Goal: Task Accomplishment & Management: Use online tool/utility

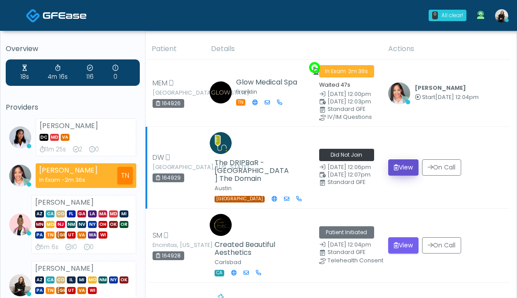
click at [413, 162] on button "View" at bounding box center [403, 167] width 30 height 16
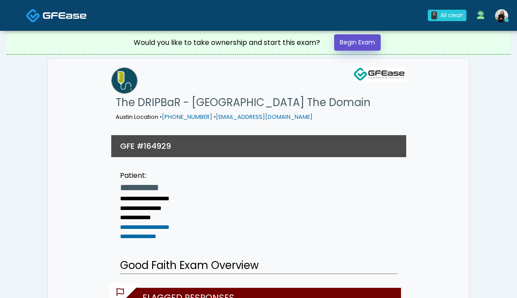
click at [376, 40] on link "Begin Exam" at bounding box center [357, 42] width 47 height 16
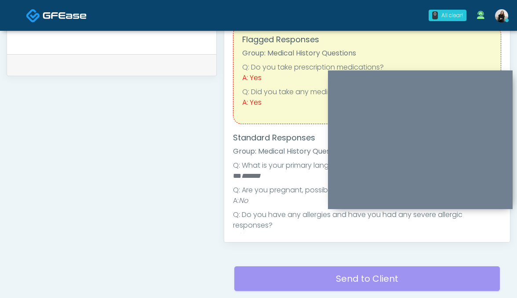
scroll to position [244, 0]
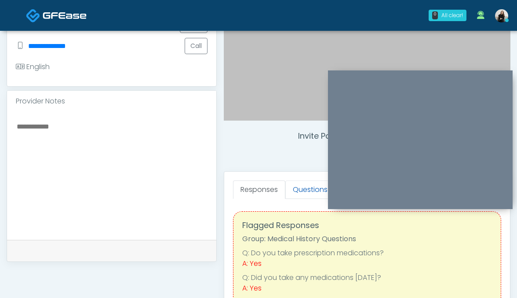
click at [300, 194] on link "Questions" at bounding box center [310, 189] width 50 height 18
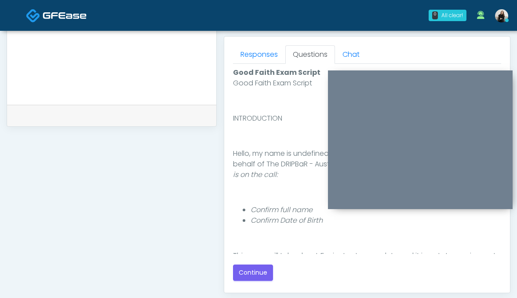
scroll to position [423, 0]
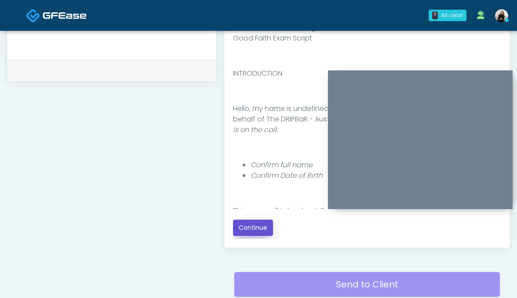
click at [242, 225] on button "Continue" at bounding box center [253, 227] width 40 height 16
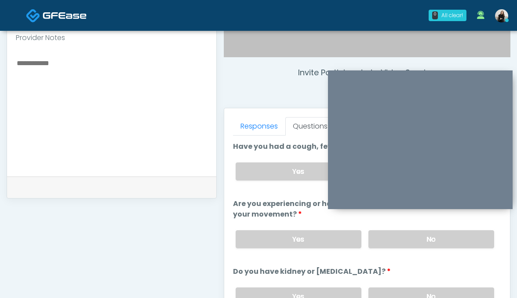
click at [150, 110] on textarea at bounding box center [112, 110] width 192 height 107
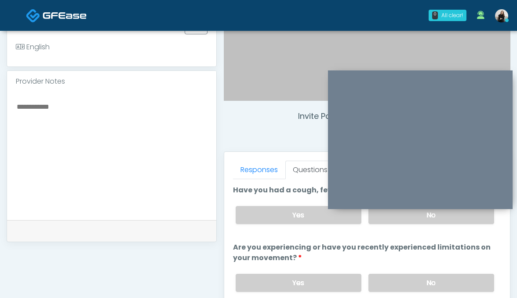
scroll to position [263, 0]
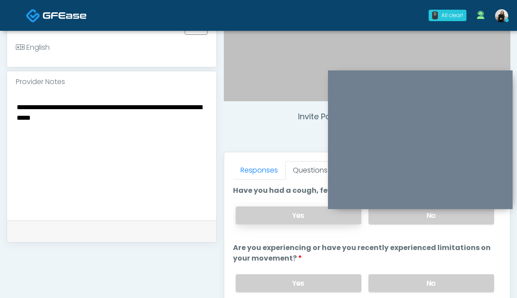
type textarea "**********"
click at [282, 214] on label "Yes" at bounding box center [299, 215] width 126 height 18
click at [394, 292] on div "Yes No" at bounding box center [365, 283] width 273 height 32
click at [394, 280] on label "No" at bounding box center [432, 283] width 126 height 18
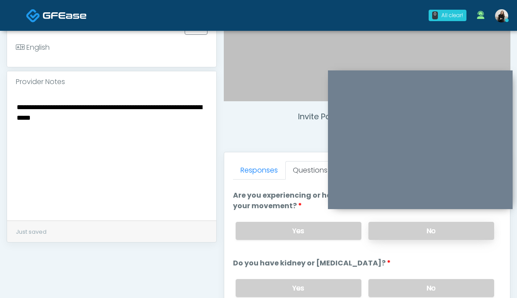
click at [394, 281] on label "No" at bounding box center [432, 288] width 126 height 18
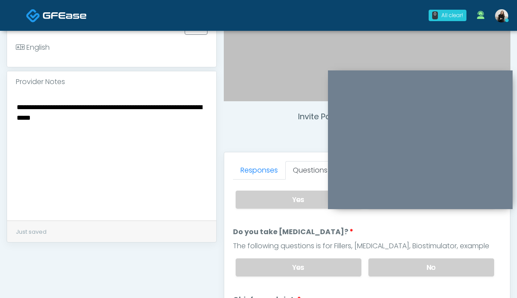
click at [390, 255] on div "Yes No" at bounding box center [365, 267] width 273 height 32
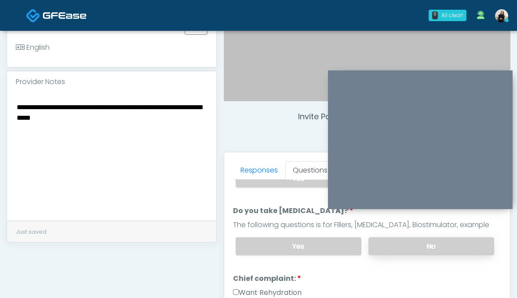
click at [386, 241] on label "No" at bounding box center [432, 246] width 126 height 18
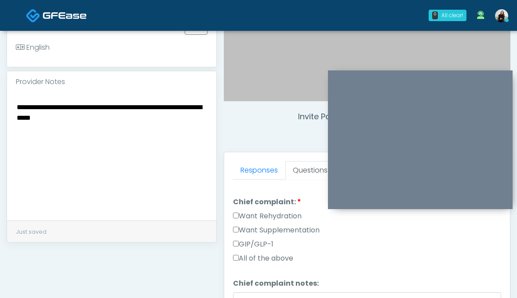
click at [280, 217] on label "Want Rehydration" at bounding box center [267, 216] width 69 height 11
click at [280, 225] on label "Want Supplementation" at bounding box center [276, 230] width 87 height 11
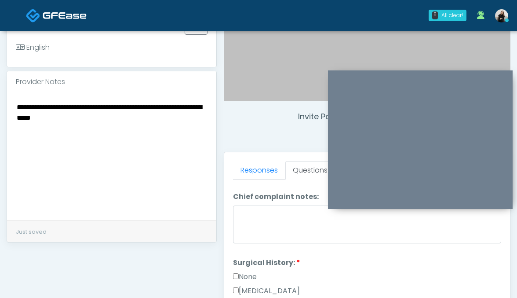
scroll to position [369, 0]
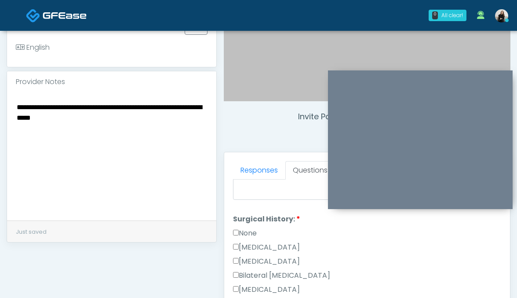
click at [245, 228] on label "None" at bounding box center [245, 233] width 24 height 11
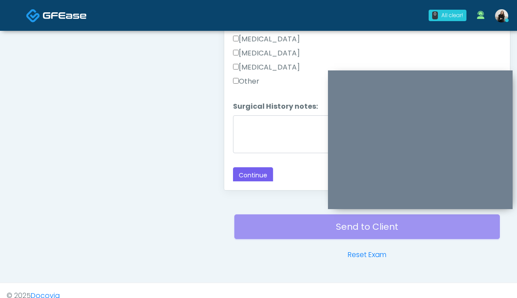
scroll to position [492, 0]
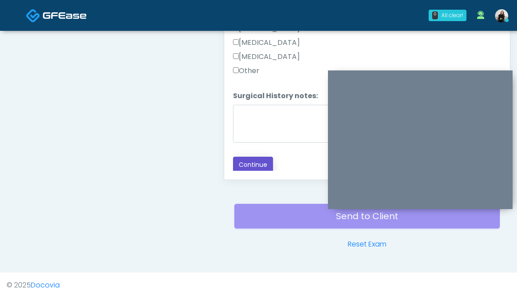
click at [247, 166] on button "Continue" at bounding box center [253, 165] width 40 height 16
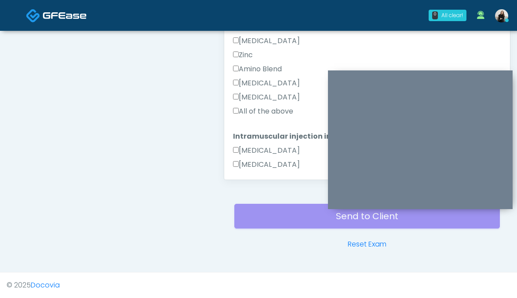
scroll to position [587, 0]
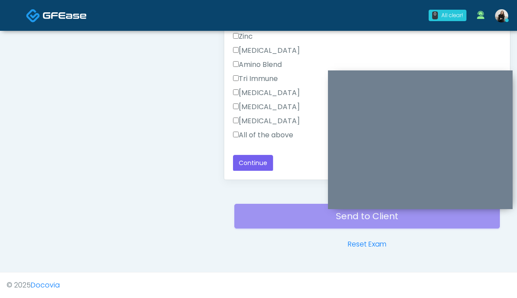
click at [251, 130] on label "All of the above" at bounding box center [263, 135] width 60 height 11
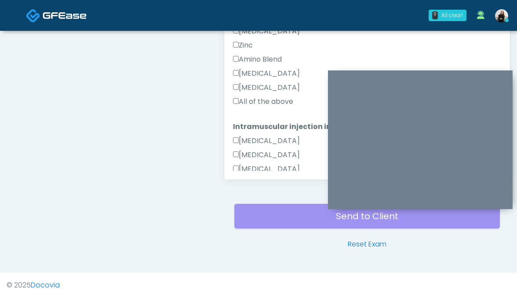
click at [253, 102] on label "All of the above" at bounding box center [263, 101] width 60 height 11
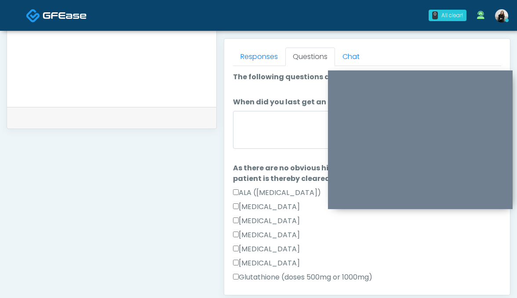
scroll to position [337, 0]
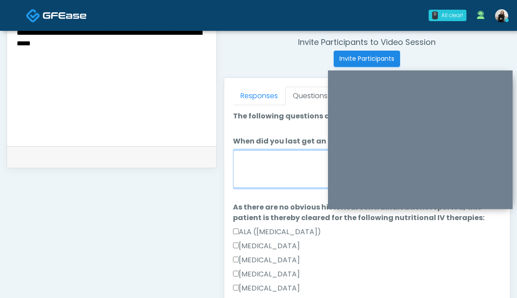
click at [281, 173] on textarea "When did you last get an IV or IM?" at bounding box center [367, 169] width 269 height 38
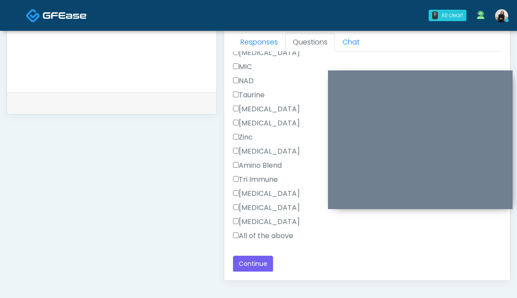
scroll to position [455, 0]
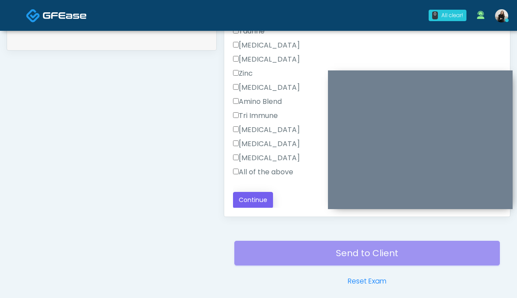
type textarea "******"
click at [259, 203] on button "Continue" at bounding box center [253, 200] width 40 height 16
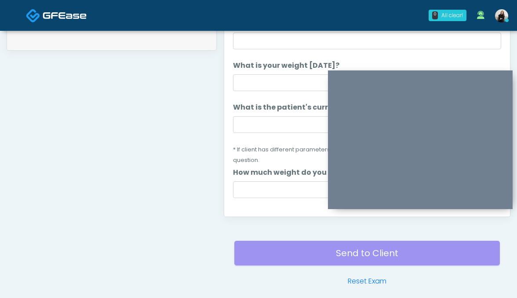
scroll to position [355, 0]
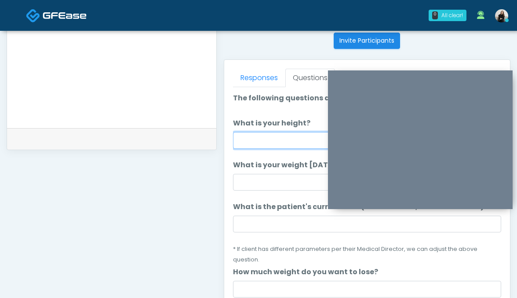
click at [268, 140] on input "What is your height?" at bounding box center [367, 140] width 269 height 17
type input "******"
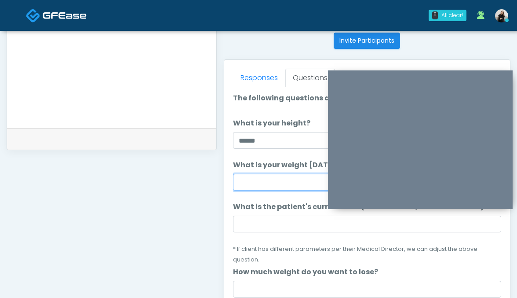
click at [263, 179] on input "What is your weight [DATE]?" at bounding box center [367, 182] width 269 height 17
type input "***"
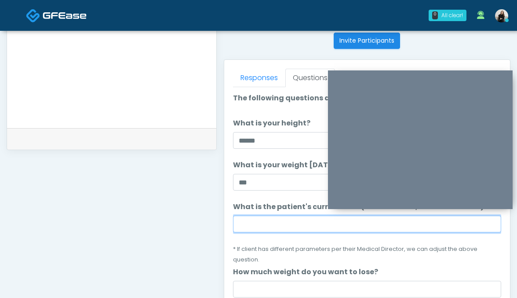
click at [281, 226] on input "What is the patient's current BMI? (if less than 25, not a candidate)" at bounding box center [367, 223] width 269 height 17
paste input "****"
type input "****"
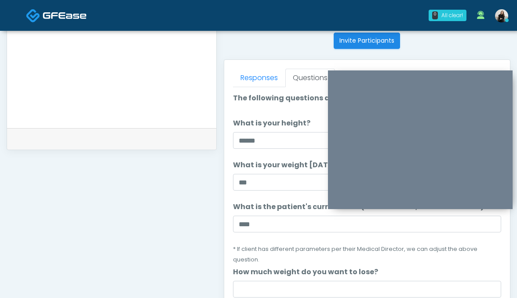
click at [292, 266] on label "How much weight do you want to lose?" at bounding box center [305, 271] width 145 height 11
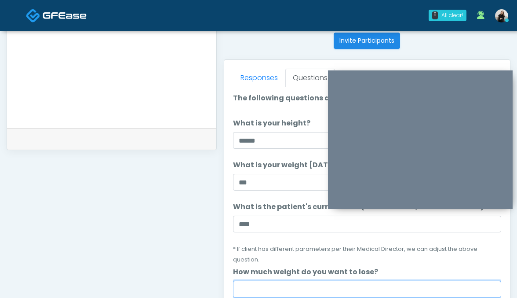
click at [292, 281] on input "How much weight do you want to lose?" at bounding box center [367, 289] width 269 height 17
click at [291, 281] on input "How much weight do you want to lose?" at bounding box center [367, 289] width 269 height 17
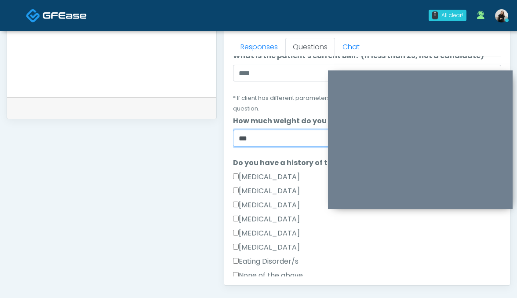
scroll to position [155, 0]
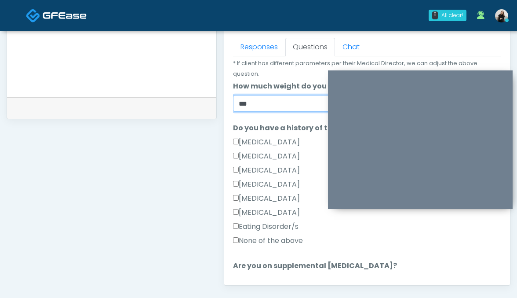
type input "***"
click at [255, 235] on label "None of the above" at bounding box center [268, 240] width 70 height 11
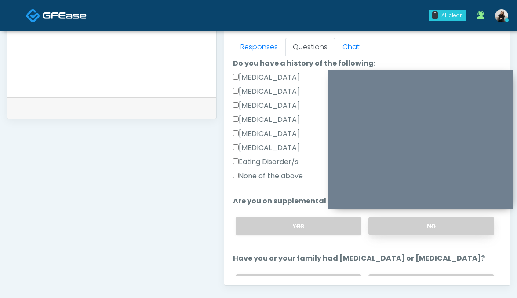
click at [396, 217] on label "No" at bounding box center [432, 226] width 126 height 18
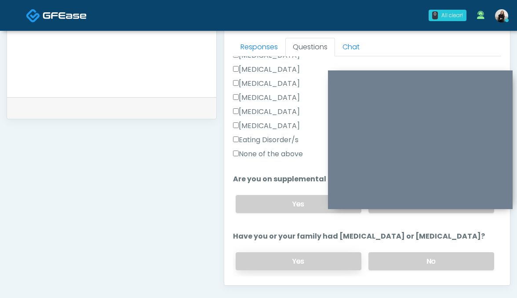
click at [319, 252] on label "Yes" at bounding box center [299, 261] width 126 height 18
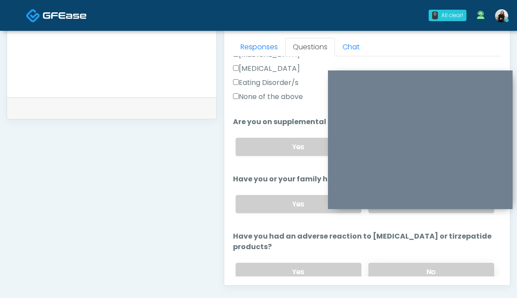
click at [408, 263] on label "No" at bounding box center [432, 272] width 126 height 18
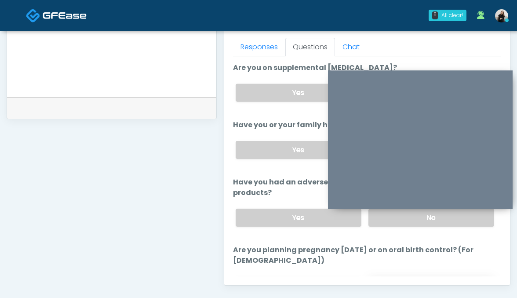
click at [396, 276] on label "No" at bounding box center [432, 285] width 126 height 18
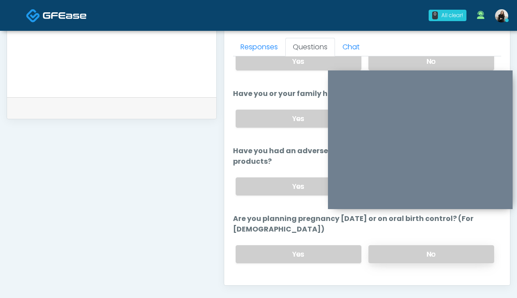
scroll to position [491, 0]
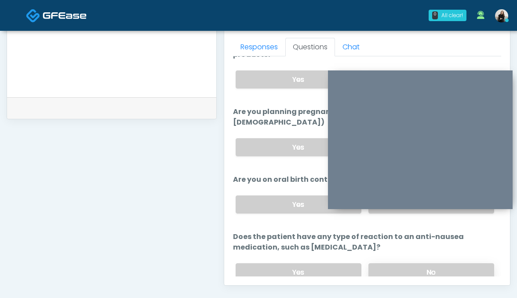
click at [394, 263] on label "No" at bounding box center [432, 272] width 126 height 18
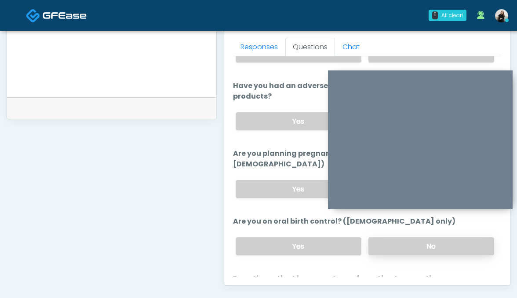
click at [389, 237] on label "No" at bounding box center [432, 246] width 126 height 18
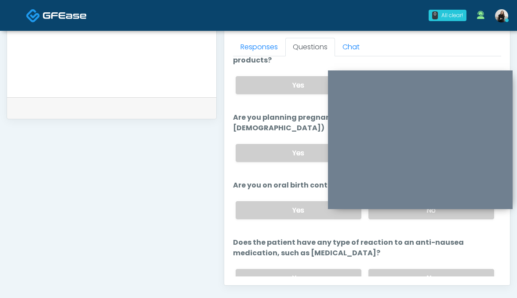
scroll to position [506, 0]
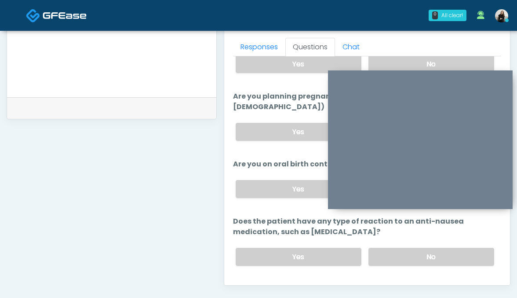
click at [243, 284] on button "Continue" at bounding box center [253, 292] width 40 height 16
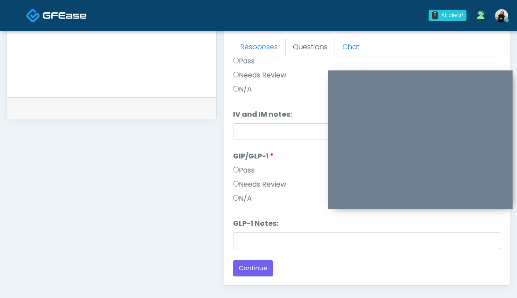
scroll to position [36, 0]
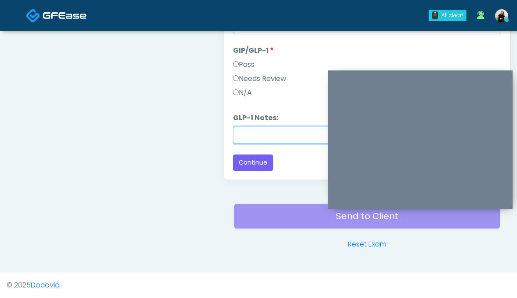
click at [258, 137] on input "GLP-1 Notes:" at bounding box center [367, 135] width 269 height 17
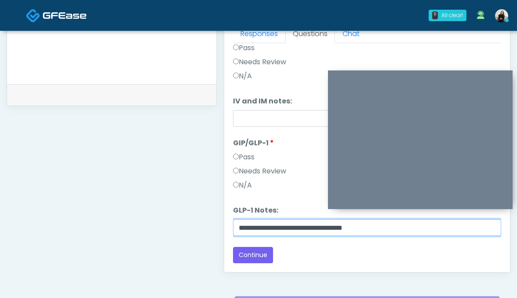
scroll to position [396, 0]
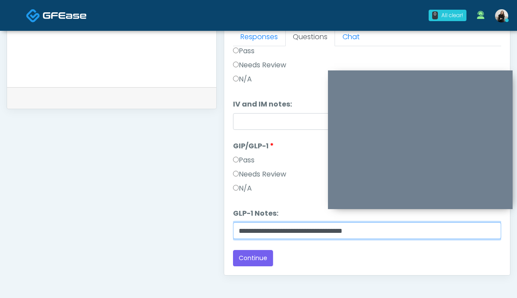
click at [345, 231] on input "**********" at bounding box center [367, 230] width 269 height 17
type input "**********"
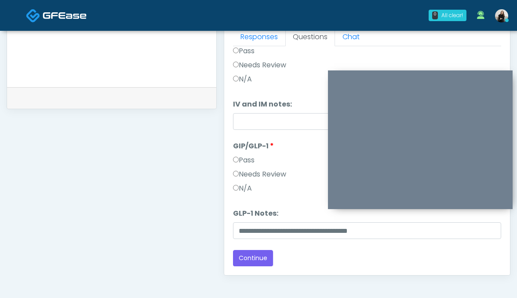
click at [253, 171] on label "Needs Review" at bounding box center [259, 174] width 53 height 11
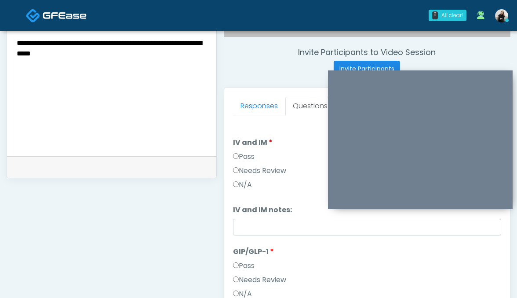
click at [244, 157] on label "Pass" at bounding box center [244, 156] width 22 height 11
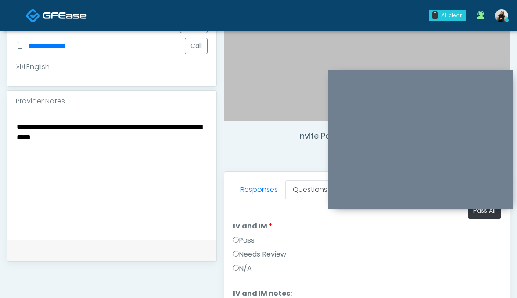
click at [13, 116] on div "**********" at bounding box center [111, 176] width 209 height 128
click at [18, 120] on textarea "**********" at bounding box center [112, 173] width 192 height 107
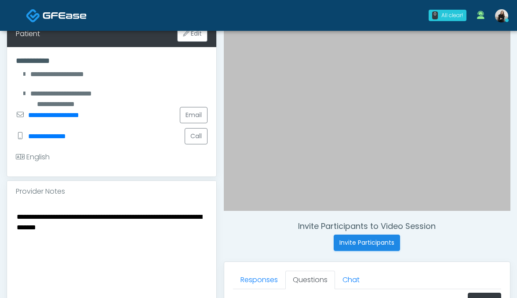
scroll to position [264, 0]
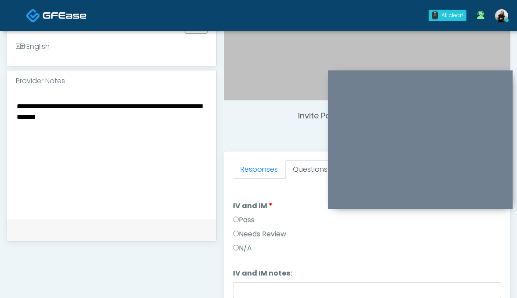
click at [112, 105] on textarea "**********" at bounding box center [112, 153] width 192 height 107
paste textarea "**********"
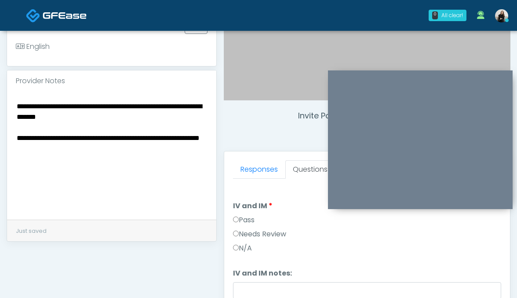
click at [62, 100] on textarea "**********" at bounding box center [112, 153] width 192 height 107
paste textarea "*********"
click at [138, 122] on textarea "**********" at bounding box center [112, 153] width 192 height 107
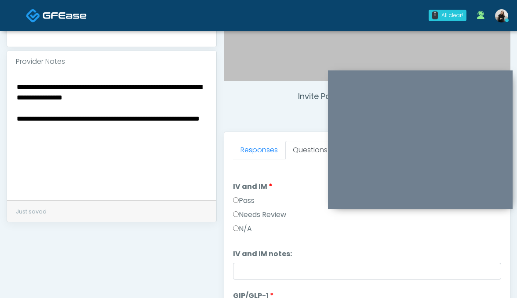
scroll to position [286, 0]
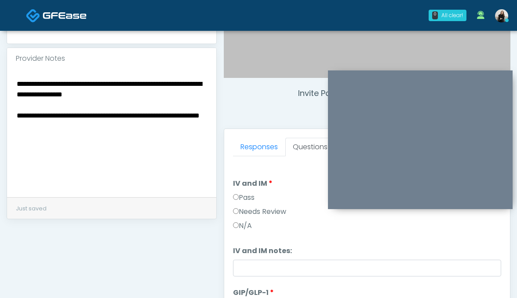
click at [22, 85] on textarea "**********" at bounding box center [112, 131] width 192 height 107
click at [168, 78] on textarea "**********" at bounding box center [112, 131] width 192 height 107
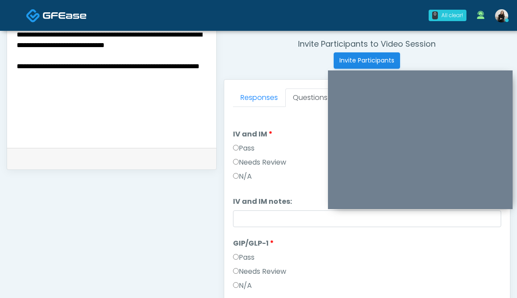
scroll to position [309, 0]
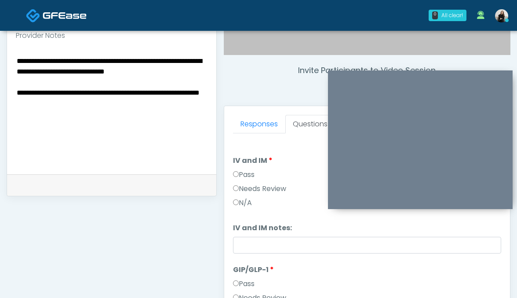
drag, startPoint x: 73, startPoint y: 96, endPoint x: 8, endPoint y: 73, distance: 68.7
click at [8, 73] on div "**********" at bounding box center [111, 110] width 209 height 128
type textarea "**********"
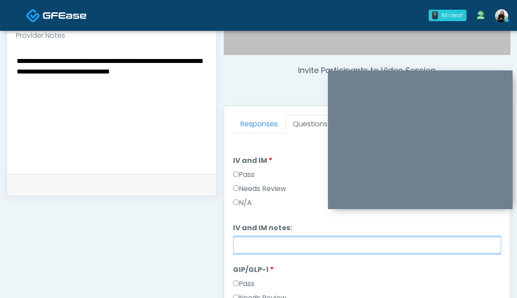
click at [253, 249] on input "IV and IM notes:" at bounding box center [367, 245] width 269 height 17
paste input "**********"
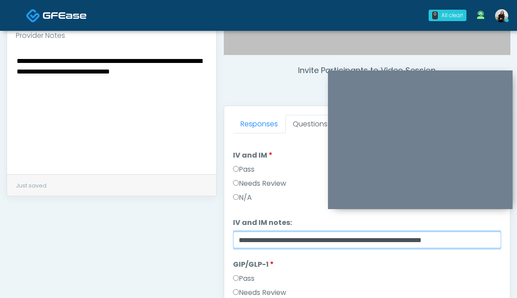
scroll to position [6, 0]
drag, startPoint x: 345, startPoint y: 238, endPoint x: 163, endPoint y: 223, distance: 182.7
click at [163, 223] on div "**********" at bounding box center [259, 96] width 504 height 671
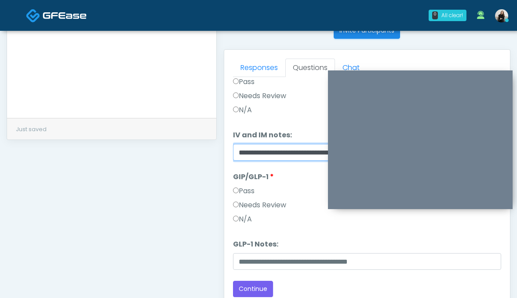
scroll to position [425, 0]
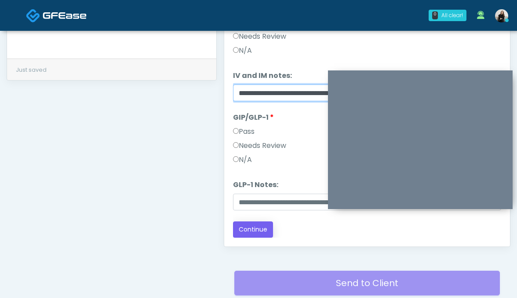
type input "**********"
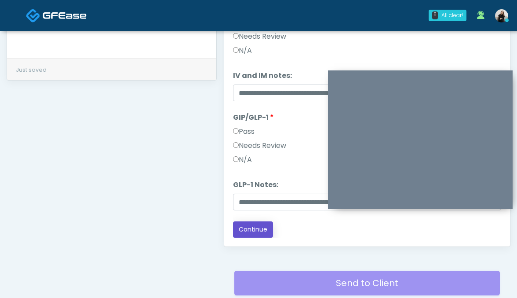
click at [252, 226] on button "Continue" at bounding box center [253, 229] width 40 height 16
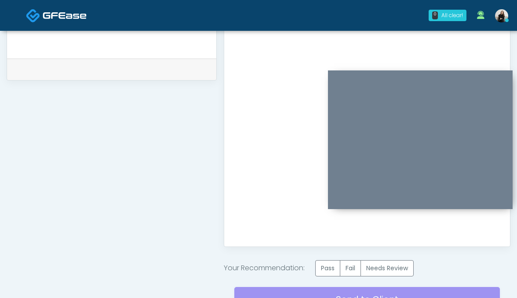
scroll to position [0, 0]
click at [374, 263] on label "Needs Review" at bounding box center [387, 268] width 53 height 16
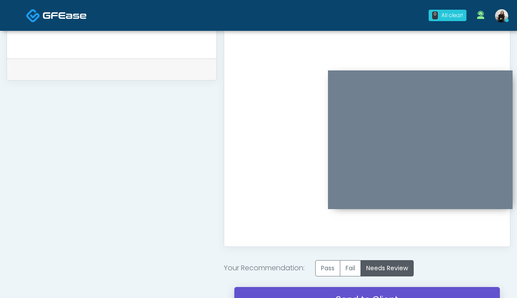
click at [373, 291] on link "Send to Client" at bounding box center [367, 299] width 266 height 25
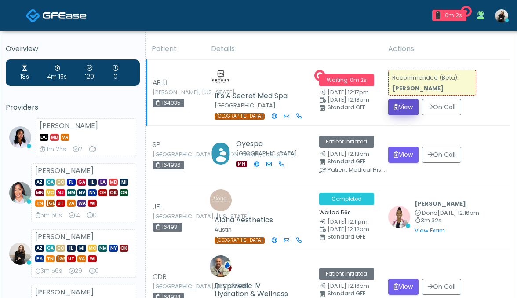
click at [388, 109] on button "View" at bounding box center [403, 107] width 30 height 16
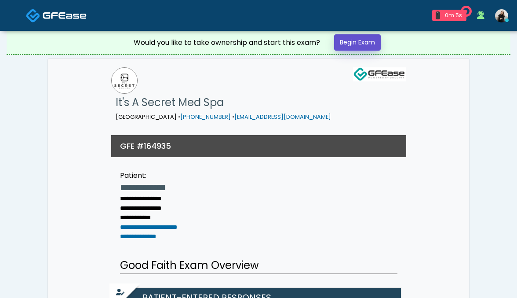
click at [358, 45] on link "Begin Exam" at bounding box center [357, 42] width 47 height 16
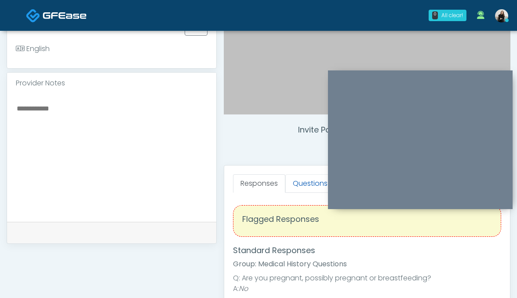
click at [302, 181] on link "Questions" at bounding box center [310, 183] width 50 height 18
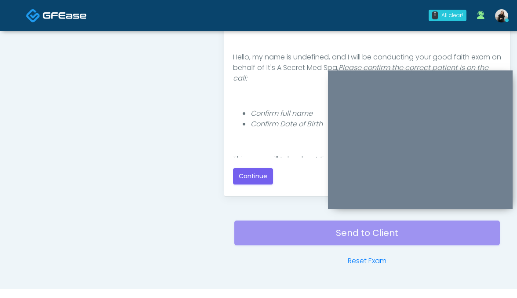
scroll to position [492, 0]
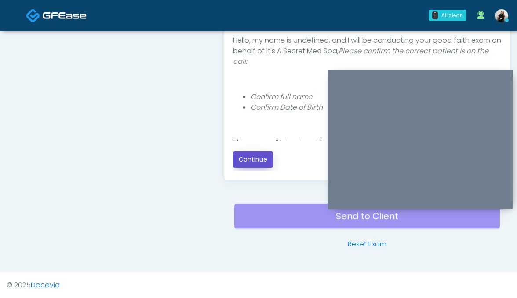
click at [251, 160] on button "Continue" at bounding box center [253, 159] width 40 height 16
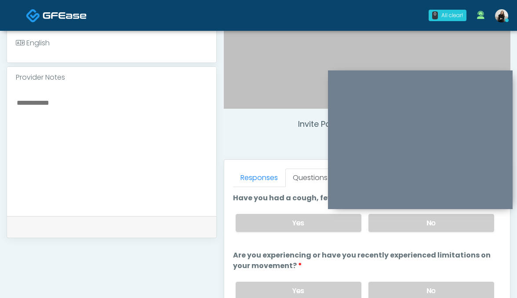
scroll to position [243, 0]
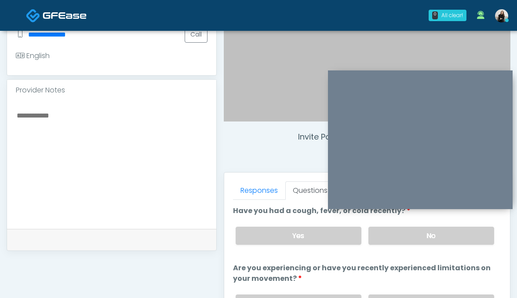
click at [415, 226] on label "No" at bounding box center [432, 235] width 126 height 18
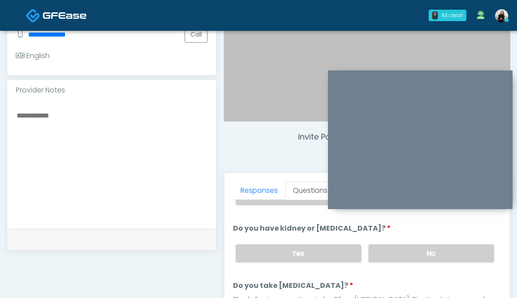
scroll to position [44, 0]
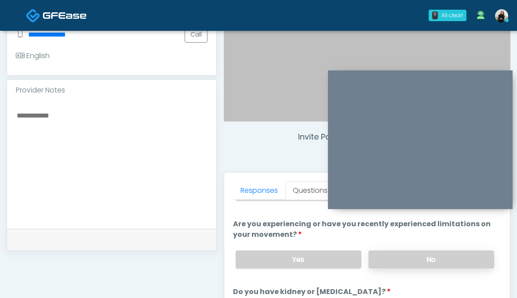
click at [410, 252] on label "No" at bounding box center [432, 259] width 126 height 18
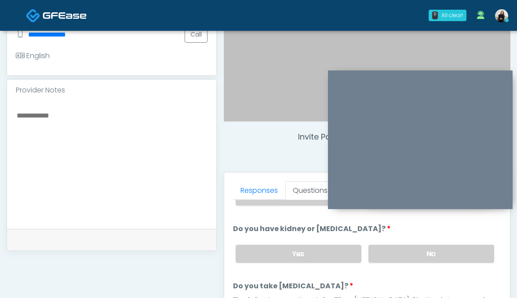
click at [410, 252] on label "No" at bounding box center [432, 254] width 126 height 18
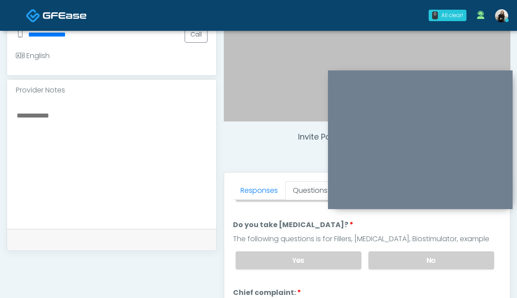
click at [410, 252] on label "No" at bounding box center [432, 260] width 126 height 18
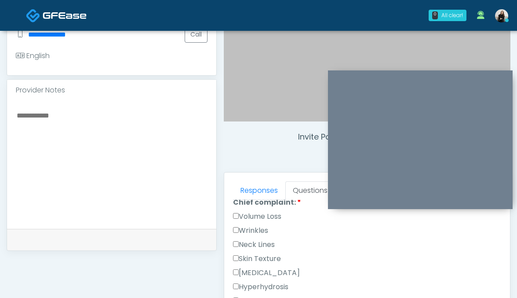
click at [258, 221] on div "Volume Loss" at bounding box center [367, 218] width 269 height 14
click at [258, 227] on label "Wrinkles" at bounding box center [250, 230] width 35 height 11
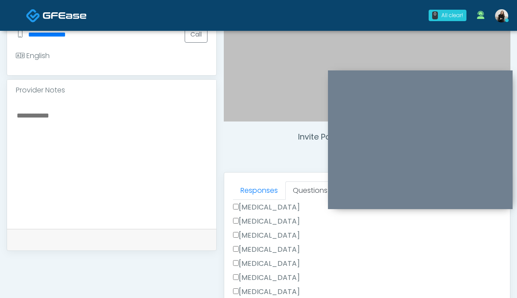
scroll to position [275, 0]
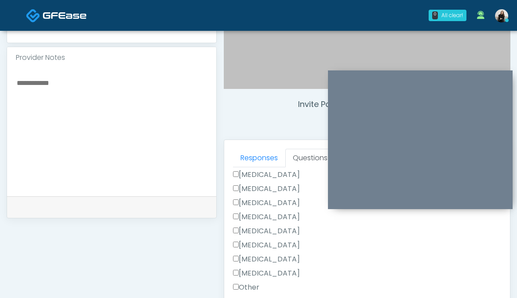
click at [260, 268] on label "Tonsillectomy" at bounding box center [266, 273] width 67 height 11
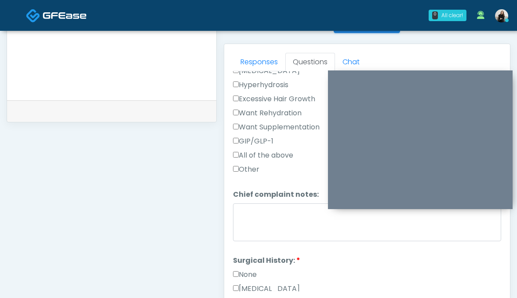
scroll to position [212, 0]
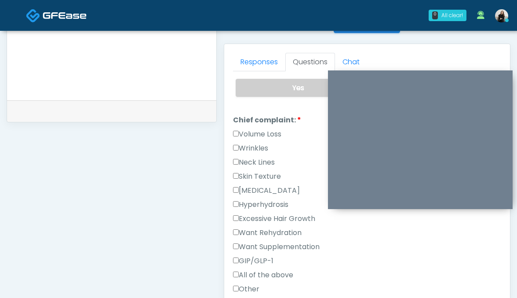
click at [252, 133] on label "Volume Loss" at bounding box center [257, 134] width 48 height 11
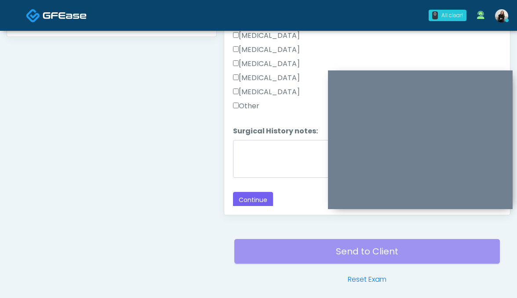
scroll to position [492, 0]
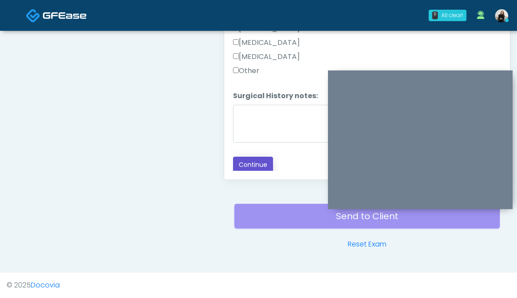
click at [250, 161] on button "Continue" at bounding box center [253, 165] width 40 height 16
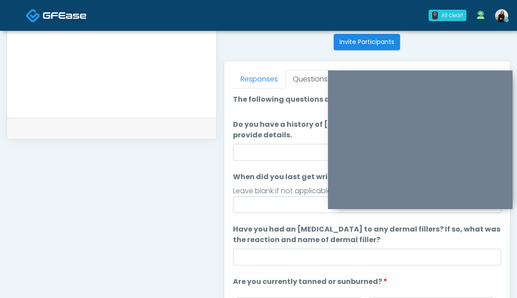
scroll to position [349, 0]
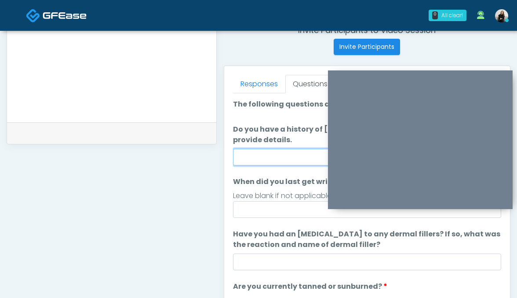
click at [249, 158] on input "Do you have a history of [PERSON_NAME]'s barre or ALS? If so, please provide de…" at bounding box center [367, 157] width 269 height 17
type input "**"
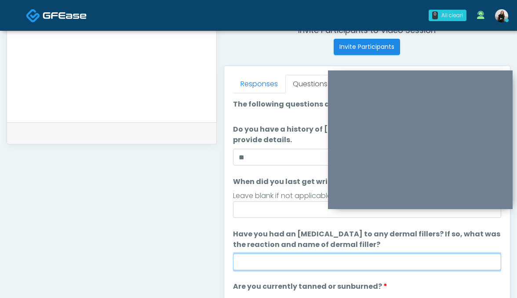
click at [266, 261] on input "Have you had an [MEDICAL_DATA] to any dermal fillers? If so, what was the react…" at bounding box center [367, 261] width 269 height 17
type input "**"
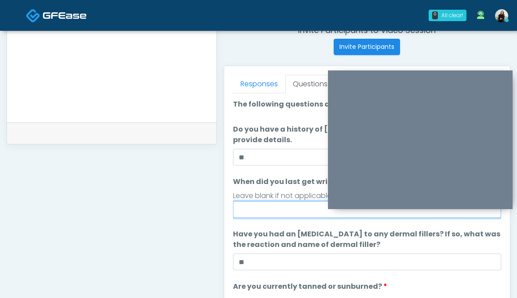
click at [281, 206] on input "When did you last get wrinkle relaxer or dermal filler?" at bounding box center [367, 209] width 269 height 17
type input "******"
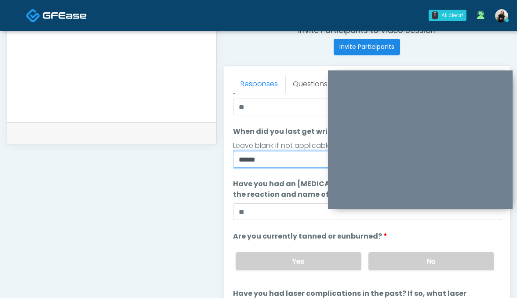
scroll to position [73, 0]
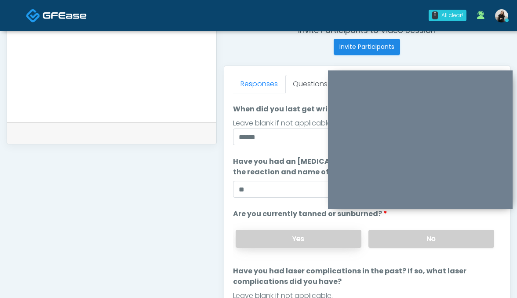
click at [340, 237] on label "Yes" at bounding box center [299, 239] width 126 height 18
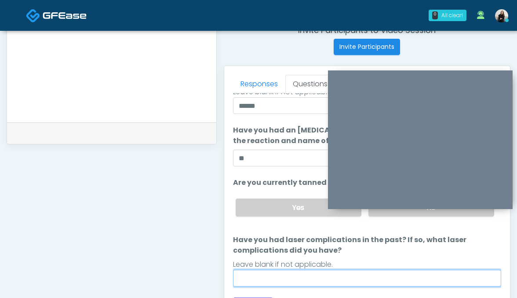
click at [330, 278] on input "Have you had laser complications in the past? If so, what laser complications d…" at bounding box center [367, 278] width 269 height 17
type input "**"
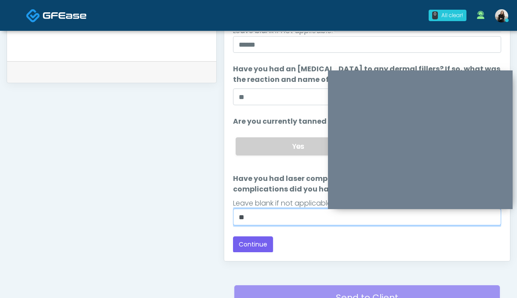
scroll to position [457, 0]
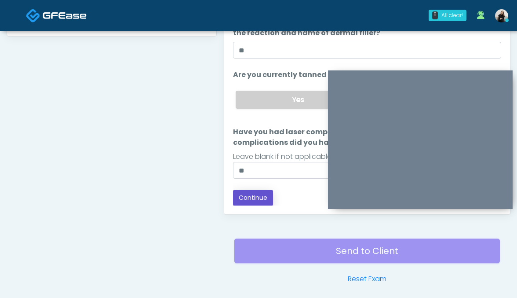
click at [252, 199] on button "Continue" at bounding box center [253, 198] width 40 height 16
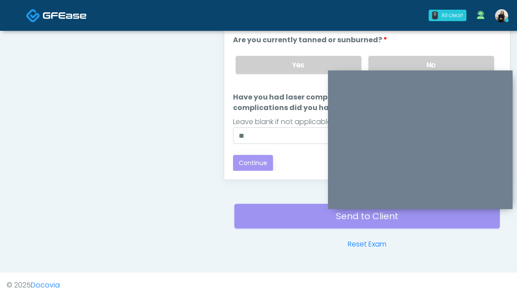
scroll to position [0, 0]
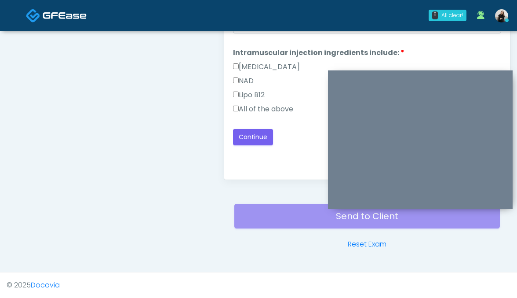
click at [260, 109] on label "All of the above" at bounding box center [263, 109] width 60 height 11
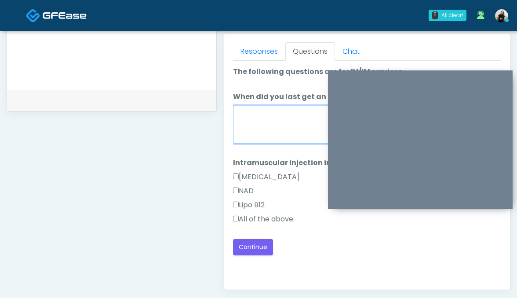
click at [260, 109] on textarea "When did you last get an IV or IM?" at bounding box center [367, 125] width 269 height 38
type textarea "**********"
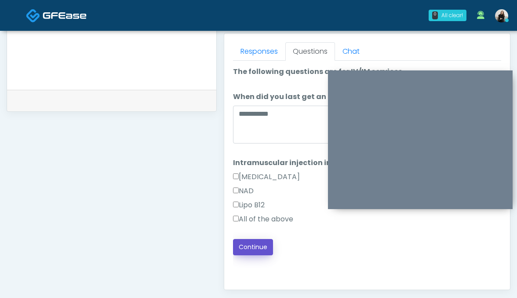
click at [258, 247] on button "Continue" at bounding box center [253, 247] width 40 height 16
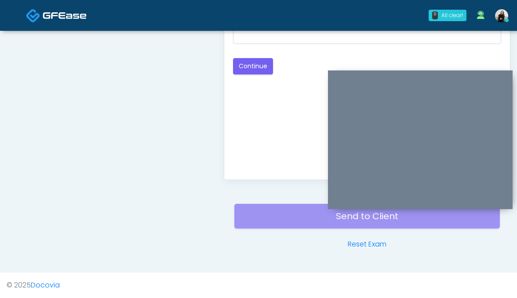
scroll to position [339, 0]
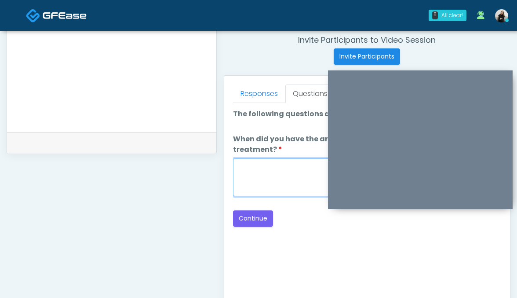
click at [280, 178] on textarea "When did you have the area treated with a previous lipolysis treatment?" at bounding box center [367, 177] width 269 height 38
type textarea "*****"
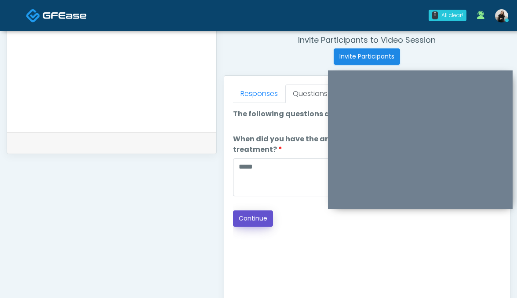
click at [250, 212] on button "Continue" at bounding box center [253, 218] width 40 height 16
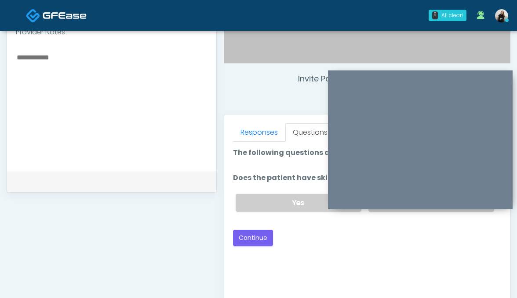
scroll to position [278, 0]
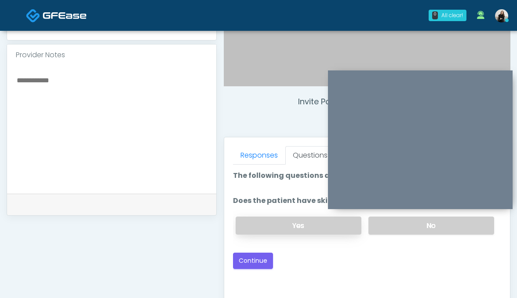
click at [265, 225] on label "Yes" at bounding box center [299, 225] width 126 height 18
click at [255, 263] on button "Continue" at bounding box center [253, 260] width 40 height 16
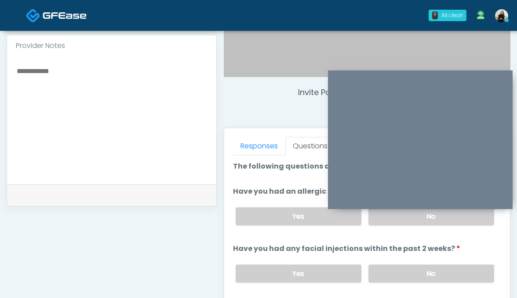
scroll to position [281, 0]
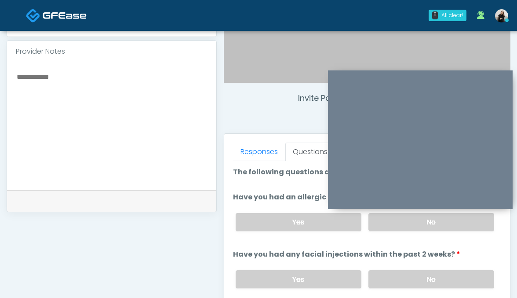
click at [421, 233] on div "Yes No" at bounding box center [365, 222] width 273 height 32
click at [420, 224] on label "No" at bounding box center [432, 222] width 126 height 18
click at [420, 274] on label "No" at bounding box center [432, 279] width 126 height 18
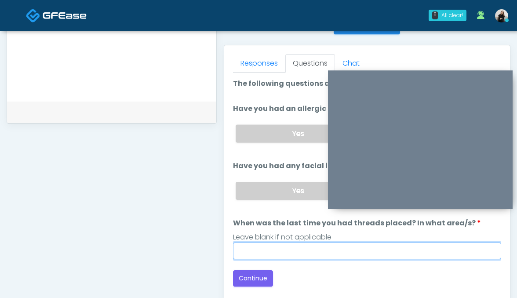
click at [390, 245] on input "When was the last time you had threads placed? In what area/s?" at bounding box center [367, 250] width 269 height 17
type input "*********"
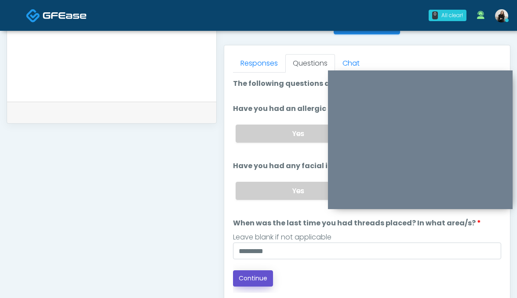
click at [261, 273] on button "Continue" at bounding box center [253, 278] width 40 height 16
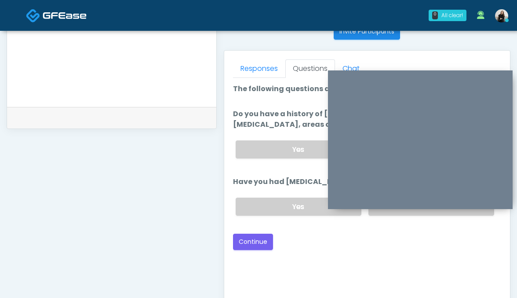
scroll to position [264, 0]
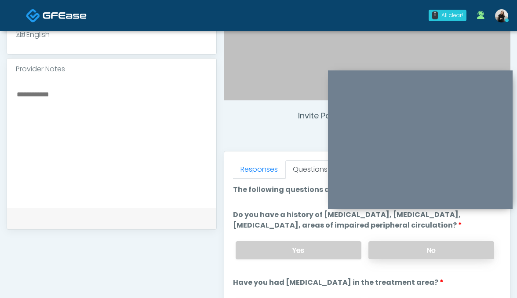
click at [380, 258] on label "No" at bounding box center [432, 250] width 126 height 18
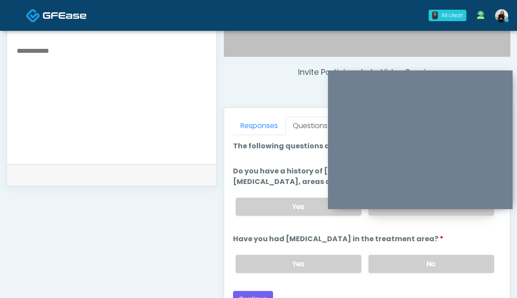
scroll to position [350, 0]
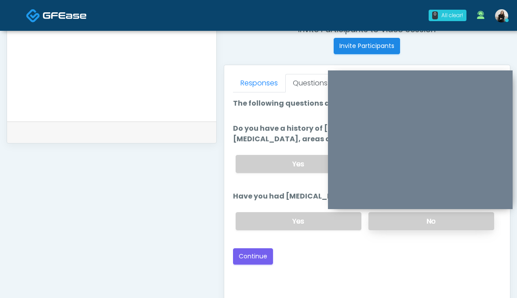
click at [381, 230] on label "No" at bounding box center [432, 221] width 126 height 18
click at [261, 256] on div "Loading... Connecting to your agent... Please wait while we prepare your person…" at bounding box center [367, 181] width 269 height 166
click at [259, 264] on button "Continue" at bounding box center [253, 256] width 40 height 16
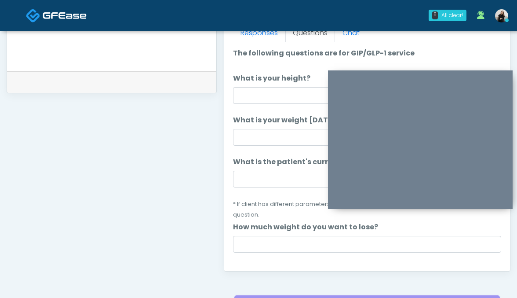
scroll to position [255, 0]
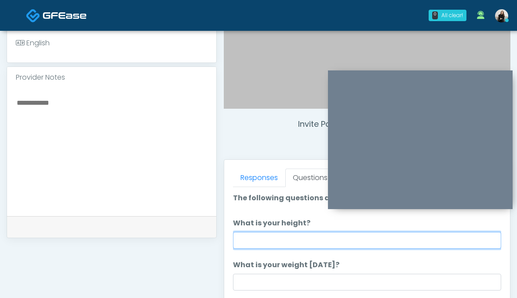
click at [262, 238] on input "What is your height?" at bounding box center [367, 240] width 269 height 17
type input "*******"
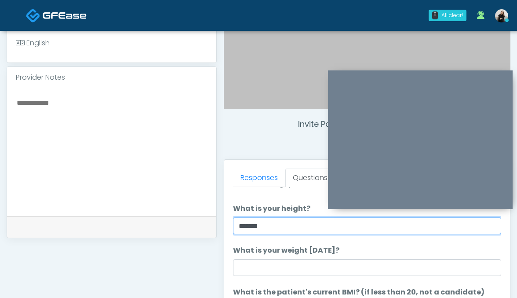
scroll to position [24, 0]
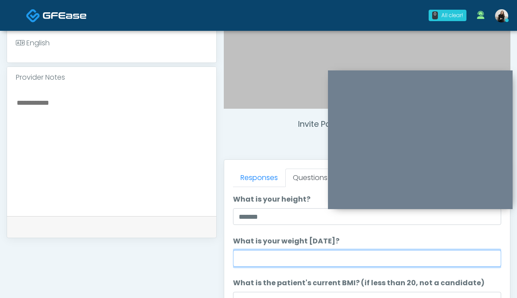
click at [283, 252] on input "What is your weight today?" at bounding box center [367, 258] width 269 height 17
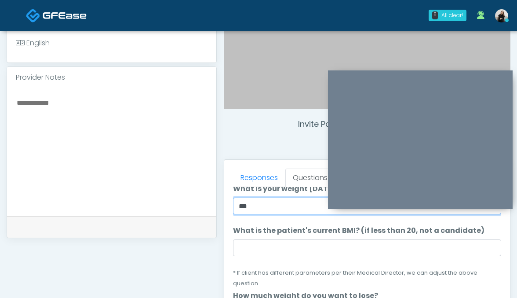
scroll to position [105, 0]
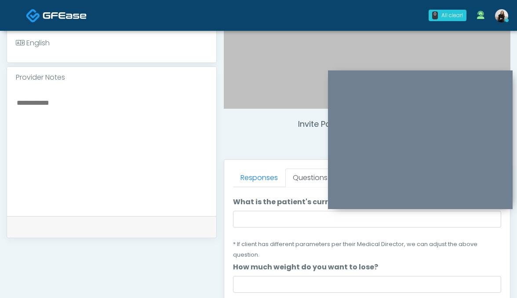
type input "***"
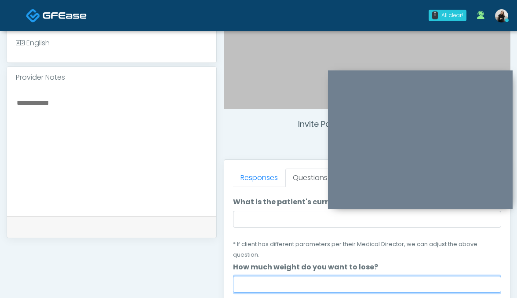
click at [245, 276] on input "How much weight do you want to lose?" at bounding box center [367, 284] width 269 height 17
type input "***"
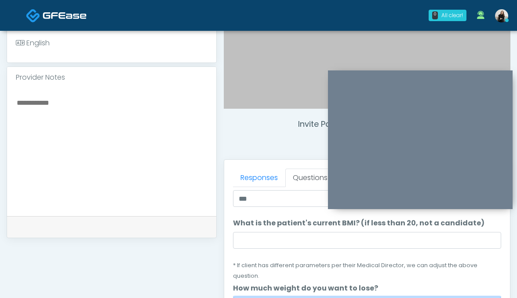
scroll to position [78, 0]
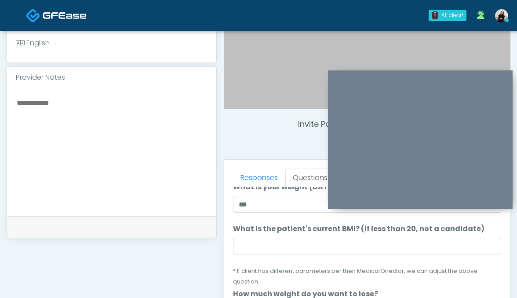
click at [259, 236] on li "What is the patient's current BMI? (if less than 20, not a candidate) What is t…" at bounding box center [367, 254] width 269 height 63
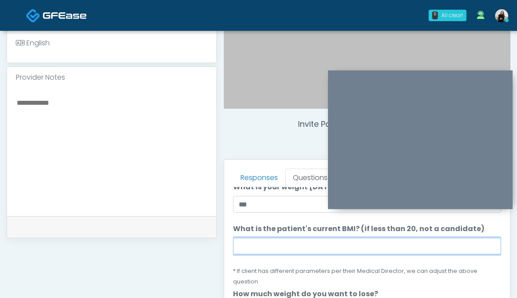
click at [261, 244] on input "What is the patient's current BMI? (if less than 20, not a candidate)" at bounding box center [367, 245] width 269 height 17
paste input "****"
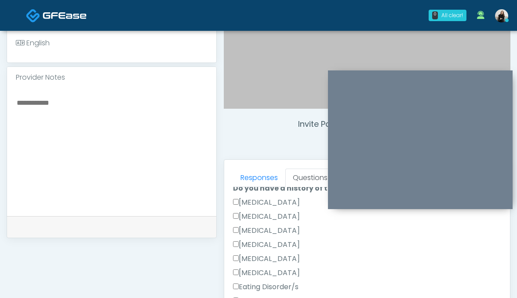
scroll to position [229, 0]
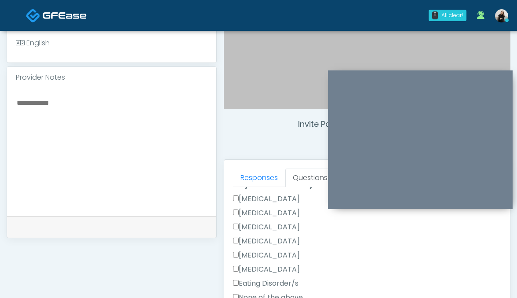
type input "****"
click at [257, 292] on label "None of the above" at bounding box center [268, 297] width 70 height 11
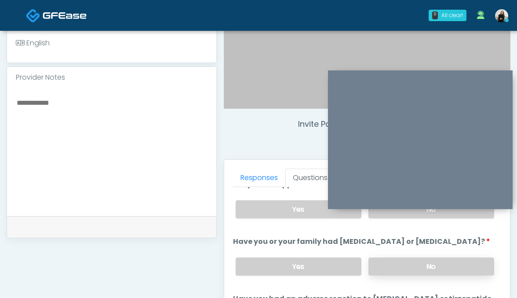
scroll to position [326, 0]
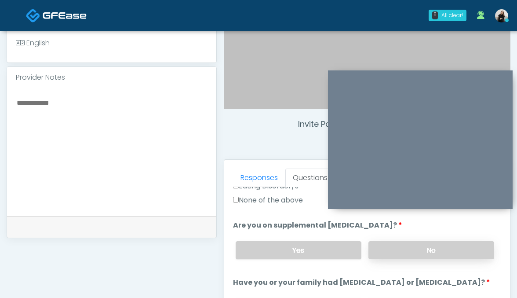
click at [400, 243] on label "No" at bounding box center [432, 250] width 126 height 18
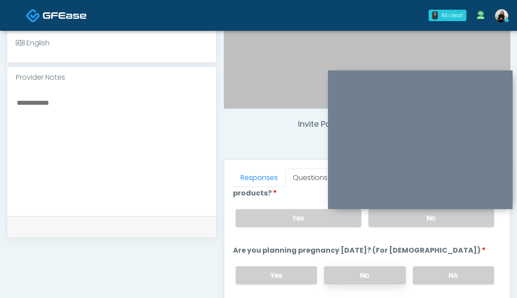
click at [392, 266] on label "No" at bounding box center [365, 275] width 82 height 18
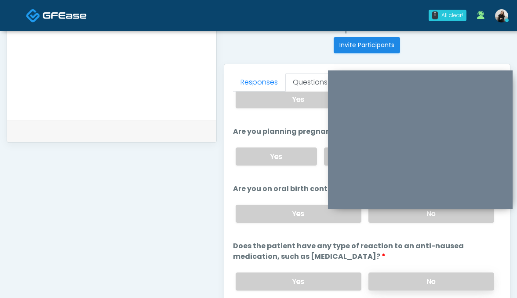
click at [390, 272] on label "No" at bounding box center [432, 281] width 126 height 18
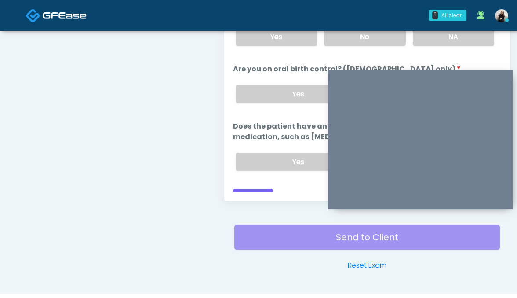
scroll to position [492, 0]
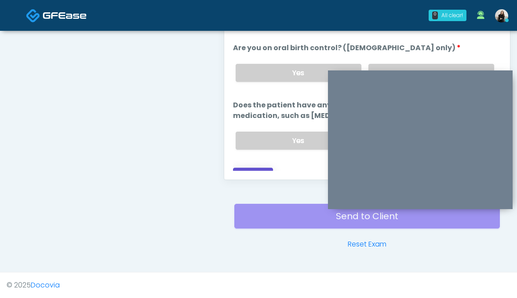
click at [249, 168] on button "Continue" at bounding box center [253, 176] width 40 height 16
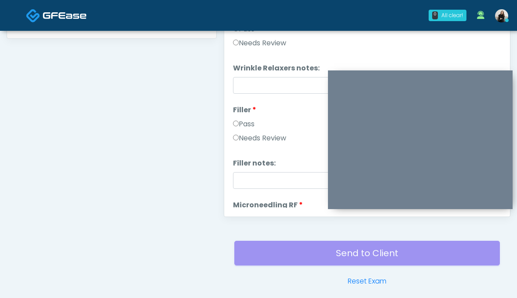
scroll to position [382, 0]
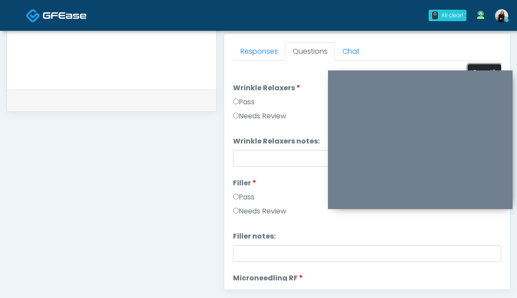
click at [485, 69] on button "Pass All" at bounding box center [484, 72] width 33 height 16
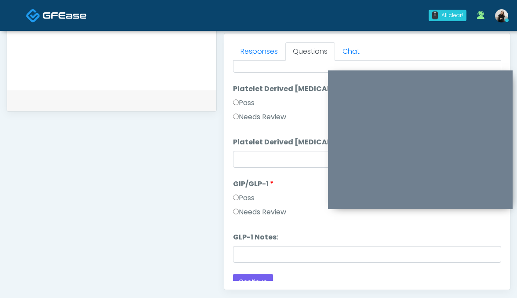
scroll to position [1623, 0]
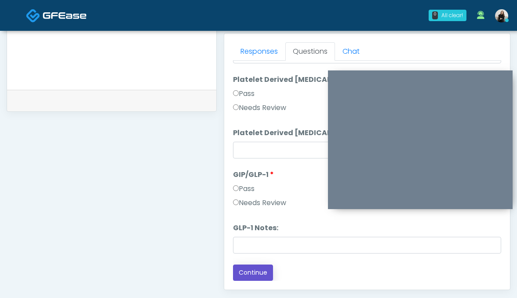
click at [253, 278] on button "Continue" at bounding box center [253, 272] width 40 height 16
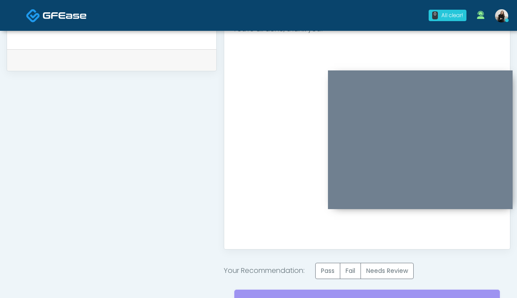
scroll to position [478, 0]
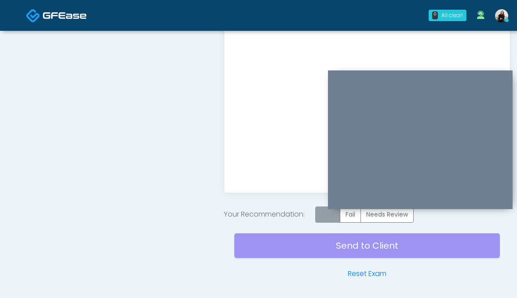
click at [325, 215] on label "Pass" at bounding box center [327, 214] width 25 height 16
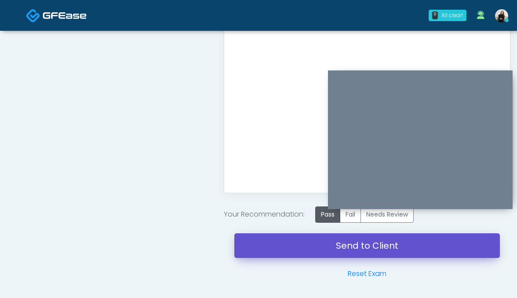
click at [332, 242] on link "Send to Client" at bounding box center [367, 245] width 266 height 25
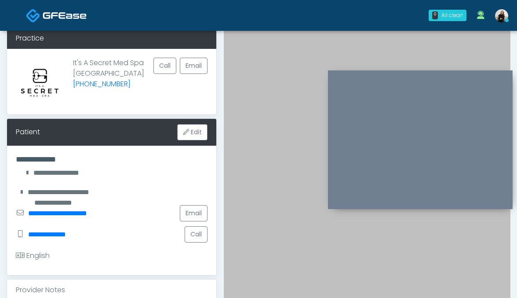
scroll to position [0, 0]
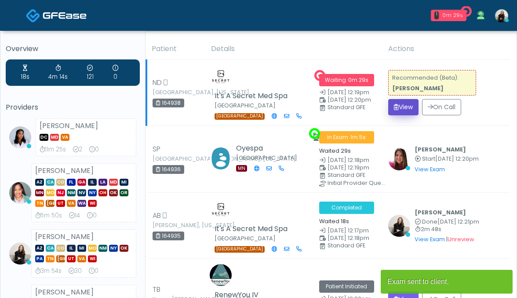
click at [393, 110] on button "View" at bounding box center [403, 107] width 30 height 16
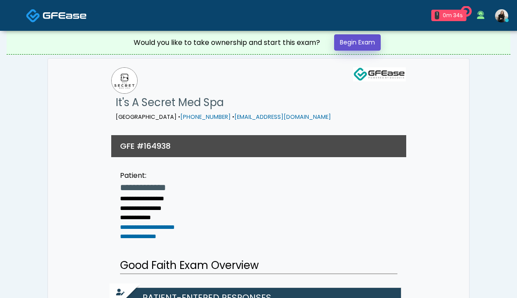
click at [364, 38] on link "Begin Exam" at bounding box center [357, 42] width 47 height 16
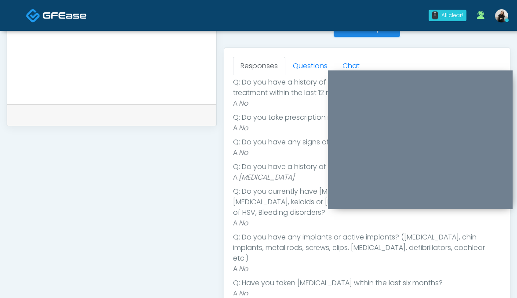
scroll to position [380, 0]
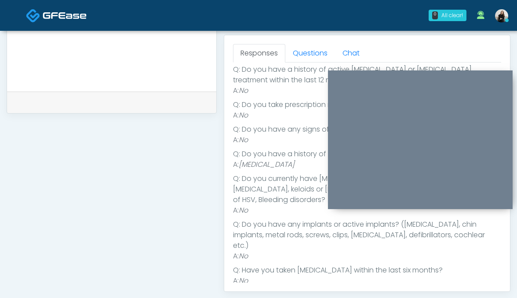
drag, startPoint x: 241, startPoint y: 163, endPoint x: 318, endPoint y: 164, distance: 77.0
click at [318, 164] on li "A: [MEDICAL_DATA]" at bounding box center [367, 164] width 269 height 11
copy em "[MEDICAL_DATA]"
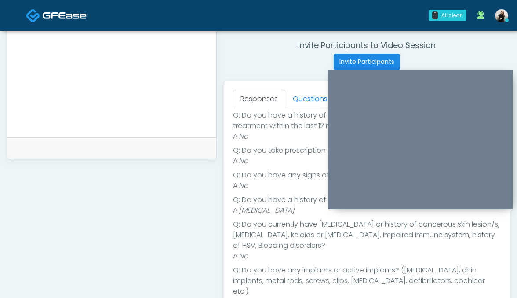
scroll to position [264, 0]
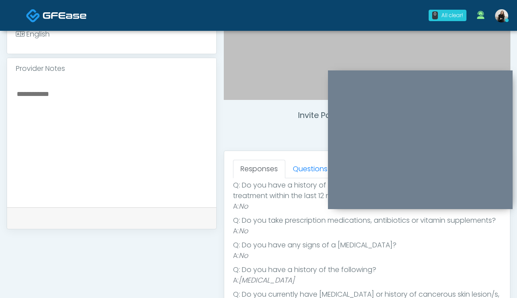
click at [181, 146] on textarea at bounding box center [112, 141] width 192 height 107
paste textarea "**********"
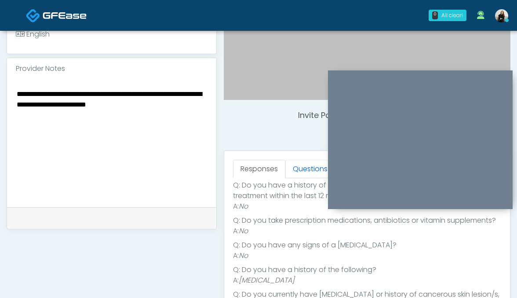
type textarea "**********"
click at [291, 171] on link "Questions" at bounding box center [310, 169] width 50 height 18
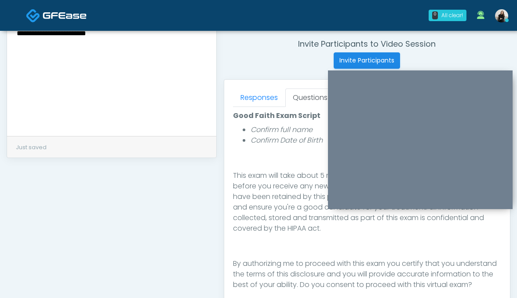
scroll to position [415, 0]
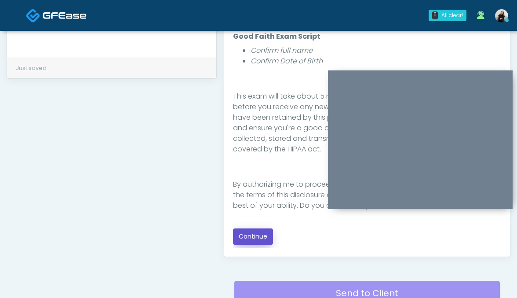
click at [257, 234] on button "Continue" at bounding box center [253, 236] width 40 height 16
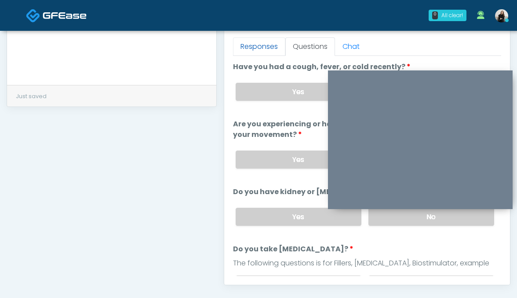
click at [255, 48] on link "Responses" at bounding box center [259, 46] width 52 height 18
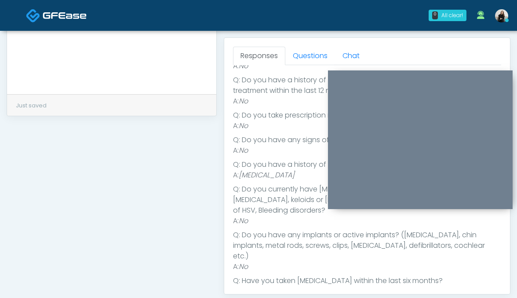
scroll to position [138, 0]
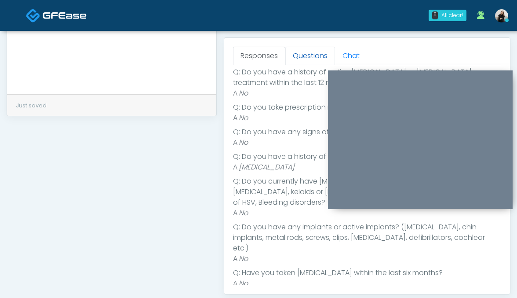
click at [307, 59] on link "Questions" at bounding box center [310, 56] width 50 height 18
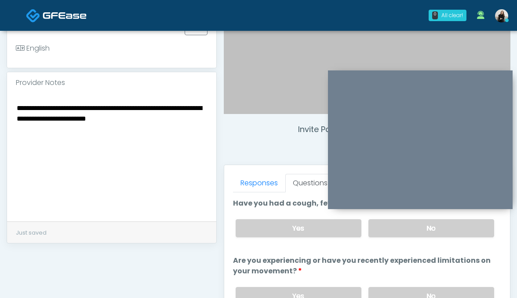
scroll to position [232, 0]
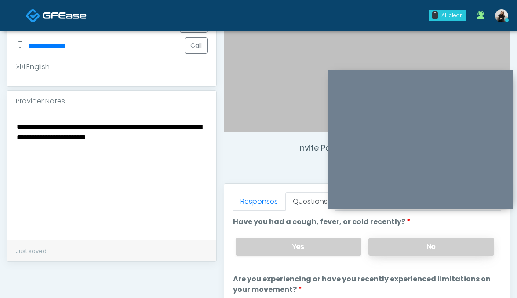
click at [382, 241] on label "No" at bounding box center [432, 246] width 126 height 18
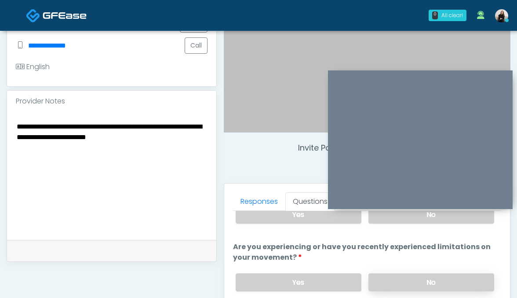
click at [375, 288] on label "No" at bounding box center [432, 282] width 126 height 18
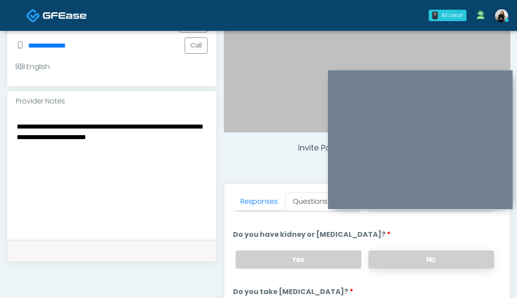
click at [377, 263] on label "No" at bounding box center [432, 259] width 126 height 18
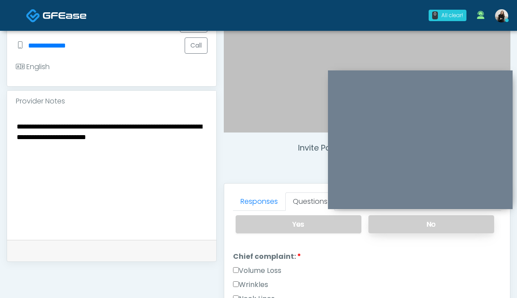
click at [382, 230] on label "No" at bounding box center [432, 224] width 126 height 18
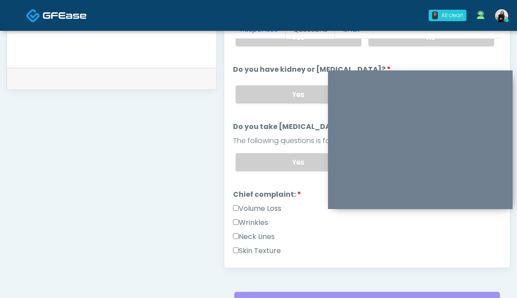
scroll to position [142, 0]
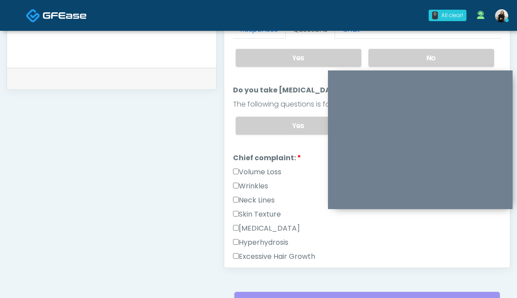
click at [263, 183] on label "Wrinkles" at bounding box center [250, 186] width 35 height 11
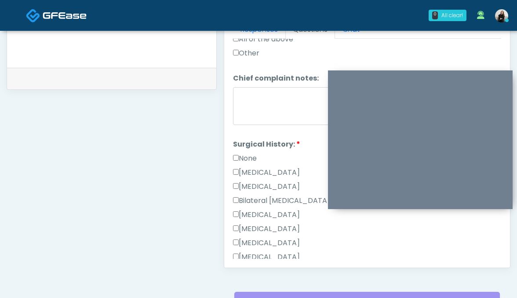
scroll to position [425, 0]
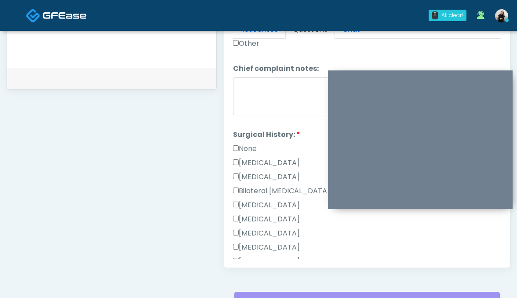
click at [249, 144] on label "None" at bounding box center [245, 148] width 24 height 11
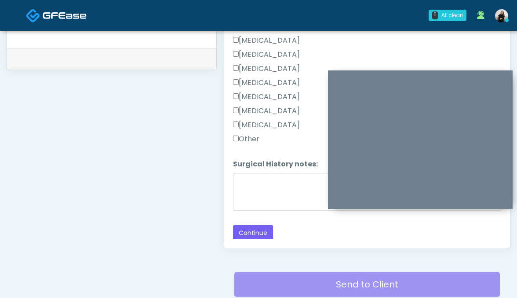
scroll to position [445, 0]
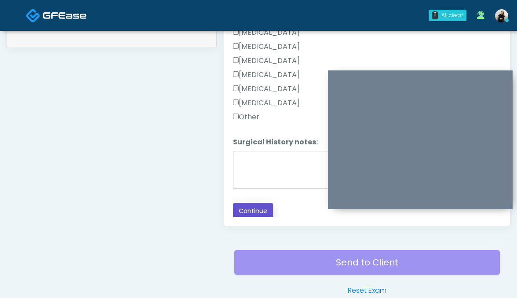
click at [245, 207] on button "Continue" at bounding box center [253, 211] width 40 height 16
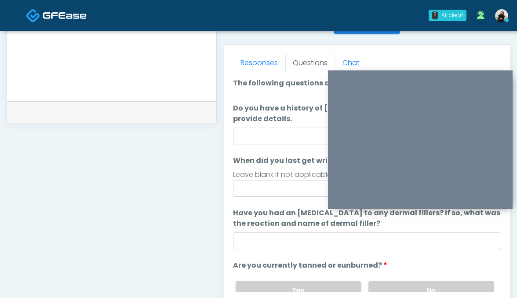
scroll to position [343, 0]
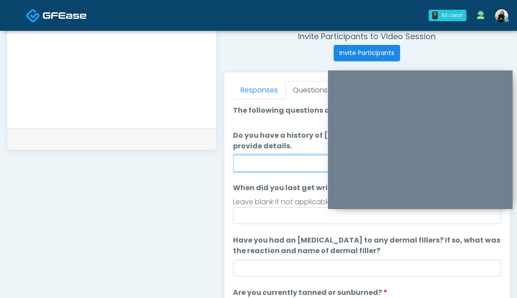
click at [248, 167] on input "Do you have a history of Guillain's barre or ALS? If so, please provide details." at bounding box center [367, 163] width 269 height 17
type input "**"
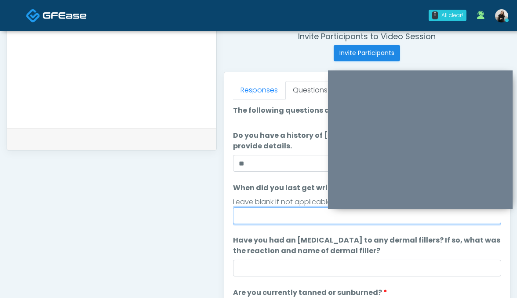
click at [277, 218] on input "When did you last get wrinkle relaxer or dermal filler?" at bounding box center [367, 215] width 269 height 17
type input "********"
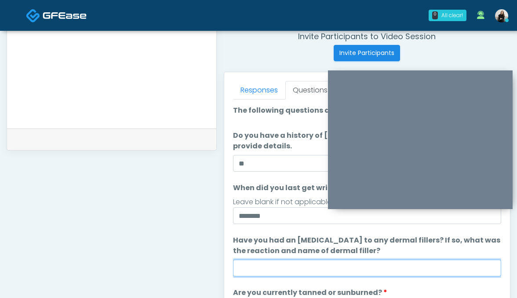
click at [330, 263] on input "Have you had an allergic response to any dermal fillers? If so, what was the re…" at bounding box center [367, 267] width 269 height 17
type input "**"
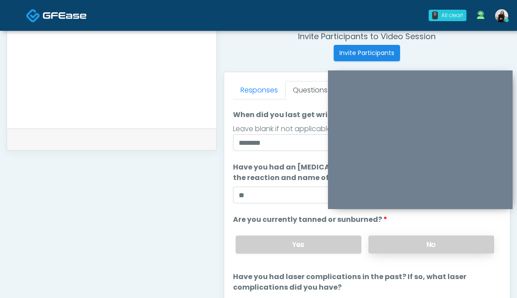
click at [397, 240] on label "No" at bounding box center [432, 244] width 126 height 18
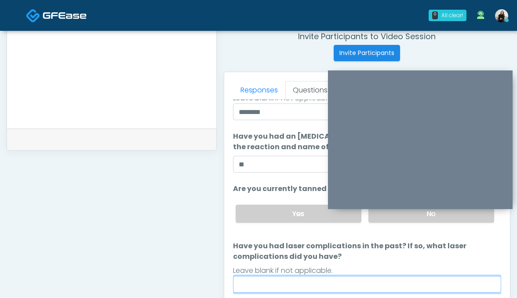
click at [325, 280] on input "Have you had laser complications in the past? If so, what laser complications d…" at bounding box center [367, 284] width 269 height 17
type input "**"
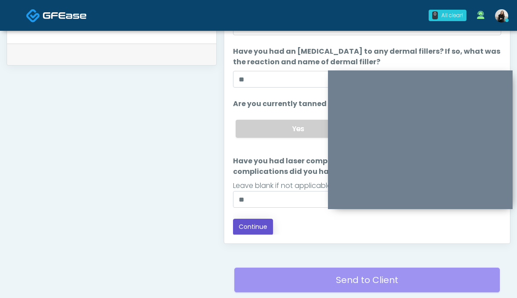
click at [249, 234] on button "Continue" at bounding box center [253, 227] width 40 height 16
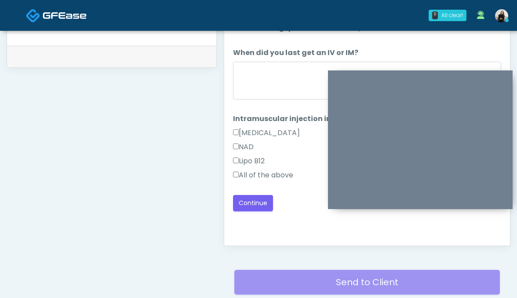
scroll to position [415, 0]
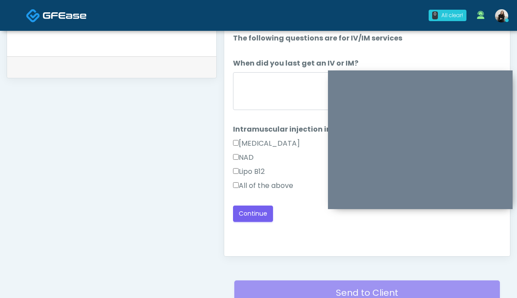
click at [252, 186] on label "All of the above" at bounding box center [263, 185] width 60 height 11
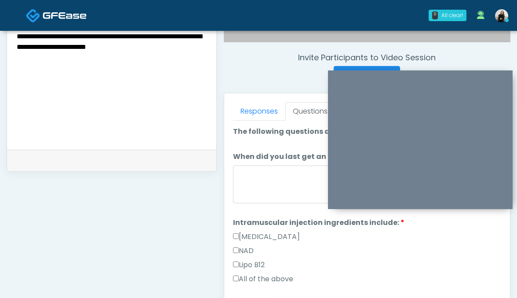
scroll to position [311, 0]
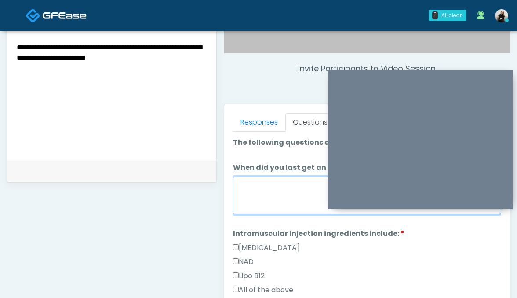
click at [251, 192] on textarea "When did you last get an IV or IM?" at bounding box center [367, 195] width 269 height 38
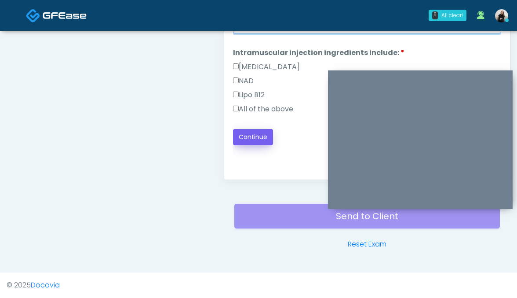
type textarea "**********"
click at [254, 144] on button "Continue" at bounding box center [253, 137] width 40 height 16
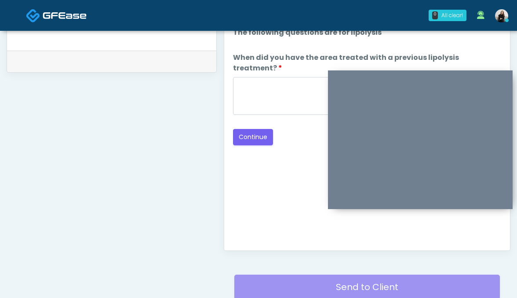
scroll to position [321, 0]
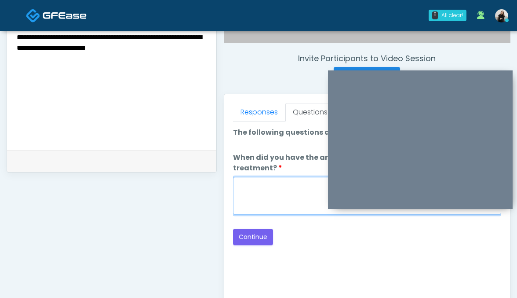
click at [250, 177] on textarea "When did you have the area treated with a previous lipolysis treatment?" at bounding box center [367, 196] width 269 height 38
type textarea "*****"
click at [260, 215] on div "Loading... Connecting to your agent... Please wait while we prepare your person…" at bounding box center [367, 186] width 269 height 118
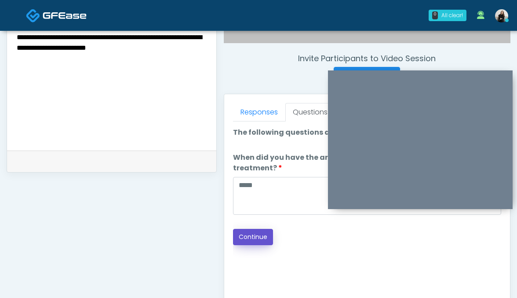
click at [260, 229] on button "Continue" at bounding box center [253, 237] width 40 height 16
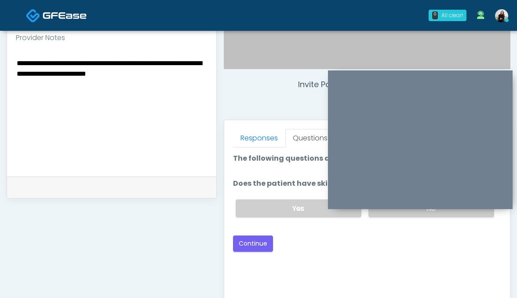
scroll to position [0, 0]
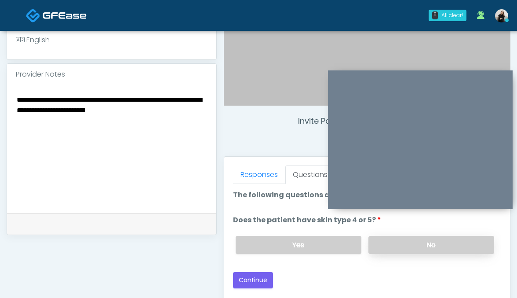
click at [409, 245] on label "No" at bounding box center [432, 245] width 126 height 18
click at [256, 275] on button "Continue" at bounding box center [253, 280] width 40 height 16
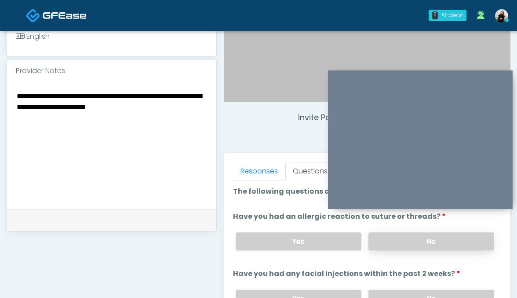
click at [392, 248] on label "No" at bounding box center [432, 241] width 126 height 18
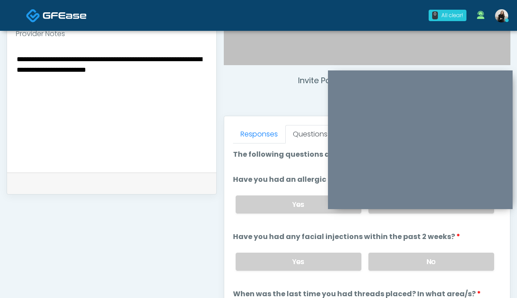
scroll to position [336, 0]
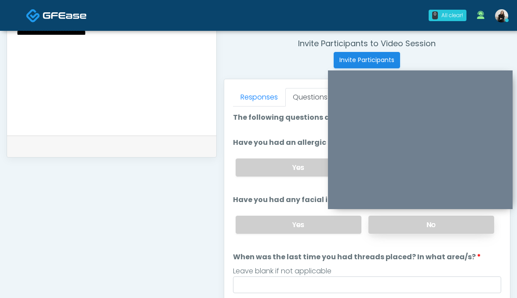
click at [387, 218] on label "No" at bounding box center [432, 224] width 126 height 18
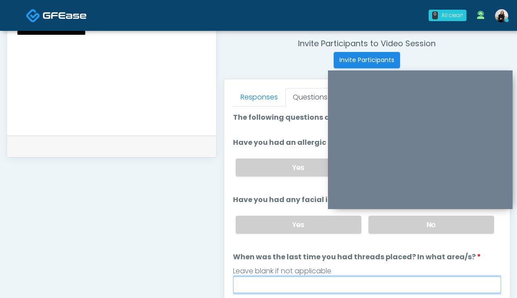
click at [352, 285] on input "When was the last time you had threads placed? In what area/s?" at bounding box center [367, 284] width 269 height 17
type input "*********"
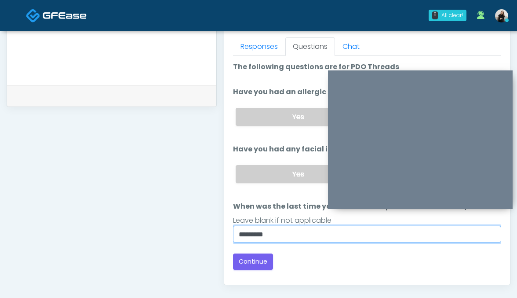
scroll to position [393, 0]
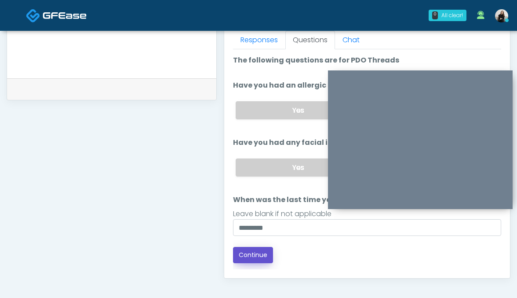
click at [265, 254] on button "Continue" at bounding box center [253, 255] width 40 height 16
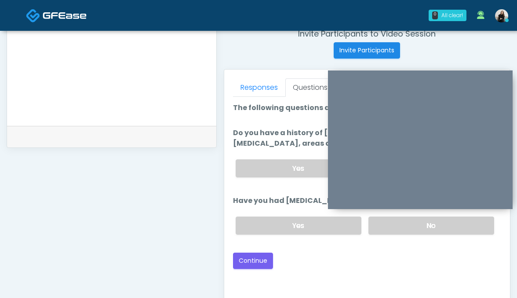
scroll to position [270, 0]
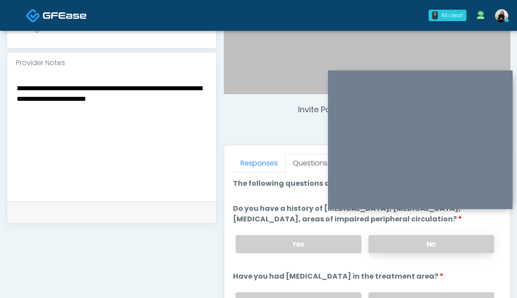
click at [421, 249] on label "No" at bounding box center [432, 244] width 126 height 18
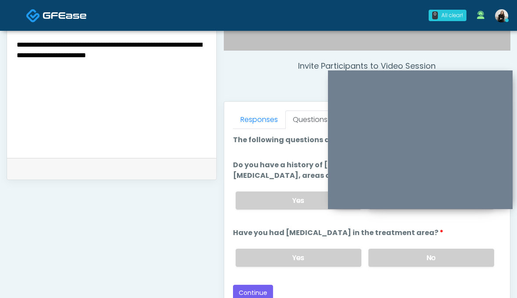
scroll to position [355, 0]
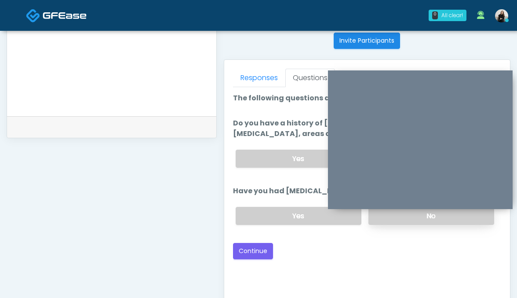
click at [408, 223] on label "No" at bounding box center [432, 216] width 126 height 18
click at [265, 257] on button "Continue" at bounding box center [253, 251] width 40 height 16
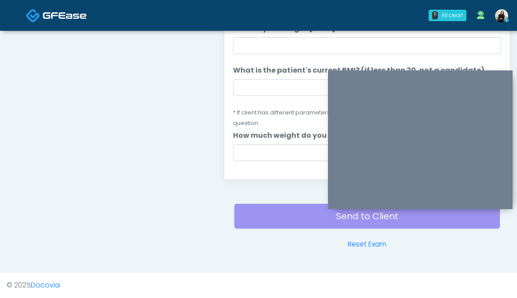
scroll to position [347, 0]
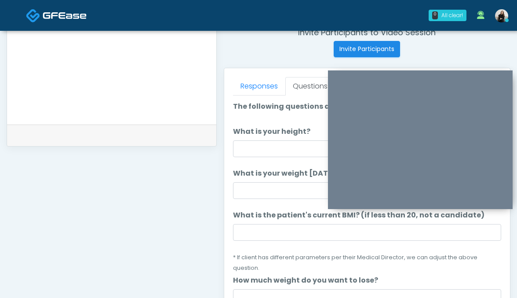
click at [255, 138] on li "What is your height? What is your height?" at bounding box center [367, 141] width 269 height 31
click at [255, 148] on input "What is your height?" at bounding box center [367, 148] width 269 height 17
type input "********"
click at [292, 186] on input "What is your weight today?" at bounding box center [367, 190] width 269 height 17
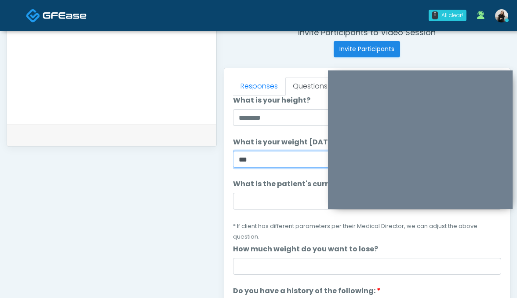
scroll to position [42, 0]
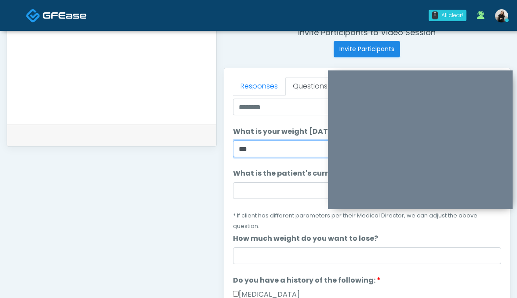
type input "***"
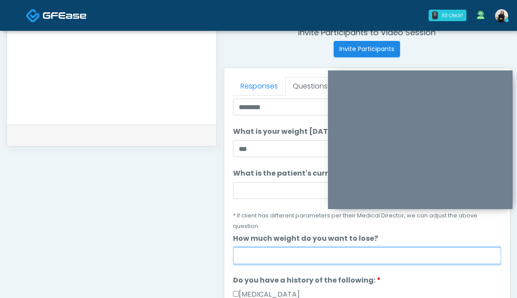
click at [296, 248] on input "How much weight do you want to lose?" at bounding box center [367, 255] width 269 height 17
type input "***"
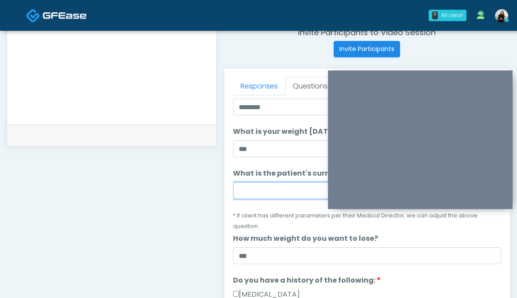
click at [252, 186] on input "What is the patient's current BMI? (if less than 20, not a candidate)" at bounding box center [367, 190] width 269 height 17
paste input "****"
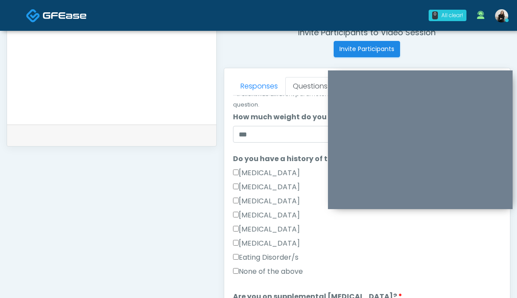
type input "****"
click at [266, 266] on label "None of the above" at bounding box center [268, 271] width 70 height 11
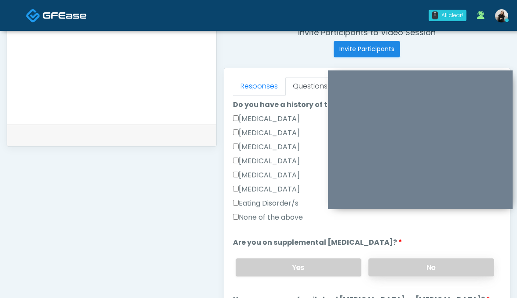
click at [389, 258] on label "No" at bounding box center [432, 267] width 126 height 18
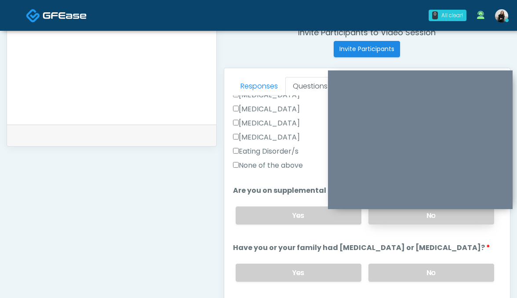
click at [389, 263] on label "No" at bounding box center [432, 272] width 126 height 18
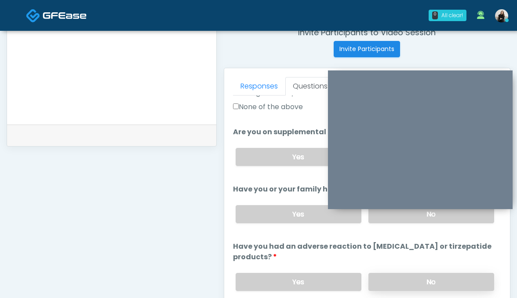
click at [387, 273] on label "No" at bounding box center [432, 282] width 126 height 18
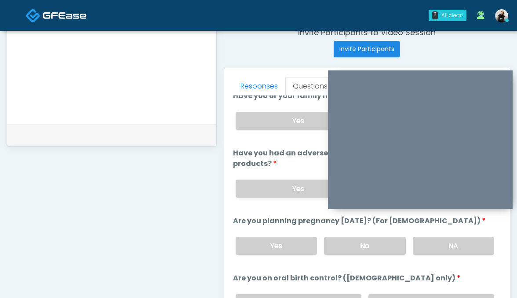
scroll to position [443, 0]
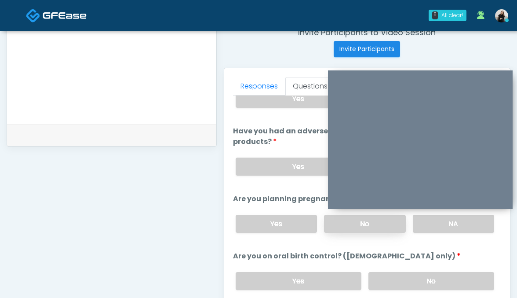
click at [384, 215] on label "No" at bounding box center [365, 224] width 82 height 18
click at [394, 265] on div "Yes No" at bounding box center [365, 281] width 273 height 32
click at [394, 272] on label "No" at bounding box center [432, 281] width 126 height 18
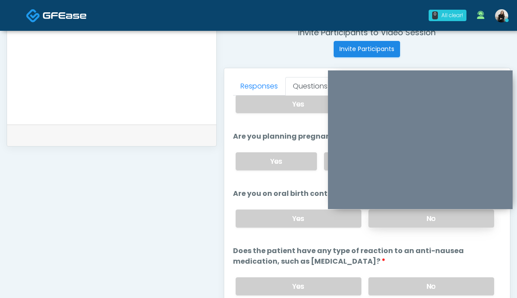
scroll to position [506, 0]
click at [394, 276] on label "No" at bounding box center [432, 285] width 126 height 18
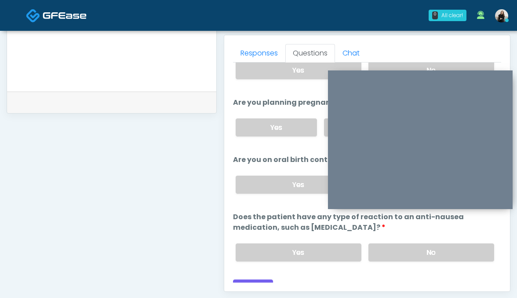
scroll to position [452, 0]
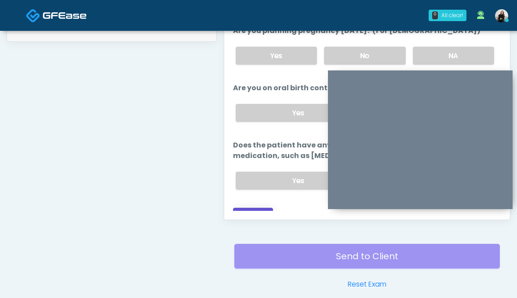
click at [252, 208] on button "Continue" at bounding box center [253, 216] width 40 height 16
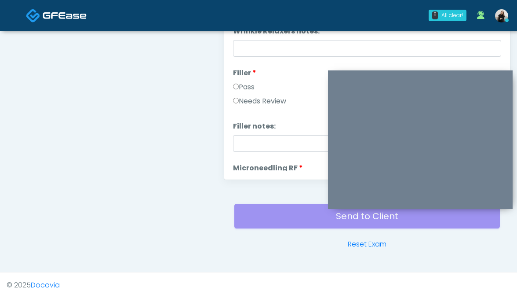
scroll to position [409, 0]
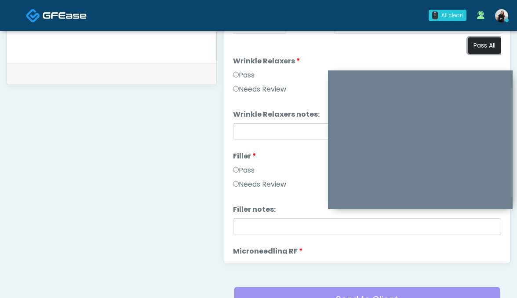
click at [487, 48] on button "Pass All" at bounding box center [484, 45] width 33 height 16
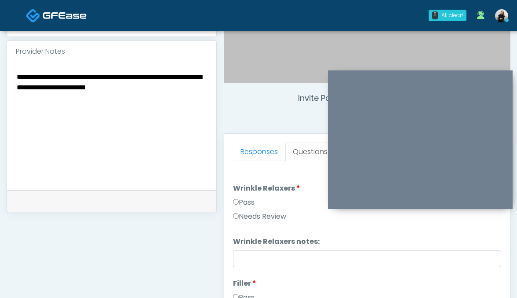
scroll to position [277, 0]
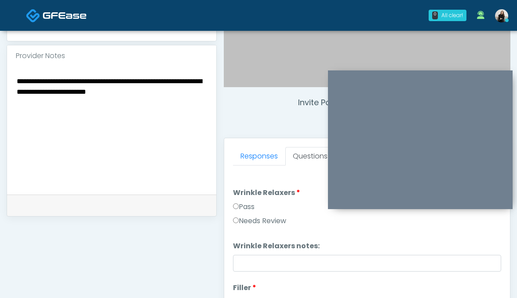
click at [106, 82] on textarea "**********" at bounding box center [112, 128] width 192 height 107
paste textarea
click at [132, 82] on textarea "**********" at bounding box center [112, 128] width 192 height 107
click at [202, 82] on textarea "**********" at bounding box center [112, 128] width 192 height 107
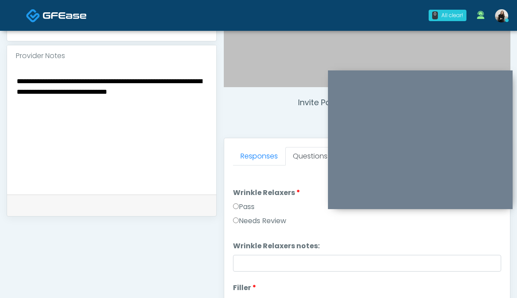
click at [132, 96] on textarea "**********" at bounding box center [112, 128] width 192 height 107
click at [117, 93] on textarea "**********" at bounding box center [112, 128] width 192 height 107
click at [139, 109] on textarea "**********" at bounding box center [112, 128] width 192 height 107
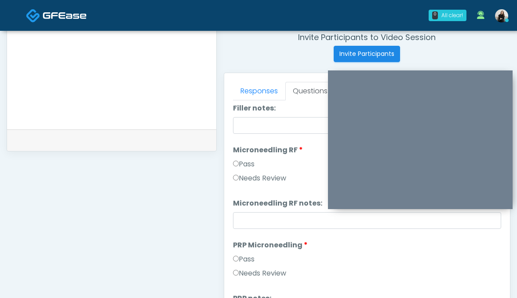
scroll to position [293, 0]
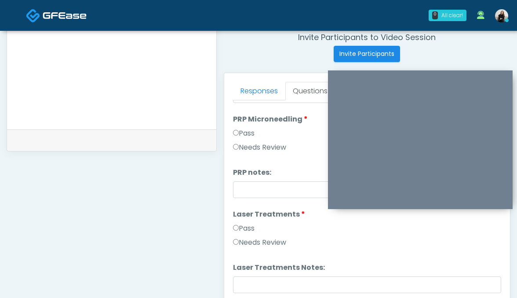
type textarea "**********"
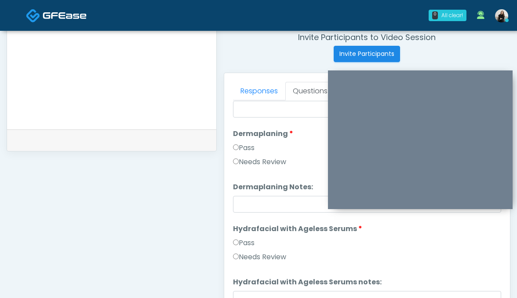
scroll to position [1320, 0]
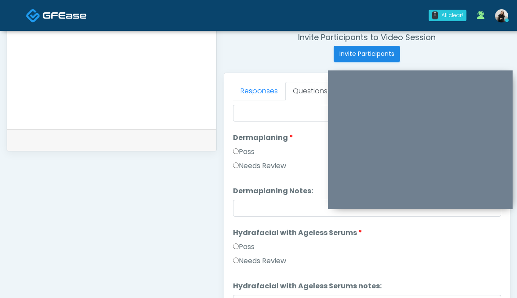
click at [259, 168] on label "Needs Review" at bounding box center [259, 166] width 53 height 11
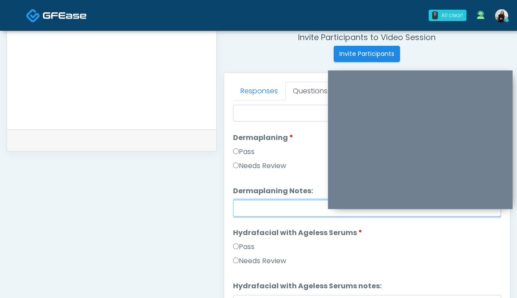
click at [261, 208] on input "Dermaplaning Notes:" at bounding box center [367, 208] width 269 height 17
type input "**********"
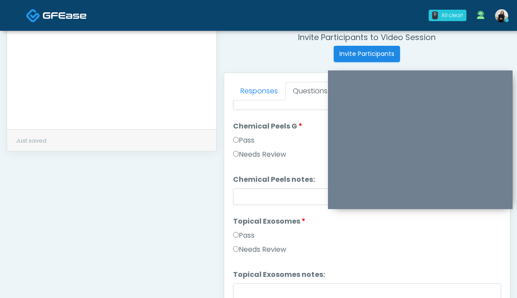
scroll to position [1113, 0]
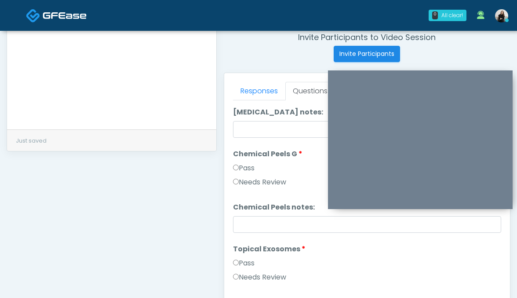
click at [283, 183] on label "Needs Review" at bounding box center [259, 182] width 53 height 11
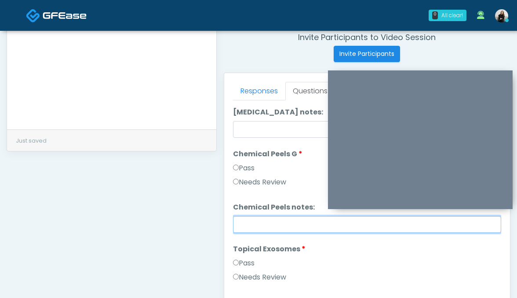
click at [283, 222] on input "Chemical Peels notes:" at bounding box center [367, 224] width 269 height 17
type input "**********"
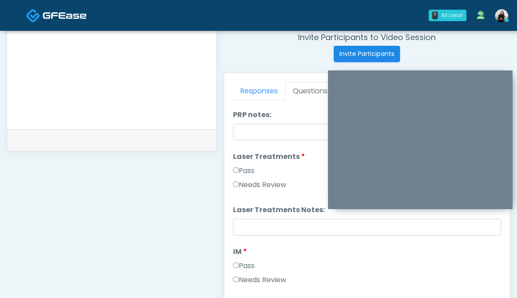
scroll to position [347, 0]
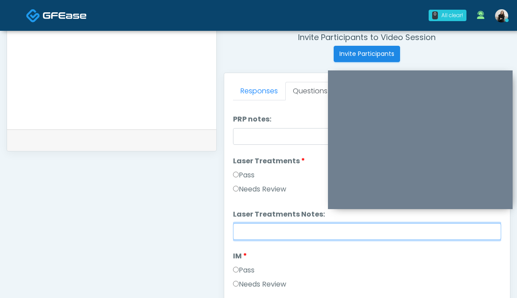
click at [295, 235] on input "Laser Treatments Notes:" at bounding box center [367, 231] width 269 height 17
type input "**********"
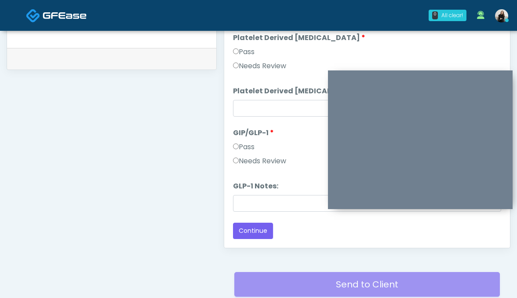
scroll to position [492, 0]
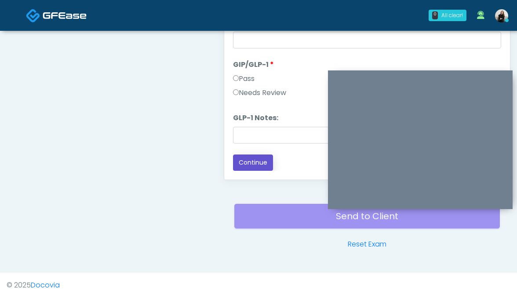
click at [259, 156] on button "Continue" at bounding box center [253, 162] width 40 height 16
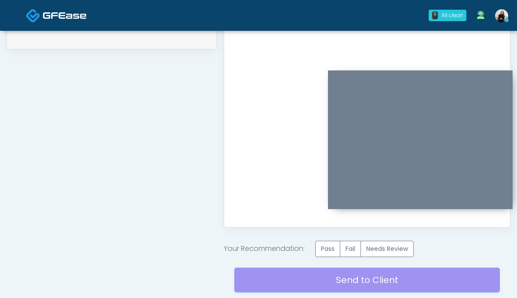
scroll to position [444, 0]
click at [414, 251] on label "Needs Review" at bounding box center [387, 249] width 53 height 16
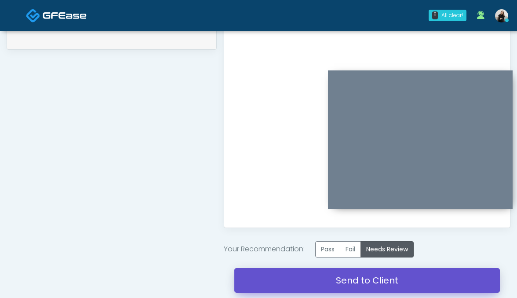
drag, startPoint x: 399, startPoint y: 281, endPoint x: 350, endPoint y: 55, distance: 230.8
click at [399, 281] on link "Send to Client" at bounding box center [367, 280] width 266 height 25
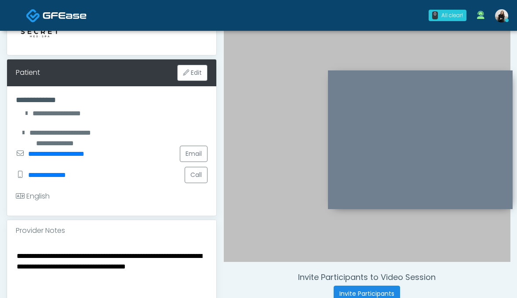
scroll to position [102, 0]
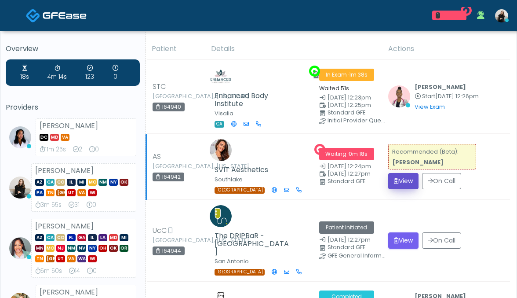
click at [397, 178] on button "View" at bounding box center [403, 181] width 30 height 16
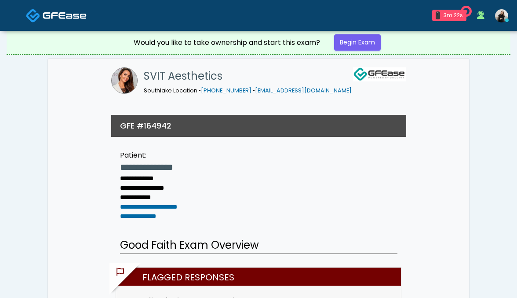
click at [58, 14] on img at bounding box center [65, 15] width 44 height 9
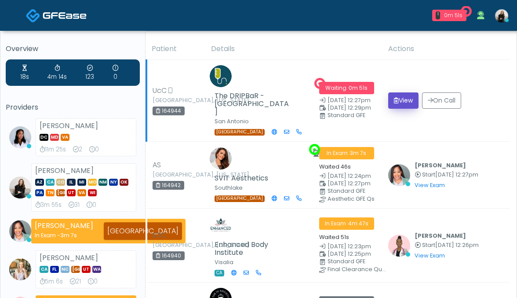
click at [394, 99] on icon "submit" at bounding box center [396, 100] width 5 height 6
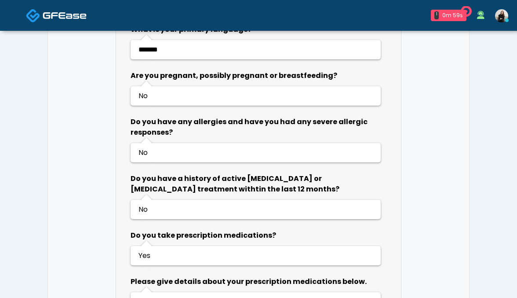
scroll to position [500, 0]
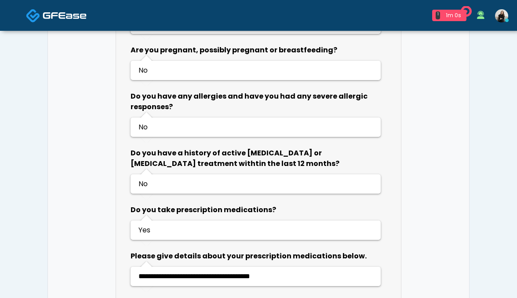
click at [53, 15] on img at bounding box center [65, 15] width 44 height 9
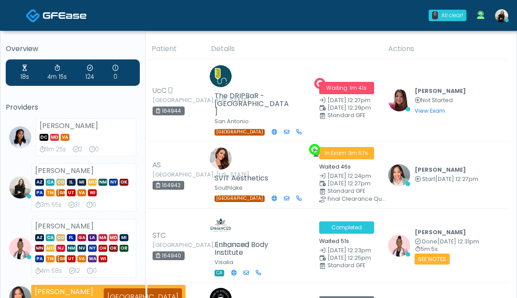
click at [81, 12] on img at bounding box center [65, 15] width 44 height 9
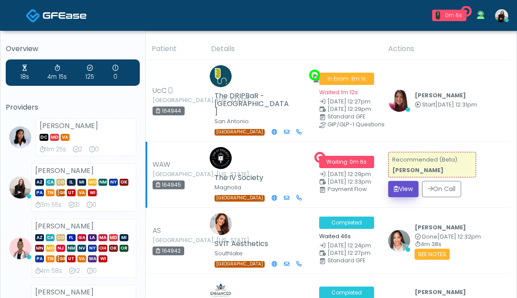
click at [395, 181] on button "View" at bounding box center [403, 189] width 30 height 16
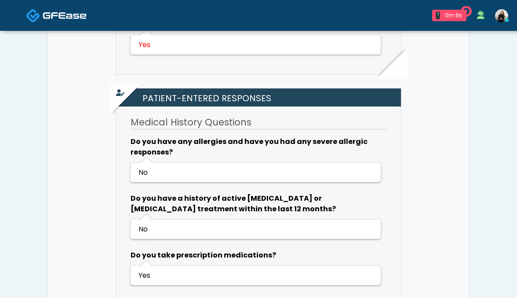
scroll to position [563, 0]
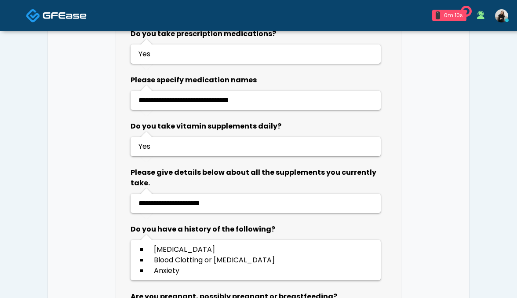
click at [73, 7] on link at bounding box center [56, 15] width 61 height 29
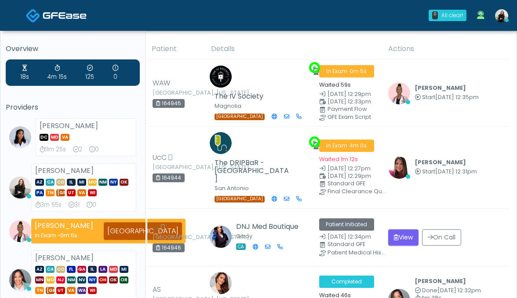
click at [79, 14] on img at bounding box center [65, 15] width 44 height 9
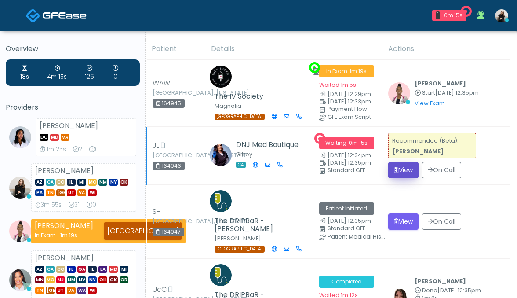
click at [392, 164] on button "View" at bounding box center [403, 170] width 30 height 16
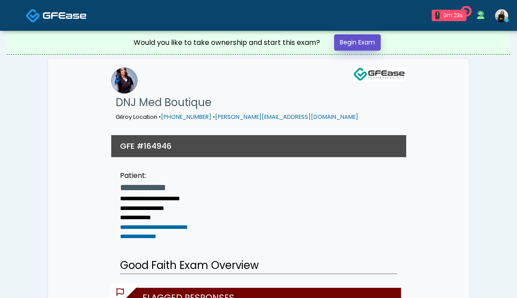
click at [364, 39] on link "Begin Exam" at bounding box center [357, 42] width 47 height 16
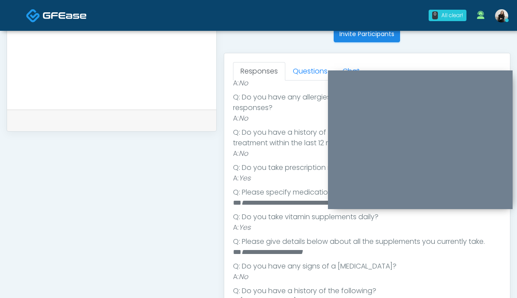
scroll to position [139, 0]
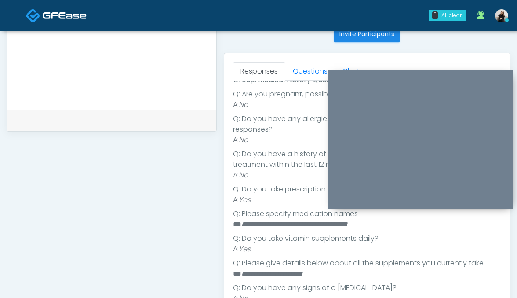
click at [274, 226] on em "**********" at bounding box center [294, 224] width 106 height 7
copy em "**********"
click at [250, 223] on em "**********" at bounding box center [294, 224] width 106 height 7
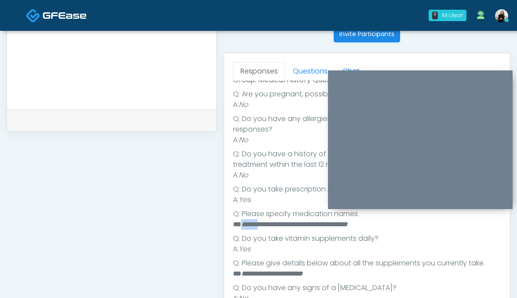
copy em "******"
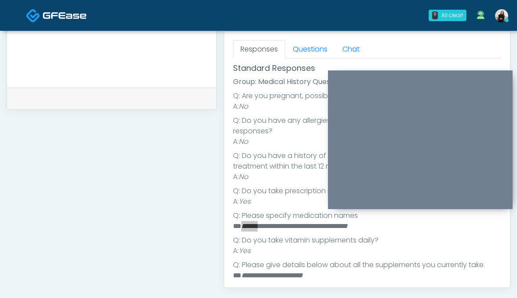
scroll to position [214, 0]
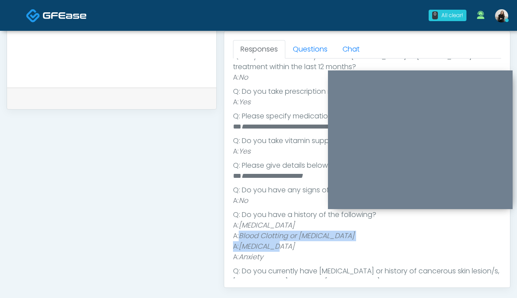
drag, startPoint x: 242, startPoint y: 237, endPoint x: 363, endPoint y: 241, distance: 121.0
click at [363, 241] on li "A: Blood Clotting or Bleeding Disorder" at bounding box center [367, 235] width 269 height 11
copy em "Blood Clotting or Bleeding Disorder"
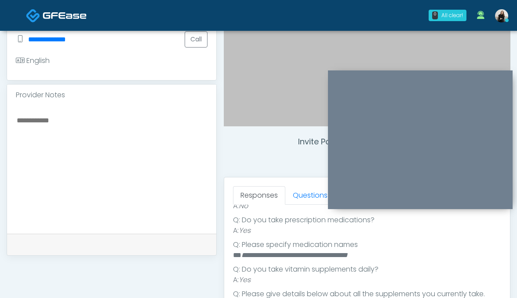
scroll to position [168, 0]
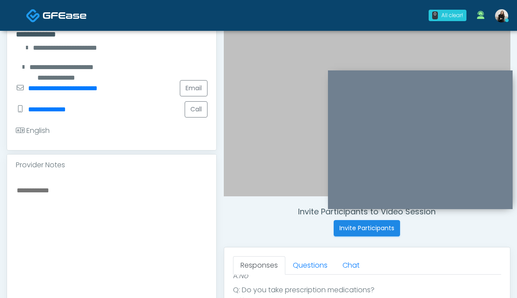
click at [145, 197] on textarea at bounding box center [112, 237] width 192 height 107
paste textarea "**********"
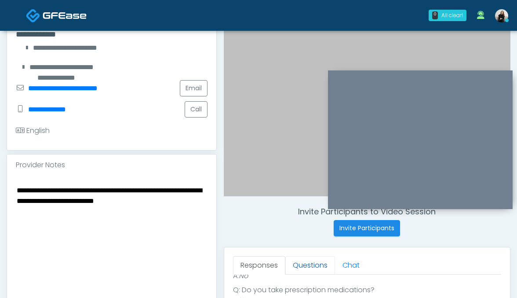
type textarea "**********"
click at [309, 268] on link "Questions" at bounding box center [310, 265] width 50 height 18
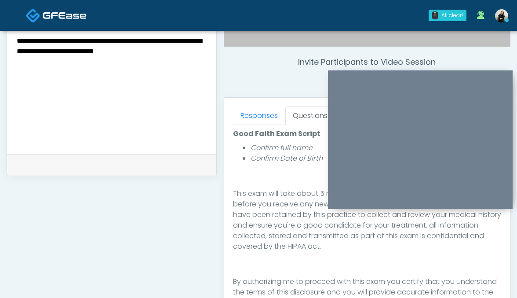
scroll to position [462, 0]
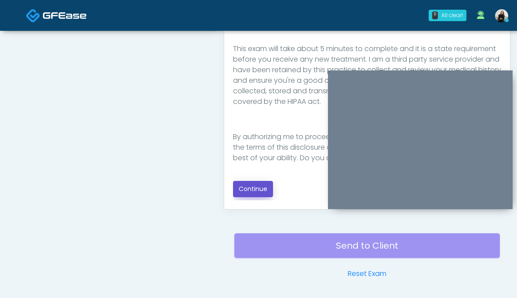
click at [248, 190] on button "Continue" at bounding box center [253, 189] width 40 height 16
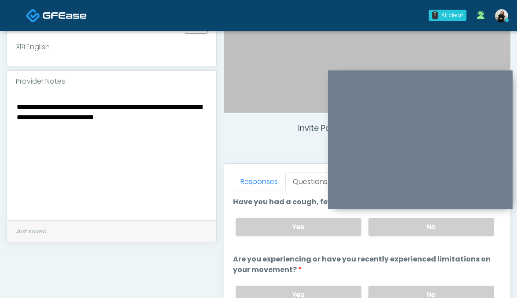
scroll to position [233, 0]
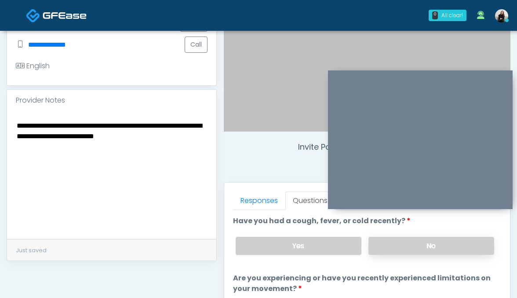
click at [427, 243] on label "No" at bounding box center [432, 246] width 126 height 18
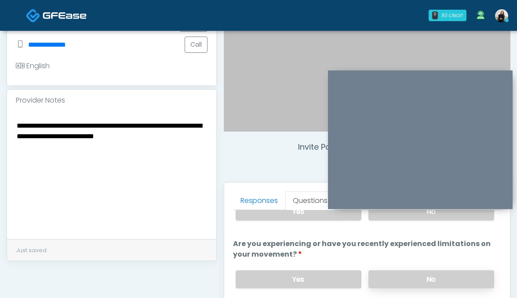
click at [417, 281] on label "No" at bounding box center [432, 279] width 126 height 18
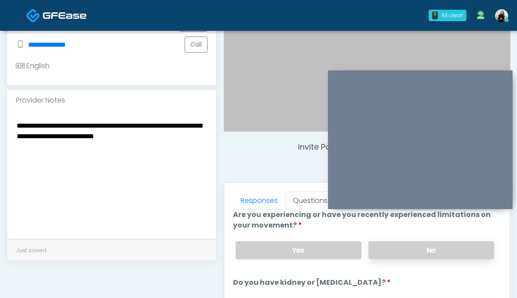
scroll to position [105, 0]
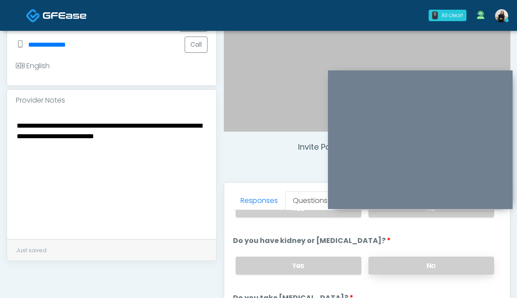
click at [420, 264] on label "No" at bounding box center [432, 265] width 126 height 18
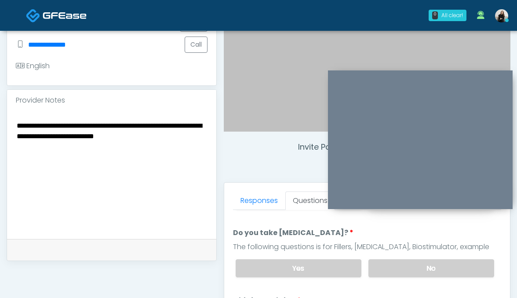
scroll to position [193, 0]
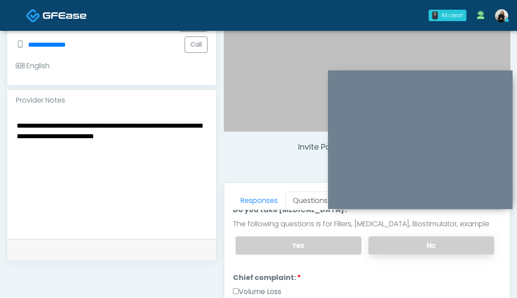
click at [419, 242] on label "No" at bounding box center [432, 245] width 126 height 18
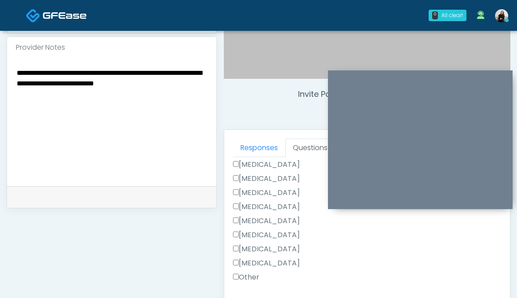
scroll to position [307, 0]
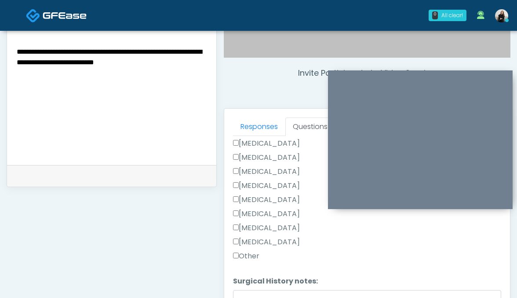
click at [254, 252] on label "Other" at bounding box center [246, 256] width 26 height 11
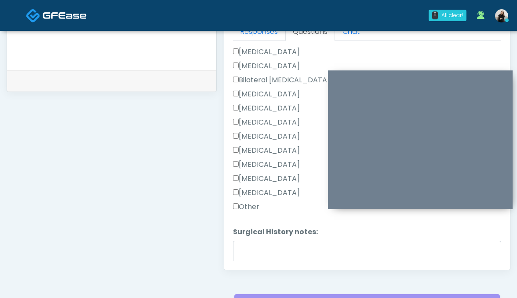
scroll to position [528, 0]
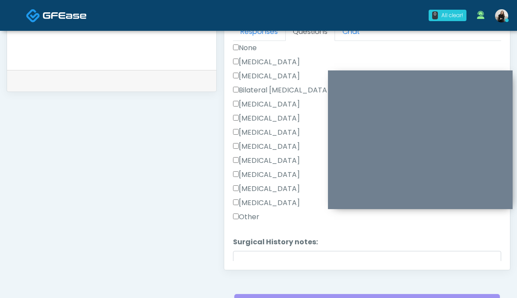
click at [258, 52] on div "None" at bounding box center [367, 50] width 269 height 14
click at [258, 63] on label "Cesarean Section" at bounding box center [266, 62] width 67 height 11
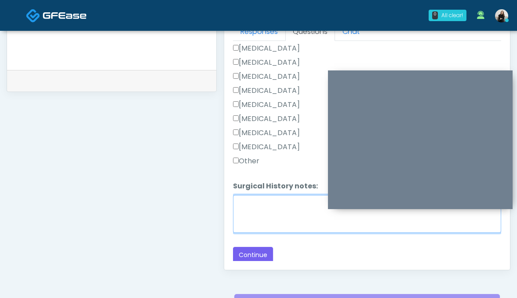
click at [242, 204] on textarea "Surgical History notes:" at bounding box center [367, 214] width 269 height 38
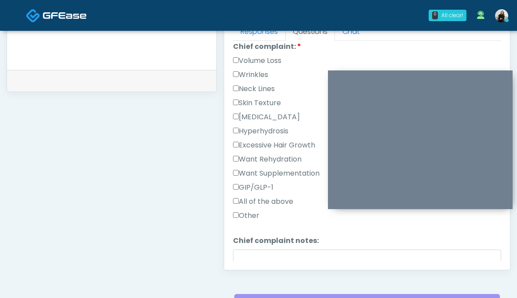
scroll to position [234, 0]
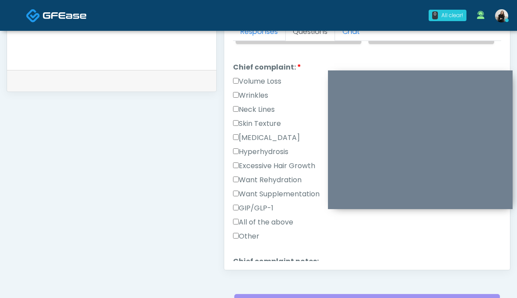
type textarea "**********"
click at [262, 137] on label "Hyperpigmentation" at bounding box center [266, 137] width 67 height 11
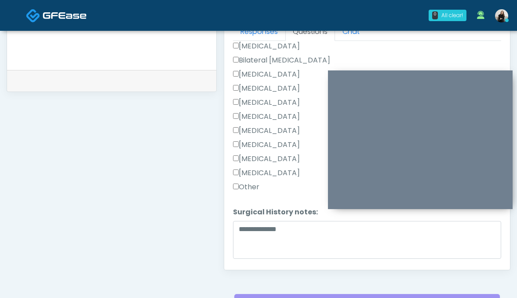
scroll to position [584, 0]
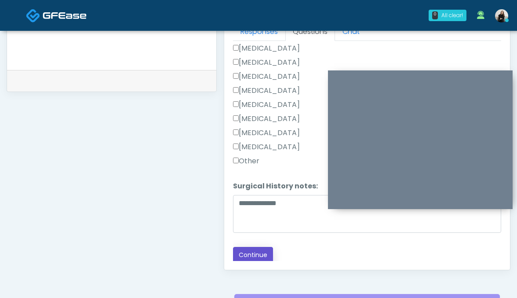
click at [248, 247] on button "Continue" at bounding box center [253, 255] width 40 height 16
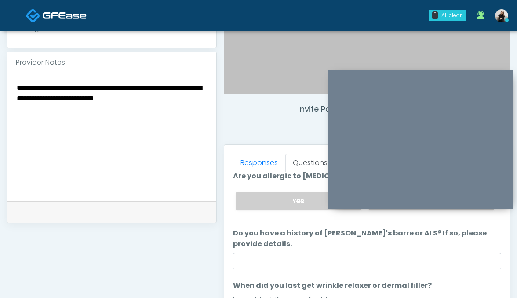
scroll to position [0, 0]
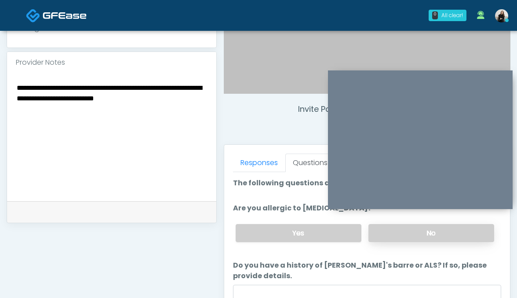
click at [398, 229] on label "No" at bounding box center [432, 233] width 126 height 18
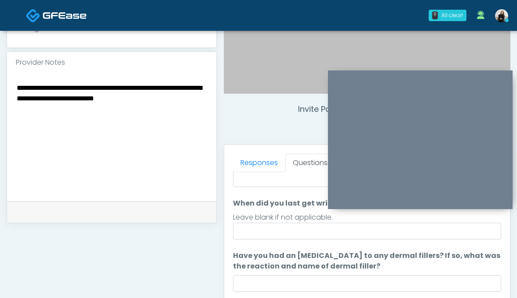
scroll to position [135, 0]
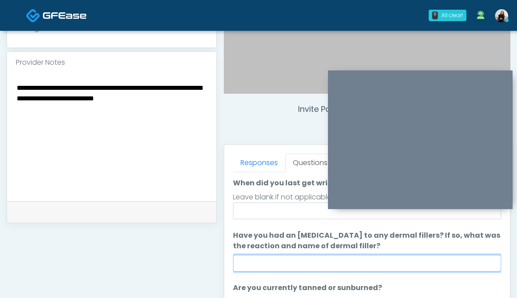
click at [374, 263] on input "Have you had an allergic response to any dermal fillers? If so, what was the re…" at bounding box center [367, 263] width 269 height 17
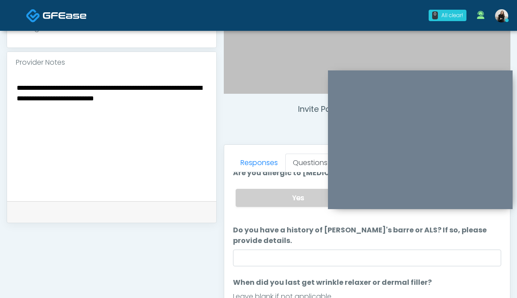
scroll to position [42, 0]
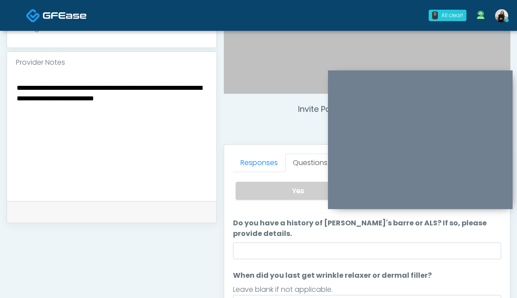
type input "**"
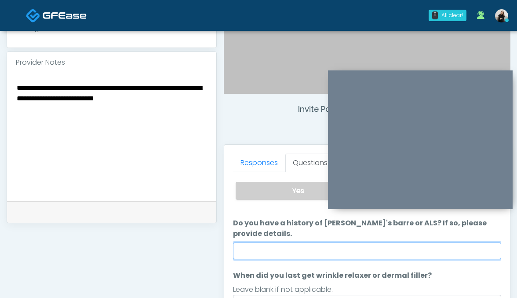
click at [263, 249] on input "Do you have a history of Guillain's barre or ALS? If so, please provide details." at bounding box center [367, 250] width 269 height 17
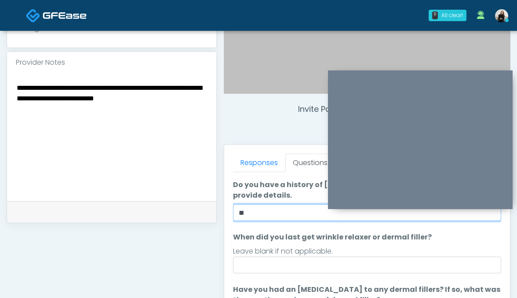
scroll to position [85, 0]
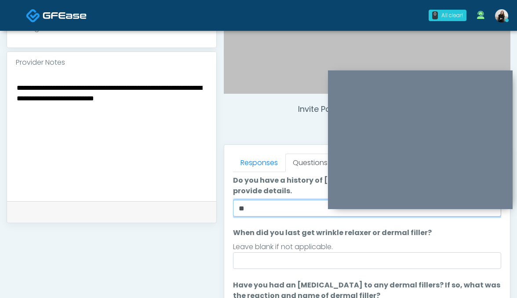
type input "**"
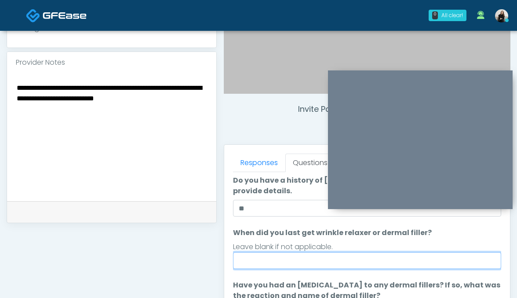
click at [255, 266] on input "When did you last get wrinkle relaxer or dermal filler?" at bounding box center [367, 260] width 269 height 17
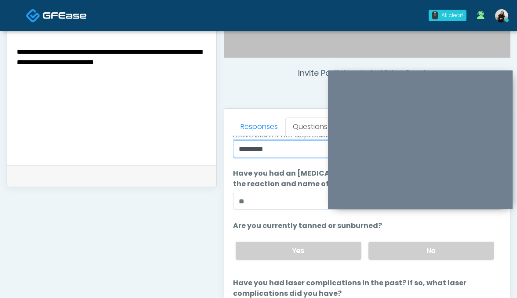
scroll to position [0, 0]
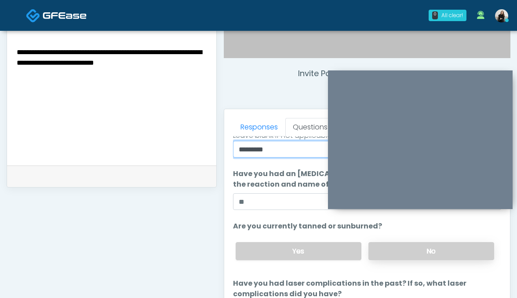
type input "*********"
click at [390, 245] on label "No" at bounding box center [432, 251] width 126 height 18
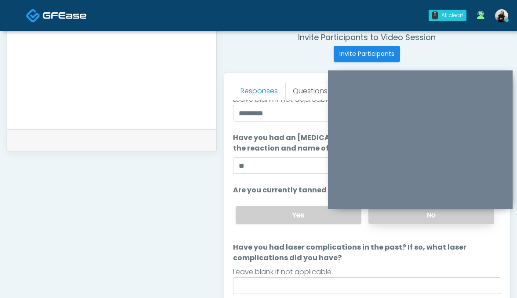
scroll to position [368, 0]
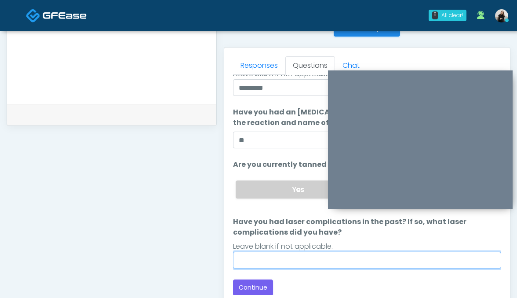
click at [382, 259] on input "Have you had laser complications in the past? If so, what laser complications d…" at bounding box center [367, 260] width 269 height 17
type input "**"
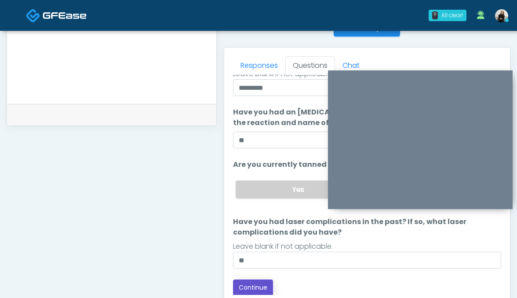
click at [255, 289] on button "Continue" at bounding box center [253, 287] width 40 height 16
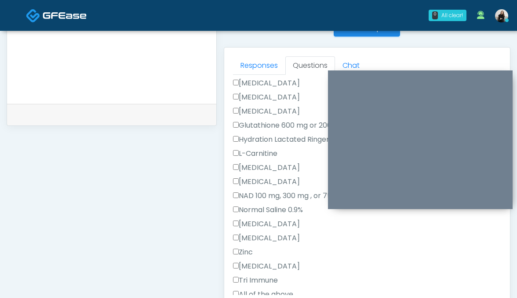
scroll to position [492, 0]
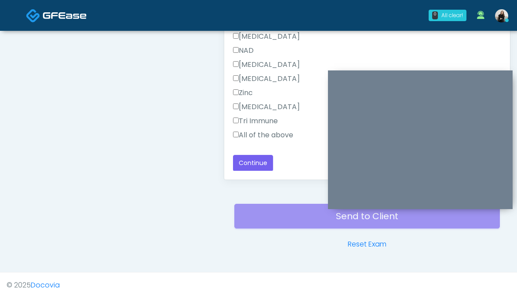
click at [259, 134] on label "All of the above" at bounding box center [263, 135] width 60 height 11
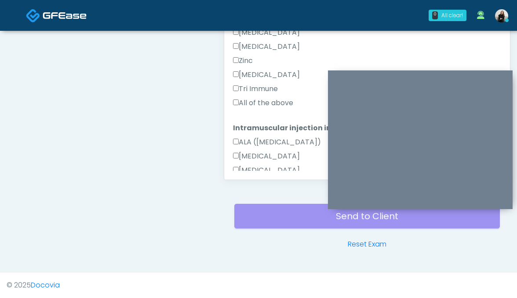
scroll to position [209, 0]
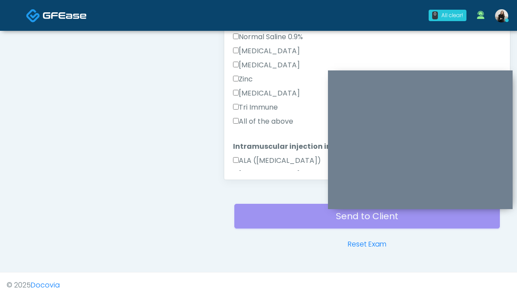
click at [260, 123] on label "All of the above" at bounding box center [263, 121] width 60 height 11
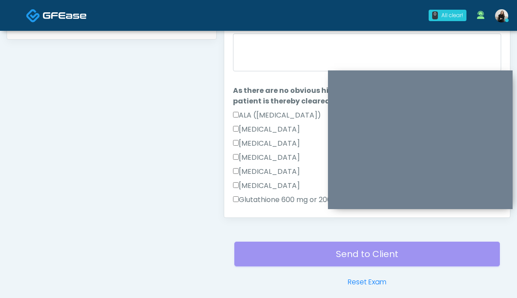
scroll to position [416, 0]
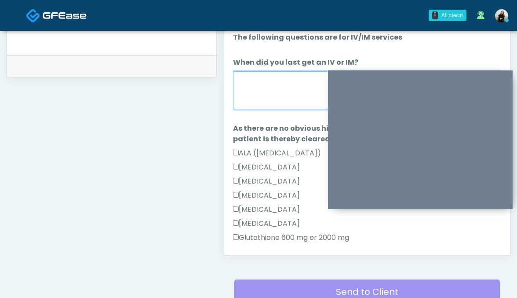
click at [260, 102] on textarea "When did you last get an IV or IM?" at bounding box center [367, 90] width 269 height 38
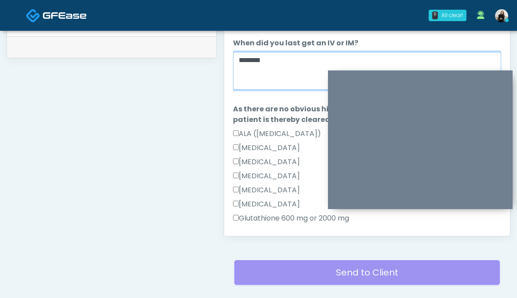
scroll to position [488, 0]
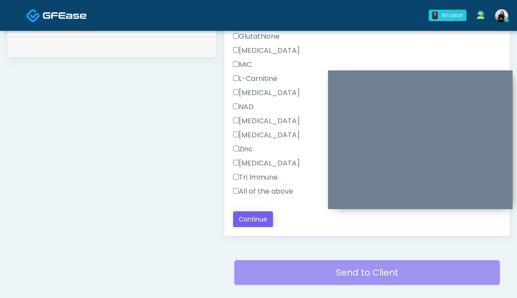
type textarea "********"
click at [246, 223] on button "Continue" at bounding box center [253, 219] width 40 height 16
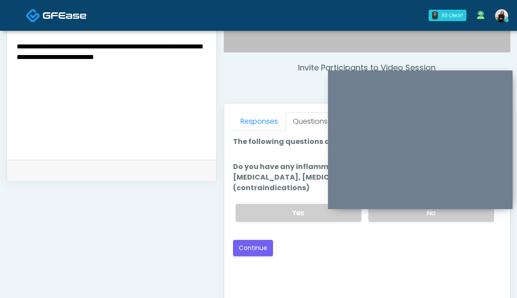
scroll to position [233, 0]
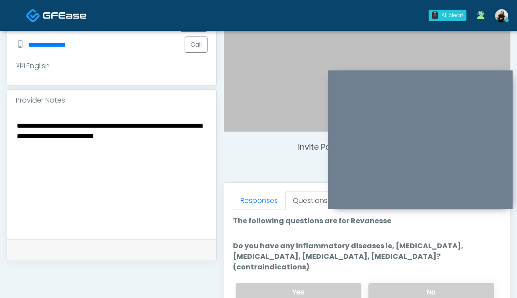
click at [384, 283] on label "No" at bounding box center [432, 292] width 126 height 18
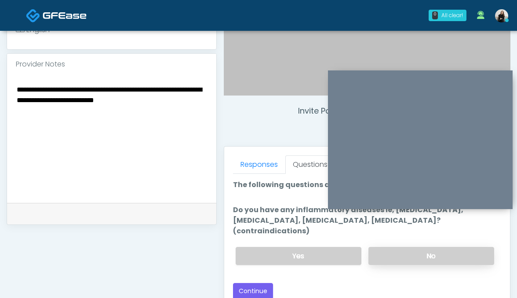
scroll to position [285, 0]
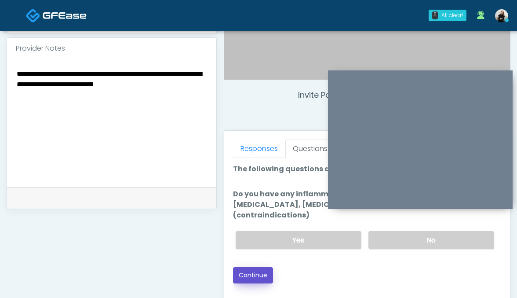
click at [261, 268] on button "Continue" at bounding box center [253, 275] width 40 height 16
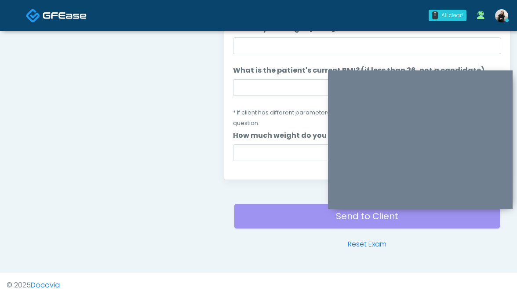
scroll to position [442, 0]
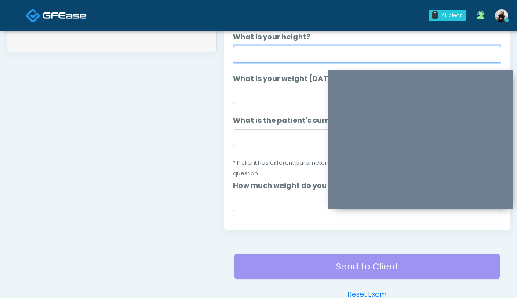
click at [283, 50] on input "What is your height?" at bounding box center [367, 54] width 269 height 17
type input "*******"
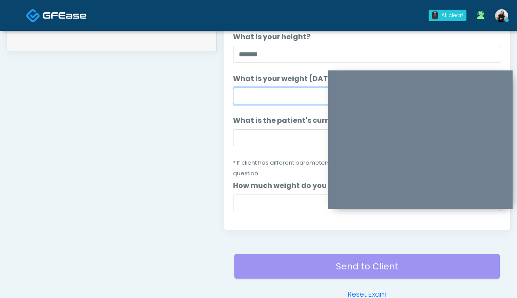
click at [280, 95] on input "What is your weight today?" at bounding box center [367, 96] width 269 height 17
type input "***"
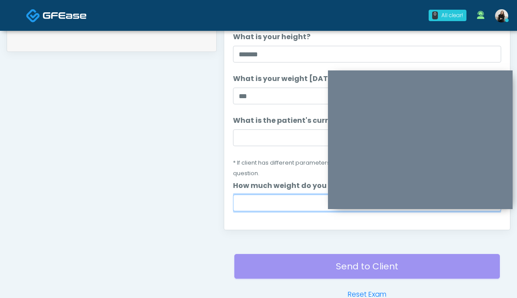
click at [270, 194] on input "How much weight do you want to lose?" at bounding box center [367, 202] width 269 height 17
type input "***"
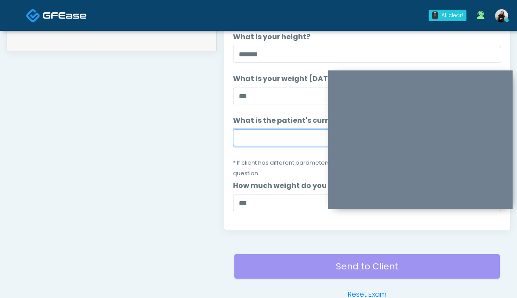
click at [241, 139] on input "What is the patient's current BMI? (if less than 26, not a candidate)" at bounding box center [367, 137] width 269 height 17
paste input "****"
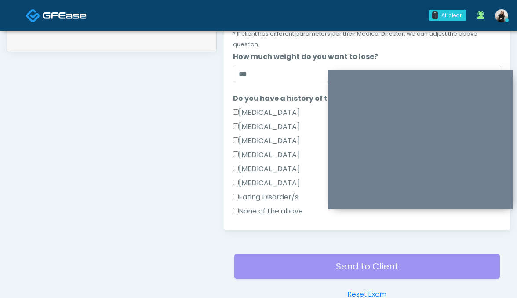
scroll to position [174, 0]
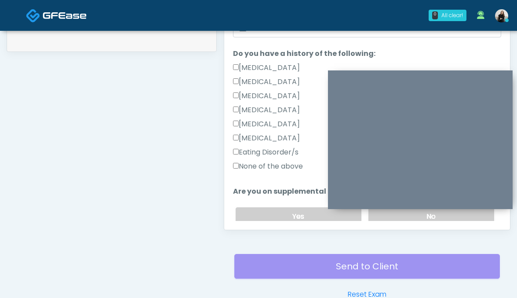
type input "****"
click at [279, 161] on label "None of the above" at bounding box center [268, 166] width 70 height 11
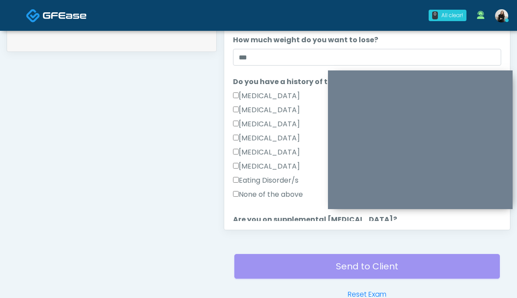
scroll to position [157, 0]
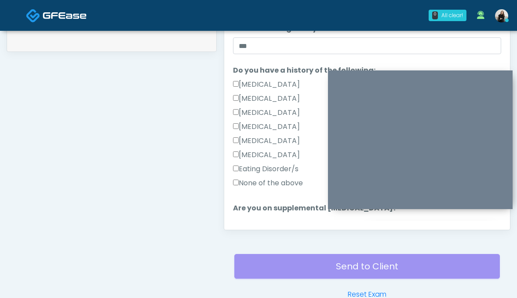
click at [401, 224] on label "No" at bounding box center [432, 233] width 126 height 18
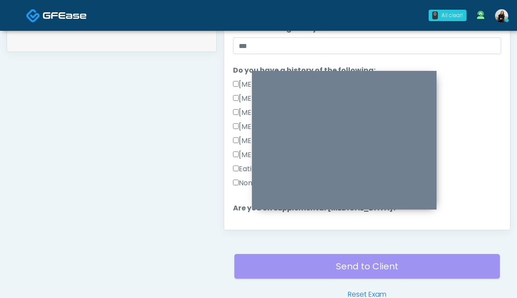
drag, startPoint x: 401, startPoint y: 75, endPoint x: 205, endPoint y: 74, distance: 196.1
click at [252, 74] on div at bounding box center [344, 140] width 185 height 139
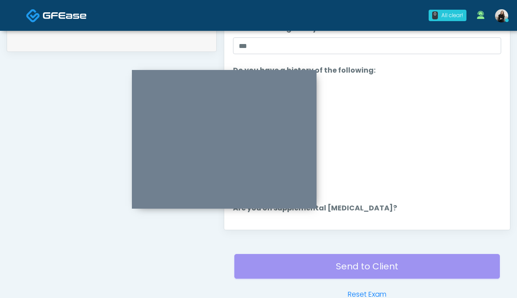
scroll to position [339, 0]
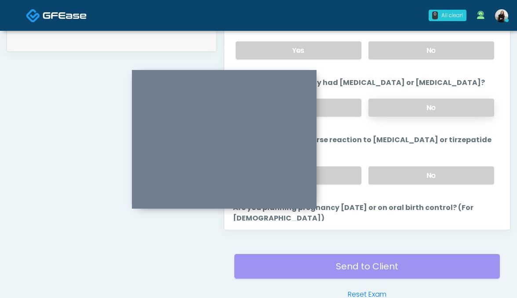
click at [412, 99] on label "No" at bounding box center [432, 108] width 126 height 18
click at [398, 166] on label "No" at bounding box center [432, 175] width 126 height 18
click at [396, 234] on label "No" at bounding box center [432, 243] width 126 height 18
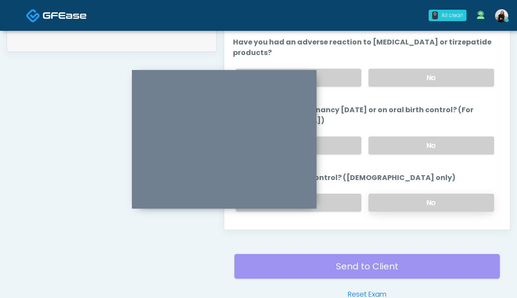
click at [397, 193] on label "No" at bounding box center [432, 202] width 126 height 18
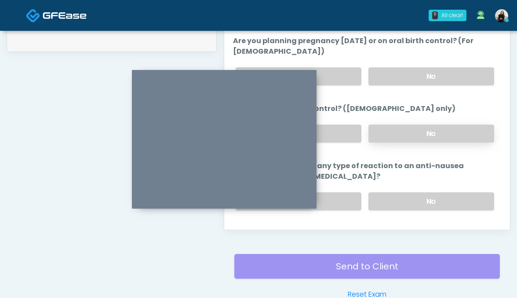
click at [397, 192] on label "No" at bounding box center [432, 201] width 126 height 18
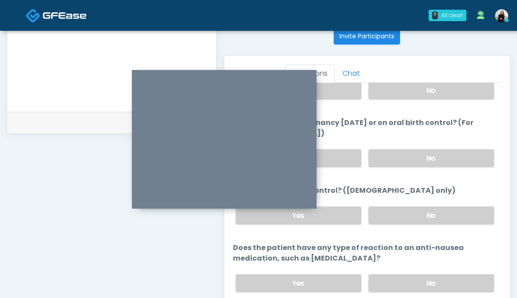
scroll to position [423, 0]
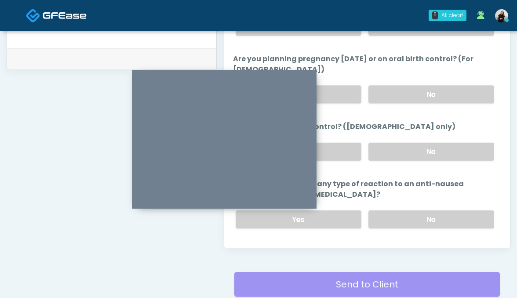
click at [259, 246] on button "Continue" at bounding box center [253, 254] width 40 height 16
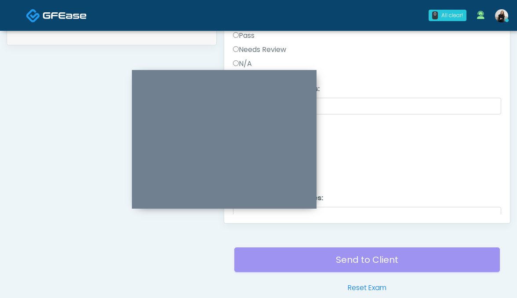
scroll to position [373, 0]
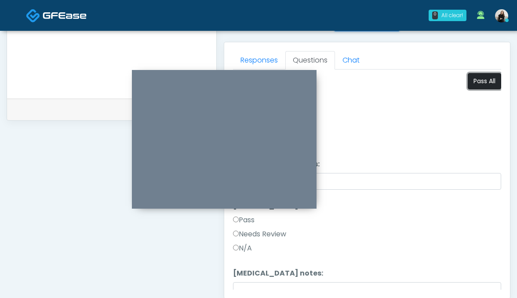
click at [486, 84] on button "Pass All" at bounding box center [484, 81] width 33 height 16
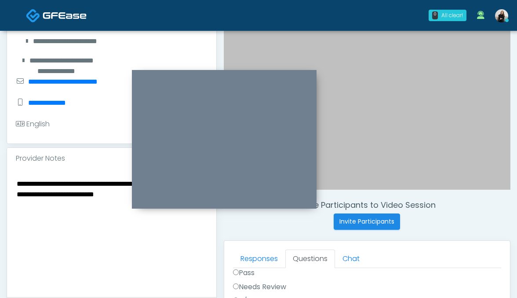
scroll to position [170, 0]
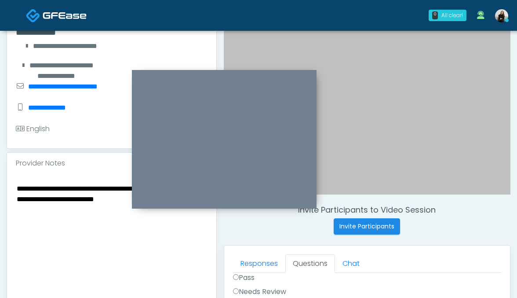
click at [18, 188] on textarea "**********" at bounding box center [112, 235] width 192 height 107
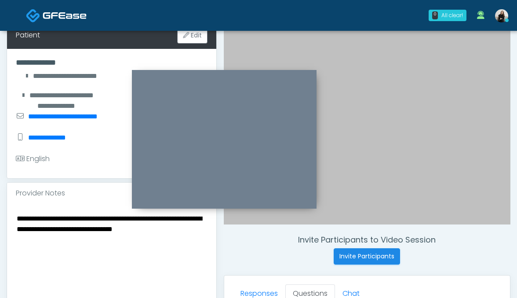
scroll to position [139, 0]
click at [181, 220] on textarea "**********" at bounding box center [112, 266] width 192 height 107
click at [192, 229] on textarea "**********" at bounding box center [112, 266] width 192 height 107
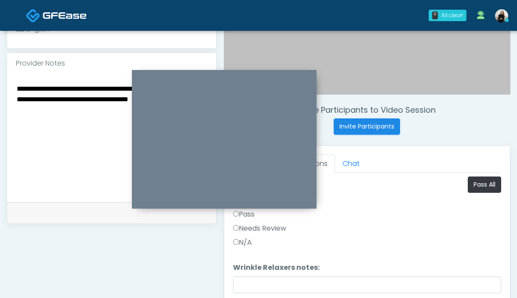
scroll to position [176, 0]
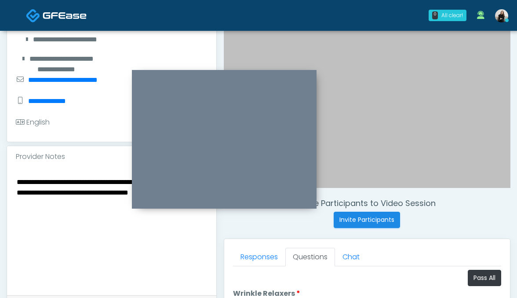
type textarea "**********"
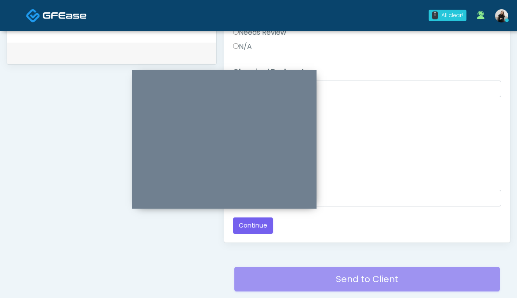
scroll to position [442, 0]
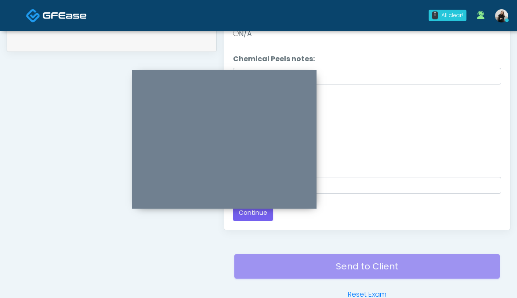
click at [250, 221] on div "Responses Questions Chat Good Faith Exam Script Good Faith Exam Script INTRODUC…" at bounding box center [367, 102] width 286 height 256
click at [251, 213] on button "Continue" at bounding box center [253, 212] width 40 height 16
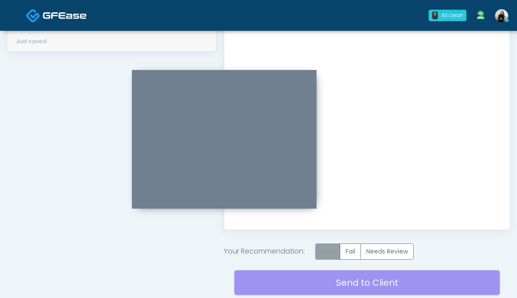
click at [329, 252] on label "Pass" at bounding box center [327, 251] width 25 height 16
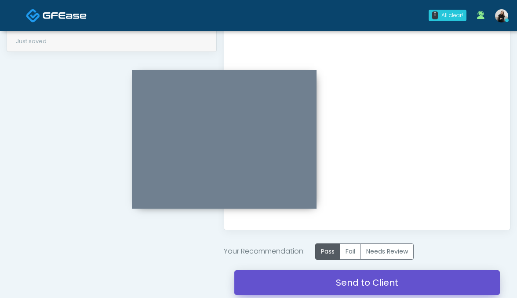
click at [311, 275] on link "Send to Client" at bounding box center [367, 282] width 266 height 25
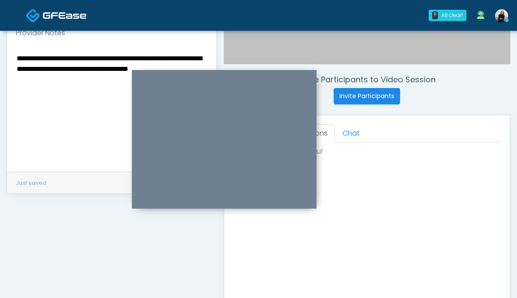
scroll to position [217, 0]
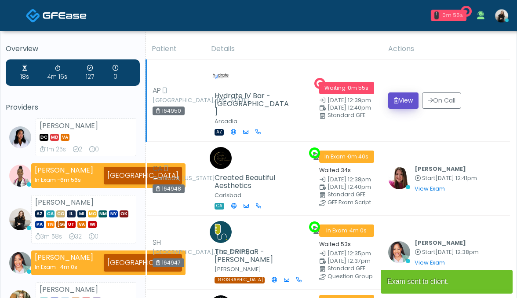
click at [395, 92] on button "View" at bounding box center [403, 100] width 30 height 16
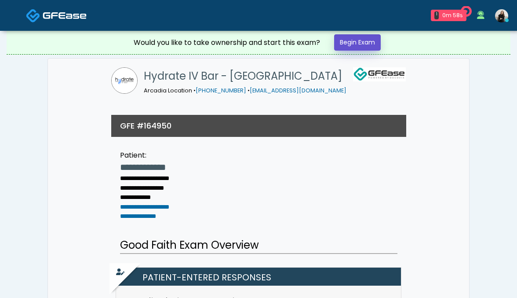
click at [373, 43] on link "Begin Exam" at bounding box center [357, 42] width 47 height 16
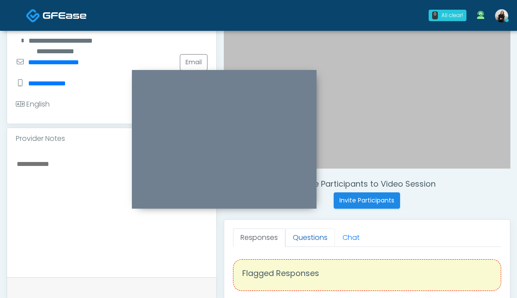
click at [296, 230] on link "Questions" at bounding box center [310, 237] width 50 height 18
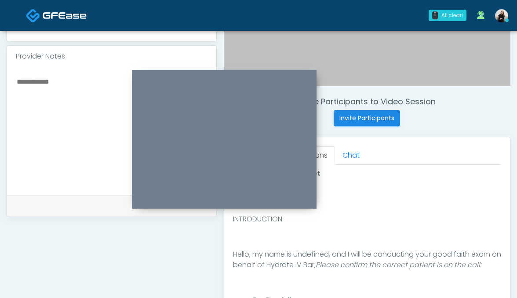
scroll to position [394, 0]
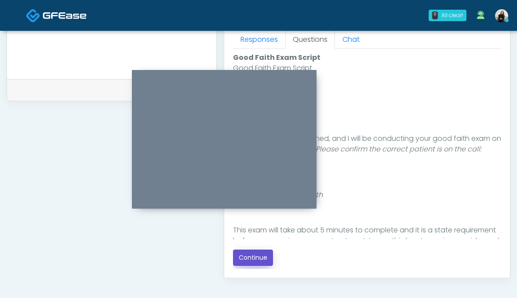
click at [249, 261] on button "Continue" at bounding box center [253, 257] width 40 height 16
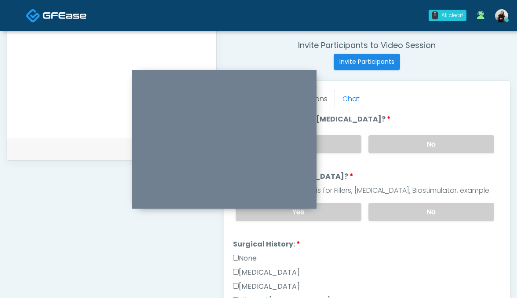
scroll to position [330, 0]
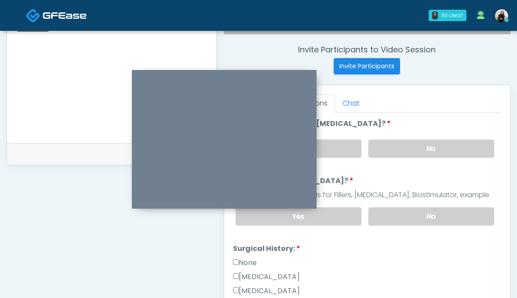
click at [402, 154] on label "No" at bounding box center [432, 148] width 126 height 18
click at [398, 204] on div "Yes No" at bounding box center [365, 216] width 273 height 32
click at [397, 214] on label "No" at bounding box center [432, 216] width 126 height 18
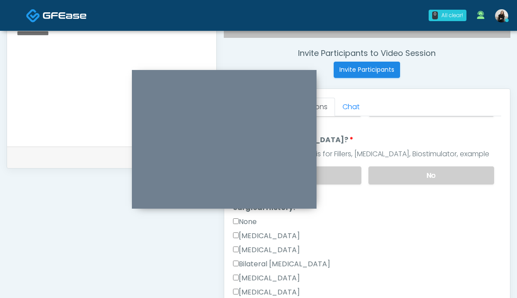
scroll to position [44, 0]
click at [246, 247] on label "Hysterectomy" at bounding box center [266, 250] width 67 height 11
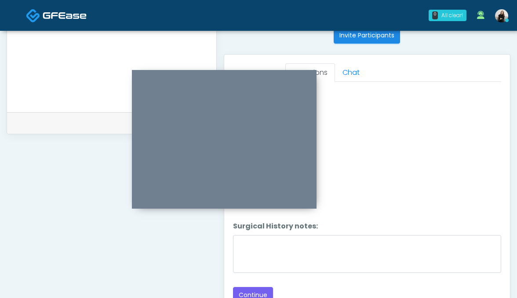
scroll to position [386, 0]
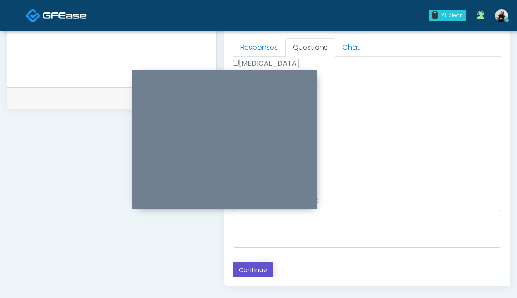
click at [243, 262] on button "Continue" at bounding box center [253, 270] width 40 height 16
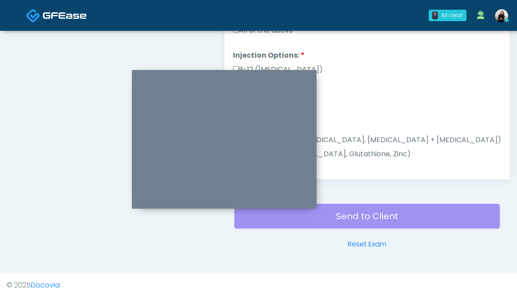
scroll to position [446, 0]
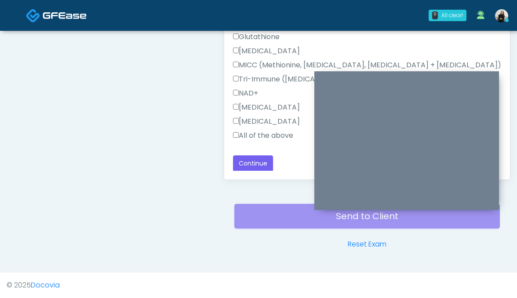
drag, startPoint x: 290, startPoint y: 80, endPoint x: 474, endPoint y: 80, distance: 184.7
click at [474, 80] on div at bounding box center [406, 140] width 185 height 139
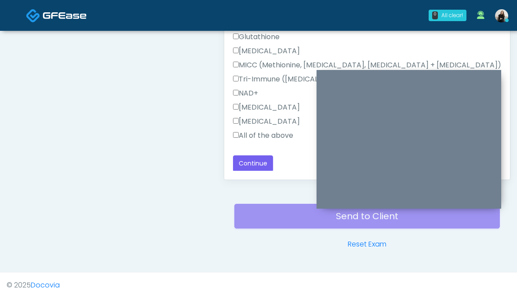
click at [281, 132] on label "All of the above" at bounding box center [263, 135] width 60 height 11
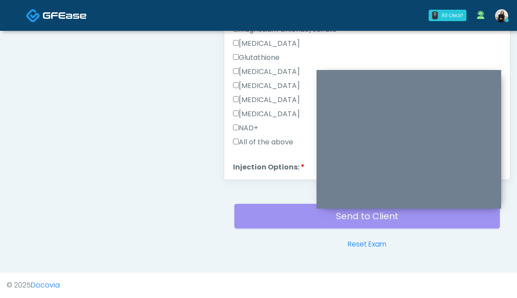
scroll to position [252, 0]
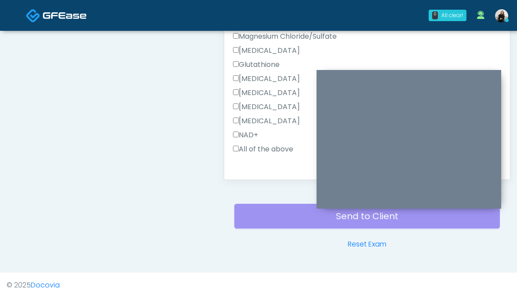
click at [273, 153] on div "All of the above" at bounding box center [367, 151] width 269 height 14
click at [272, 146] on label "All of the above" at bounding box center [263, 149] width 60 height 11
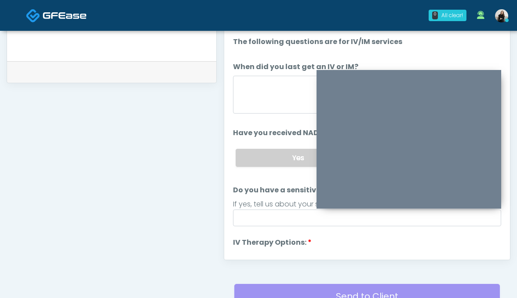
scroll to position [373, 0]
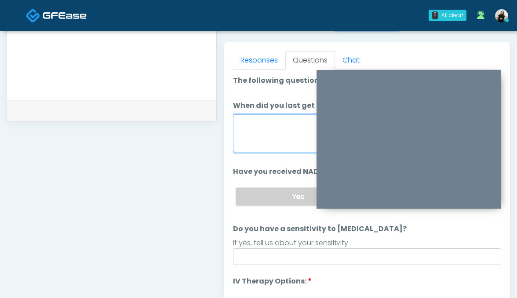
click at [271, 145] on textarea "When did you last get an IV or IM?" at bounding box center [367, 133] width 269 height 38
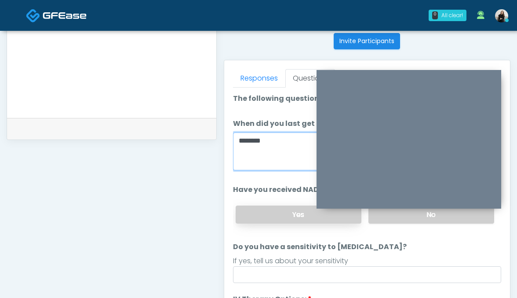
scroll to position [349, 0]
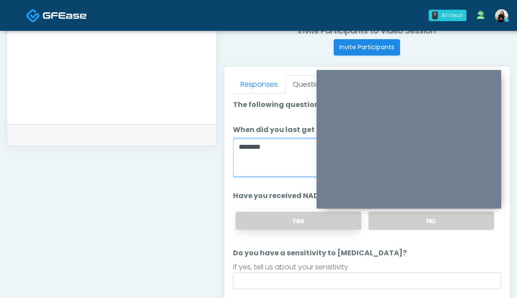
type textarea "********"
click at [343, 227] on label "Yes" at bounding box center [299, 221] width 126 height 18
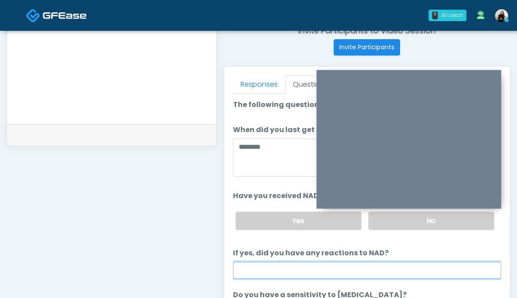
click at [332, 272] on input "If yes, did you have any reactions to NAD?" at bounding box center [367, 270] width 269 height 17
type input "**********"
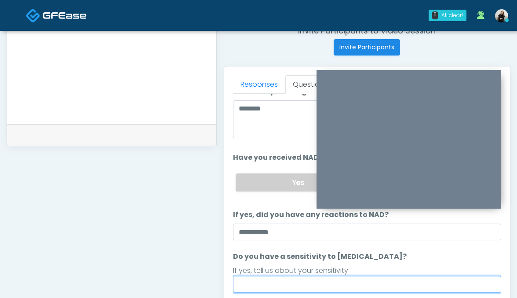
click at [305, 286] on input "Do you have a sensitivity to Niacin?" at bounding box center [367, 284] width 269 height 17
type input "**********"
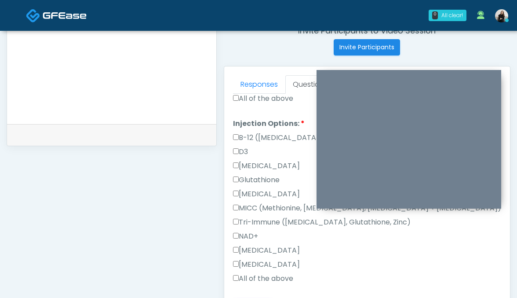
scroll to position [483, 0]
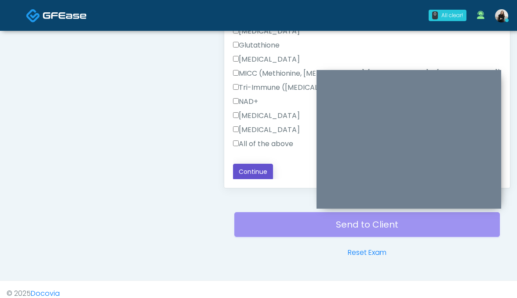
click at [252, 175] on button "Continue" at bounding box center [253, 172] width 40 height 16
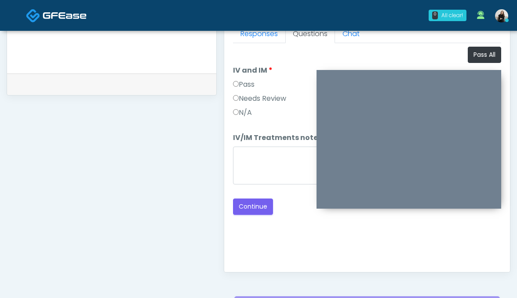
scroll to position [356, 0]
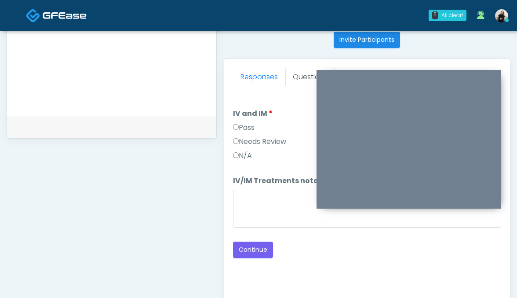
click at [247, 124] on label "Pass" at bounding box center [244, 127] width 22 height 11
click at [251, 255] on button "Continue" at bounding box center [253, 249] width 40 height 16
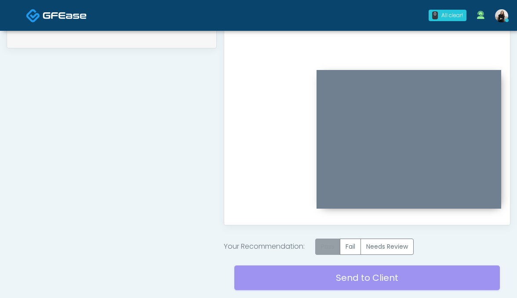
click at [326, 246] on label "Pass" at bounding box center [327, 246] width 25 height 16
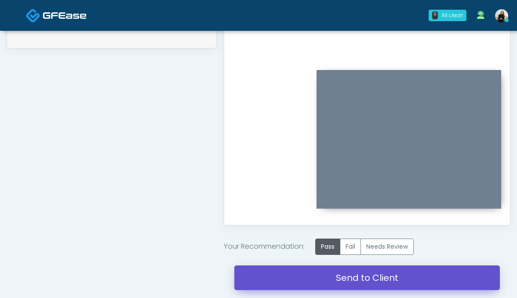
click at [334, 277] on link "Send to Client" at bounding box center [367, 277] width 266 height 25
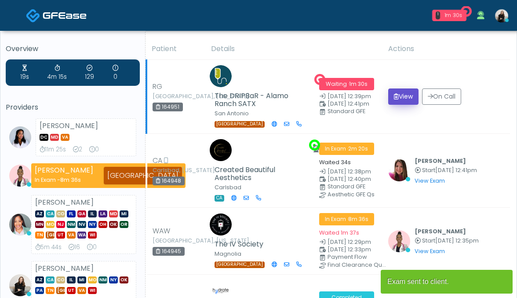
click at [398, 94] on button "View" at bounding box center [403, 96] width 30 height 16
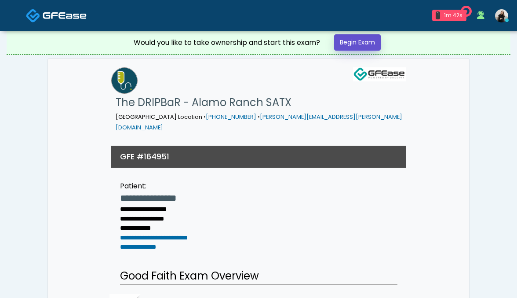
click at [359, 39] on link "Begin Exam" at bounding box center [357, 42] width 47 height 16
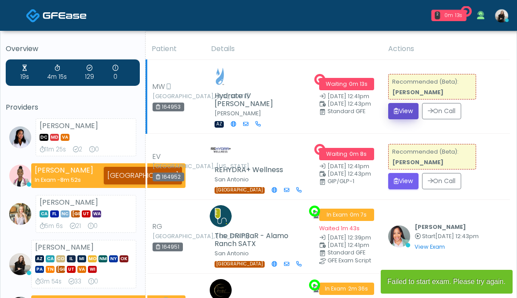
click at [405, 110] on button "View" at bounding box center [403, 111] width 30 height 16
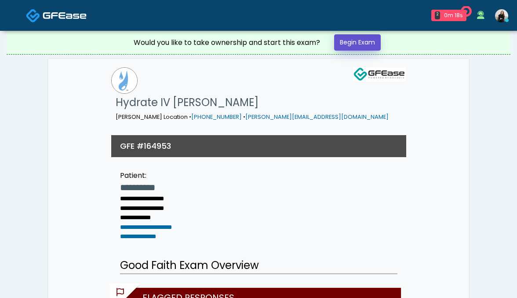
click at [375, 41] on link "Begin Exam" at bounding box center [357, 42] width 47 height 16
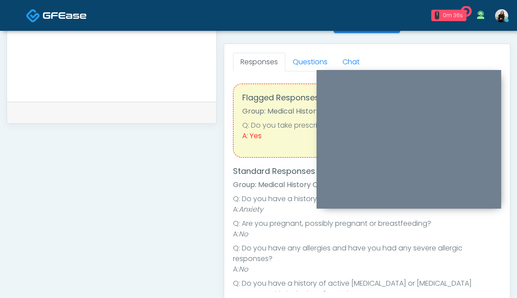
scroll to position [354, 0]
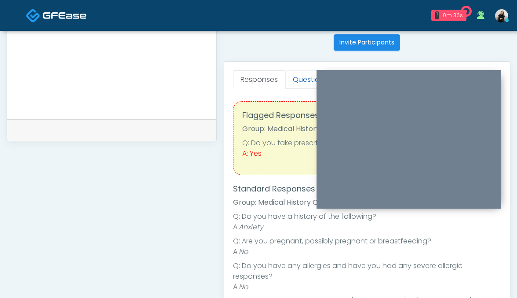
click at [300, 77] on link "Questions" at bounding box center [310, 79] width 50 height 18
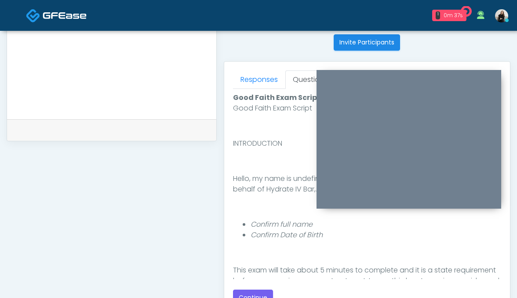
scroll to position [113, 0]
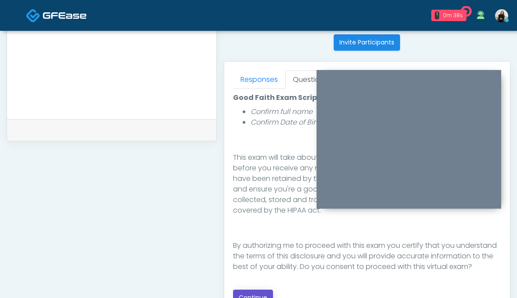
click at [245, 292] on button "Continue" at bounding box center [253, 297] width 40 height 16
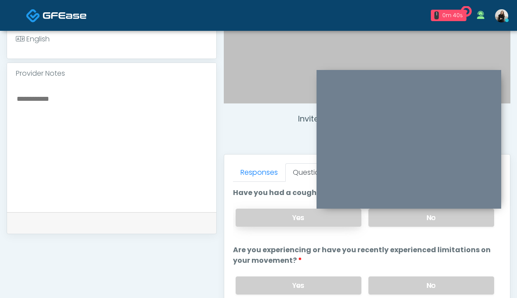
scroll to position [245, 0]
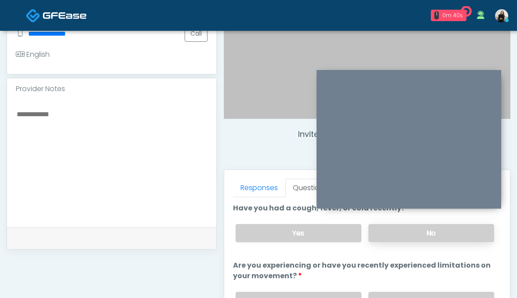
click at [405, 234] on label "No" at bounding box center [432, 233] width 126 height 18
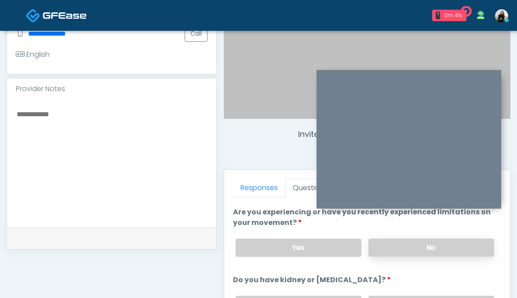
click at [401, 245] on label "No" at bounding box center [432, 247] width 126 height 18
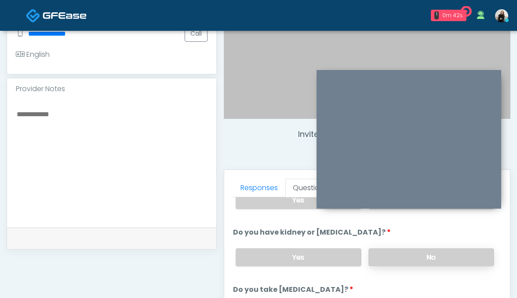
click at [401, 262] on label "No" at bounding box center [432, 257] width 126 height 18
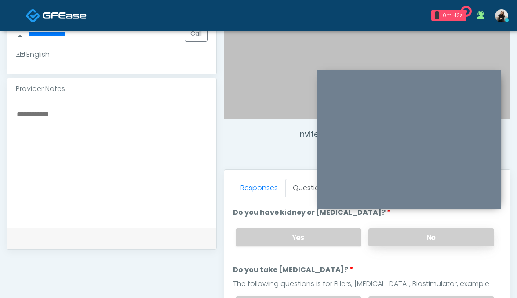
scroll to position [139, 0]
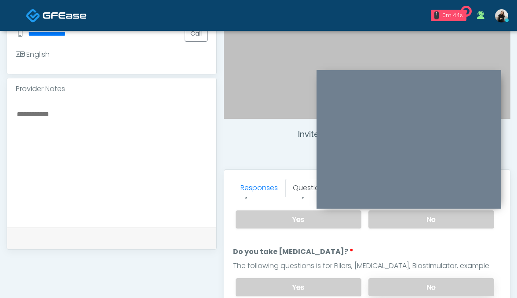
click at [394, 289] on label "No" at bounding box center [432, 287] width 126 height 18
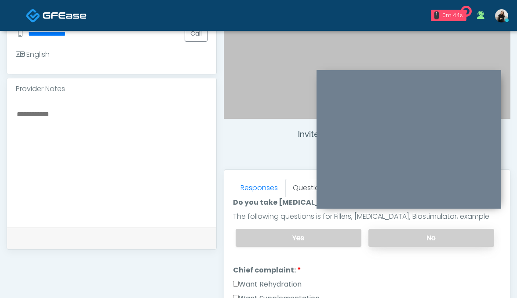
scroll to position [222, 0]
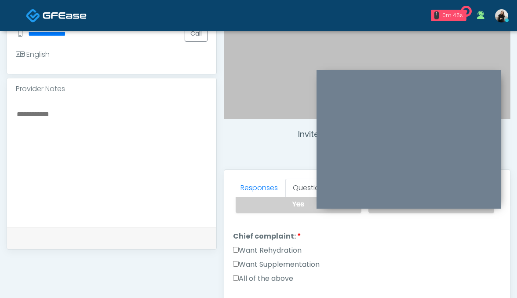
click at [290, 248] on label "Want Rehydration" at bounding box center [267, 250] width 69 height 11
click at [290, 259] on label "Want Supplementation" at bounding box center [276, 264] width 87 height 11
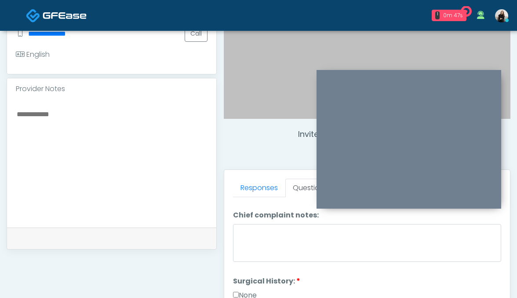
scroll to position [351, 0]
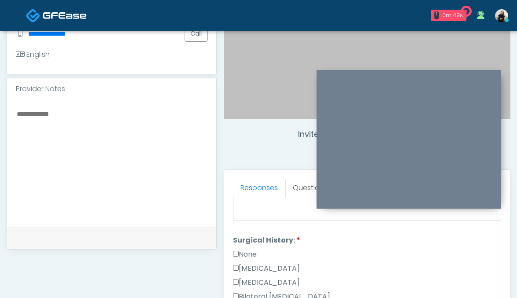
click at [252, 252] on label "None" at bounding box center [245, 254] width 24 height 11
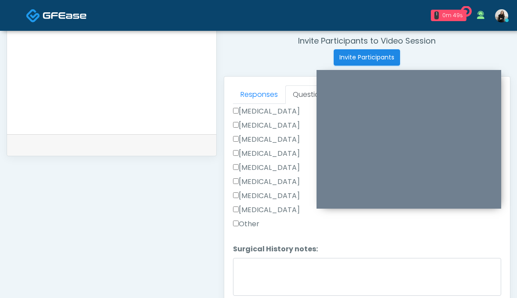
scroll to position [454, 0]
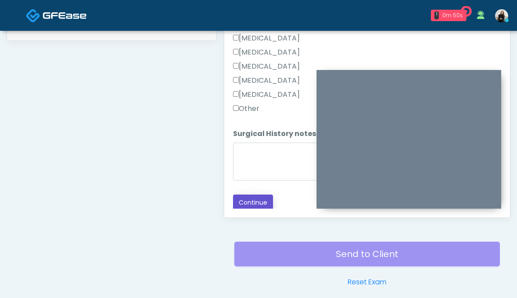
click at [237, 198] on button "Continue" at bounding box center [253, 202] width 40 height 16
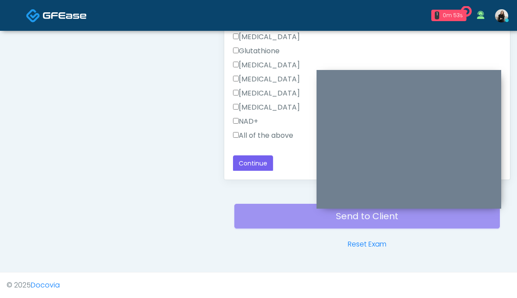
click at [263, 136] on label "All of the above" at bounding box center [263, 135] width 60 height 11
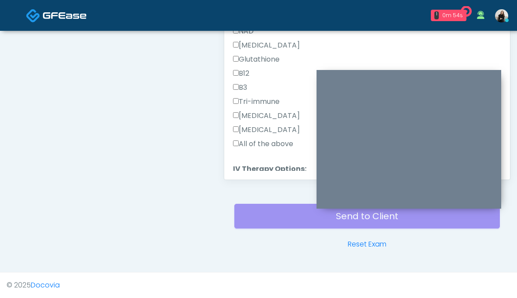
click at [262, 142] on label "All of the above" at bounding box center [263, 144] width 60 height 11
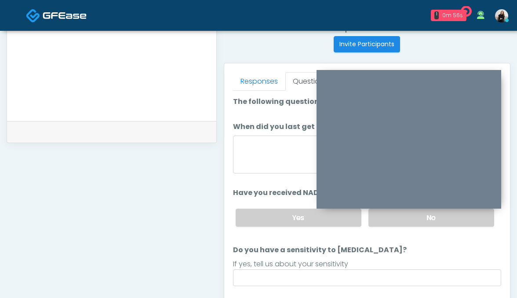
scroll to position [324, 0]
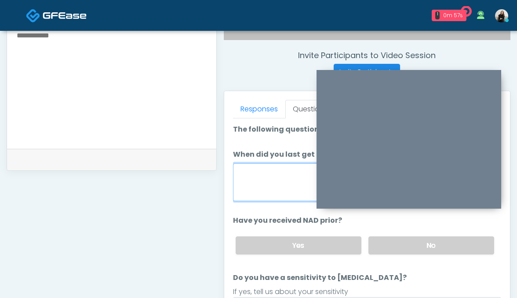
click at [257, 175] on textarea "When did you last get an IV or IM?" at bounding box center [367, 182] width 269 height 38
type textarea "**********"
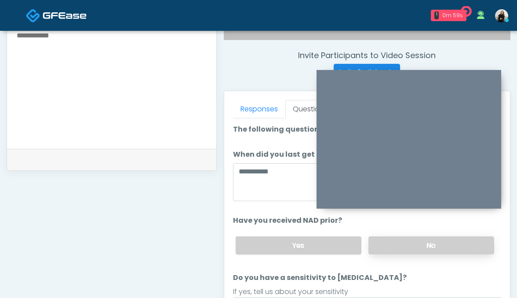
click at [379, 238] on label "No" at bounding box center [432, 245] width 126 height 18
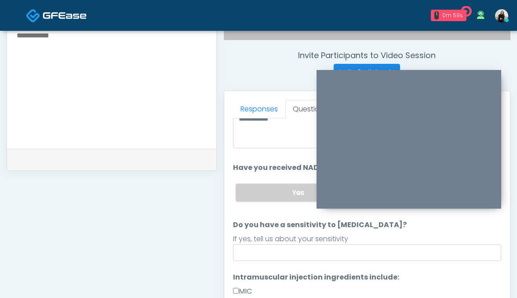
scroll to position [59, 0]
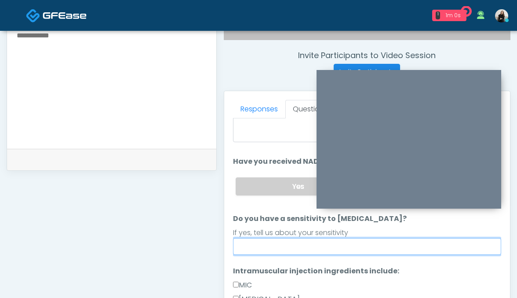
click at [369, 250] on input "Do you have a sensitivity to Niacin?" at bounding box center [367, 246] width 269 height 17
type input "**********"
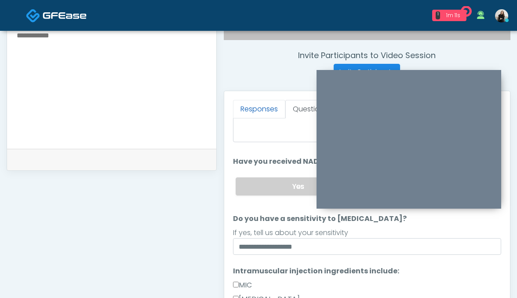
click at [250, 115] on link "Responses" at bounding box center [259, 109] width 52 height 18
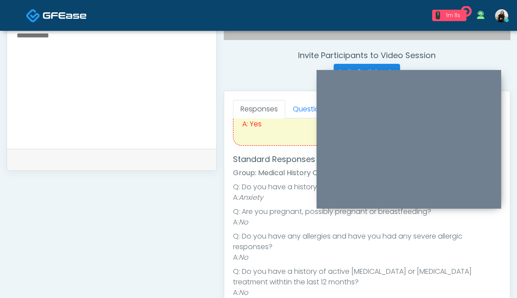
scroll to position [124, 0]
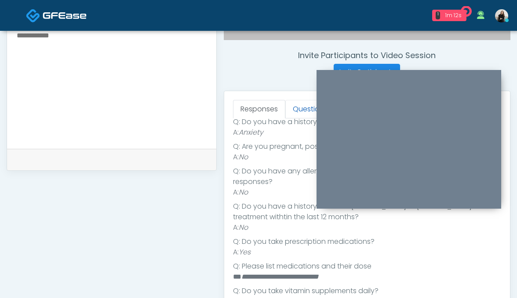
click at [308, 106] on link "Questions" at bounding box center [310, 109] width 50 height 18
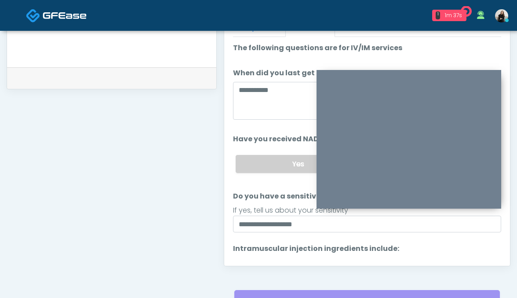
scroll to position [460, 0]
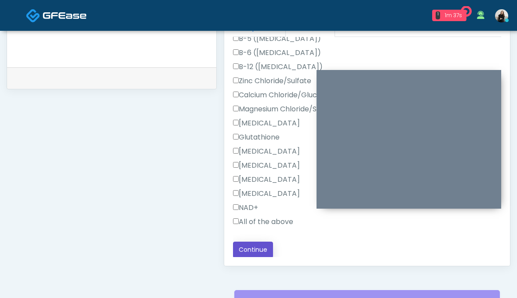
click at [248, 248] on button "Continue" at bounding box center [253, 249] width 40 height 16
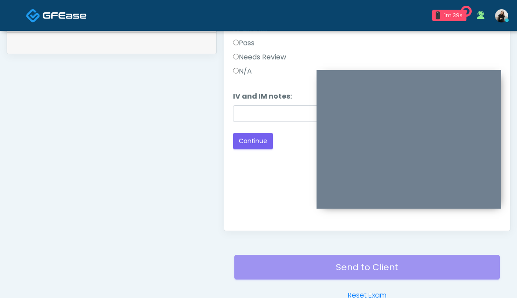
scroll to position [310, 0]
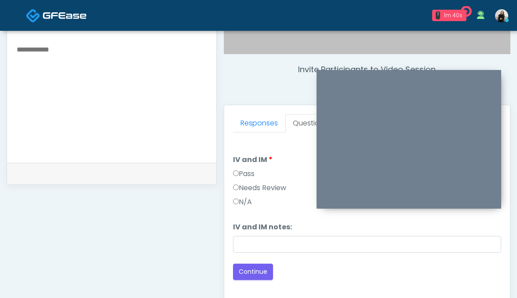
click at [247, 172] on label "Pass" at bounding box center [244, 173] width 22 height 11
click at [253, 270] on button "Continue" at bounding box center [253, 271] width 40 height 16
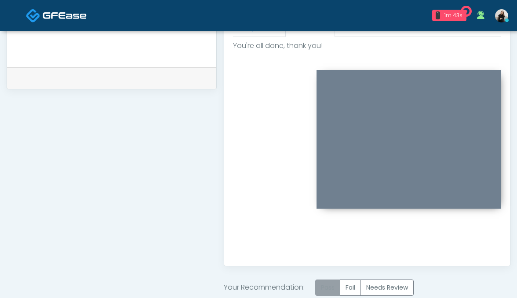
click at [326, 286] on label "Pass" at bounding box center [327, 287] width 25 height 16
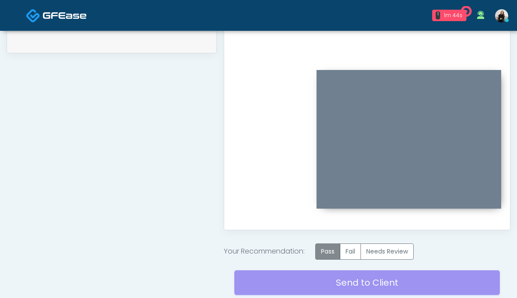
scroll to position [449, 0]
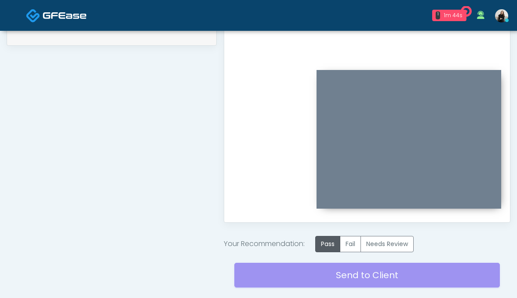
click at [324, 282] on div "Send to Client Reset Exam" at bounding box center [367, 280] width 266 height 56
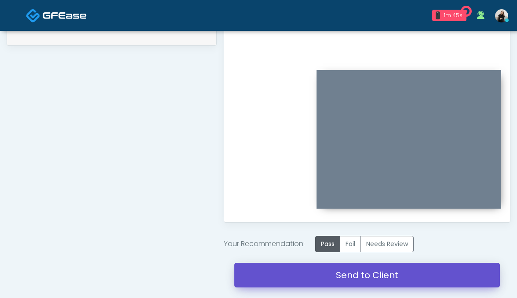
click at [326, 277] on link "Send to Client" at bounding box center [367, 275] width 266 height 25
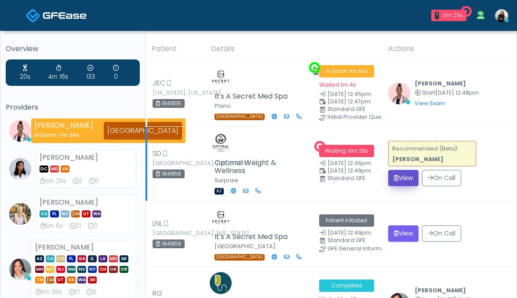
click at [394, 175] on icon "submit" at bounding box center [396, 178] width 5 height 6
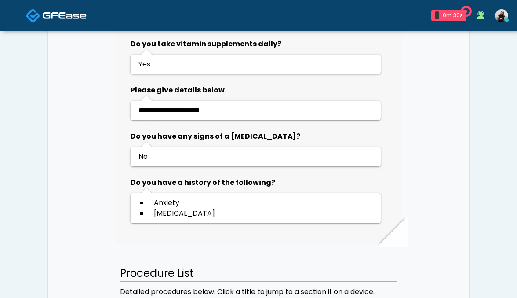
scroll to position [796, 0]
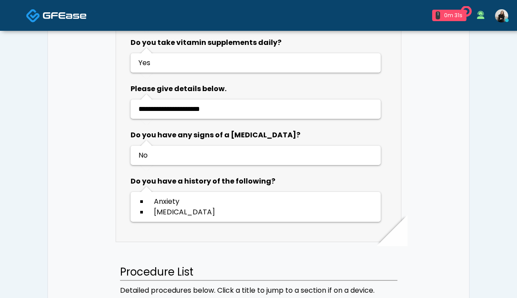
click at [76, 21] on span at bounding box center [65, 15] width 44 height 12
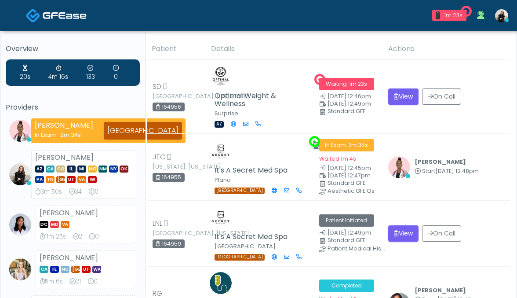
click at [79, 16] on img at bounding box center [65, 15] width 44 height 9
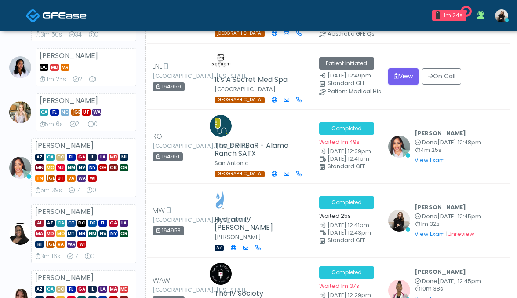
scroll to position [178, 0]
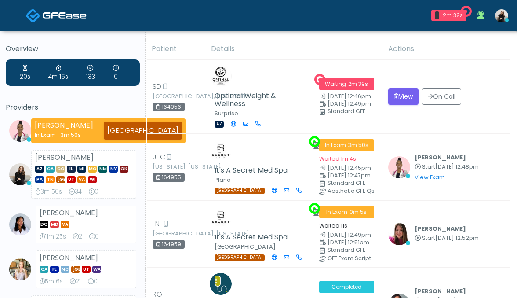
click at [74, 15] on img at bounding box center [65, 15] width 44 height 9
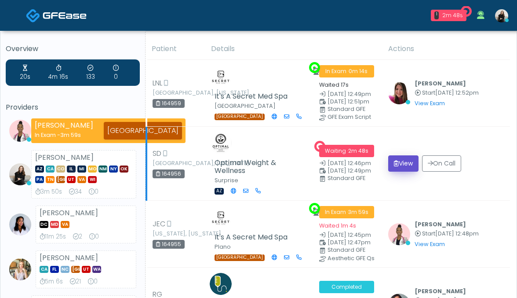
click at [403, 160] on button "View" at bounding box center [403, 163] width 30 height 16
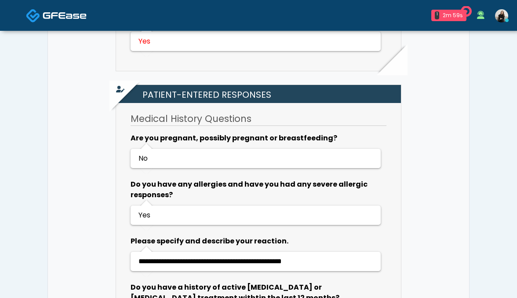
scroll to position [358, 0]
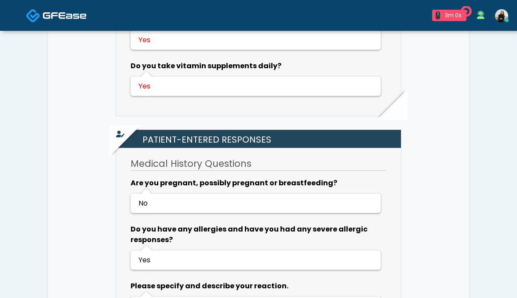
click at [64, 27] on link at bounding box center [56, 15] width 61 height 29
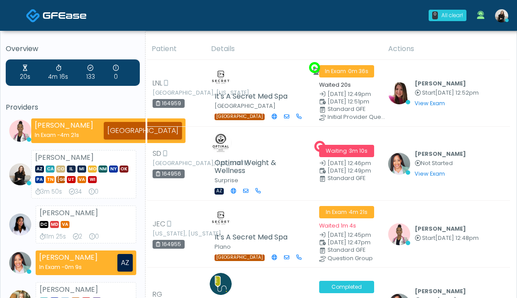
click at [62, 20] on span at bounding box center [65, 15] width 44 height 12
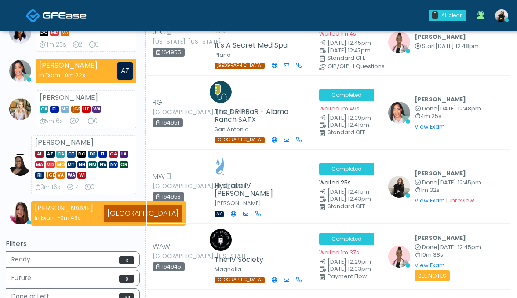
scroll to position [192, 0]
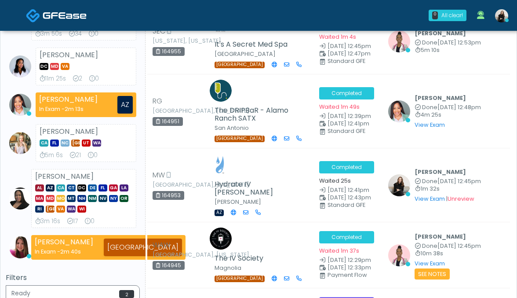
click at [60, 21] on span at bounding box center [65, 15] width 44 height 12
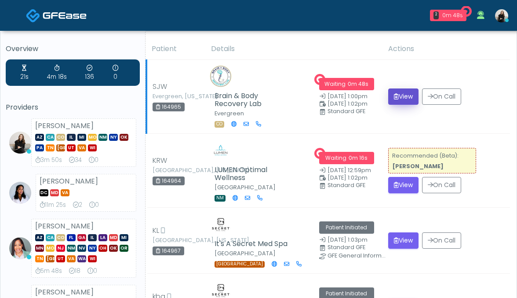
click at [395, 99] on button "View" at bounding box center [403, 96] width 30 height 16
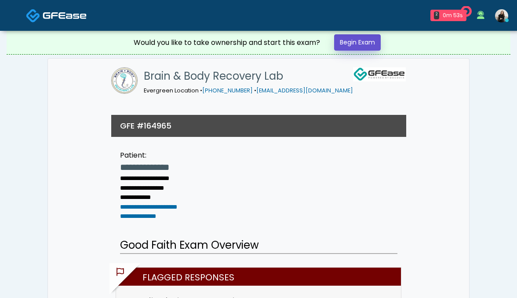
click at [364, 46] on link "Begin Exam" at bounding box center [357, 42] width 47 height 16
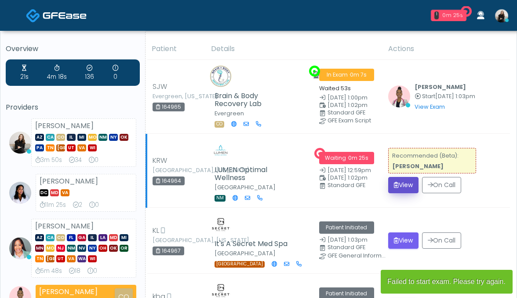
click at [394, 184] on icon "submit" at bounding box center [396, 185] width 5 height 6
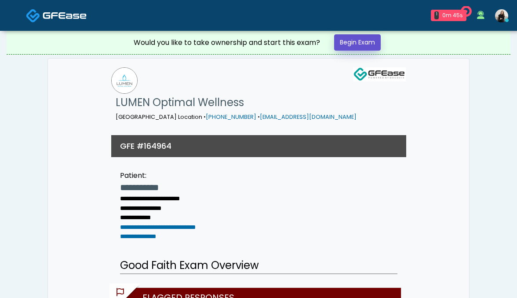
click at [352, 40] on link "Begin Exam" at bounding box center [357, 42] width 47 height 16
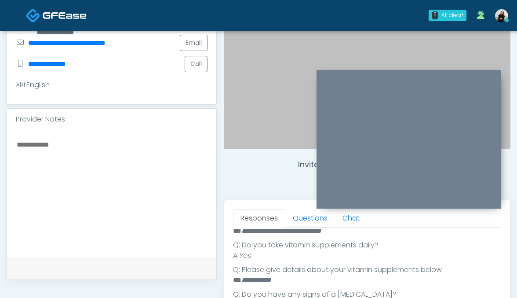
scroll to position [213, 0]
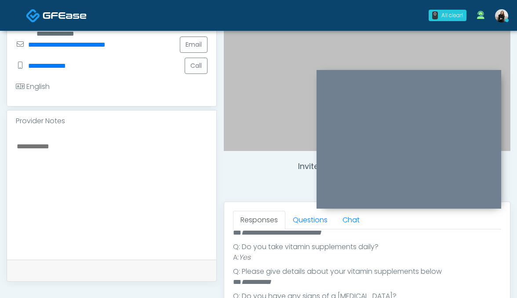
click at [197, 201] on textarea at bounding box center [112, 193] width 192 height 107
type textarea "*********"
click at [297, 211] on link "Questions" at bounding box center [310, 220] width 50 height 18
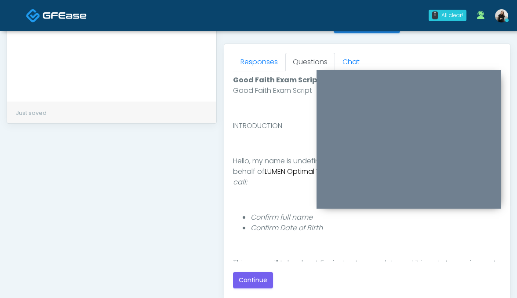
scroll to position [385, 0]
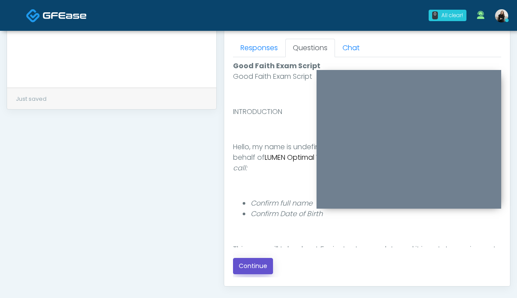
click at [255, 266] on button "Continue" at bounding box center [253, 266] width 40 height 16
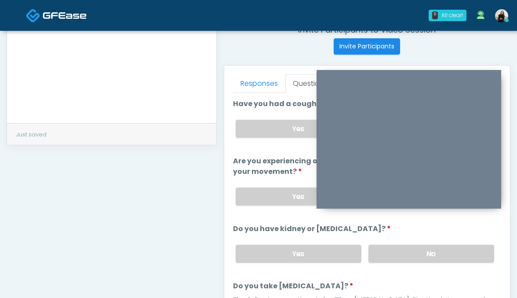
scroll to position [260, 0]
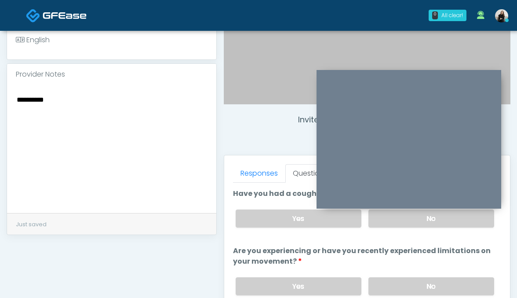
click at [167, 130] on textarea "*********" at bounding box center [112, 147] width 192 height 107
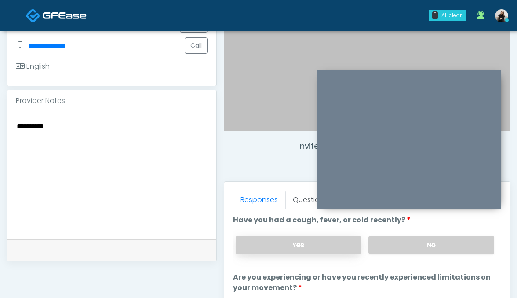
scroll to position [220, 0]
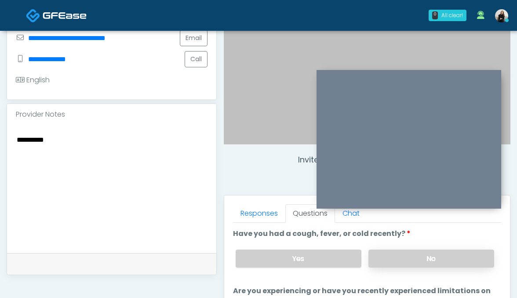
click at [388, 259] on label "No" at bounding box center [432, 258] width 126 height 18
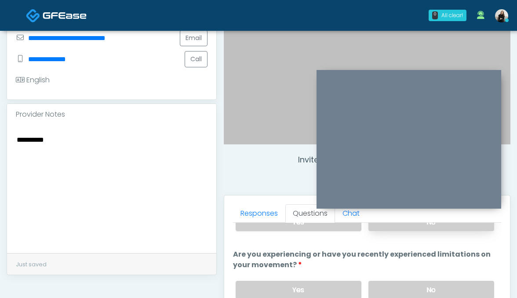
scroll to position [37, 0]
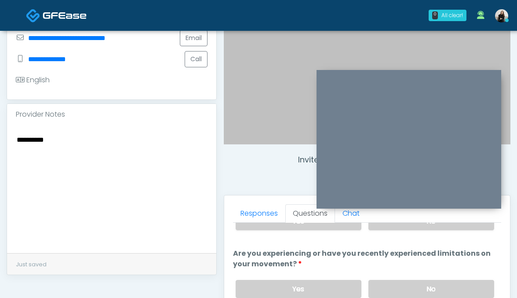
click at [388, 277] on div "Yes No" at bounding box center [365, 289] width 273 height 32
click at [388, 285] on label "No" at bounding box center [432, 289] width 126 height 18
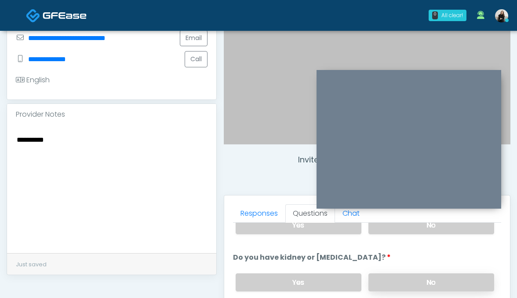
click at [380, 278] on label "No" at bounding box center [432, 282] width 126 height 18
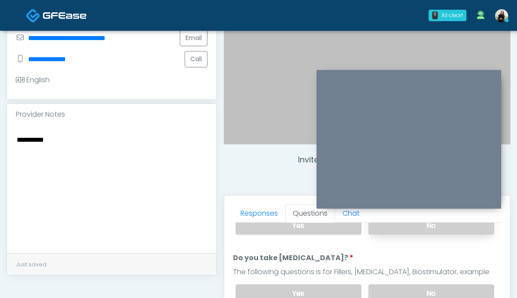
scroll to position [160, 0]
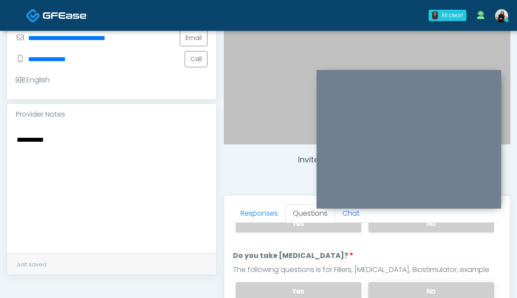
click at [382, 285] on label "No" at bounding box center [432, 291] width 126 height 18
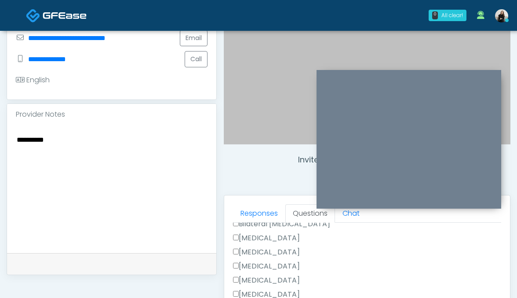
scroll to position [499, 0]
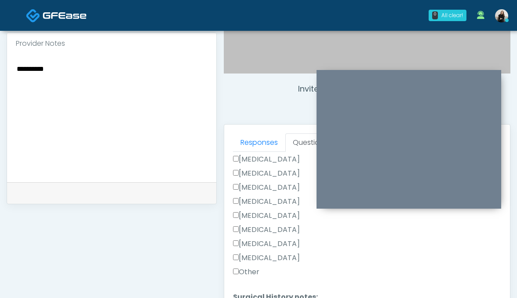
click at [256, 267] on label "Other" at bounding box center [246, 271] width 26 height 11
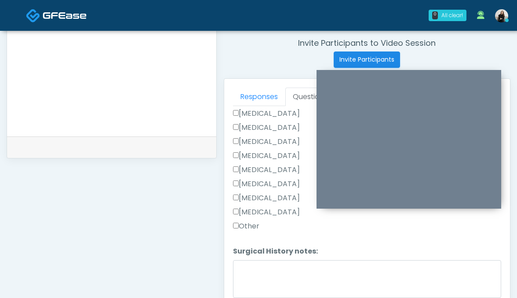
scroll to position [407, 0]
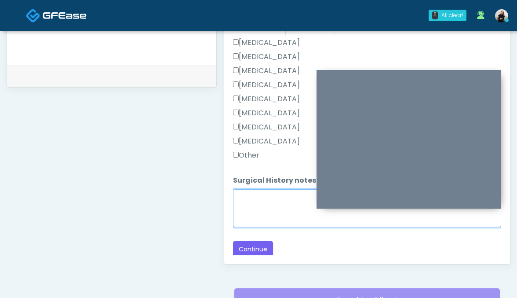
click at [253, 218] on textarea "Surgical History notes:" at bounding box center [367, 208] width 269 height 38
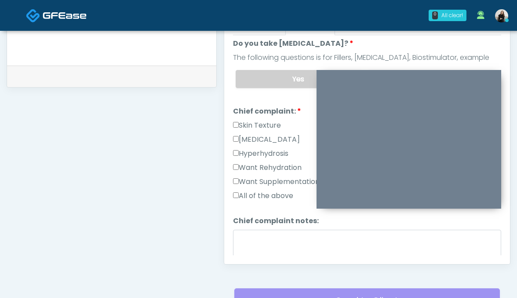
scroll to position [184, 0]
type textarea "**********"
click at [260, 123] on label "Skin Texture" at bounding box center [257, 125] width 48 height 11
click at [255, 123] on label "Skin Texture" at bounding box center [257, 125] width 48 height 11
click at [266, 166] on label "Want Rehydration" at bounding box center [267, 168] width 69 height 11
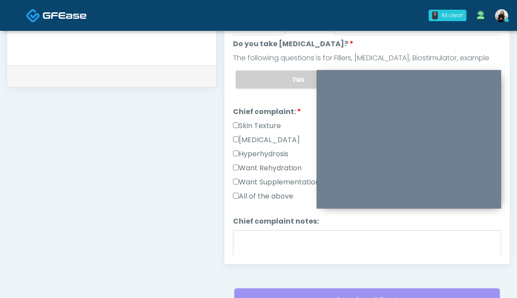
click at [266, 177] on label "Want Supplementation" at bounding box center [276, 182] width 87 height 11
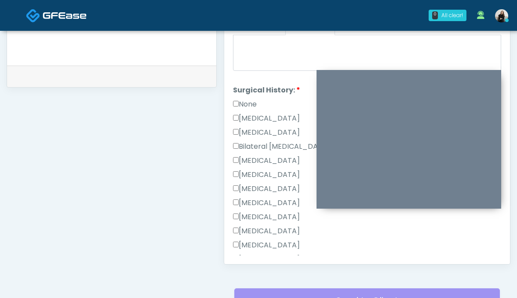
scroll to position [499, 0]
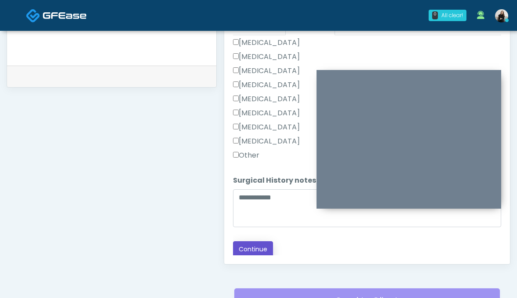
click at [251, 247] on button "Continue" at bounding box center [253, 249] width 40 height 16
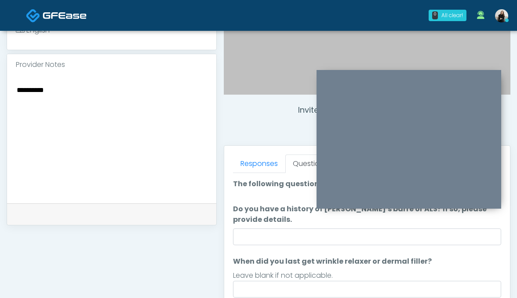
scroll to position [252, 0]
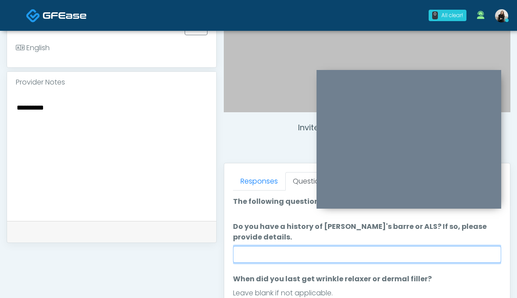
click at [278, 253] on input "Do you have a history of [PERSON_NAME]'s barre or ALS? If so, please provide de…" at bounding box center [367, 254] width 269 height 17
type input "**"
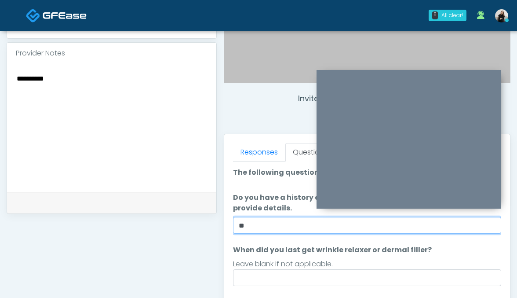
scroll to position [281, 0]
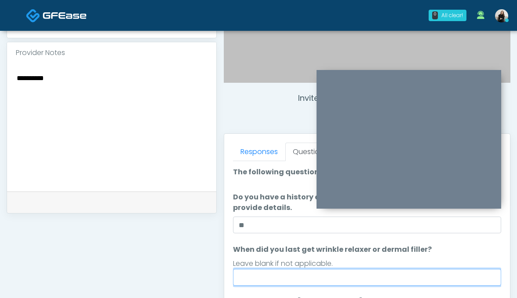
click at [284, 277] on input "When did you last get wrinkle relaxer or dermal filler?" at bounding box center [367, 277] width 269 height 17
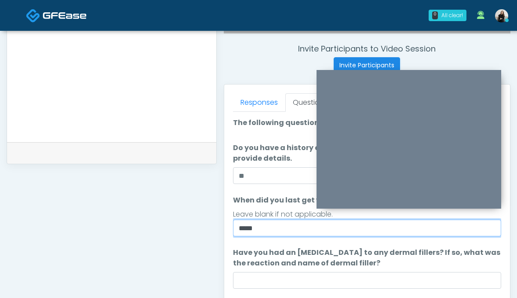
scroll to position [359, 0]
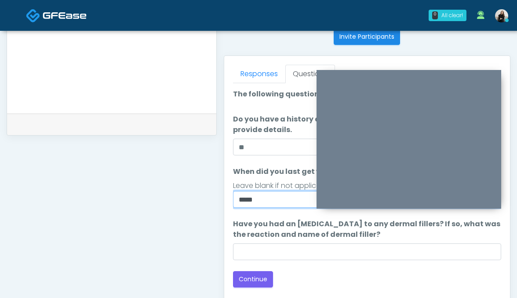
type input "*****"
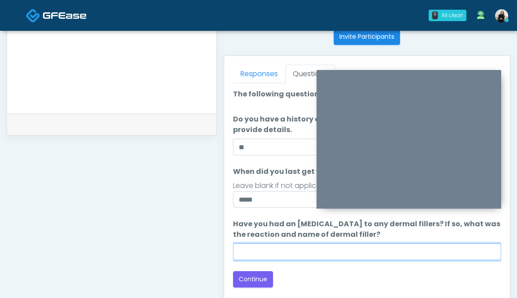
click at [279, 247] on input "Have you had an allergic response to any dermal fillers? If so, what was the re…" at bounding box center [367, 251] width 269 height 17
type input "*****"
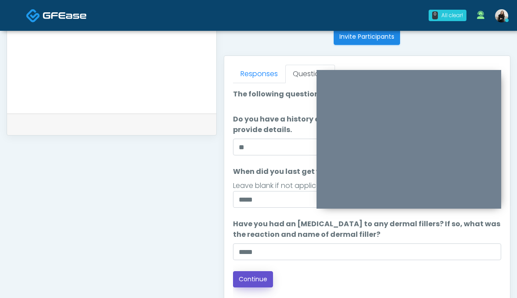
click at [265, 273] on button "Continue" at bounding box center [253, 279] width 40 height 16
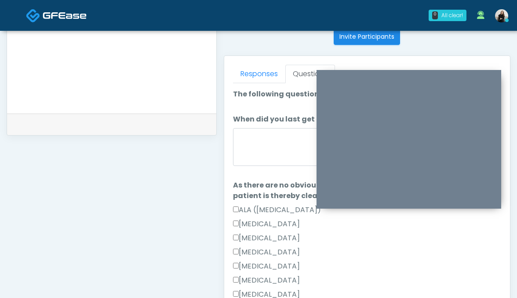
scroll to position [492, 0]
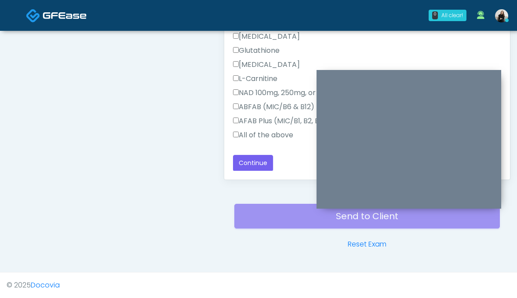
click at [269, 135] on label "All of the above" at bounding box center [263, 135] width 60 height 11
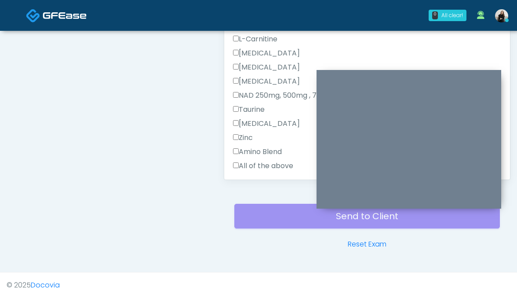
click at [258, 163] on label "All of the above" at bounding box center [263, 166] width 60 height 11
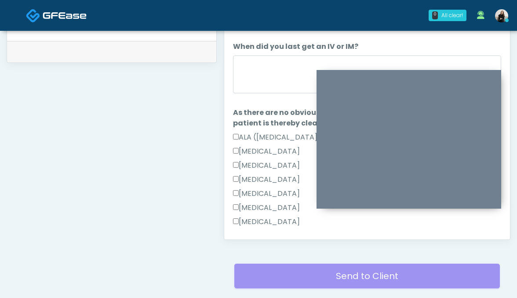
scroll to position [349, 0]
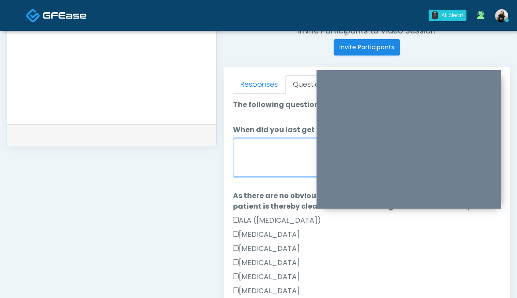
click at [258, 152] on textarea "When did you last get an IV or IM?" at bounding box center [367, 158] width 269 height 38
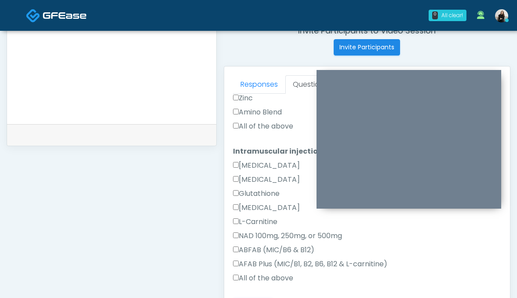
scroll to position [404, 0]
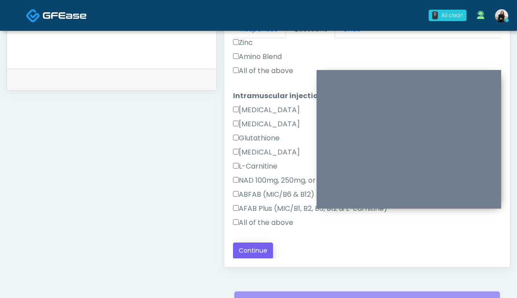
type textarea "********"
click at [247, 252] on button "Continue" at bounding box center [253, 250] width 40 height 16
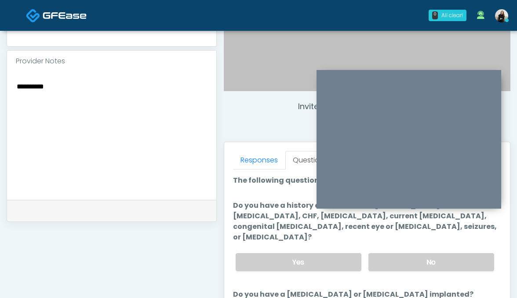
scroll to position [252, 0]
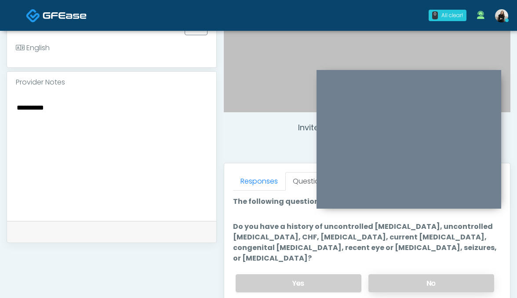
click at [378, 274] on label "No" at bounding box center [432, 283] width 126 height 18
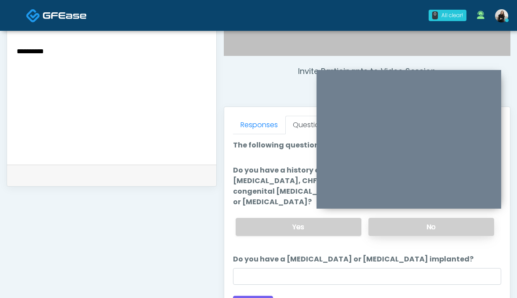
scroll to position [316, 0]
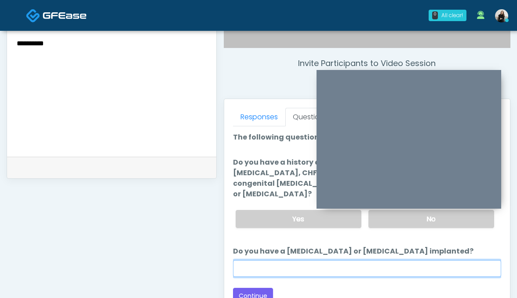
click at [369, 261] on input "Do you have a pacemaker or defibrillator implanted?" at bounding box center [367, 268] width 269 height 17
type input "**"
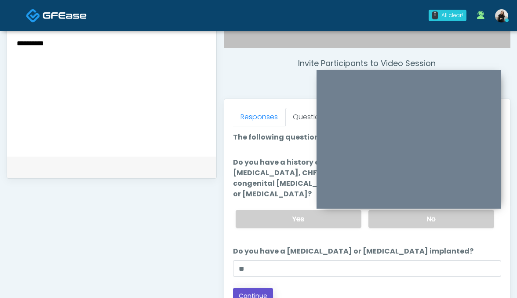
click at [239, 288] on button "Continue" at bounding box center [253, 296] width 40 height 16
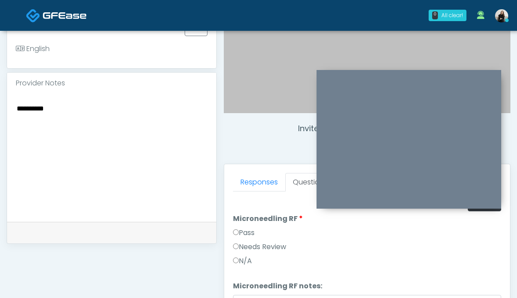
scroll to position [197, 0]
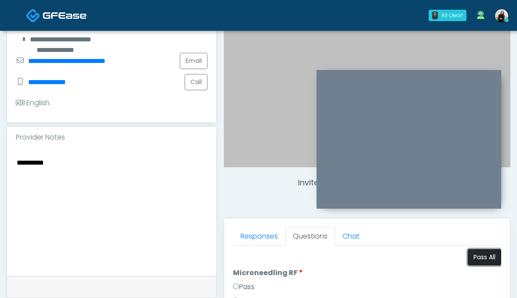
click at [483, 257] on button "Pass All" at bounding box center [484, 257] width 33 height 16
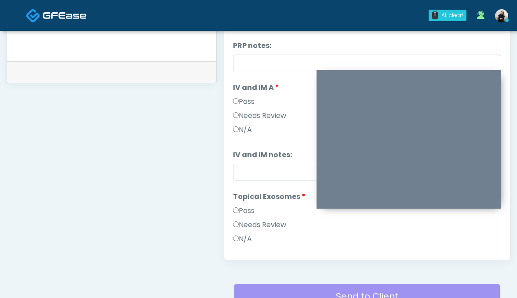
scroll to position [178, 0]
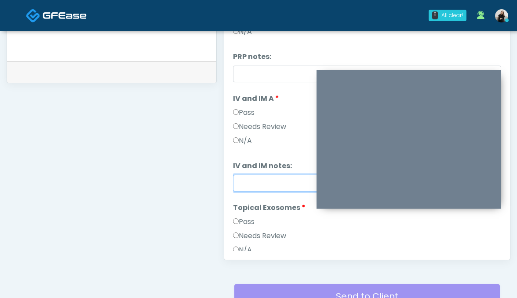
click at [253, 183] on input "IV and IM notes:" at bounding box center [367, 183] width 269 height 17
paste input "**********"
click at [240, 179] on input "**********" at bounding box center [367, 183] width 269 height 17
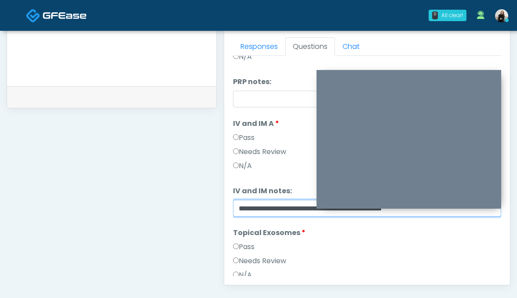
scroll to position [342, 0]
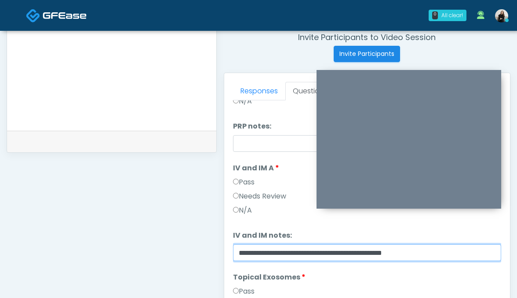
click at [447, 249] on input "**********" at bounding box center [367, 252] width 269 height 17
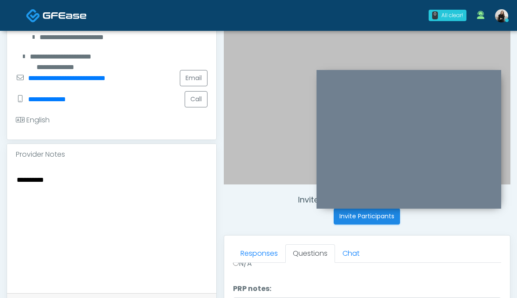
type input "**********"
drag, startPoint x: 69, startPoint y: 174, endPoint x: 0, endPoint y: 174, distance: 69.5
click at [0, 174] on div "**********" at bounding box center [258, 217] width 517 height 732
click at [76, 174] on textarea "*********" at bounding box center [112, 227] width 192 height 107
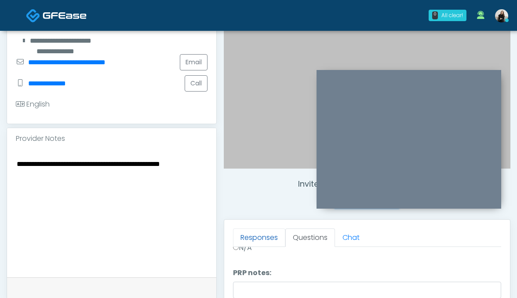
click at [258, 246] on link "Responses" at bounding box center [259, 237] width 52 height 18
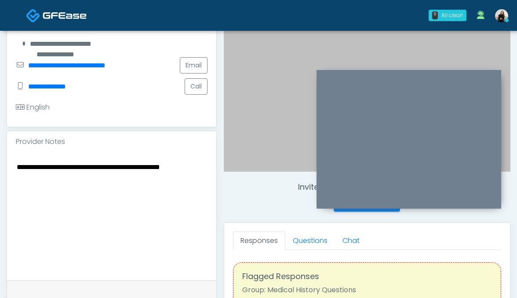
scroll to position [238, 0]
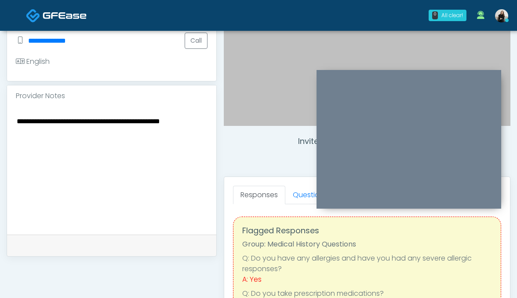
click at [208, 137] on div "**********" at bounding box center [111, 170] width 209 height 128
click at [199, 115] on textarea "**********" at bounding box center [112, 168] width 192 height 107
click at [196, 119] on textarea "**********" at bounding box center [112, 168] width 192 height 107
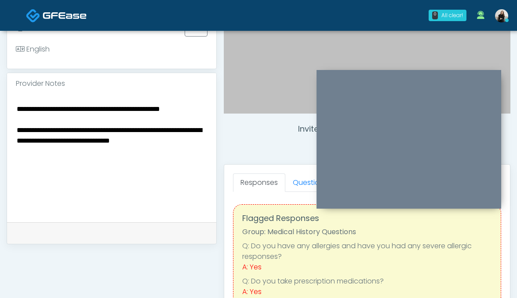
scroll to position [254, 0]
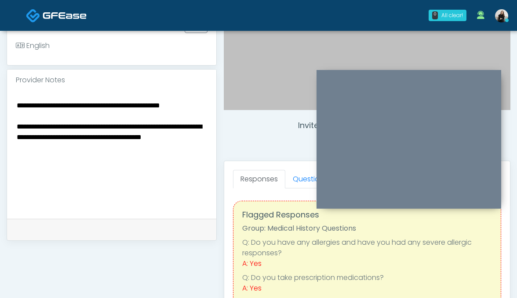
paste textarea "**********"
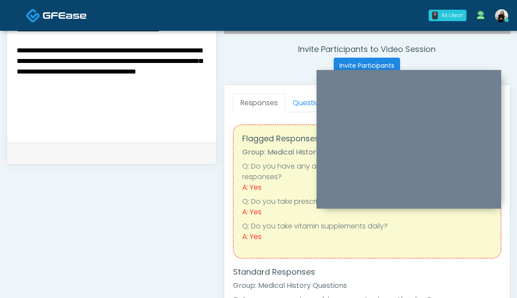
scroll to position [332, 0]
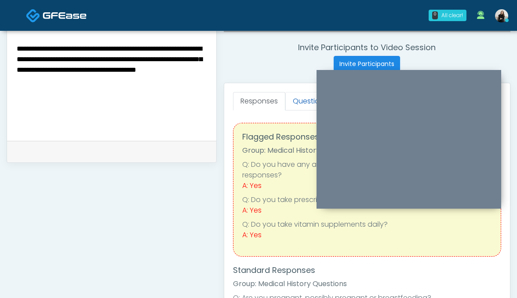
type textarea "**********"
click at [297, 104] on link "Questions" at bounding box center [310, 101] width 50 height 18
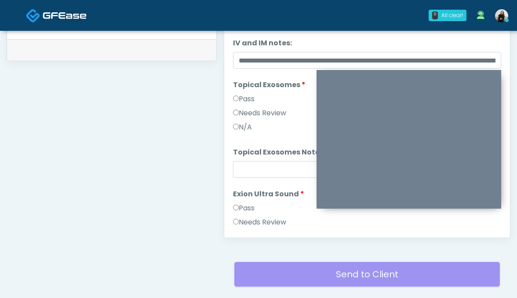
scroll to position [582, 0]
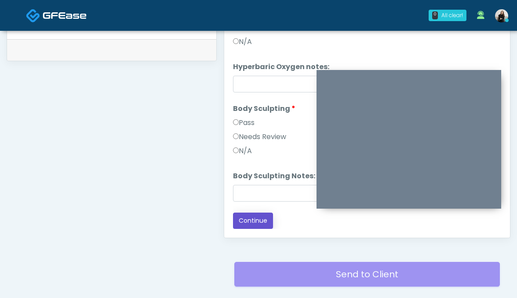
click at [261, 212] on button "Continue" at bounding box center [253, 220] width 40 height 16
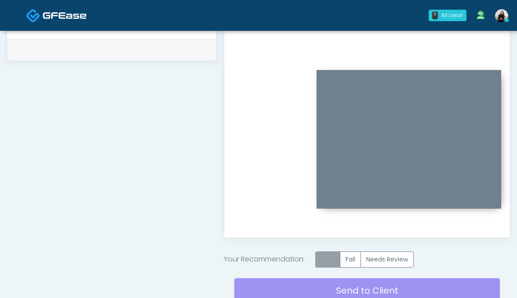
click at [330, 252] on label "Pass" at bounding box center [327, 259] width 25 height 16
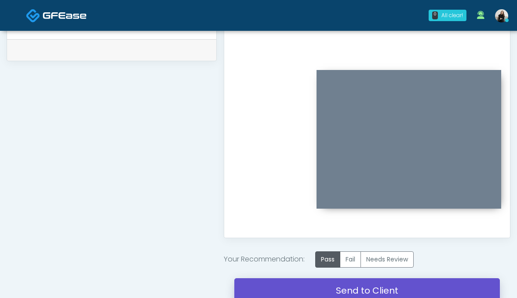
click at [277, 284] on link "Send to Client" at bounding box center [367, 290] width 266 height 25
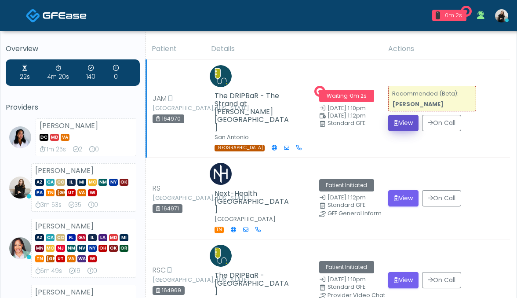
click at [409, 122] on button "View" at bounding box center [403, 123] width 30 height 16
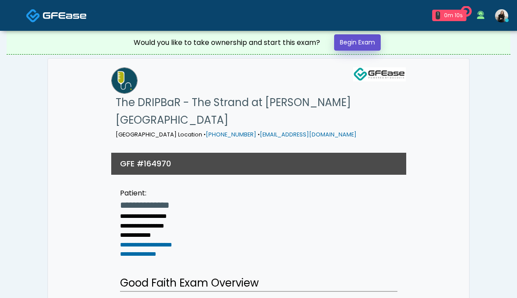
click at [360, 44] on link "Begin Exam" at bounding box center [357, 42] width 47 height 16
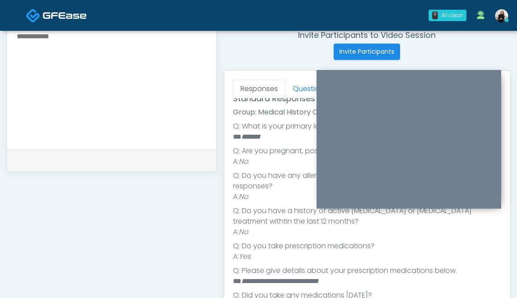
scroll to position [355, 0]
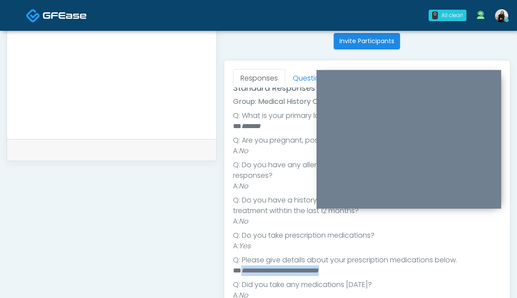
drag, startPoint x: 347, startPoint y: 272, endPoint x: 241, endPoint y: 273, distance: 105.1
click at [241, 273] on em "**********" at bounding box center [279, 270] width 77 height 7
copy em "**********"
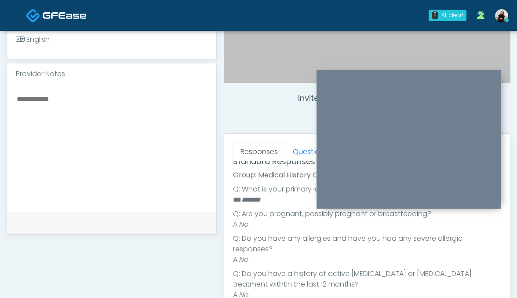
click at [145, 175] on textarea at bounding box center [112, 146] width 192 height 107
paste textarea "**********"
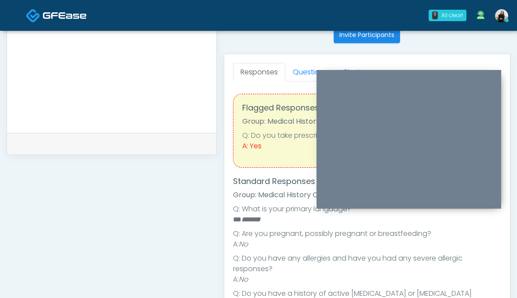
scroll to position [299, 0]
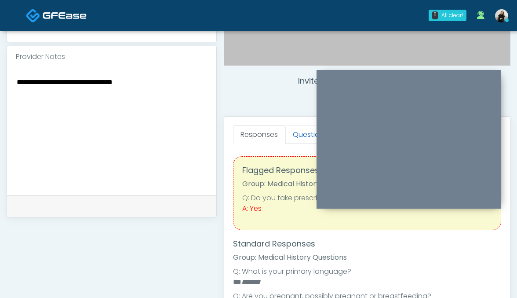
type textarea "**********"
click at [306, 138] on link "Questions" at bounding box center [310, 134] width 50 height 18
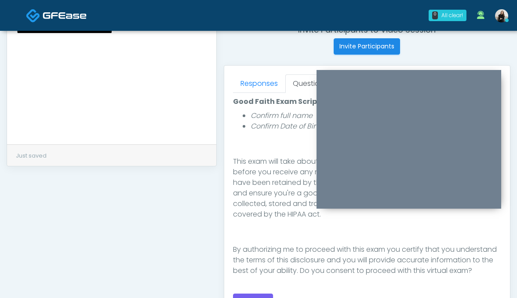
scroll to position [421, 0]
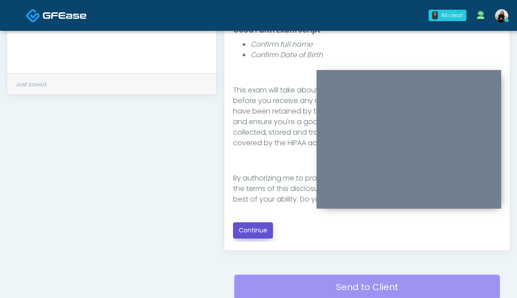
click at [251, 235] on button "Continue" at bounding box center [253, 230] width 40 height 16
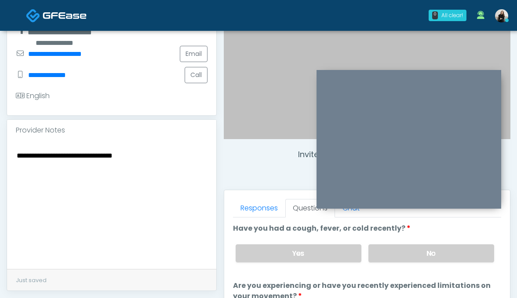
scroll to position [216, 0]
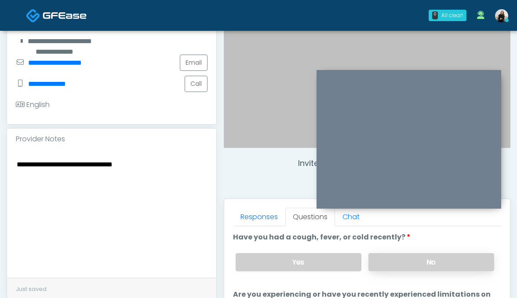
click at [404, 268] on label "No" at bounding box center [432, 262] width 126 height 18
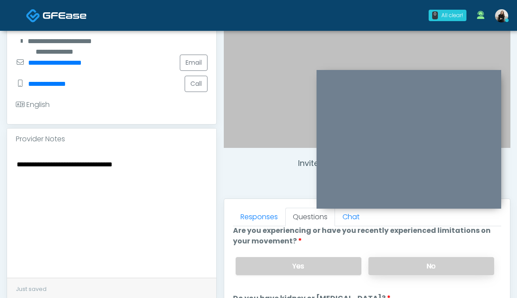
click at [403, 266] on label "No" at bounding box center [432, 266] width 126 height 18
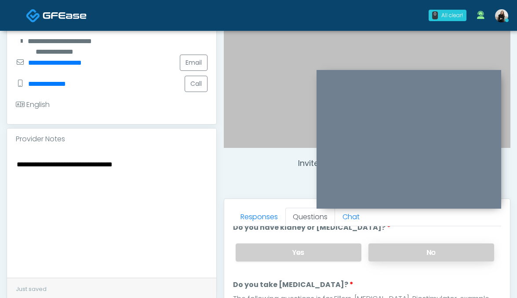
click at [402, 257] on label "No" at bounding box center [432, 252] width 126 height 18
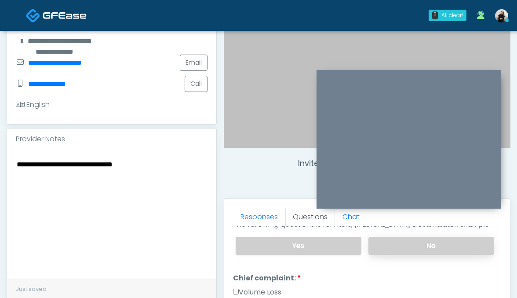
click at [402, 251] on label "No" at bounding box center [432, 246] width 126 height 18
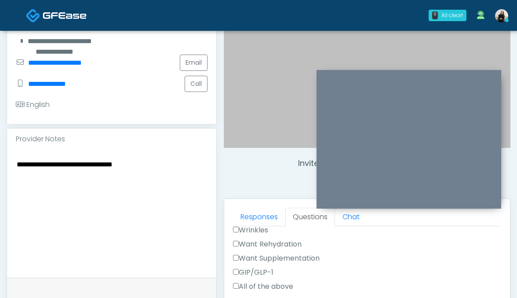
click at [287, 239] on label "Want Rehydration" at bounding box center [267, 244] width 69 height 11
click at [287, 255] on label "Want Supplementation" at bounding box center [276, 258] width 87 height 11
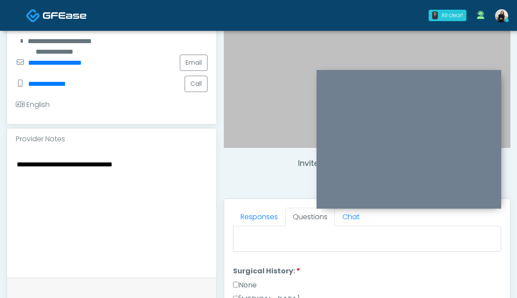
click at [247, 282] on label "None" at bounding box center [245, 285] width 24 height 11
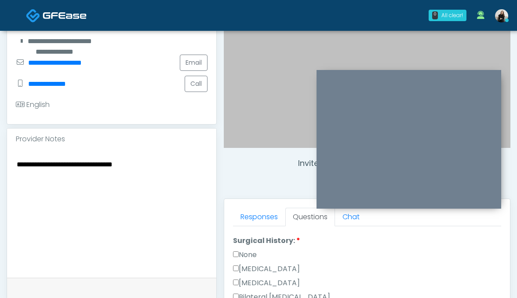
scroll to position [438, 0]
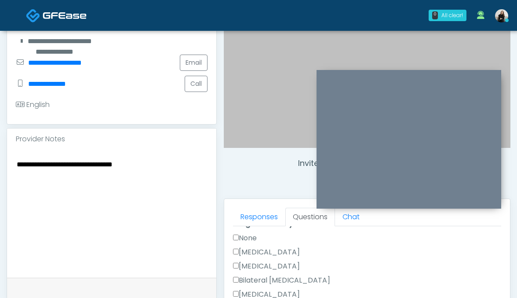
click at [252, 237] on label "None" at bounding box center [245, 238] width 24 height 11
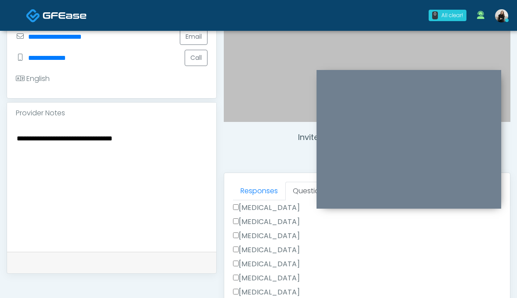
scroll to position [277, 0]
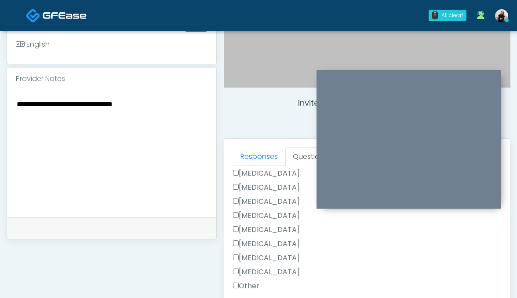
click at [241, 281] on label "Other" at bounding box center [246, 286] width 26 height 11
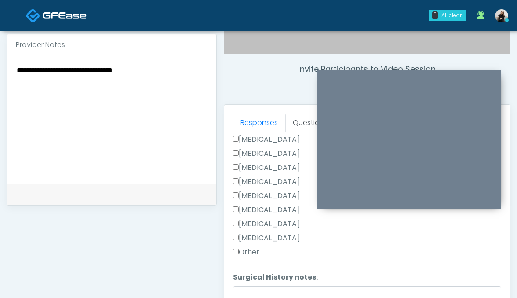
scroll to position [352, 0]
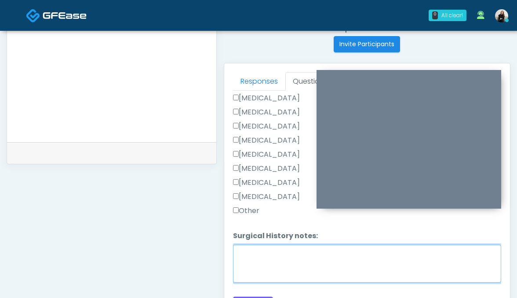
click at [242, 261] on textarea "Surgical History notes:" at bounding box center [367, 264] width 269 height 38
click at [237, 251] on textarea "**********" at bounding box center [367, 264] width 269 height 38
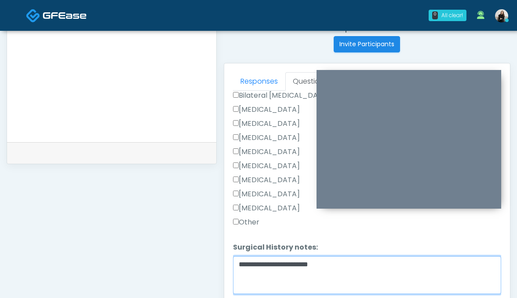
scroll to position [499, 0]
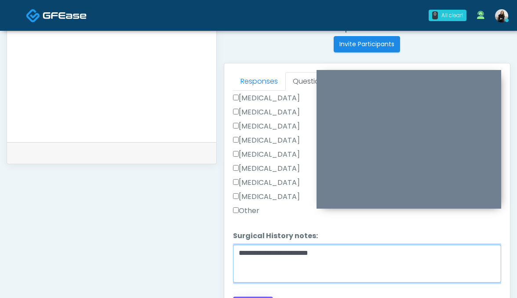
type textarea "**********"
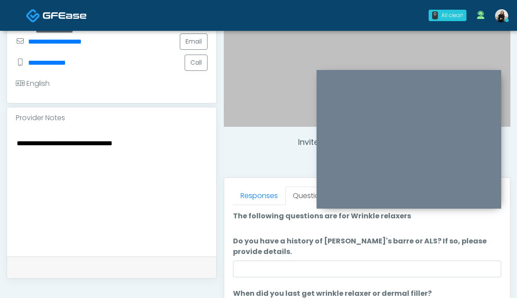
scroll to position [243, 0]
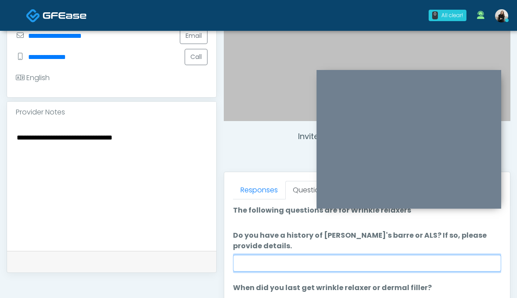
click at [352, 263] on input "Do you have a history of Guillain's barre or ALS? If so, please provide details." at bounding box center [367, 263] width 269 height 17
type input "**"
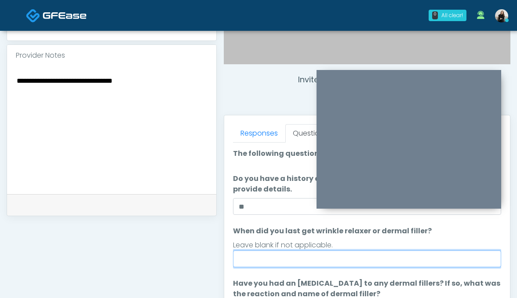
click at [320, 255] on input "When did you last get wrinkle relaxer or dermal filler?" at bounding box center [367, 258] width 269 height 17
type input "*********"
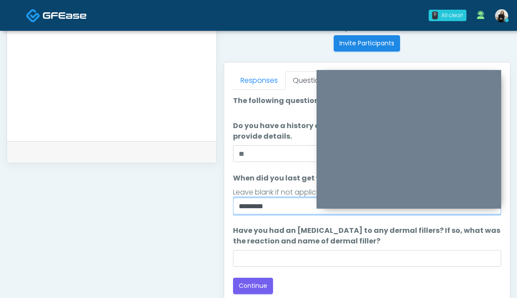
scroll to position [390, 0]
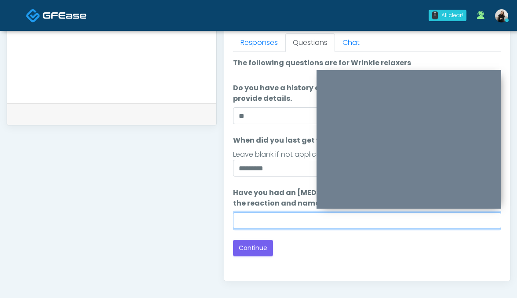
click at [267, 221] on input "Have you had an allergic response to any dermal fillers? If so, what was the re…" at bounding box center [367, 220] width 269 height 17
type input "*********"
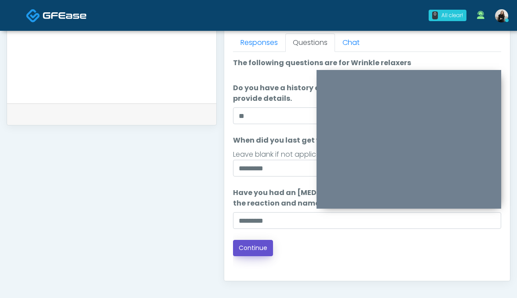
click at [255, 251] on button "Continue" at bounding box center [253, 248] width 40 height 16
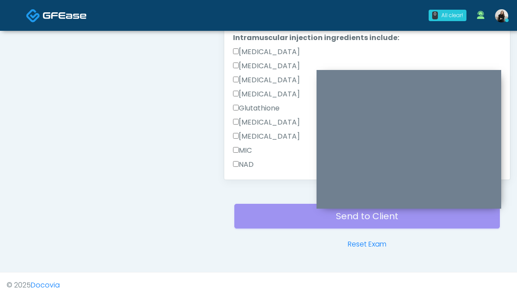
scroll to position [587, 0]
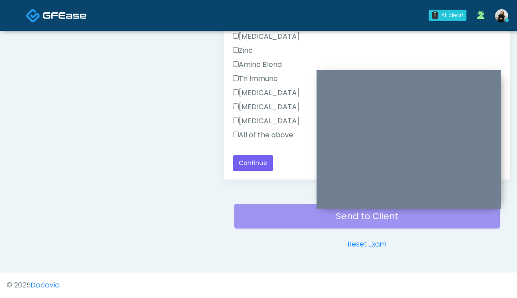
click at [261, 140] on div "All of the above" at bounding box center [367, 137] width 269 height 14
click at [261, 137] on label "All of the above" at bounding box center [263, 135] width 60 height 11
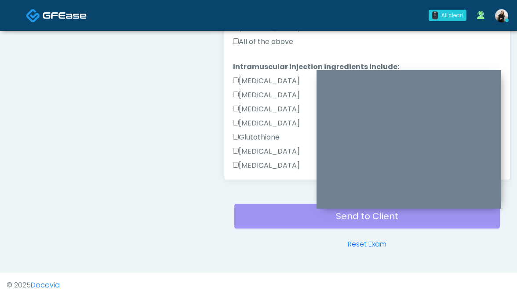
scroll to position [318, 0]
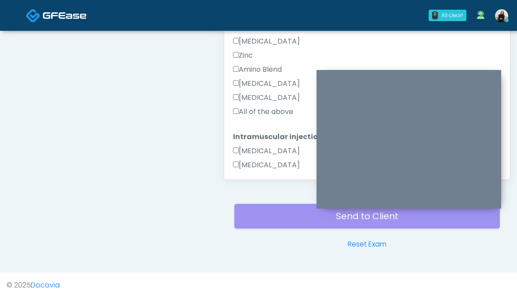
click at [257, 113] on label "All of the above" at bounding box center [263, 111] width 60 height 11
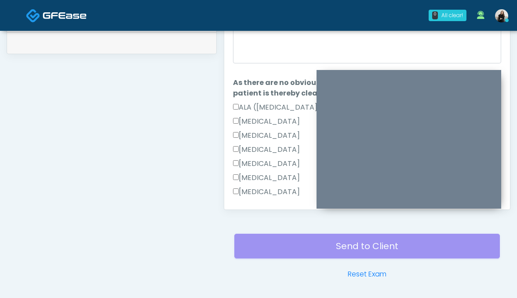
scroll to position [405, 0]
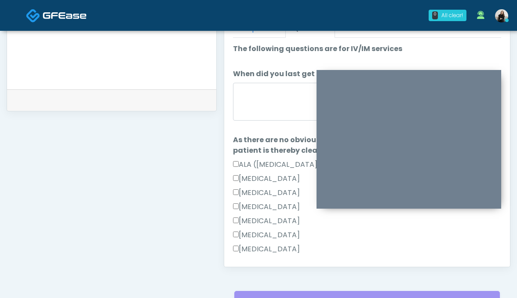
click at [255, 121] on div at bounding box center [367, 103] width 269 height 41
click at [256, 104] on textarea "When did you last get an IV or IM?" at bounding box center [367, 102] width 269 height 38
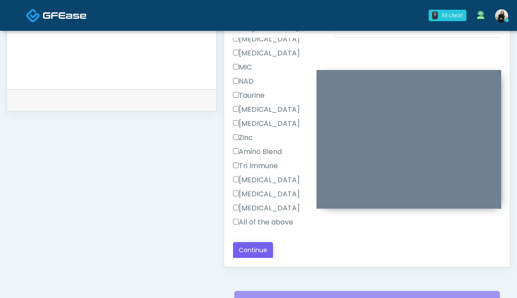
type textarea "**********"
click at [246, 252] on button "Continue" at bounding box center [253, 250] width 40 height 16
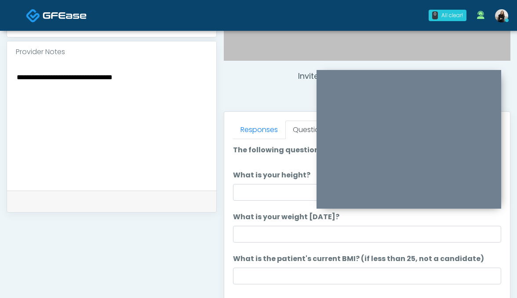
scroll to position [303, 0]
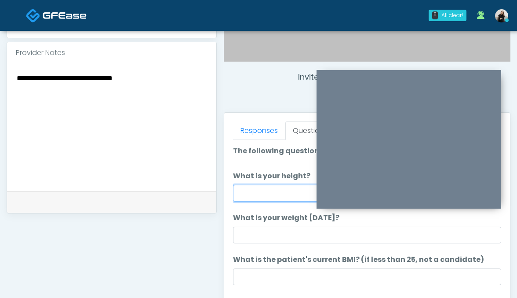
click at [248, 193] on input "What is your height?" at bounding box center [367, 193] width 269 height 17
click at [253, 192] on input "********" at bounding box center [367, 193] width 269 height 17
type input "********"
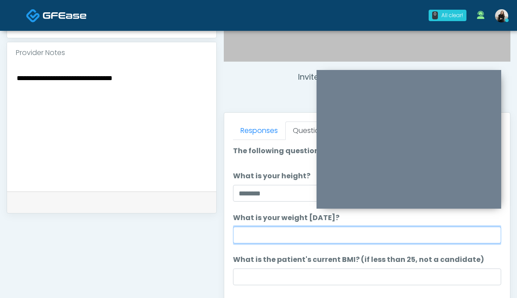
click at [249, 230] on input "What is your weight today?" at bounding box center [367, 234] width 269 height 17
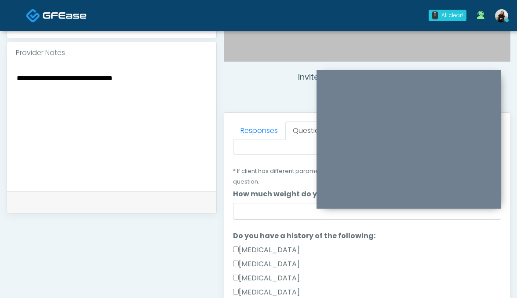
type input "***"
click at [254, 203] on input "How much weight do you want to lose?" at bounding box center [367, 211] width 269 height 17
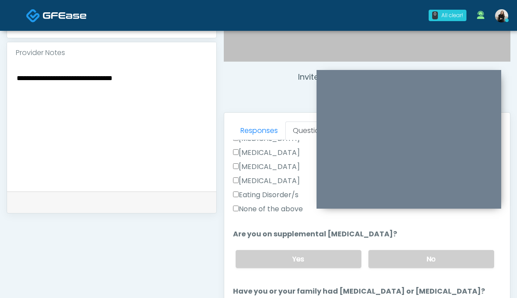
type input "***"
click at [281, 191] on div "Eating Disorder/s" at bounding box center [367, 197] width 269 height 14
click at [278, 204] on label "None of the above" at bounding box center [268, 209] width 70 height 11
click at [384, 250] on label "No" at bounding box center [432, 259] width 126 height 18
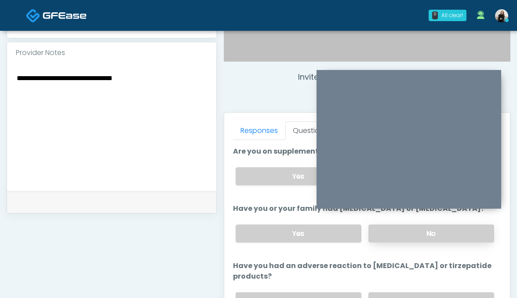
click at [383, 224] on label "No" at bounding box center [432, 233] width 126 height 18
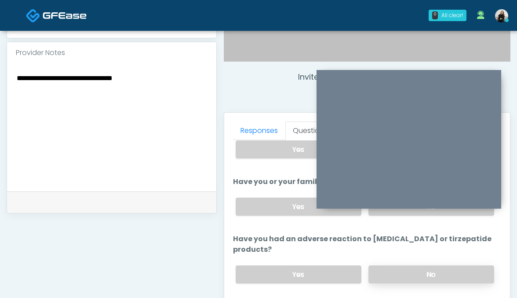
click at [383, 265] on label "No" at bounding box center [432, 274] width 126 height 18
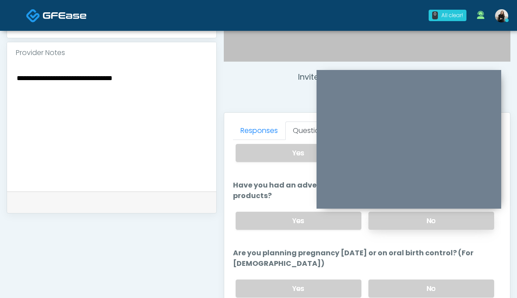
scroll to position [442, 0]
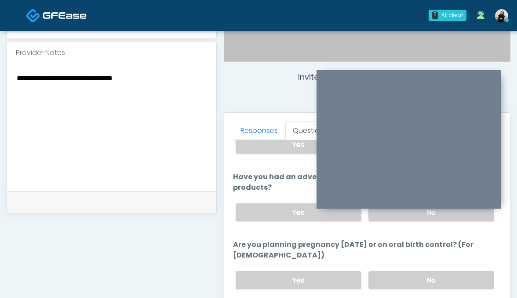
click at [383, 264] on div "Yes No" at bounding box center [365, 280] width 273 height 32
click at [383, 271] on label "No" at bounding box center [432, 280] width 126 height 18
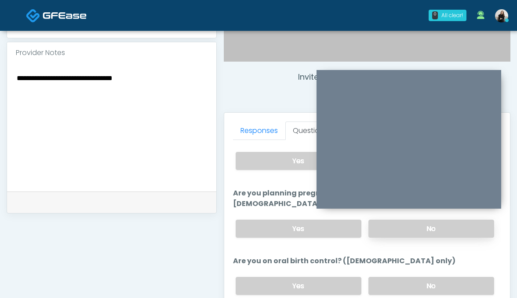
click at [383, 270] on div "Yes No" at bounding box center [365, 286] width 273 height 32
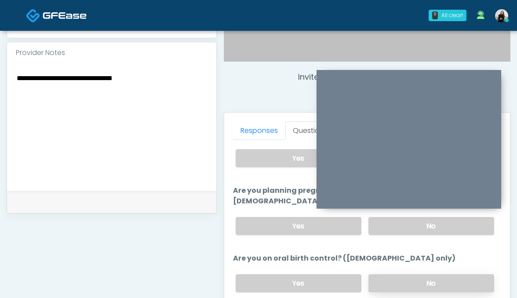
click at [384, 274] on label "No" at bounding box center [432, 283] width 126 height 18
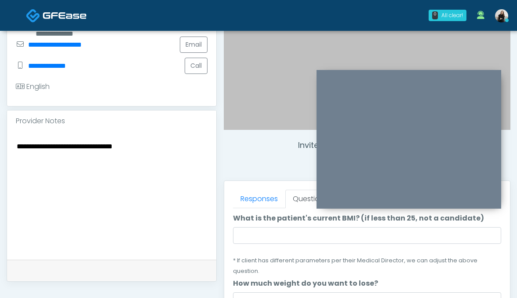
scroll to position [116, 0]
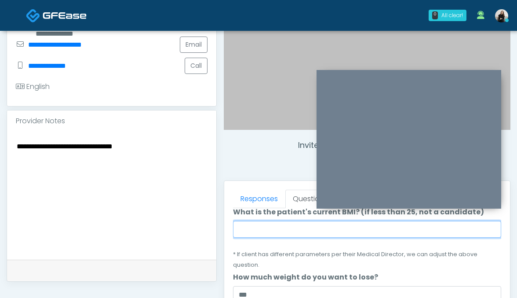
click at [323, 236] on input "What is the patient's current BMI? (if less than 25, not a candidate)" at bounding box center [367, 229] width 269 height 17
paste input "****"
type input "****"
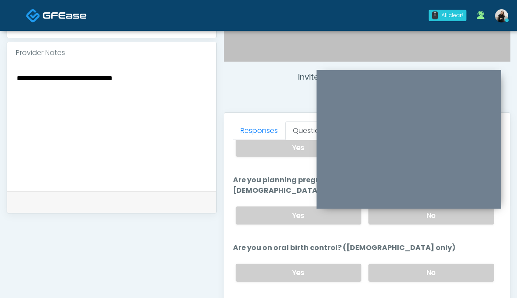
scroll to position [376, 0]
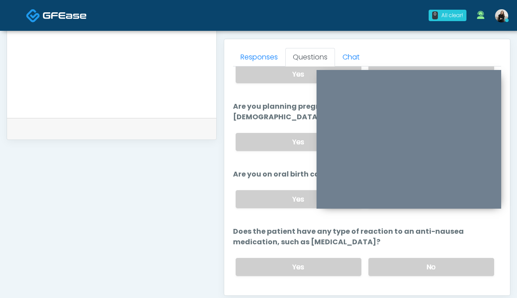
click at [259, 294] on button "Continue" at bounding box center [253, 302] width 40 height 16
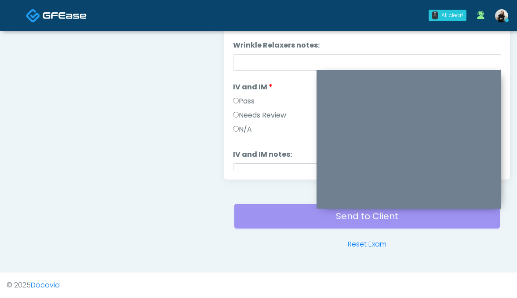
scroll to position [404, 0]
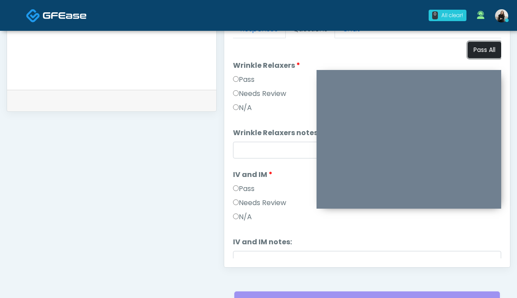
click at [473, 47] on button "Pass All" at bounding box center [484, 50] width 33 height 16
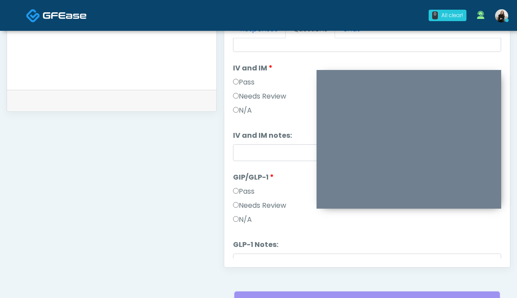
scroll to position [146, 0]
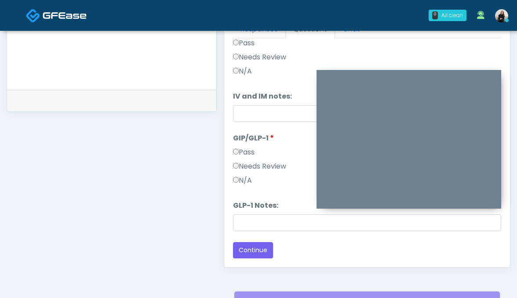
click at [262, 167] on label "Needs Review" at bounding box center [259, 166] width 53 height 11
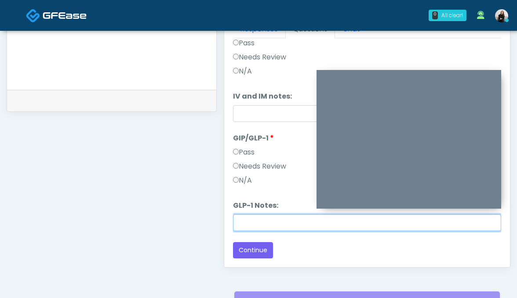
click at [261, 221] on input "GLP-1 Notes:" at bounding box center [367, 222] width 269 height 17
paste input "****"
click at [238, 221] on input "****" at bounding box center [367, 222] width 269 height 17
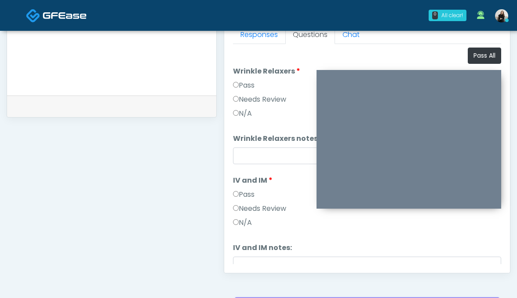
scroll to position [307, 0]
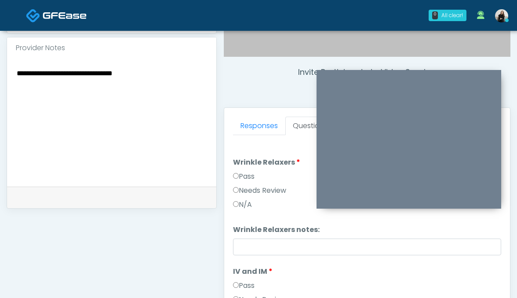
type input "********"
click at [130, 67] on textarea "**********" at bounding box center [112, 120] width 192 height 107
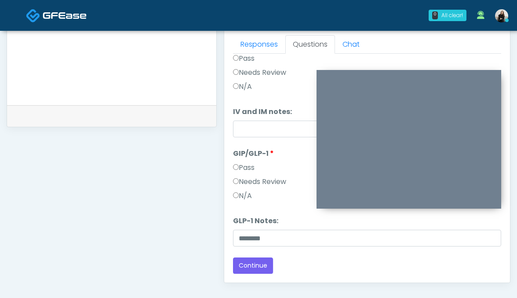
scroll to position [397, 0]
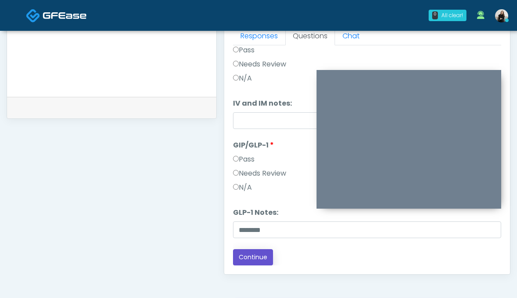
click at [252, 260] on button "Continue" at bounding box center [253, 257] width 40 height 16
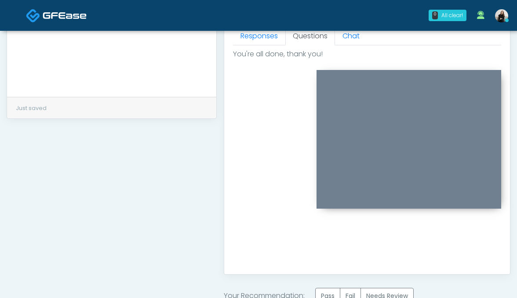
click at [368, 286] on div "Invite Participants to Video Session Invite Participants Responses Questions Ch…" at bounding box center [364, 16] width 294 height 687
click at [370, 289] on label "Needs Review" at bounding box center [387, 296] width 53 height 16
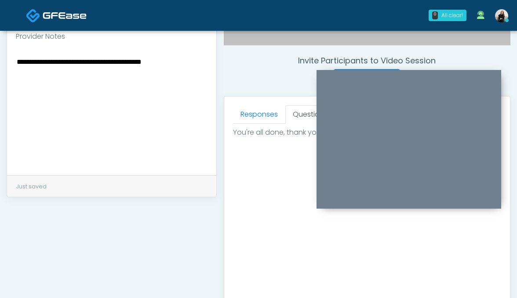
scroll to position [210, 0]
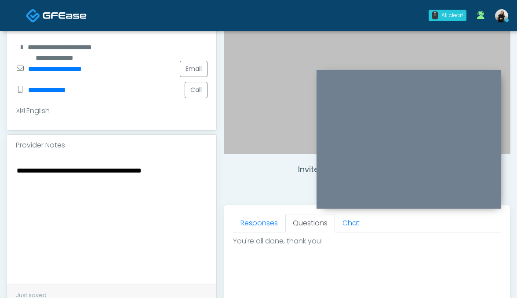
click at [146, 186] on textarea "**********" at bounding box center [112, 217] width 192 height 107
paste textarea "* ****"
click at [15, 170] on div "**********" at bounding box center [111, 220] width 209 height 128
click at [17, 170] on textarea "**********" at bounding box center [112, 217] width 192 height 107
click at [35, 172] on textarea "**********" at bounding box center [112, 217] width 192 height 107
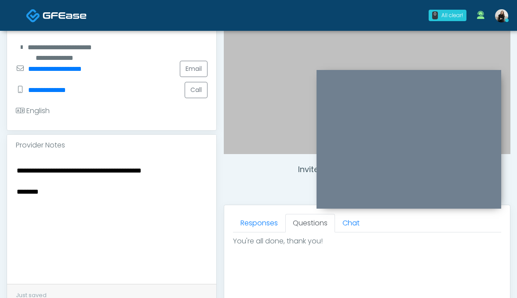
click at [41, 172] on textarea "**********" at bounding box center [112, 217] width 192 height 107
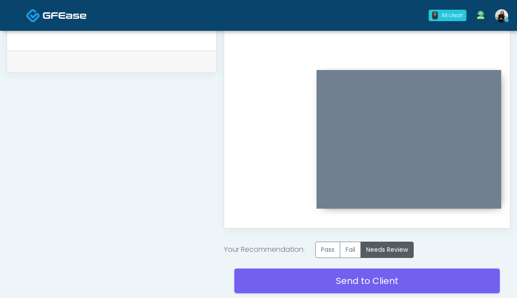
scroll to position [465, 0]
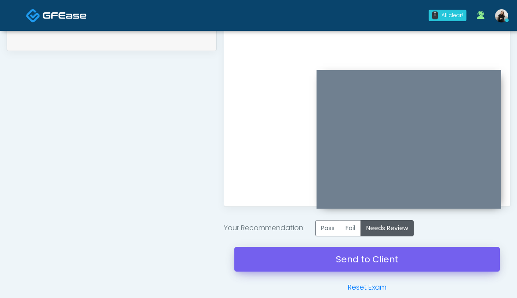
type textarea "**********"
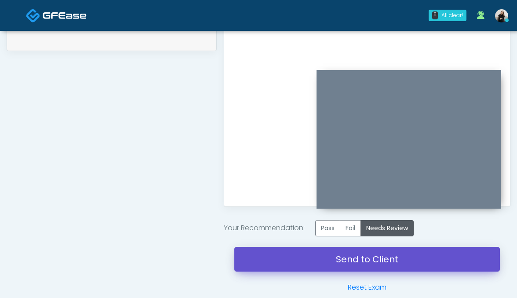
click at [291, 261] on link "Send to Client" at bounding box center [367, 259] width 266 height 25
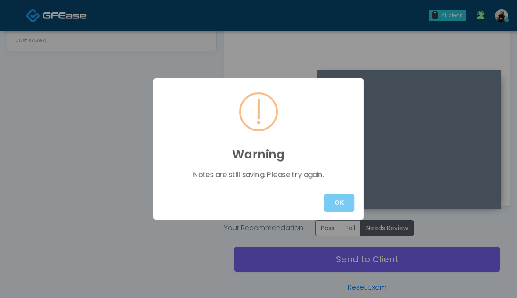
click at [333, 211] on button "OK" at bounding box center [339, 202] width 30 height 18
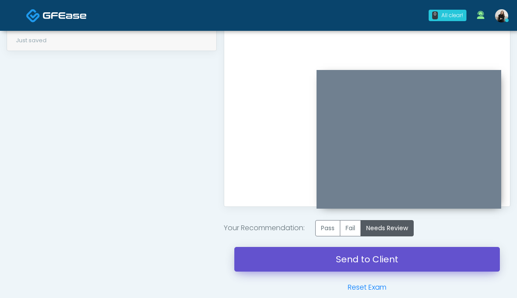
click at [322, 267] on link "Send to Client" at bounding box center [367, 259] width 266 height 25
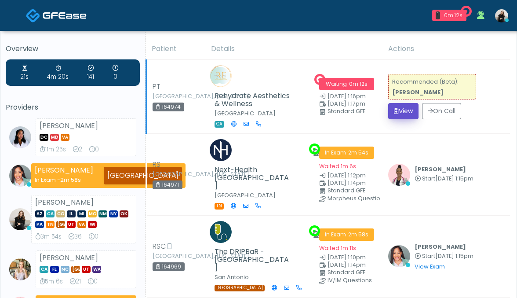
click at [413, 114] on button "View" at bounding box center [403, 111] width 30 height 16
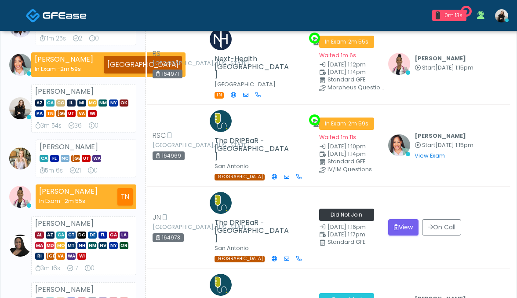
scroll to position [198, 0]
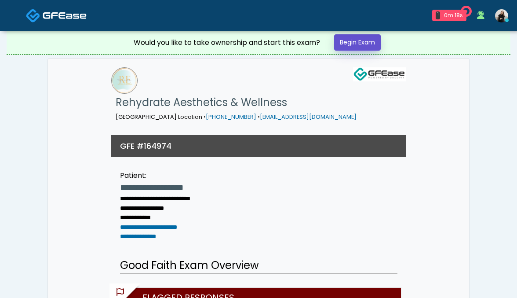
click at [358, 38] on link "Begin Exam" at bounding box center [357, 42] width 47 height 16
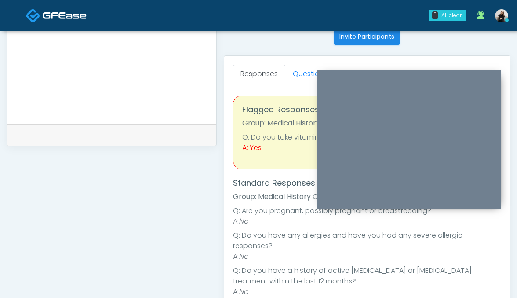
scroll to position [300, 0]
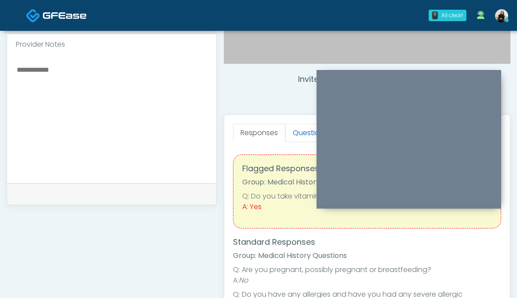
click at [297, 131] on link "Questions" at bounding box center [310, 133] width 50 height 18
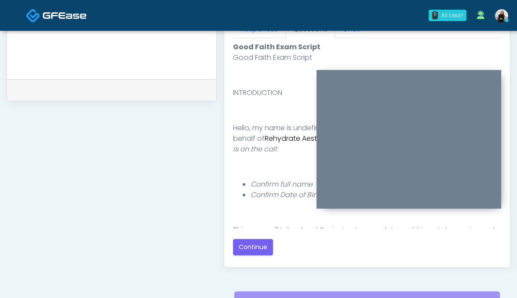
scroll to position [492, 0]
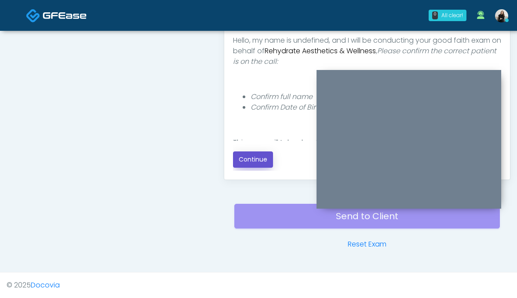
click at [257, 158] on button "Continue" at bounding box center [253, 159] width 40 height 16
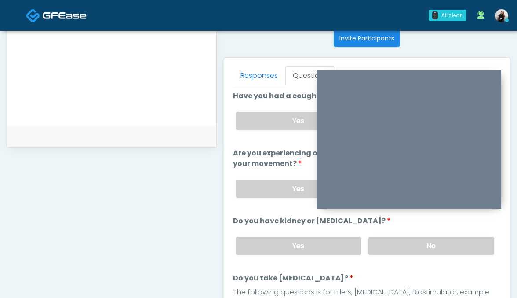
scroll to position [298, 0]
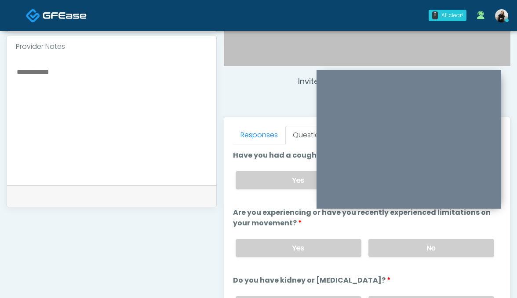
click at [194, 139] on textarea at bounding box center [112, 119] width 192 height 107
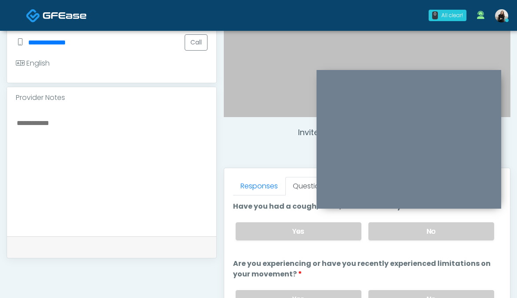
scroll to position [229, 0]
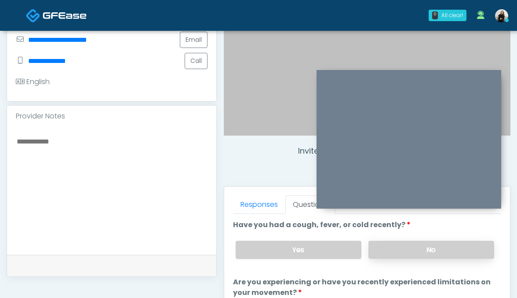
click at [437, 256] on label "No" at bounding box center [432, 250] width 126 height 18
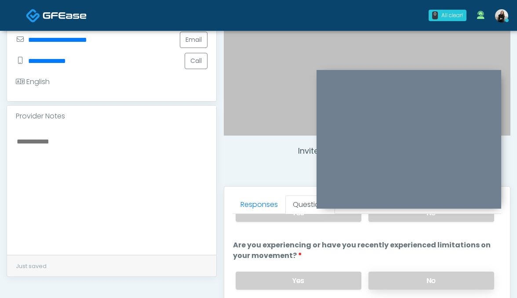
click at [430, 274] on label "No" at bounding box center [432, 280] width 126 height 18
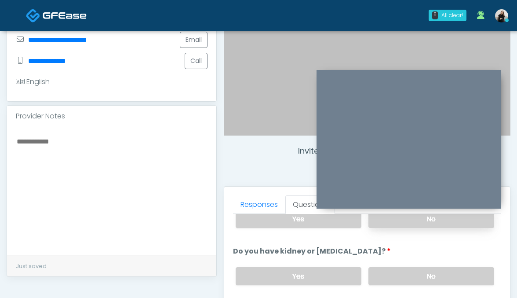
click at [430, 274] on label "No" at bounding box center [432, 276] width 126 height 18
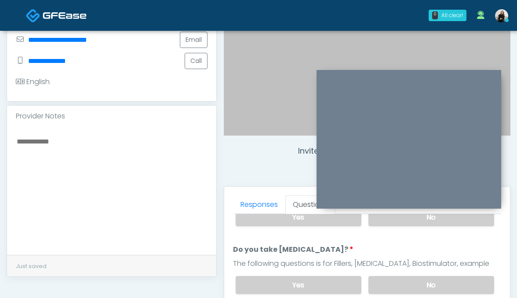
scroll to position [163, 0]
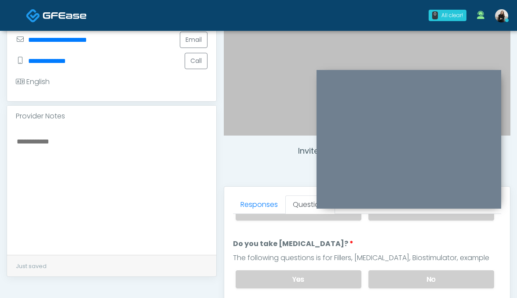
click at [430, 274] on label "No" at bounding box center [432, 279] width 126 height 18
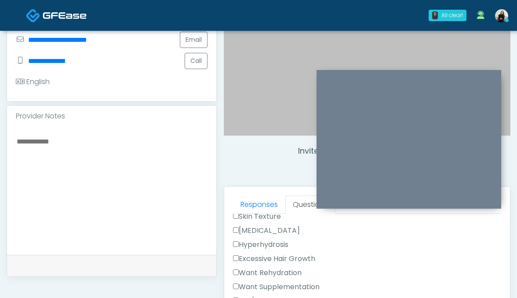
scroll to position [310, 0]
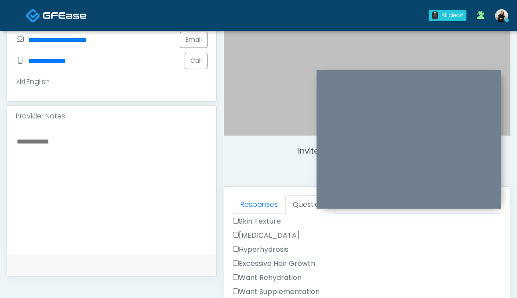
click at [279, 278] on label "Want Rehydration" at bounding box center [267, 277] width 69 height 11
click at [280, 292] on label "Want Supplementation" at bounding box center [276, 291] width 87 height 11
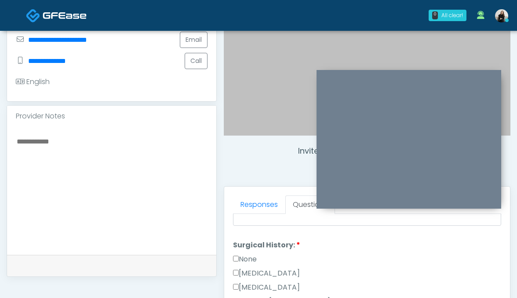
scroll to position [489, 0]
click at [248, 258] on label "None" at bounding box center [245, 260] width 24 height 11
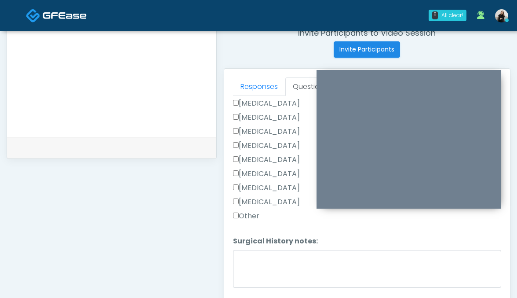
scroll to position [359, 0]
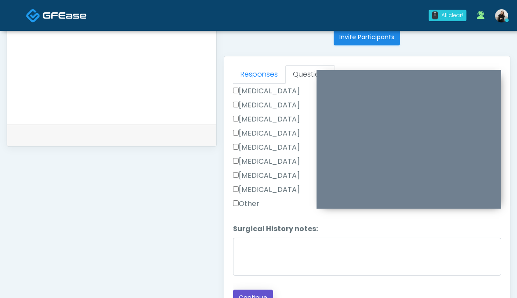
click at [239, 291] on button "Continue" at bounding box center [253, 297] width 40 height 16
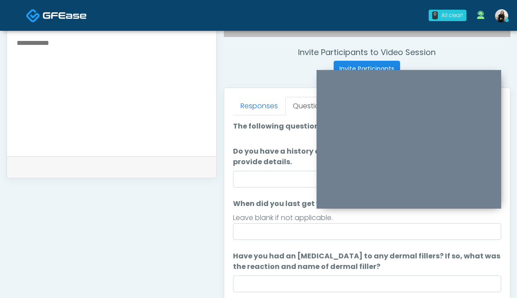
scroll to position [278, 0]
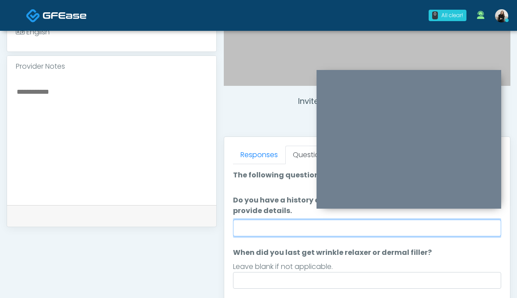
click at [248, 231] on input "Do you have a history of Guillain's barre or ALS? If so, please provide details." at bounding box center [367, 227] width 269 height 17
type input "**"
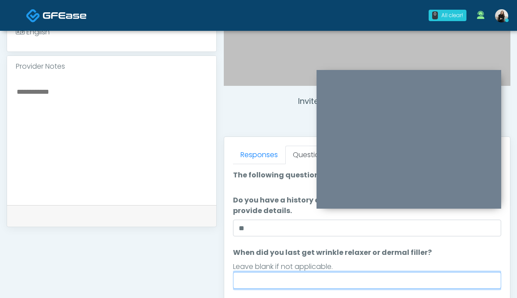
click at [291, 282] on input "When did you last get wrinkle relaxer or dermal filler?" at bounding box center [367, 280] width 269 height 17
type input "*****"
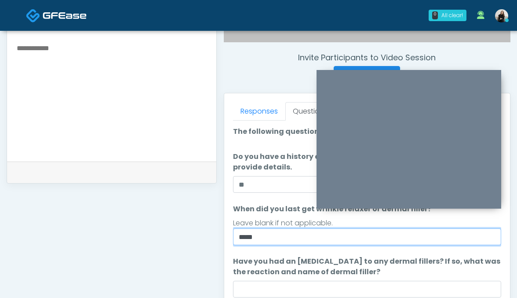
scroll to position [360, 0]
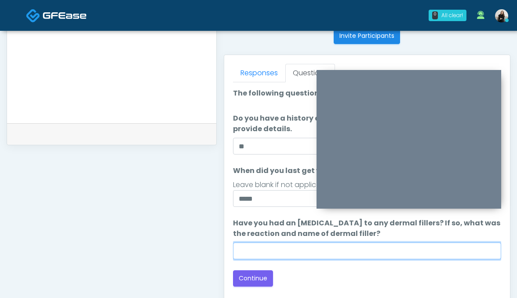
click at [316, 254] on input "Have you had an allergic response to any dermal fillers? If so, what was the re…" at bounding box center [367, 250] width 269 height 17
type input "*****"
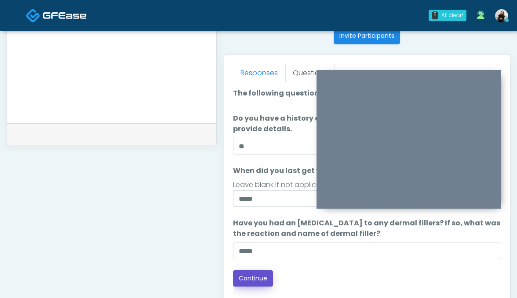
click at [263, 278] on button "Continue" at bounding box center [253, 278] width 40 height 16
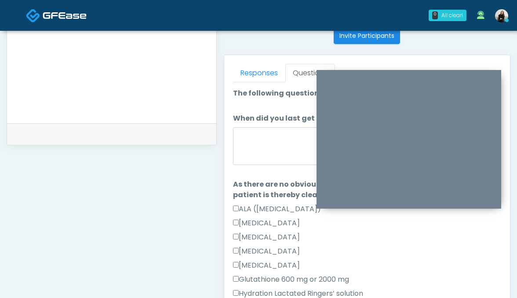
scroll to position [492, 0]
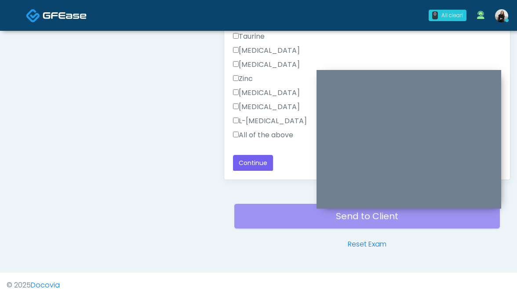
click at [260, 132] on label "All of the above" at bounding box center [263, 135] width 60 height 11
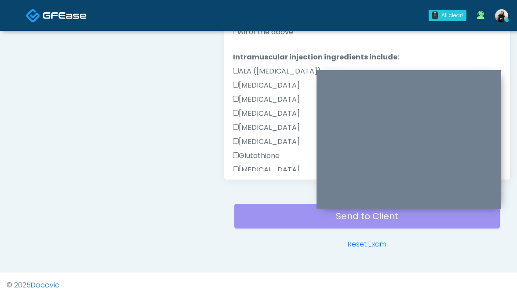
scroll to position [308, 0]
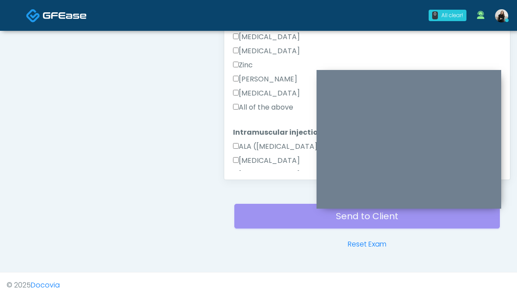
click at [266, 108] on label "All of the above" at bounding box center [263, 107] width 60 height 11
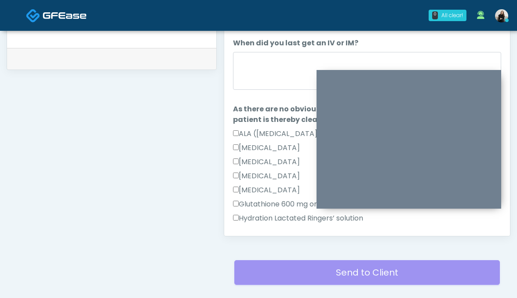
scroll to position [415, 0]
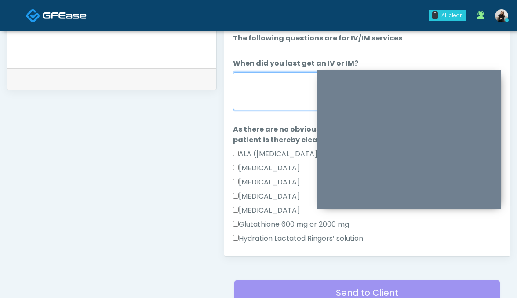
click at [271, 95] on textarea "When did you last get an IV or IM?" at bounding box center [367, 91] width 269 height 38
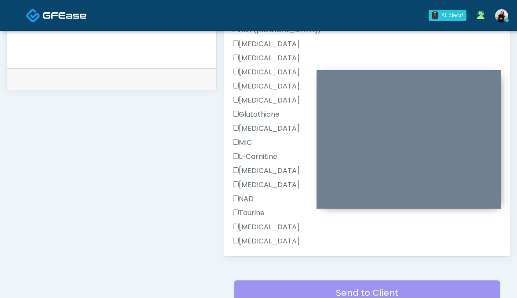
scroll to position [601, 0]
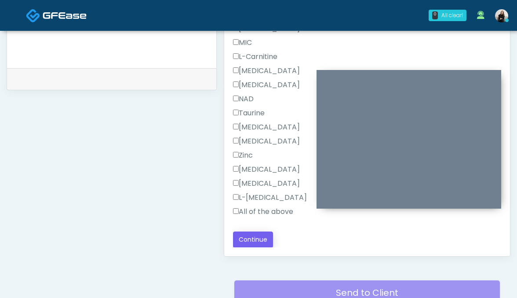
type textarea "**********"
click at [245, 245] on button "Continue" at bounding box center [253, 239] width 40 height 16
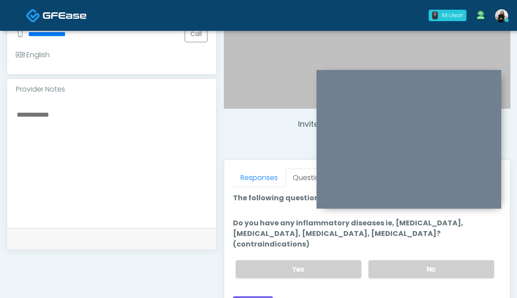
scroll to position [240, 0]
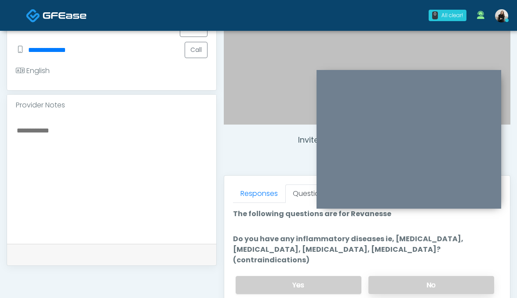
click at [409, 276] on label "No" at bounding box center [432, 285] width 126 height 18
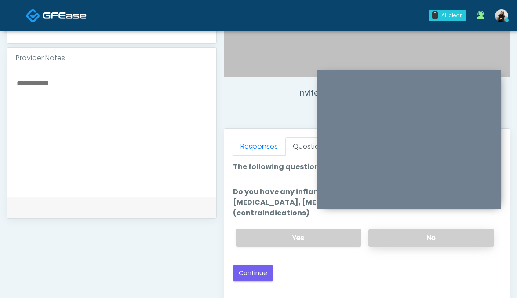
scroll to position [288, 0]
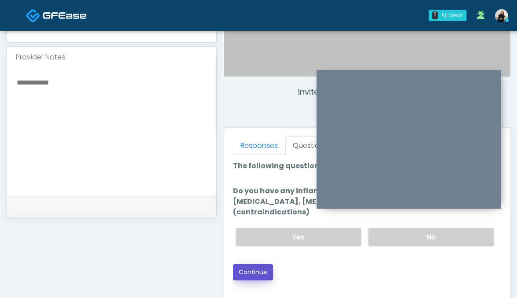
click at [256, 264] on button "Continue" at bounding box center [253, 272] width 40 height 16
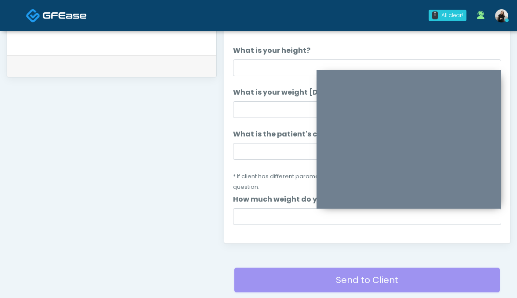
scroll to position [426, 0]
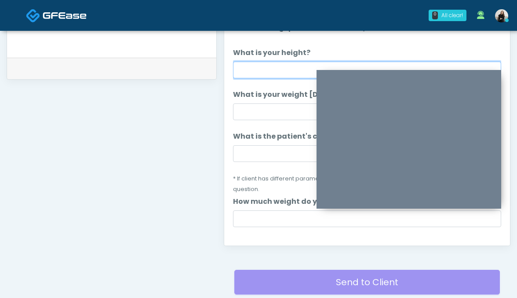
click at [286, 72] on input "What is your height?" at bounding box center [367, 70] width 269 height 17
click at [251, 72] on input "******" at bounding box center [367, 70] width 269 height 17
type input "******"
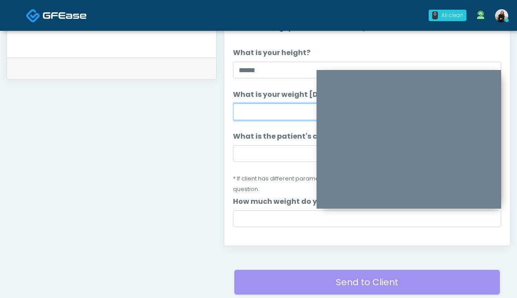
click at [254, 109] on input "What is your weight today?" at bounding box center [367, 111] width 269 height 17
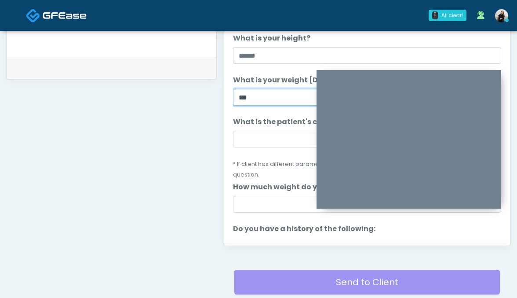
scroll to position [16, 0]
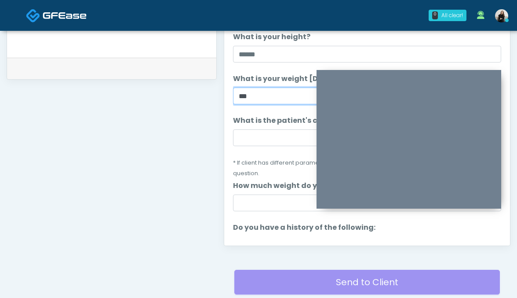
type input "***"
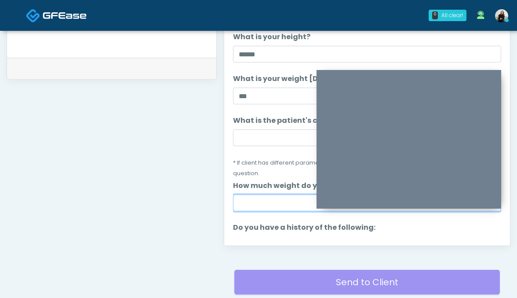
click at [285, 196] on input "How much weight do you want to lose?" at bounding box center [367, 202] width 269 height 17
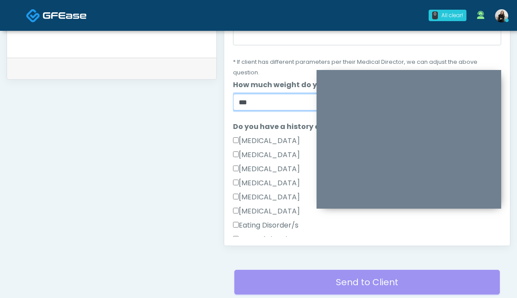
scroll to position [147, 0]
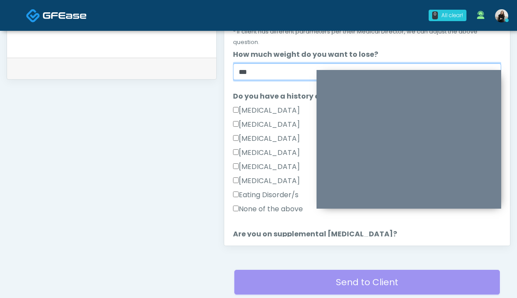
type input "***"
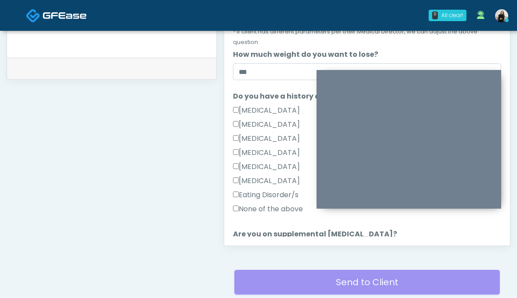
click at [261, 204] on label "None of the above" at bounding box center [268, 209] width 70 height 11
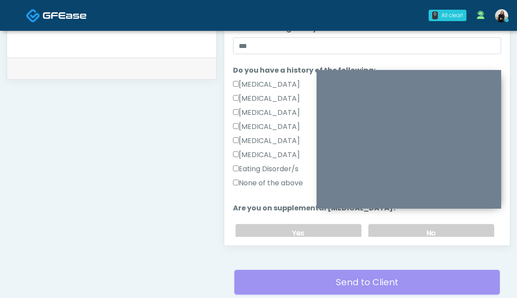
scroll to position [173, 0]
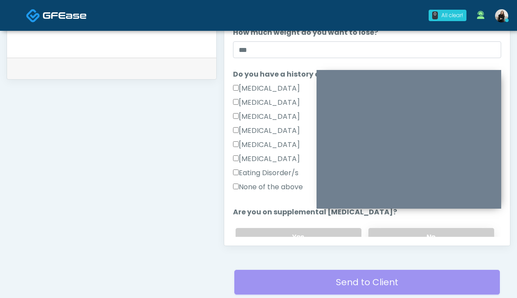
click at [385, 232] on label "No" at bounding box center [432, 237] width 126 height 18
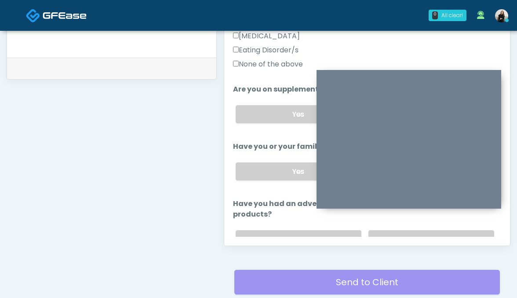
scroll to position [357, 0]
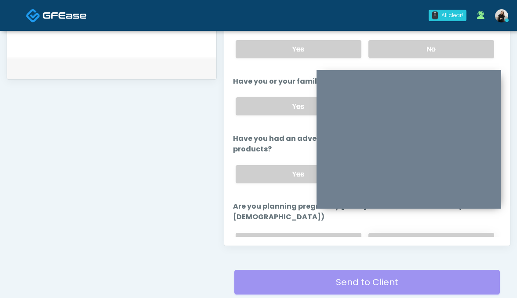
click at [394, 233] on label "No" at bounding box center [432, 242] width 126 height 18
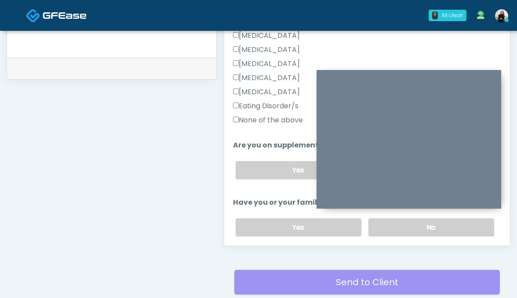
click at [394, 224] on label "No" at bounding box center [432, 227] width 126 height 18
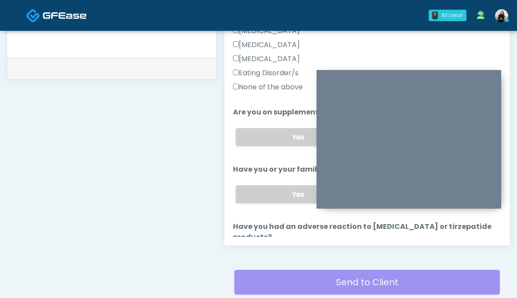
scroll to position [271, 0]
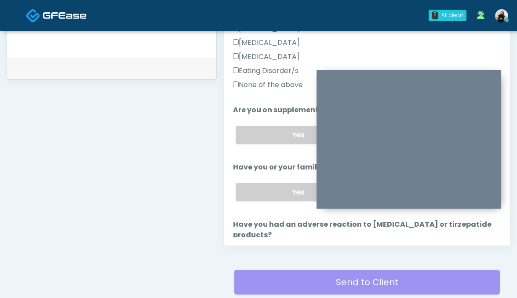
click at [391, 251] on label "No" at bounding box center [432, 260] width 126 height 18
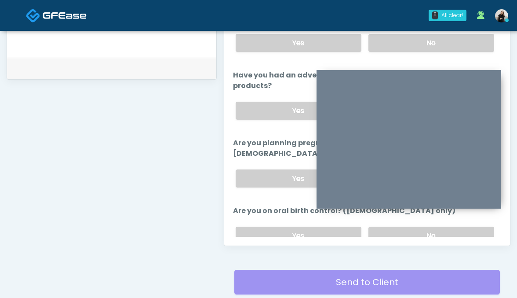
scroll to position [423, 0]
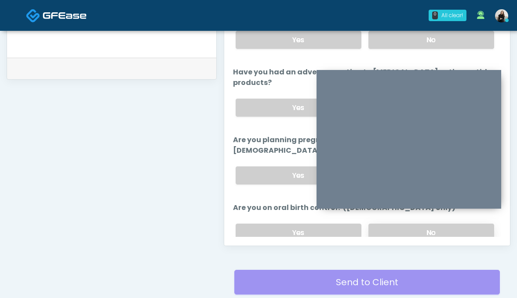
click at [383, 223] on label "No" at bounding box center [432, 232] width 126 height 18
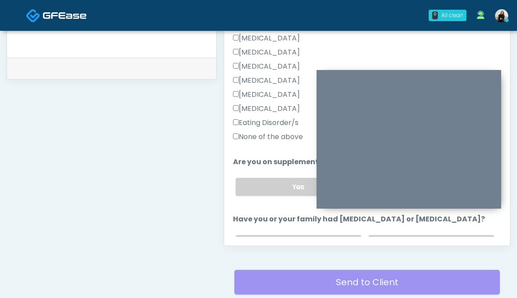
scroll to position [216, 0]
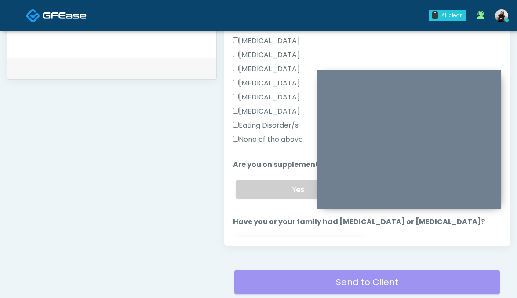
click at [352, 237] on label "Yes" at bounding box center [299, 246] width 126 height 18
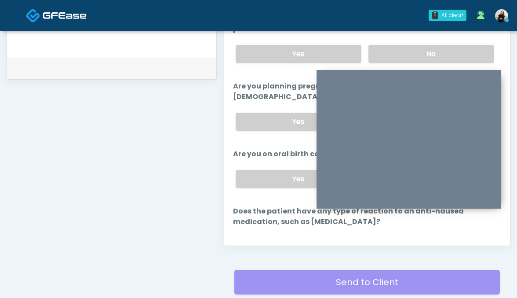
scroll to position [481, 0]
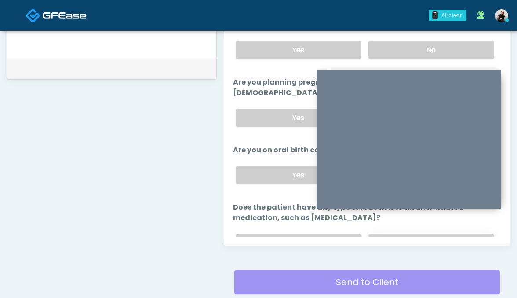
click at [376, 234] on label "No" at bounding box center [432, 243] width 126 height 18
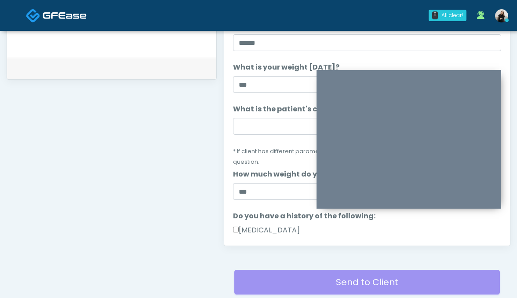
scroll to position [0, 0]
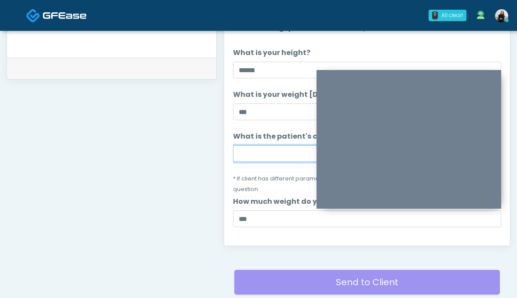
click at [256, 152] on input "What is the patient's current BMI? (if less than 24, not a candidate)" at bounding box center [367, 153] width 269 height 17
paste input "****"
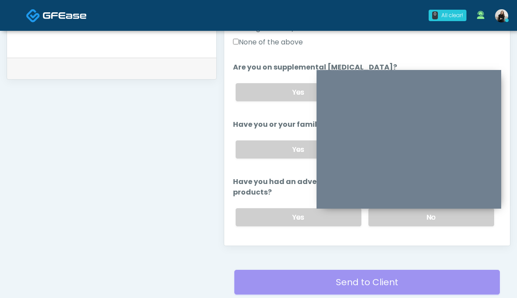
scroll to position [470, 0]
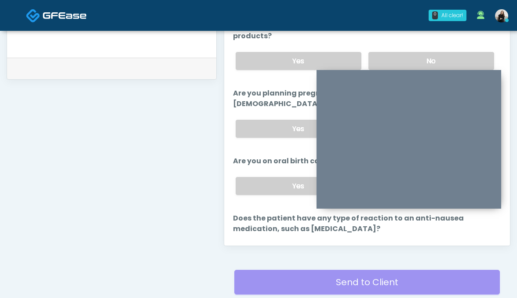
type input "****"
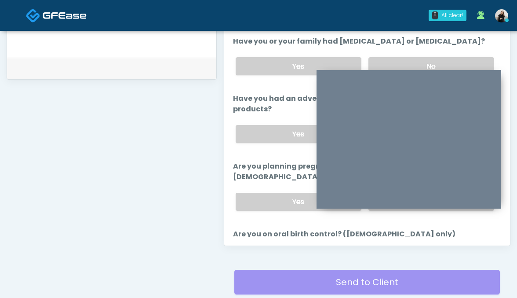
scroll to position [506, 0]
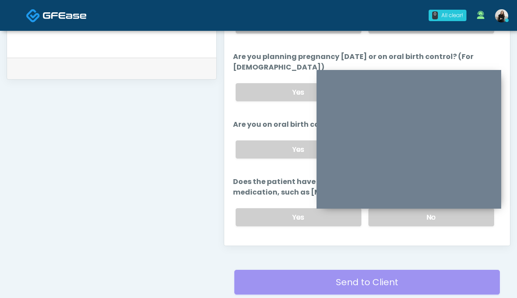
click at [262, 244] on button "Continue" at bounding box center [253, 252] width 40 height 16
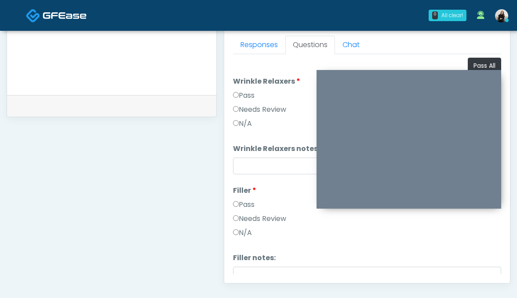
scroll to position [395, 0]
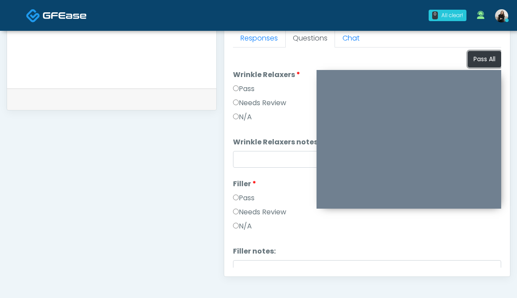
click at [472, 55] on button "Pass All" at bounding box center [484, 59] width 33 height 16
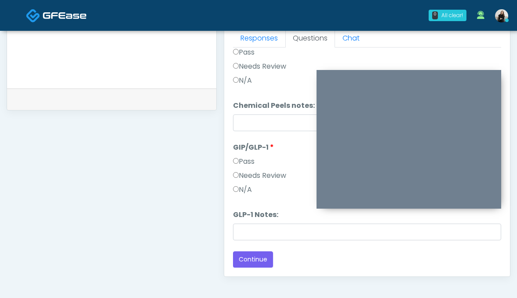
click at [255, 170] on label "Needs Review" at bounding box center [259, 175] width 53 height 11
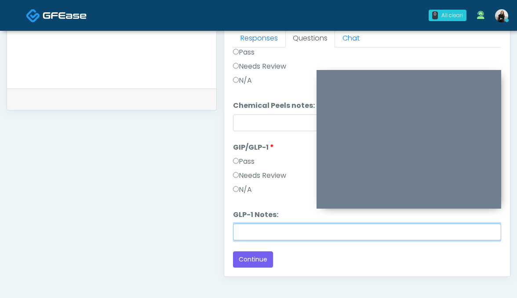
click at [255, 230] on input "GLP-1 Notes:" at bounding box center [367, 231] width 269 height 17
click at [284, 229] on input "**********" at bounding box center [367, 231] width 269 height 17
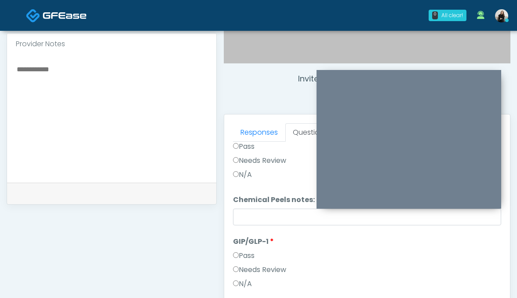
type input "**********"
click at [145, 154] on textarea at bounding box center [112, 116] width 192 height 107
paste textarea "**********"
type textarea "**********"
click at [275, 131] on link "Responses" at bounding box center [259, 132] width 52 height 18
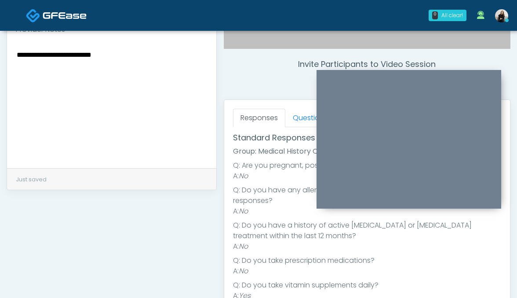
scroll to position [0, 0]
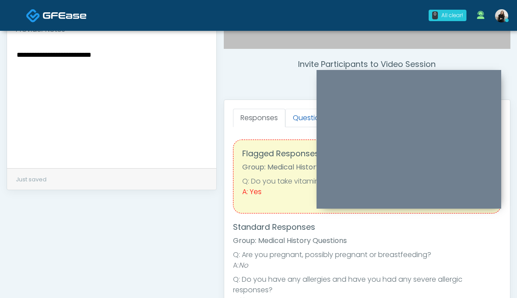
click at [305, 117] on link "Questions" at bounding box center [310, 118] width 50 height 18
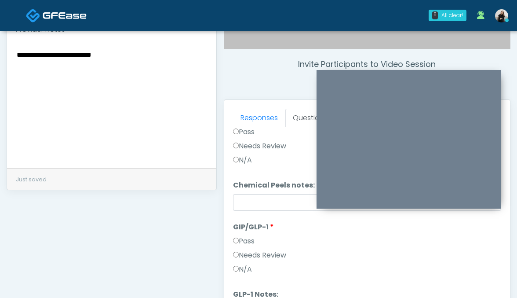
scroll to position [399, 0]
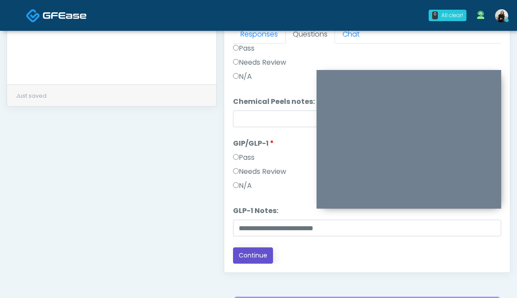
click at [253, 258] on button "Continue" at bounding box center [253, 255] width 40 height 16
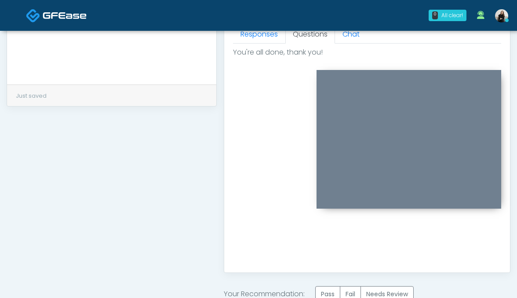
scroll to position [0, 0]
click at [388, 289] on label "Needs Review" at bounding box center [387, 294] width 53 height 16
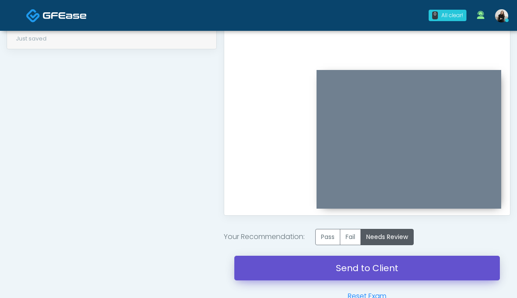
click at [386, 267] on link "Send to Client" at bounding box center [367, 267] width 266 height 25
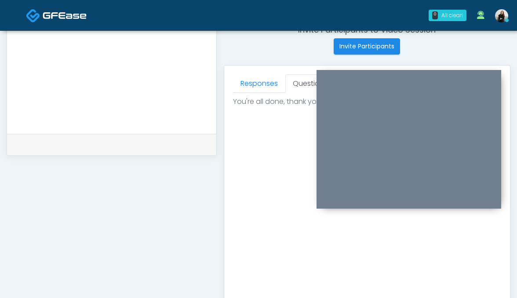
scroll to position [172, 0]
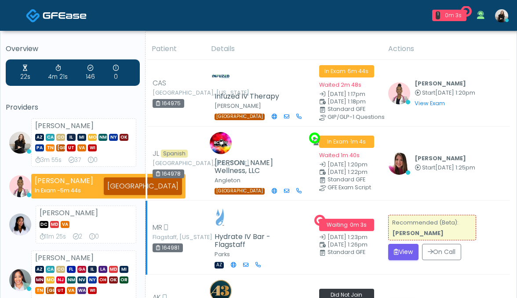
click at [420, 247] on form "On Call" at bounding box center [440, 252] width 43 height 16
click at [406, 247] on button "View" at bounding box center [403, 252] width 30 height 16
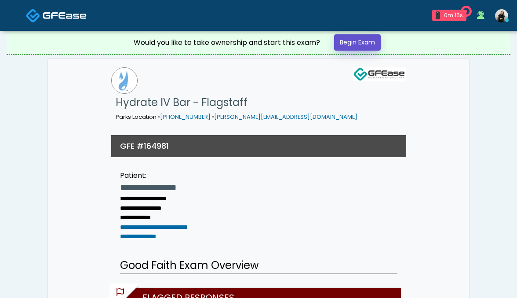
click at [359, 43] on link "Begin Exam" at bounding box center [357, 42] width 47 height 16
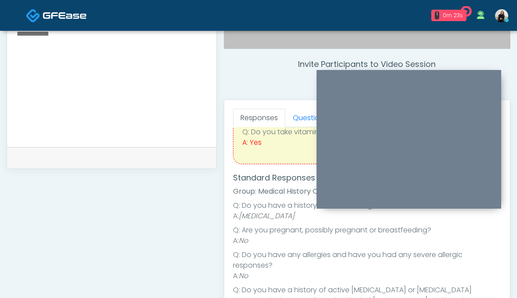
scroll to position [46, 0]
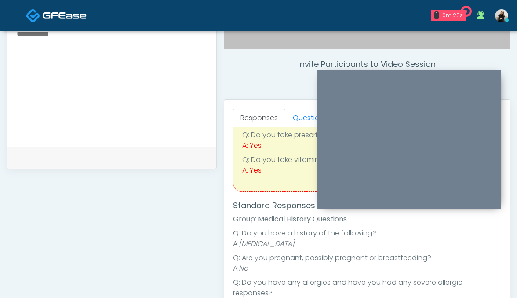
drag, startPoint x: 318, startPoint y: 245, endPoint x: 240, endPoint y: 240, distance: 78.0
click at [240, 240] on li "A: [MEDICAL_DATA]" at bounding box center [367, 243] width 269 height 11
copy em "[MEDICAL_DATA]"
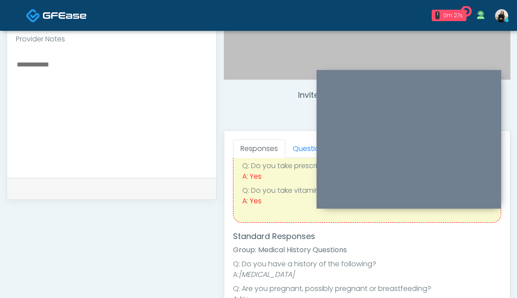
scroll to position [230, 0]
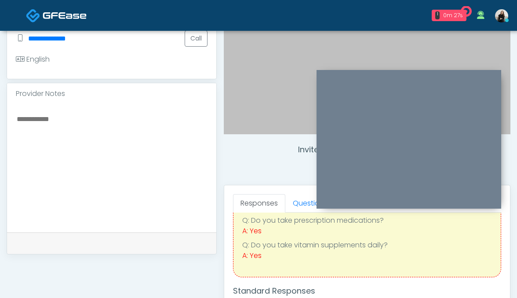
click at [126, 136] on textarea at bounding box center [112, 166] width 192 height 107
paste textarea "**********"
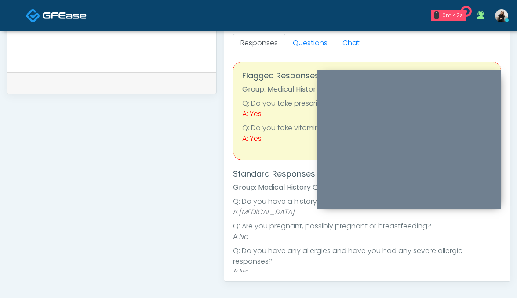
scroll to position [0, 0]
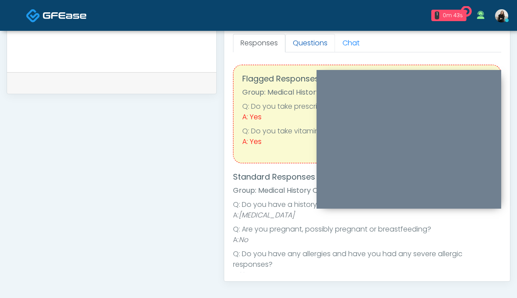
type textarea "**********"
click at [300, 48] on link "Questions" at bounding box center [310, 43] width 50 height 18
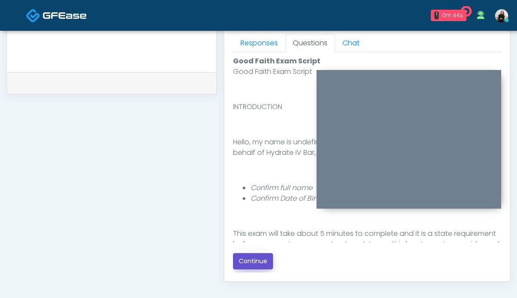
click at [257, 258] on button "Continue" at bounding box center [253, 261] width 40 height 16
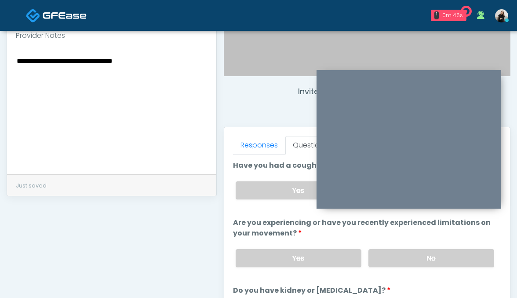
scroll to position [238, 0]
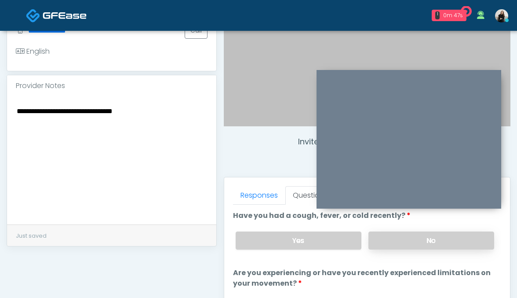
click at [398, 244] on label "No" at bounding box center [432, 240] width 126 height 18
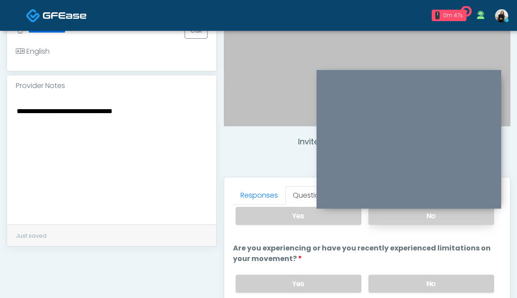
scroll to position [34, 0]
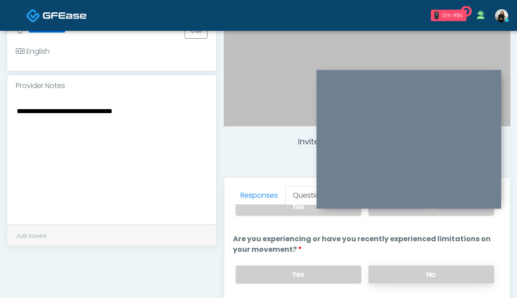
click at [396, 280] on label "No" at bounding box center [432, 274] width 126 height 18
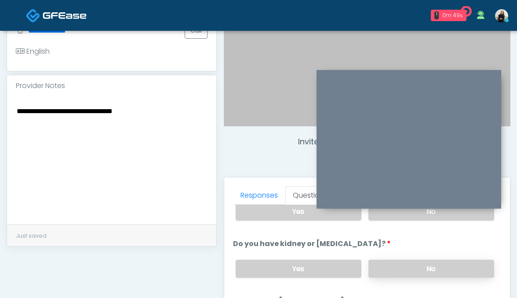
click at [396, 270] on label "No" at bounding box center [432, 268] width 126 height 18
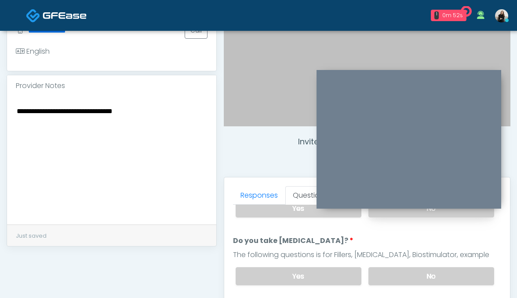
scroll to position [161, 0]
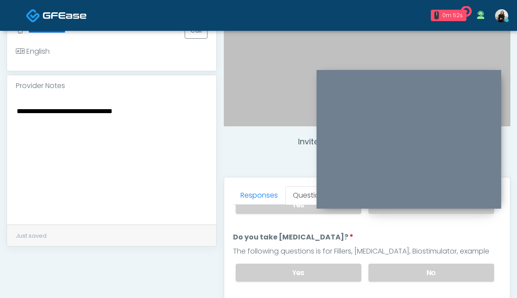
click at [396, 270] on label "No" at bounding box center [432, 272] width 126 height 18
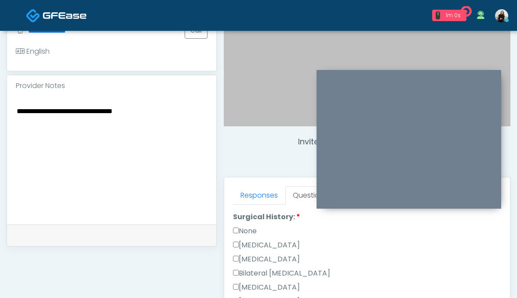
scroll to position [324, 0]
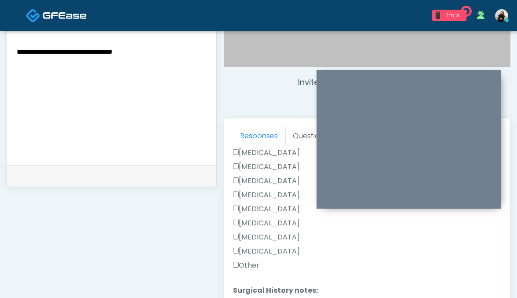
click at [253, 260] on label "Other" at bounding box center [246, 265] width 26 height 11
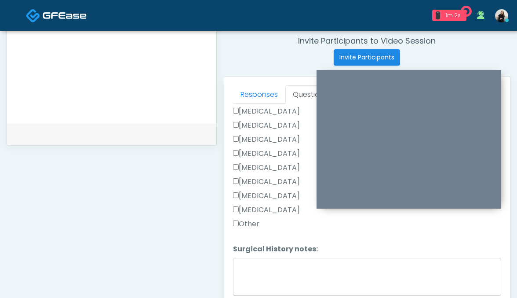
scroll to position [380, 0]
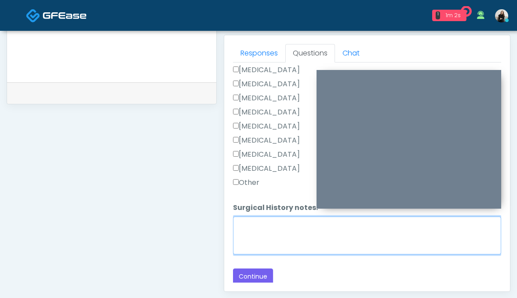
click at [253, 241] on textarea "Surgical History notes:" at bounding box center [367, 235] width 269 height 38
type textarea "**********"
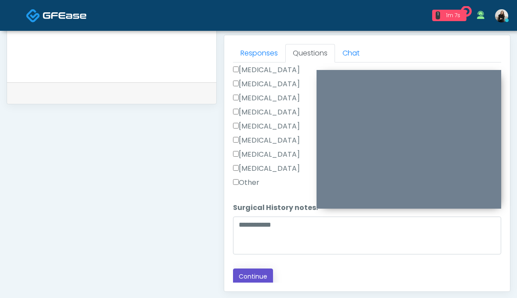
click at [257, 270] on button "Continue" at bounding box center [253, 276] width 40 height 16
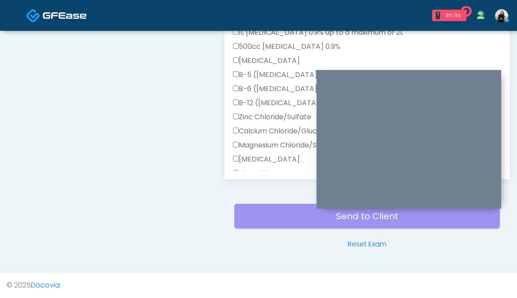
scroll to position [446, 0]
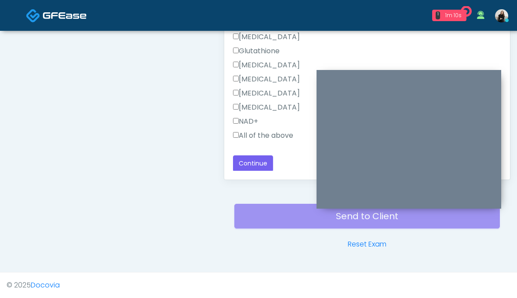
click at [266, 133] on label "All of the above" at bounding box center [263, 135] width 60 height 11
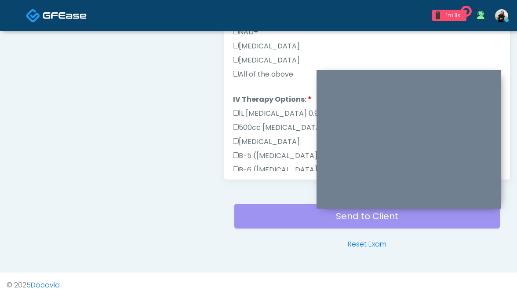
scroll to position [202, 0]
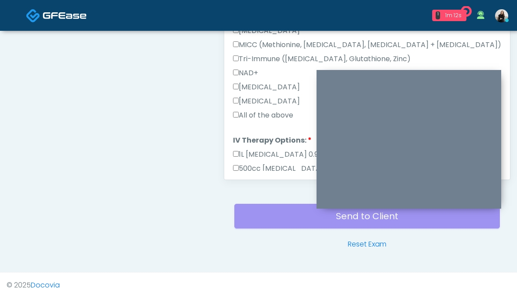
click at [265, 112] on label "All of the above" at bounding box center [263, 115] width 60 height 11
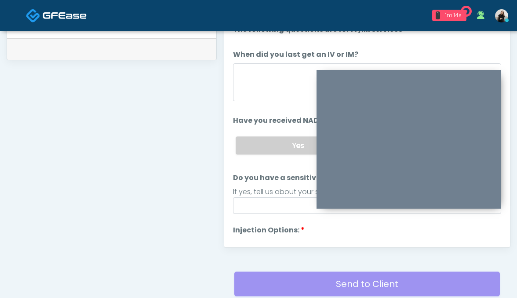
scroll to position [410, 0]
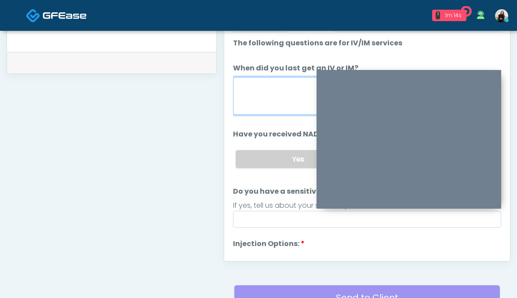
click at [262, 99] on textarea "When did you last get an IV or IM?" at bounding box center [367, 96] width 269 height 38
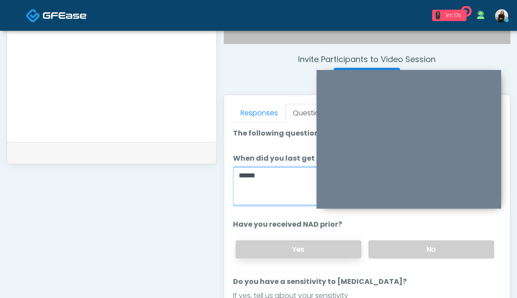
scroll to position [310, 0]
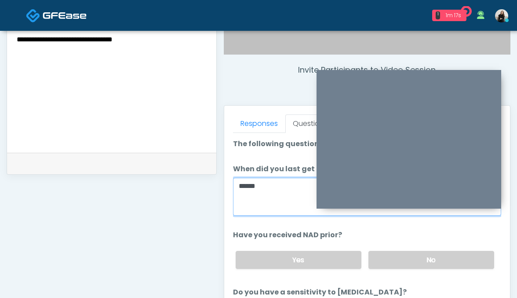
type textarea "******"
click at [415, 247] on div "Yes No" at bounding box center [365, 260] width 273 height 32
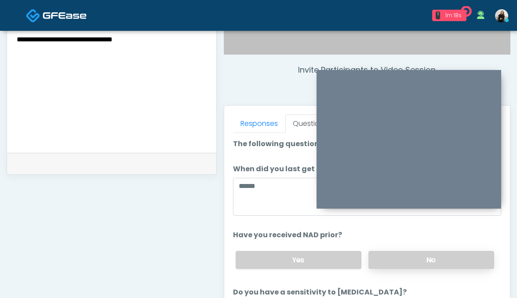
click at [414, 259] on label "No" at bounding box center [432, 260] width 126 height 18
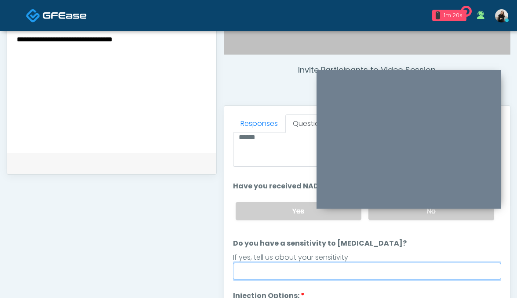
click at [407, 275] on input "Do you have a sensitivity to Niacin?" at bounding box center [367, 271] width 269 height 17
type input "**********"
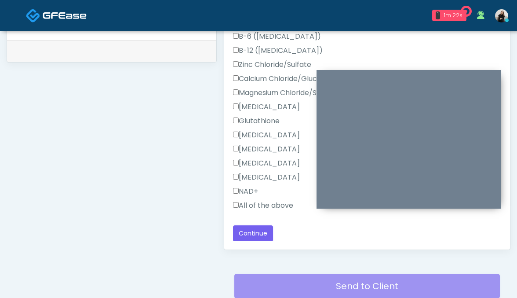
scroll to position [475, 0]
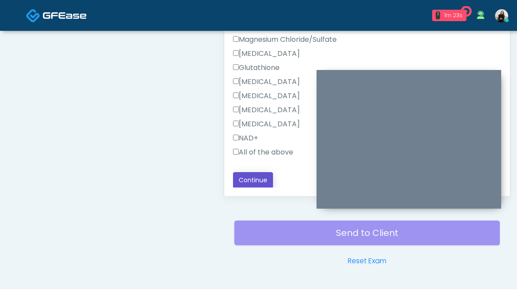
click at [258, 179] on button "Continue" at bounding box center [253, 180] width 40 height 16
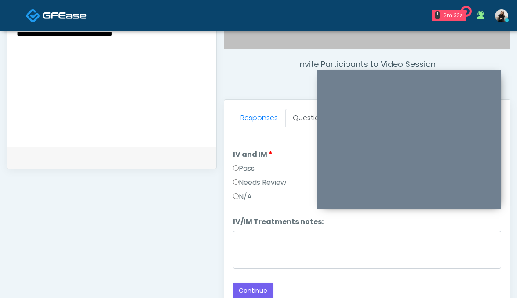
scroll to position [268, 0]
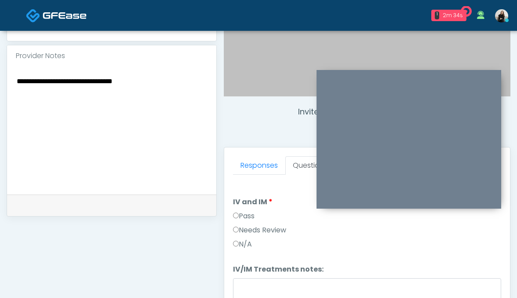
click at [161, 82] on textarea "**********" at bounding box center [112, 128] width 192 height 107
type textarea "**********"
click at [248, 215] on label "Pass" at bounding box center [244, 216] width 22 height 11
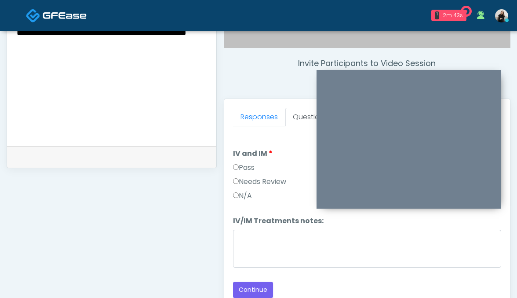
scroll to position [372, 0]
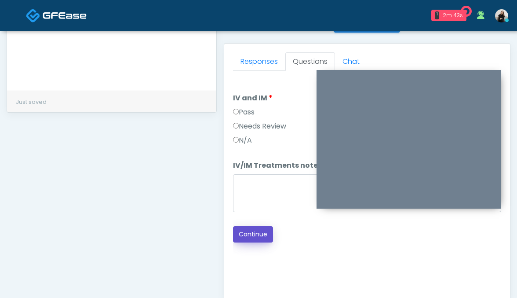
click at [248, 231] on button "Continue" at bounding box center [253, 234] width 40 height 16
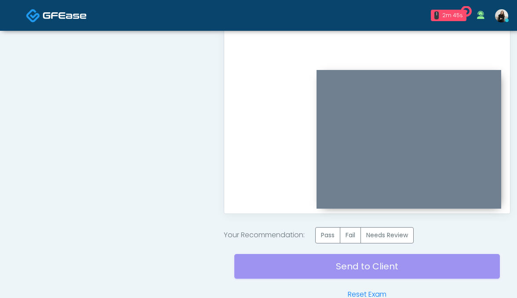
scroll to position [464, 0]
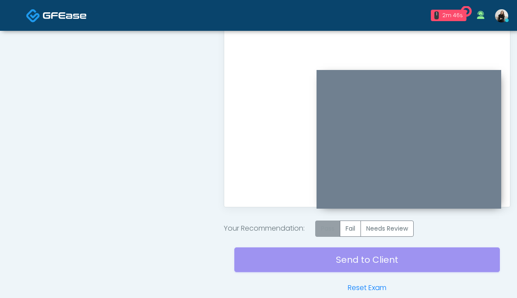
click at [332, 230] on label "Pass" at bounding box center [327, 228] width 25 height 16
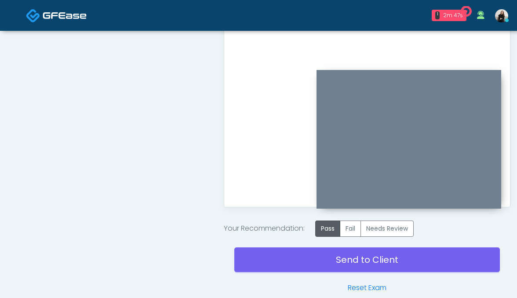
click at [332, 263] on div "Send to Client Reset Exam" at bounding box center [367, 265] width 266 height 56
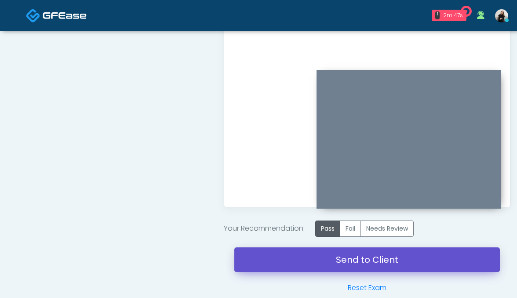
click at [346, 263] on link "Send to Client" at bounding box center [367, 259] width 266 height 25
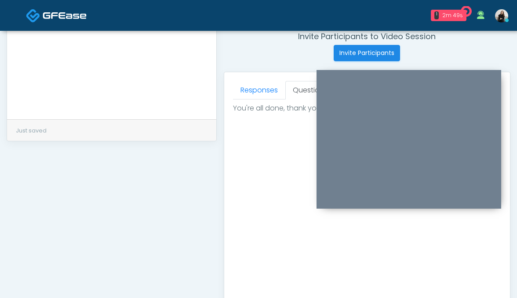
scroll to position [0, 0]
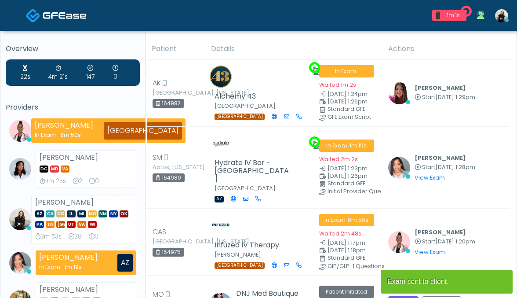
click at [400, 85] on img at bounding box center [399, 93] width 22 height 22
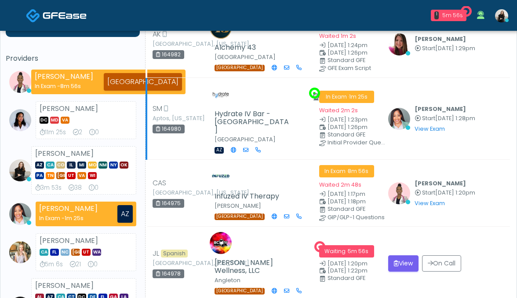
scroll to position [120, 0]
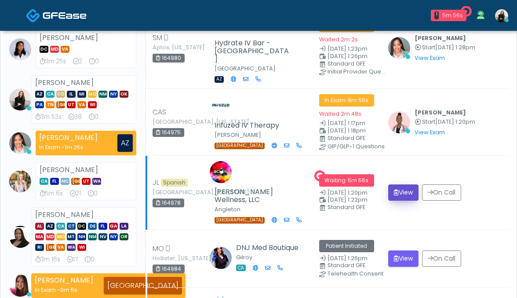
click at [401, 184] on button "View" at bounding box center [403, 192] width 30 height 16
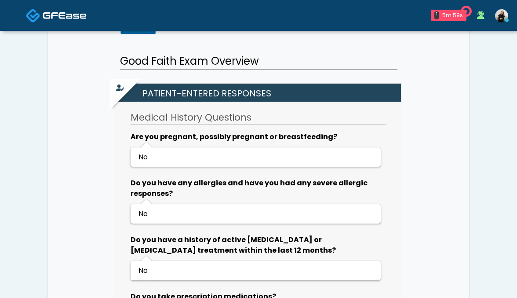
scroll to position [286, 0]
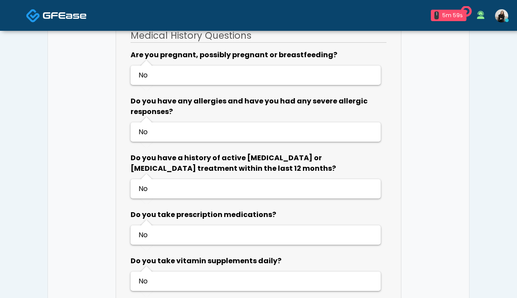
click at [43, 20] on img at bounding box center [65, 15] width 44 height 9
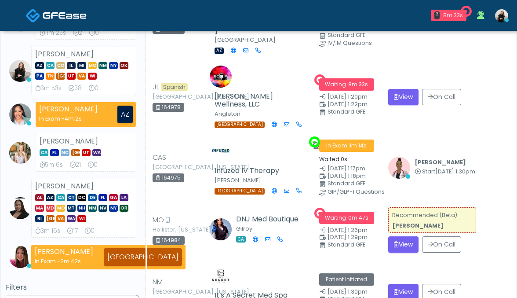
scroll to position [148, 0]
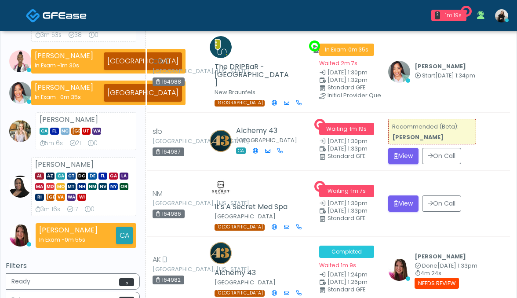
scroll to position [173, 0]
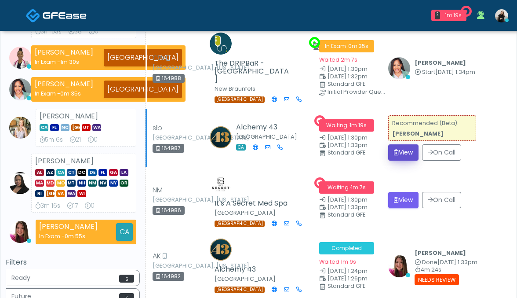
click at [403, 144] on button "View" at bounding box center [403, 152] width 30 height 16
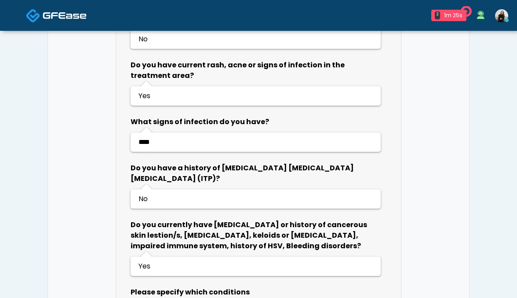
scroll to position [871, 0]
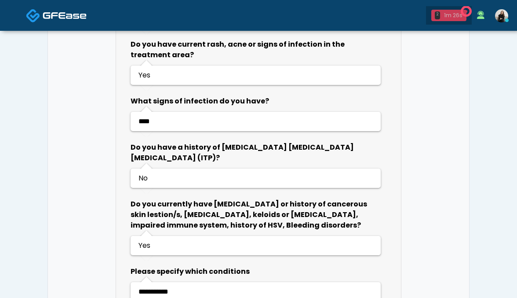
click at [452, 18] on div "1m 26s" at bounding box center [453, 15] width 19 height 8
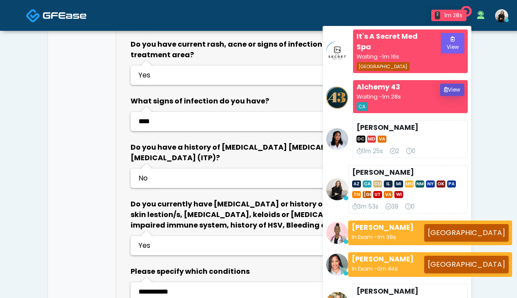
click at [451, 90] on button "View" at bounding box center [452, 90] width 24 height 12
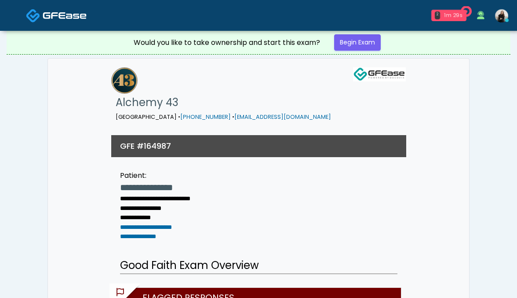
click at [453, 19] on div "1m 29s" at bounding box center [453, 15] width 19 height 8
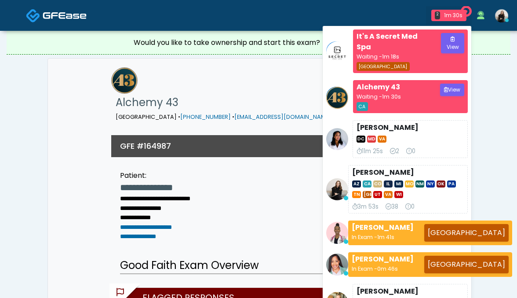
click at [451, 54] on form "View" at bounding box center [452, 44] width 23 height 22
click at [452, 51] on button "View" at bounding box center [452, 43] width 23 height 20
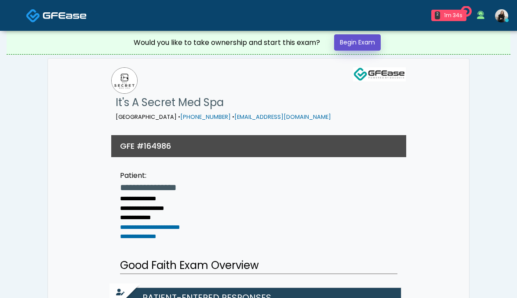
click at [360, 42] on link "Begin Exam" at bounding box center [357, 42] width 47 height 16
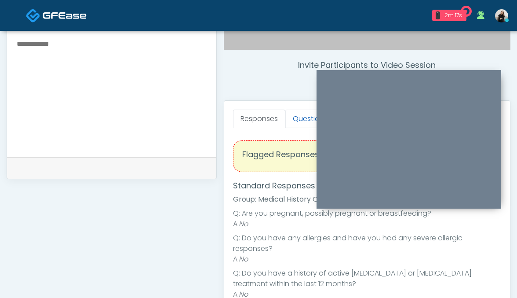
click at [293, 121] on link "Questions" at bounding box center [310, 118] width 50 height 18
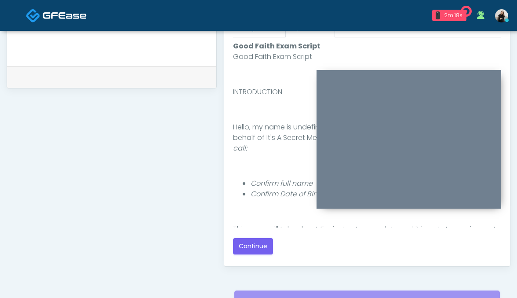
scroll to position [470, 0]
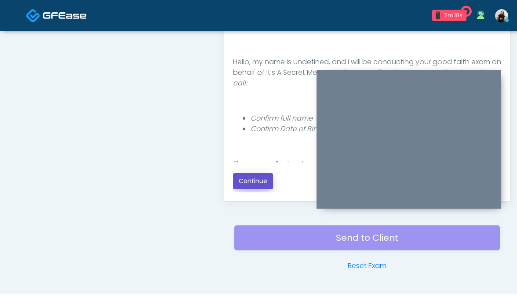
click at [253, 181] on button "Continue" at bounding box center [253, 181] width 40 height 16
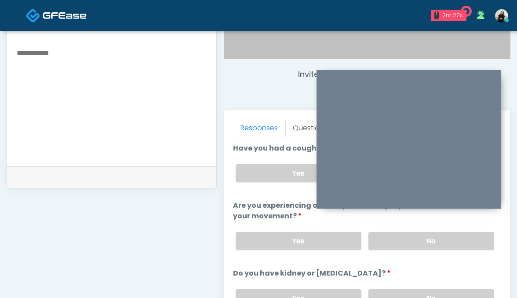
scroll to position [264, 0]
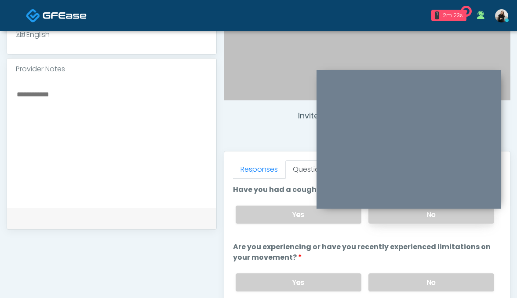
click at [408, 222] on label "No" at bounding box center [432, 214] width 126 height 18
click at [399, 294] on div "Yes No" at bounding box center [365, 282] width 273 height 32
click at [399, 284] on label "No" at bounding box center [432, 282] width 126 height 18
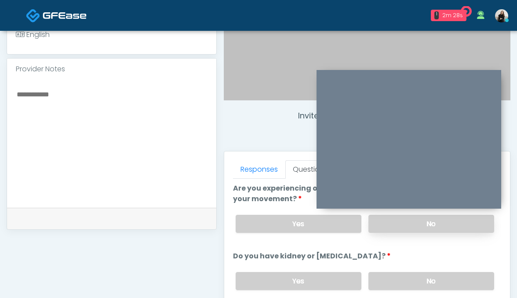
click at [399, 284] on label "No" at bounding box center [432, 281] width 126 height 18
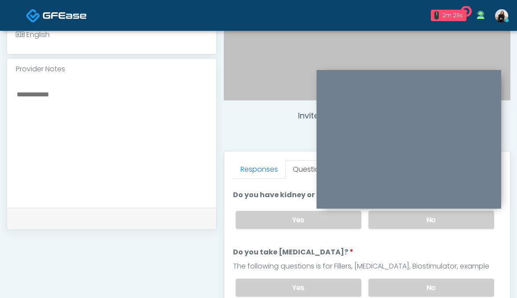
click at [399, 284] on label "No" at bounding box center [432, 287] width 126 height 18
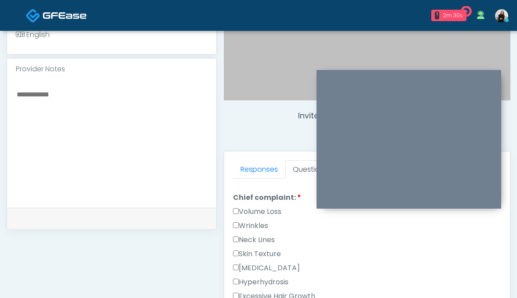
scroll to position [246, 0]
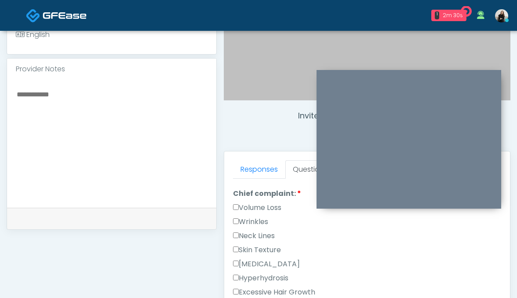
click at [262, 216] on label "Wrinkles" at bounding box center [250, 221] width 35 height 11
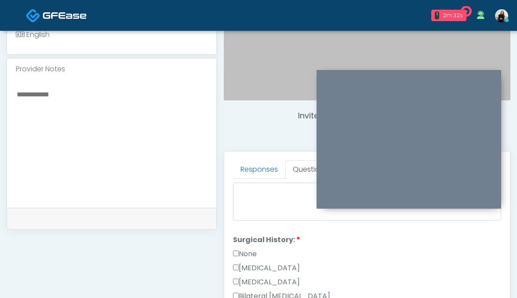
scroll to position [467, 0]
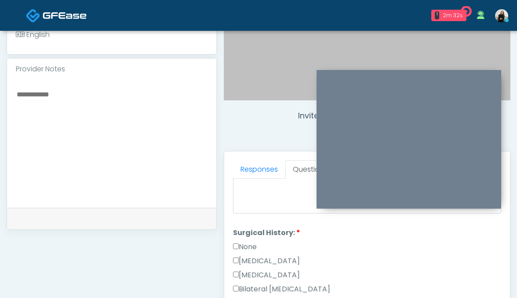
click at [252, 244] on label "None" at bounding box center [245, 246] width 24 height 11
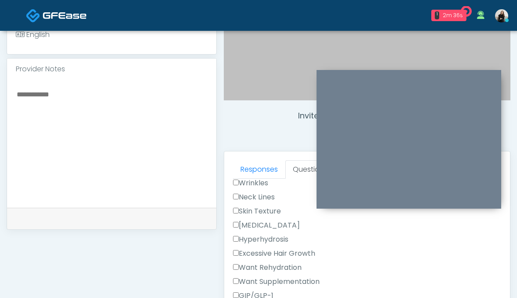
scroll to position [251, 0]
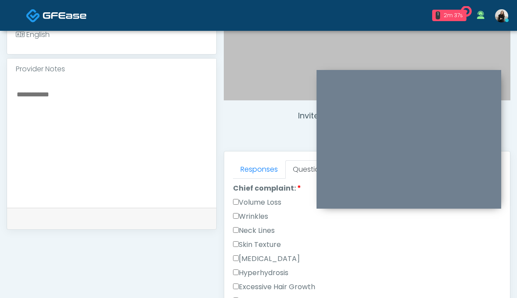
click at [259, 204] on label "Volume Loss" at bounding box center [257, 202] width 48 height 11
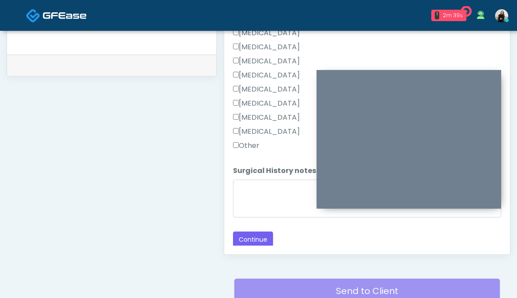
scroll to position [462, 0]
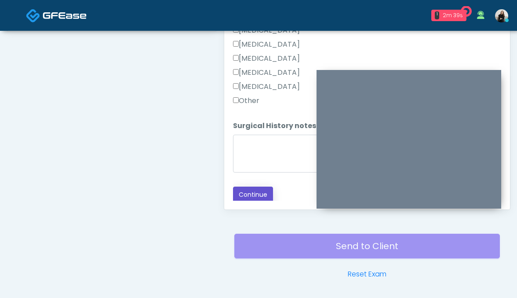
click at [255, 197] on button "Continue" at bounding box center [253, 194] width 40 height 16
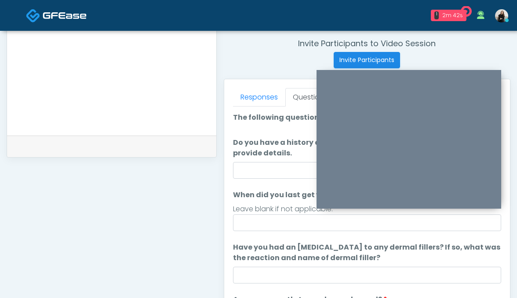
scroll to position [316, 0]
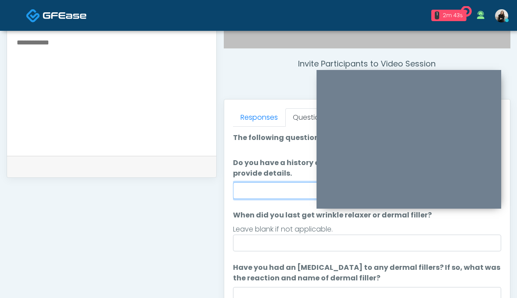
click at [244, 196] on input "Do you have a history of [PERSON_NAME]'s barre or ALS? If so, please provide de…" at bounding box center [367, 190] width 269 height 17
type input "**"
click at [275, 251] on ol "The following questions are for Filler, Wrinkle relaxers, PRP, and Lasers The f…" at bounding box center [367, 277] width 269 height 291
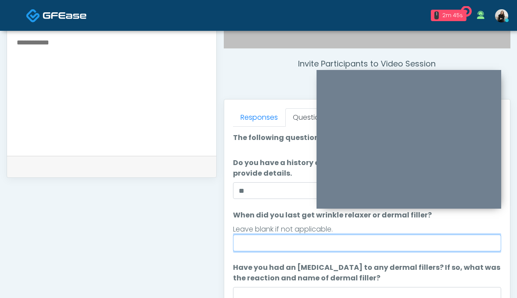
click at [278, 241] on input "When did you last get wrinkle relaxer or dermal filler?" at bounding box center [367, 242] width 269 height 17
type input "*********"
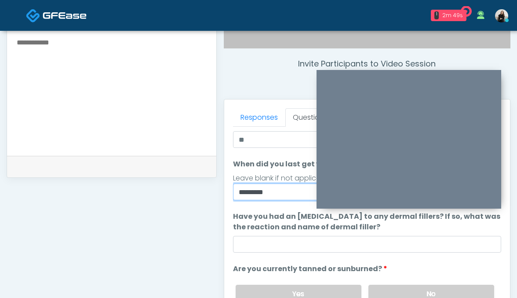
scroll to position [52, 0]
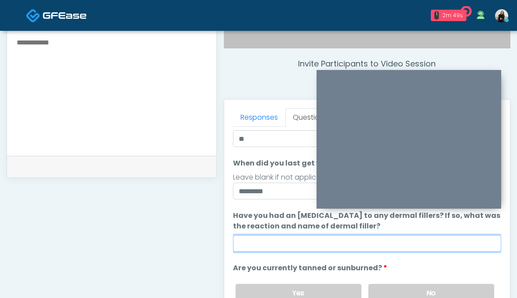
click at [272, 246] on input "Have you had an [MEDICAL_DATA] to any dermal fillers? If so, what was the react…" at bounding box center [367, 243] width 269 height 17
type input "**"
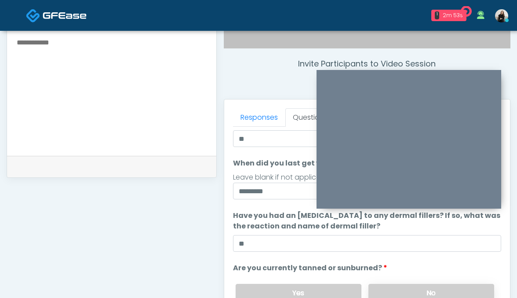
click at [392, 286] on label "No" at bounding box center [432, 293] width 126 height 18
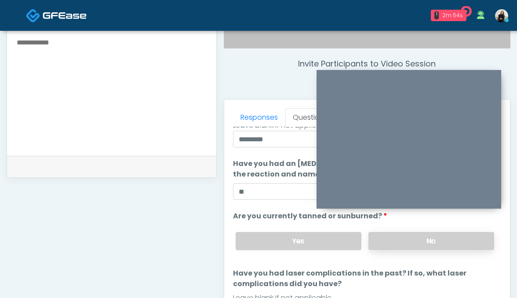
scroll to position [405, 0]
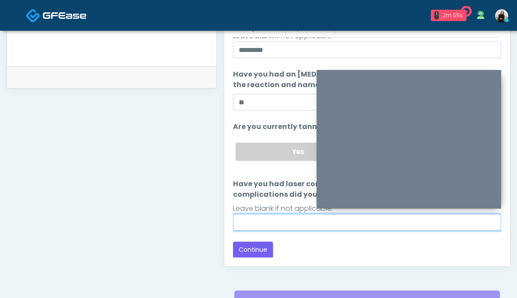
click at [327, 226] on input "Have you had laser complications in the past? If so, what laser complications d…" at bounding box center [367, 222] width 269 height 17
type input "**"
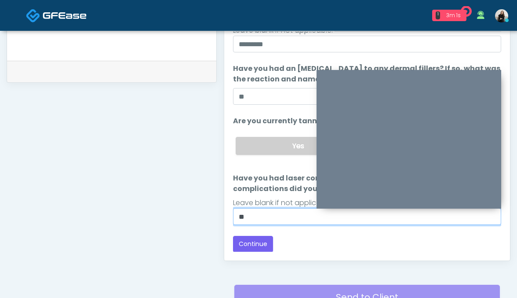
scroll to position [414, 0]
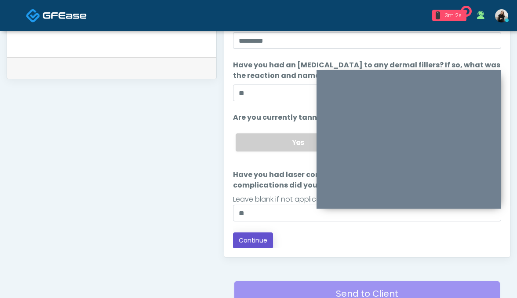
click at [265, 236] on button "Continue" at bounding box center [253, 240] width 40 height 16
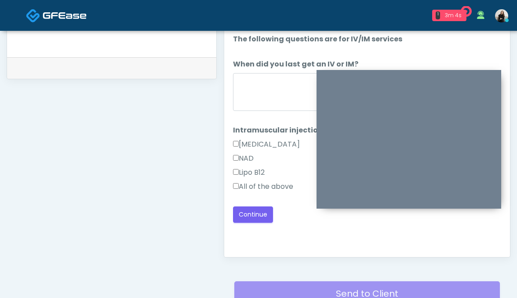
scroll to position [0, 0]
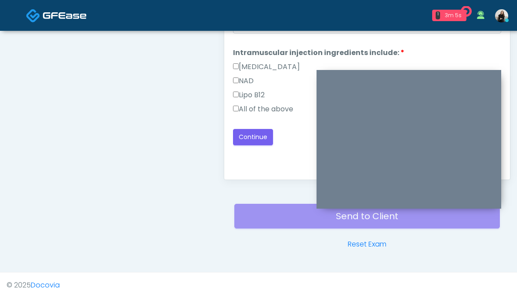
click at [278, 111] on label "All of the above" at bounding box center [263, 109] width 60 height 11
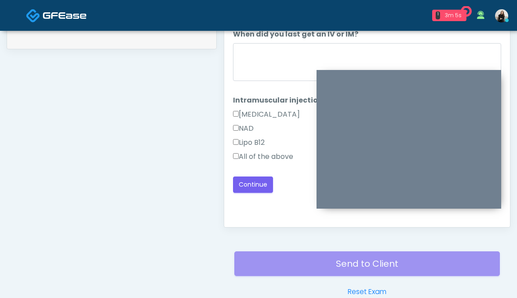
scroll to position [365, 0]
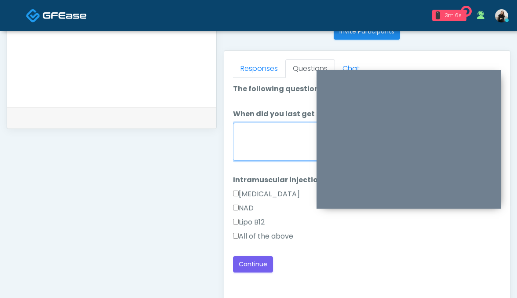
click at [274, 139] on textarea "When did you last get an IV or IM?" at bounding box center [367, 142] width 269 height 38
type textarea "**********"
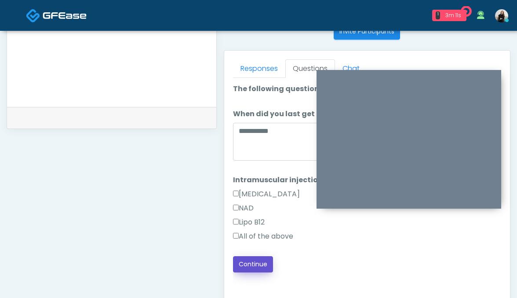
click at [263, 270] on button "Continue" at bounding box center [253, 264] width 40 height 16
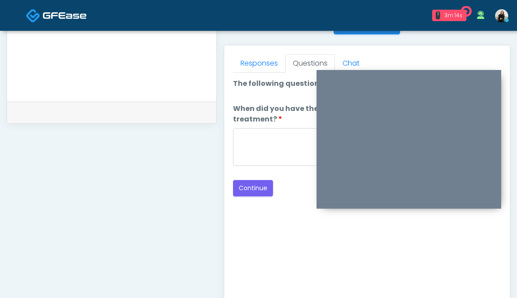
scroll to position [354, 0]
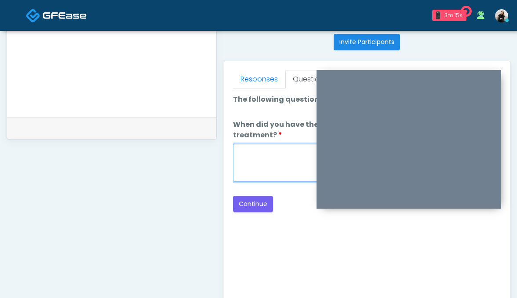
click at [279, 158] on textarea "When did you have the area treated with a previous lipolysis treatment?" at bounding box center [367, 163] width 269 height 38
type textarea "*****"
click at [246, 196] on button "Continue" at bounding box center [253, 204] width 40 height 16
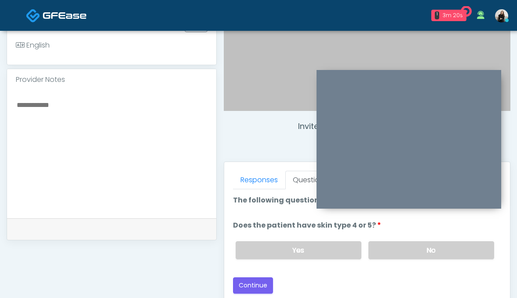
scroll to position [245, 0]
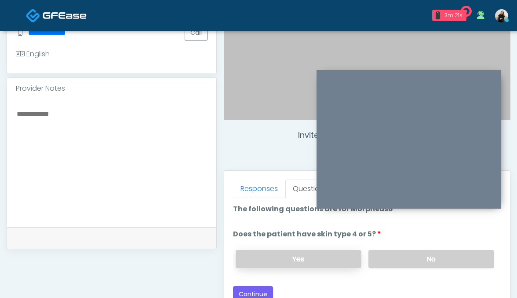
click at [327, 257] on label "Yes" at bounding box center [299, 259] width 126 height 18
click at [260, 289] on button "Continue" at bounding box center [253, 294] width 40 height 16
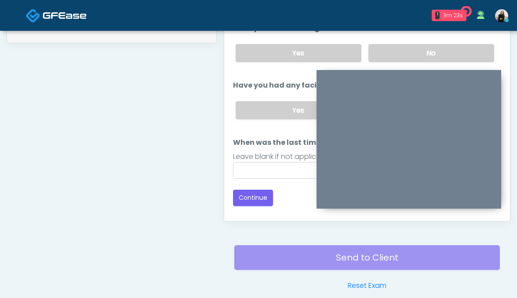
scroll to position [287, 0]
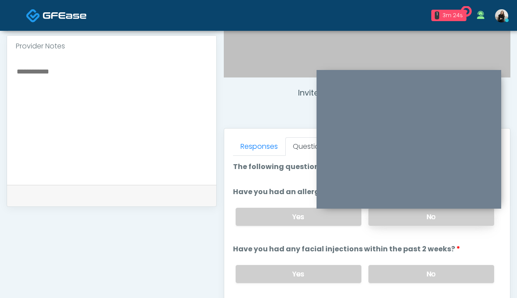
click at [401, 220] on label "No" at bounding box center [432, 217] width 126 height 18
click at [401, 261] on div "Yes No" at bounding box center [365, 274] width 273 height 32
click at [401, 272] on label "No" at bounding box center [432, 274] width 126 height 18
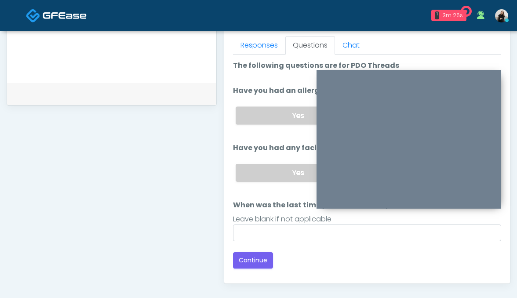
scroll to position [401, 0]
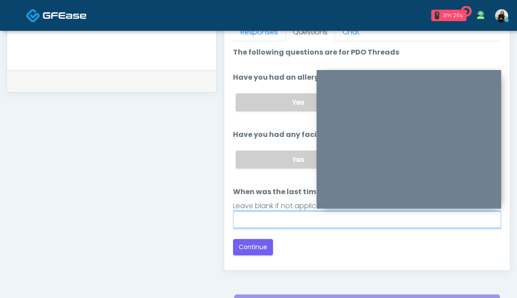
click at [318, 221] on input "When was the last time you had threads placed? In what area/s?" at bounding box center [367, 219] width 269 height 17
type input "*****"
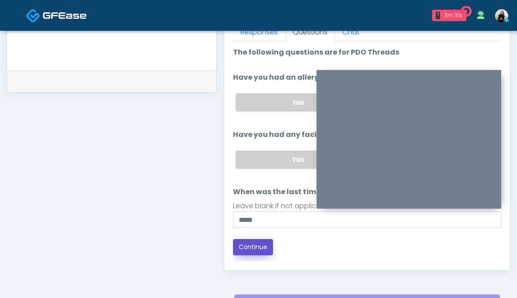
click at [261, 245] on button "Continue" at bounding box center [253, 247] width 40 height 16
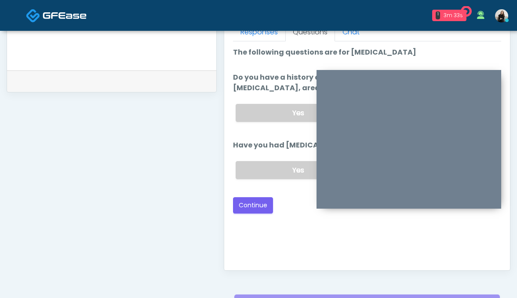
scroll to position [492, 0]
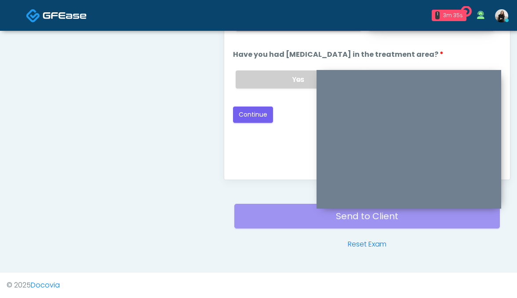
click at [424, 31] on label "No" at bounding box center [432, 22] width 126 height 18
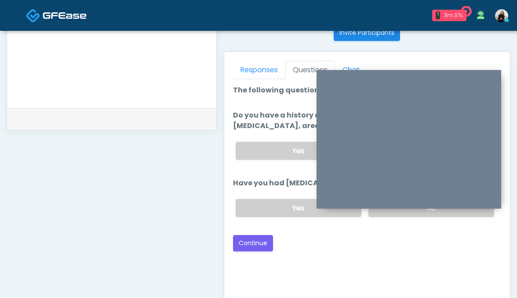
scroll to position [353, 0]
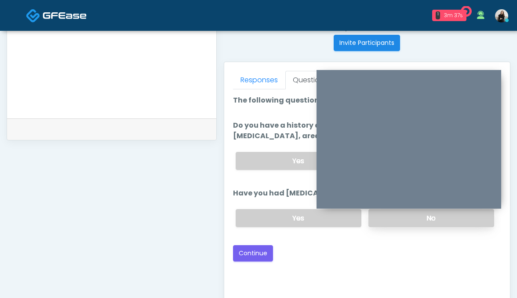
click at [412, 223] on label "No" at bounding box center [432, 218] width 126 height 18
click at [244, 261] on button "Continue" at bounding box center [253, 253] width 40 height 16
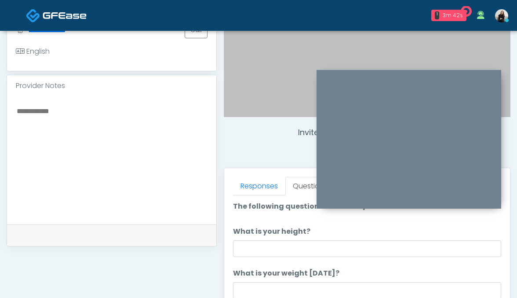
scroll to position [230, 0]
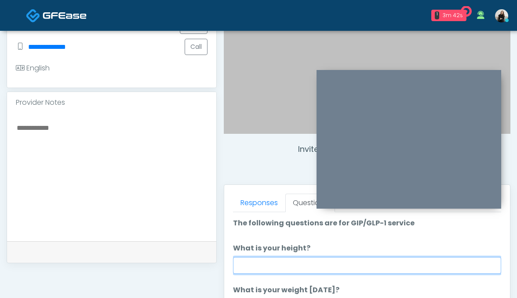
click at [285, 270] on input "What is your height?" at bounding box center [367, 265] width 269 height 17
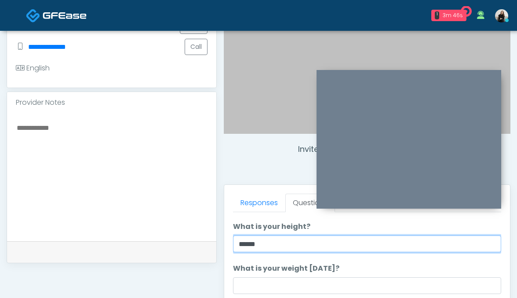
scroll to position [43, 0]
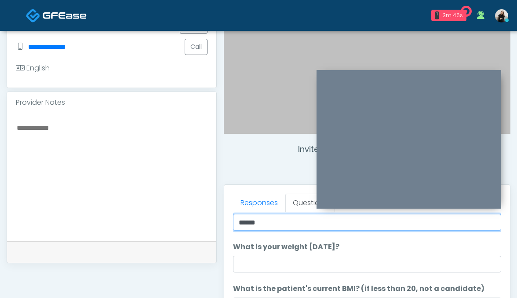
type input "******"
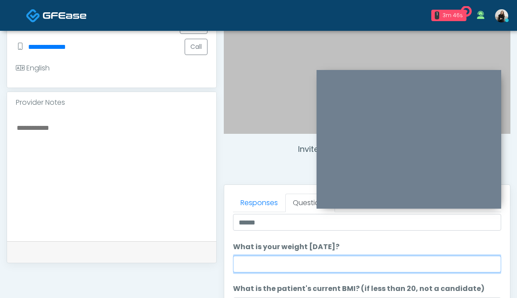
click at [263, 270] on input "What is your weight [DATE]?" at bounding box center [367, 263] width 269 height 17
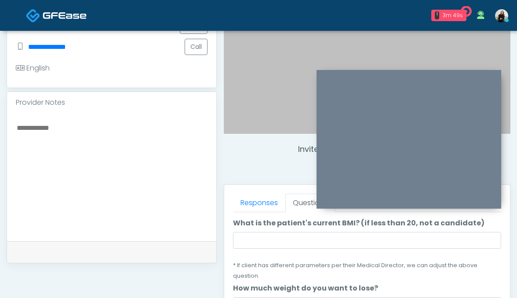
scroll to position [124, 0]
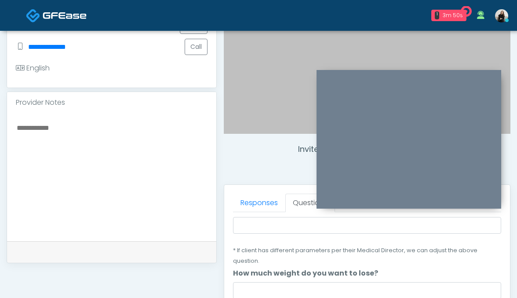
type input "***"
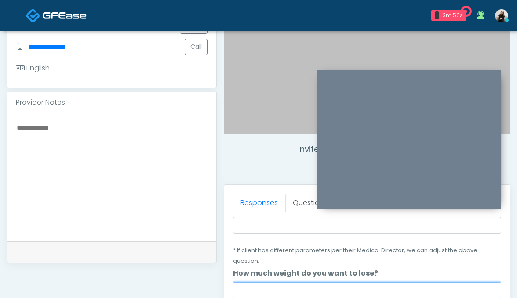
click at [258, 282] on input "How much weight do you want to lose?" at bounding box center [367, 290] width 269 height 17
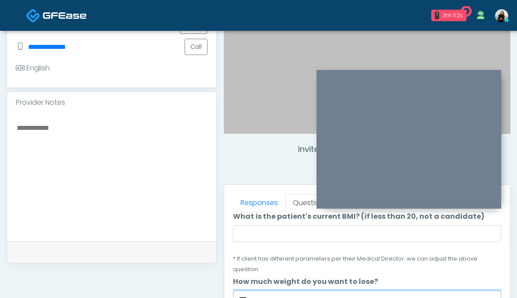
scroll to position [108, 0]
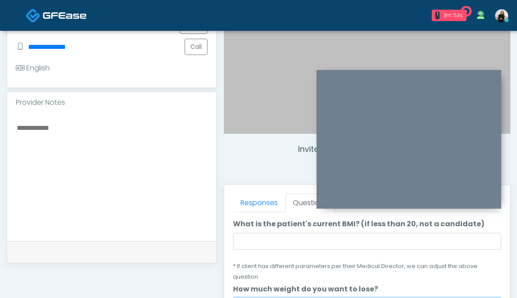
type input "***"
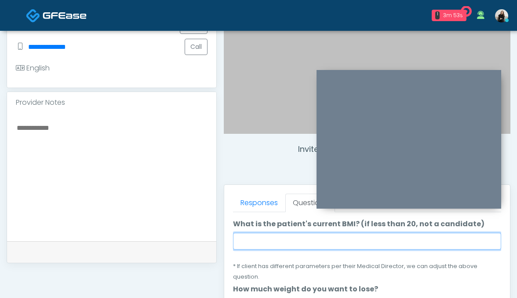
click at [264, 245] on input "What is the patient's current BMI? (if less than 20, not a candidate)" at bounding box center [367, 241] width 269 height 17
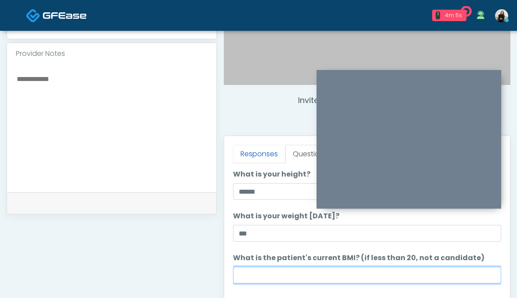
scroll to position [290, 0]
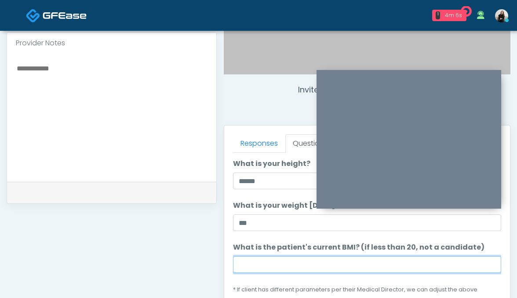
paste input "****"
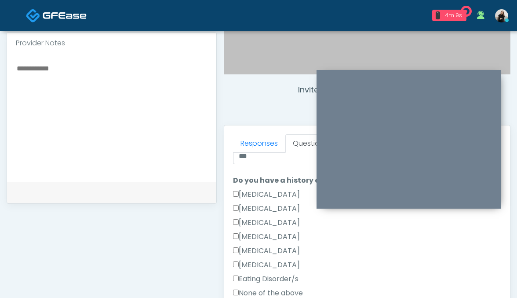
scroll to position [219, 0]
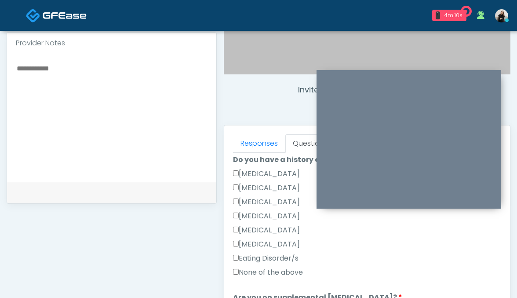
type input "****"
click at [253, 267] on label "None of the above" at bounding box center [268, 272] width 70 height 11
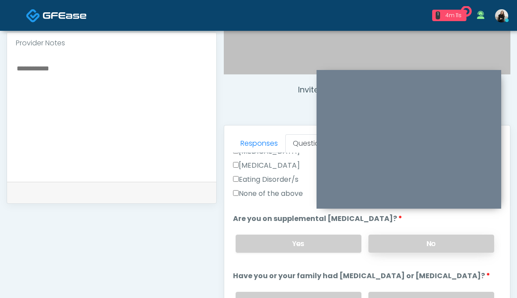
click at [448, 236] on label "No" at bounding box center [432, 243] width 126 height 18
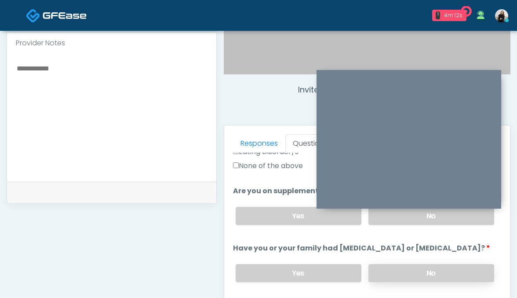
click at [435, 264] on label "No" at bounding box center [432, 273] width 126 height 18
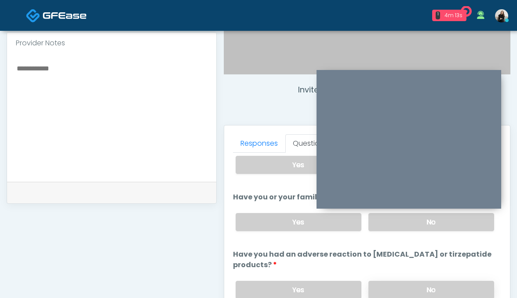
click at [424, 281] on label "No" at bounding box center [432, 290] width 126 height 18
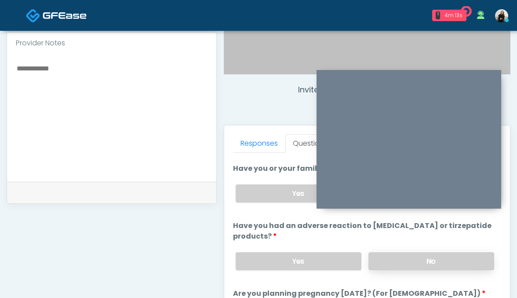
scroll to position [471, 0]
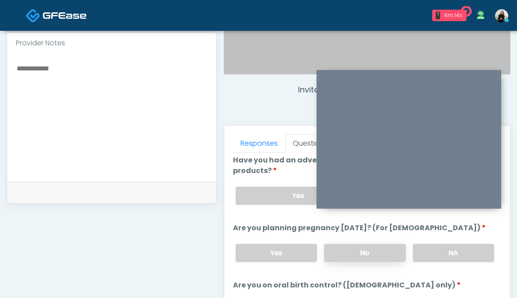
click at [361, 244] on label "No" at bounding box center [365, 253] width 82 height 18
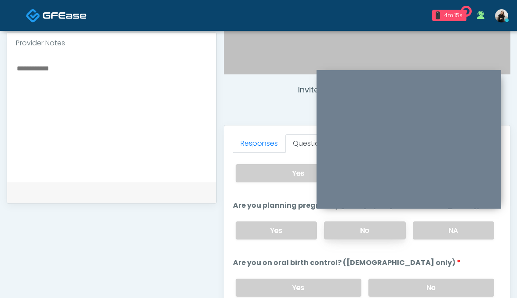
scroll to position [506, 0]
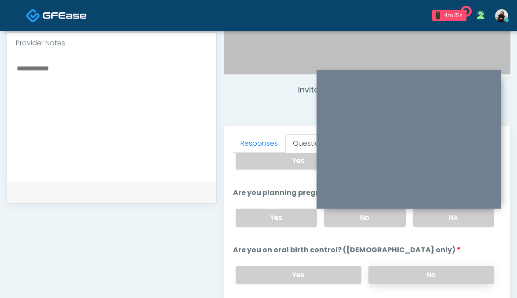
click at [385, 266] on label "No" at bounding box center [432, 275] width 126 height 18
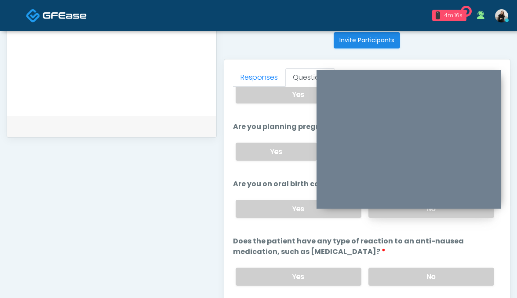
scroll to position [363, 0]
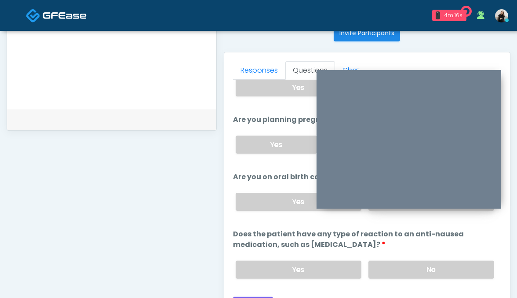
click at [385, 260] on label "No" at bounding box center [432, 269] width 126 height 18
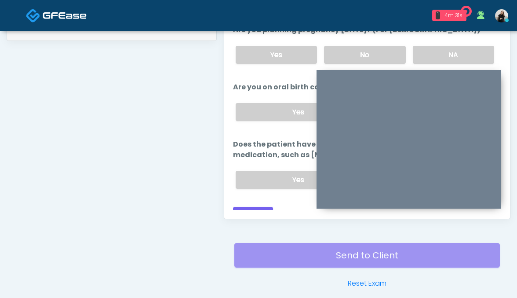
scroll to position [477, 0]
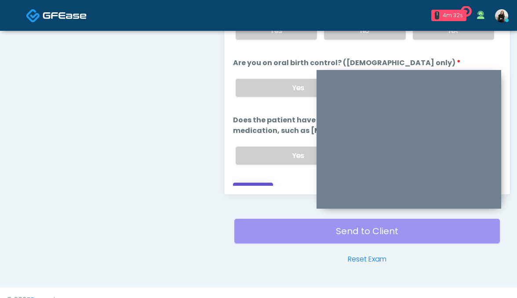
click at [240, 182] on button "Continue" at bounding box center [253, 190] width 40 height 16
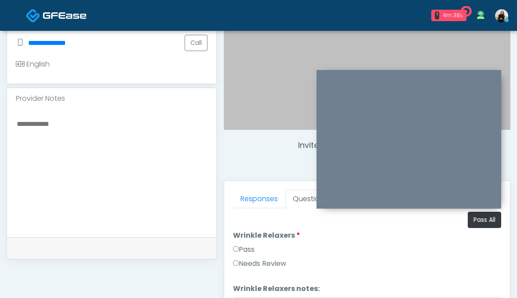
scroll to position [233, 0]
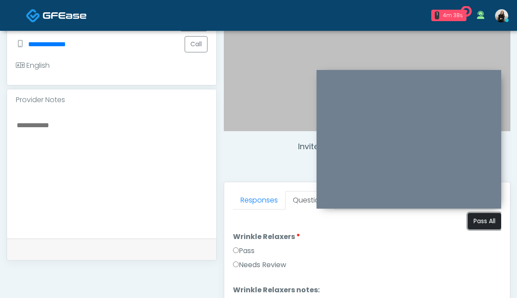
click at [478, 222] on button "Pass All" at bounding box center [484, 221] width 33 height 16
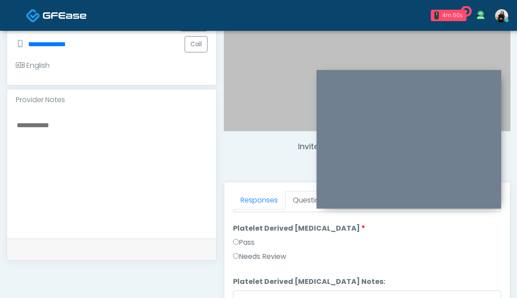
scroll to position [431, 0]
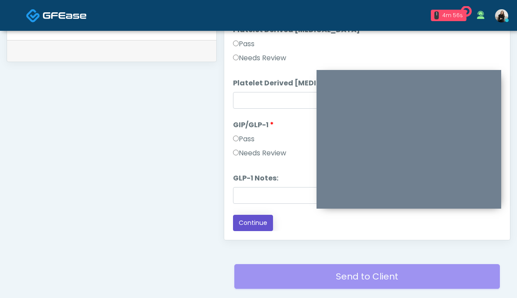
click at [249, 224] on button "Continue" at bounding box center [253, 223] width 40 height 16
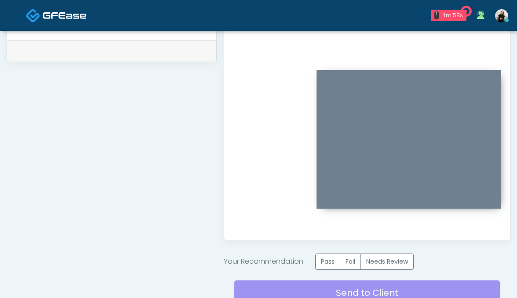
scroll to position [0, 0]
click at [336, 263] on label "Pass" at bounding box center [327, 261] width 25 height 16
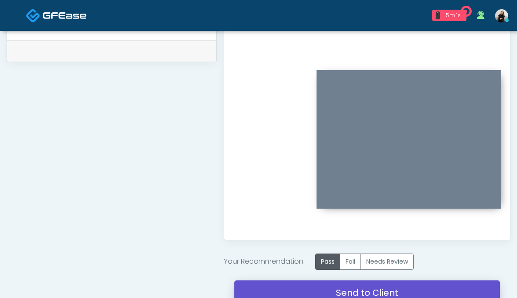
click at [332, 286] on link "Send to Client" at bounding box center [367, 292] width 266 height 25
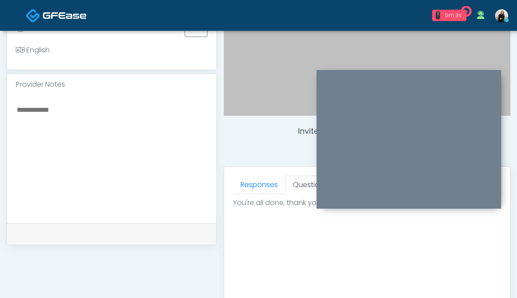
scroll to position [201, 0]
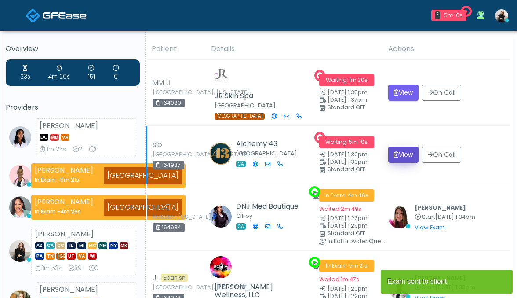
click at [389, 146] on button "View" at bounding box center [403, 154] width 30 height 16
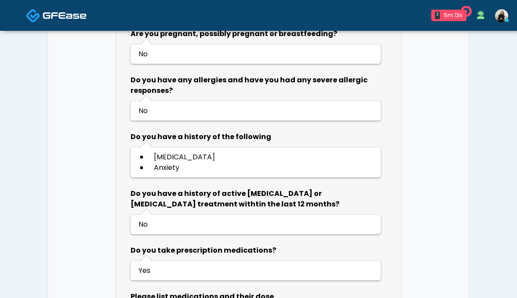
scroll to position [715, 0]
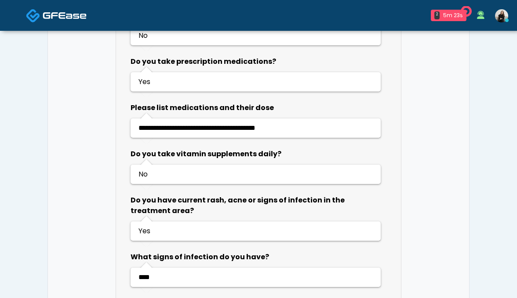
click at [58, 19] on img at bounding box center [65, 15] width 44 height 9
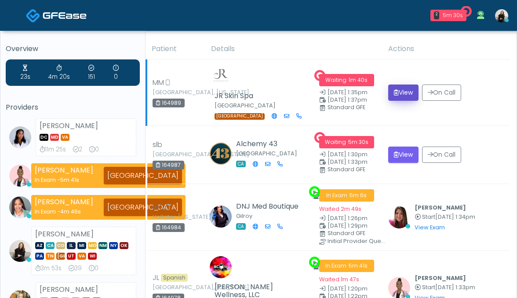
click at [398, 84] on button "View" at bounding box center [403, 92] width 30 height 16
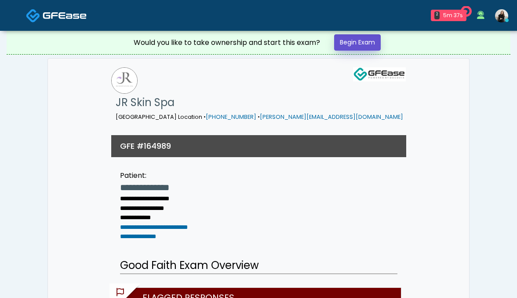
click at [359, 42] on link "Begin Exam" at bounding box center [357, 42] width 47 height 16
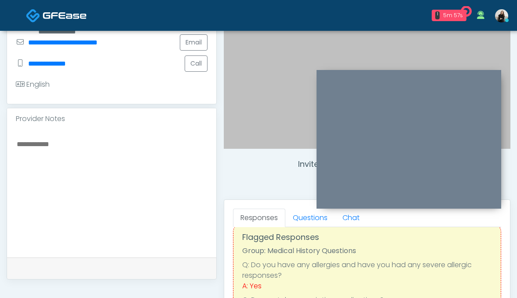
scroll to position [29, 0]
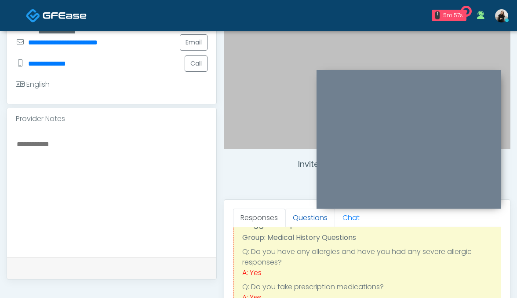
click at [314, 220] on link "Questions" at bounding box center [310, 217] width 50 height 18
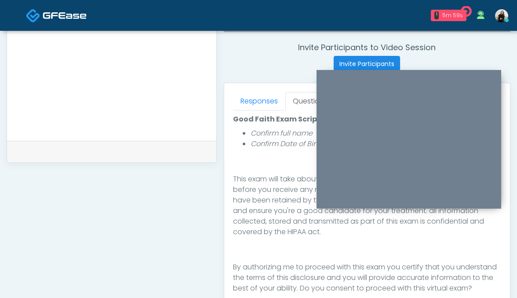
scroll to position [492, 0]
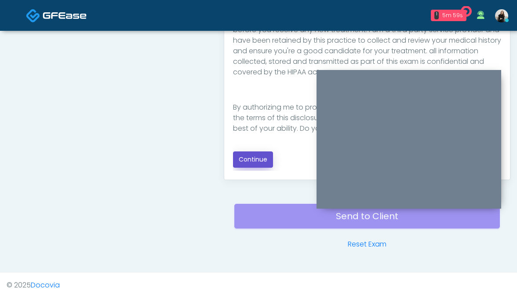
click at [261, 160] on button "Continue" at bounding box center [253, 159] width 40 height 16
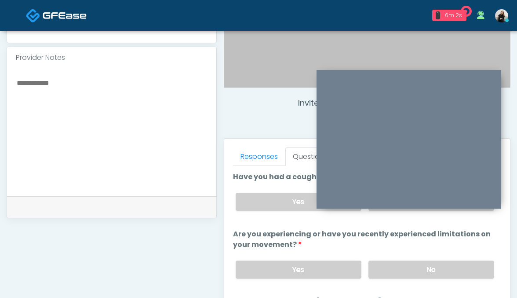
scroll to position [260, 0]
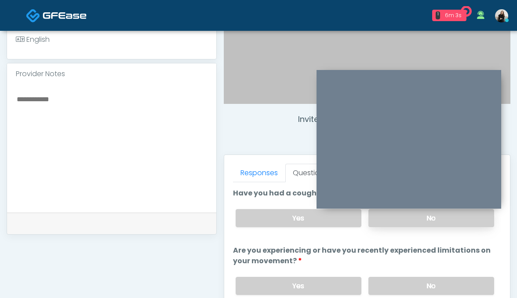
click at [390, 222] on label "No" at bounding box center [432, 218] width 126 height 18
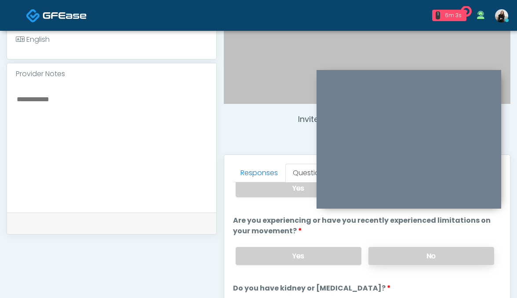
click at [390, 255] on label "No" at bounding box center [432, 256] width 126 height 18
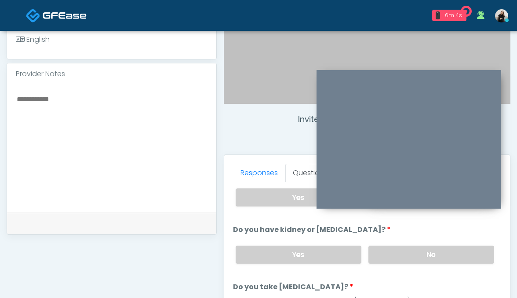
click at [390, 255] on label "No" at bounding box center [432, 254] width 126 height 18
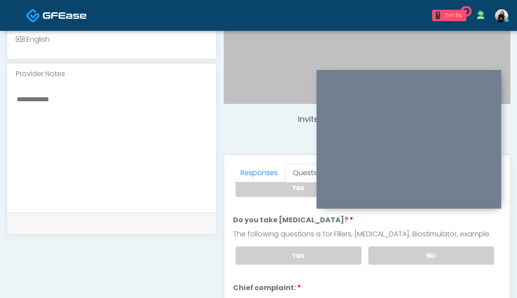
click at [390, 255] on label "No" at bounding box center [432, 255] width 126 height 18
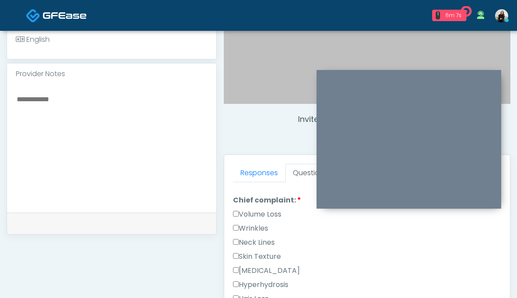
click at [258, 226] on label "Wrinkles" at bounding box center [250, 228] width 35 height 11
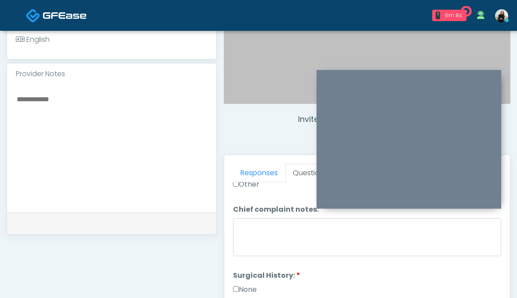
scroll to position [489, 0]
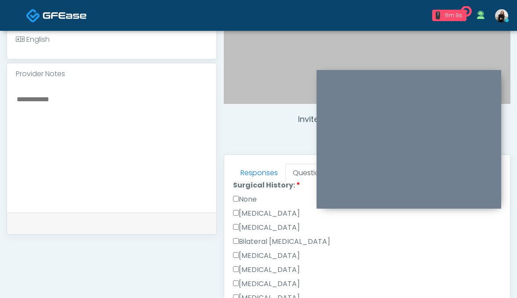
click at [252, 197] on label "None" at bounding box center [245, 199] width 24 height 11
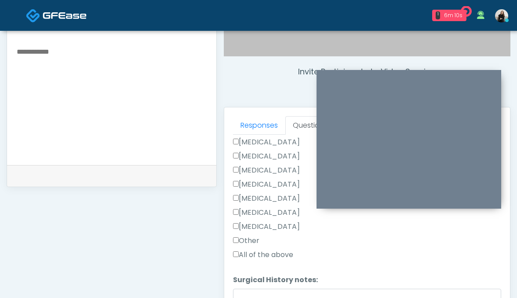
scroll to position [384, 0]
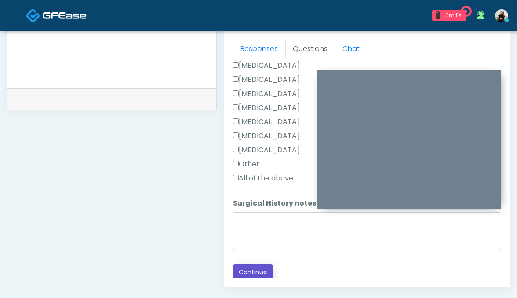
click at [252, 273] on button "Continue" at bounding box center [253, 272] width 40 height 16
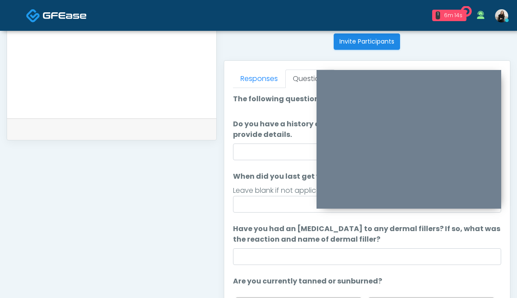
scroll to position [306, 0]
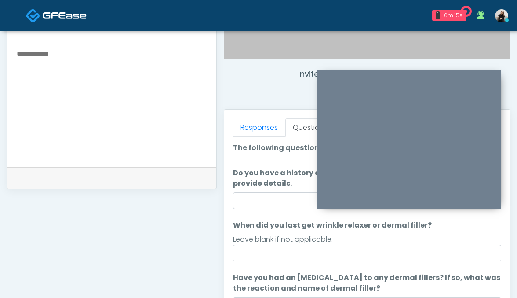
click at [257, 209] on ol "The following questions are for Filler, Wrinkle relaxers, PRP, and Lasers The f…" at bounding box center [367, 287] width 269 height 291
click at [263, 202] on input "Do you have a history of Guillain's barre or ALS? If so, please provide details." at bounding box center [367, 200] width 269 height 17
type input "**"
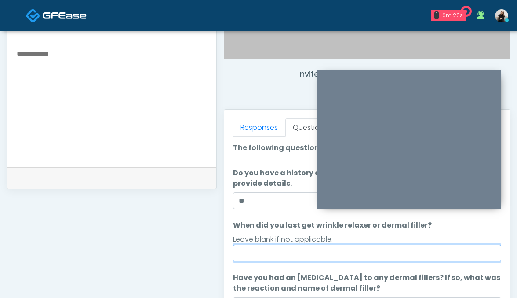
click at [394, 251] on input "When did you last get wrinkle relaxer or dermal filler?" at bounding box center [367, 253] width 269 height 17
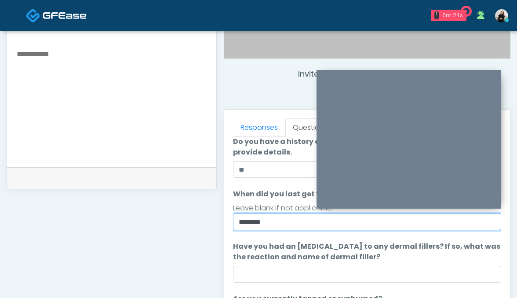
scroll to position [69, 0]
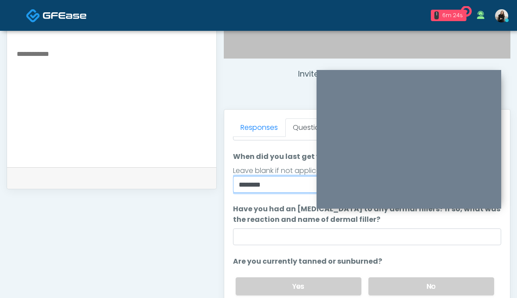
type input "********"
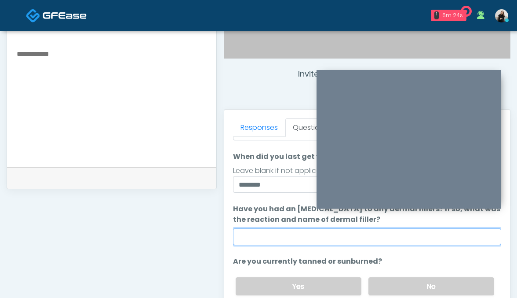
click at [437, 244] on input "Have you had an allergic response to any dermal fillers? If so, what was the re…" at bounding box center [367, 236] width 269 height 17
type input "**"
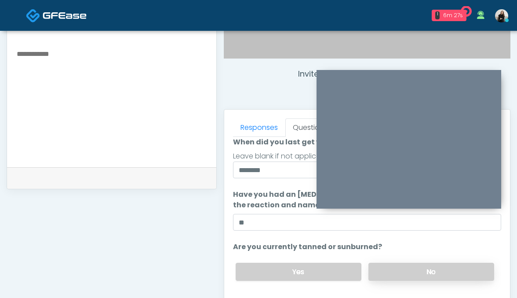
click at [388, 267] on label "No" at bounding box center [432, 272] width 126 height 18
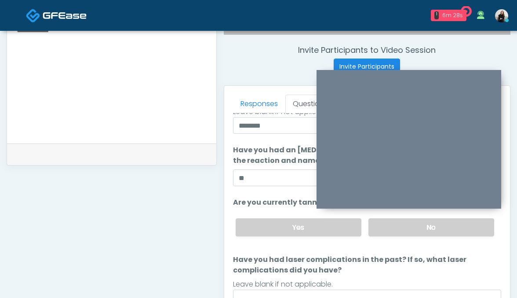
scroll to position [354, 0]
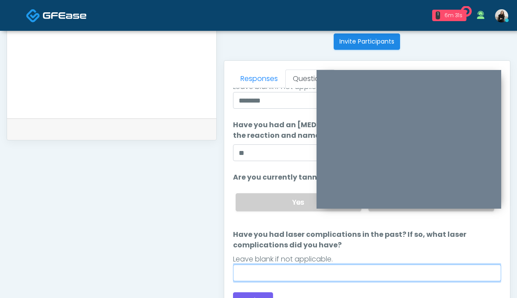
click at [331, 268] on input "Have you had laser complications in the past? If so, what laser complications d…" at bounding box center [367, 272] width 269 height 17
type input "**"
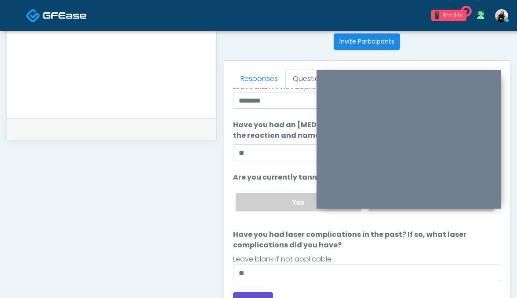
click at [249, 294] on button "Continue" at bounding box center [253, 300] width 40 height 16
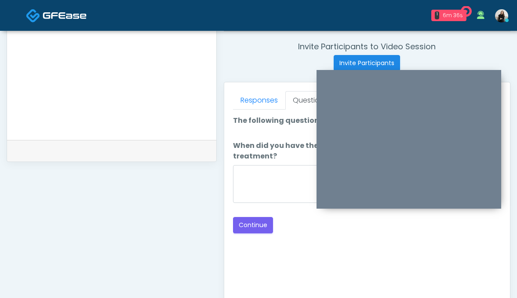
scroll to position [332, 0]
click at [253, 165] on textarea "When did you have the area treated with a previous lipolysis treatment?" at bounding box center [367, 184] width 269 height 38
type textarea "*****"
click at [263, 218] on button "Continue" at bounding box center [253, 225] width 40 height 16
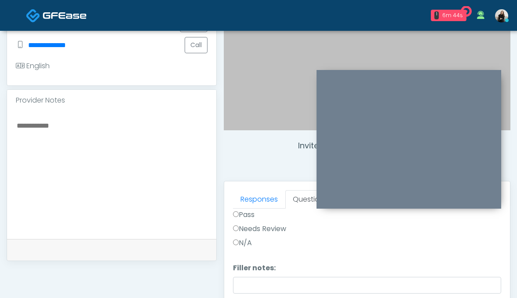
scroll to position [0, 0]
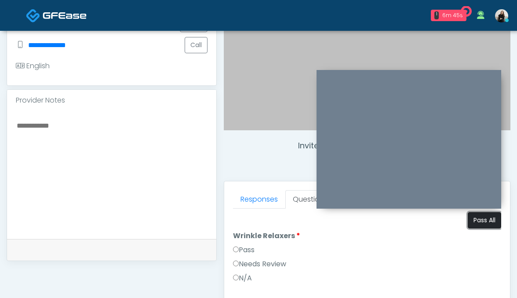
click at [475, 223] on button "Pass All" at bounding box center [484, 220] width 33 height 16
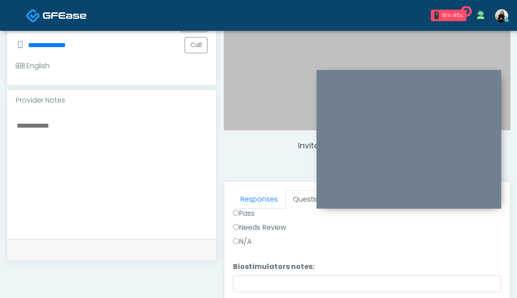
scroll to position [448, 0]
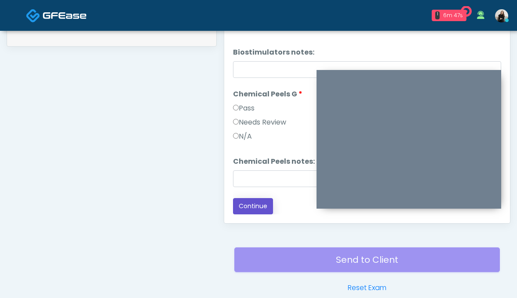
click at [258, 204] on button "Continue" at bounding box center [253, 206] width 40 height 16
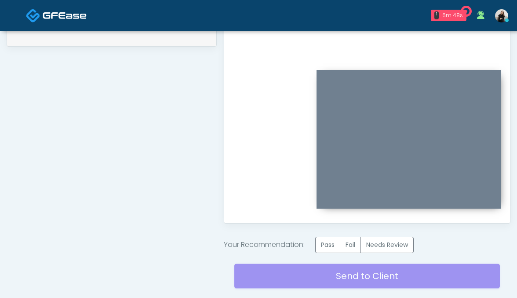
scroll to position [0, 0]
click at [325, 238] on label "Pass" at bounding box center [327, 245] width 25 height 16
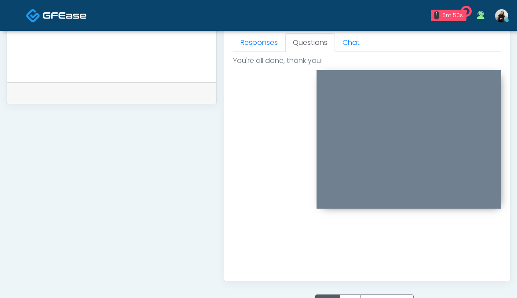
scroll to position [208, 0]
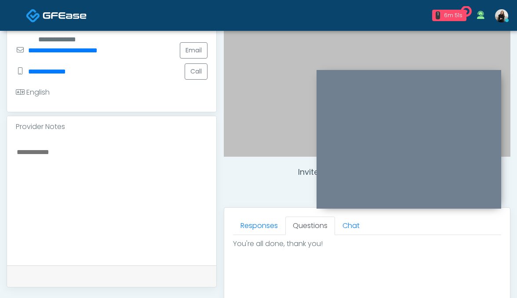
click at [120, 140] on div at bounding box center [111, 201] width 209 height 128
click at [120, 147] on textarea at bounding box center [112, 199] width 192 height 107
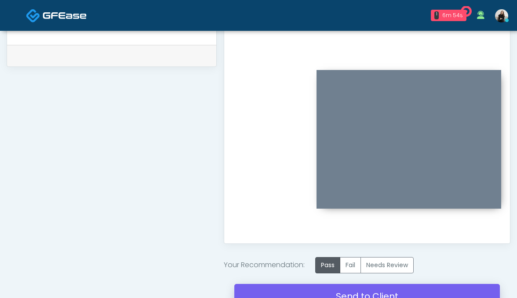
scroll to position [444, 0]
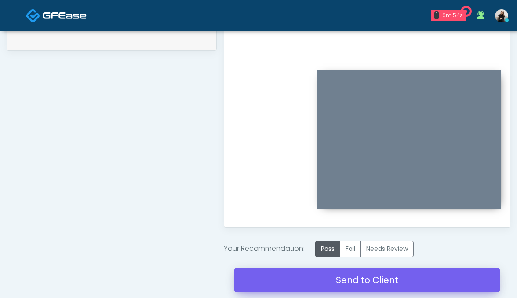
type textarea "****"
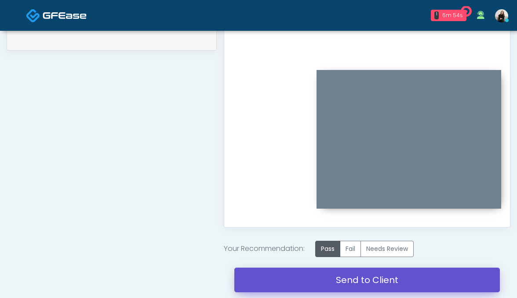
click at [339, 277] on link "Send to Client" at bounding box center [367, 279] width 266 height 25
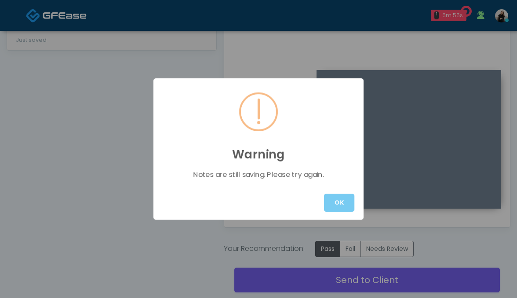
click at [342, 195] on button "OK" at bounding box center [339, 202] width 30 height 18
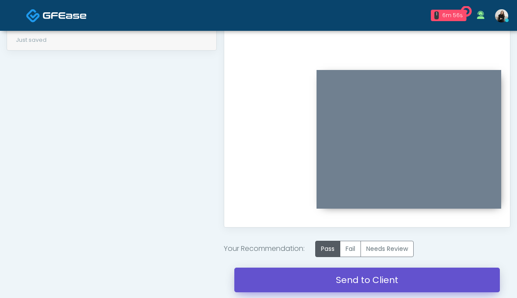
click at [338, 274] on link "Send to Client" at bounding box center [367, 279] width 266 height 25
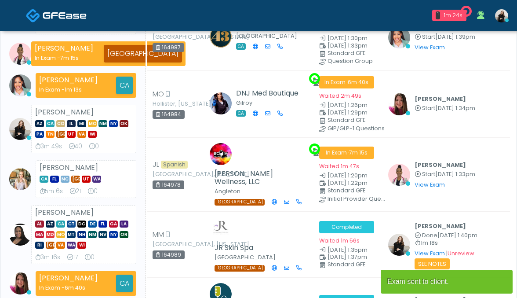
scroll to position [136, 0]
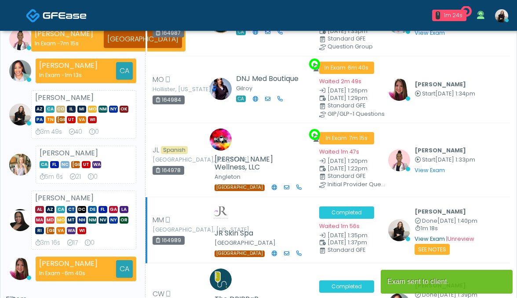
click at [426, 235] on link "View Exam" at bounding box center [430, 238] width 30 height 7
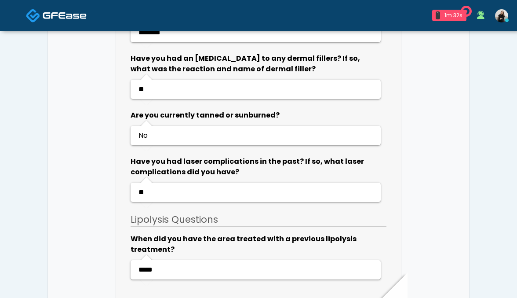
scroll to position [1852, 0]
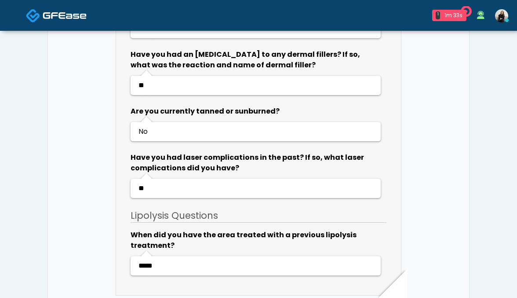
click at [58, 11] on img at bounding box center [65, 15] width 44 height 9
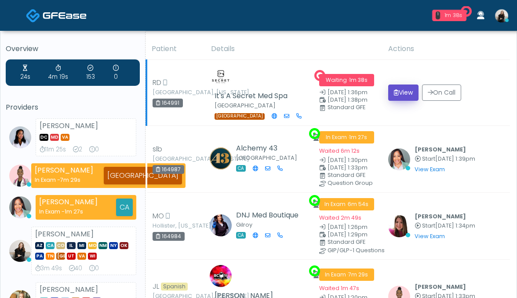
click at [395, 92] on icon "submit" at bounding box center [396, 92] width 5 height 6
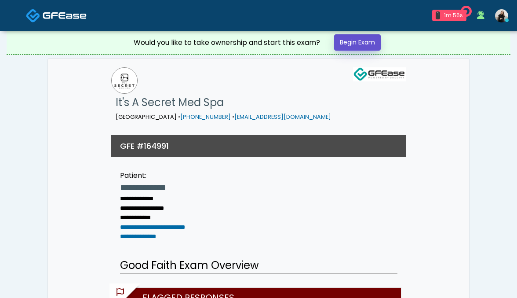
click at [365, 44] on link "Begin Exam" at bounding box center [357, 42] width 47 height 16
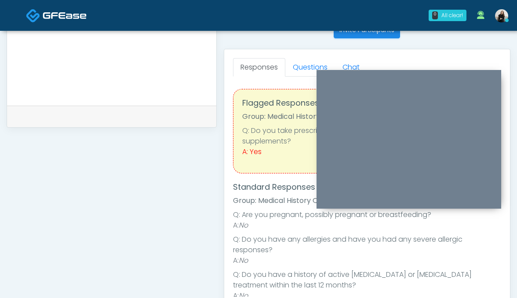
scroll to position [344, 0]
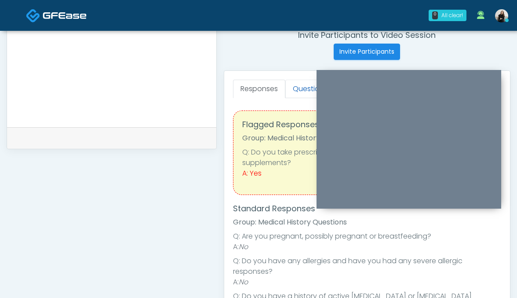
click at [295, 87] on link "Questions" at bounding box center [310, 89] width 50 height 18
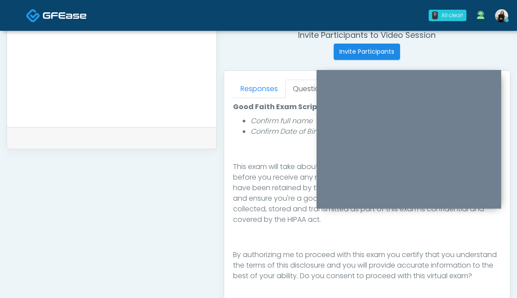
scroll to position [429, 0]
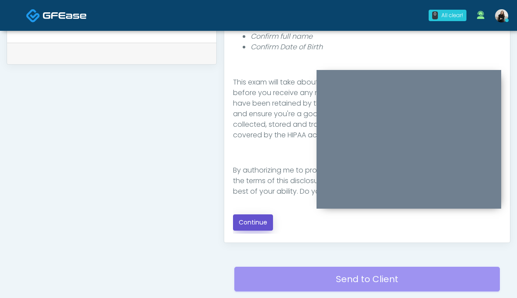
click at [262, 222] on button "Continue" at bounding box center [253, 222] width 40 height 16
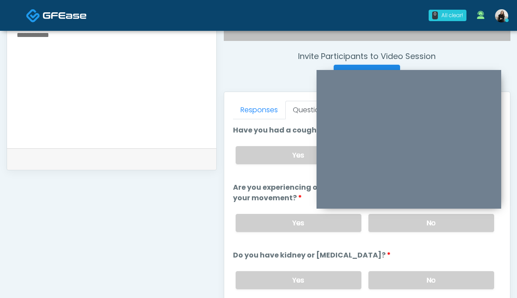
scroll to position [265, 0]
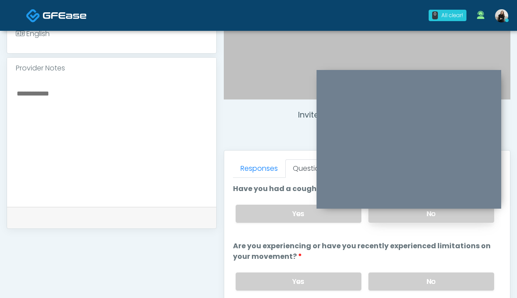
click at [405, 216] on label "No" at bounding box center [432, 213] width 126 height 18
click at [395, 279] on label "No" at bounding box center [432, 281] width 126 height 18
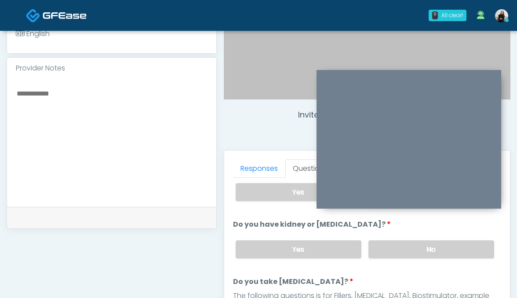
scroll to position [127, 0]
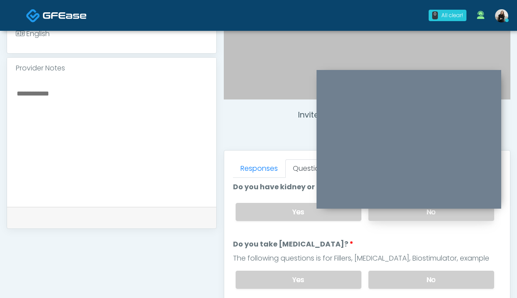
click at [391, 219] on label "No" at bounding box center [432, 212] width 126 height 18
click at [390, 280] on label "No" at bounding box center [432, 279] width 126 height 18
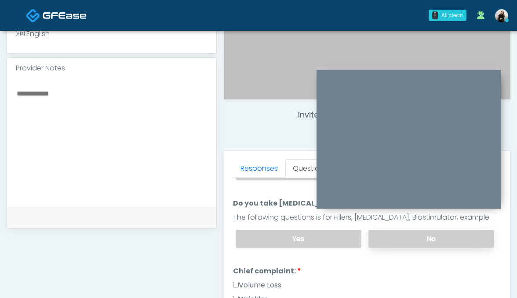
scroll to position [235, 0]
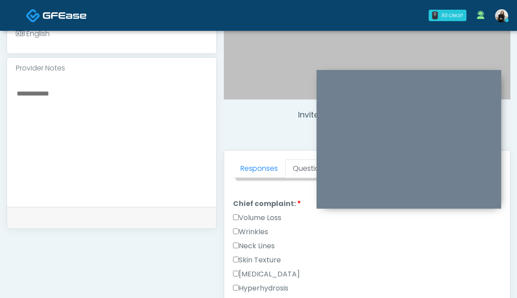
click at [248, 229] on label "Wrinkles" at bounding box center [250, 231] width 35 height 11
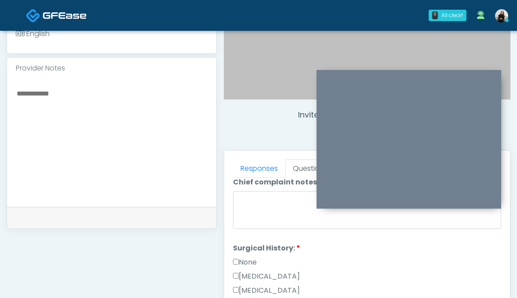
scroll to position [505, 0]
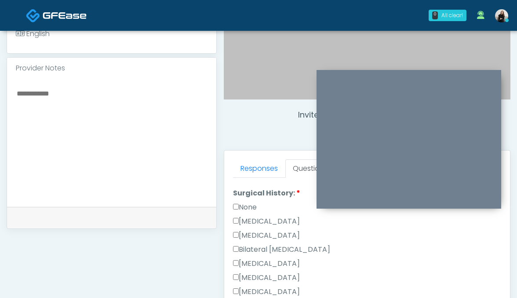
click at [248, 209] on label "None" at bounding box center [245, 207] width 24 height 11
click at [246, 286] on label "Rhinoplasty" at bounding box center [266, 291] width 67 height 11
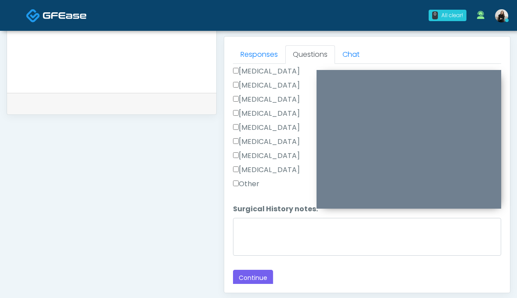
scroll to position [446, 0]
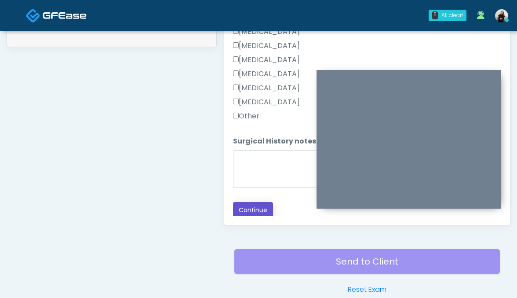
click at [247, 210] on button "Continue" at bounding box center [253, 210] width 40 height 16
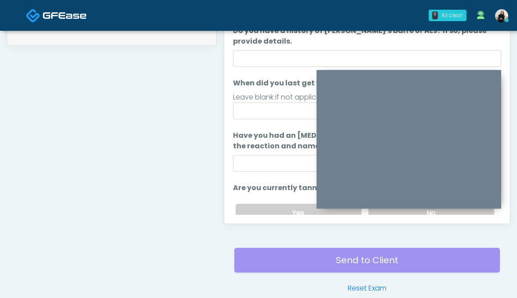
scroll to position [374, 0]
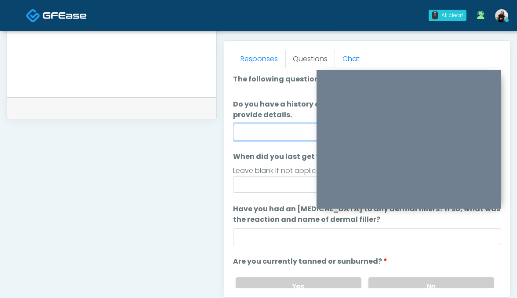
click at [258, 134] on input "Do you have a history of Guillain's barre or ALS? If so, please provide details." at bounding box center [367, 132] width 269 height 17
type input "**"
click at [282, 187] on input "When did you last get wrinkle relaxer or dermal filler?" at bounding box center [367, 184] width 269 height 17
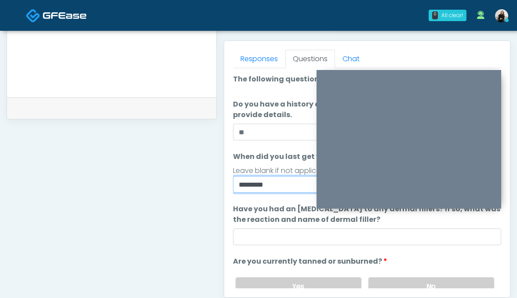
type input "*********"
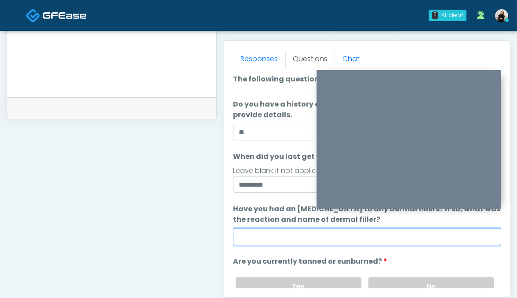
click at [314, 238] on input "Have you had an allergic response to any dermal fillers? If so, what was the re…" at bounding box center [367, 236] width 269 height 17
type input "**"
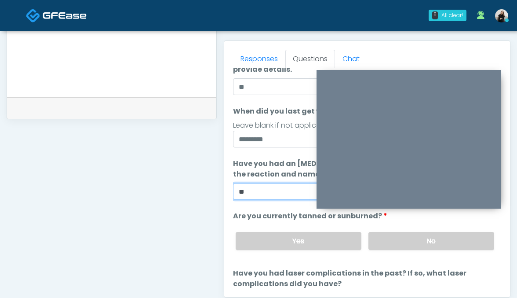
scroll to position [48, 0]
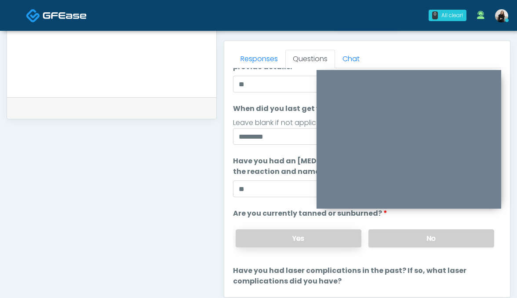
click at [344, 237] on label "Yes" at bounding box center [299, 238] width 126 height 18
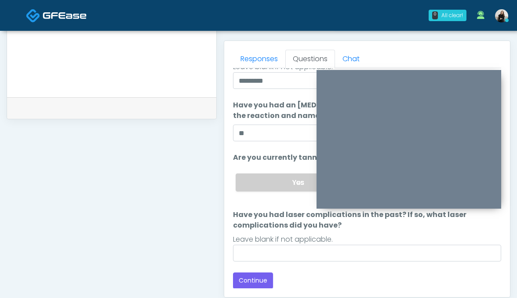
click at [343, 239] on div "Leave blank if not applicable." at bounding box center [367, 239] width 269 height 11
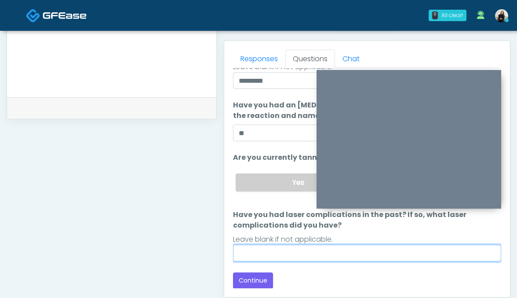
click at [340, 252] on input "Have you had laser complications in the past? If so, what laser complications d…" at bounding box center [367, 253] width 269 height 17
type input "**"
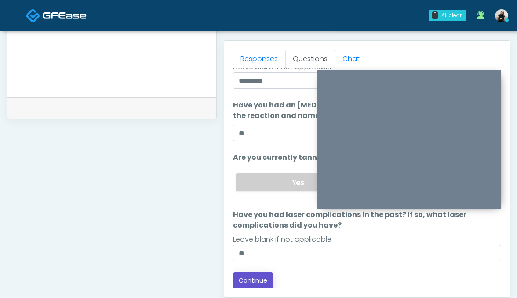
click at [247, 277] on button "Continue" at bounding box center [253, 280] width 40 height 16
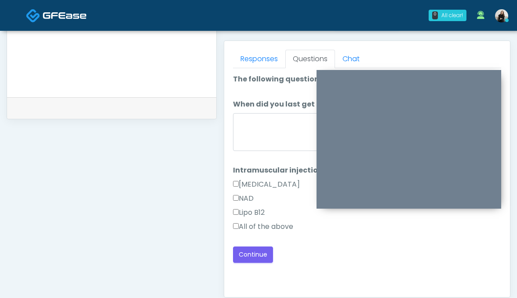
scroll to position [0, 0]
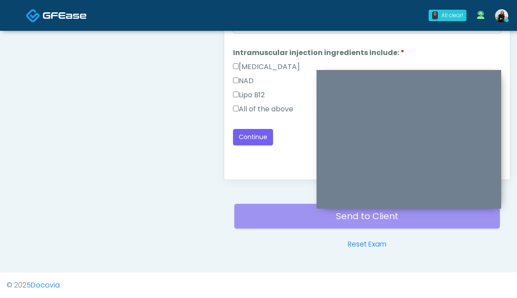
click at [266, 109] on label "All of the above" at bounding box center [263, 109] width 60 height 11
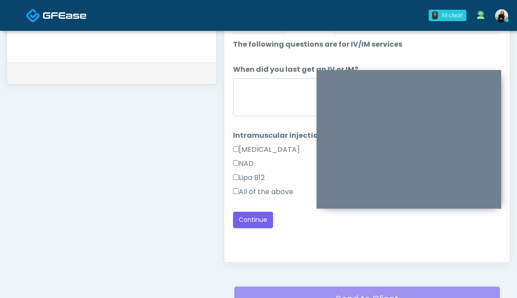
scroll to position [399, 0]
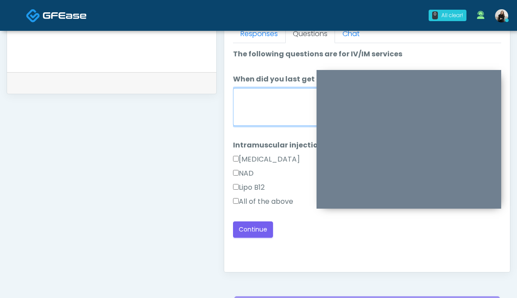
click at [266, 109] on textarea "When did you last get an IV or IM?" at bounding box center [367, 107] width 269 height 38
type textarea "**********"
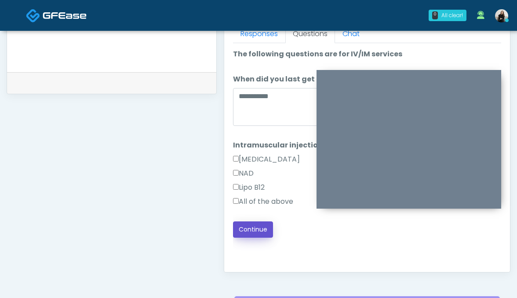
click at [243, 234] on button "Continue" at bounding box center [253, 229] width 40 height 16
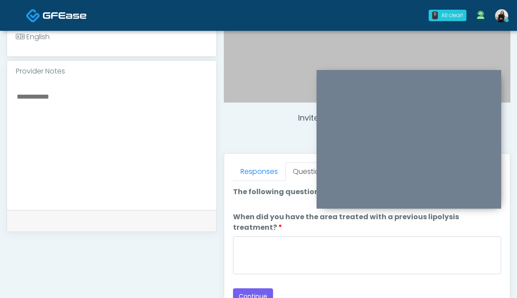
scroll to position [258, 0]
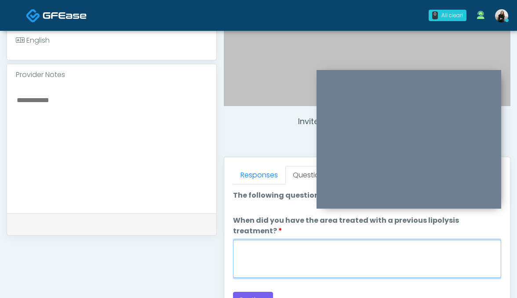
click at [260, 240] on textarea "When did you have the area treated with a previous lipolysis treatment?" at bounding box center [367, 259] width 269 height 38
type textarea "*****"
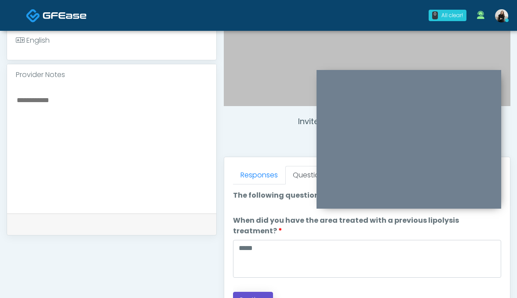
click at [254, 292] on button "Continue" at bounding box center [253, 300] width 40 height 16
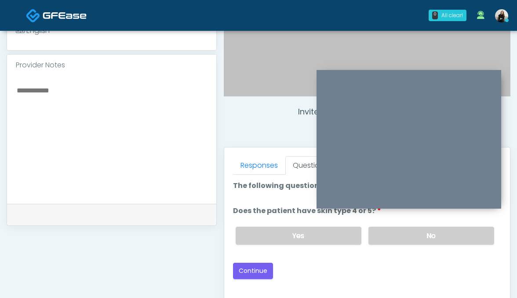
scroll to position [250, 0]
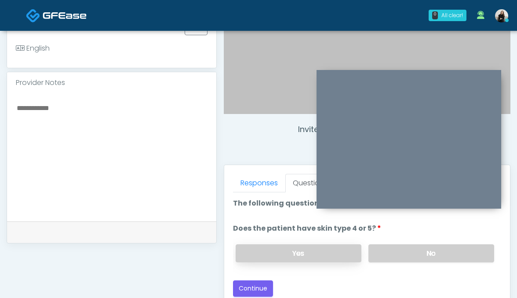
click at [277, 254] on label "Yes" at bounding box center [299, 253] width 126 height 18
click at [254, 292] on button "Continue" at bounding box center [253, 288] width 40 height 16
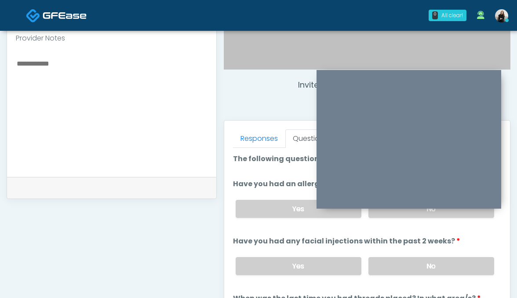
scroll to position [289, 0]
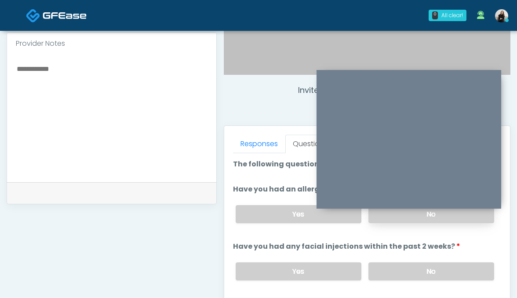
click at [434, 219] on label "No" at bounding box center [432, 214] width 126 height 18
click at [422, 263] on label "No" at bounding box center [432, 271] width 126 height 18
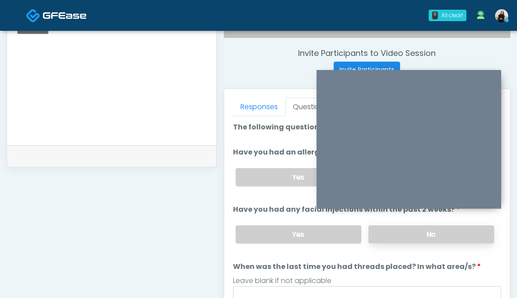
scroll to position [352, 0]
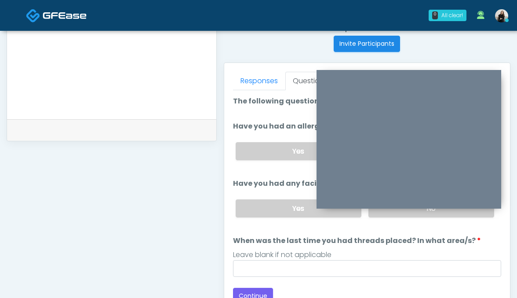
click at [366, 254] on div "Leave blank if not applicable" at bounding box center [367, 254] width 269 height 11
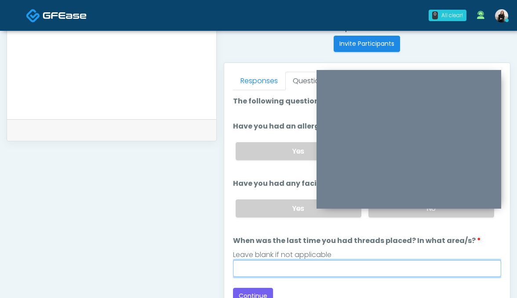
click at [366, 267] on input "When was the last time you had threads placed? In what area/s?" at bounding box center [367, 268] width 269 height 17
type input "*********"
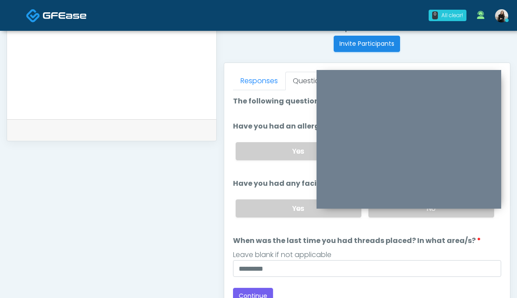
click at [253, 285] on div "Loading... Connecting to your agent... Please wait while we prepare your person…" at bounding box center [367, 200] width 269 height 208
click at [253, 291] on button "Continue" at bounding box center [253, 296] width 40 height 16
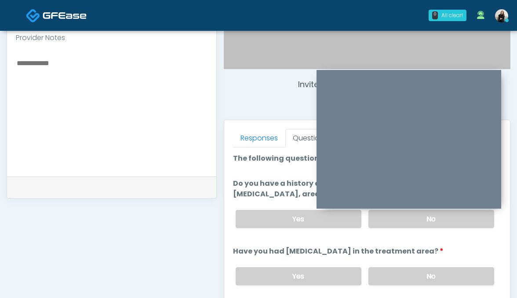
scroll to position [292, 0]
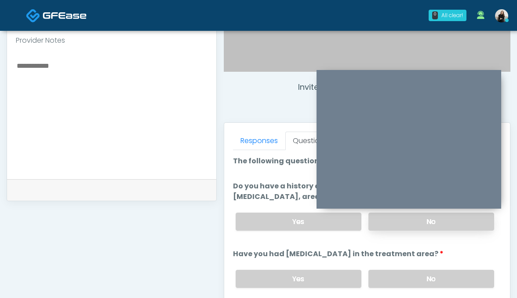
click at [419, 223] on label "No" at bounding box center [432, 221] width 126 height 18
click at [397, 283] on label "No" at bounding box center [432, 279] width 126 height 18
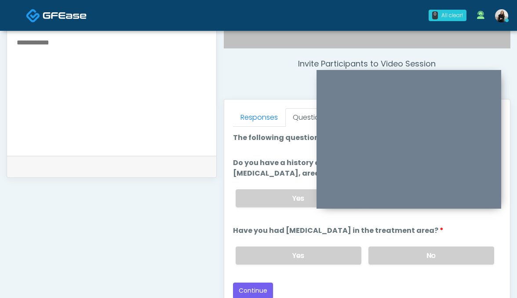
scroll to position [350, 0]
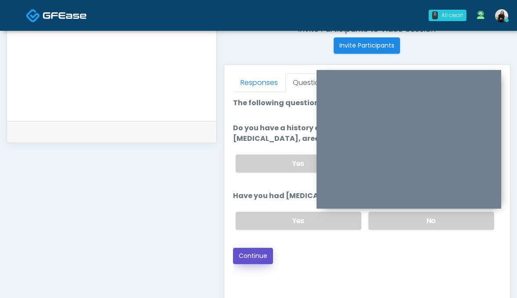
click at [264, 257] on button "Continue" at bounding box center [253, 256] width 40 height 16
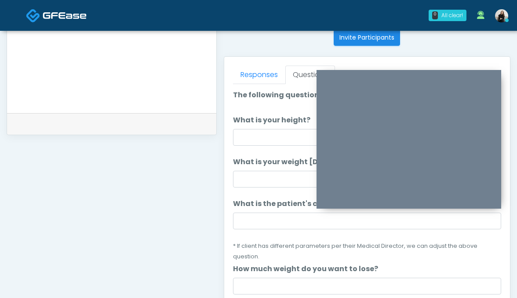
scroll to position [350, 0]
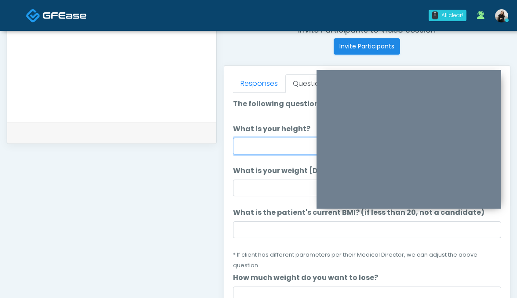
click at [274, 150] on input "What is your height?" at bounding box center [367, 146] width 269 height 17
type input "*******"
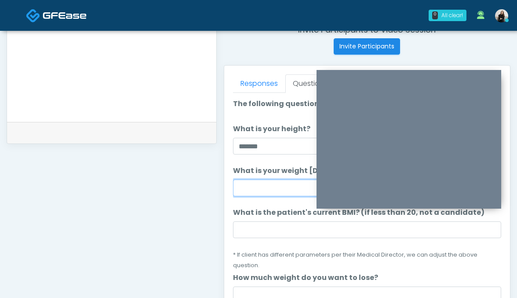
click at [273, 189] on input "What is your weight today?" at bounding box center [367, 187] width 269 height 17
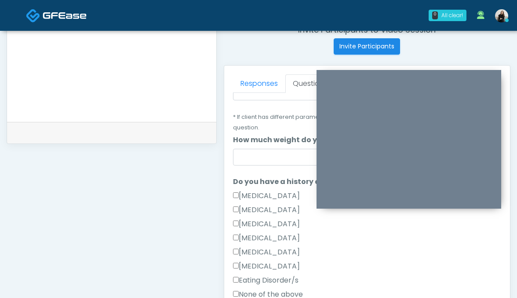
scroll to position [162, 0]
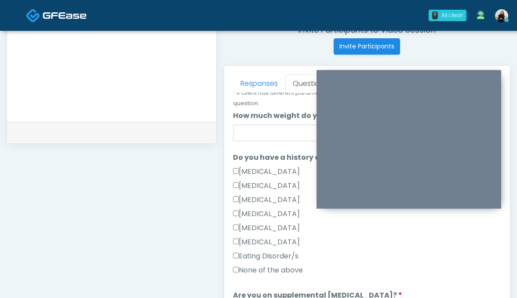
type input "***"
click at [249, 265] on label "None of the above" at bounding box center [268, 270] width 70 height 11
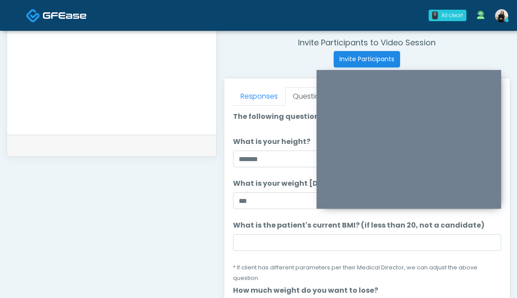
scroll to position [336, 0]
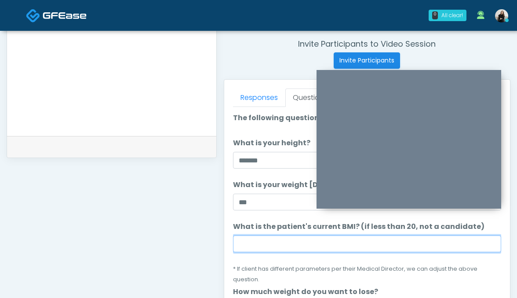
click at [322, 245] on input "What is the patient's current BMI? (if less than 20, not a candidate)" at bounding box center [367, 243] width 269 height 17
paste input "****"
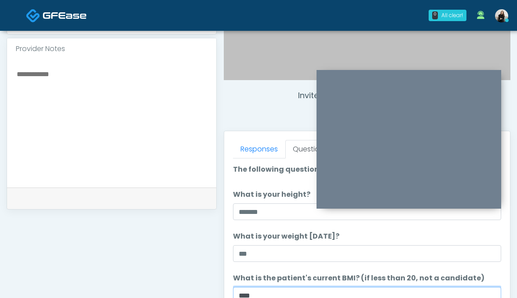
type input "****"
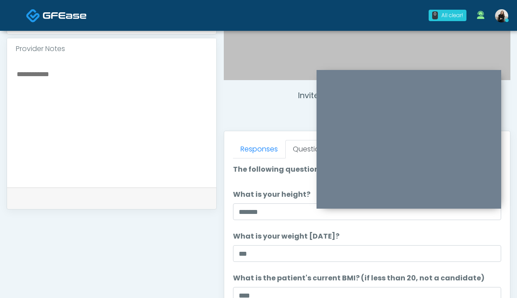
click at [131, 144] on textarea at bounding box center [112, 121] width 192 height 107
paste textarea "****"
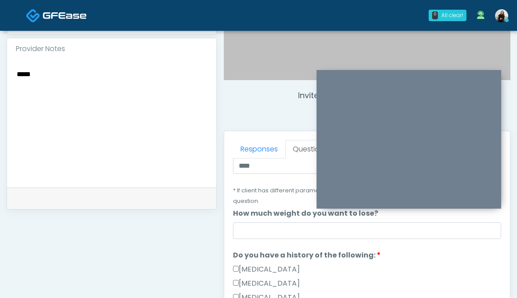
scroll to position [122, 0]
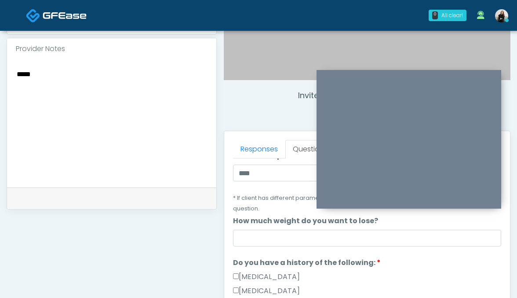
type textarea "****"
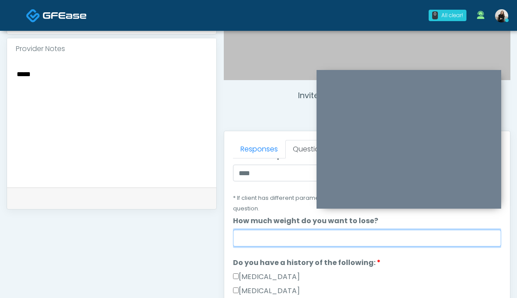
click at [277, 230] on input "How much weight do you want to lose?" at bounding box center [367, 238] width 269 height 17
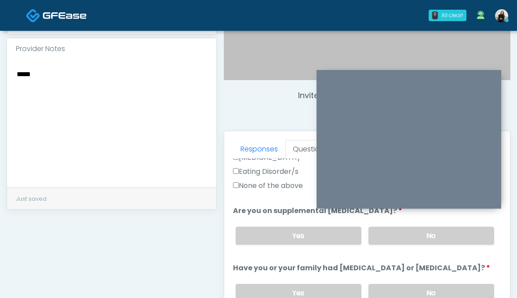
scroll to position [310, 0]
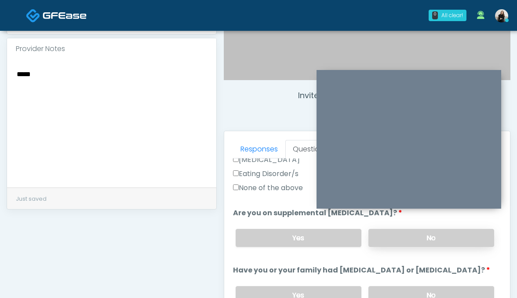
type input "***"
click at [401, 234] on label "No" at bounding box center [432, 238] width 126 height 18
click at [401, 286] on label "No" at bounding box center [432, 295] width 126 height 18
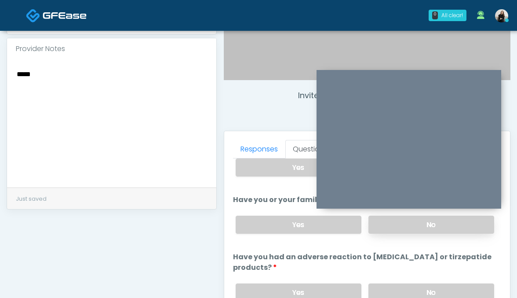
click at [401, 283] on label "No" at bounding box center [432, 292] width 126 height 18
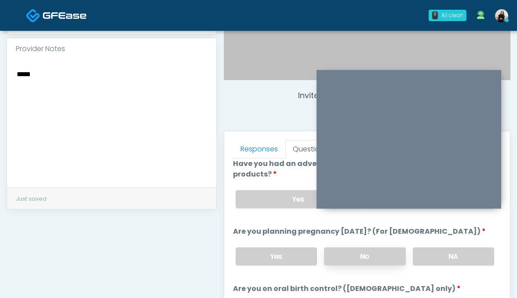
click at [393, 247] on label "No" at bounding box center [365, 256] width 82 height 18
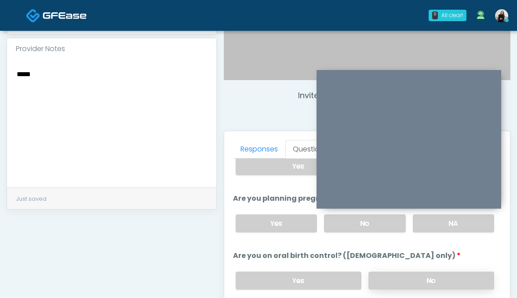
click at [392, 271] on label "No" at bounding box center [432, 280] width 126 height 18
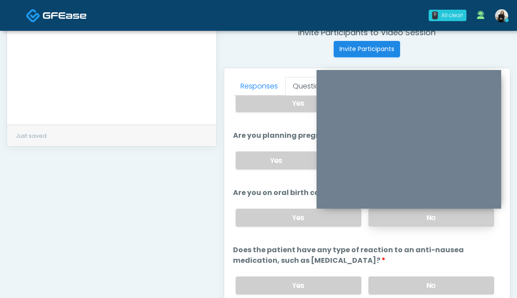
click at [392, 276] on label "No" at bounding box center [432, 285] width 126 height 18
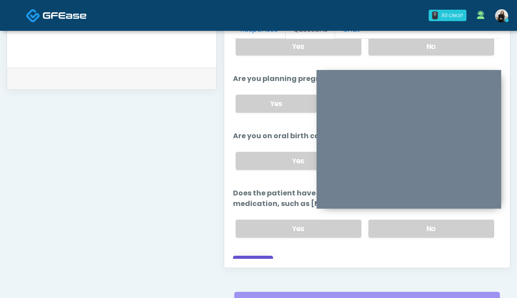
click at [255, 255] on button "Continue" at bounding box center [253, 263] width 40 height 16
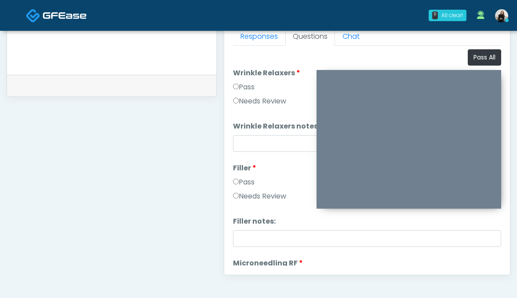
scroll to position [402, 0]
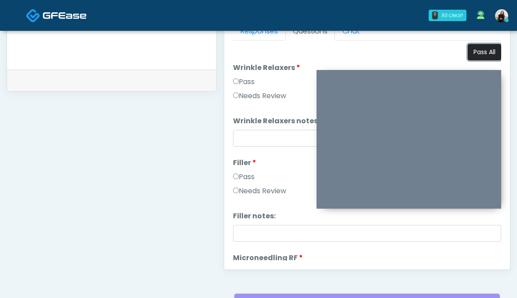
click at [482, 53] on button "Pass All" at bounding box center [484, 52] width 33 height 16
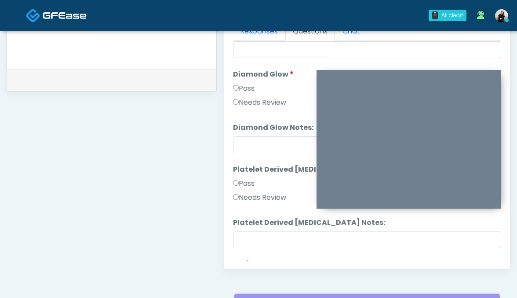
scroll to position [1623, 0]
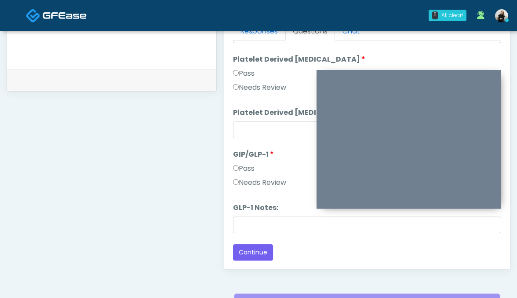
click at [252, 179] on label "Needs Review" at bounding box center [259, 182] width 53 height 11
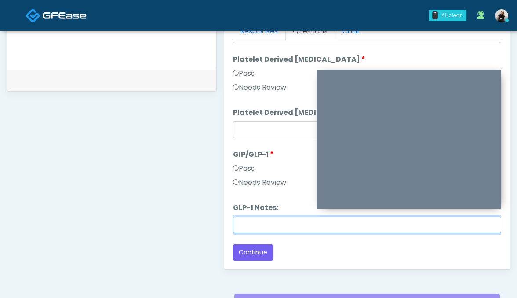
click at [247, 223] on input "GLP-1 Notes:" at bounding box center [367, 224] width 269 height 17
paste input "*****"
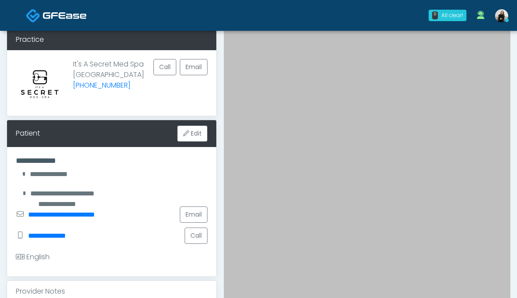
scroll to position [197, 0]
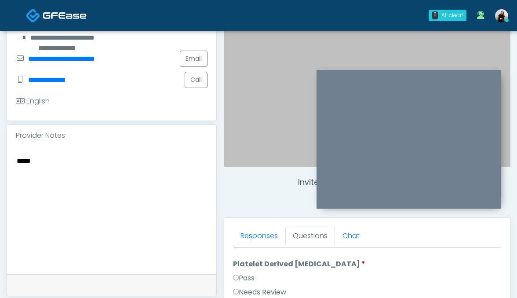
type input "********"
click at [17, 159] on textarea "****" at bounding box center [112, 208] width 192 height 107
click at [48, 161] on textarea "********" at bounding box center [112, 208] width 192 height 107
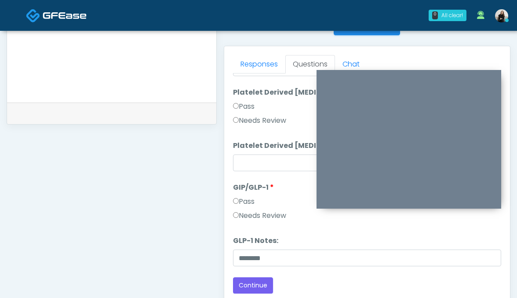
scroll to position [373, 0]
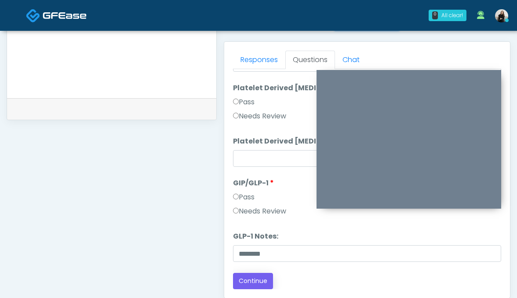
type textarea "********"
click at [252, 279] on button "Continue" at bounding box center [253, 281] width 40 height 16
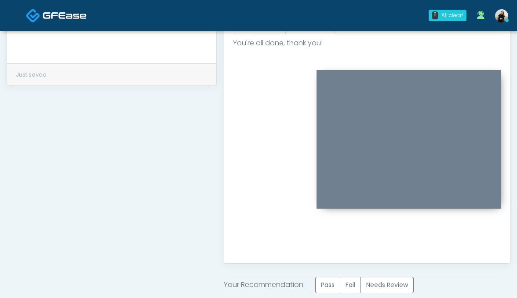
scroll to position [425, 0]
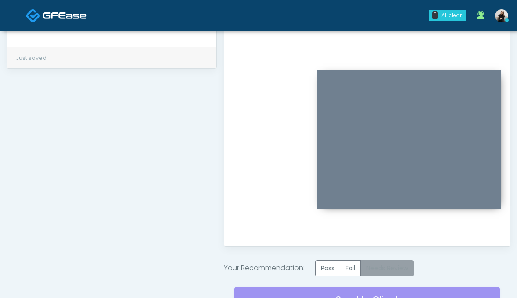
click at [386, 264] on label "Needs Review" at bounding box center [387, 268] width 53 height 16
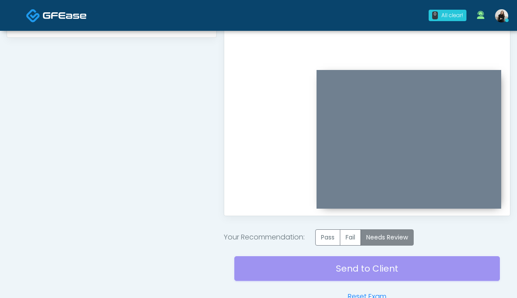
scroll to position [485, 0]
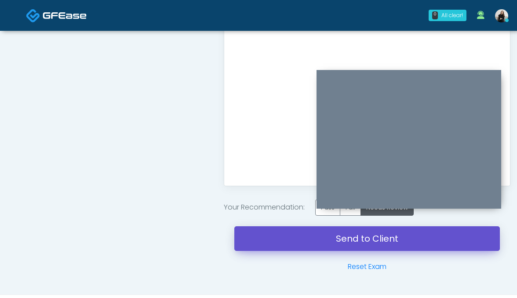
click at [386, 237] on link "Send to Client" at bounding box center [367, 238] width 266 height 25
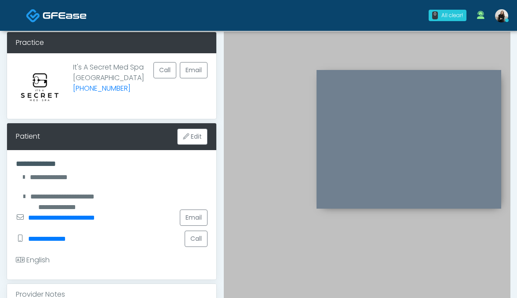
scroll to position [0, 0]
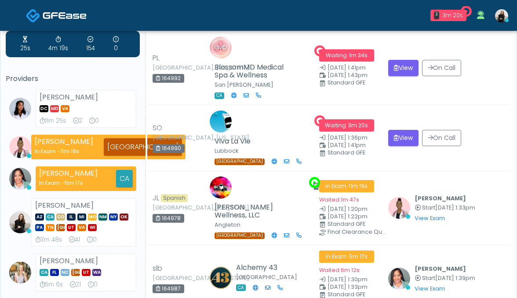
scroll to position [40, 0]
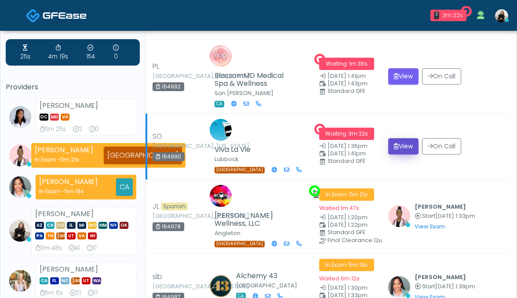
click at [401, 140] on button "View" at bounding box center [403, 146] width 30 height 16
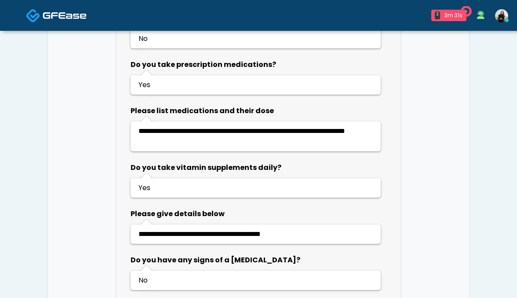
scroll to position [578, 0]
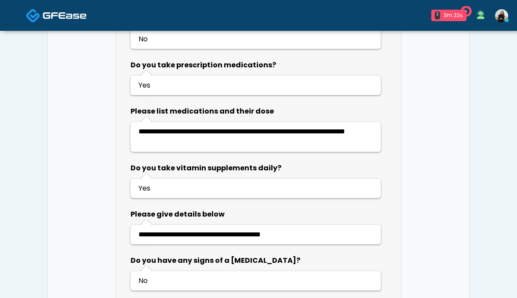
click at [226, 134] on span "**********" at bounding box center [242, 131] width 207 height 7
copy span "*******"
click at [168, 135] on span "**********" at bounding box center [242, 131] width 207 height 7
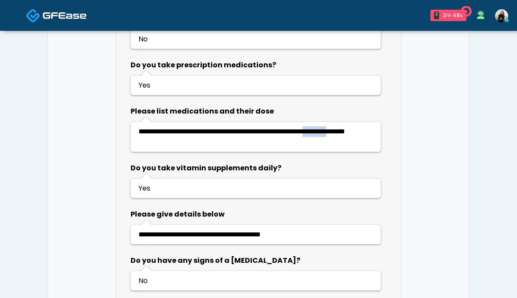
copy span "*********"
click at [208, 139] on li "**********" at bounding box center [255, 136] width 244 height 21
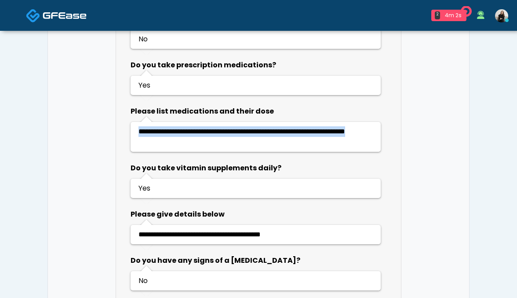
drag, startPoint x: 216, startPoint y: 139, endPoint x: 128, endPoint y: 127, distance: 88.9
click at [128, 127] on li "Are you pregnant, possibly pregnant or breastfeeding? No Do you have any [MEDIC…" at bounding box center [258, 175] width 267 height 550
copy span "**********"
click at [53, 15] on img at bounding box center [65, 15] width 44 height 9
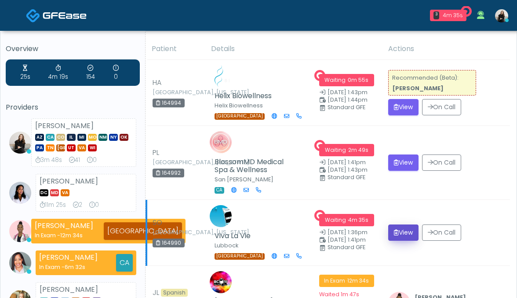
click at [401, 224] on button "View" at bounding box center [403, 232] width 30 height 16
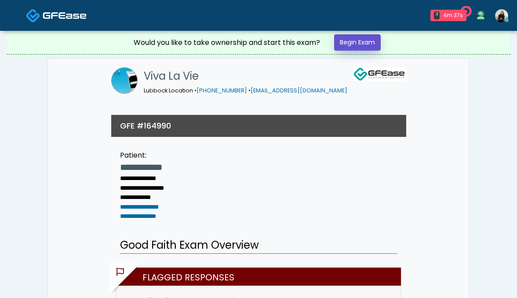
click at [374, 44] on link "Begin Exam" at bounding box center [357, 42] width 47 height 16
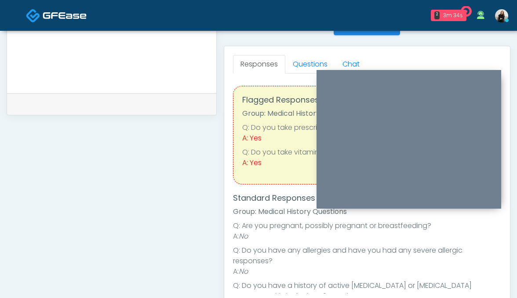
scroll to position [368, 0]
click at [299, 61] on link "Questions" at bounding box center [310, 65] width 50 height 18
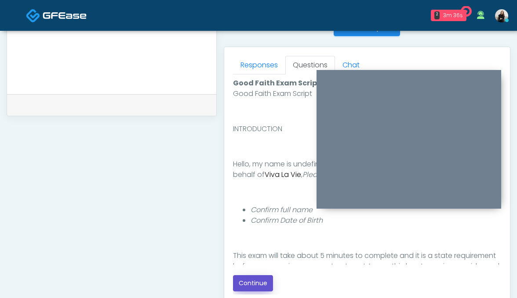
click at [259, 285] on button "Continue" at bounding box center [253, 283] width 40 height 16
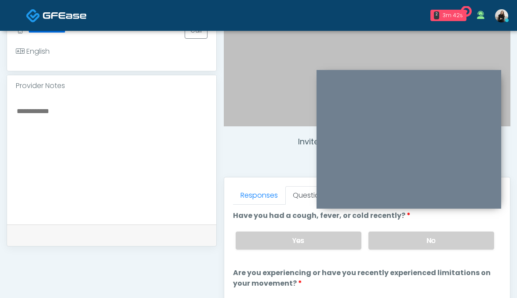
scroll to position [221, 0]
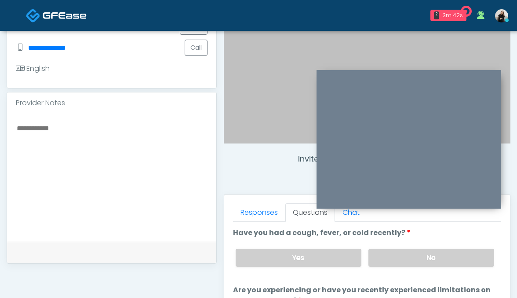
click at [161, 200] on textarea at bounding box center [112, 175] width 192 height 107
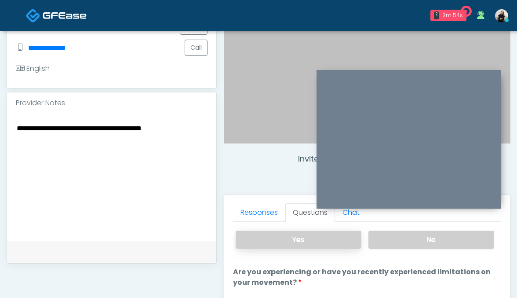
scroll to position [0, 0]
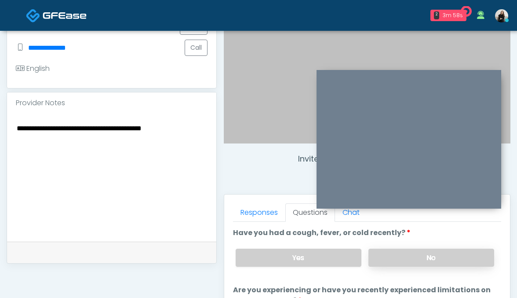
type textarea "**********"
click at [423, 264] on label "No" at bounding box center [432, 257] width 126 height 18
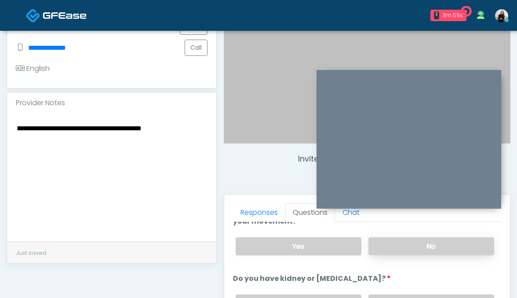
click at [416, 245] on label "No" at bounding box center [432, 246] width 126 height 18
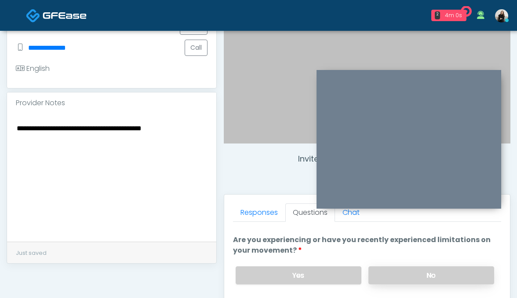
scroll to position [130, 0]
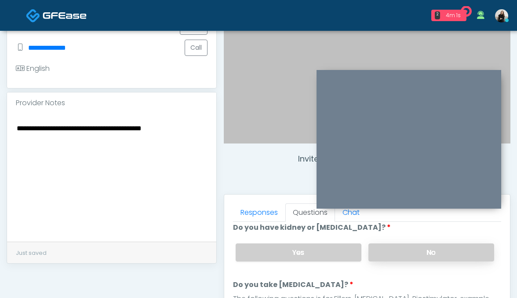
click at [416, 248] on label "No" at bounding box center [432, 252] width 126 height 18
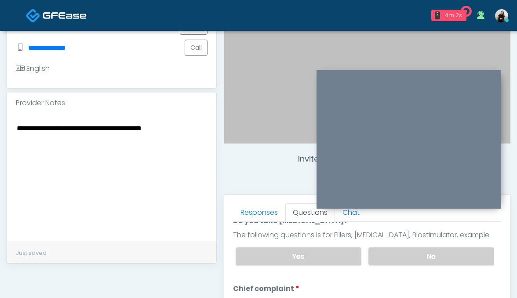
scroll to position [190, 0]
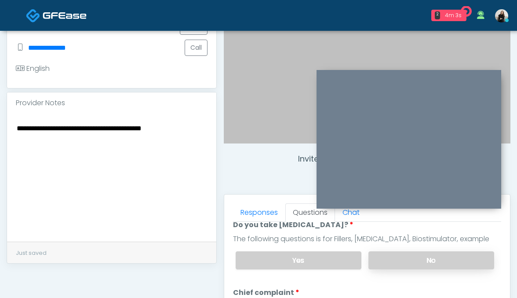
click at [415, 264] on label "No" at bounding box center [432, 260] width 126 height 18
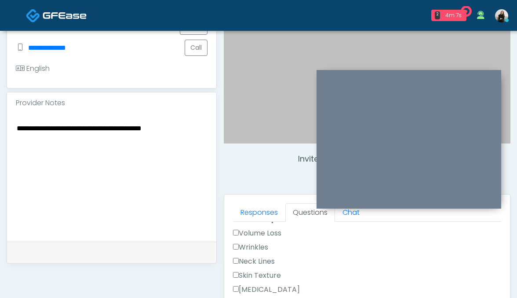
scroll to position [187, 0]
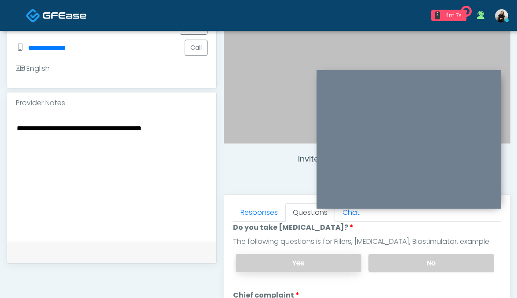
click at [341, 257] on label "Yes" at bounding box center [299, 263] width 126 height 18
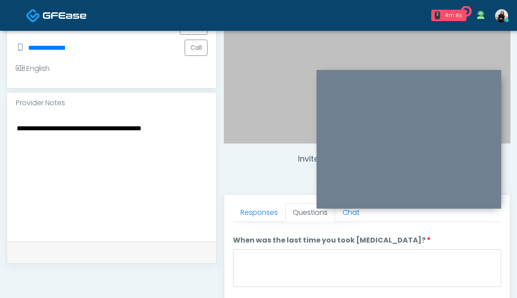
scroll to position [268, 0]
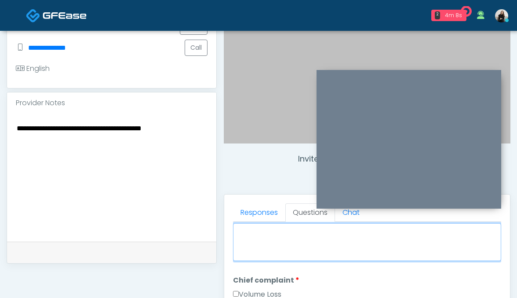
click at [334, 246] on textarea "When was the last time you took blood thinners?" at bounding box center [367, 242] width 269 height 38
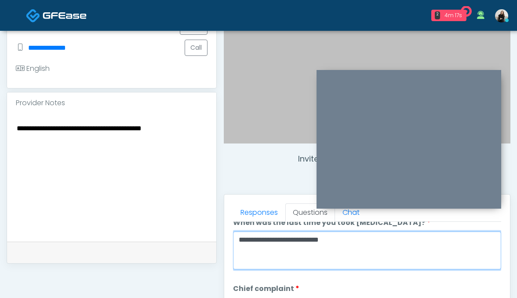
scroll to position [260, 0]
click at [315, 242] on textarea "**********" at bounding box center [367, 250] width 269 height 38
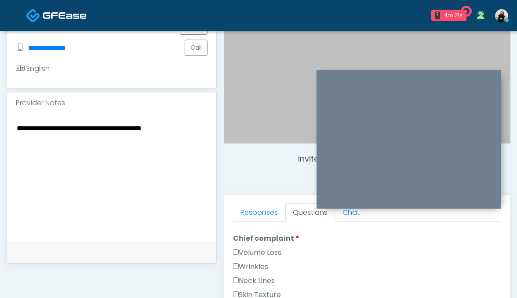
type textarea "**********"
click at [270, 266] on div "Wrinkles" at bounding box center [367, 268] width 269 height 14
click at [262, 262] on label "Wrinkles" at bounding box center [250, 266] width 35 height 11
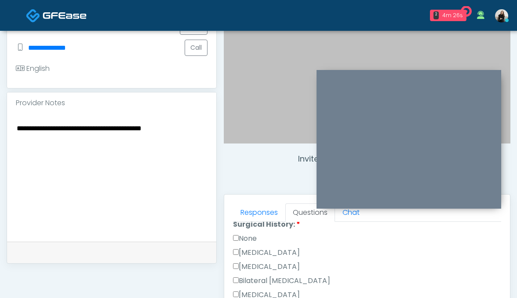
scroll to position [584, 0]
click at [235, 233] on label "None" at bounding box center [245, 238] width 24 height 11
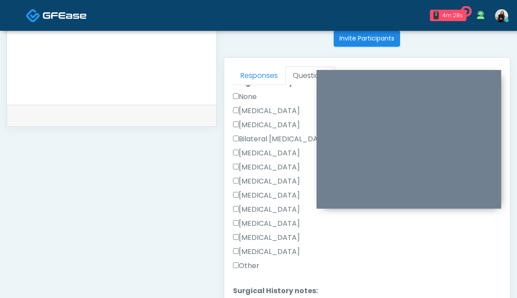
scroll to position [574, 0]
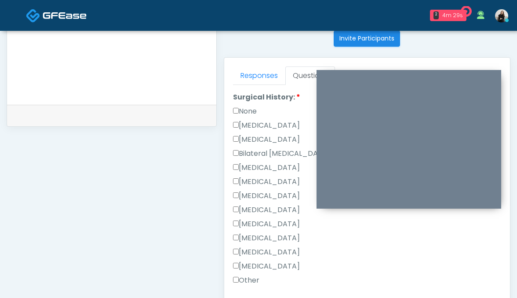
click at [253, 111] on label "None" at bounding box center [245, 111] width 24 height 11
click at [249, 141] on label "Hysterectomy" at bounding box center [266, 139] width 67 height 11
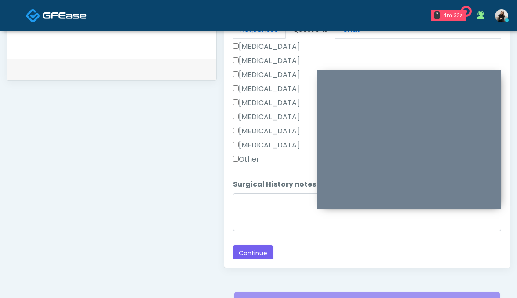
scroll to position [409, 0]
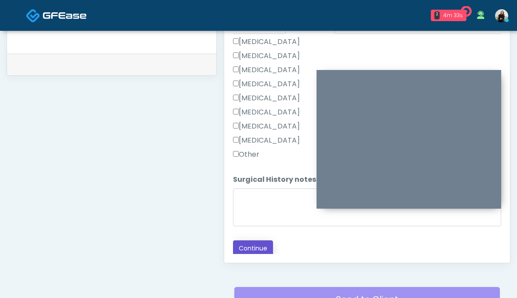
click at [261, 244] on button "Continue" at bounding box center [253, 248] width 40 height 16
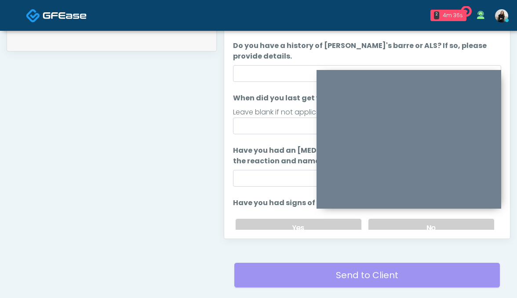
scroll to position [369, 0]
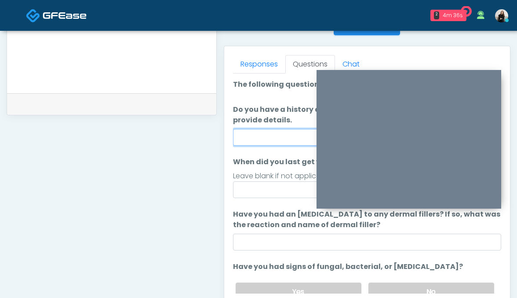
click at [247, 142] on input "Do you have a history of Guillain's barre or ALS? If so, please provide details." at bounding box center [367, 137] width 269 height 17
type input "**"
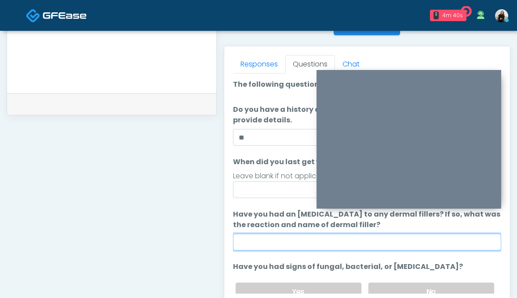
click at [307, 236] on input "Have you had an allergic response to any dermal fillers? If so, what was the re…" at bounding box center [367, 242] width 269 height 17
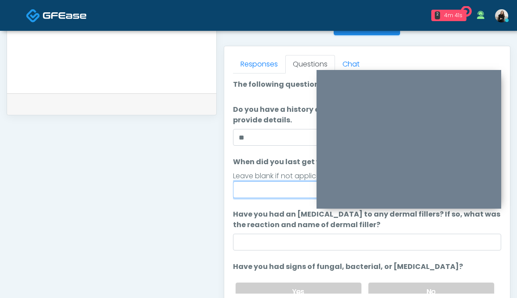
click at [292, 196] on input "When did you last get wrinkle relaxer or dermal filler?" at bounding box center [367, 189] width 269 height 17
type input "*****"
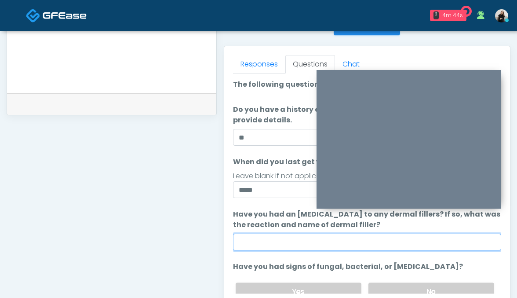
click at [292, 243] on input "Have you had an allergic response to any dermal fillers? If so, what was the re…" at bounding box center [367, 242] width 269 height 17
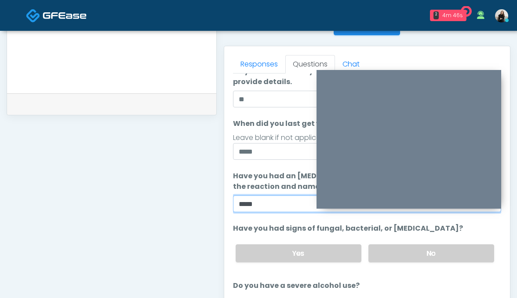
scroll to position [56, 0]
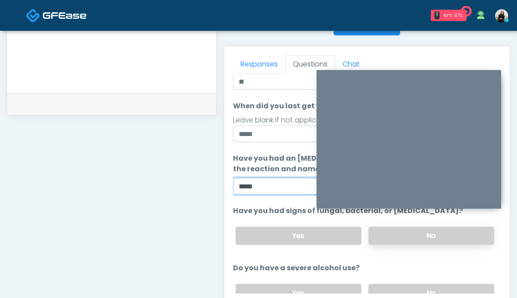
type input "*****"
click at [377, 239] on label "No" at bounding box center [432, 235] width 126 height 18
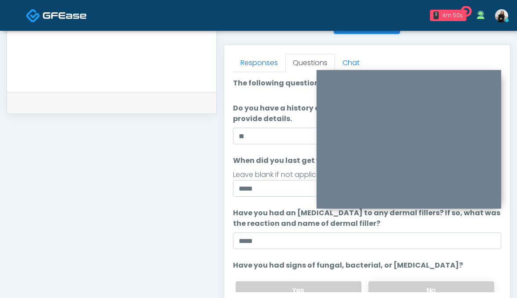
scroll to position [370, 0]
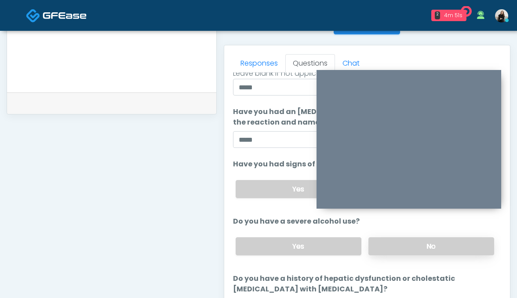
click at [388, 248] on label "No" at bounding box center [432, 246] width 126 height 18
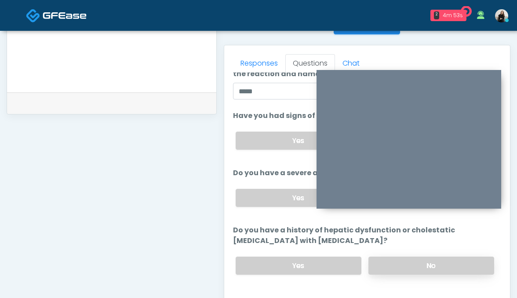
click at [388, 272] on label "No" at bounding box center [432, 265] width 126 height 18
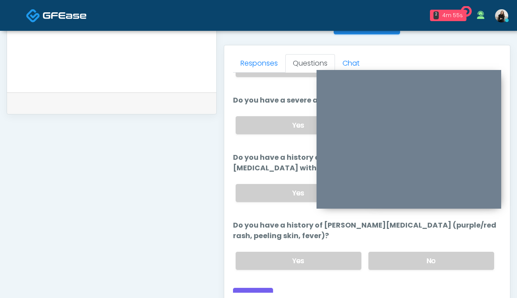
scroll to position [223, 0]
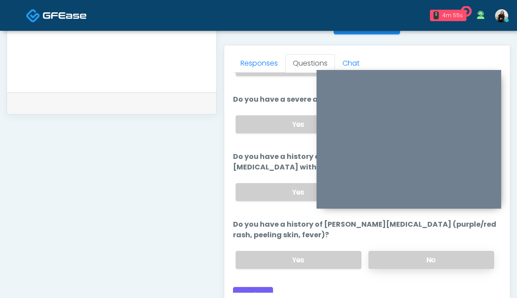
click at [388, 254] on label "No" at bounding box center [432, 260] width 126 height 18
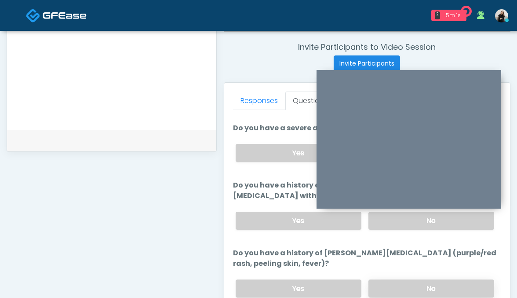
scroll to position [419, 0]
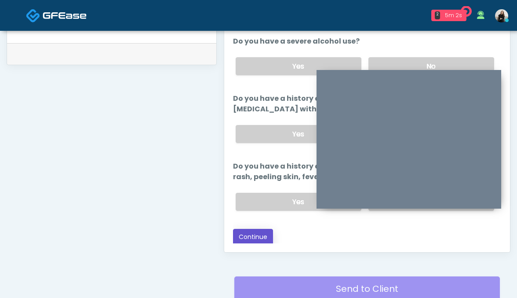
click at [238, 236] on button "Continue" at bounding box center [253, 237] width 40 height 16
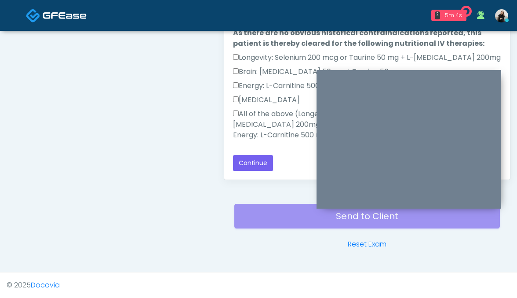
scroll to position [0, 0]
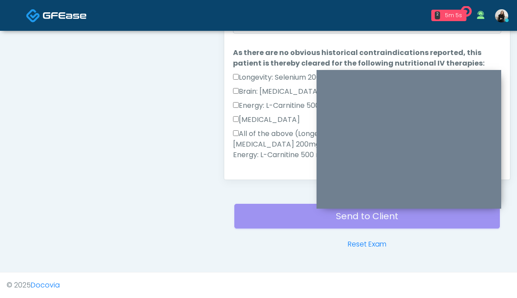
click at [248, 134] on label "All of the above (Longevity: Selenium 200 mcg or Taurine 50 mg + L-Arginine 200…" at bounding box center [367, 144] width 269 height 32
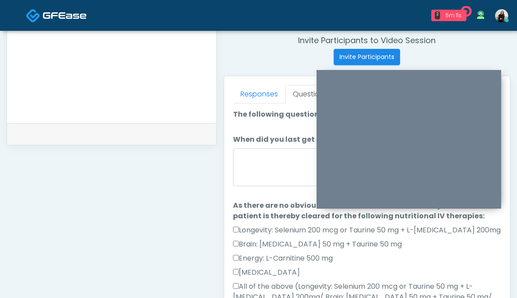
scroll to position [331, 0]
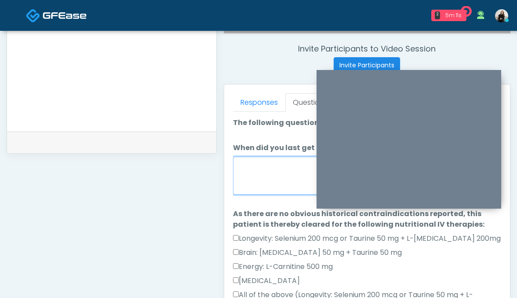
click at [273, 186] on textarea "When did you last get an IV or IM?" at bounding box center [367, 176] width 269 height 38
type textarea "*"
click at [244, 164] on textarea "**********" at bounding box center [367, 176] width 269 height 38
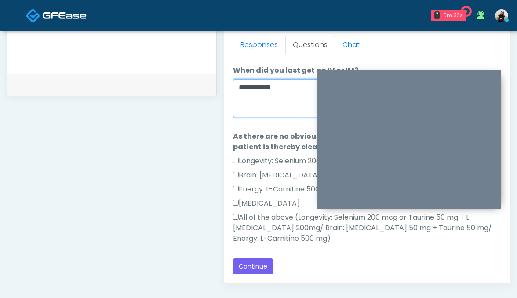
scroll to position [406, 0]
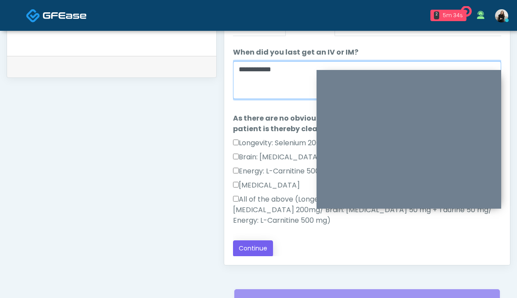
type textarea "**********"
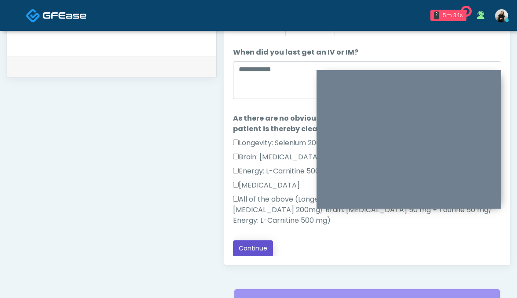
click at [252, 251] on button "Continue" at bounding box center [253, 248] width 40 height 16
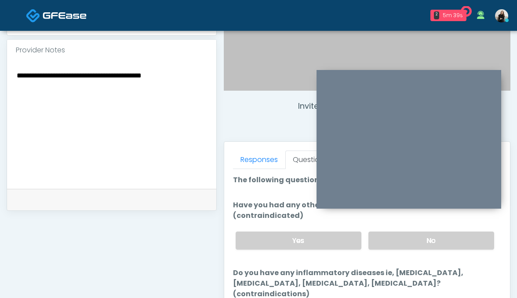
scroll to position [274, 0]
click at [405, 236] on label "No" at bounding box center [432, 240] width 126 height 18
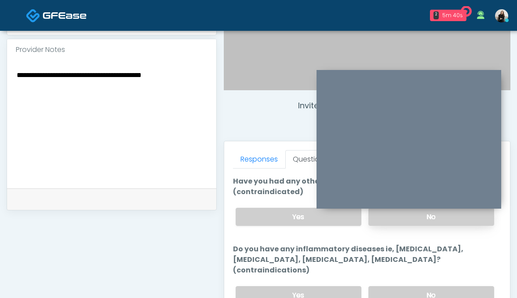
scroll to position [29, 0]
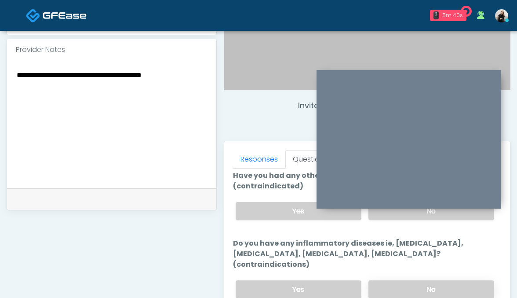
click at [396, 280] on label "No" at bounding box center [432, 289] width 126 height 18
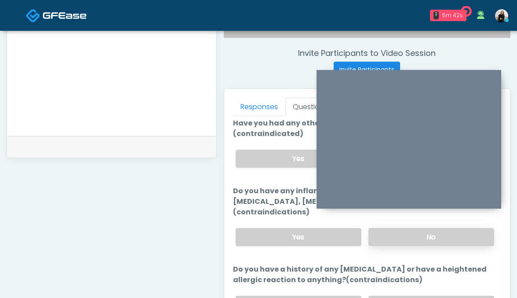
scroll to position [331, 0]
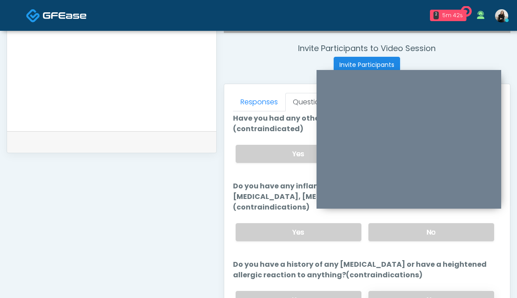
click at [394, 291] on label "No" at bounding box center [432, 300] width 126 height 18
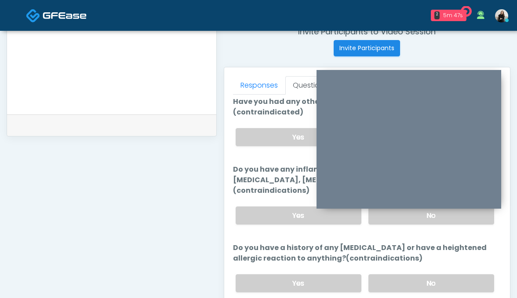
scroll to position [377, 0]
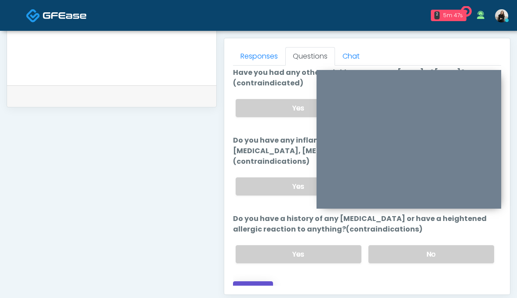
click at [260, 281] on button "Continue" at bounding box center [253, 289] width 40 height 16
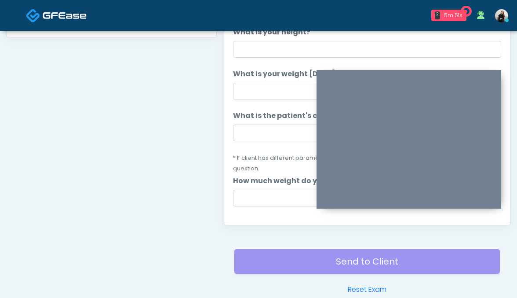
scroll to position [418, 0]
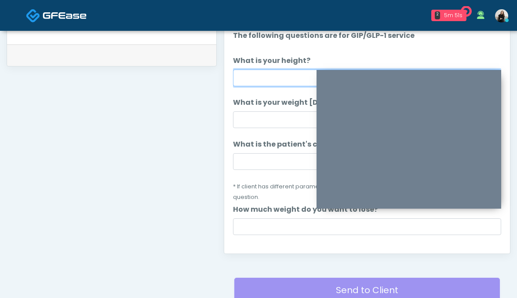
click at [258, 77] on input "What is your height?" at bounding box center [367, 77] width 269 height 17
type input "******"
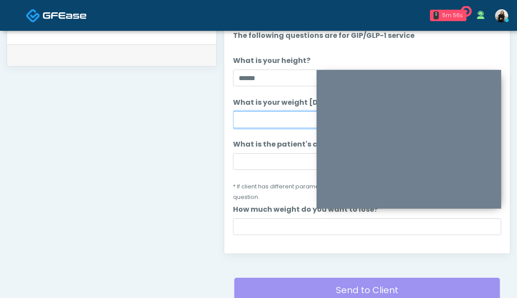
click at [252, 116] on input "What is your weight today?" at bounding box center [367, 119] width 269 height 17
type input "***"
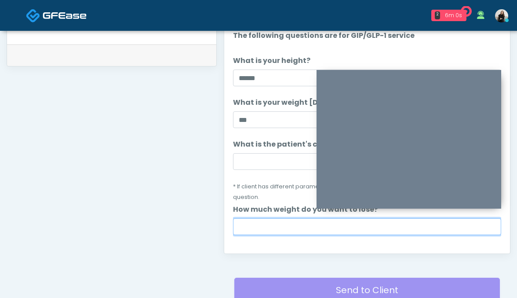
click at [274, 218] on input "How much weight do you want to lose?" at bounding box center [367, 226] width 269 height 17
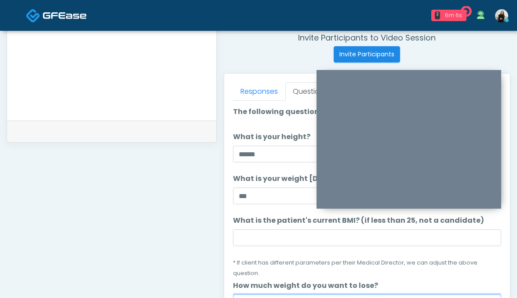
scroll to position [342, 0]
type input "***"
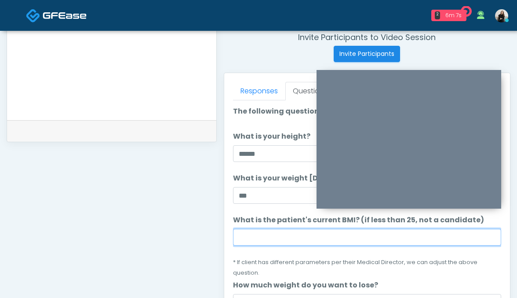
click at [272, 241] on input "What is the patient's current BMI? (if less than 25, not a candidate)" at bounding box center [367, 237] width 269 height 17
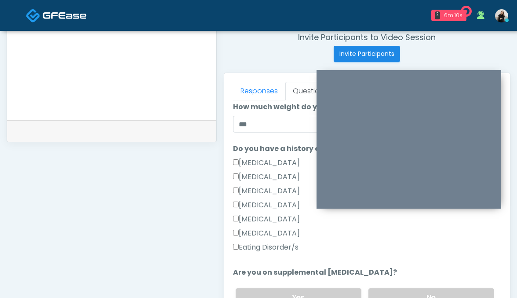
scroll to position [206, 0]
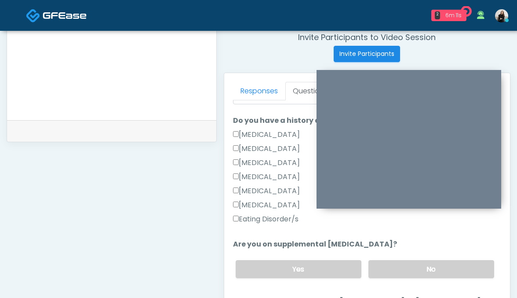
click at [394, 253] on div "Yes No" at bounding box center [365, 269] width 273 height 32
click at [394, 261] on label "No" at bounding box center [432, 269] width 126 height 18
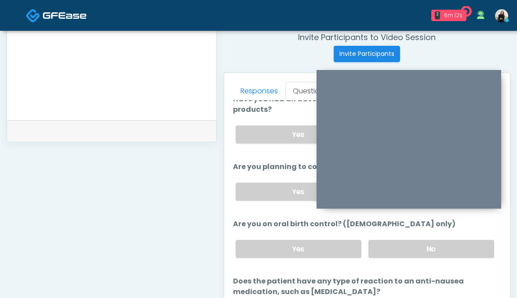
scroll to position [482, 0]
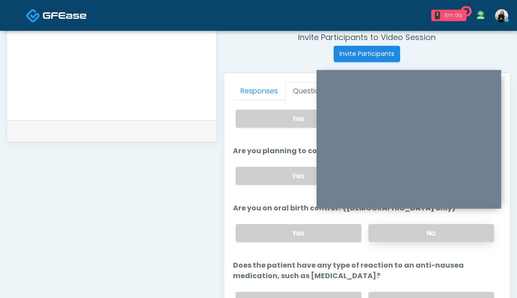
click at [387, 224] on label "No" at bounding box center [432, 233] width 126 height 18
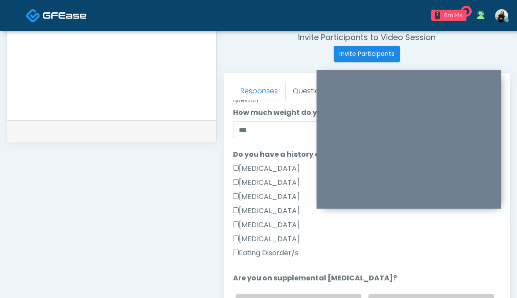
scroll to position [0, 0]
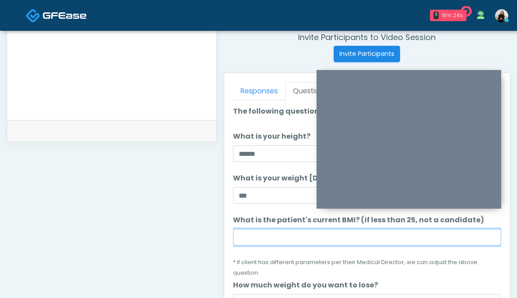
click at [247, 231] on input "What is the patient's current BMI? (if less than 25, not a candidate)" at bounding box center [367, 237] width 269 height 17
paste input "****"
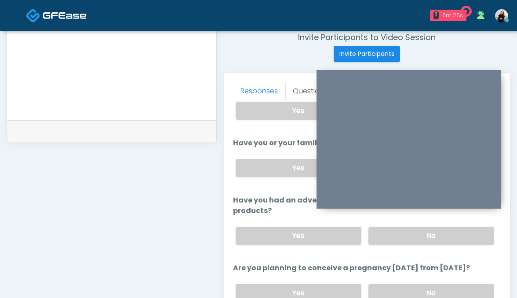
scroll to position [482, 0]
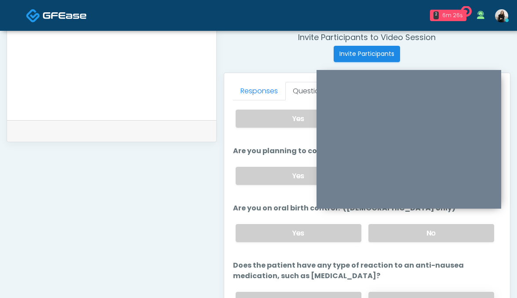
type input "****"
click at [406, 292] on label "No" at bounding box center [432, 301] width 126 height 18
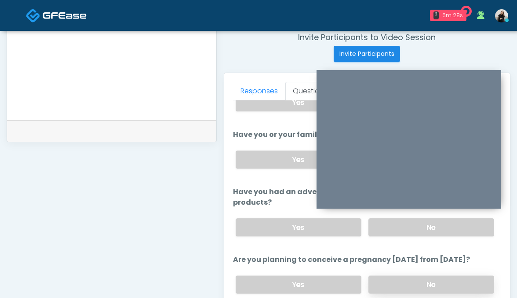
click at [405, 275] on label "No" at bounding box center [432, 284] width 126 height 18
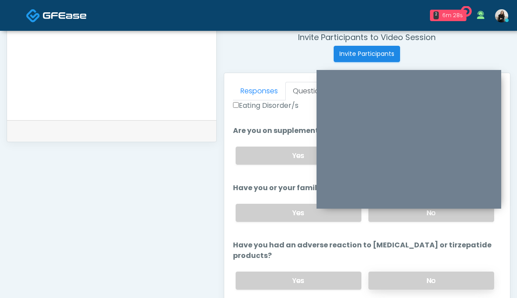
click at [402, 271] on label "No" at bounding box center [432, 280] width 126 height 18
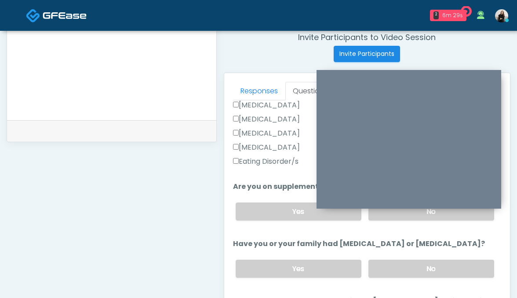
click at [402, 259] on label "No" at bounding box center [432, 268] width 126 height 18
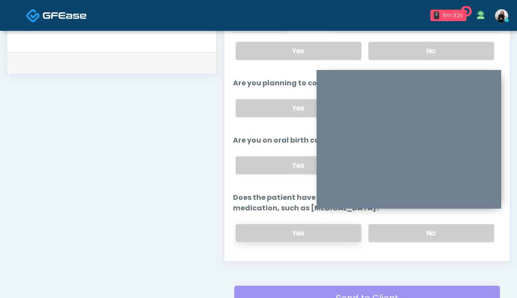
scroll to position [479, 0]
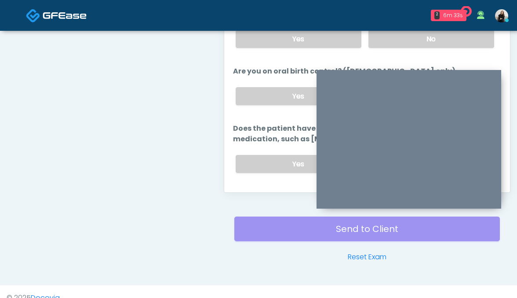
click at [262, 191] on button "Continue" at bounding box center [253, 199] width 40 height 16
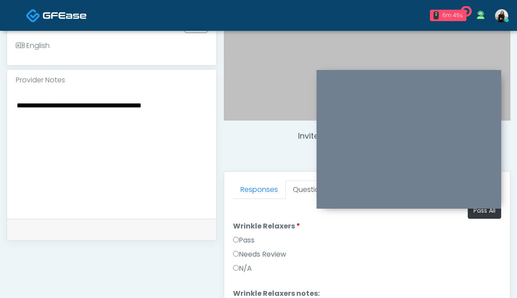
scroll to position [236, 0]
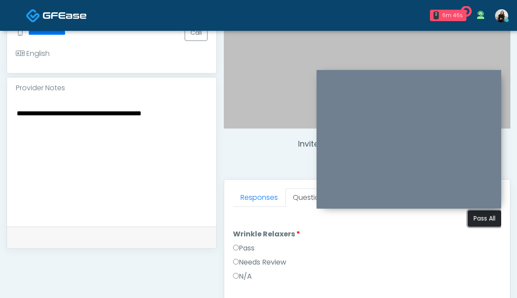
click at [478, 223] on button "Pass All" at bounding box center [484, 218] width 33 height 16
click at [254, 199] on link "Responses" at bounding box center [259, 197] width 52 height 18
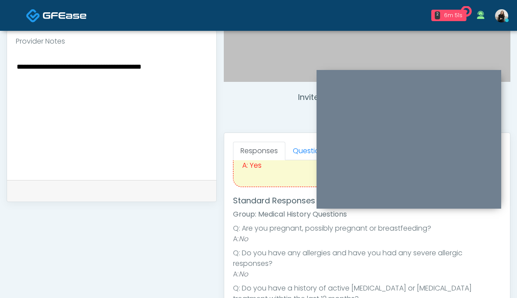
scroll to position [274, 0]
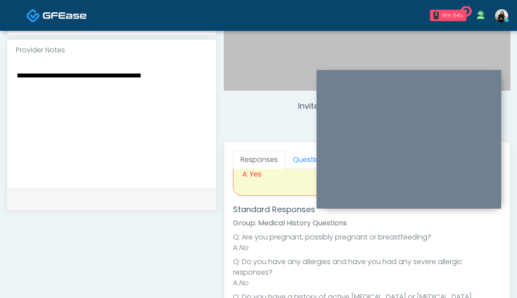
click at [72, 73] on textarea "**********" at bounding box center [112, 122] width 192 height 107
click at [186, 77] on textarea "**********" at bounding box center [112, 122] width 192 height 107
type textarea "**********"
click at [301, 155] on link "Questions" at bounding box center [310, 159] width 50 height 18
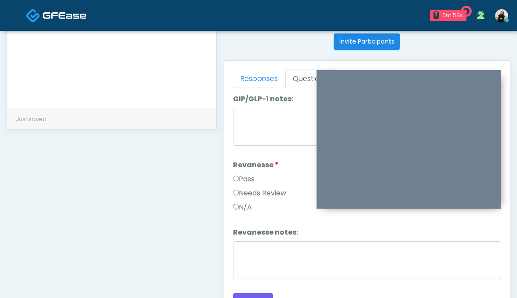
scroll to position [402, 0]
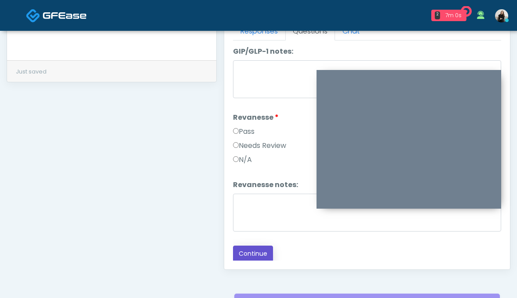
click at [257, 249] on button "Continue" at bounding box center [253, 253] width 40 height 16
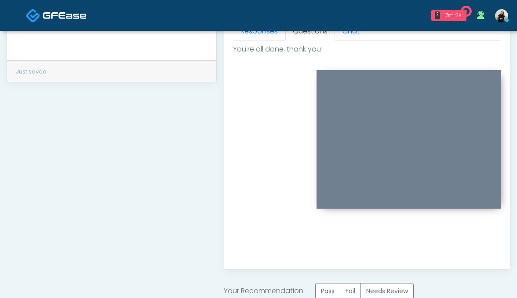
scroll to position [0, 0]
click at [337, 284] on label "Pass" at bounding box center [327, 291] width 25 height 16
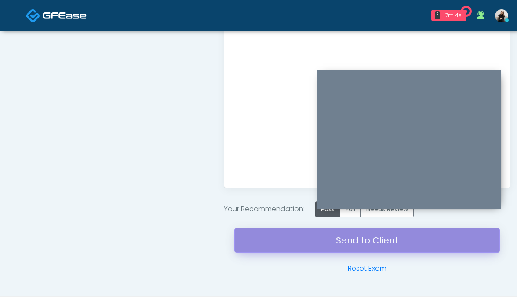
click at [326, 247] on link "Send to Client" at bounding box center [367, 240] width 266 height 25
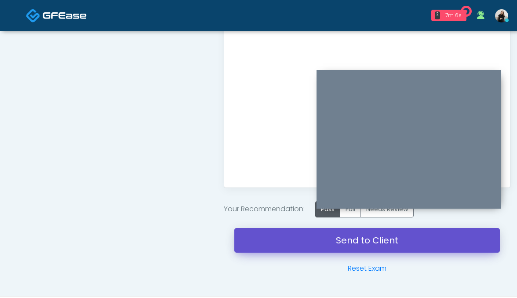
click at [301, 235] on link "Send to Client" at bounding box center [367, 240] width 266 height 25
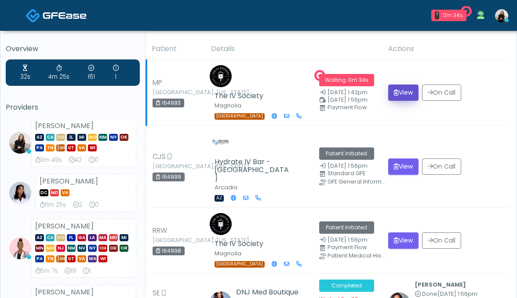
click at [399, 86] on button "View" at bounding box center [403, 92] width 30 height 16
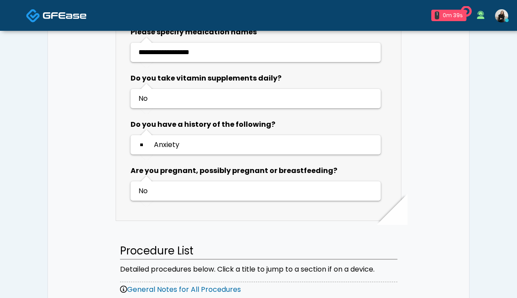
scroll to position [747, 0]
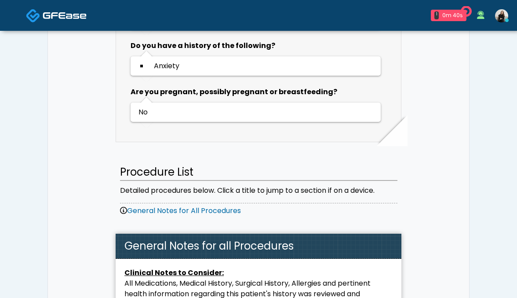
click at [81, 19] on img at bounding box center [65, 15] width 44 height 9
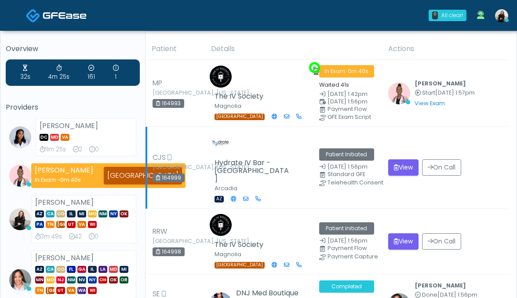
click at [402, 173] on td "View On Call" at bounding box center [446, 168] width 127 height 82
click at [402, 167] on button "View" at bounding box center [403, 167] width 30 height 16
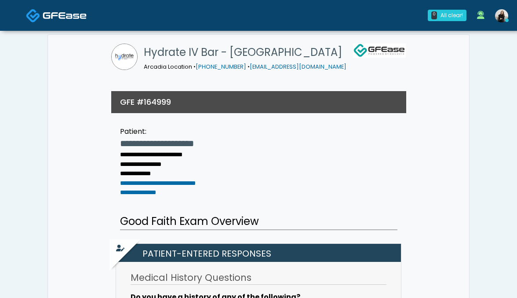
click at [80, 15] on img at bounding box center [65, 15] width 44 height 9
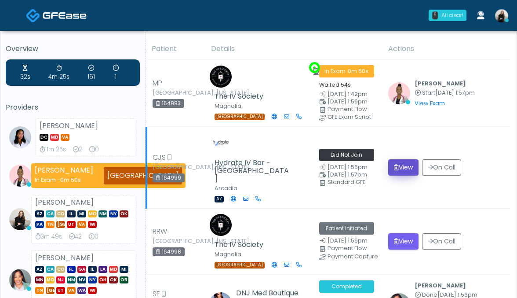
click at [405, 159] on button "View" at bounding box center [403, 167] width 30 height 16
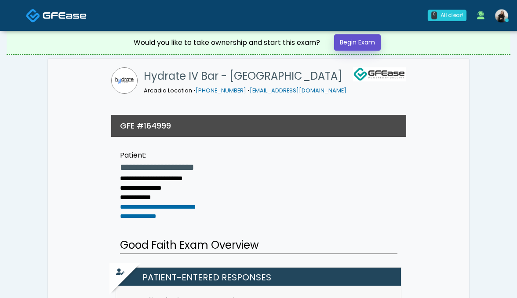
click at [376, 38] on link "Begin Exam" at bounding box center [357, 42] width 47 height 16
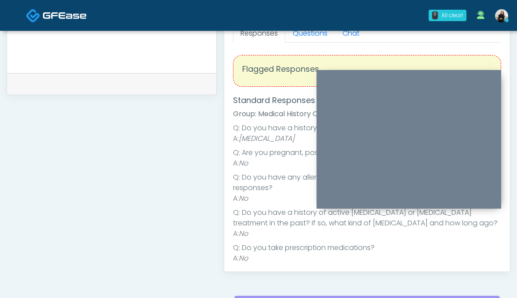
drag, startPoint x: 311, startPoint y: 141, endPoint x: 242, endPoint y: 140, distance: 69.1
click at [242, 140] on li "A: High Blood Pressure" at bounding box center [367, 138] width 269 height 11
copy em "High Blood Pressure"
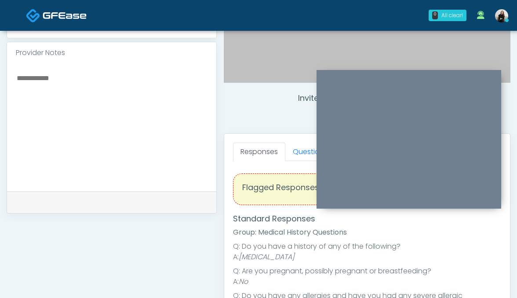
scroll to position [237, 0]
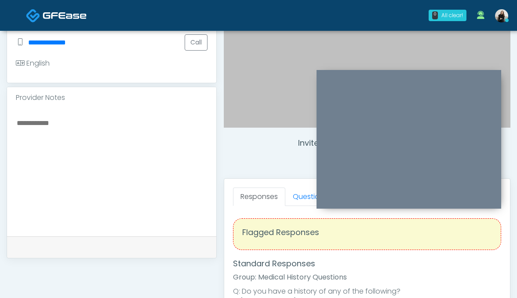
click at [155, 130] on textarea at bounding box center [112, 170] width 192 height 107
paste textarea "**********"
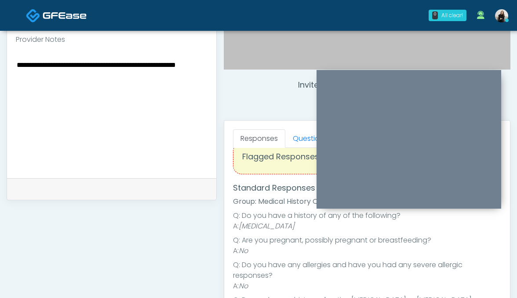
scroll to position [12, 0]
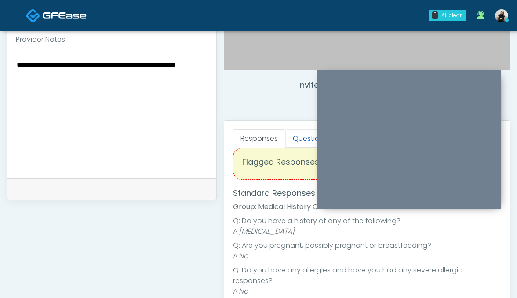
type textarea "**********"
click at [299, 135] on link "Questions" at bounding box center [310, 138] width 50 height 18
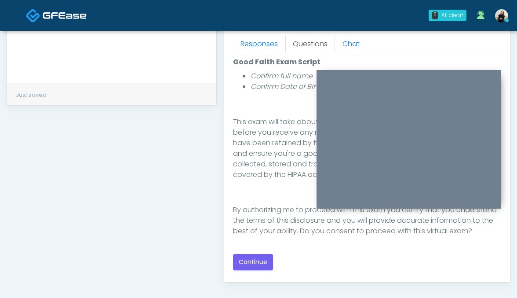
scroll to position [488, 0]
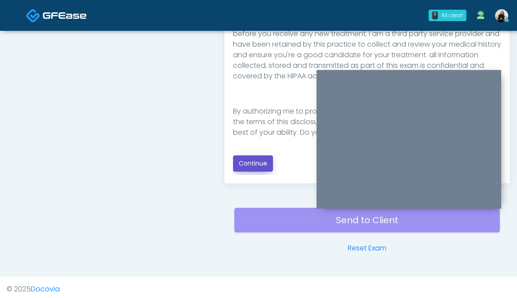
click at [261, 167] on button "Continue" at bounding box center [253, 163] width 40 height 16
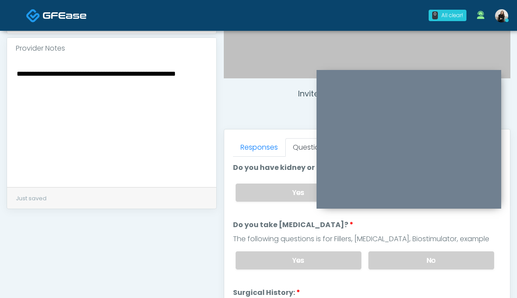
scroll to position [234, 0]
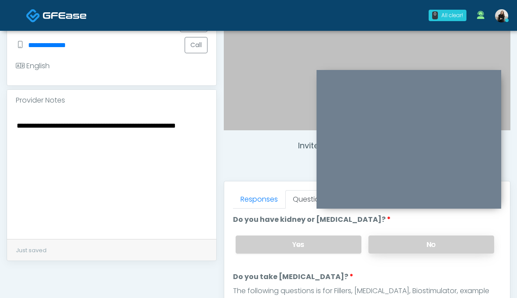
click at [376, 239] on label "No" at bounding box center [432, 244] width 126 height 18
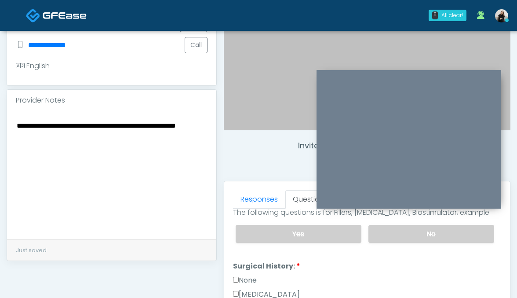
click at [376, 239] on label "No" at bounding box center [432, 234] width 126 height 18
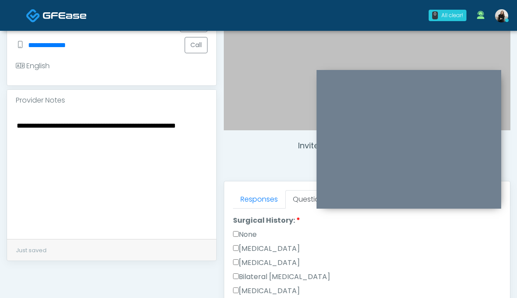
scroll to position [129, 0]
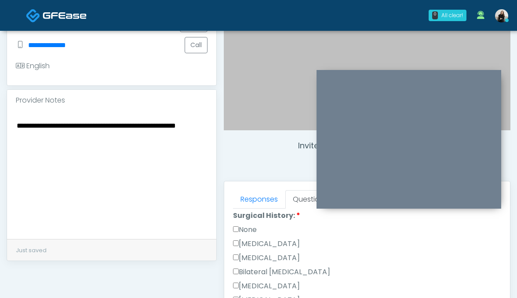
click at [257, 227] on label "None" at bounding box center [245, 229] width 24 height 11
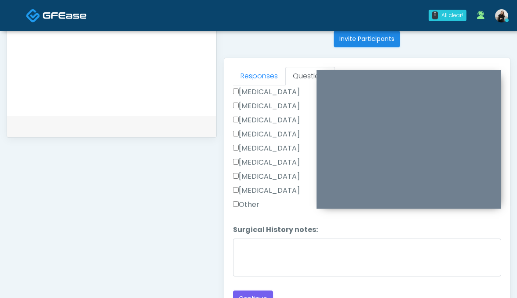
scroll to position [414, 0]
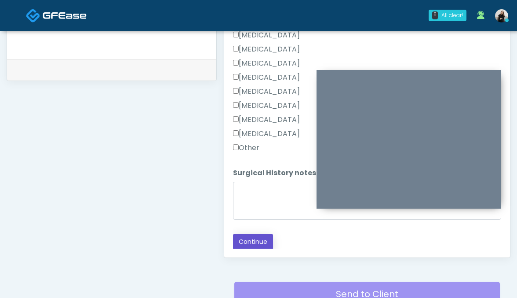
click at [253, 234] on button "Continue" at bounding box center [253, 242] width 40 height 16
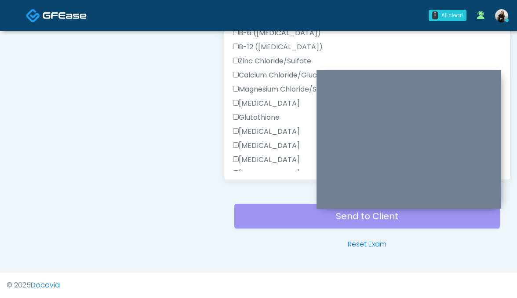
scroll to position [446, 0]
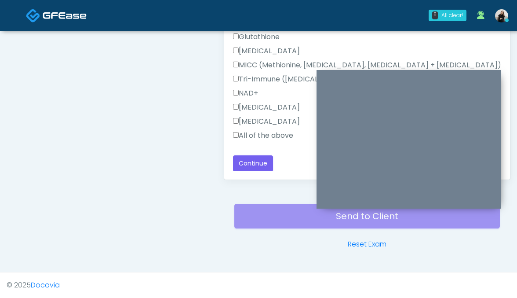
click at [261, 136] on label "All of the above" at bounding box center [263, 135] width 60 height 11
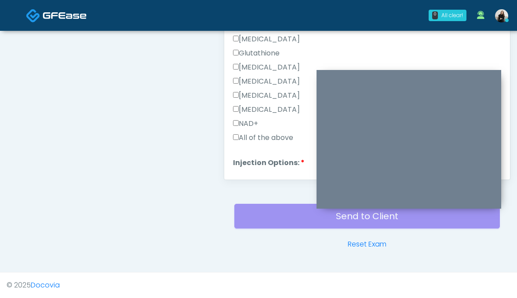
click at [261, 136] on label "All of the above" at bounding box center [263, 137] width 60 height 11
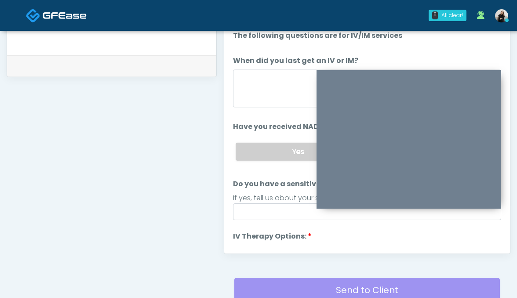
scroll to position [411, 0]
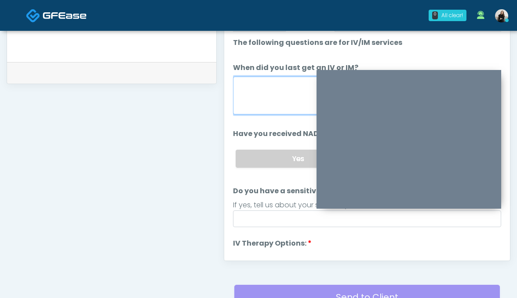
click at [261, 78] on textarea "When did you last get an IV or IM?" at bounding box center [367, 96] width 269 height 38
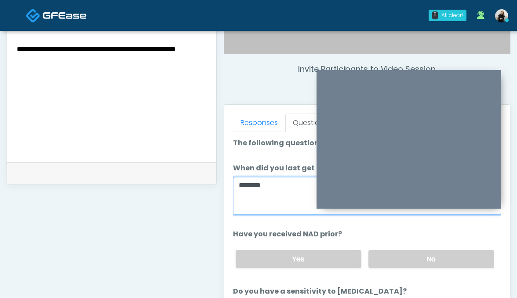
scroll to position [300, 0]
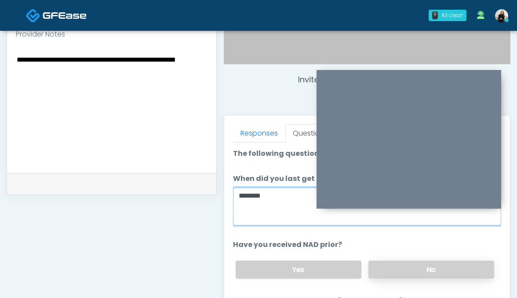
type textarea "********"
click at [399, 277] on label "No" at bounding box center [432, 269] width 126 height 18
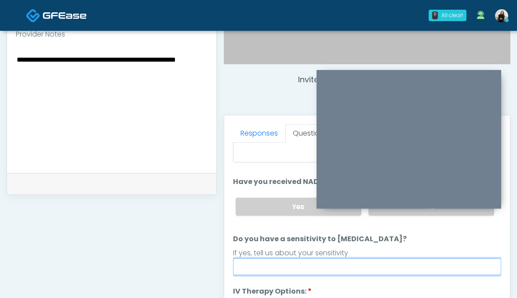
click at [397, 273] on input "Do you have a sensitivity to Niacin?" at bounding box center [367, 266] width 269 height 17
type input "**********"
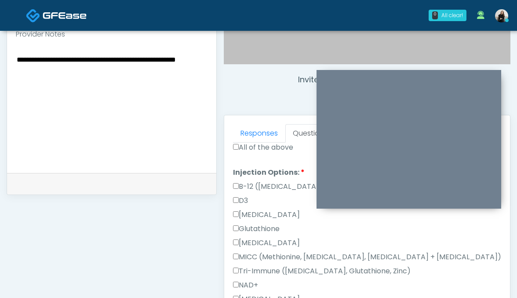
scroll to position [423, 0]
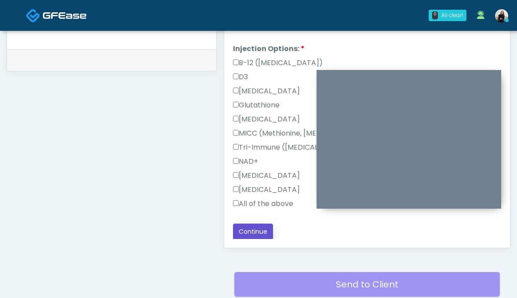
click at [255, 232] on button "Continue" at bounding box center [253, 231] width 40 height 16
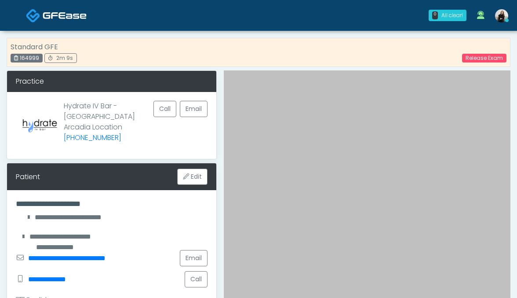
scroll to position [247, 0]
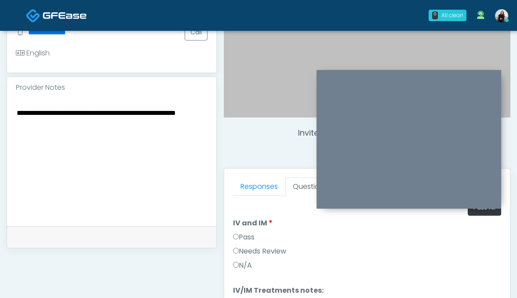
click at [86, 113] on textarea "**********" at bounding box center [112, 160] width 192 height 107
click at [106, 124] on textarea "**********" at bounding box center [112, 160] width 192 height 107
click at [113, 130] on textarea "**********" at bounding box center [112, 160] width 192 height 107
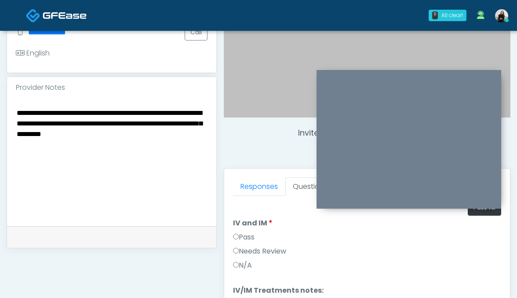
paste textarea "**********"
drag, startPoint x: 181, startPoint y: 133, endPoint x: 184, endPoint y: 143, distance: 10.3
click at [184, 143] on textarea "**********" at bounding box center [112, 160] width 192 height 107
drag, startPoint x: 181, startPoint y: 133, endPoint x: 195, endPoint y: 153, distance: 25.0
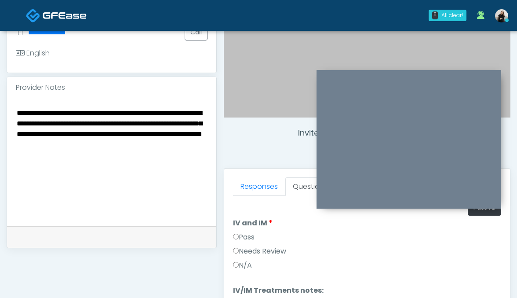
click at [195, 153] on textarea "**********" at bounding box center [112, 160] width 192 height 107
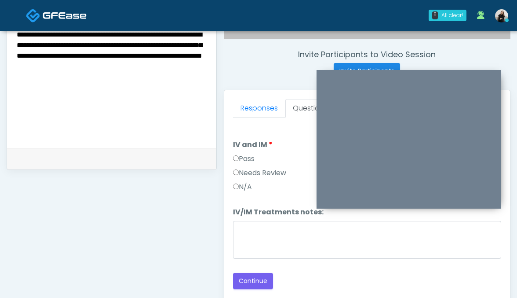
scroll to position [369, 0]
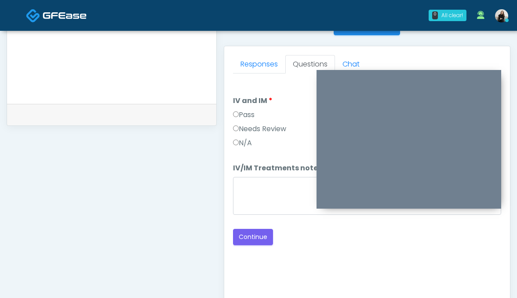
type textarea "**********"
click at [251, 114] on label "Pass" at bounding box center [244, 114] width 22 height 11
click at [251, 188] on textarea "IV/IM Treatments notes:" at bounding box center [367, 196] width 269 height 38
paste textarea "**********"
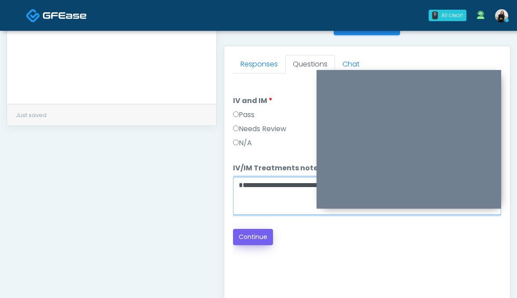
type textarea "**********"
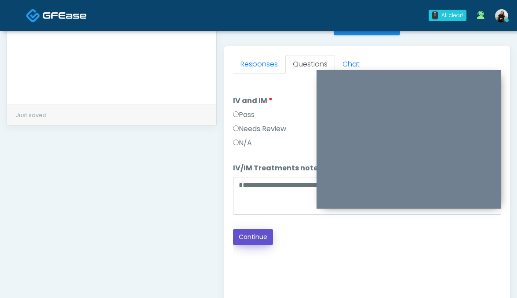
click at [257, 231] on button "Continue" at bounding box center [253, 237] width 40 height 16
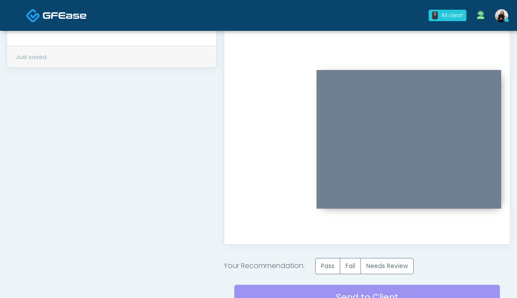
scroll to position [433, 0]
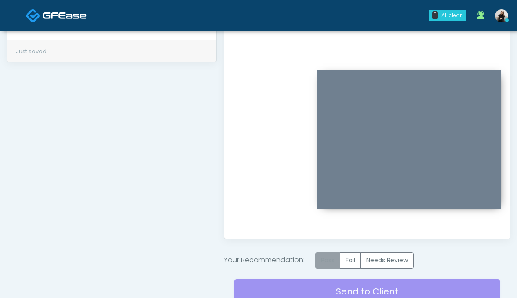
click at [334, 265] on label "Pass" at bounding box center [327, 260] width 25 height 16
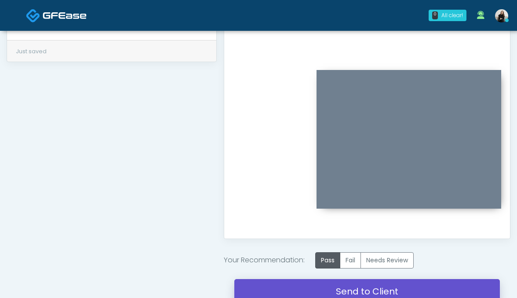
click at [334, 288] on link "Send to Client" at bounding box center [367, 291] width 266 height 25
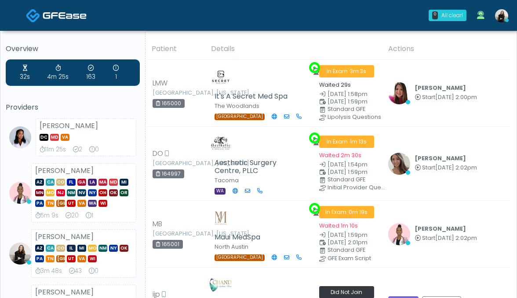
click at [46, 18] on img at bounding box center [65, 15] width 44 height 9
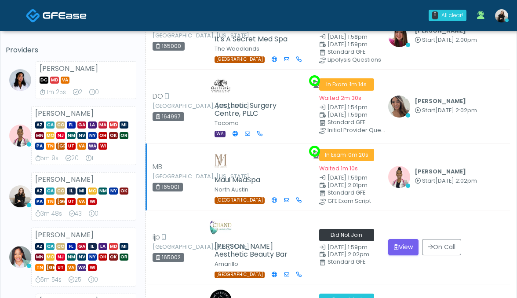
scroll to position [99, 0]
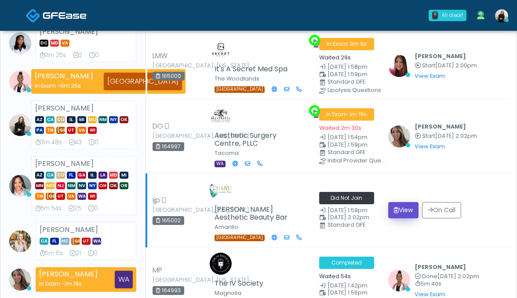
click at [404, 206] on button "View" at bounding box center [403, 210] width 30 height 16
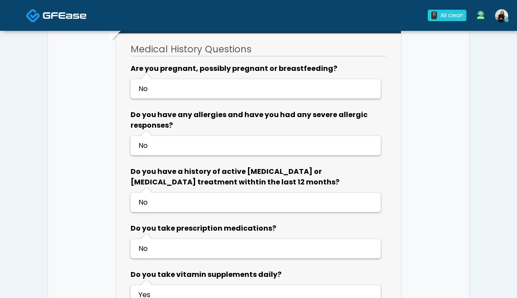
scroll to position [655, 0]
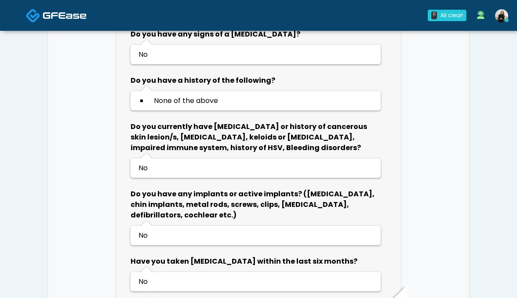
click at [74, 22] on link at bounding box center [56, 15] width 61 height 29
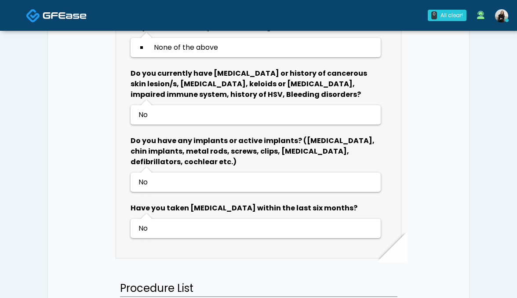
scroll to position [808, 0]
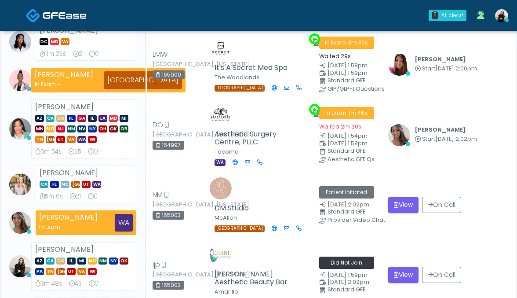
click at [73, 11] on span at bounding box center [65, 15] width 44 height 12
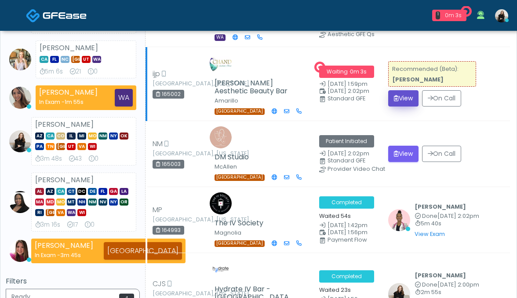
click at [400, 91] on button "View" at bounding box center [403, 98] width 30 height 16
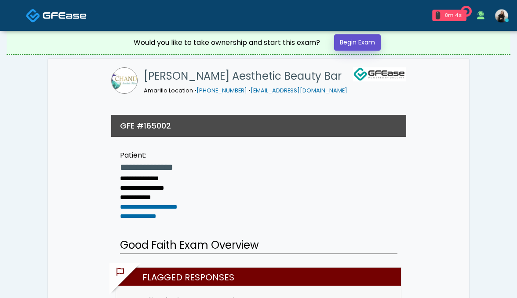
click at [365, 42] on link "Begin Exam" at bounding box center [357, 42] width 47 height 16
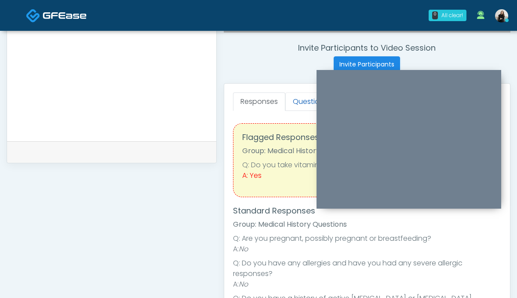
click at [292, 102] on link "Questions" at bounding box center [310, 101] width 50 height 18
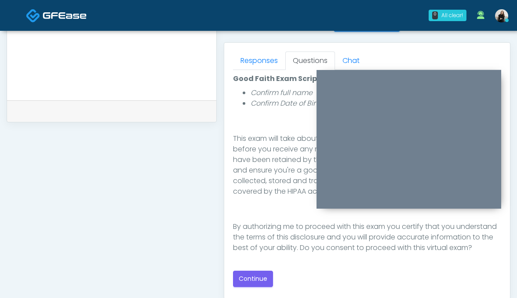
scroll to position [447, 0]
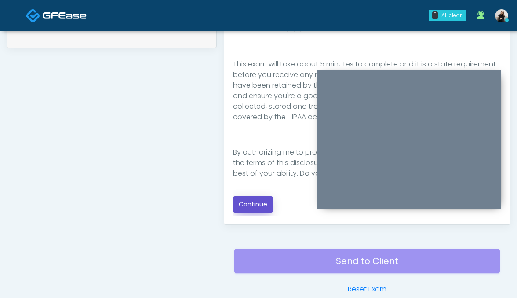
click at [263, 201] on button "Continue" at bounding box center [253, 204] width 40 height 16
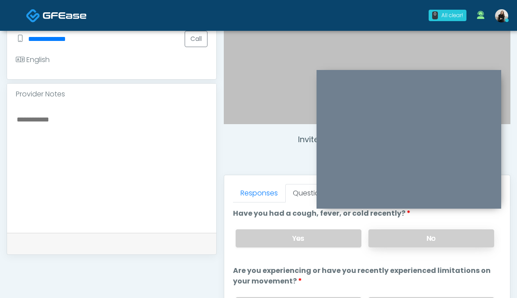
scroll to position [237, 0]
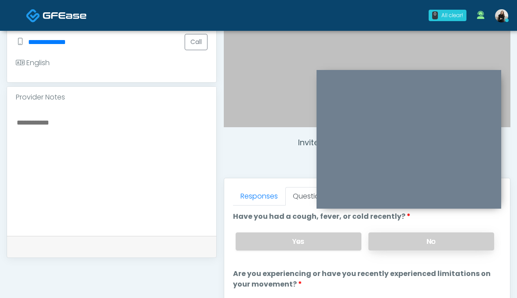
click at [380, 234] on label "No" at bounding box center [432, 241] width 126 height 18
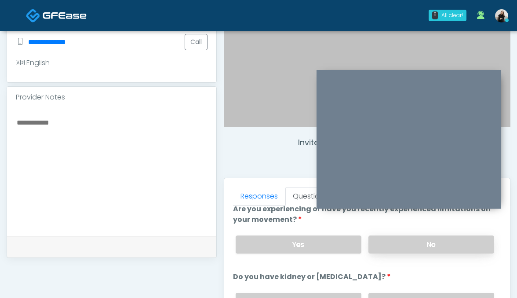
click at [380, 241] on label "No" at bounding box center [432, 244] width 126 height 18
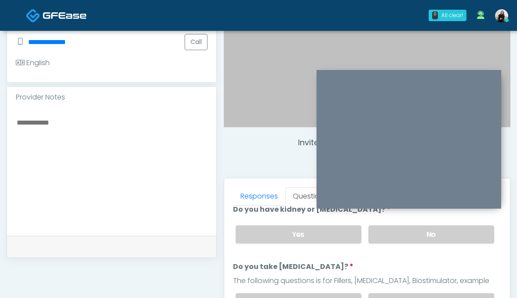
click at [380, 235] on label "No" at bounding box center [432, 234] width 126 height 18
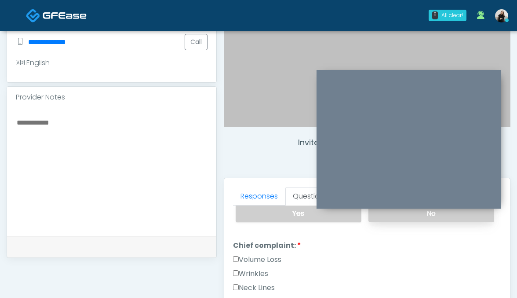
click at [383, 218] on label "No" at bounding box center [432, 213] width 126 height 18
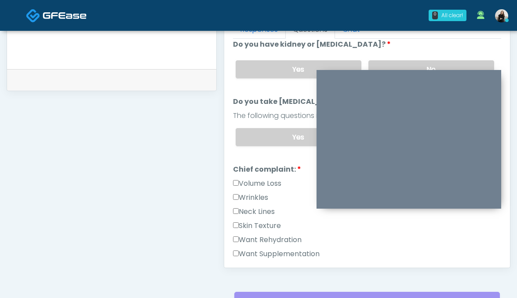
scroll to position [145, 0]
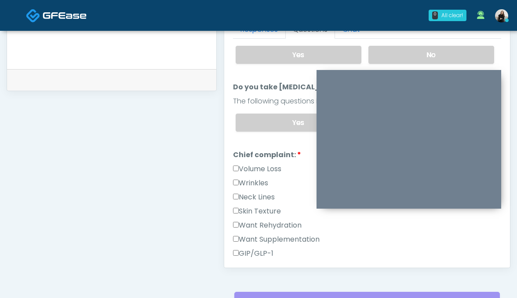
click at [259, 182] on label "Wrinkles" at bounding box center [250, 183] width 35 height 11
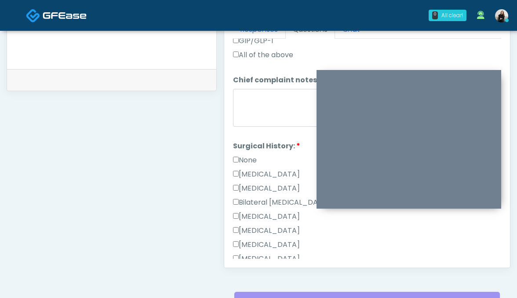
click at [246, 157] on label "None" at bounding box center [245, 160] width 24 height 11
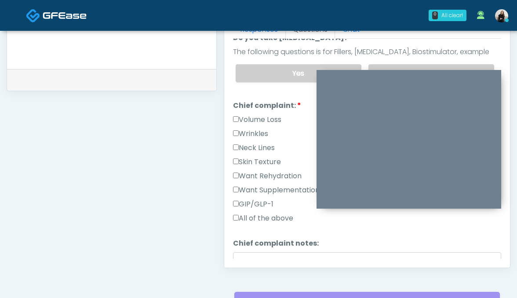
click at [248, 132] on label "Wrinkles" at bounding box center [250, 133] width 35 height 11
click at [248, 201] on label "GIP/GLP-1" at bounding box center [253, 204] width 40 height 11
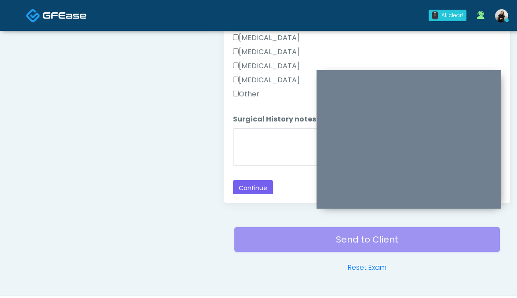
scroll to position [492, 0]
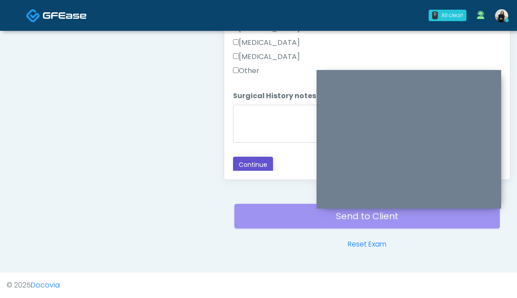
click at [247, 168] on button "Continue" at bounding box center [253, 165] width 40 height 16
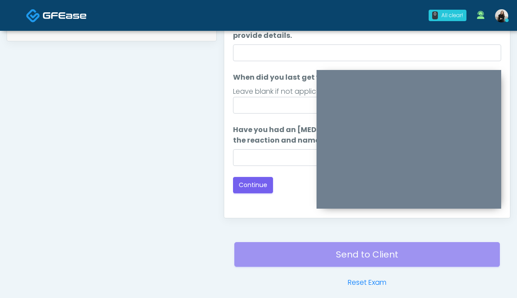
scroll to position [352, 0]
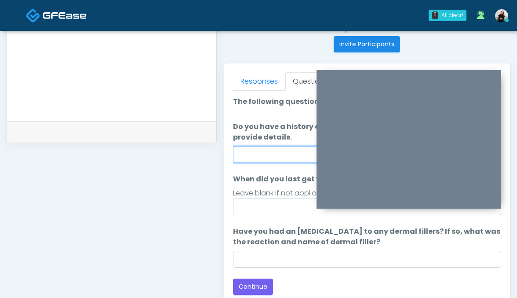
click at [252, 156] on input "Do you have a history of Guillain's barre or ALS? If so, please provide details." at bounding box center [367, 154] width 269 height 17
type input "**"
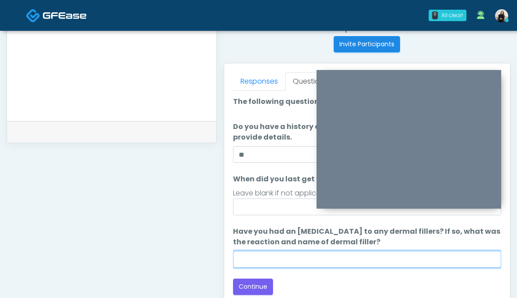
click at [261, 264] on input "Have you had an allergic response to any dermal fillers? If so, what was the re…" at bounding box center [367, 259] width 269 height 17
type input "**"
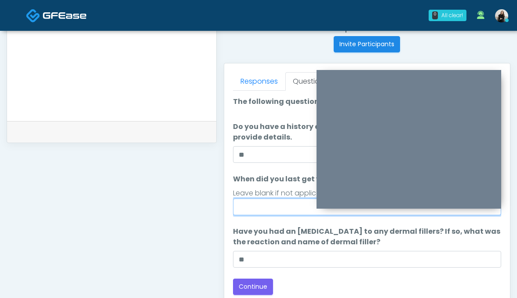
click at [282, 208] on input "When did you last get wrinkle relaxer or dermal filler?" at bounding box center [367, 206] width 269 height 17
type input "**********"
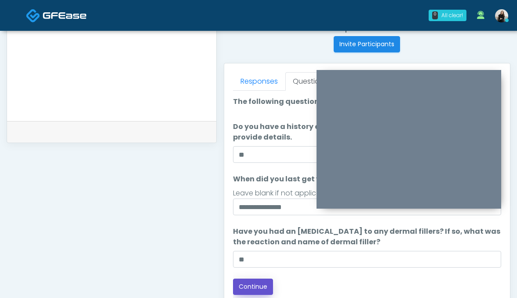
click at [247, 287] on button "Continue" at bounding box center [253, 286] width 40 height 16
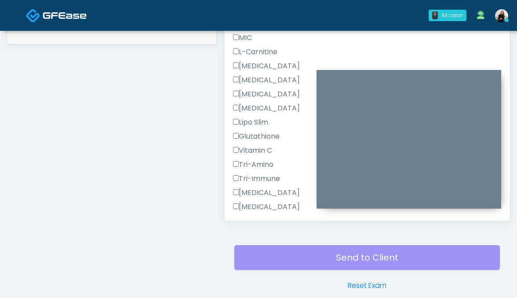
scroll to position [418, 0]
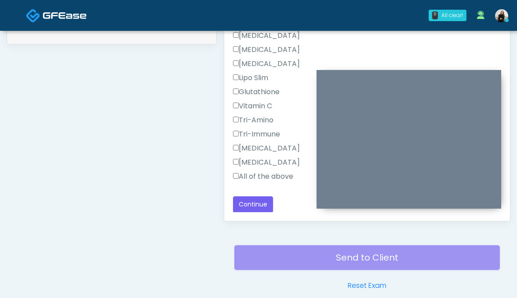
click at [268, 174] on label "All of the above" at bounding box center [263, 176] width 60 height 11
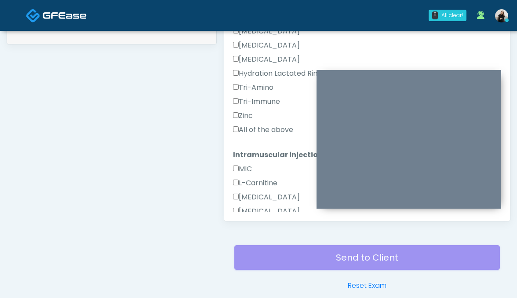
scroll to position [185, 0]
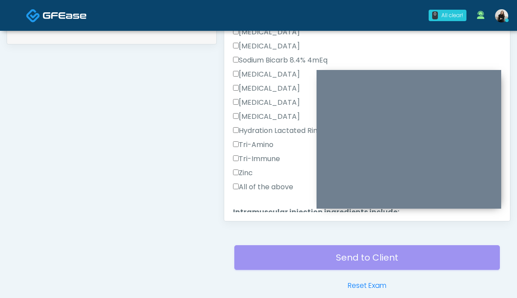
click at [265, 186] on label "All of the above" at bounding box center [263, 187] width 60 height 11
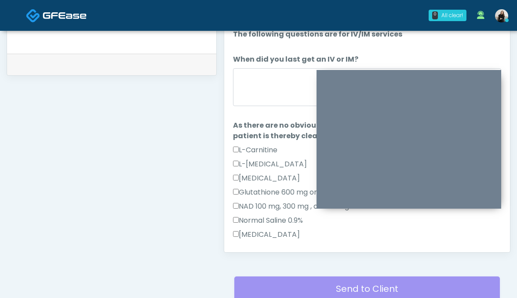
scroll to position [390, 0]
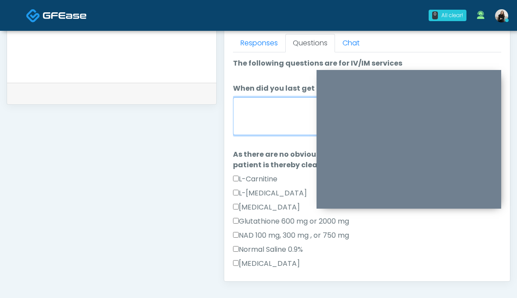
click at [261, 128] on textarea "When did you last get an IV or IM?" at bounding box center [367, 116] width 269 height 38
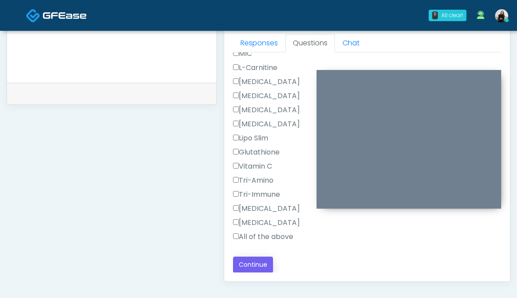
type textarea "********"
click at [255, 268] on button "Continue" at bounding box center [253, 264] width 40 height 16
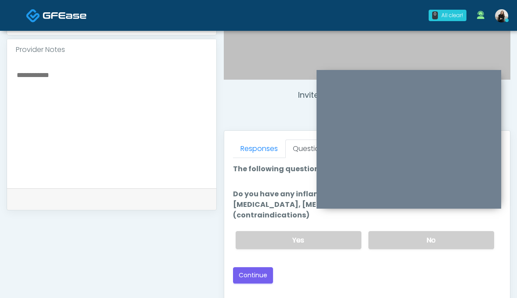
scroll to position [259, 0]
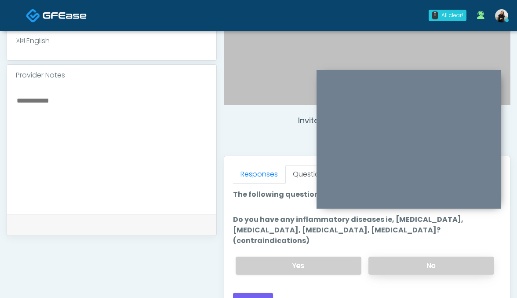
click at [389, 256] on label "No" at bounding box center [432, 265] width 126 height 18
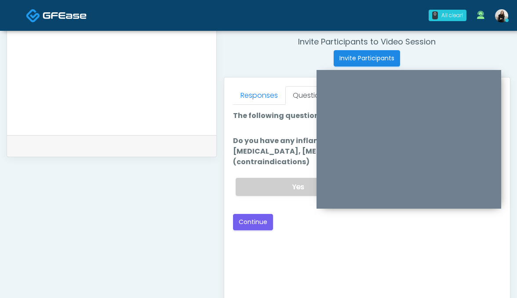
scroll to position [383, 0]
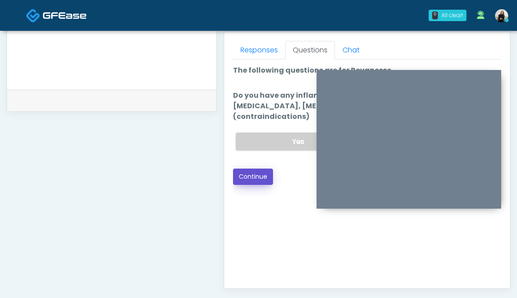
click at [259, 169] on button "Continue" at bounding box center [253, 176] width 40 height 16
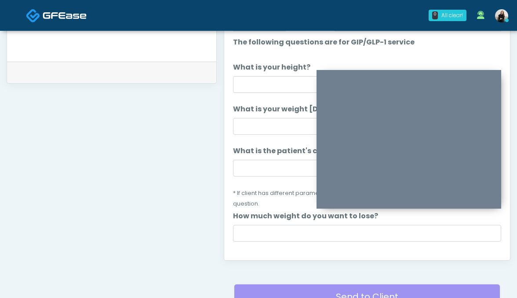
scroll to position [378, 0]
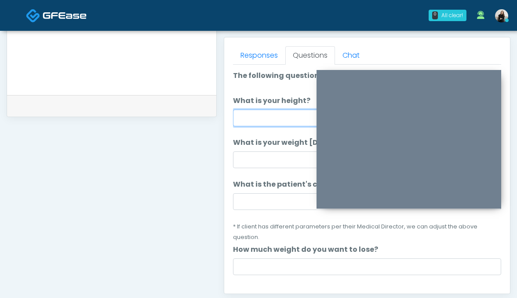
click at [272, 116] on input "What is your height?" at bounding box center [367, 117] width 269 height 17
drag, startPoint x: 278, startPoint y: 118, endPoint x: 158, endPoint y: 118, distance: 120.5
click at [158, 118] on div "**********" at bounding box center [259, 28] width 504 height 671
type input "******"
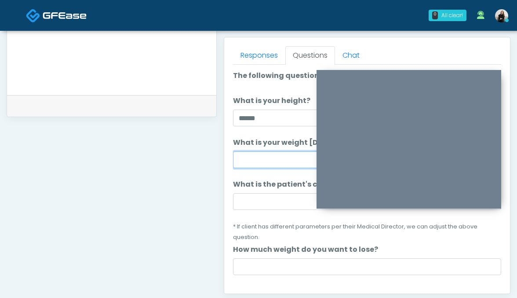
click at [238, 156] on input "What is your weight today?" at bounding box center [367, 159] width 269 height 17
type input "***"
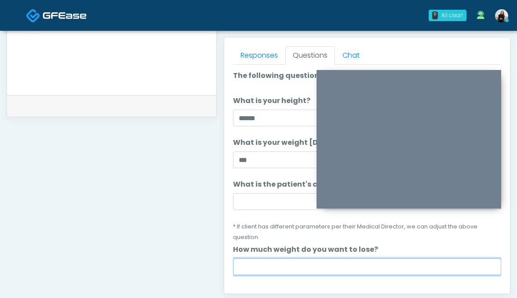
click at [260, 258] on input "How much weight do you want to lose?" at bounding box center [367, 266] width 269 height 17
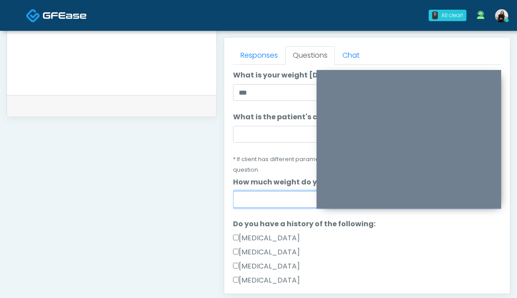
scroll to position [116, 0]
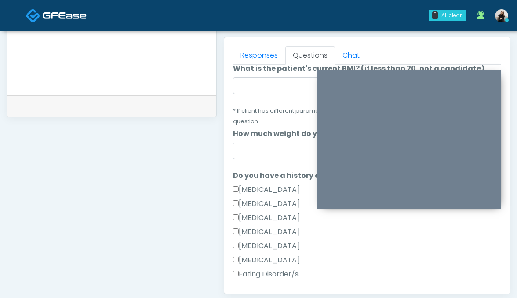
click at [256, 283] on label "None of the above" at bounding box center [268, 288] width 70 height 11
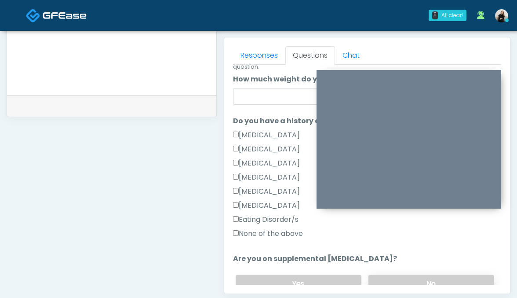
click at [389, 274] on label "No" at bounding box center [432, 283] width 126 height 18
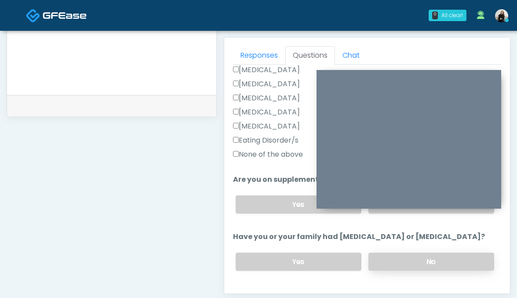
click at [390, 252] on label "No" at bounding box center [432, 261] width 126 height 18
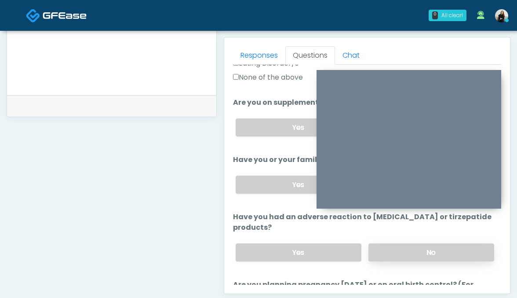
click at [390, 243] on label "No" at bounding box center [432, 252] width 126 height 18
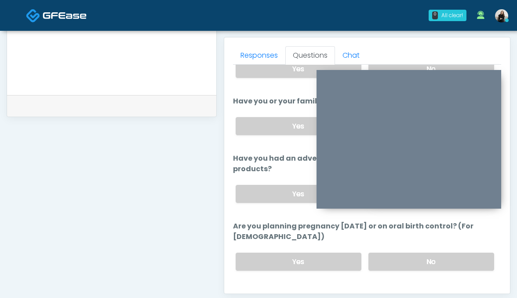
click at [390, 252] on label "No" at bounding box center [432, 261] width 126 height 18
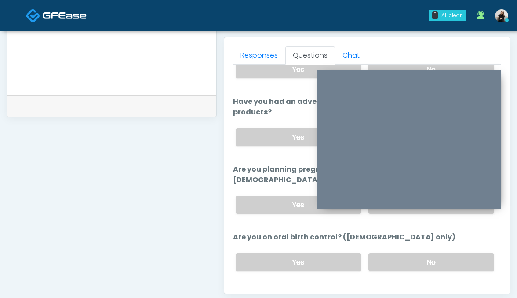
click at [390, 253] on label "No" at bounding box center [432, 262] width 126 height 18
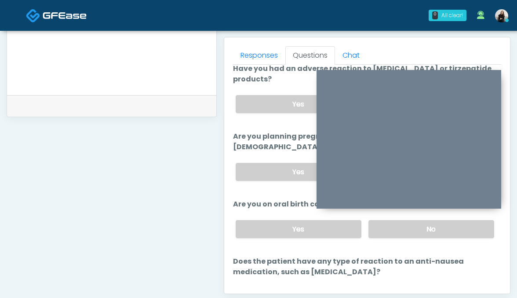
scroll to position [506, 0]
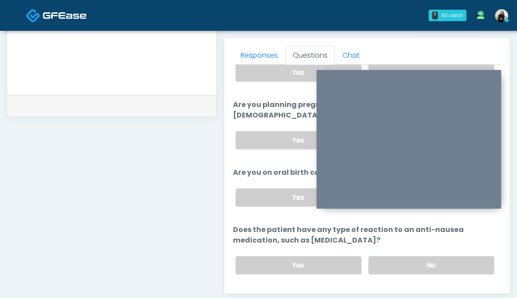
click at [390, 256] on label "No" at bounding box center [432, 265] width 126 height 18
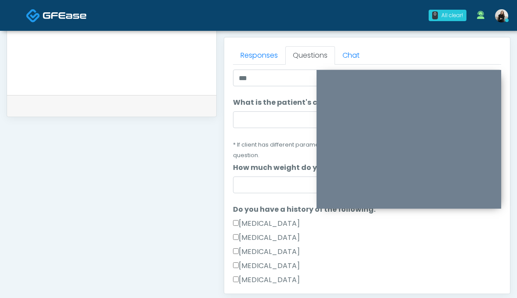
scroll to position [14, 0]
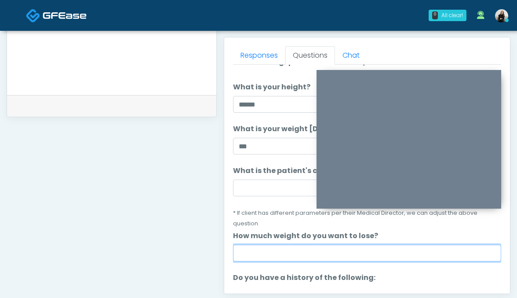
click at [247, 245] on input "How much weight do you want to lose?" at bounding box center [367, 253] width 269 height 17
type input "**"
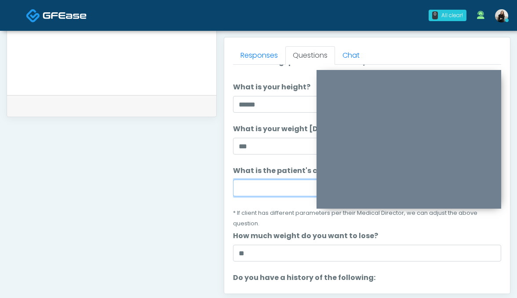
click at [263, 182] on input "What is the patient's current BMI? (if less than 20, not a candidate)" at bounding box center [367, 187] width 269 height 17
paste input "****"
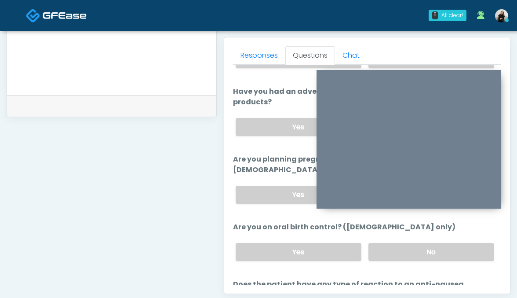
scroll to position [506, 0]
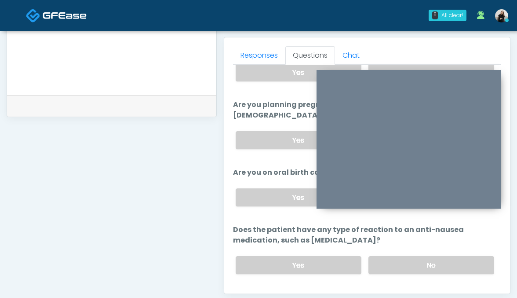
type input "****"
click at [248, 292] on button "Continue" at bounding box center [253, 300] width 40 height 16
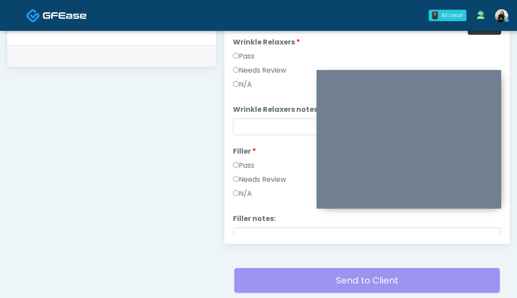
scroll to position [422, 0]
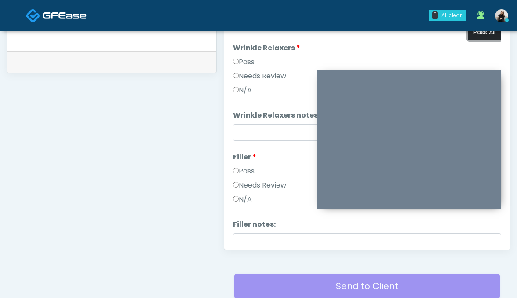
click at [472, 37] on button "Pass All" at bounding box center [484, 32] width 33 height 16
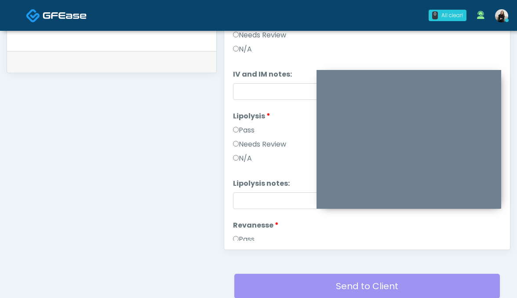
scroll to position [502, 0]
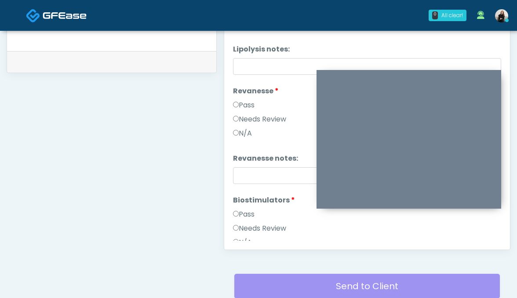
click at [256, 115] on label "Needs Review" at bounding box center [259, 119] width 53 height 11
click at [256, 173] on input "Revanesse notes:" at bounding box center [367, 175] width 269 height 17
click at [273, 173] on input "**********" at bounding box center [367, 175] width 269 height 17
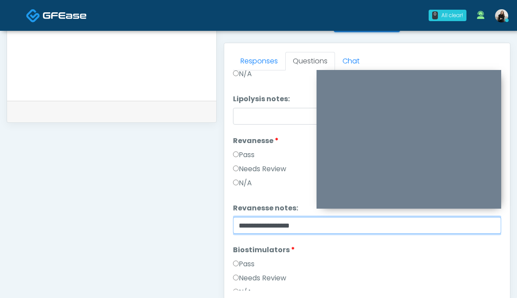
scroll to position [283, 0]
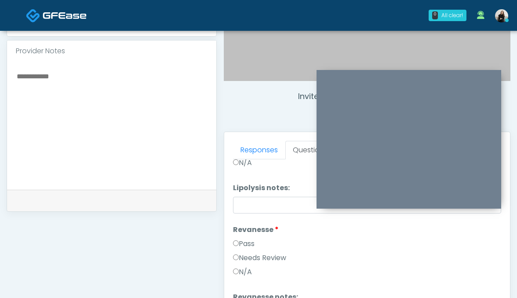
type input "**********"
click at [52, 124] on textarea at bounding box center [112, 123] width 192 height 107
paste textarea "**********"
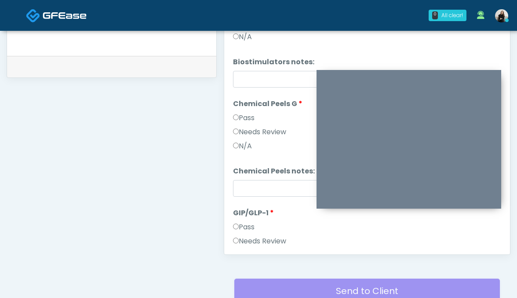
scroll to position [800, 0]
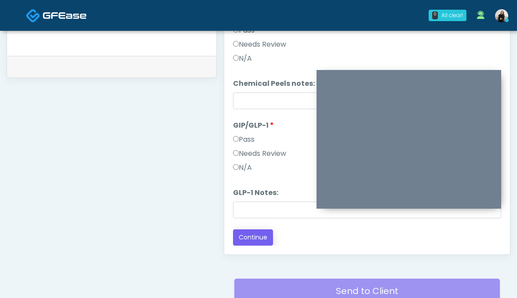
type textarea "**********"
click at [262, 230] on button "Continue" at bounding box center [253, 237] width 40 height 16
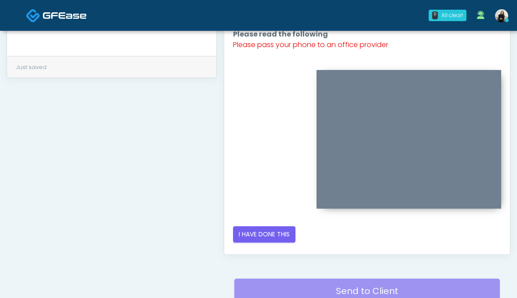
scroll to position [0, 0]
drag, startPoint x: 285, startPoint y: 238, endPoint x: 347, endPoint y: 254, distance: 64.4
click at [347, 254] on div "Responses Questions Chat Good Faith Exam Script Good Faith Exam Script INTRODUC…" at bounding box center [367, 126] width 287 height 257
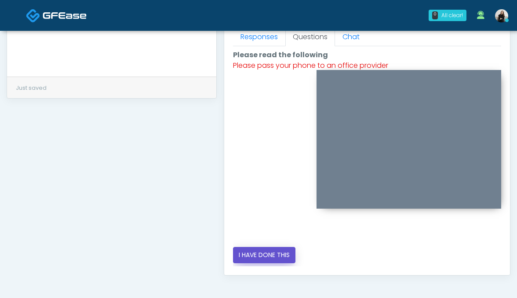
scroll to position [394, 0]
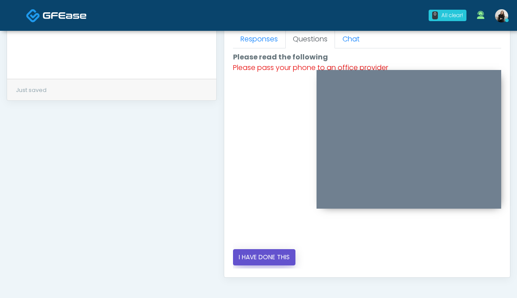
click at [282, 258] on button "I HAVE DONE THIS" at bounding box center [264, 257] width 62 height 16
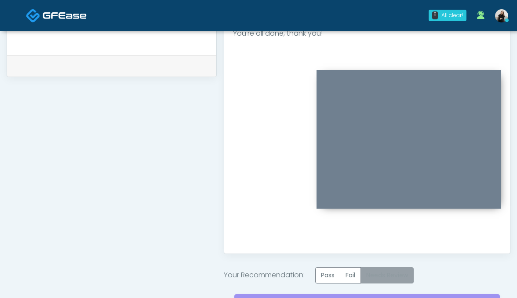
click at [374, 270] on label "Needs Review" at bounding box center [387, 275] width 53 height 16
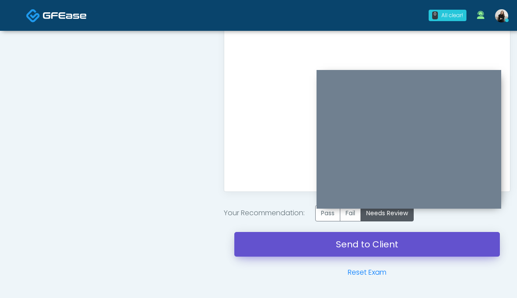
click at [365, 248] on link "Send to Client" at bounding box center [367, 244] width 266 height 25
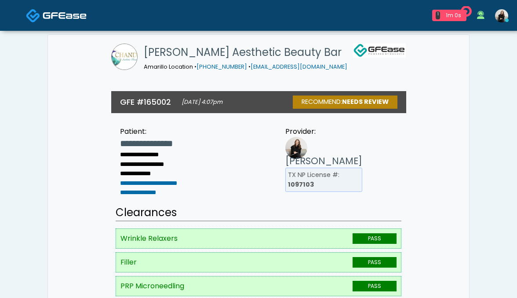
scroll to position [378, 0]
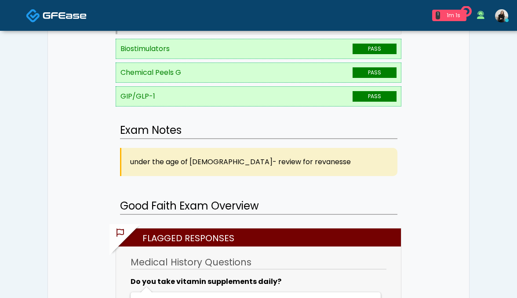
click at [58, 14] on img at bounding box center [65, 15] width 44 height 9
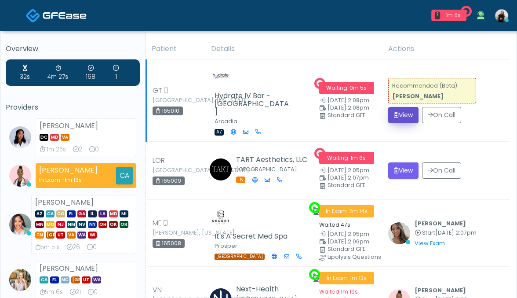
click at [393, 116] on button "View" at bounding box center [403, 115] width 30 height 16
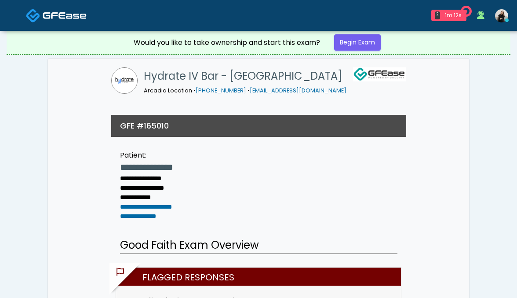
click at [78, 19] on img at bounding box center [65, 15] width 44 height 9
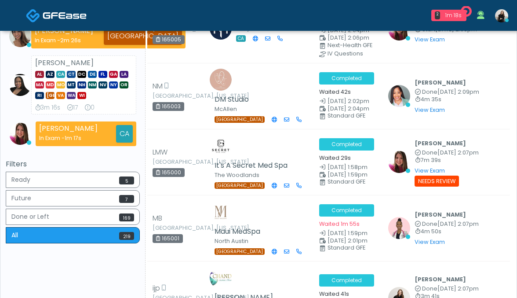
scroll to position [380, 0]
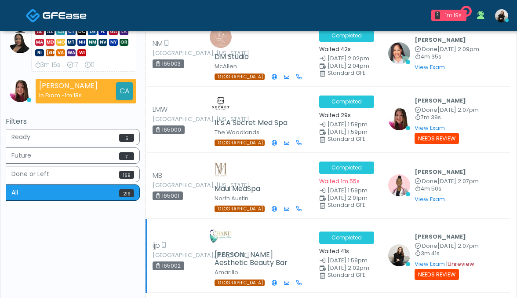
click at [449, 260] on link "Unreview" at bounding box center [461, 263] width 27 height 7
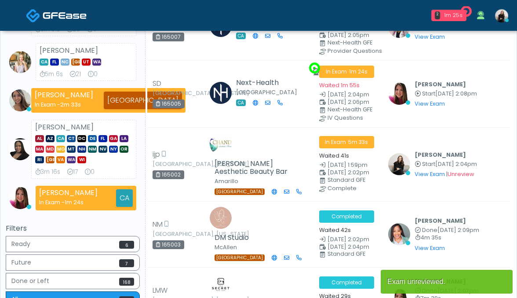
scroll to position [348, 0]
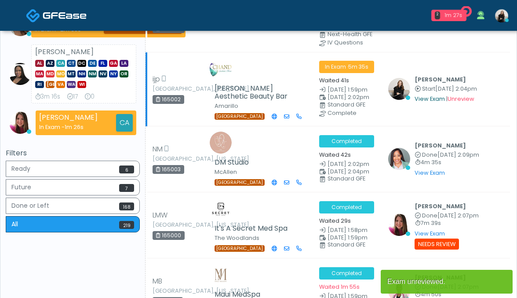
click at [431, 95] on link "View Exam" at bounding box center [430, 98] width 30 height 7
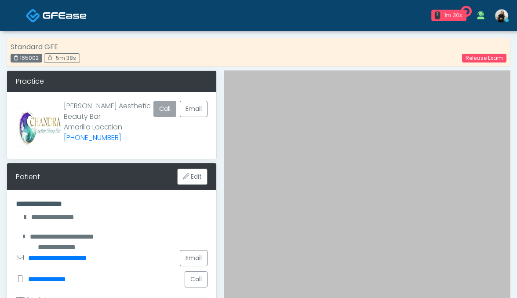
click at [164, 108] on button "Call" at bounding box center [164, 109] width 23 height 16
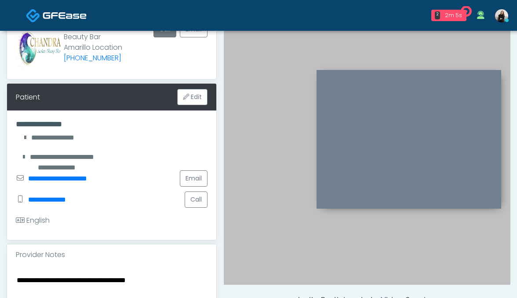
scroll to position [79, 0]
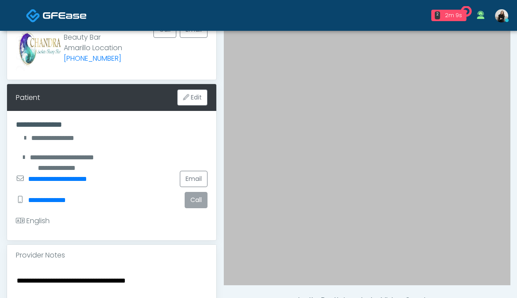
click at [200, 206] on button "Call" at bounding box center [196, 200] width 23 height 16
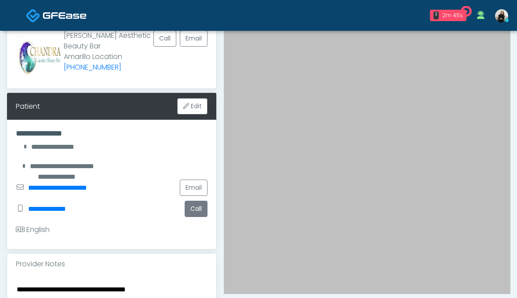
scroll to position [68, 0]
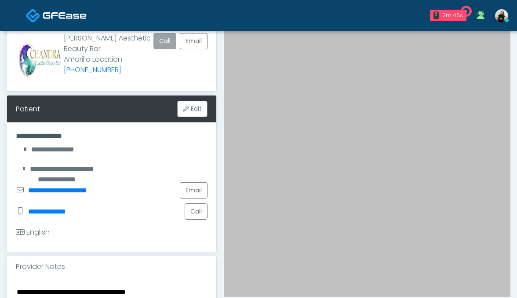
click at [162, 45] on button "Call" at bounding box center [164, 41] width 23 height 16
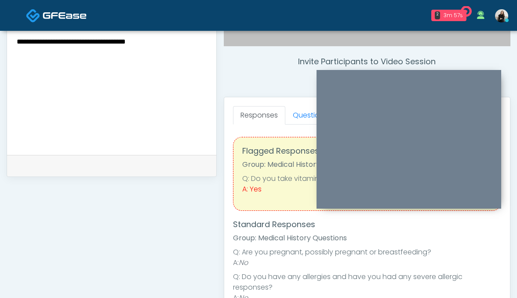
scroll to position [113, 0]
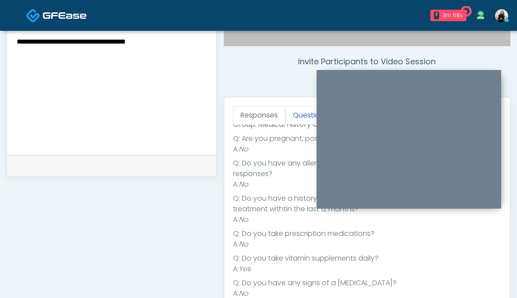
click at [301, 120] on link "Questions" at bounding box center [310, 115] width 50 height 18
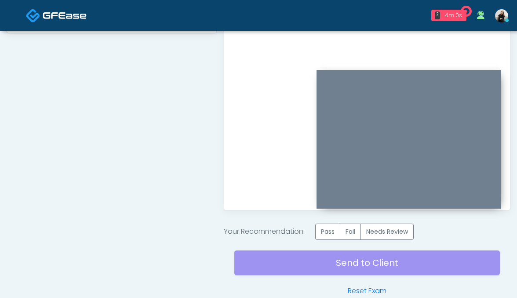
scroll to position [446, 0]
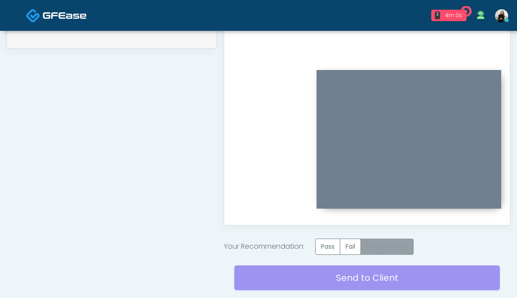
click at [376, 248] on label "Needs Review" at bounding box center [387, 246] width 53 height 16
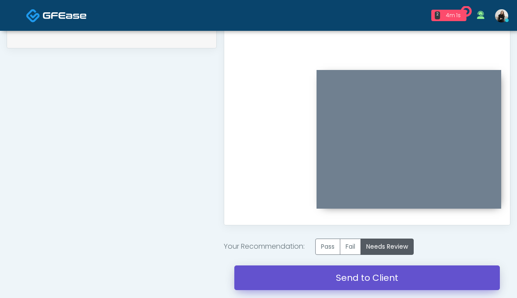
click at [369, 278] on link "Send to Client" at bounding box center [367, 277] width 266 height 25
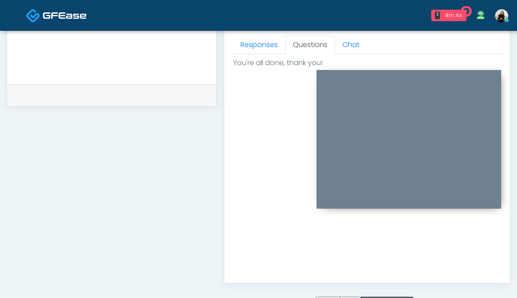
scroll to position [308, 0]
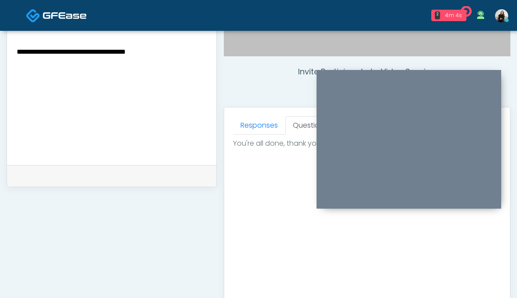
click at [162, 102] on textarea "**********" at bounding box center [112, 99] width 192 height 107
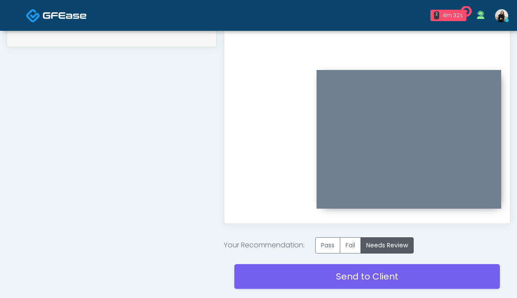
scroll to position [490, 0]
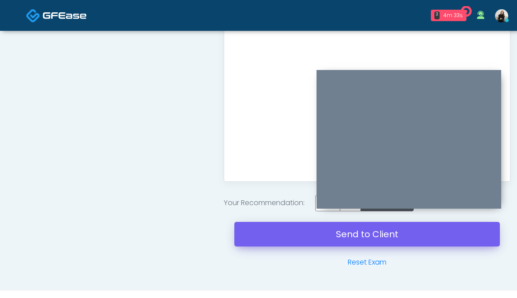
type textarea "**********"
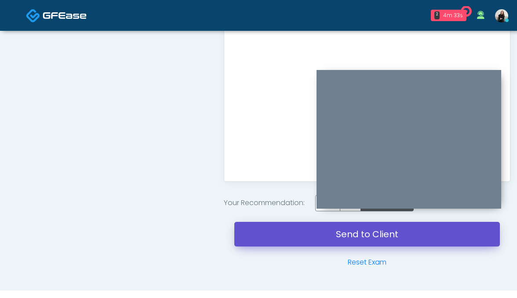
click at [322, 234] on link "Send to Client" at bounding box center [367, 234] width 266 height 25
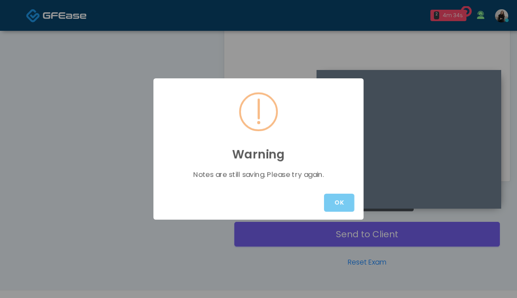
click at [338, 201] on button "OK" at bounding box center [339, 202] width 30 height 18
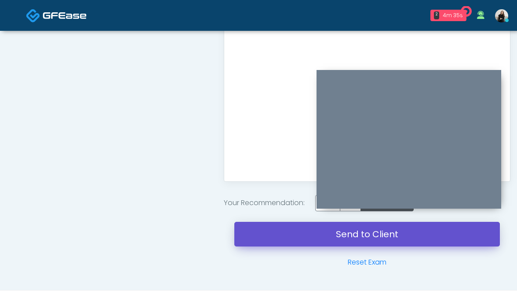
click at [338, 228] on link "Send to Client" at bounding box center [367, 234] width 266 height 25
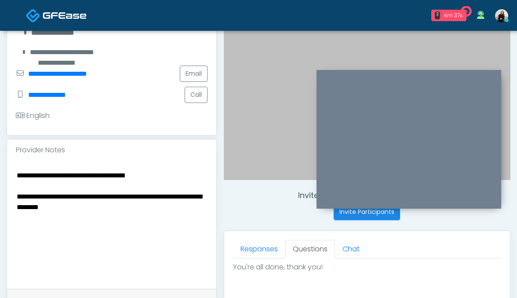
scroll to position [21, 0]
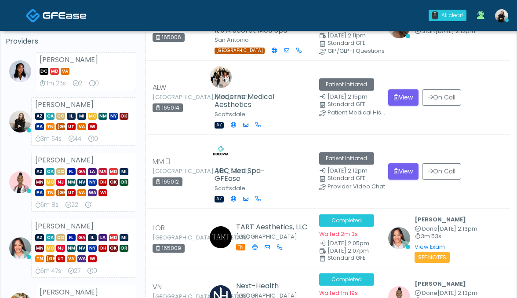
scroll to position [73, 0]
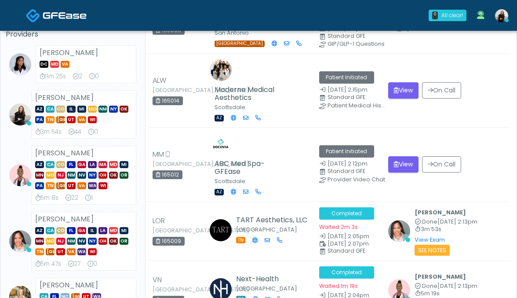
click at [66, 26] on link at bounding box center [56, 15] width 61 height 29
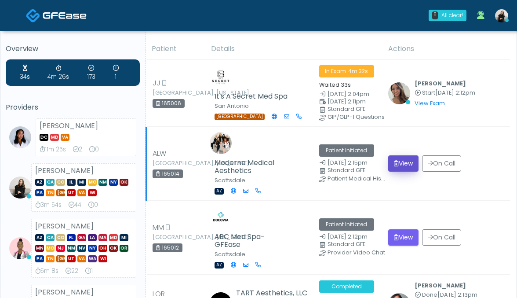
click at [402, 162] on button "View" at bounding box center [403, 163] width 30 height 16
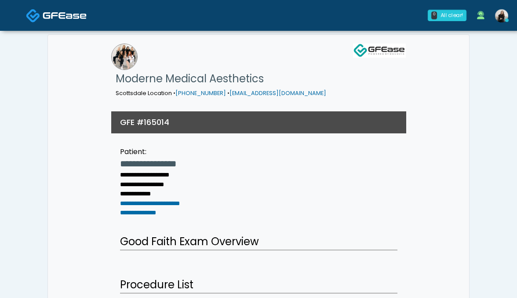
click at [71, 25] on link at bounding box center [56, 15] width 61 height 29
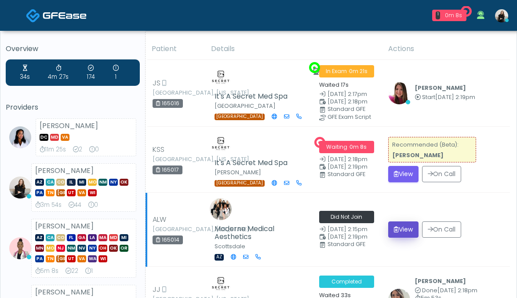
click at [399, 224] on button "View" at bounding box center [403, 229] width 30 height 16
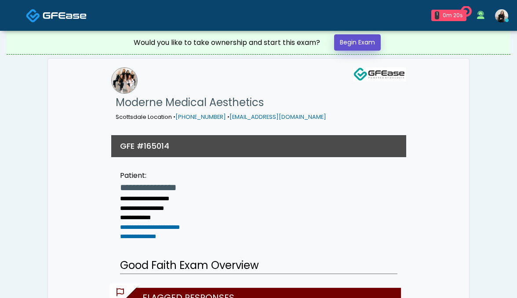
click at [357, 47] on link "Begin Exam" at bounding box center [357, 42] width 47 height 16
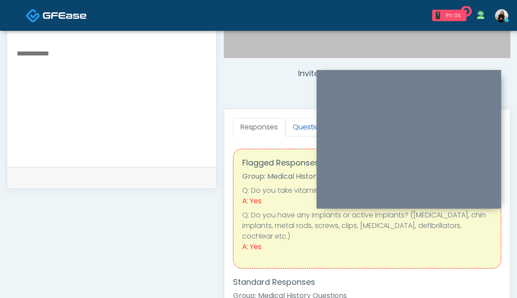
click at [303, 128] on link "Questions" at bounding box center [310, 127] width 50 height 18
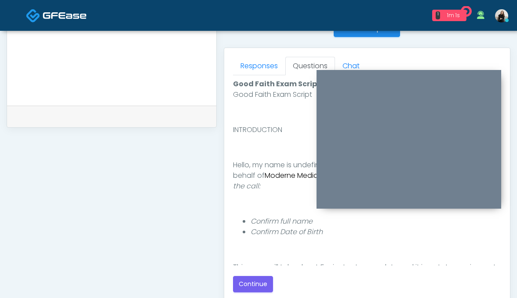
scroll to position [392, 0]
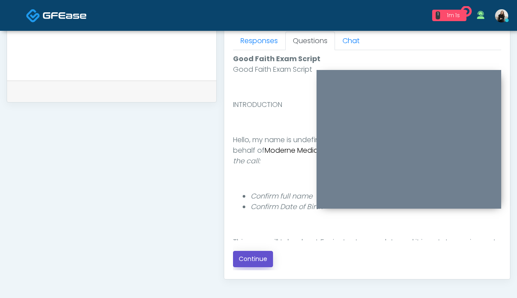
click at [243, 255] on button "Continue" at bounding box center [253, 259] width 40 height 16
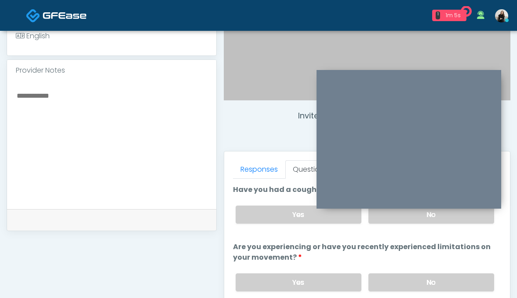
scroll to position [244, 0]
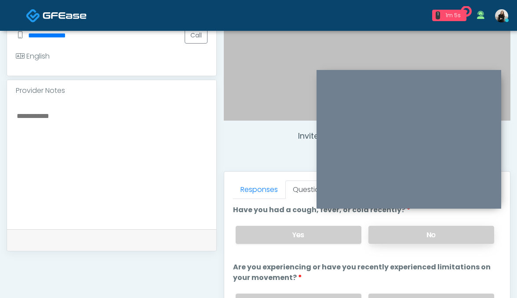
click at [407, 241] on label "No" at bounding box center [432, 235] width 126 height 18
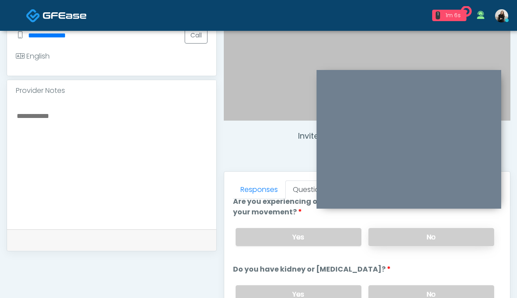
click at [407, 239] on label "No" at bounding box center [432, 237] width 126 height 18
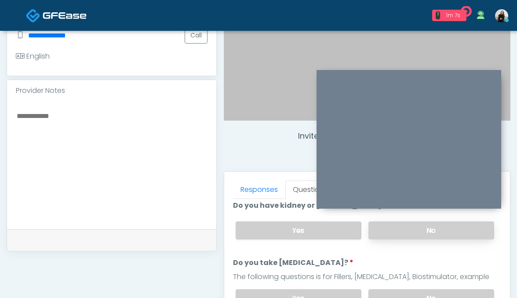
click at [405, 231] on label "No" at bounding box center [432, 230] width 126 height 18
click at [400, 291] on label "No" at bounding box center [432, 298] width 126 height 18
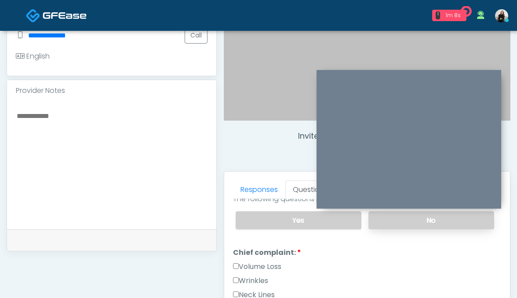
scroll to position [228, 0]
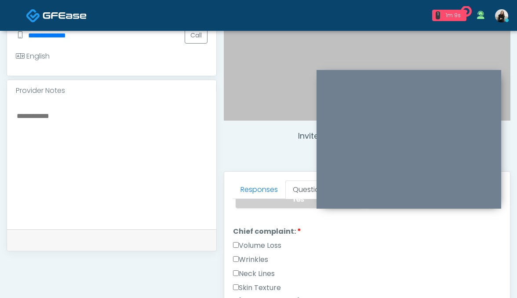
click at [263, 259] on label "Wrinkles" at bounding box center [250, 259] width 35 height 11
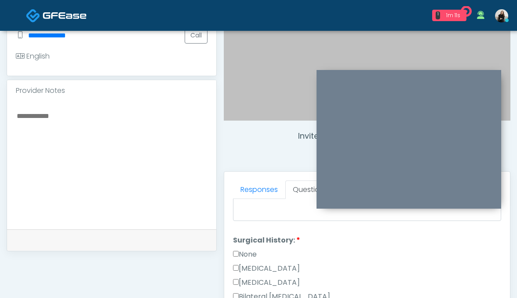
click at [254, 253] on label "None" at bounding box center [245, 254] width 24 height 11
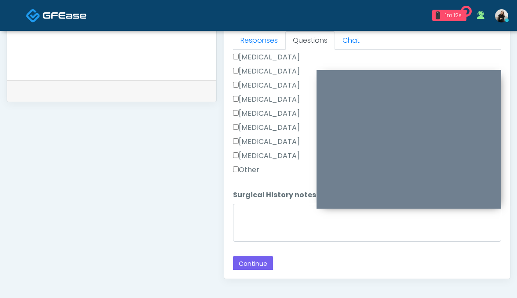
scroll to position [405, 0]
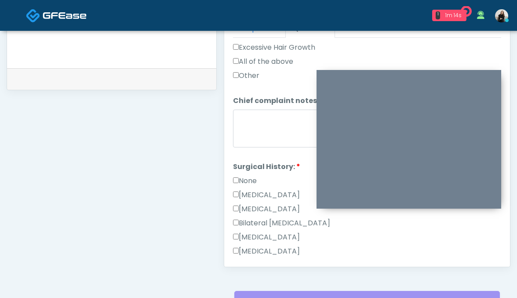
click at [249, 179] on label "None" at bounding box center [245, 180] width 24 height 11
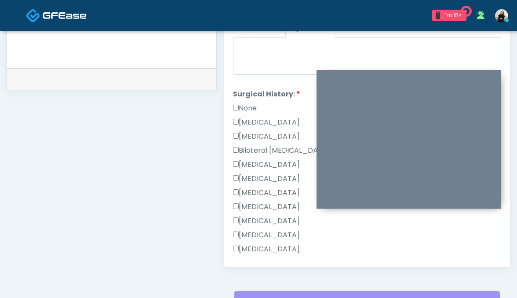
click at [250, 159] on label "[MEDICAL_DATA]" at bounding box center [266, 164] width 67 height 11
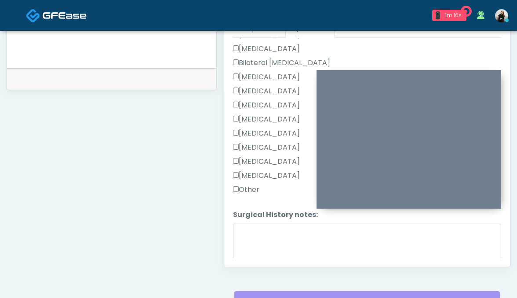
scroll to position [555, 0]
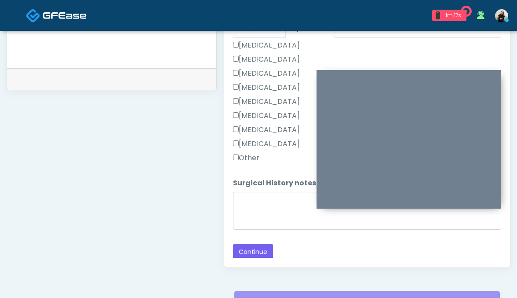
click at [249, 156] on label "Other" at bounding box center [246, 158] width 26 height 11
click at [241, 196] on textarea "Surgical History notes:" at bounding box center [367, 211] width 269 height 38
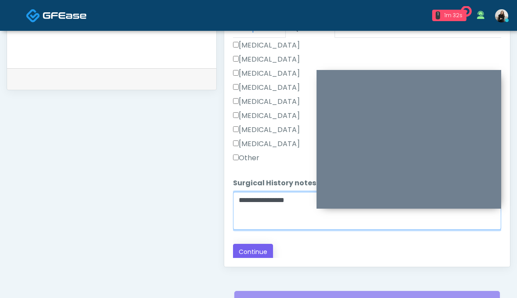
type textarea "**********"
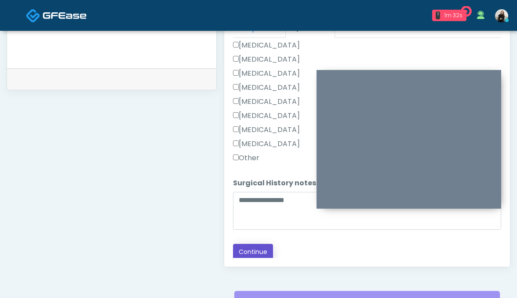
click at [253, 254] on button "Continue" at bounding box center [253, 252] width 40 height 16
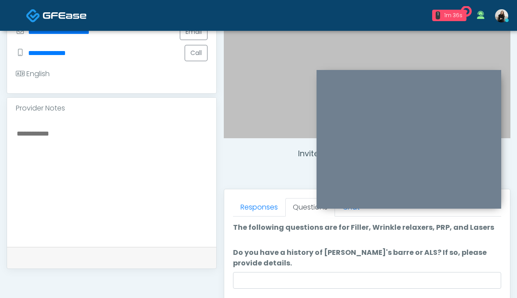
scroll to position [223, 0]
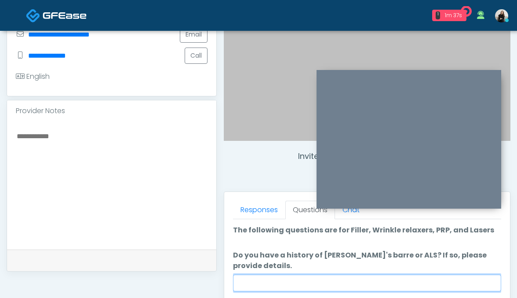
click at [263, 285] on input "Do you have a history of Guillain's barre or ALS? If so, please provide details." at bounding box center [367, 282] width 269 height 17
type input "**"
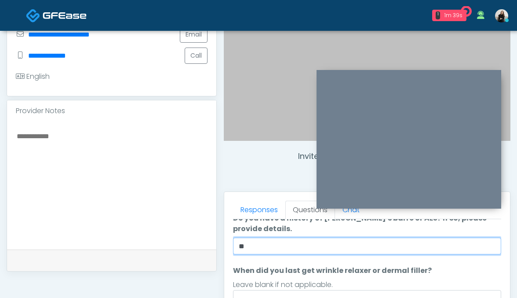
scroll to position [67, 0]
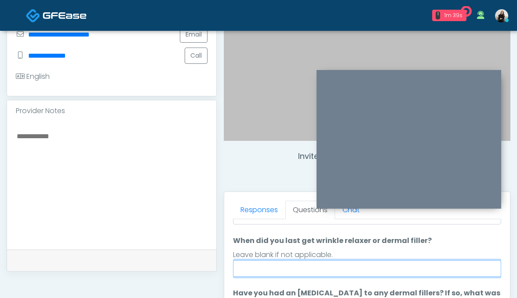
click at [289, 262] on input "When did you last get wrinkle relaxer or dermal filler?" at bounding box center [367, 268] width 269 height 17
drag, startPoint x: 245, startPoint y: 265, endPoint x: 227, endPoint y: 265, distance: 18.5
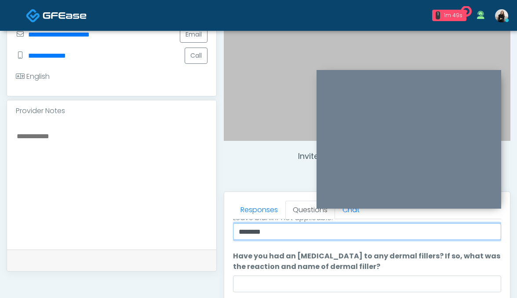
type input "********"
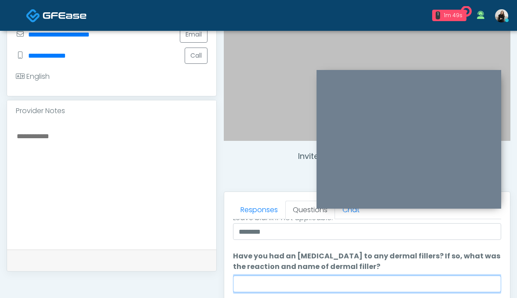
click at [368, 279] on input "Have you had an allergic response to any dermal fillers? If so, what was the re…" at bounding box center [367, 283] width 269 height 17
type input "**"
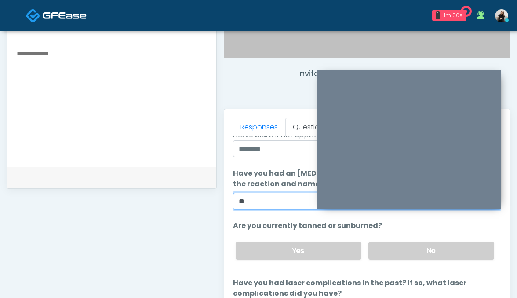
scroll to position [323, 0]
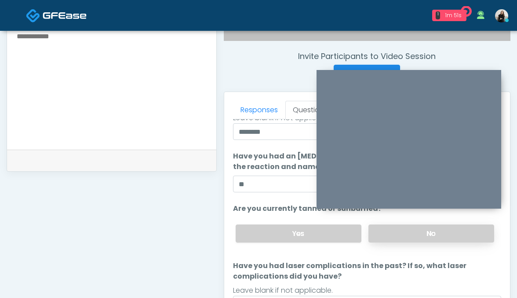
click at [384, 234] on label "No" at bounding box center [432, 233] width 126 height 18
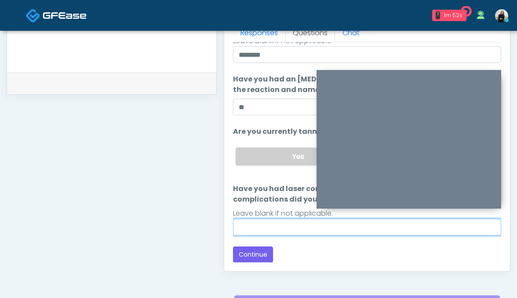
click at [384, 234] on input "Have you had laser complications in the past? If so, what laser complications d…" at bounding box center [367, 227] width 269 height 17
type input "**"
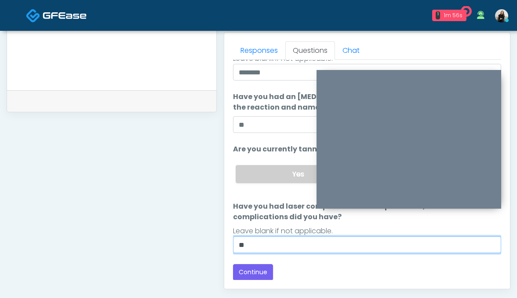
scroll to position [400, 0]
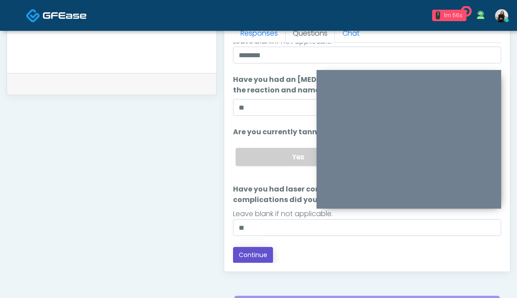
click at [248, 252] on button "Continue" at bounding box center [253, 255] width 40 height 16
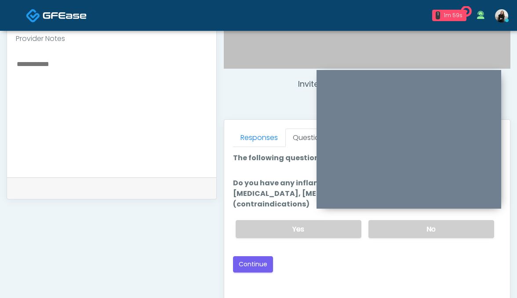
scroll to position [255, 0]
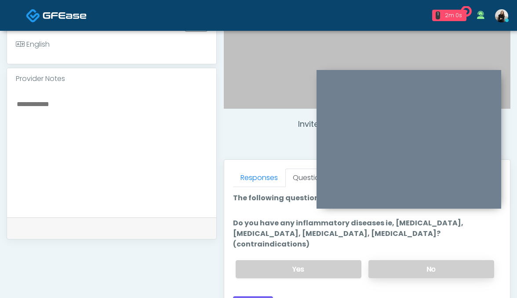
click at [409, 260] on label "No" at bounding box center [432, 269] width 126 height 18
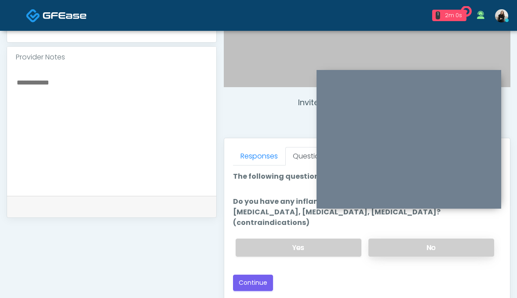
scroll to position [281, 0]
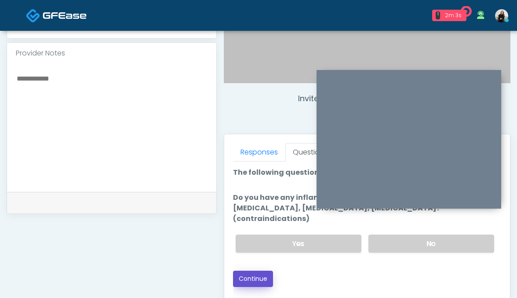
click at [255, 270] on button "Continue" at bounding box center [253, 278] width 40 height 16
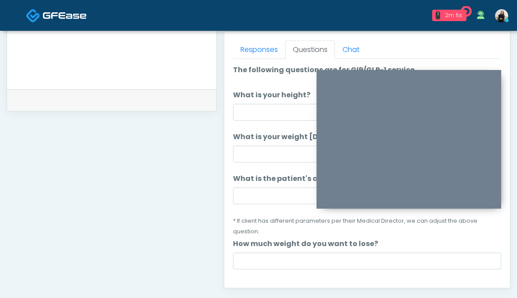
scroll to position [375, 0]
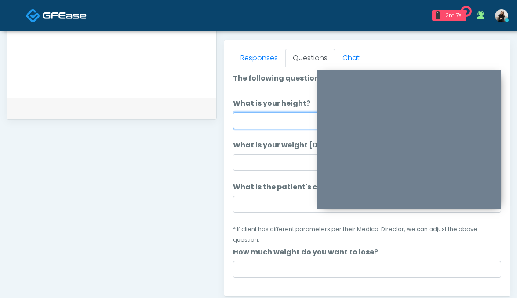
click at [274, 118] on input "What is your height?" at bounding box center [367, 120] width 269 height 17
type input "******"
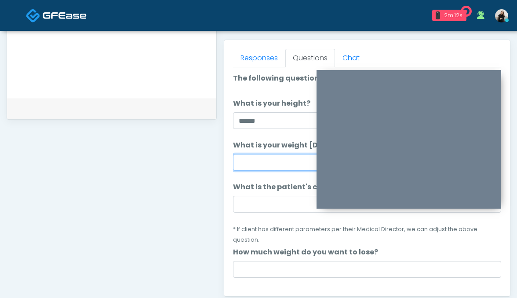
click at [284, 166] on input "What is your weight today?" at bounding box center [367, 162] width 269 height 17
type input "***"
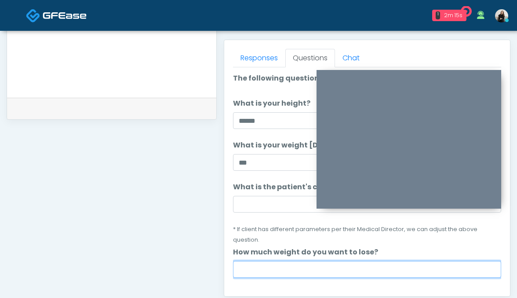
click at [270, 261] on input "How much weight do you want to lose?" at bounding box center [367, 269] width 269 height 17
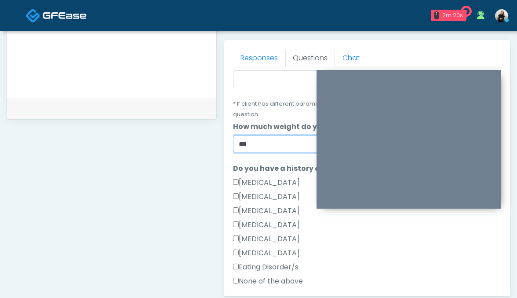
scroll to position [154, 0]
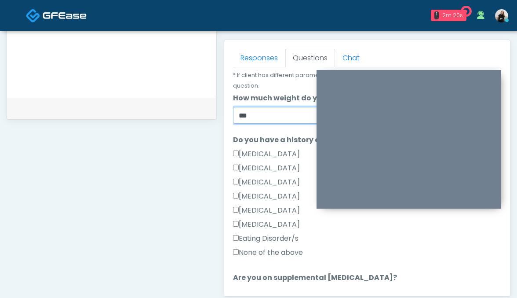
type input "***"
click at [282, 247] on label "None of the above" at bounding box center [268, 252] width 70 height 11
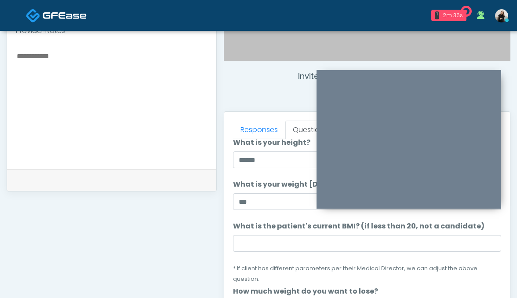
scroll to position [34, 0]
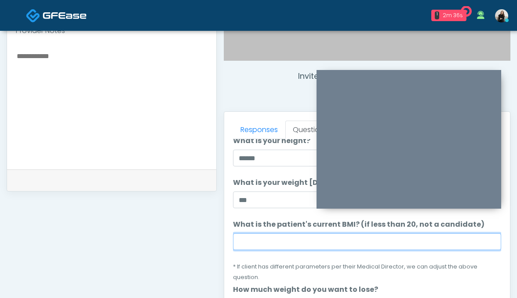
click at [258, 241] on input "What is the patient's current BMI? (if less than 20, not a candidate)" at bounding box center [367, 241] width 269 height 17
paste input "****"
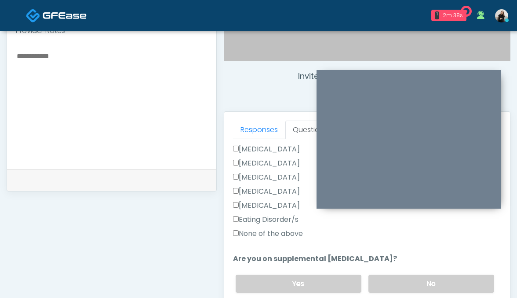
scroll to position [268, 0]
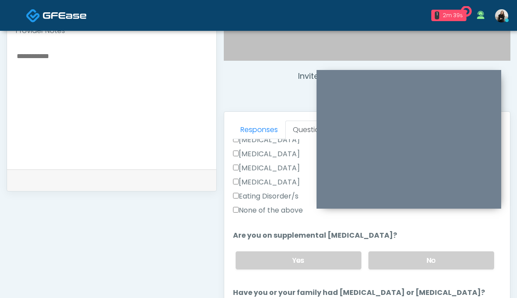
type input "****"
click at [378, 244] on div "Yes No" at bounding box center [365, 260] width 273 height 32
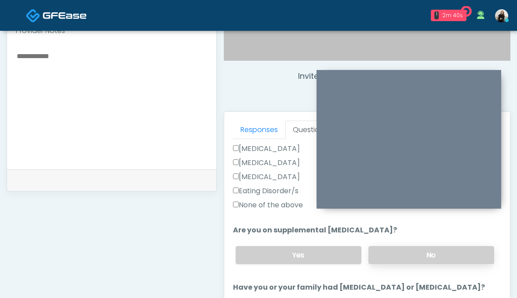
click at [376, 246] on label "No" at bounding box center [432, 255] width 126 height 18
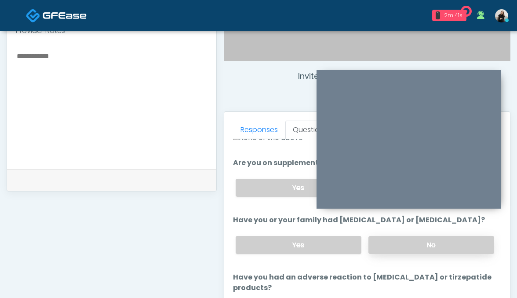
click at [378, 236] on label "No" at bounding box center [432, 245] width 126 height 18
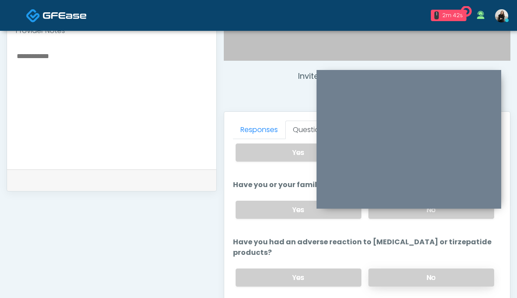
click at [378, 268] on label "No" at bounding box center [432, 277] width 126 height 18
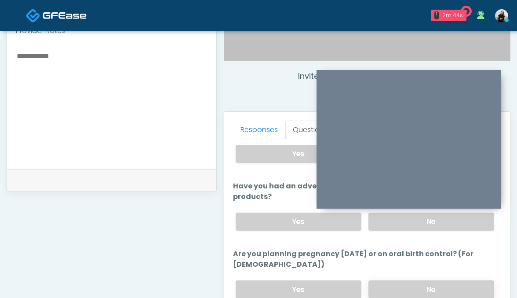
click at [393, 280] on label "No" at bounding box center [432, 289] width 126 height 18
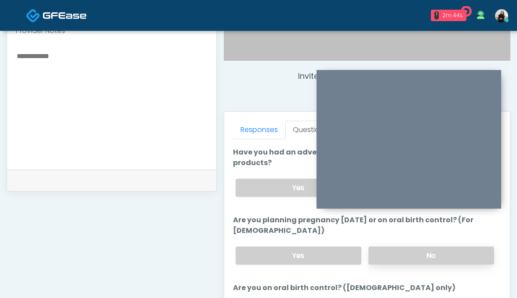
scroll to position [481, 0]
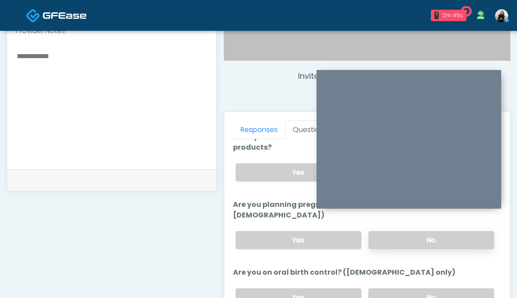
click at [393, 288] on label "No" at bounding box center [432, 297] width 126 height 18
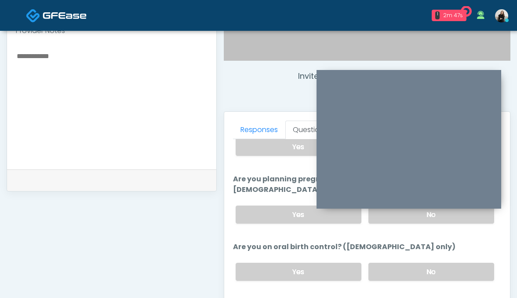
scroll to position [364, 0]
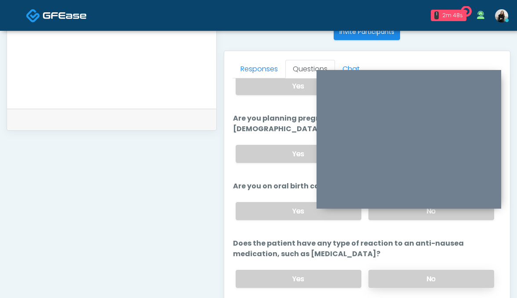
click at [389, 270] on label "No" at bounding box center [432, 279] width 126 height 18
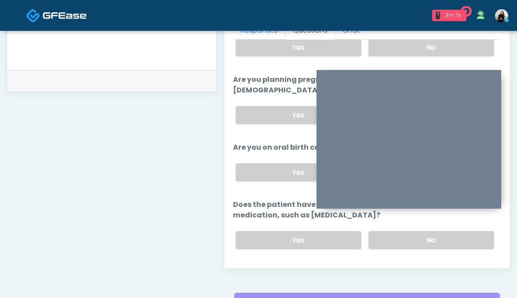
scroll to position [421, 0]
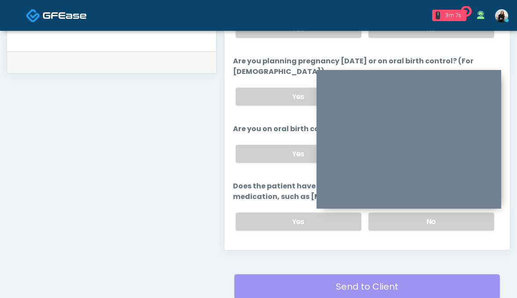
click at [248, 248] on button "Continue" at bounding box center [253, 256] width 40 height 16
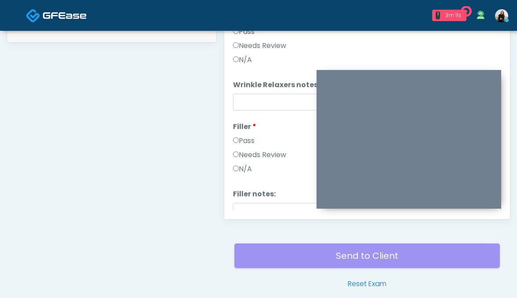
scroll to position [395, 0]
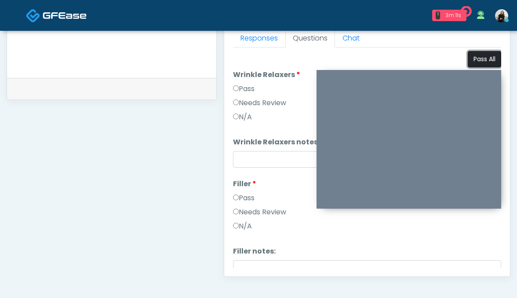
click at [478, 57] on button "Pass All" at bounding box center [484, 59] width 33 height 16
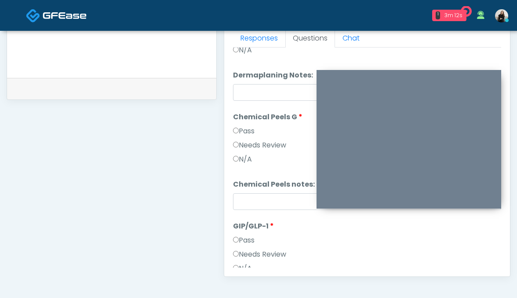
scroll to position [1018, 0]
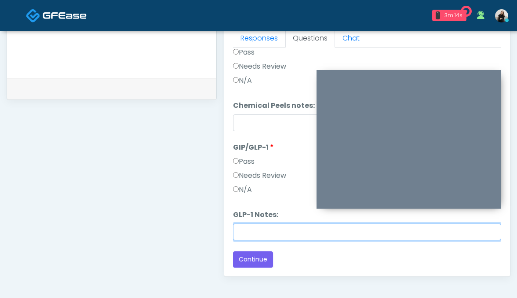
click at [263, 234] on input "GLP-1 Notes:" at bounding box center [367, 231] width 269 height 17
type input "*"
click at [369, 230] on input "**********" at bounding box center [367, 231] width 269 height 17
type input "**********"
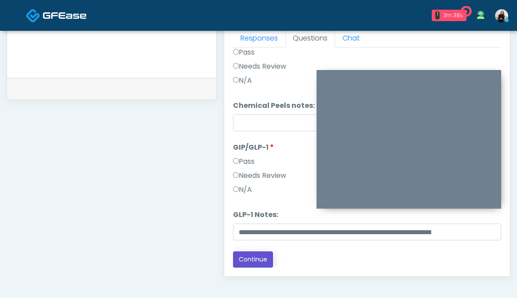
click at [265, 255] on button "Continue" at bounding box center [253, 259] width 40 height 16
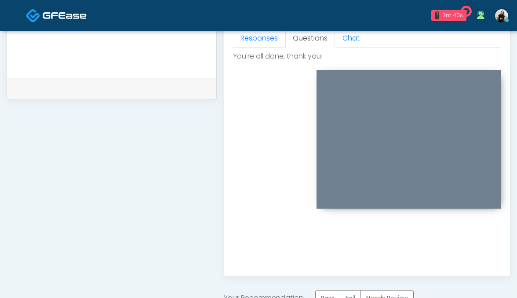
scroll to position [0, 0]
click at [323, 295] on label "Pass" at bounding box center [327, 298] width 25 height 16
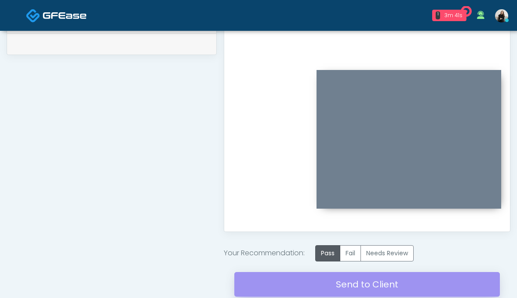
scroll to position [453, 0]
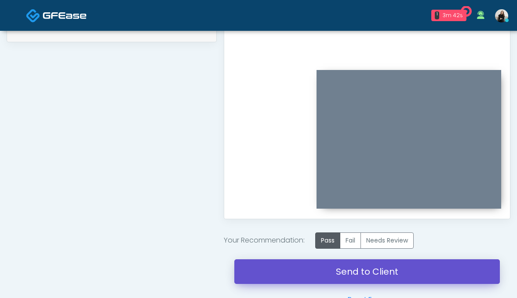
click at [325, 277] on link "Send to Client" at bounding box center [367, 271] width 266 height 25
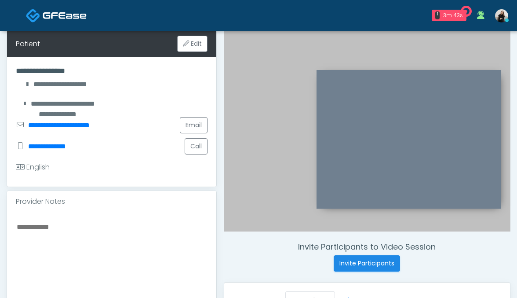
scroll to position [105, 0]
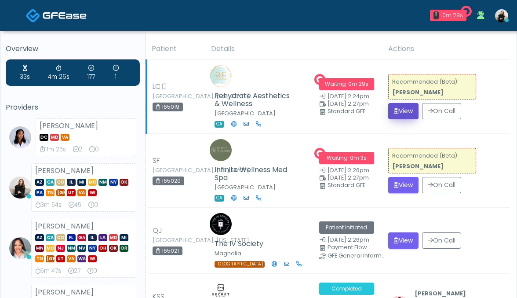
click at [388, 111] on button "View" at bounding box center [403, 111] width 30 height 16
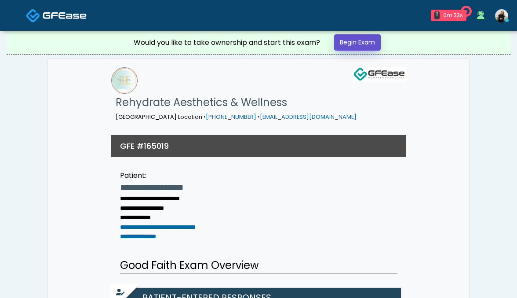
click at [370, 44] on link "Begin Exam" at bounding box center [357, 42] width 47 height 16
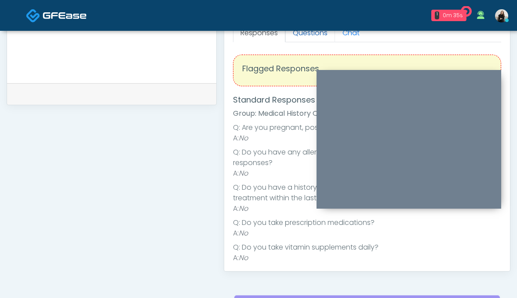
click at [306, 40] on link "Questions" at bounding box center [310, 33] width 50 height 18
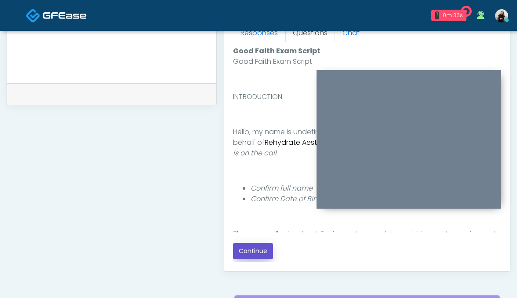
click at [256, 246] on button "Continue" at bounding box center [253, 251] width 40 height 16
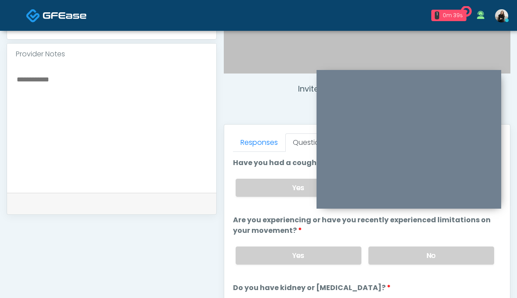
scroll to position [250, 0]
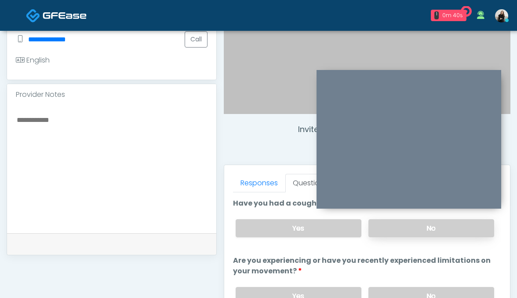
click at [386, 227] on label "No" at bounding box center [432, 228] width 126 height 18
click at [390, 287] on label "No" at bounding box center [432, 296] width 126 height 18
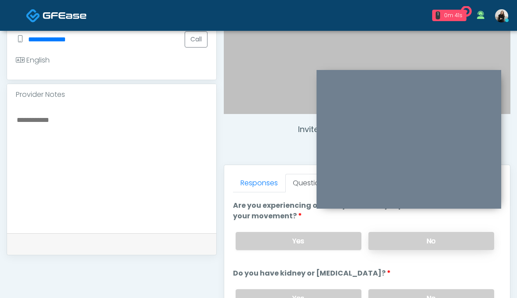
scroll to position [92, 0]
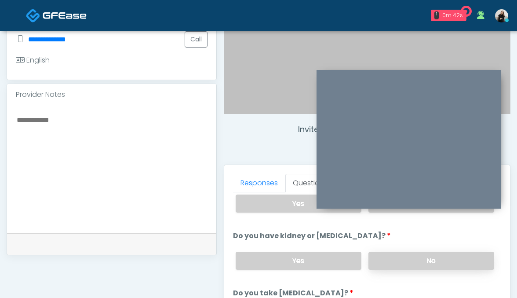
click at [384, 262] on label "No" at bounding box center [432, 261] width 126 height 18
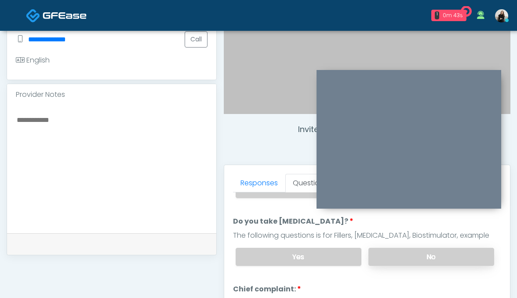
click at [384, 255] on label "No" at bounding box center [432, 257] width 126 height 18
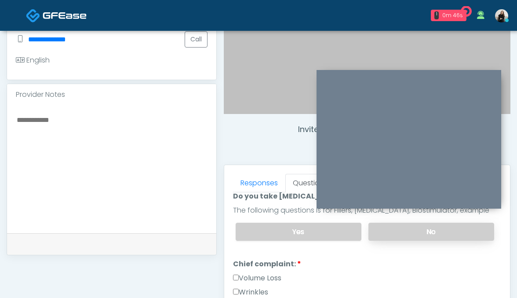
scroll to position [240, 0]
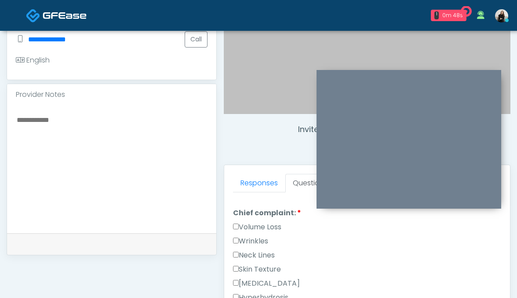
click at [264, 241] on label "Wrinkles" at bounding box center [250, 241] width 35 height 11
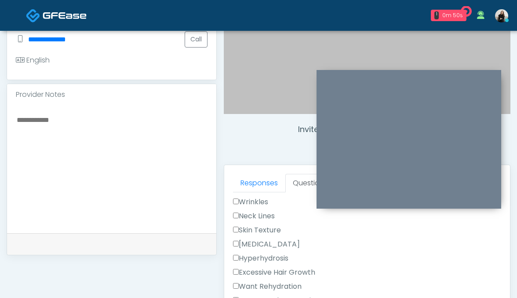
scroll to position [276, 0]
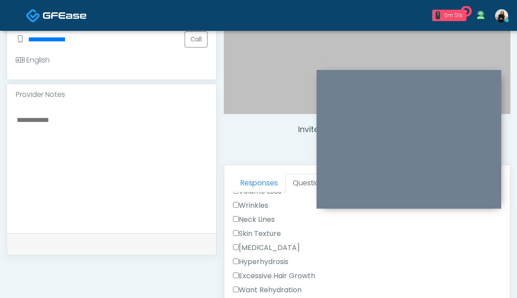
click at [254, 204] on label "Wrinkles" at bounding box center [250, 205] width 35 height 11
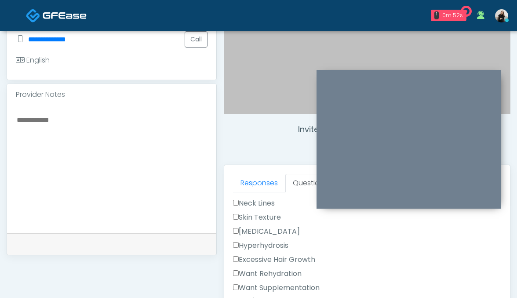
scroll to position [303, 0]
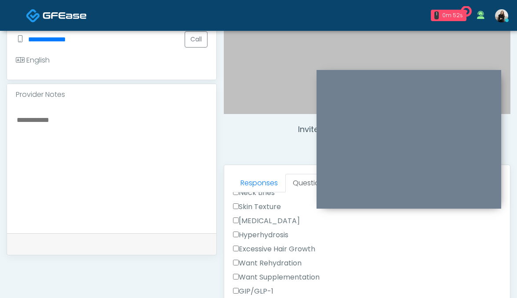
click at [261, 260] on label "Want Rehydration" at bounding box center [267, 263] width 69 height 11
click at [262, 279] on label "Want Supplementation" at bounding box center [276, 277] width 87 height 11
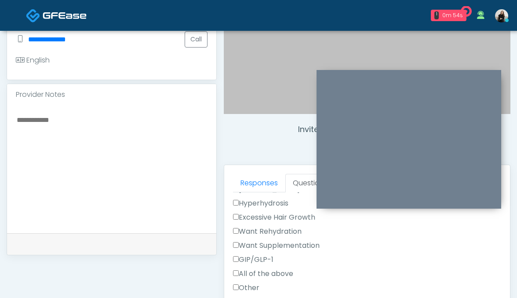
scroll to position [379, 0]
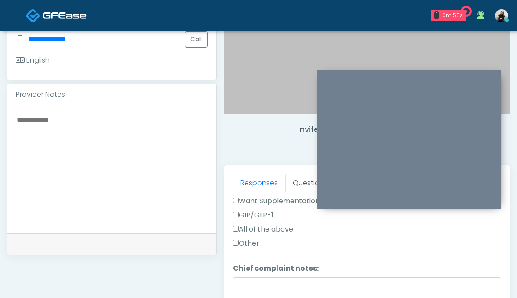
click at [258, 210] on label "GIP/GLP-1" at bounding box center [253, 215] width 40 height 11
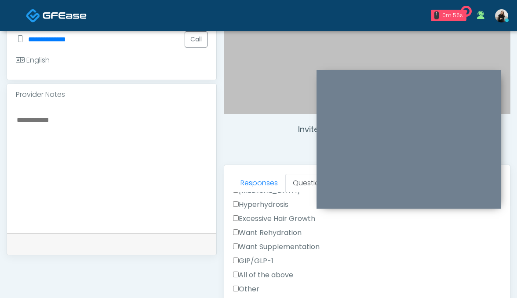
scroll to position [329, 0]
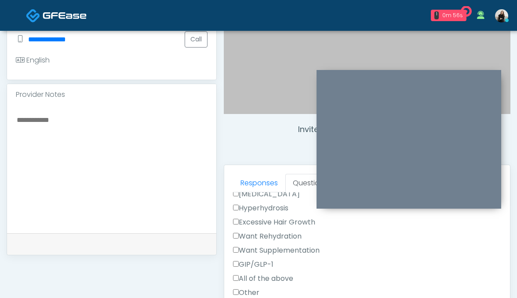
click at [255, 234] on label "Want Rehydration" at bounding box center [267, 236] width 69 height 11
click at [255, 251] on label "Want Supplementation" at bounding box center [276, 250] width 87 height 11
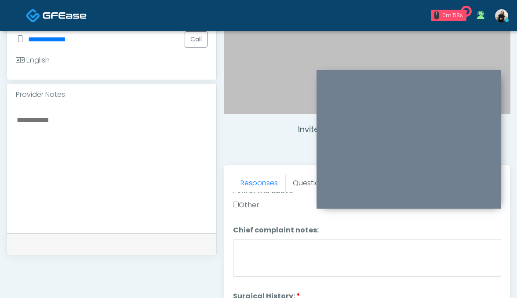
scroll to position [495, 0]
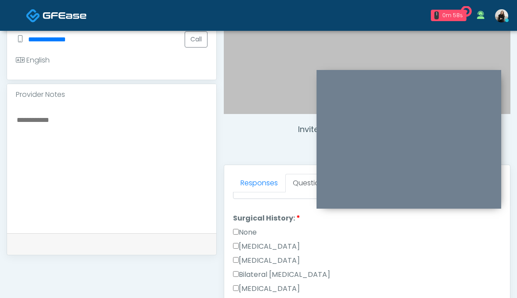
click at [246, 230] on label "None" at bounding box center [245, 232] width 24 height 11
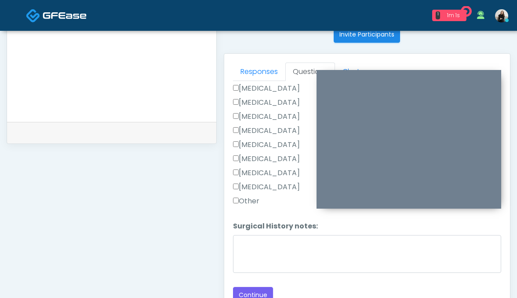
scroll to position [393, 0]
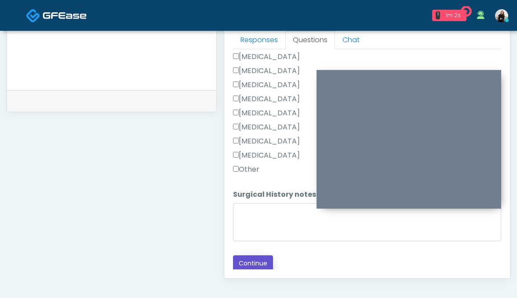
click at [244, 257] on button "Continue" at bounding box center [253, 263] width 40 height 16
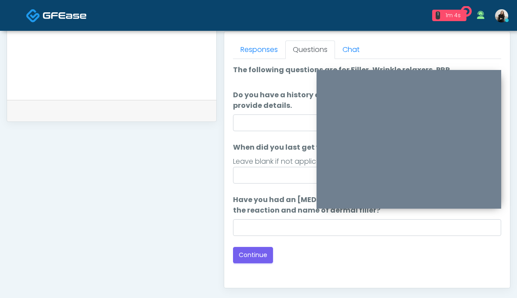
scroll to position [362, 0]
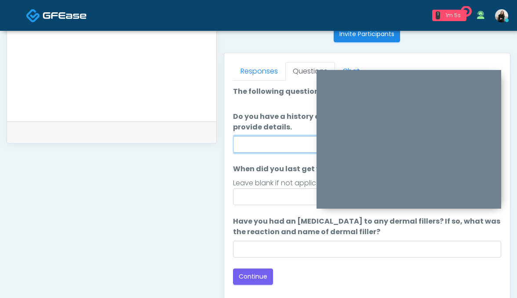
click at [252, 139] on input "Do you have a history of Guillain's barre or ALS? If so, please provide details." at bounding box center [367, 144] width 269 height 17
type input "**"
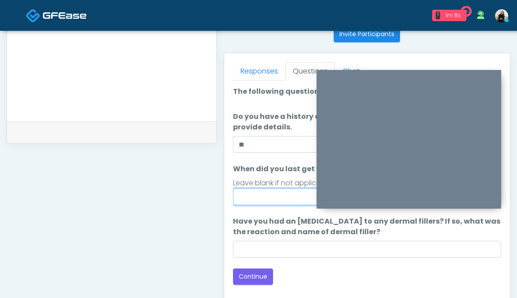
click at [279, 197] on input "When did you last get wrinkle relaxer or dermal filler?" at bounding box center [367, 196] width 269 height 17
type input "*****"
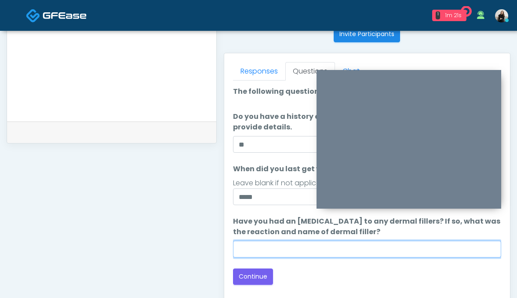
click at [260, 241] on input "Have you had an allergic response to any dermal fillers? If so, what was the re…" at bounding box center [367, 249] width 269 height 17
type input "*****"
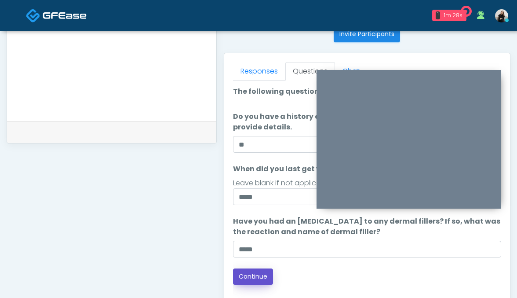
click at [249, 283] on button "Continue" at bounding box center [253, 276] width 40 height 16
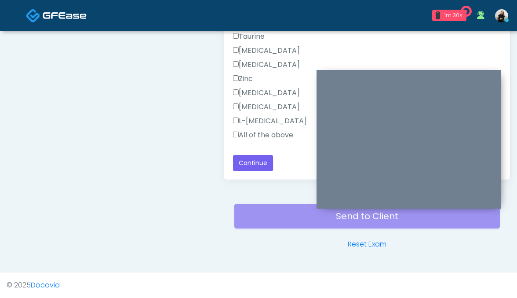
click at [266, 134] on label "All of the above" at bounding box center [263, 135] width 60 height 11
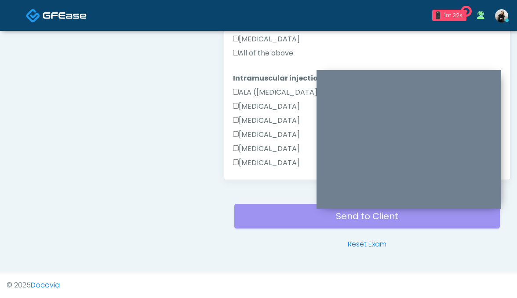
scroll to position [356, 0]
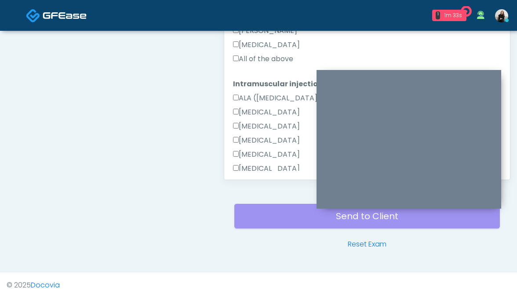
click at [272, 60] on label "All of the above" at bounding box center [263, 59] width 60 height 11
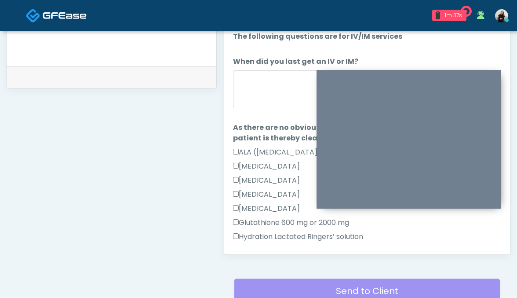
scroll to position [414, 0]
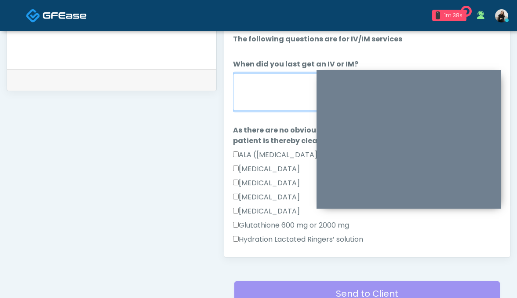
click at [267, 74] on textarea "When did you last get an IV or IM?" at bounding box center [367, 92] width 269 height 38
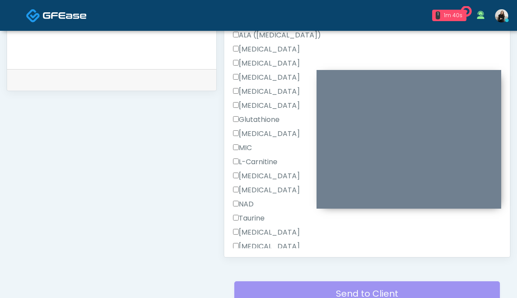
scroll to position [601, 0]
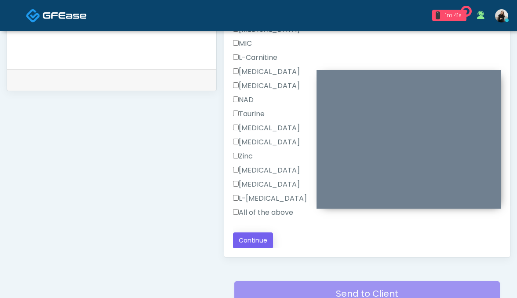
type textarea "*****"
click at [255, 234] on button "Continue" at bounding box center [253, 240] width 40 height 16
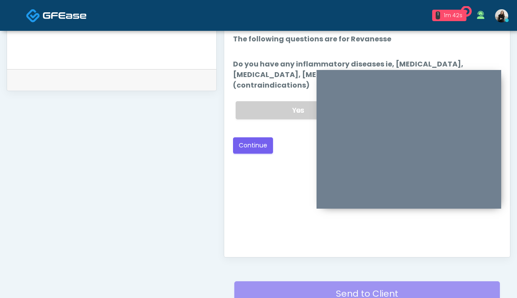
scroll to position [0, 0]
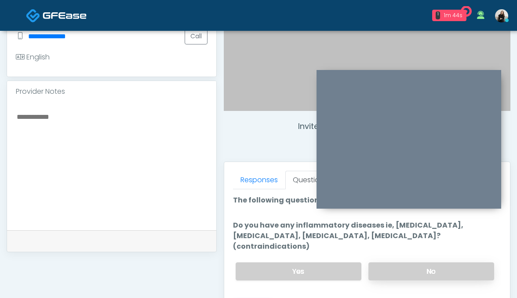
click at [409, 263] on label "No" at bounding box center [432, 271] width 126 height 18
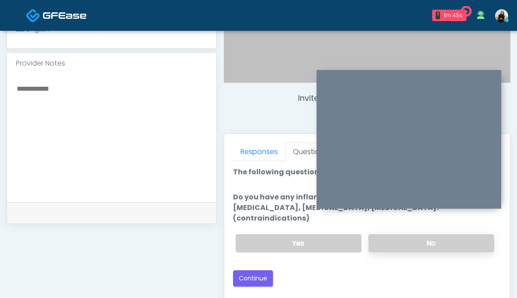
scroll to position [284, 0]
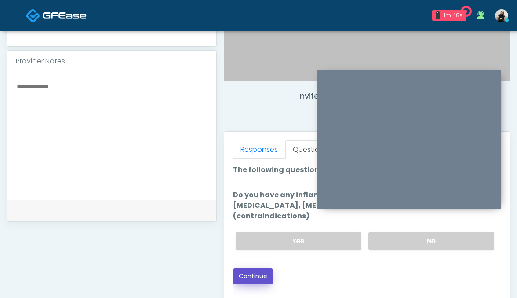
click at [253, 268] on button "Continue" at bounding box center [253, 276] width 40 height 16
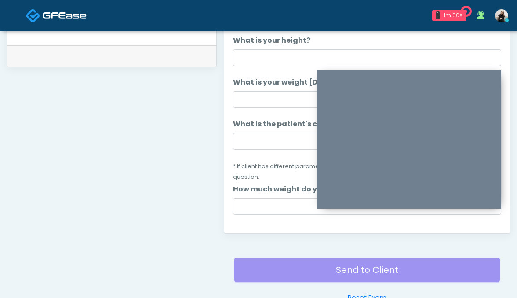
scroll to position [325, 0]
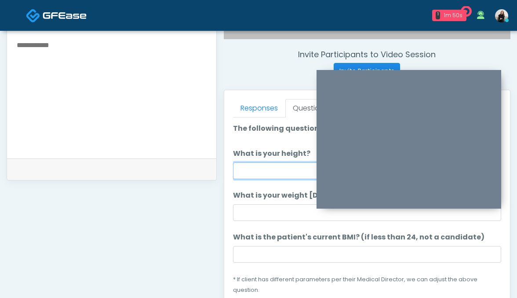
click at [257, 175] on input "What is your height?" at bounding box center [367, 170] width 269 height 17
click at [252, 169] on input "******" at bounding box center [367, 170] width 269 height 17
type input "******"
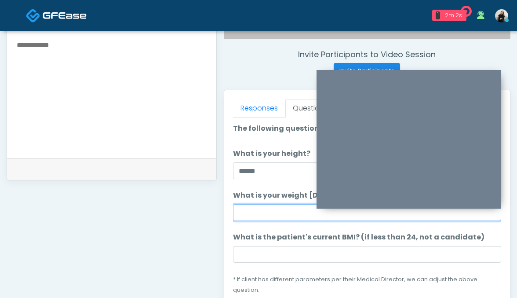
click at [288, 215] on input "What is your weight today?" at bounding box center [367, 212] width 269 height 17
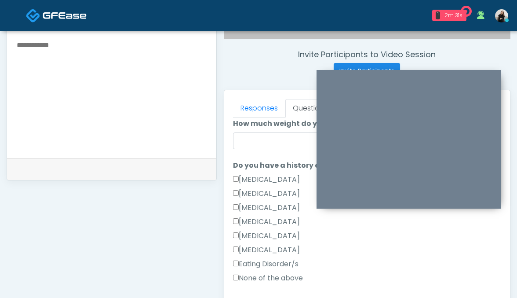
type input "***"
click at [259, 273] on label "None of the above" at bounding box center [268, 278] width 70 height 11
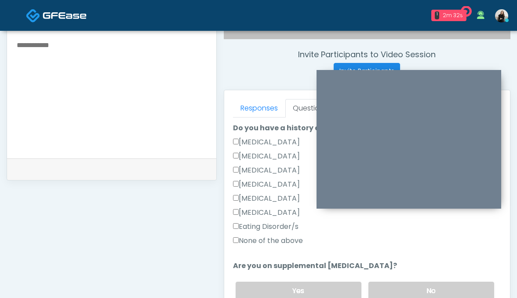
scroll to position [224, 0]
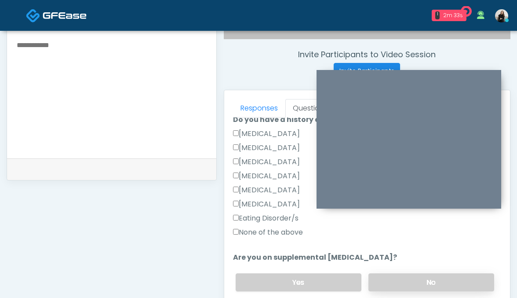
click at [397, 273] on label "No" at bounding box center [432, 282] width 126 height 18
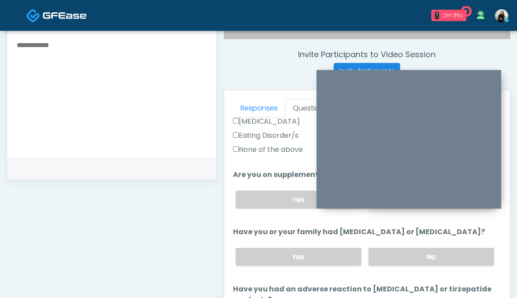
scroll to position [256, 0]
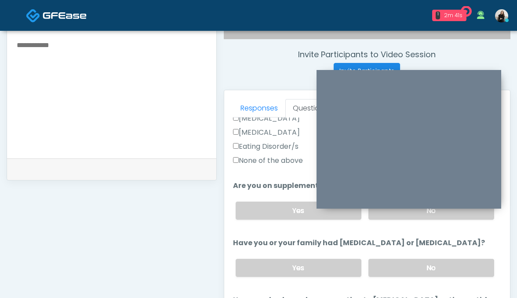
scroll to position [341, 0]
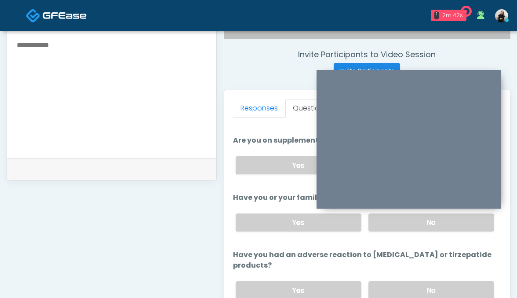
click at [371, 281] on label "No" at bounding box center [432, 290] width 126 height 18
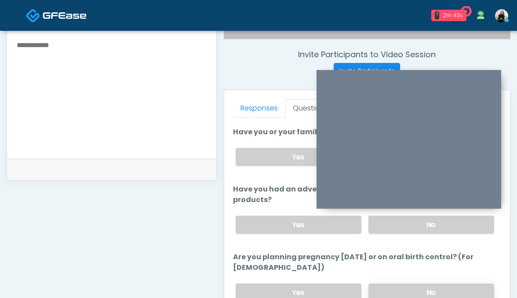
click at [376, 283] on label "No" at bounding box center [432, 292] width 126 height 18
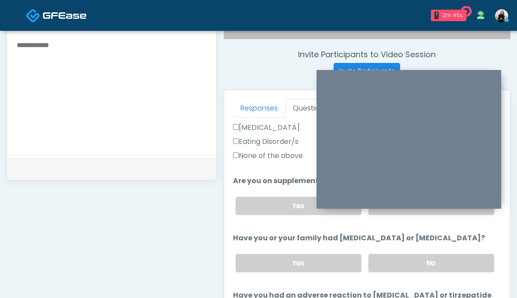
scroll to position [300, 0]
click at [352, 257] on label "Yes" at bounding box center [299, 263] width 126 height 18
click at [383, 257] on label "No" at bounding box center [432, 263] width 126 height 18
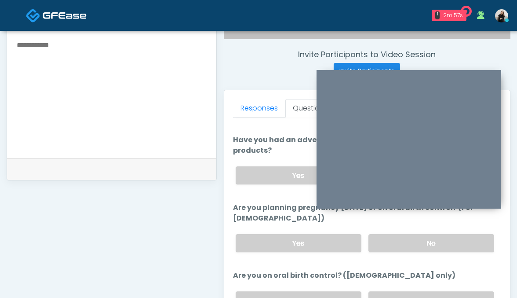
scroll to position [486, 0]
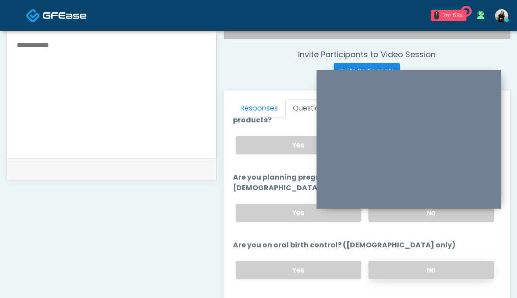
click at [393, 261] on label "No" at bounding box center [432, 270] width 126 height 18
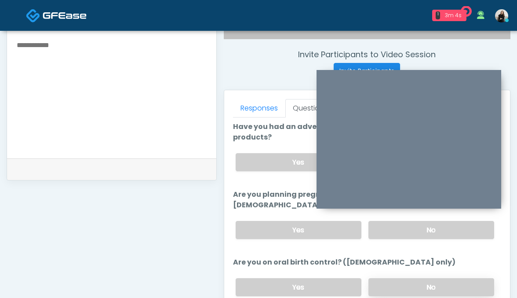
scroll to position [506, 0]
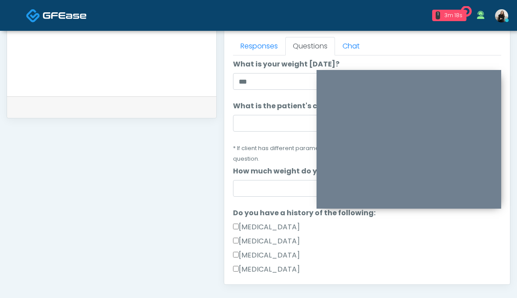
scroll to position [7, 0]
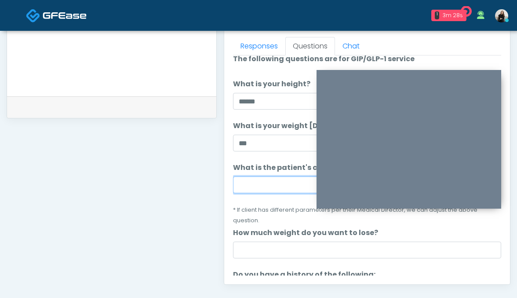
click at [245, 186] on input "What is the patient's current BMI? (if less than 24, not a candidate)" at bounding box center [367, 184] width 269 height 17
paste input "****"
type input "****"
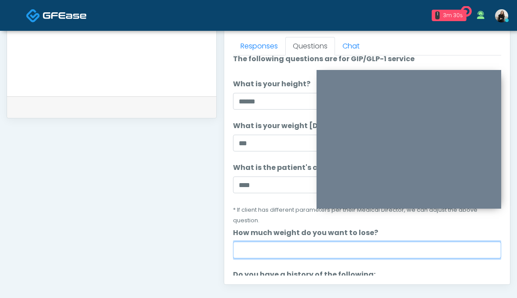
click at [273, 243] on input "How much weight do you want to lose?" at bounding box center [367, 249] width 269 height 17
click at [401, 241] on input "How much weight do you want to lose?" at bounding box center [367, 249] width 269 height 17
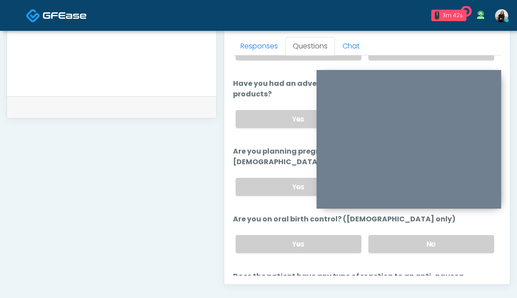
scroll to position [506, 0]
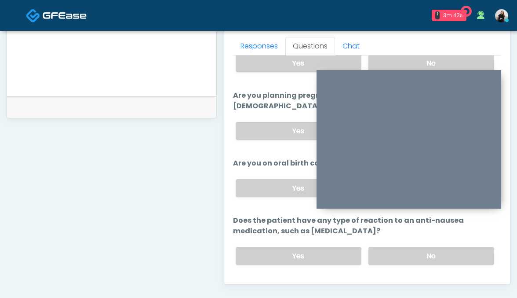
type input "**"
click at [255, 283] on button "Continue" at bounding box center [253, 291] width 40 height 16
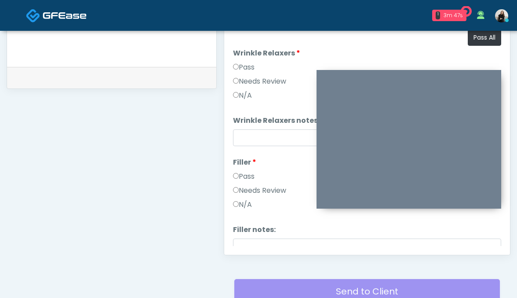
scroll to position [392, 0]
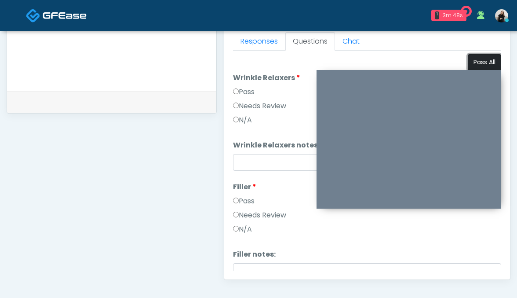
click at [484, 67] on button "Pass All" at bounding box center [484, 62] width 33 height 16
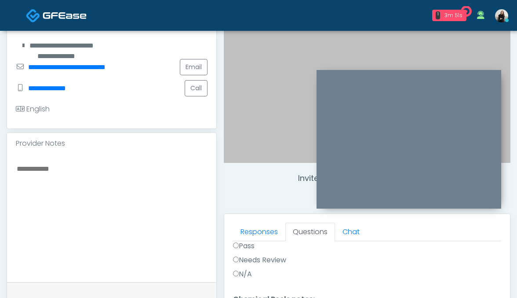
scroll to position [377, 0]
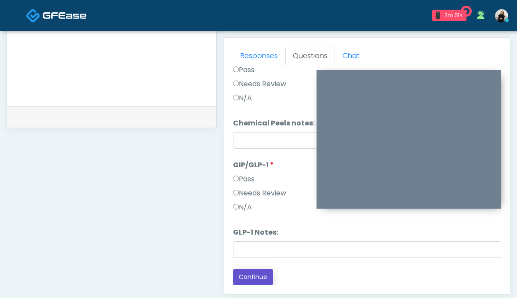
click at [255, 282] on button "Continue" at bounding box center [253, 277] width 40 height 16
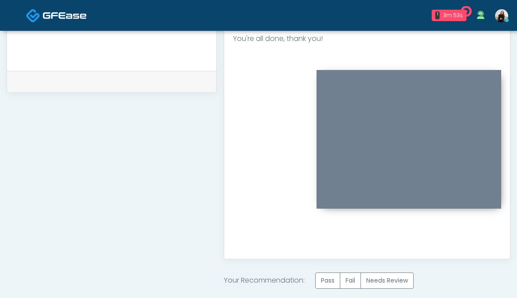
scroll to position [0, 0]
click at [331, 277] on label "Pass" at bounding box center [327, 280] width 25 height 16
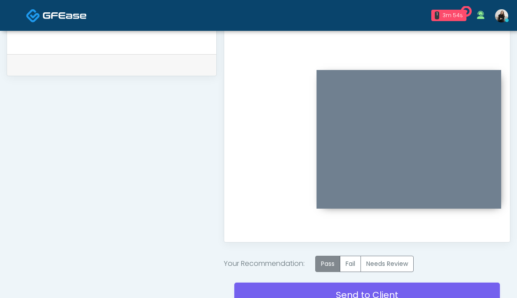
scroll to position [434, 0]
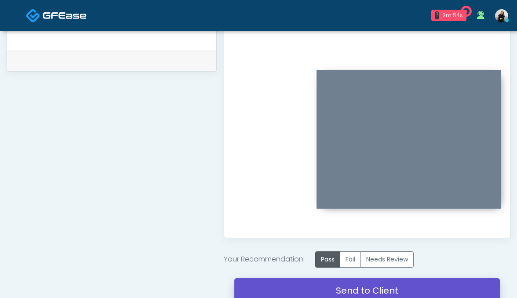
click at [328, 284] on link "Send to Client" at bounding box center [367, 290] width 266 height 25
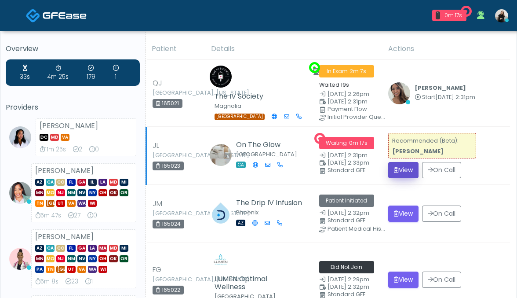
click at [406, 172] on button "View" at bounding box center [403, 170] width 30 height 16
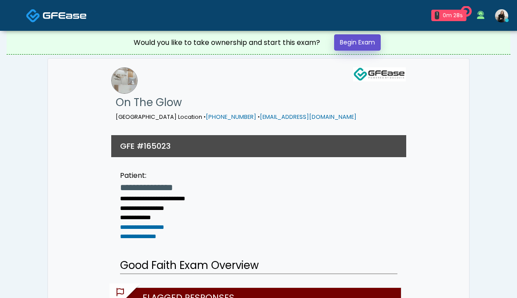
click at [349, 50] on link "Begin Exam" at bounding box center [357, 42] width 47 height 16
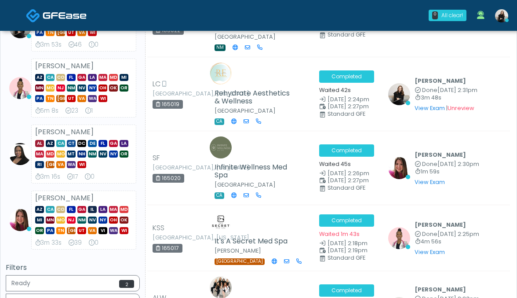
scroll to position [199, 0]
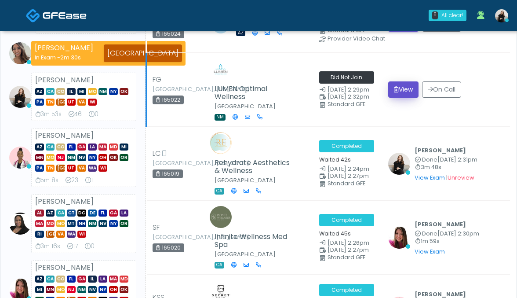
click at [408, 90] on button "View" at bounding box center [403, 89] width 30 height 16
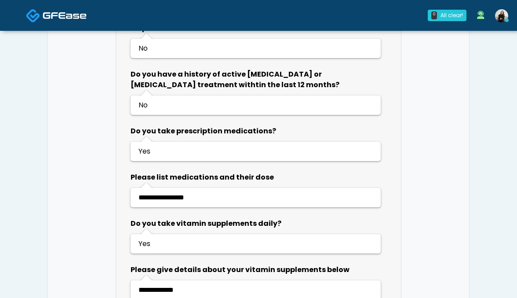
scroll to position [580, 0]
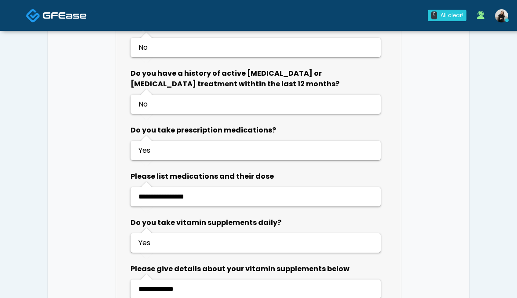
click at [72, 9] on span at bounding box center [65, 15] width 44 height 12
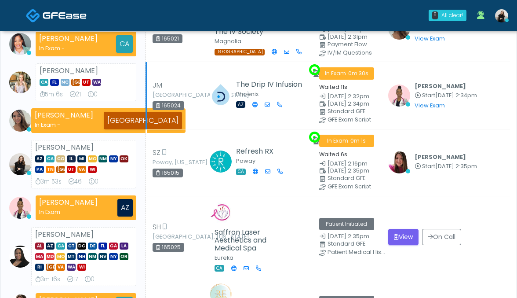
scroll to position [185, 0]
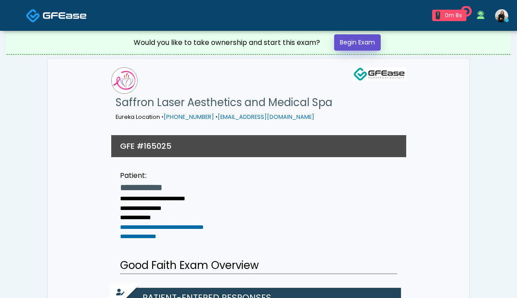
click at [360, 45] on link "Begin Exam" at bounding box center [357, 42] width 47 height 16
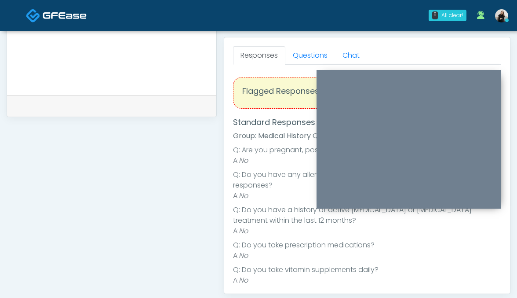
scroll to position [341, 0]
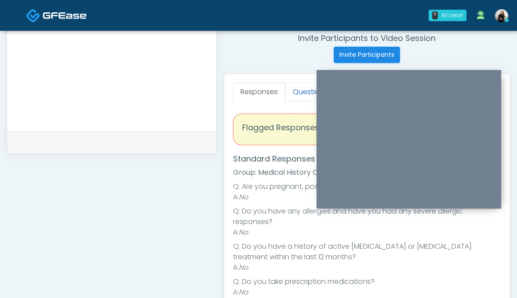
click at [303, 95] on link "Questions" at bounding box center [310, 92] width 50 height 18
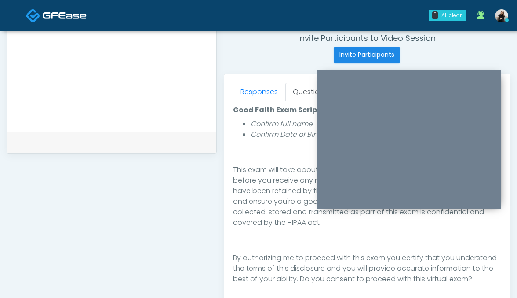
scroll to position [425, 0]
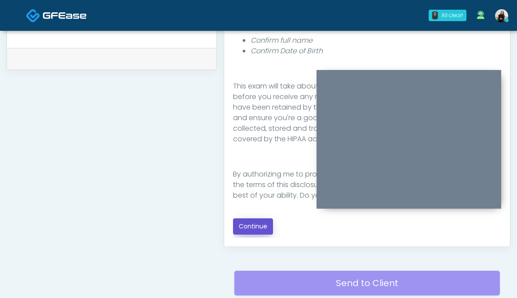
click at [256, 220] on button "Continue" at bounding box center [253, 226] width 40 height 16
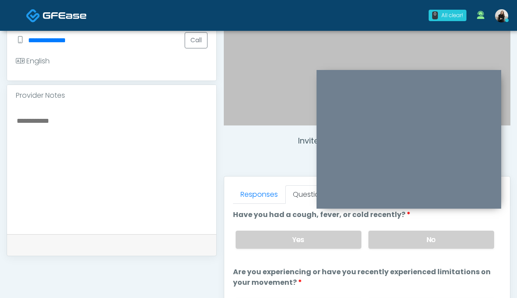
scroll to position [232, 0]
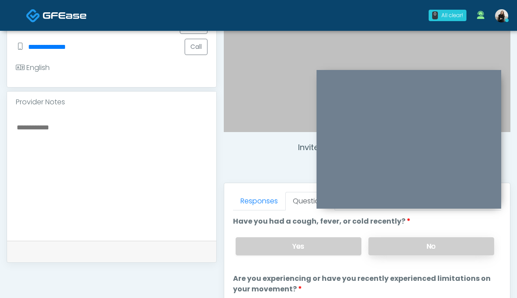
click at [383, 248] on label "No" at bounding box center [432, 246] width 126 height 18
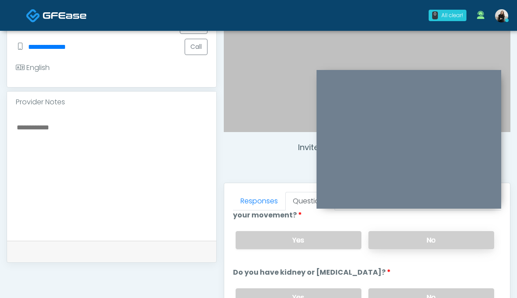
click at [383, 245] on label "No" at bounding box center [432, 240] width 126 height 18
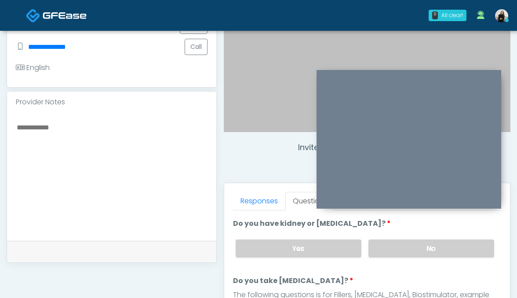
click at [383, 245] on label "No" at bounding box center [432, 248] width 126 height 18
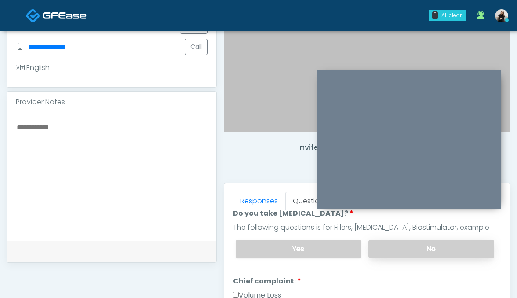
click at [383, 246] on label "No" at bounding box center [432, 249] width 126 height 18
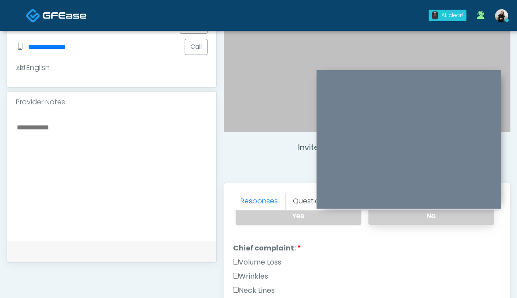
scroll to position [268, 0]
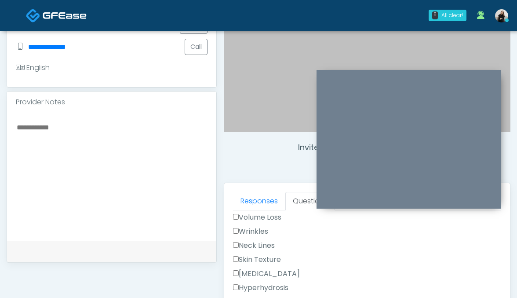
click at [251, 232] on label "Wrinkles" at bounding box center [250, 231] width 35 height 11
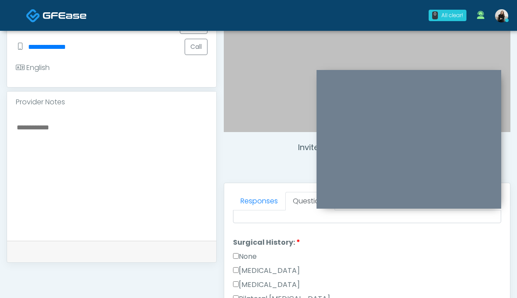
scroll to position [486, 0]
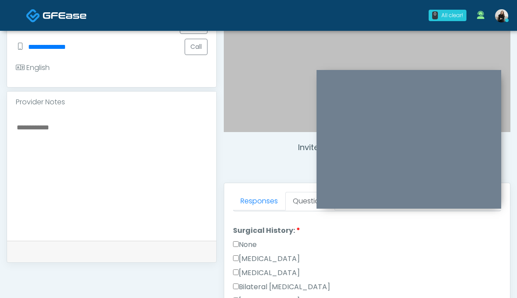
click at [248, 246] on label "None" at bounding box center [245, 244] width 24 height 11
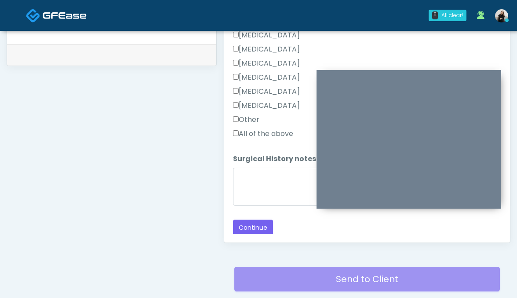
scroll to position [474, 0]
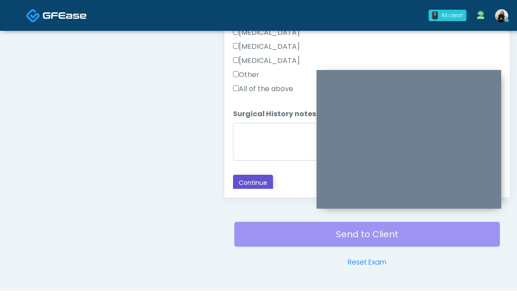
click at [253, 175] on button "Continue" at bounding box center [253, 183] width 40 height 16
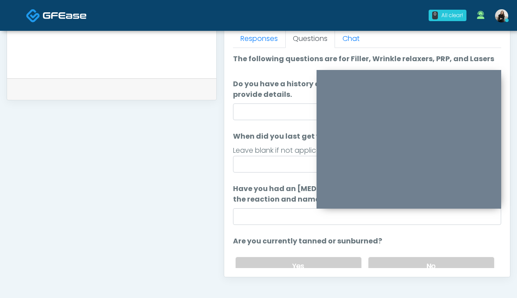
scroll to position [387, 0]
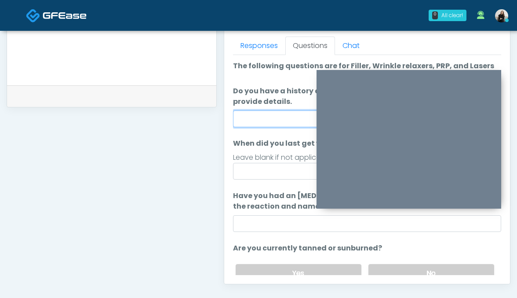
click at [267, 113] on input "Do you have a history of Guillain's barre or ALS? If so, please provide details." at bounding box center [367, 118] width 269 height 17
type input "**"
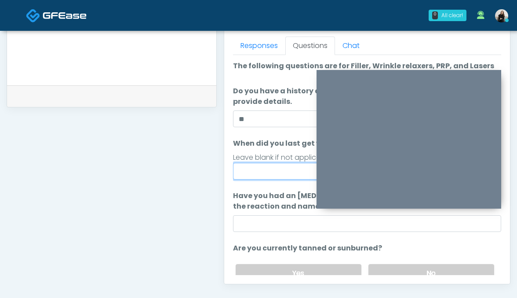
click at [271, 172] on input "When did you last get wrinkle relaxer or dermal filler?" at bounding box center [367, 171] width 269 height 17
drag, startPoint x: 244, startPoint y: 174, endPoint x: 225, endPoint y: 174, distance: 18.9
click at [230, 174] on div "Responses Questions Chat Good Faith Exam Script Good Faith Exam Script INTRODUC…" at bounding box center [367, 156] width 286 height 256
type input "********"
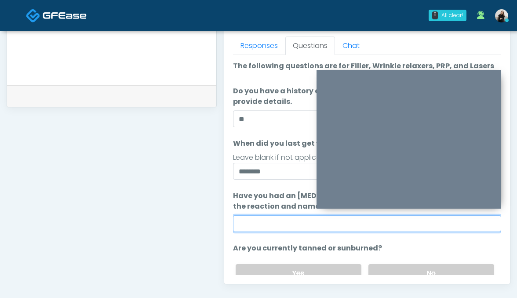
click at [270, 225] on input "Have you had an allergic response to any dermal fillers? If so, what was the re…" at bounding box center [367, 223] width 269 height 17
type input "**"
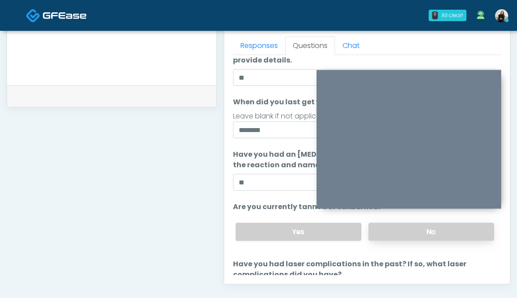
click at [413, 230] on label "No" at bounding box center [432, 232] width 126 height 18
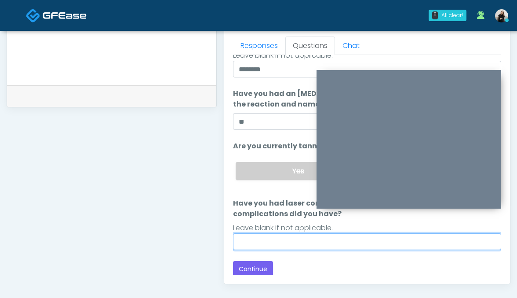
click at [347, 234] on input "Have you had laser complications in the past? If so, what laser complications d…" at bounding box center [367, 241] width 269 height 17
type input "**"
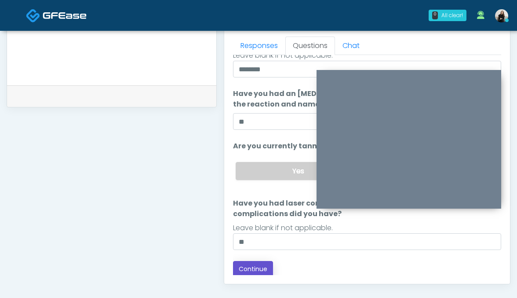
click at [249, 271] on button "Continue" at bounding box center [253, 269] width 40 height 16
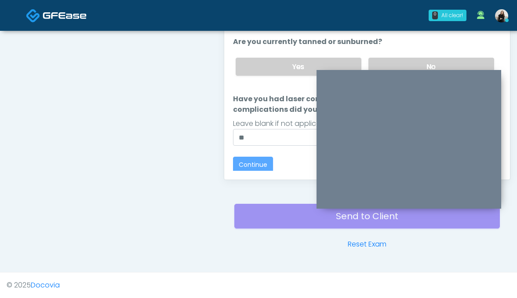
scroll to position [0, 0]
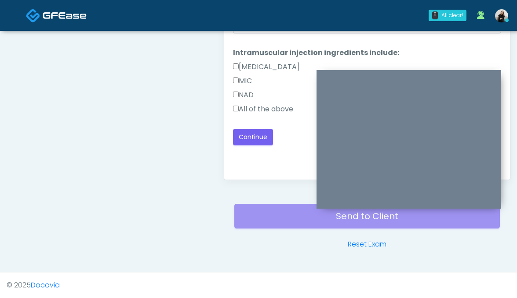
click at [268, 109] on label "All of the above" at bounding box center [263, 109] width 60 height 11
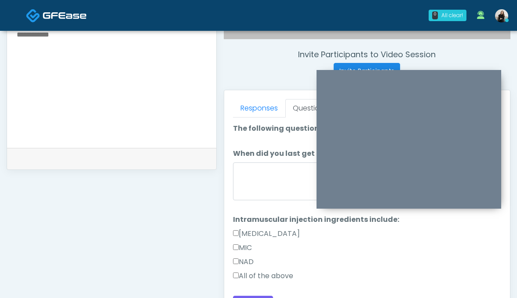
scroll to position [324, 0]
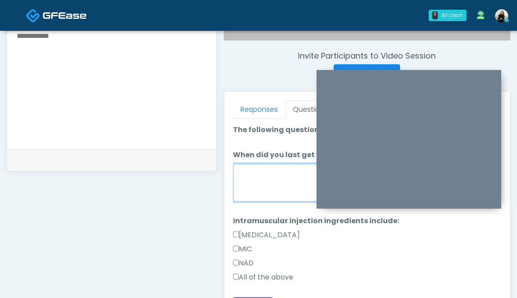
click at [263, 178] on textarea "When did you last get an IM?" at bounding box center [367, 183] width 269 height 38
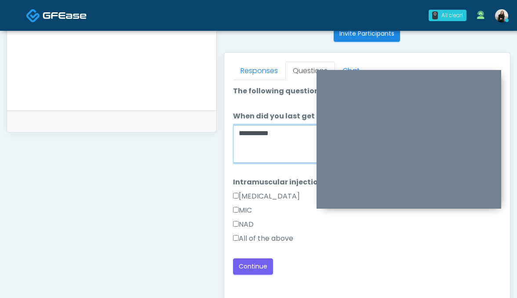
scroll to position [428, 0]
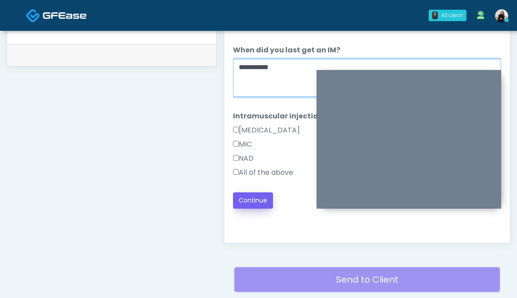
type textarea "**********"
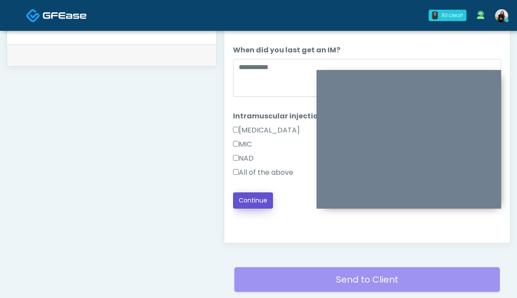
click at [251, 203] on button "Continue" at bounding box center [253, 200] width 40 height 16
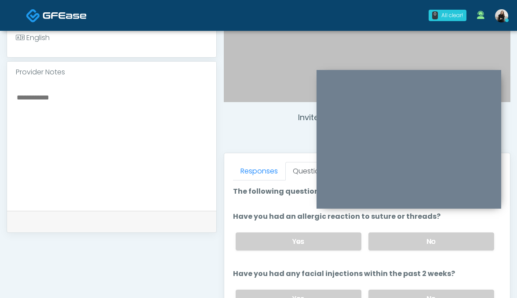
scroll to position [261, 0]
click at [395, 245] on label "No" at bounding box center [432, 242] width 126 height 18
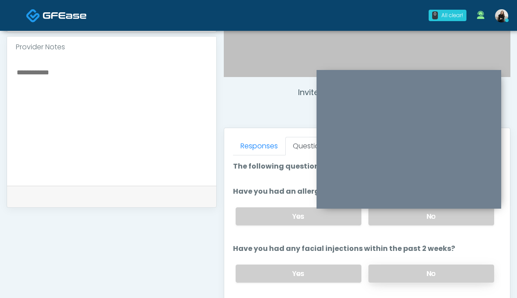
click at [388, 266] on label "No" at bounding box center [432, 273] width 126 height 18
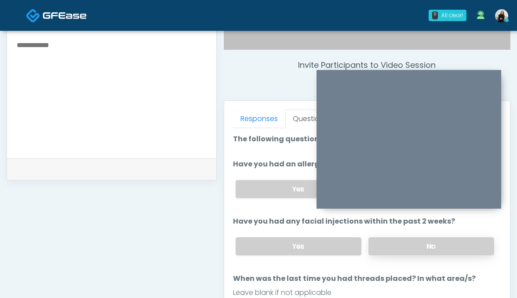
scroll to position [349, 0]
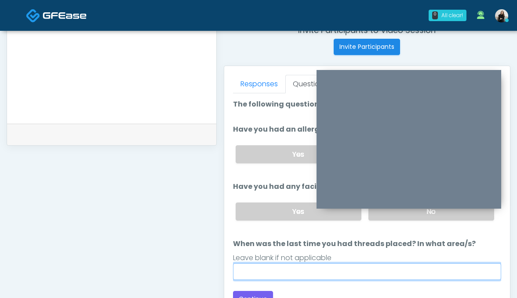
click at [377, 263] on input "When was the last time you had threads placed? In what area/s?" at bounding box center [367, 271] width 269 height 17
type input "*****"
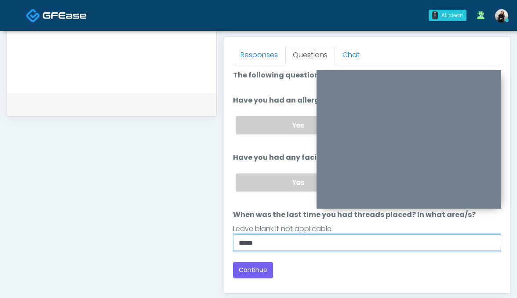
scroll to position [385, 0]
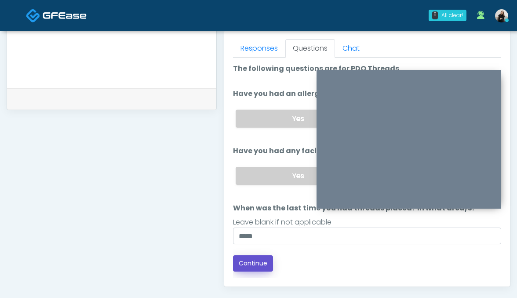
click at [255, 265] on button "Continue" at bounding box center [253, 263] width 40 height 16
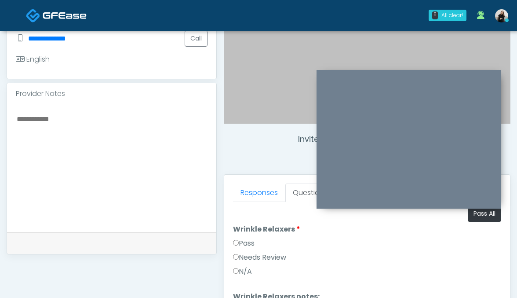
scroll to position [234, 0]
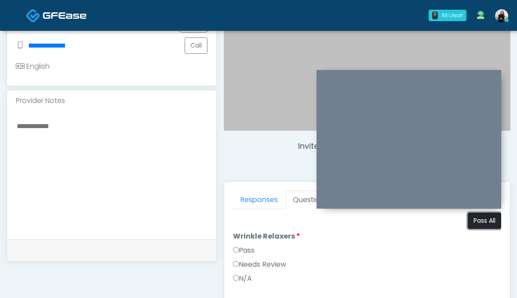
click at [485, 224] on button "Pass All" at bounding box center [484, 220] width 33 height 16
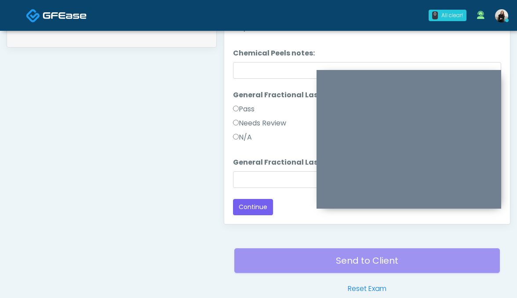
scroll to position [492, 0]
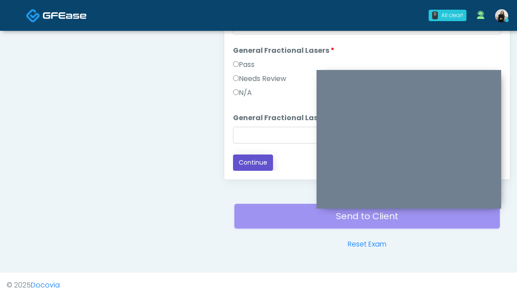
click at [245, 159] on button "Continue" at bounding box center [253, 162] width 40 height 16
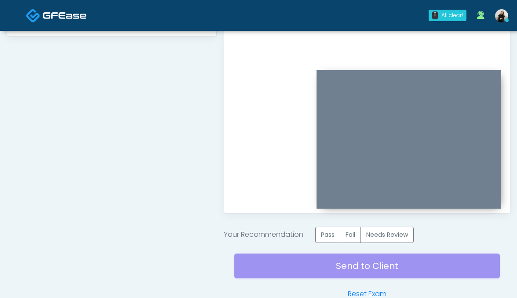
scroll to position [457, 0]
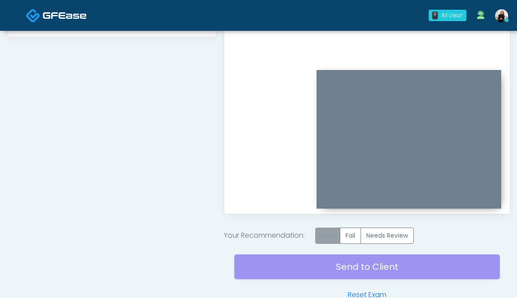
click at [325, 234] on label "Pass" at bounding box center [327, 235] width 25 height 16
click at [319, 267] on div "Send to Client Reset Exam" at bounding box center [367, 272] width 266 height 56
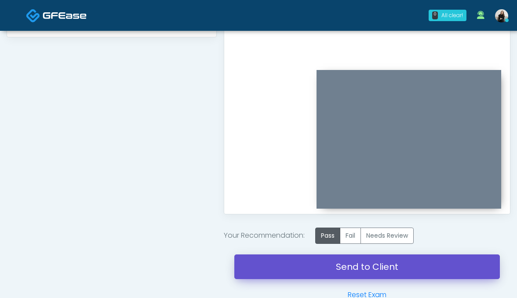
click at [346, 266] on link "Send to Client" at bounding box center [367, 266] width 266 height 25
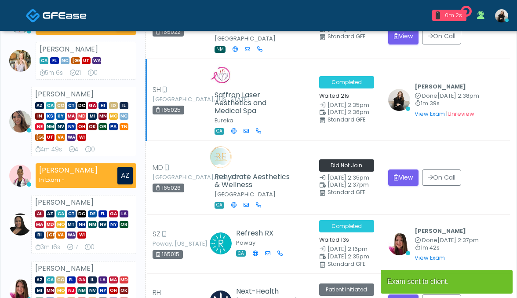
scroll to position [73, 0]
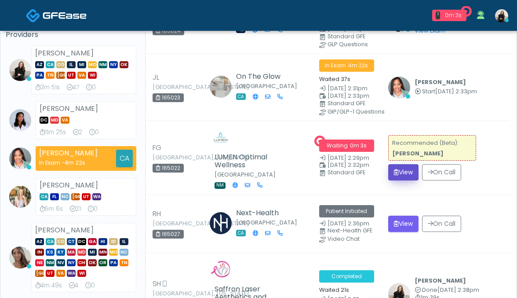
click at [400, 167] on button "View" at bounding box center [403, 172] width 30 height 16
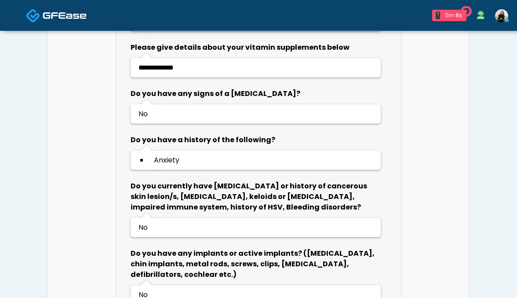
scroll to position [936, 0]
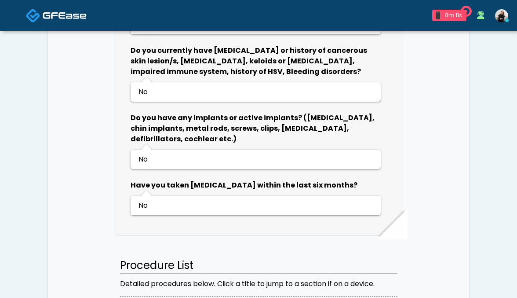
click at [74, 12] on img at bounding box center [65, 15] width 44 height 9
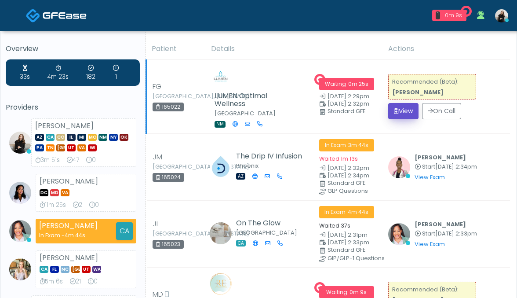
click at [412, 113] on button "View" at bounding box center [403, 111] width 30 height 16
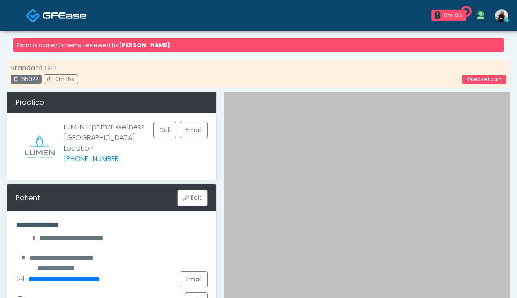
click at [84, 15] on img at bounding box center [65, 15] width 44 height 9
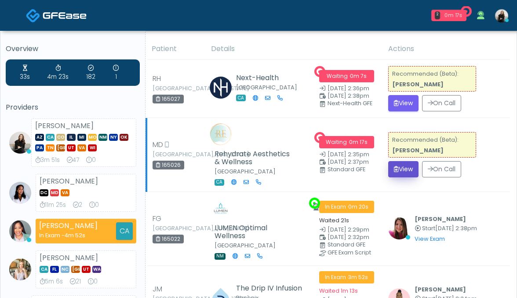
click at [395, 170] on icon "submit" at bounding box center [396, 169] width 5 height 6
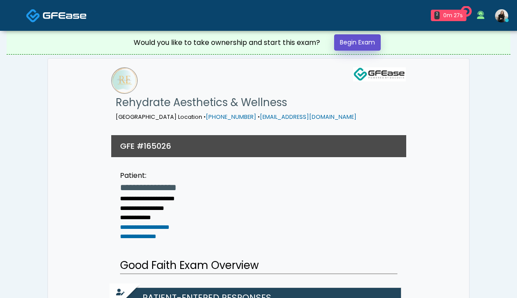
click at [360, 40] on link "Begin Exam" at bounding box center [357, 42] width 47 height 16
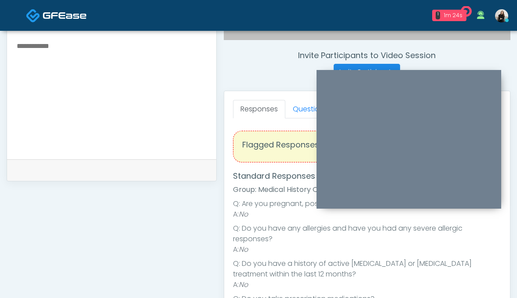
scroll to position [302, 0]
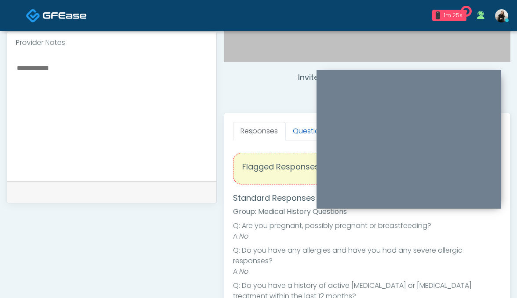
click at [296, 130] on link "Questions" at bounding box center [310, 131] width 50 height 18
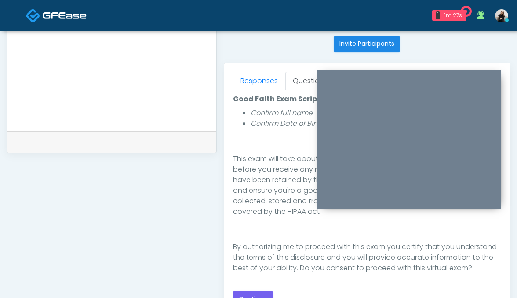
scroll to position [368, 0]
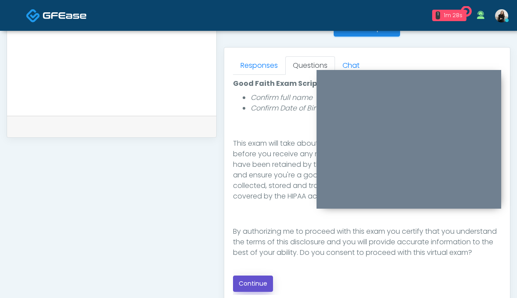
click at [248, 279] on button "Continue" at bounding box center [253, 283] width 40 height 16
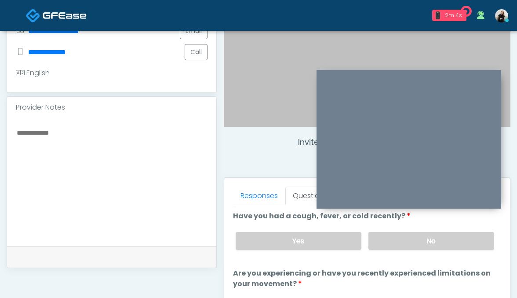
scroll to position [236, 0]
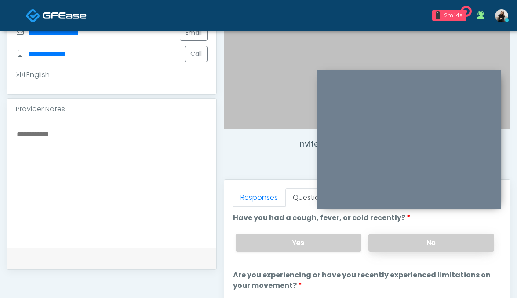
click at [397, 240] on label "No" at bounding box center [432, 243] width 126 height 18
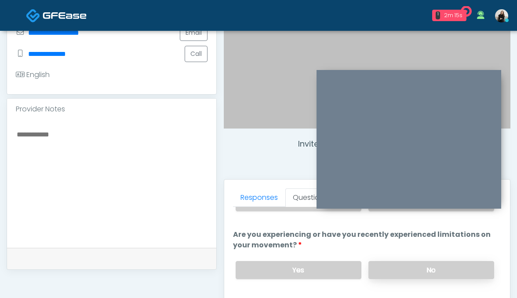
click at [392, 265] on label "No" at bounding box center [432, 270] width 126 height 18
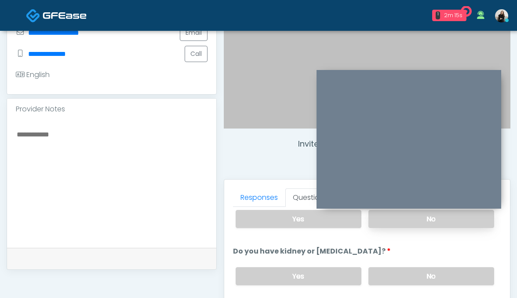
scroll to position [102, 0]
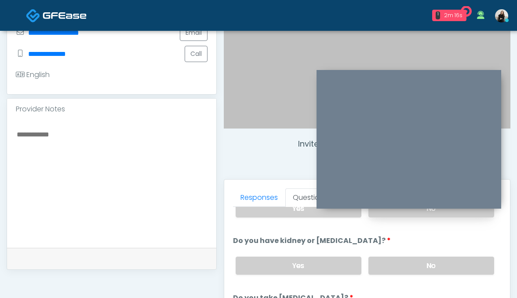
click at [392, 265] on label "No" at bounding box center [432, 265] width 126 height 18
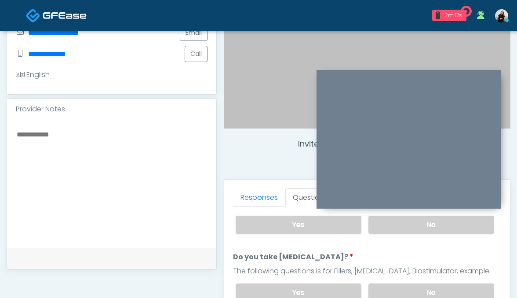
scroll to position [160, 0]
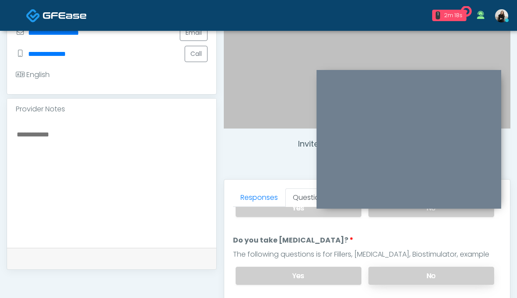
click at [391, 270] on label "No" at bounding box center [432, 275] width 126 height 18
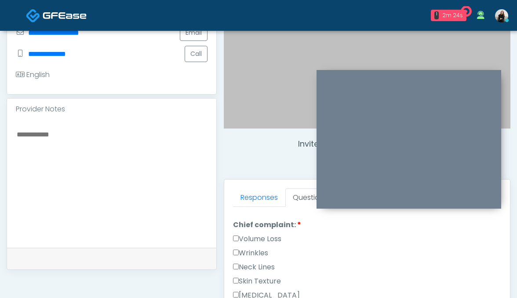
scroll to position [244, 0]
click at [257, 252] on label "Wrinkles" at bounding box center [250, 252] width 35 height 11
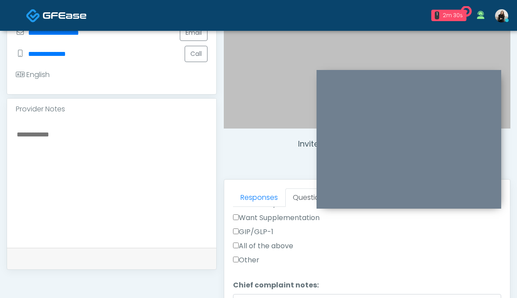
click at [257, 231] on label "GIP/GLP-1" at bounding box center [253, 231] width 40 height 11
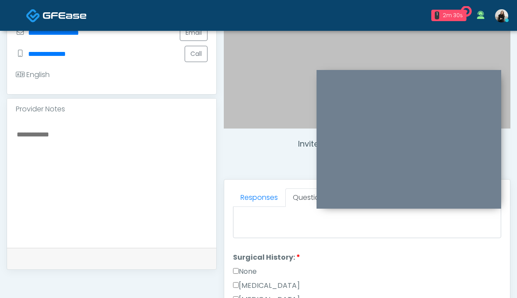
scroll to position [493, 0]
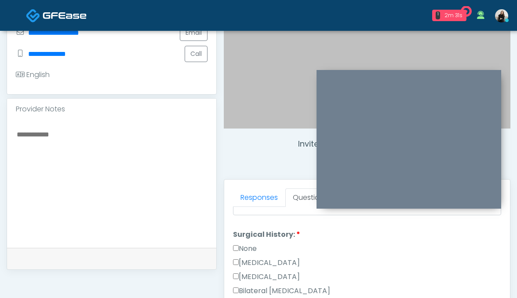
click at [252, 243] on label "None" at bounding box center [245, 248] width 24 height 11
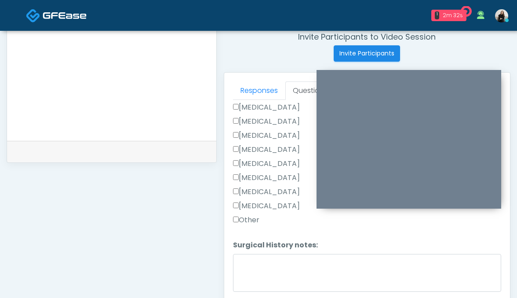
scroll to position [416, 0]
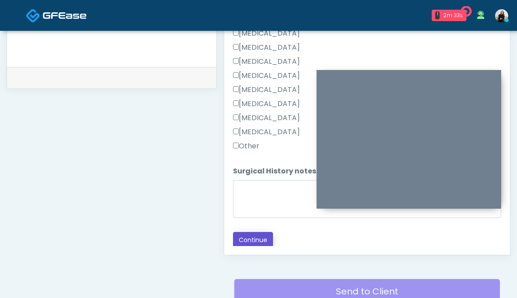
click at [252, 241] on button "Continue" at bounding box center [253, 240] width 40 height 16
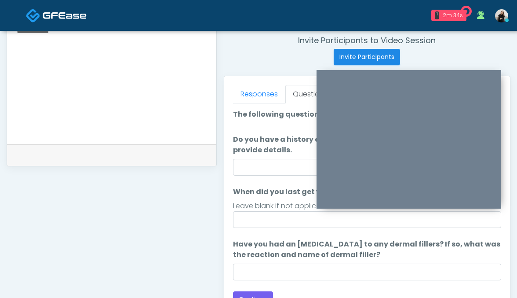
scroll to position [290, 0]
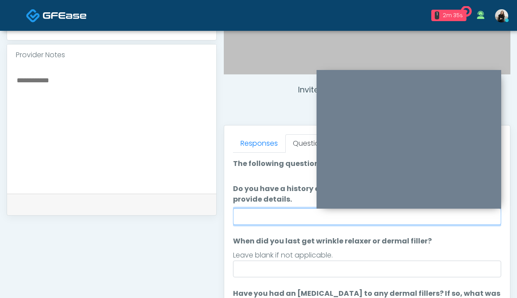
click at [255, 215] on input "Do you have a history of Guillain's barre or ALS? If so, please provide details." at bounding box center [367, 216] width 269 height 17
type input "**"
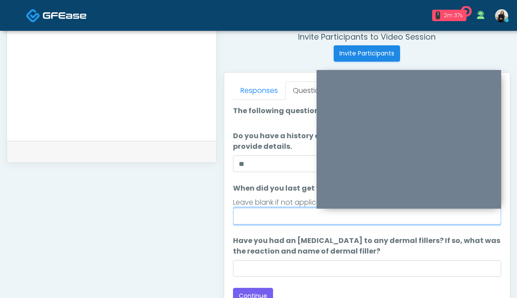
click at [283, 217] on input "When did you last get wrinkle relaxer or dermal filler?" at bounding box center [367, 216] width 269 height 17
type input "*****"
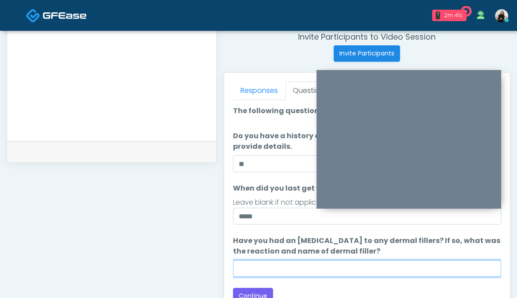
click at [290, 265] on input "Have you had an [MEDICAL_DATA] to any dermal fillers? If so, what was the react…" at bounding box center [367, 268] width 269 height 17
type input "*****"
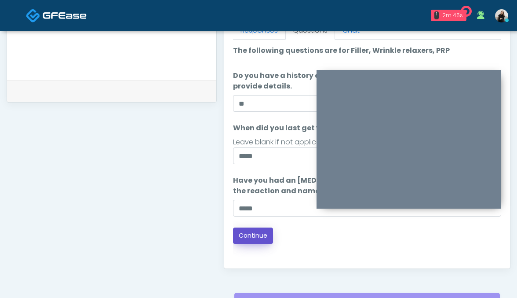
click at [256, 240] on button "Continue" at bounding box center [253, 235] width 40 height 16
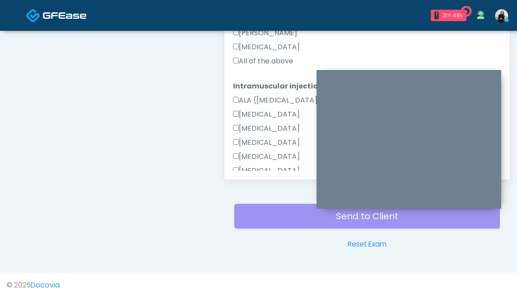
scroll to position [601, 0]
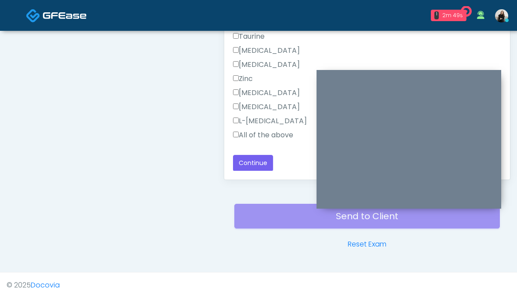
click at [260, 133] on label "All of the above" at bounding box center [263, 135] width 60 height 11
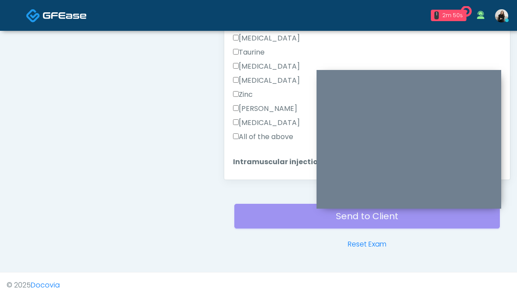
click at [260, 133] on label "All of the above" at bounding box center [263, 136] width 60 height 11
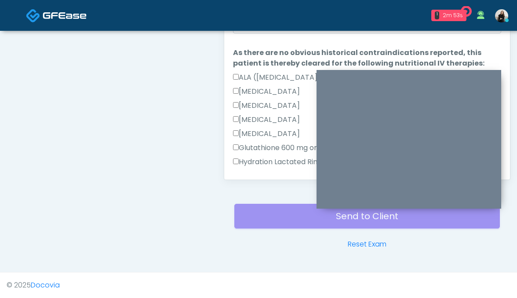
scroll to position [421, 0]
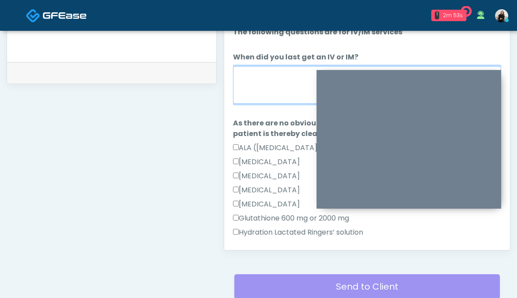
click at [258, 93] on textarea "When did you last get an IV or IM?" at bounding box center [367, 85] width 269 height 38
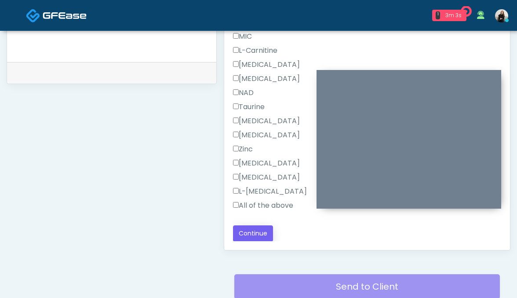
type textarea "********"
click at [249, 239] on button "Continue" at bounding box center [253, 233] width 40 height 16
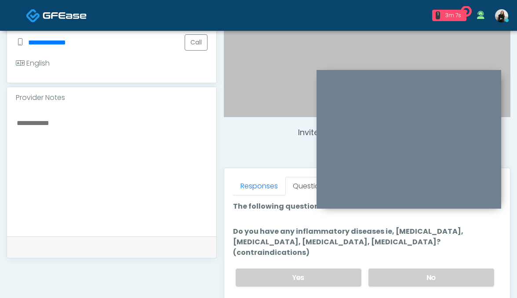
scroll to position [278, 0]
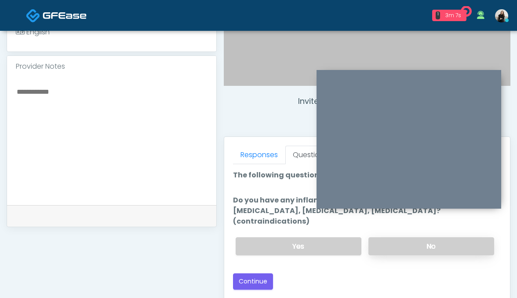
click at [397, 237] on label "No" at bounding box center [432, 246] width 126 height 18
click at [252, 273] on button "Continue" at bounding box center [253, 281] width 40 height 16
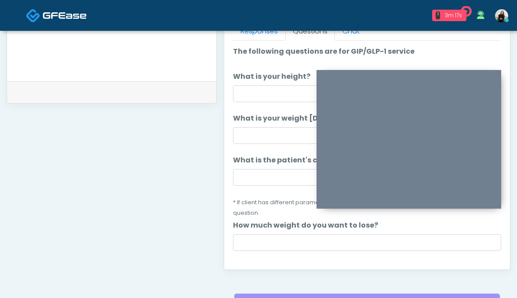
scroll to position [367, 0]
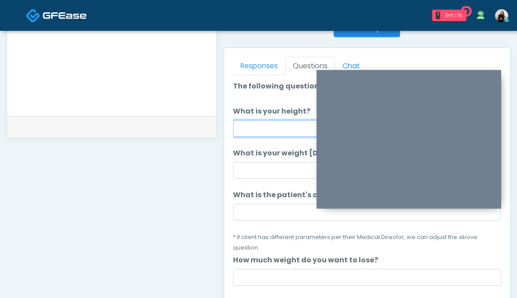
click at [261, 132] on input "What is your height?" at bounding box center [367, 128] width 269 height 17
type input "******"
click at [250, 125] on input "******" at bounding box center [367, 128] width 269 height 17
click at [249, 129] on input "******" at bounding box center [367, 128] width 269 height 17
click at [251, 128] on input "******" at bounding box center [367, 128] width 269 height 17
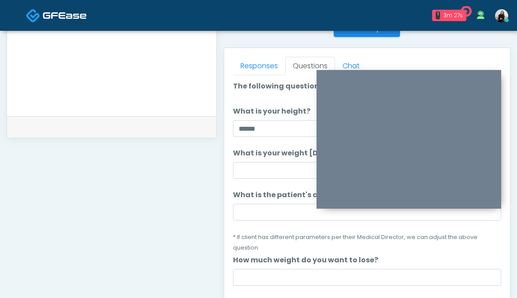
click at [259, 177] on input "What is your weight today?" at bounding box center [367, 170] width 269 height 17
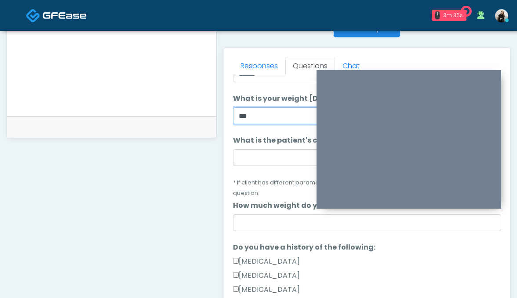
scroll to position [84, 0]
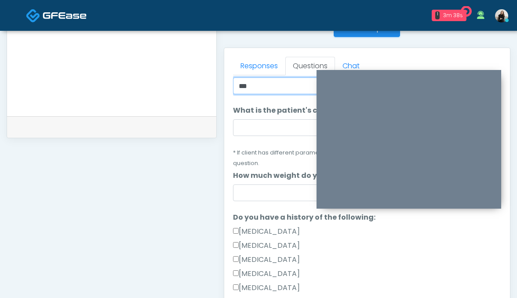
type input "***"
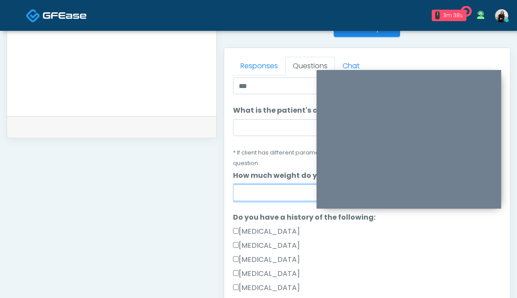
click at [282, 186] on input "How much weight do you want to lose?" at bounding box center [367, 192] width 269 height 17
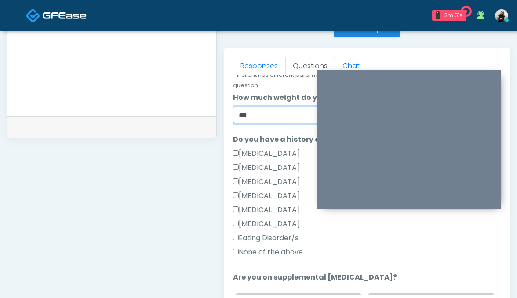
scroll to position [164, 0]
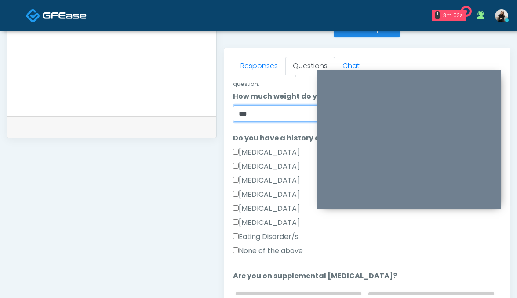
type input "***"
click at [262, 245] on label "None of the above" at bounding box center [268, 250] width 70 height 11
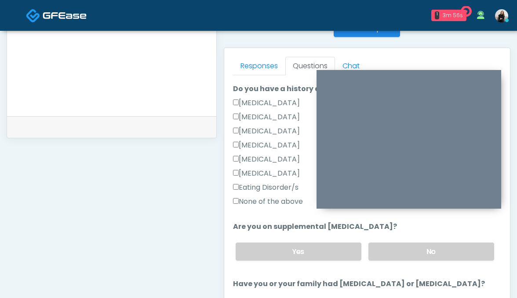
scroll to position [217, 0]
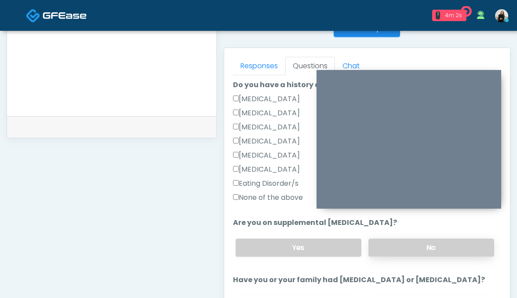
click at [384, 238] on label "No" at bounding box center [432, 247] width 126 height 18
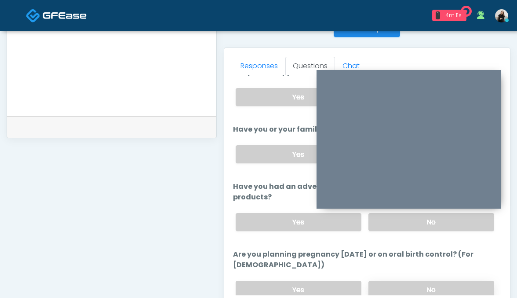
click at [382, 281] on label "No" at bounding box center [432, 290] width 126 height 18
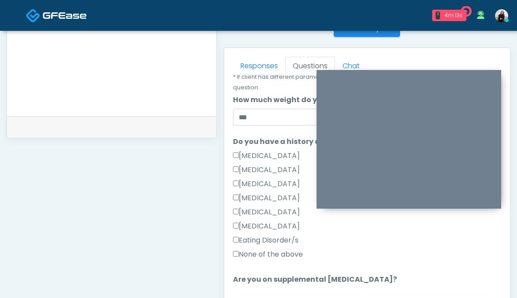
scroll to position [67, 0]
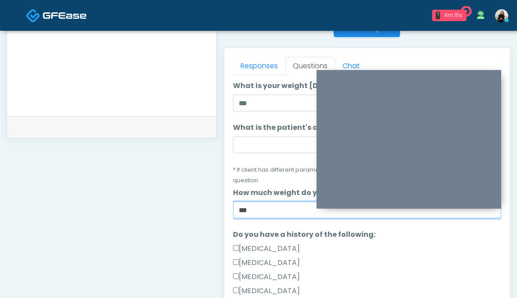
drag, startPoint x: 251, startPoint y: 198, endPoint x: 209, endPoint y: 194, distance: 42.0
click at [209, 194] on div "**********" at bounding box center [259, 38] width 504 height 671
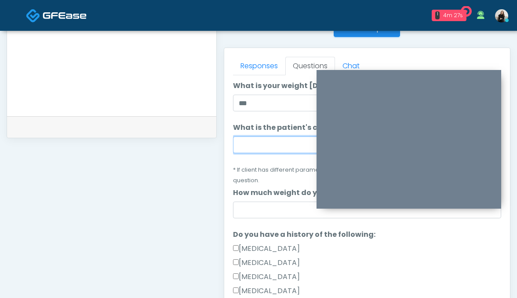
click at [274, 150] on input "What is the patient's current BMI? (if less than 24, not a candidate)" at bounding box center [367, 144] width 269 height 17
paste input "****"
type input "****"
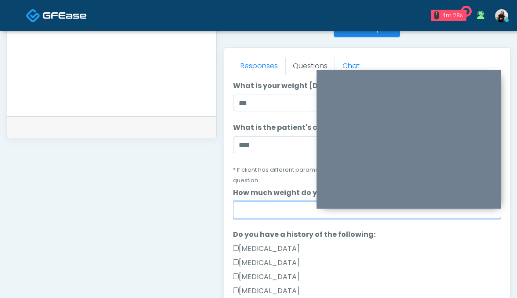
click at [263, 203] on input "How much weight do you want to lose?" at bounding box center [367, 209] width 269 height 17
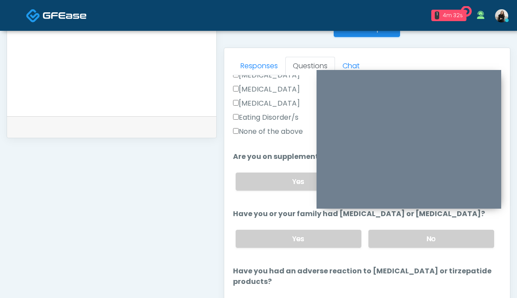
scroll to position [282, 0]
type input "**"
click at [403, 236] on label "No" at bounding box center [432, 239] width 126 height 18
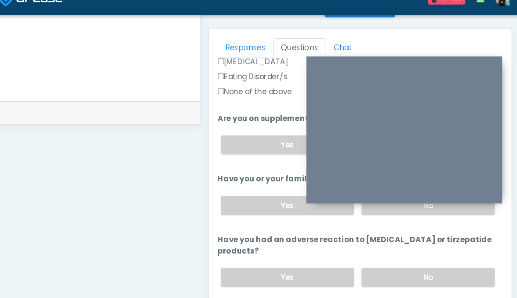
scroll to position [400, 0]
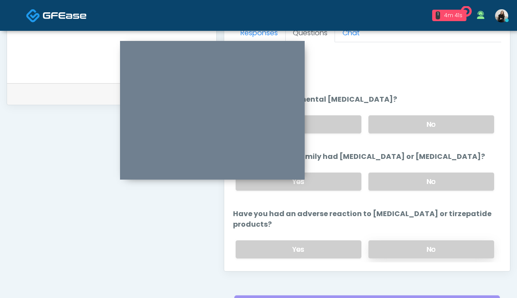
click at [403, 240] on label "No" at bounding box center [432, 249] width 126 height 18
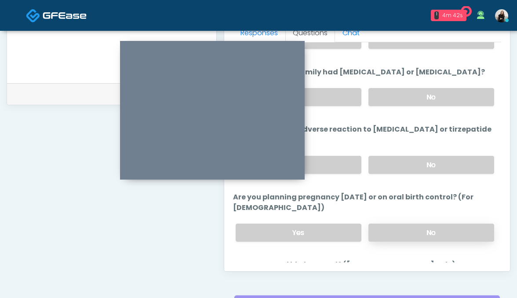
scroll to position [484, 0]
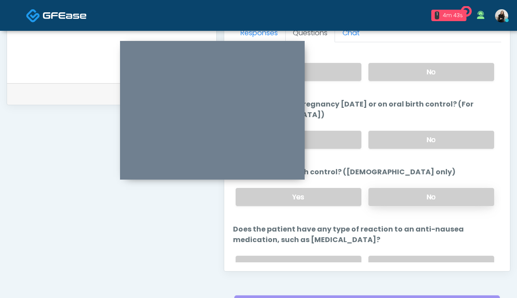
click at [393, 188] on label "No" at bounding box center [432, 197] width 126 height 18
click at [392, 255] on label "No" at bounding box center [432, 264] width 126 height 18
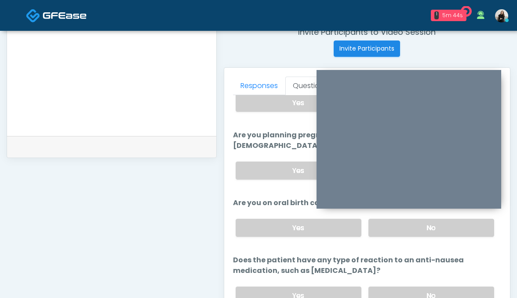
scroll to position [382, 0]
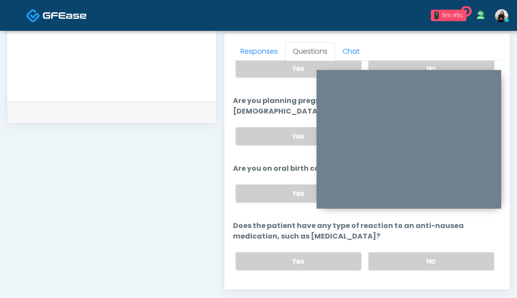
click at [241, 288] on button "Continue" at bounding box center [253, 296] width 40 height 16
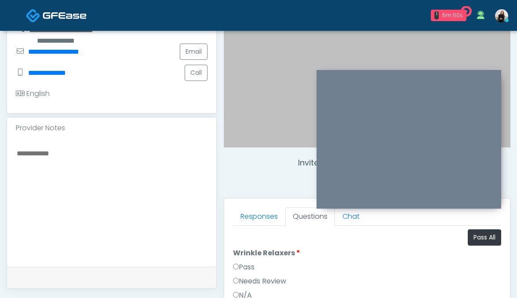
scroll to position [215, 0]
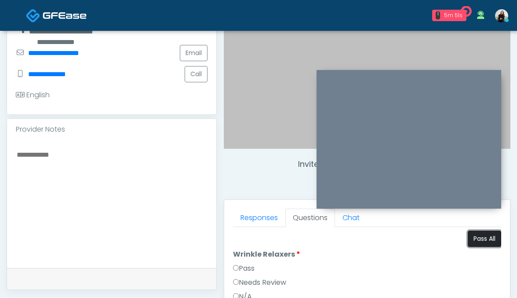
click at [493, 239] on button "Pass All" at bounding box center [484, 238] width 33 height 16
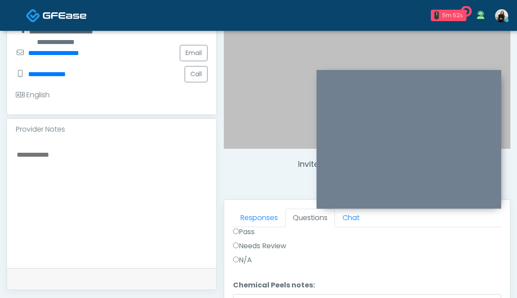
scroll to position [492, 0]
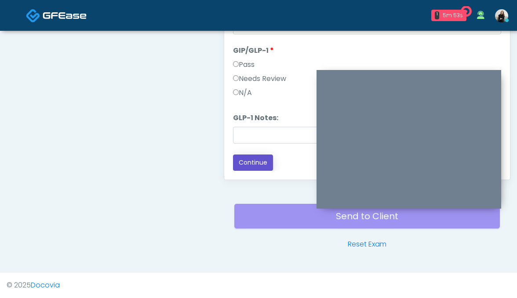
click at [234, 162] on button "Continue" at bounding box center [253, 162] width 40 height 16
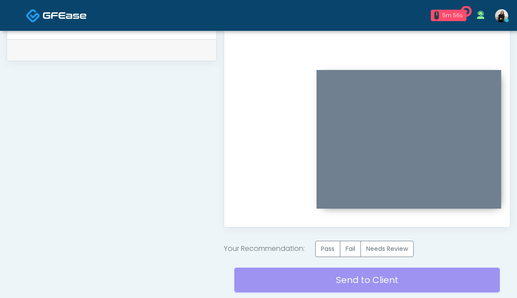
scroll to position [436, 0]
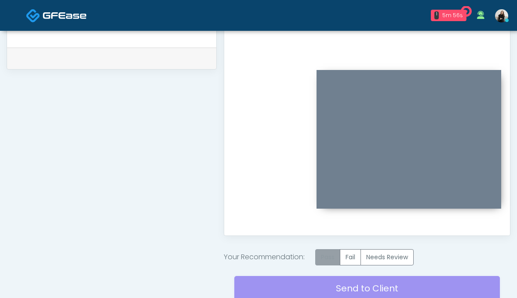
click at [330, 253] on label "Pass" at bounding box center [327, 257] width 25 height 16
click at [325, 287] on div "Send to Client Reset Exam" at bounding box center [367, 293] width 266 height 56
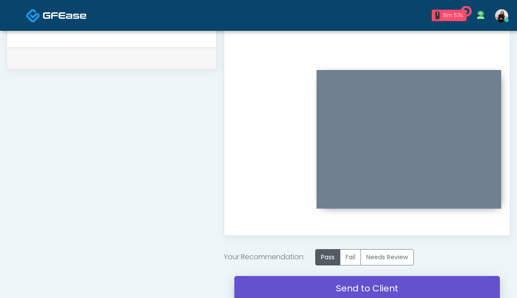
click at [353, 281] on link "Send to Client" at bounding box center [367, 288] width 266 height 25
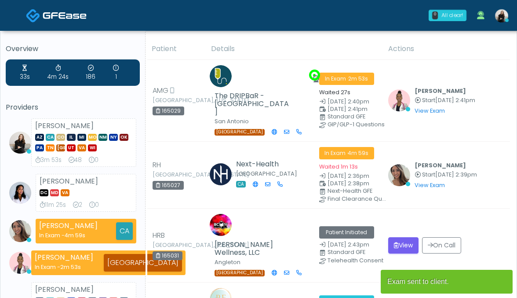
click at [55, 8] on link at bounding box center [56, 15] width 61 height 29
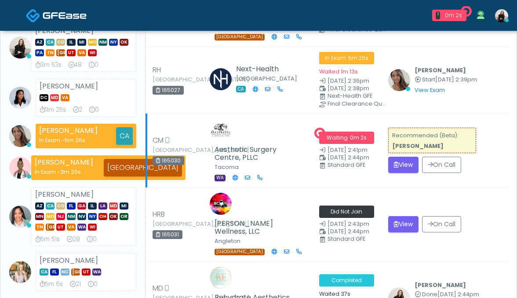
scroll to position [73, 0]
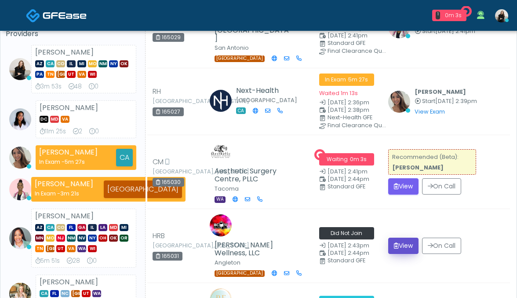
click at [402, 237] on button "View" at bounding box center [403, 245] width 30 height 16
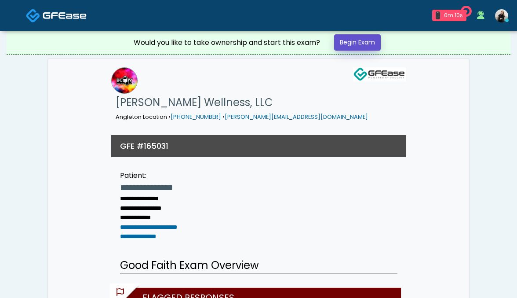
click at [361, 47] on link "Begin Exam" at bounding box center [357, 42] width 47 height 16
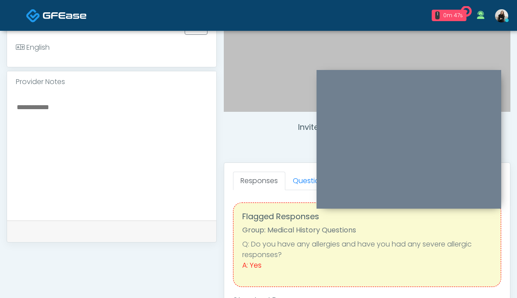
scroll to position [313, 0]
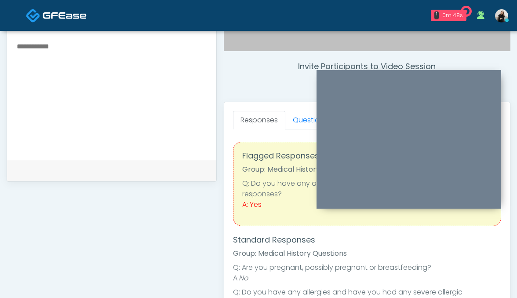
click at [177, 133] on textarea at bounding box center [112, 93] width 192 height 107
paste textarea "**********"
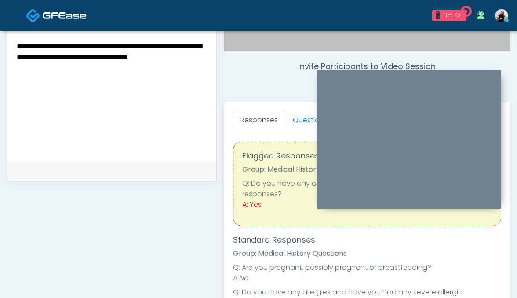
type textarea "**********"
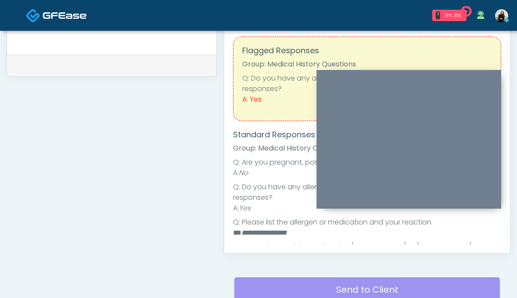
scroll to position [372, 0]
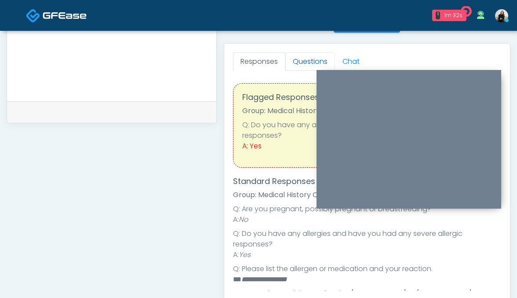
click at [299, 70] on link "Questions" at bounding box center [310, 61] width 50 height 18
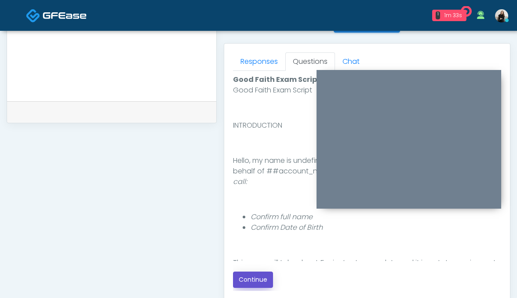
click at [242, 277] on button "Continue" at bounding box center [253, 279] width 40 height 16
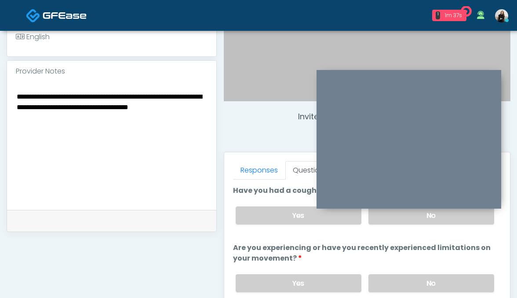
scroll to position [257, 0]
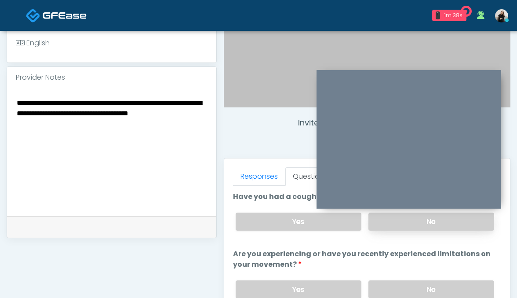
click at [388, 225] on label "No" at bounding box center [432, 221] width 126 height 18
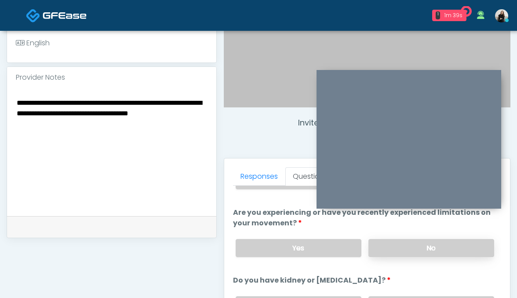
click at [385, 245] on label "No" at bounding box center [432, 248] width 126 height 18
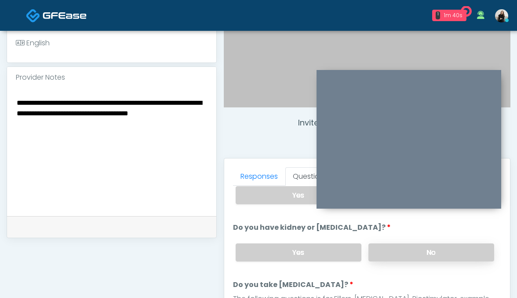
click at [384, 245] on label "No" at bounding box center [432, 252] width 126 height 18
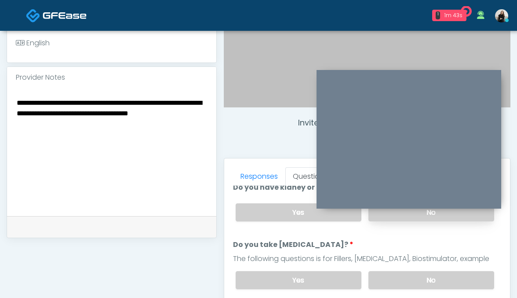
scroll to position [150, 0]
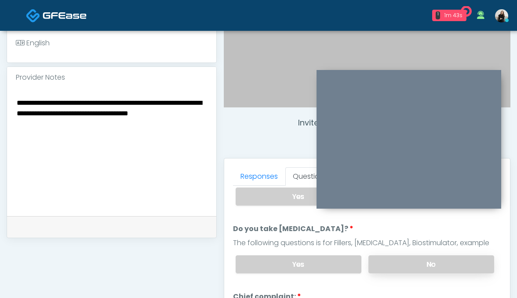
click at [381, 266] on label "No" at bounding box center [432, 264] width 126 height 18
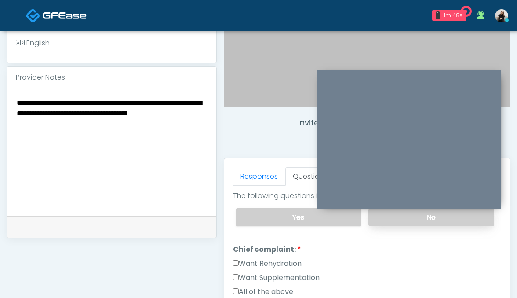
scroll to position [230, 0]
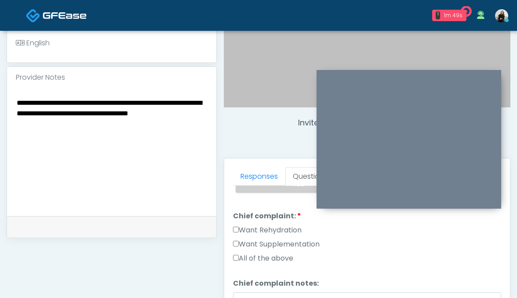
click at [277, 226] on label "Want Rehydration" at bounding box center [267, 230] width 69 height 11
click at [277, 240] on label "Want Supplementation" at bounding box center [276, 244] width 87 height 11
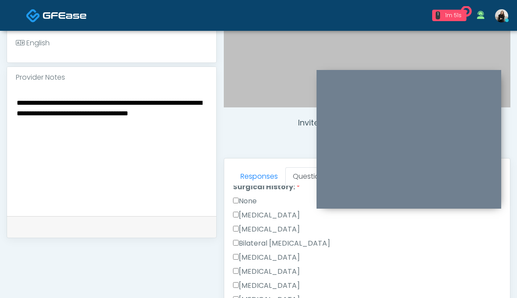
scroll to position [391, 0]
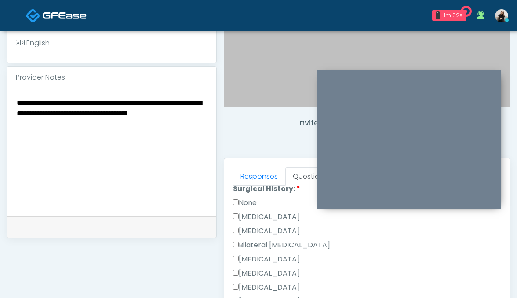
click at [252, 202] on label "None" at bounding box center [245, 202] width 24 height 11
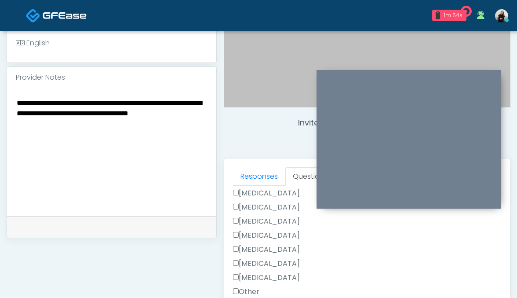
click at [245, 276] on label "Tonsillectomy" at bounding box center [266, 277] width 67 height 11
click at [240, 288] on label "Other" at bounding box center [246, 291] width 26 height 11
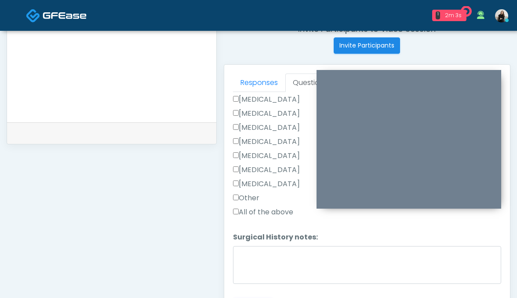
scroll to position [354, 0]
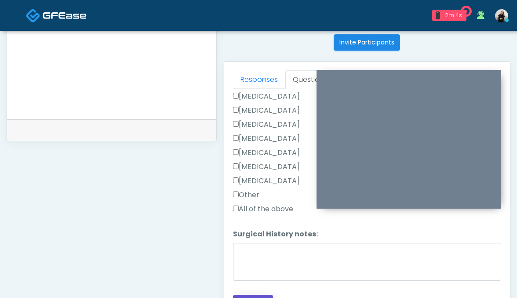
click at [245, 295] on button "Continue" at bounding box center [253, 303] width 40 height 16
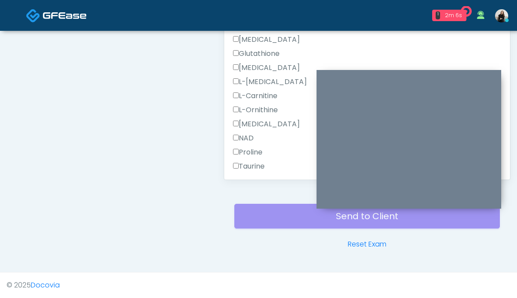
scroll to position [643, 0]
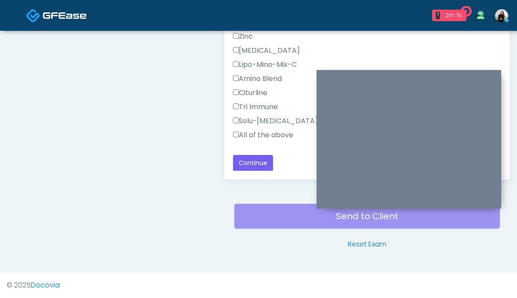
click at [254, 134] on label "All of the above" at bounding box center [263, 135] width 60 height 11
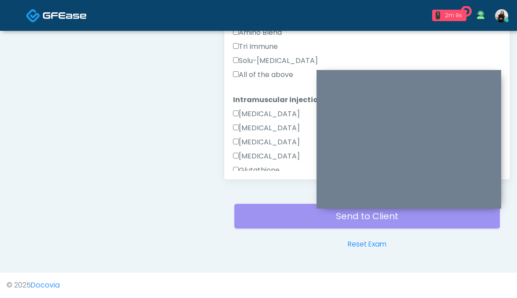
scroll to position [343, 0]
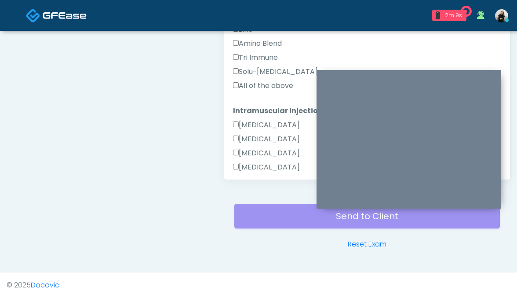
click at [255, 84] on label "All of the above" at bounding box center [263, 85] width 60 height 11
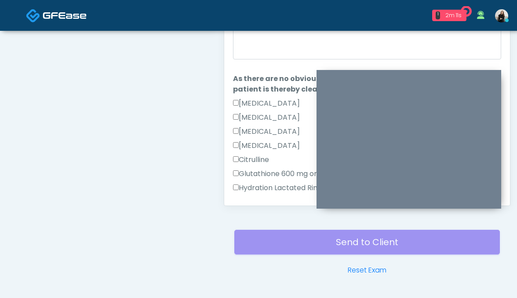
scroll to position [446, 0]
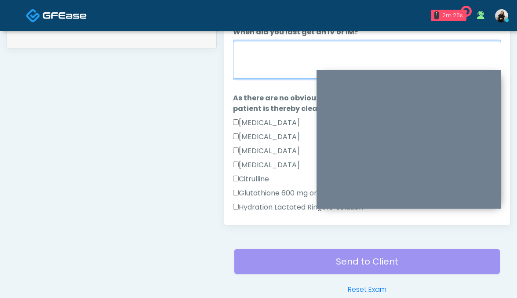
click at [292, 75] on textarea "When did you last get an IV or IM?" at bounding box center [367, 60] width 269 height 38
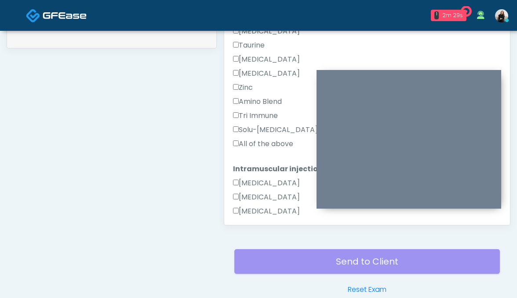
scroll to position [643, 0]
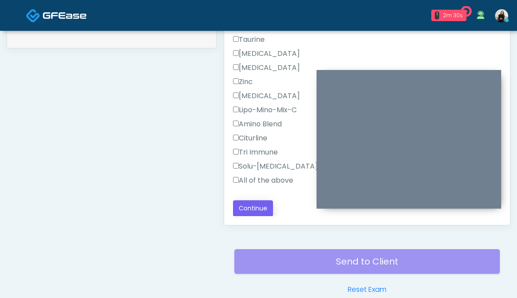
type textarea "**********"
click at [250, 213] on button "Continue" at bounding box center [253, 208] width 40 height 16
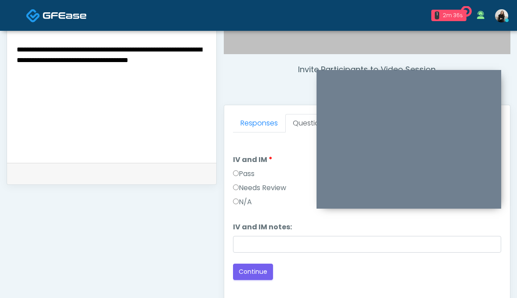
scroll to position [311, 0]
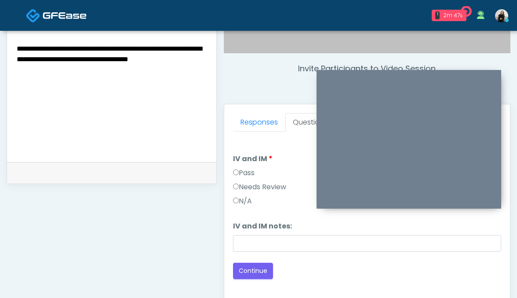
click at [226, 171] on div "Responses Questions Chat Good Faith Exam Script Good Faith Exam Script INTRODUC…" at bounding box center [367, 232] width 286 height 256
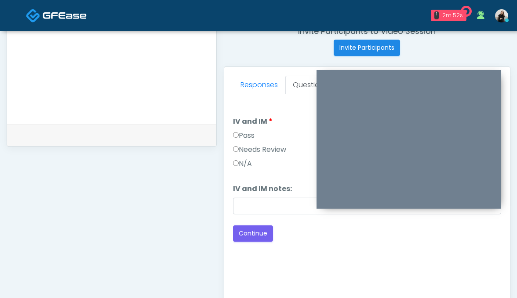
scroll to position [399, 0]
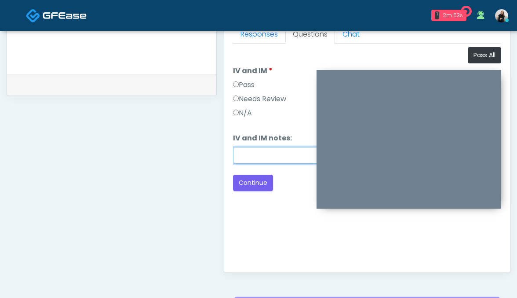
click at [244, 156] on input "IV and IM notes:" at bounding box center [367, 155] width 269 height 17
paste input "**********"
type input "**********"
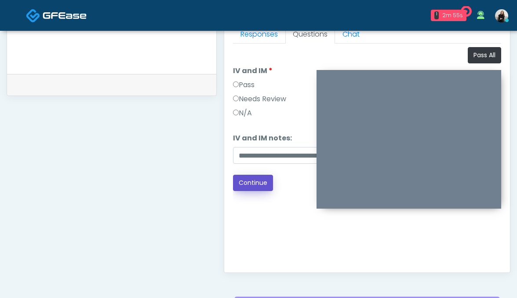
click at [248, 186] on button "Continue" at bounding box center [253, 183] width 40 height 16
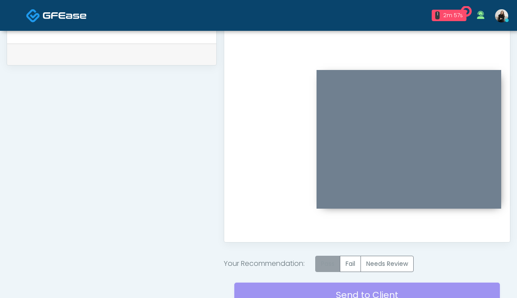
click at [327, 262] on label "Pass" at bounding box center [327, 263] width 25 height 16
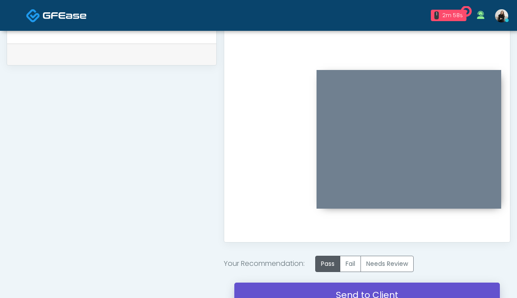
click at [331, 286] on link "Send to Client" at bounding box center [367, 294] width 266 height 25
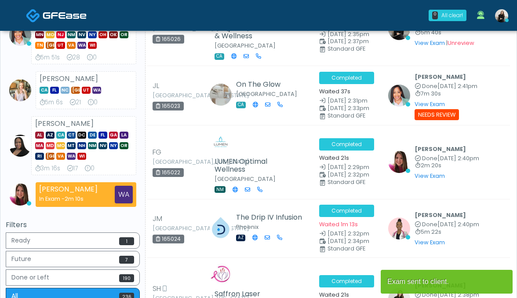
scroll to position [357, 0]
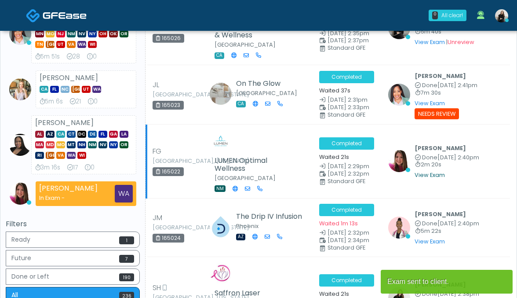
click at [430, 171] on link "View Exam" at bounding box center [430, 174] width 30 height 7
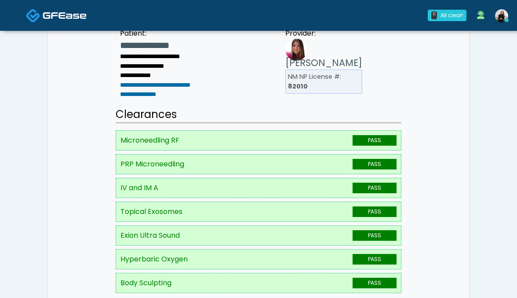
scroll to position [246, 0]
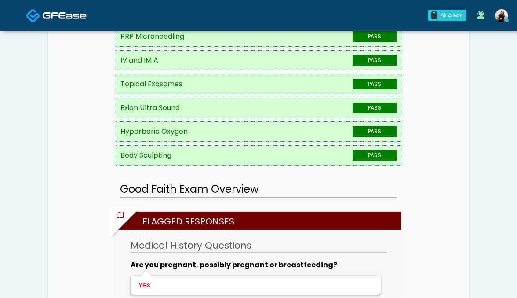
click at [59, 12] on img at bounding box center [65, 15] width 44 height 9
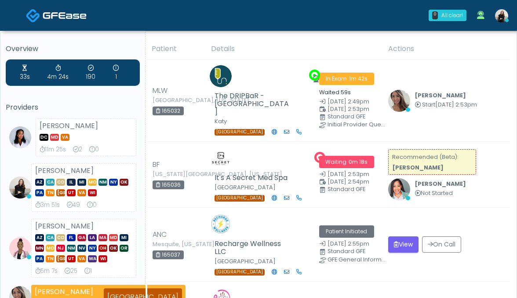
click at [75, 15] on img at bounding box center [65, 15] width 44 height 9
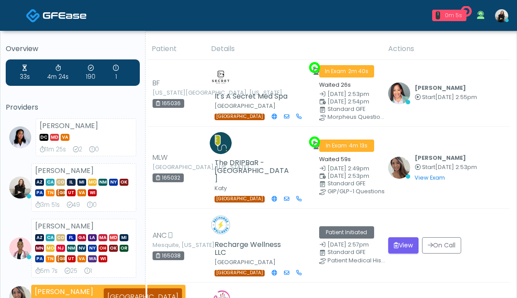
click at [452, 22] on link "1 0m 5s" at bounding box center [449, 15] width 45 height 18
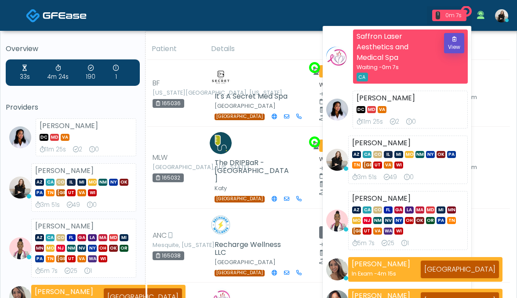
click at [463, 48] on button "View" at bounding box center [454, 43] width 20 height 20
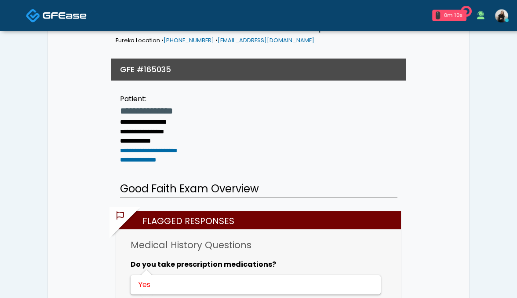
scroll to position [186, 0]
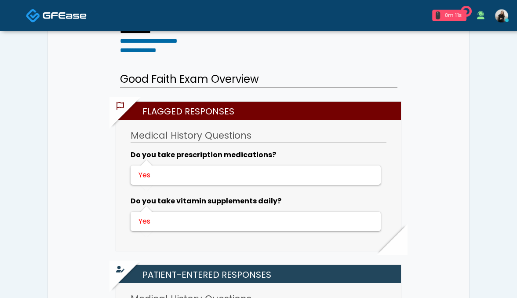
click at [74, 20] on img at bounding box center [65, 15] width 44 height 9
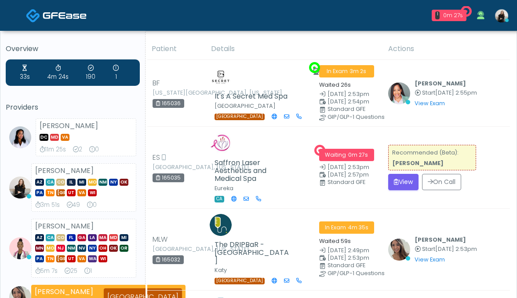
click at [46, 22] on link at bounding box center [56, 15] width 61 height 29
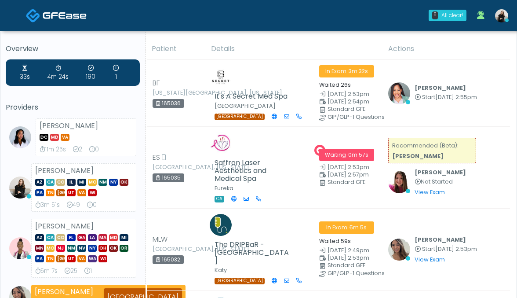
click at [44, 7] on link at bounding box center [56, 15] width 61 height 29
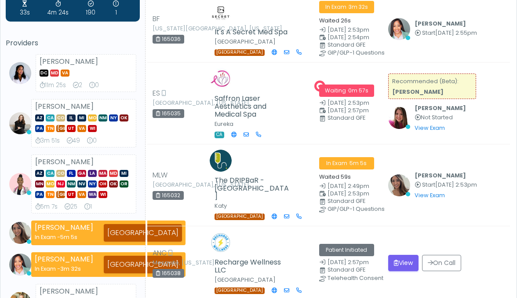
scroll to position [151, 0]
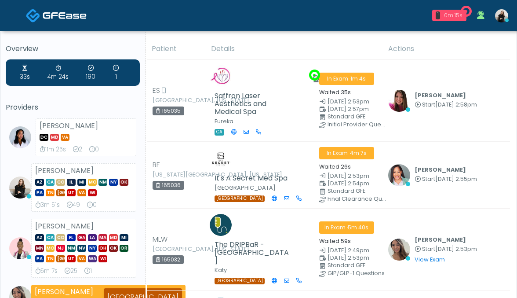
click at [445, 17] on div "0m 15s" at bounding box center [453, 15] width 19 height 8
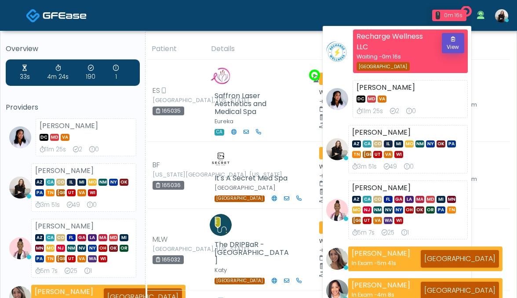
click at [454, 44] on button "View" at bounding box center [453, 43] width 23 height 20
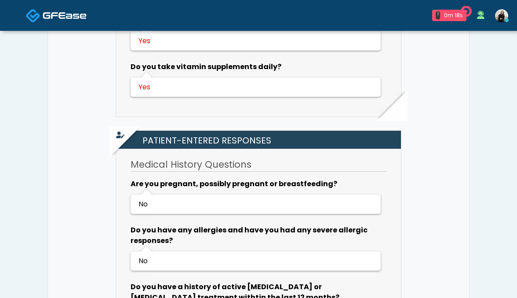
scroll to position [498, 0]
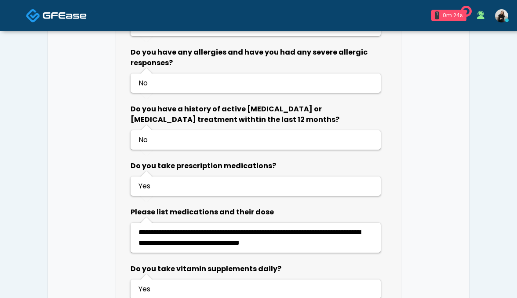
click at [150, 229] on span "**********" at bounding box center [250, 237] width 222 height 17
copy span "*******"
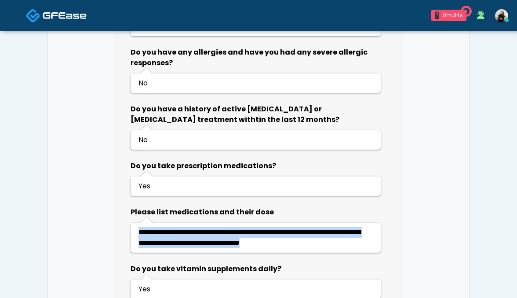
drag, startPoint x: 341, startPoint y: 222, endPoint x: 138, endPoint y: 205, distance: 204.3
click at [138, 223] on ul "**********" at bounding box center [256, 238] width 251 height 30
copy span "**********"
click at [73, 15] on img at bounding box center [65, 15] width 44 height 9
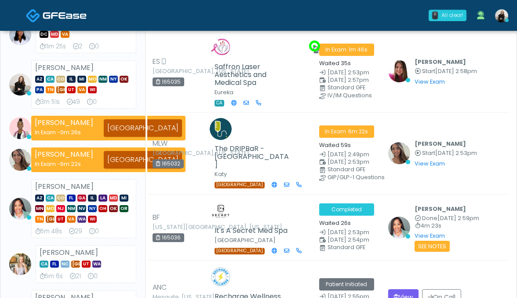
scroll to position [109, 0]
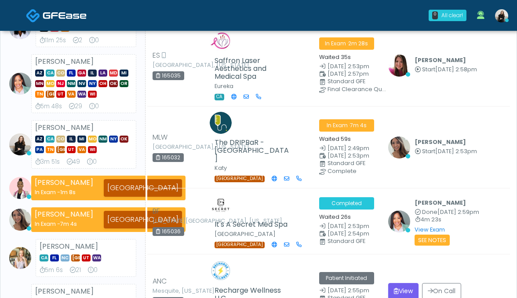
click at [51, 12] on img at bounding box center [65, 15] width 44 height 9
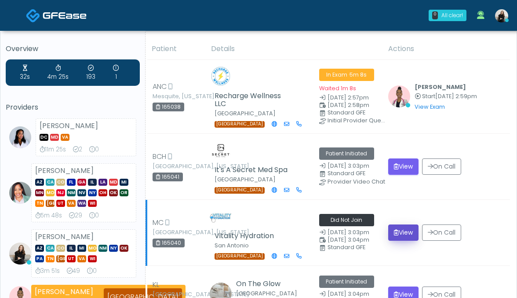
click at [394, 229] on icon "submit" at bounding box center [396, 232] width 5 height 6
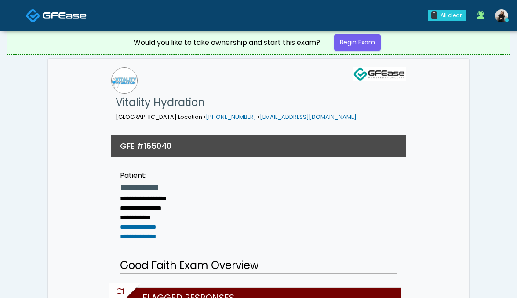
click at [62, 21] on link at bounding box center [56, 15] width 61 height 29
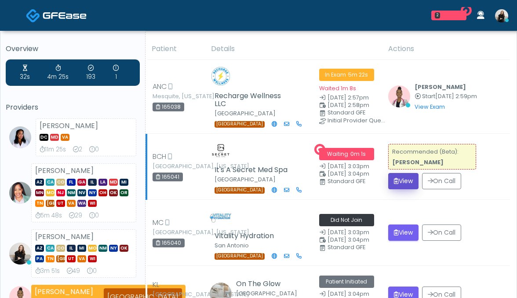
click at [405, 184] on button "View" at bounding box center [403, 181] width 30 height 16
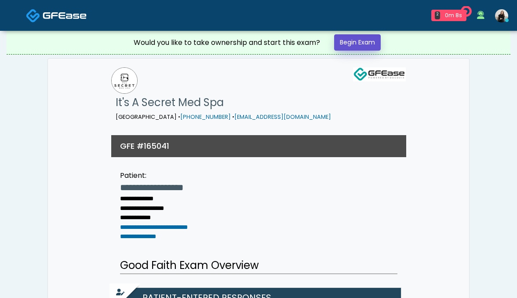
click at [363, 42] on link "Begin Exam" at bounding box center [357, 42] width 47 height 16
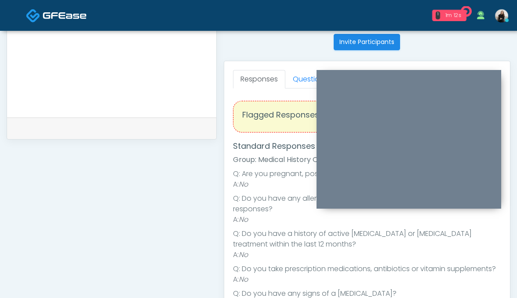
scroll to position [272, 0]
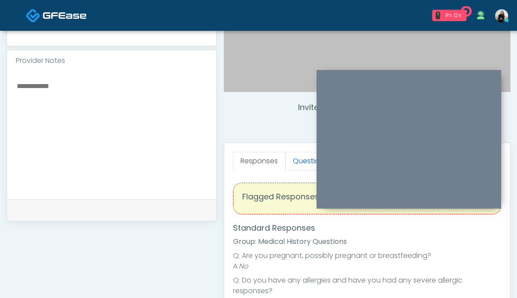
click at [309, 157] on link "Questions" at bounding box center [310, 161] width 50 height 18
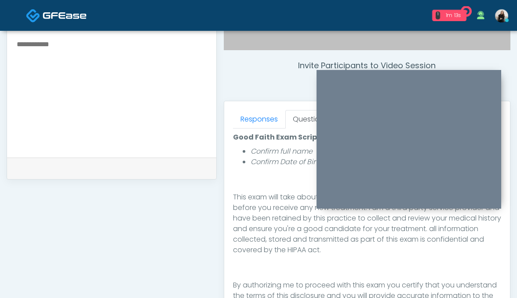
scroll to position [387, 0]
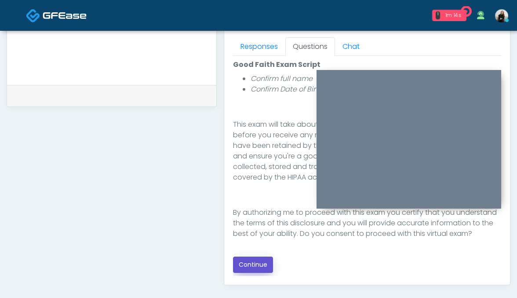
click at [244, 256] on button "Continue" at bounding box center [253, 264] width 40 height 16
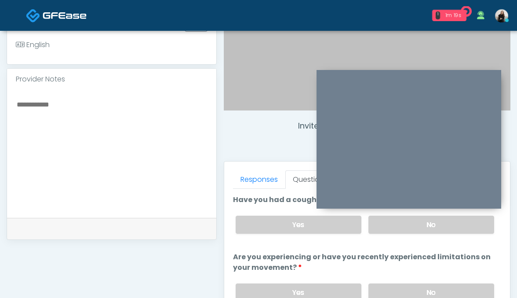
scroll to position [239, 0]
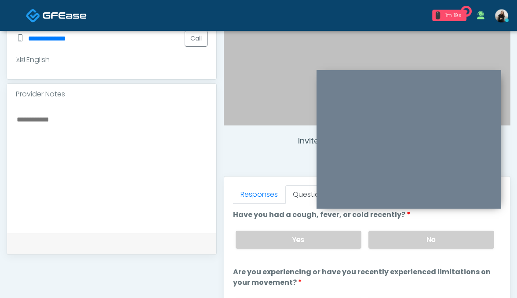
click at [416, 230] on div "Yes No" at bounding box center [365, 239] width 273 height 32
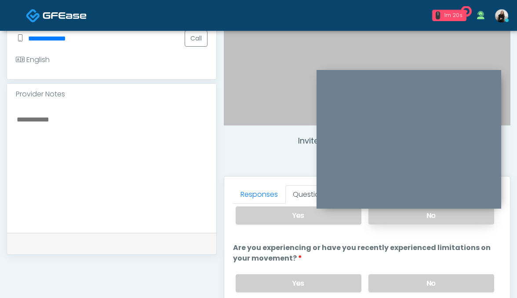
scroll to position [25, 0]
click at [417, 222] on label "No" at bounding box center [432, 215] width 126 height 18
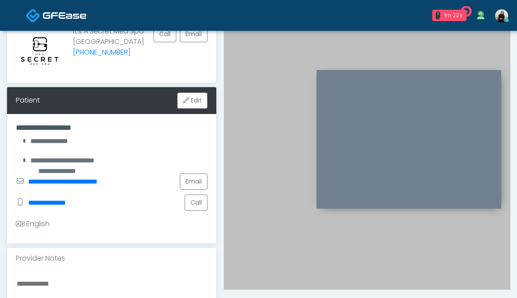
scroll to position [209, 0]
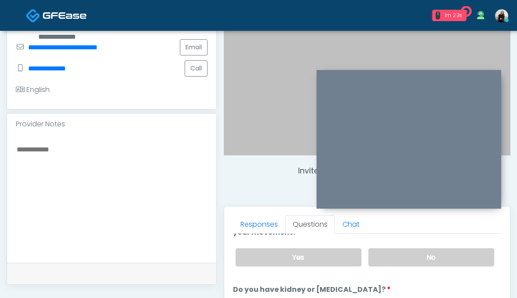
click at [410, 259] on label "No" at bounding box center [432, 257] width 126 height 18
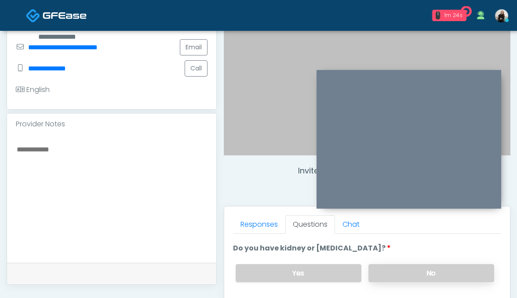
click at [410, 268] on label "No" at bounding box center [432, 273] width 126 height 18
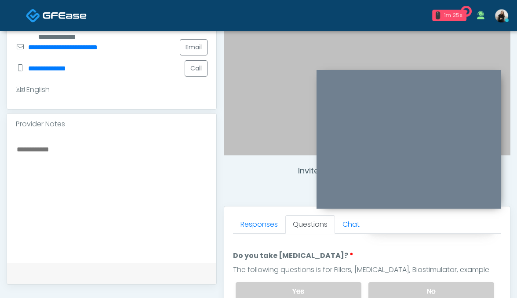
scroll to position [213, 0]
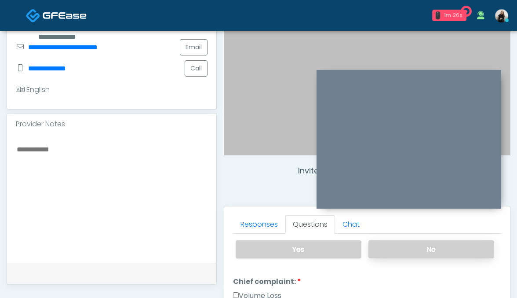
click at [412, 250] on label "No" at bounding box center [432, 249] width 126 height 18
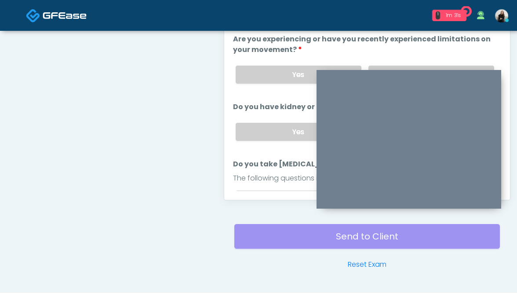
scroll to position [96, 0]
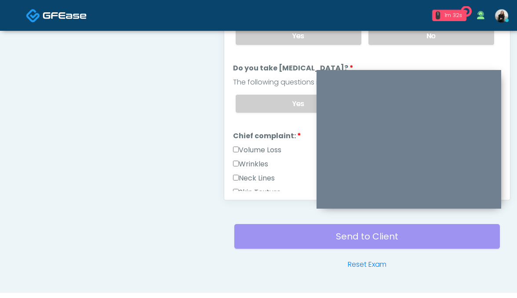
click at [261, 163] on label "Wrinkles" at bounding box center [250, 164] width 35 height 11
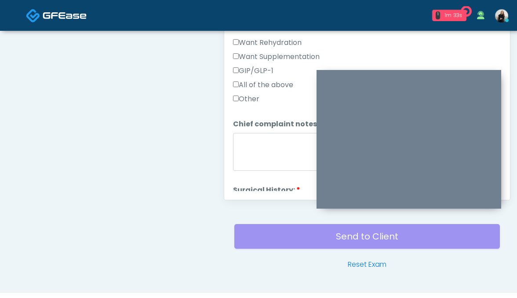
scroll to position [368, 0]
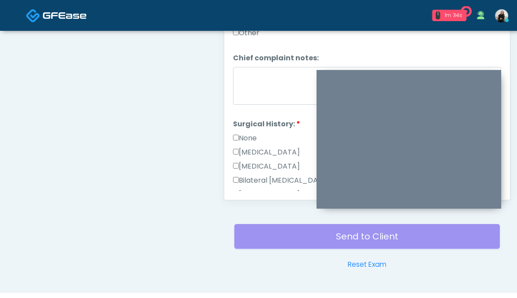
click at [252, 134] on label "None" at bounding box center [245, 138] width 24 height 11
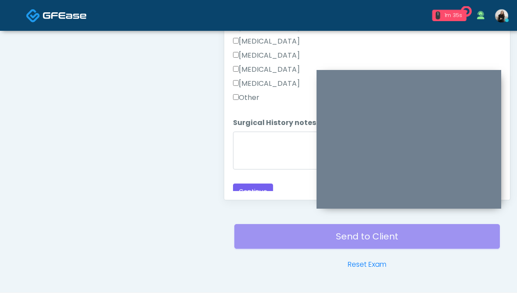
scroll to position [584, 0]
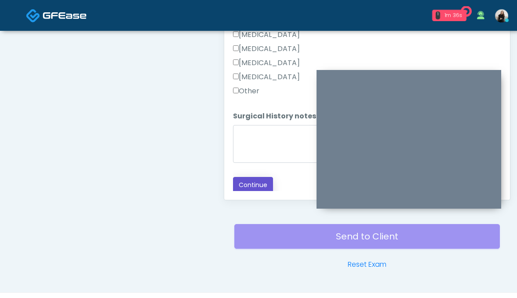
click at [249, 187] on button "Continue" at bounding box center [253, 185] width 40 height 16
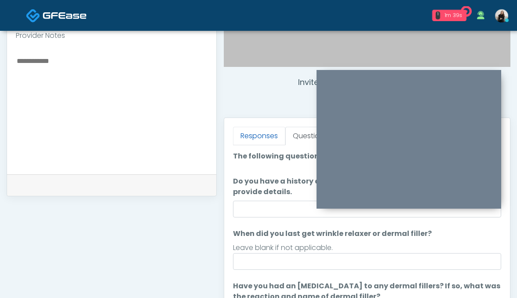
scroll to position [295, 0]
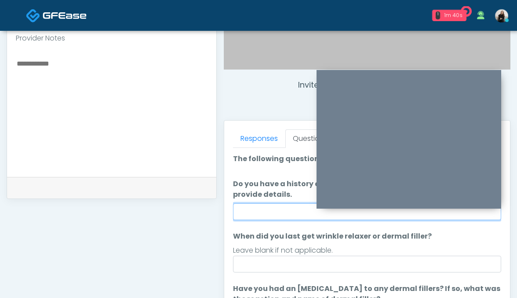
click at [288, 208] on input "Do you have a history of Guillain's barre or ALS? If so, please provide details." at bounding box center [367, 211] width 269 height 17
type input "**"
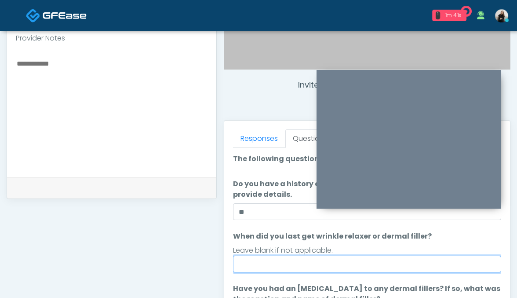
click at [313, 265] on input "When did you last get wrinkle relaxer or dermal filler?" at bounding box center [367, 263] width 269 height 17
type input "********"
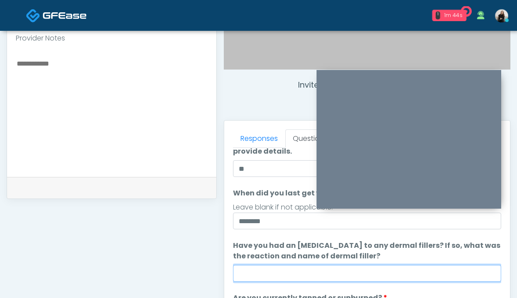
click at [298, 269] on input "Have you had an allergic response to any dermal fillers? If so, what was the re…" at bounding box center [367, 273] width 269 height 17
type input "**"
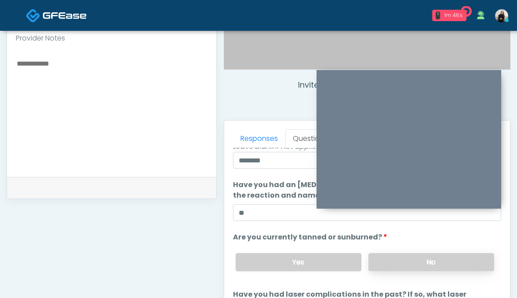
click at [380, 262] on label "No" at bounding box center [432, 262] width 126 height 18
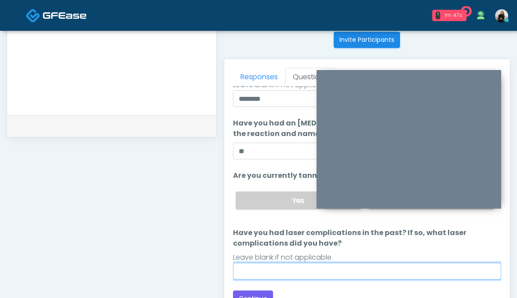
click at [334, 263] on input "Have you had laser complications in the past? If so, what laser complications d…" at bounding box center [367, 271] width 269 height 17
type input "**"
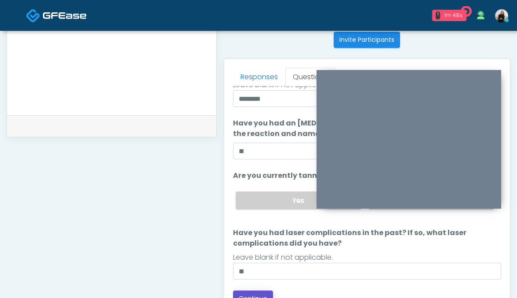
click at [259, 292] on button "Continue" at bounding box center [253, 298] width 40 height 16
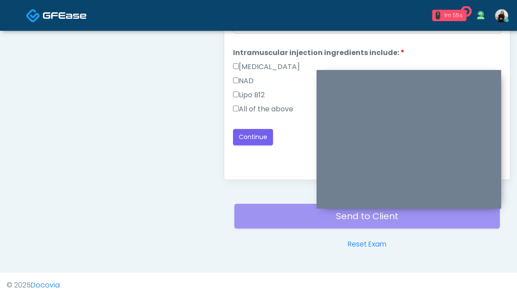
click at [266, 109] on label "All of the above" at bounding box center [263, 109] width 60 height 11
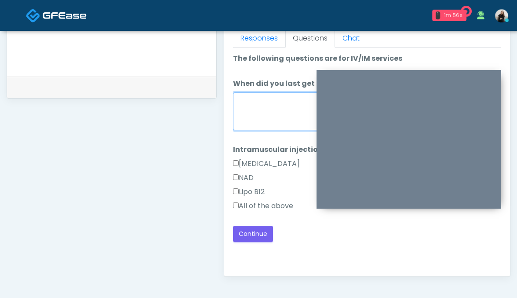
click at [265, 109] on textarea "When did you last get an IV or IM?" at bounding box center [367, 111] width 269 height 38
type textarea "**********"
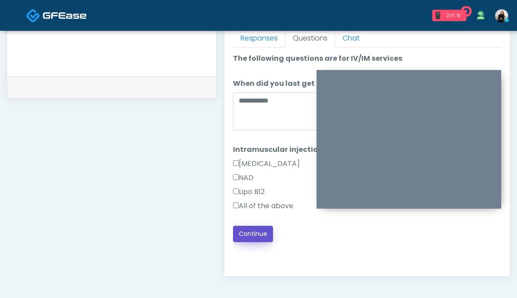
click at [261, 235] on button "Continue" at bounding box center [253, 234] width 40 height 16
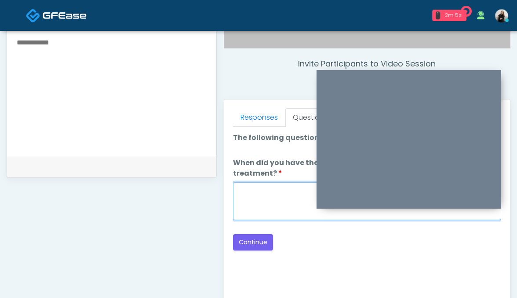
click at [265, 182] on textarea "When did you have the area treated with a previous lipolysis treatment?" at bounding box center [367, 201] width 269 height 38
type textarea "*****"
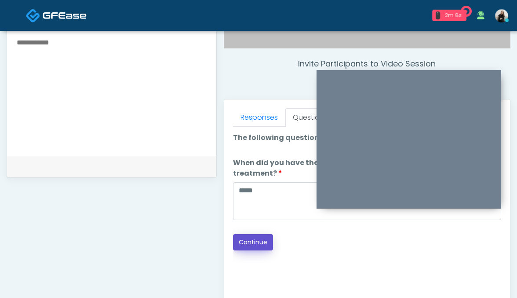
click at [259, 234] on button "Continue" at bounding box center [253, 242] width 40 height 16
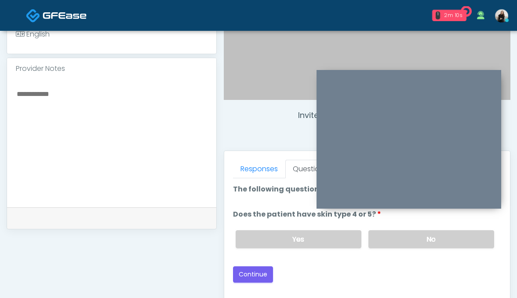
scroll to position [233, 0]
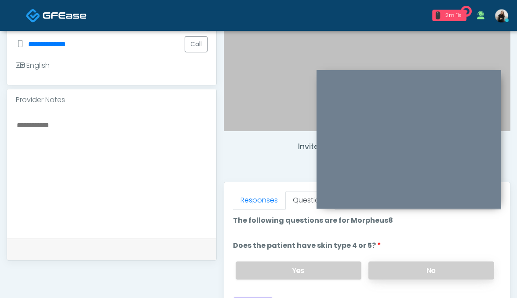
click at [386, 266] on label "No" at bounding box center [432, 270] width 126 height 18
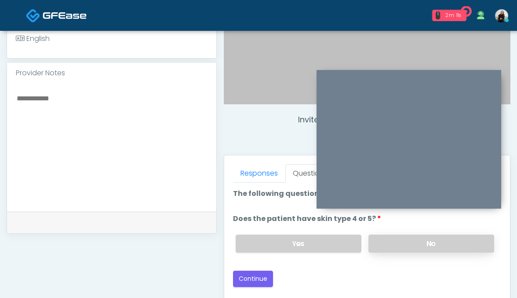
scroll to position [261, 0]
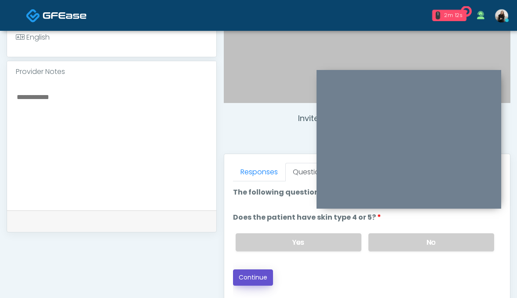
click at [257, 280] on button "Continue" at bounding box center [253, 277] width 40 height 16
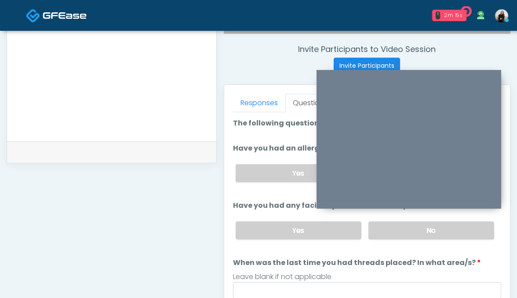
scroll to position [299, 0]
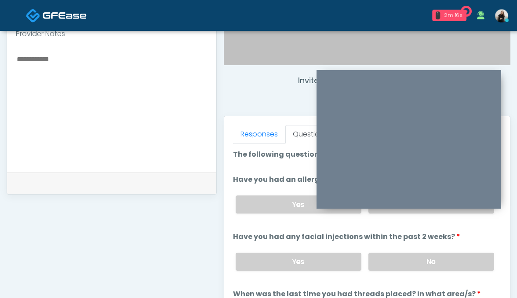
click at [425, 208] on div at bounding box center [409, 144] width 185 height 128
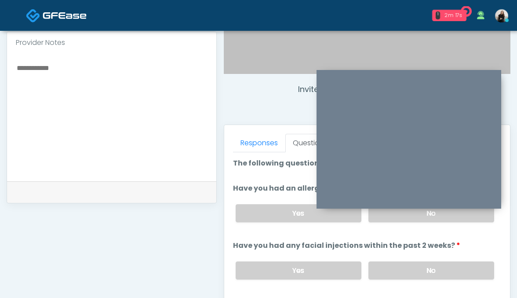
click at [425, 223] on div "Yes No" at bounding box center [365, 213] width 273 height 32
click at [425, 221] on label "No" at bounding box center [432, 213] width 126 height 18
click at [426, 277] on label "No" at bounding box center [432, 270] width 126 height 18
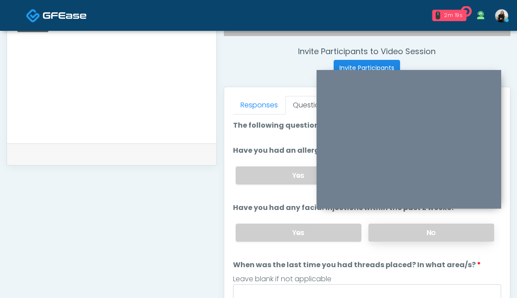
scroll to position [380, 0]
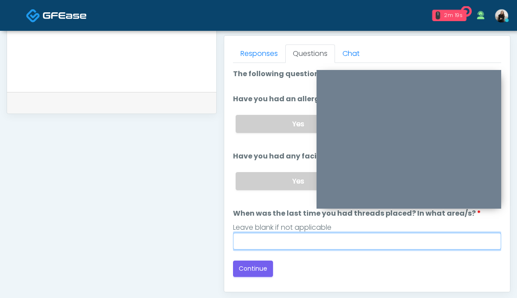
click at [369, 244] on input "When was the last time you had threads placed? In what area/s?" at bounding box center [367, 241] width 269 height 17
type input "*********"
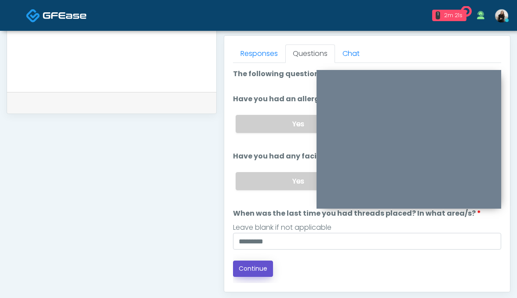
click at [263, 270] on button "Continue" at bounding box center [253, 268] width 40 height 16
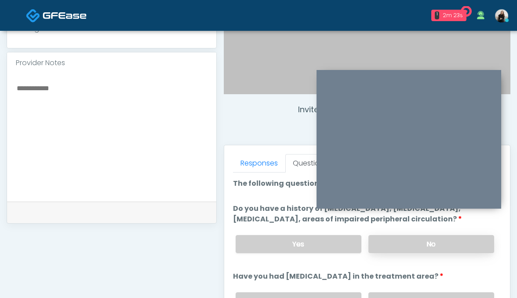
click at [398, 253] on label "No" at bounding box center [432, 244] width 126 height 18
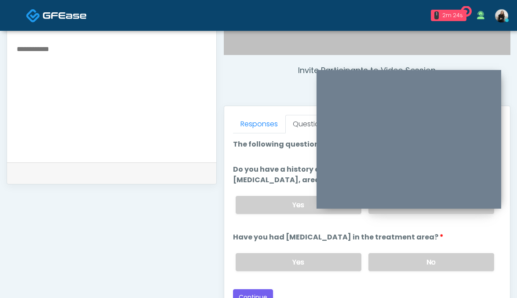
scroll to position [325, 0]
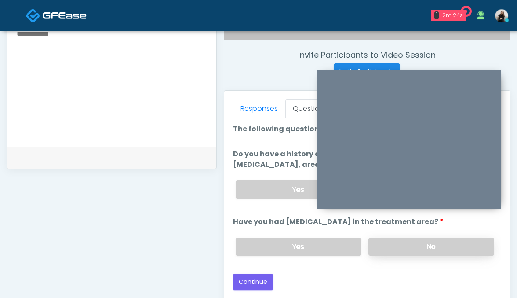
click at [398, 255] on label "No" at bounding box center [432, 246] width 126 height 18
click at [265, 285] on button "Continue" at bounding box center [253, 282] width 40 height 16
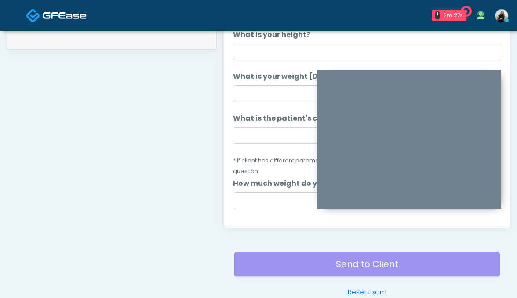
scroll to position [374, 0]
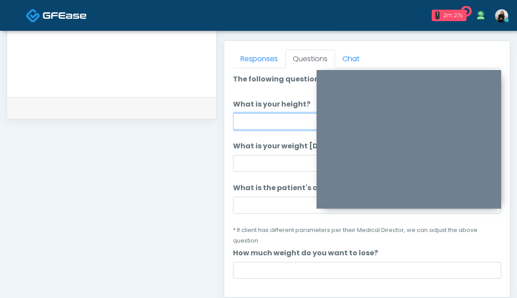
click at [259, 129] on input "What is your height?" at bounding box center [367, 121] width 269 height 17
type input "******"
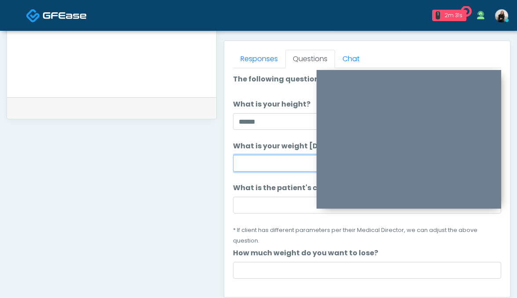
click at [258, 168] on input "What is your weight today?" at bounding box center [367, 163] width 269 height 17
type input "***"
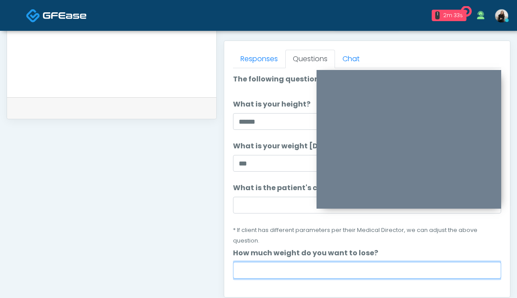
click at [260, 262] on input "How much weight do you want to lose?" at bounding box center [367, 270] width 269 height 17
type input "***"
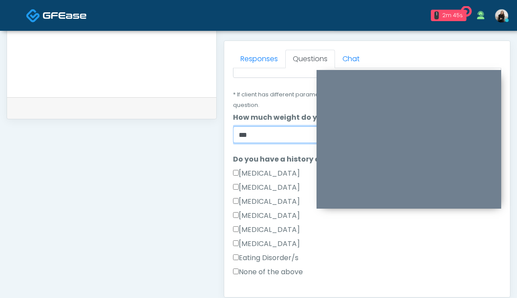
scroll to position [166, 0]
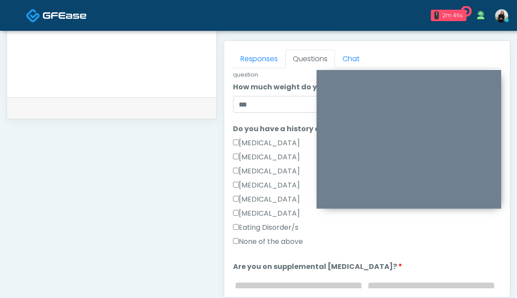
click at [258, 180] on label "Type 1 Diabetes" at bounding box center [266, 185] width 67 height 11
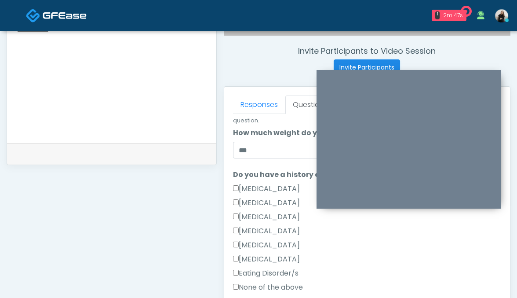
scroll to position [283, 0]
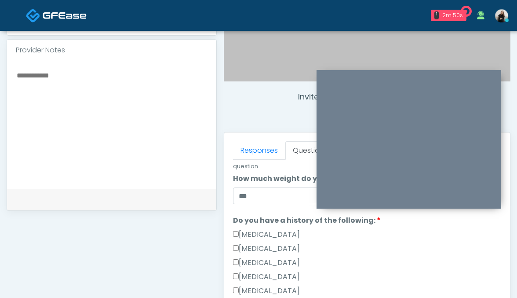
click at [152, 165] on textarea at bounding box center [112, 122] width 192 height 107
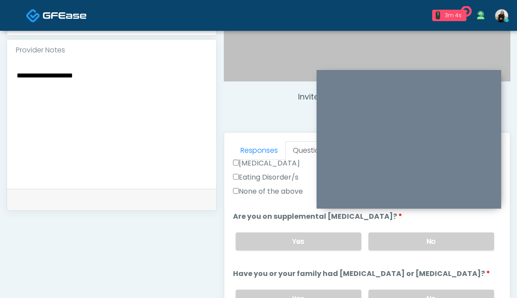
scroll to position [295, 0]
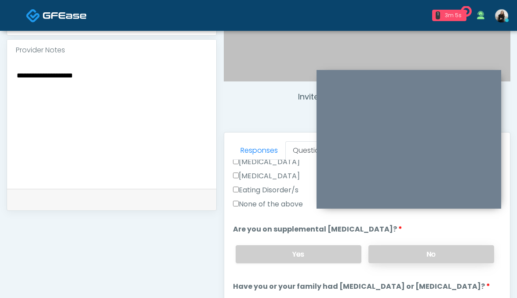
type textarea "**********"
click at [401, 249] on label "No" at bounding box center [432, 254] width 126 height 18
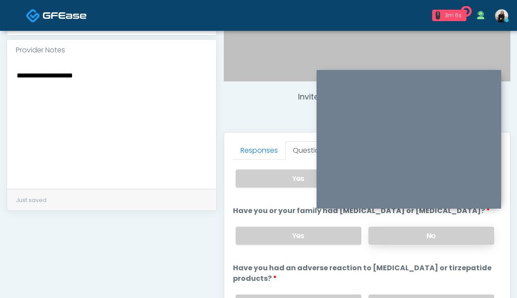
click at [399, 230] on label "No" at bounding box center [432, 235] width 126 height 18
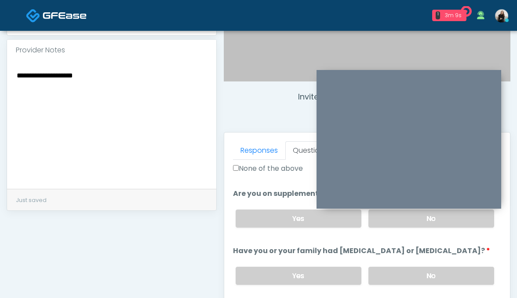
scroll to position [366, 0]
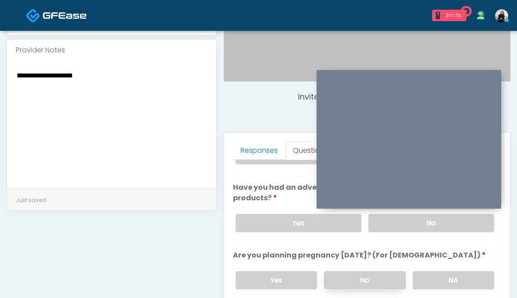
click at [381, 271] on label "No" at bounding box center [365, 280] width 82 height 18
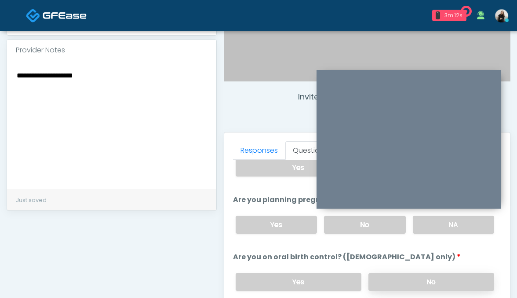
click at [381, 273] on label "No" at bounding box center [432, 282] width 126 height 18
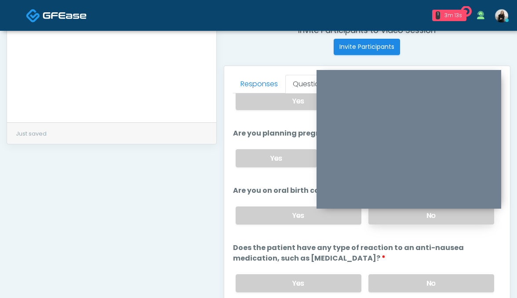
click at [381, 274] on label "No" at bounding box center [432, 283] width 126 height 18
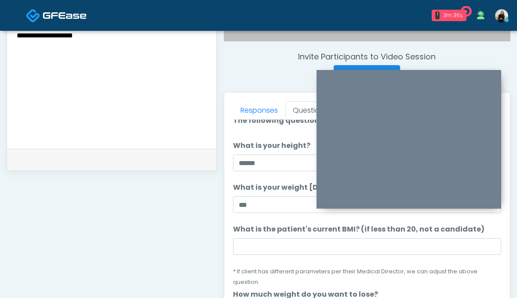
scroll to position [7, 0]
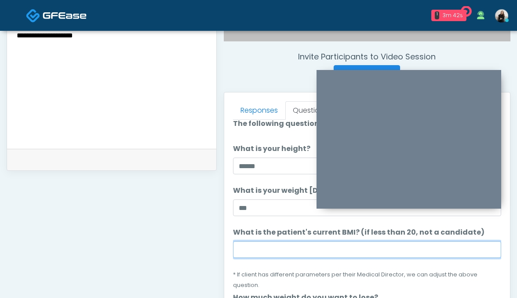
click at [265, 255] on input "What is the patient's current BMI? (if less than 20, not a candidate)" at bounding box center [367, 249] width 269 height 17
paste input "****"
type input "****"
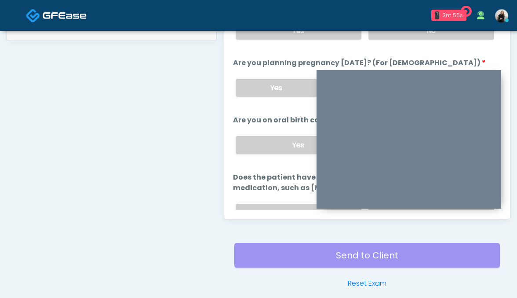
scroll to position [506, 0]
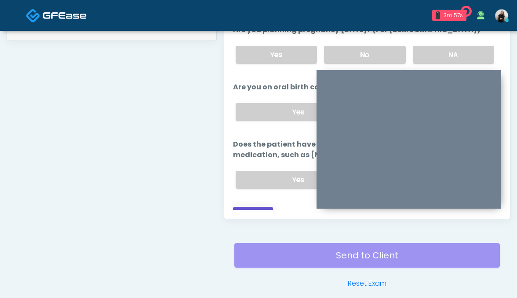
click at [248, 207] on button "Continue" at bounding box center [253, 215] width 40 height 16
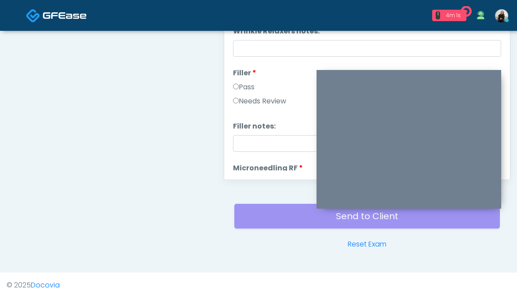
scroll to position [176, 0]
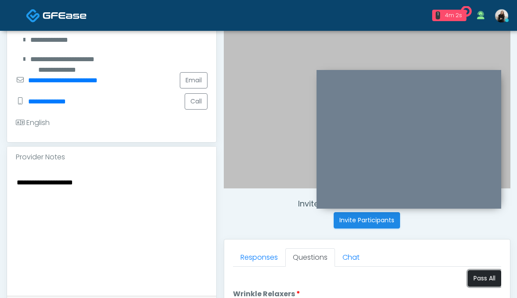
click at [487, 277] on button "Pass All" at bounding box center [484, 278] width 33 height 16
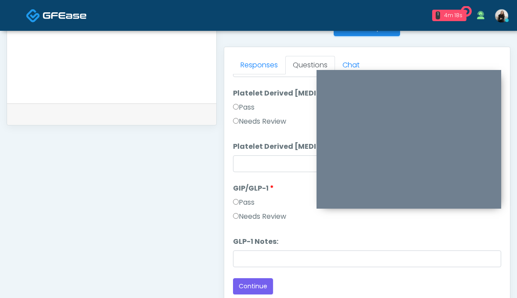
scroll to position [400, 0]
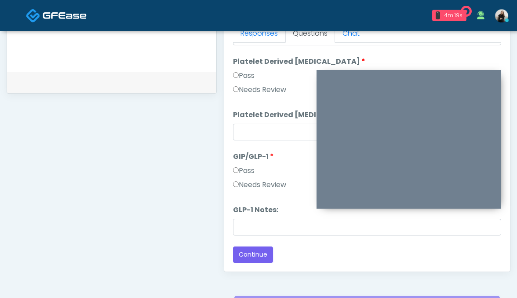
click at [281, 188] on label "Needs Review" at bounding box center [259, 184] width 53 height 11
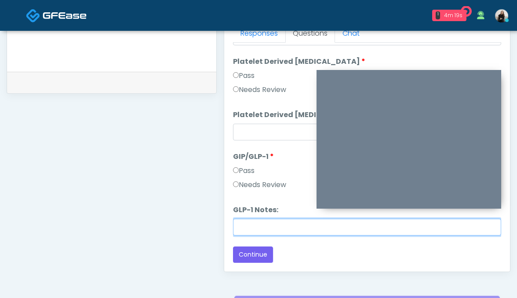
click at [281, 229] on input "GLP-1 Notes:" at bounding box center [367, 227] width 269 height 17
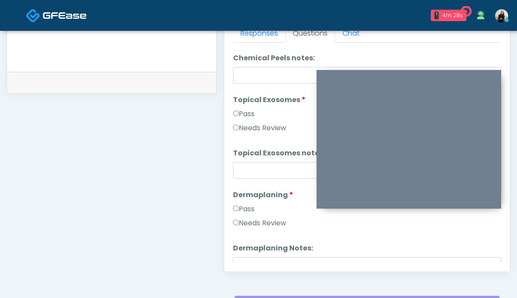
scroll to position [1111, 0]
type input "*********"
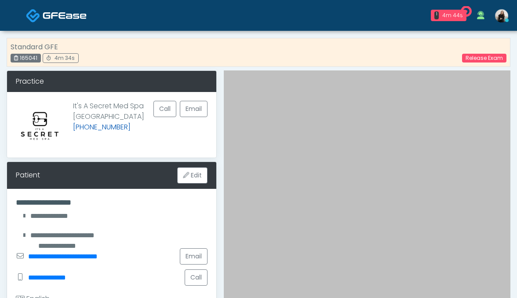
scroll to position [168, 0]
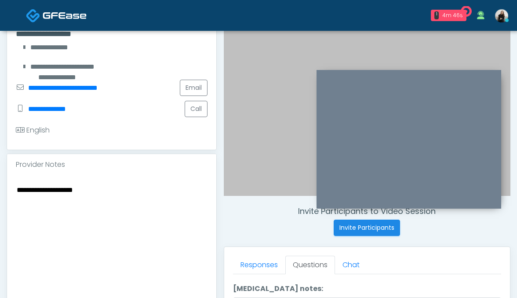
click at [12, 192] on div "**********" at bounding box center [111, 239] width 209 height 128
click at [17, 190] on textarea "**********" at bounding box center [112, 237] width 192 height 107
click at [53, 206] on textarea "**********" at bounding box center [112, 237] width 192 height 107
drag, startPoint x: 135, startPoint y: 191, endPoint x: 144, endPoint y: 201, distance: 13.4
click at [144, 201] on textarea "**********" at bounding box center [112, 237] width 192 height 107
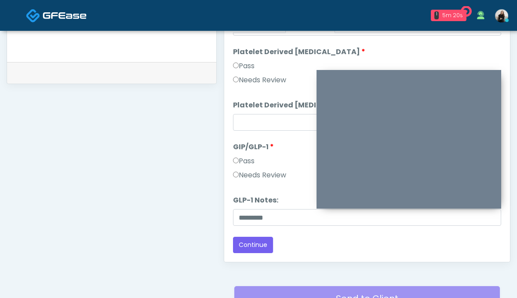
scroll to position [418, 0]
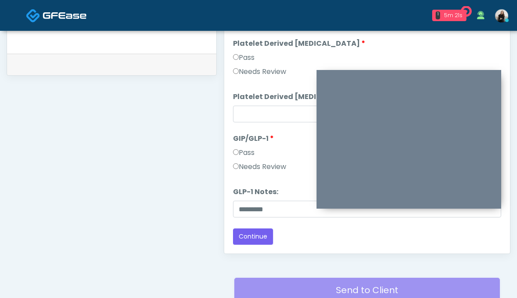
type textarea "**********"
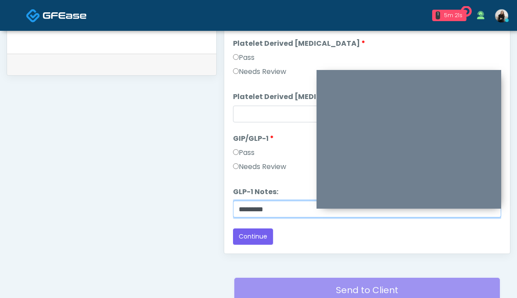
click at [281, 208] on input "*********" at bounding box center [367, 209] width 269 height 17
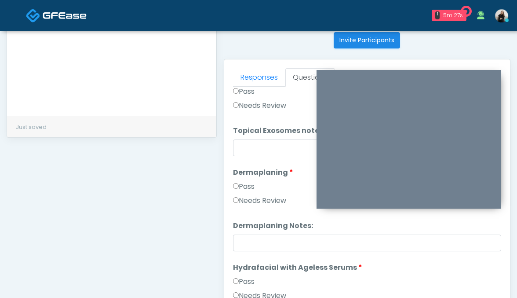
scroll to position [1264, 0]
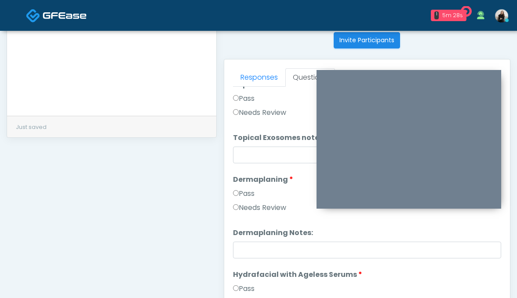
click at [252, 212] on label "Needs Review" at bounding box center [259, 207] width 53 height 11
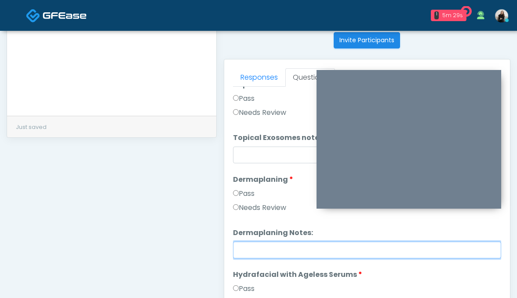
click at [250, 251] on input "Dermaplaning Notes:" at bounding box center [367, 249] width 269 height 17
type input "**********"
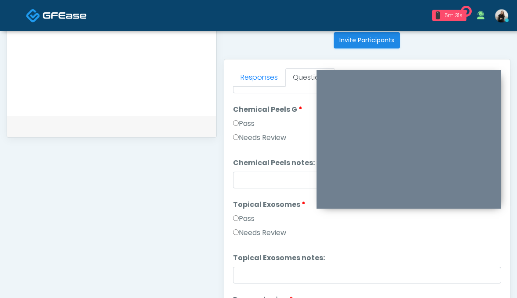
scroll to position [1062, 0]
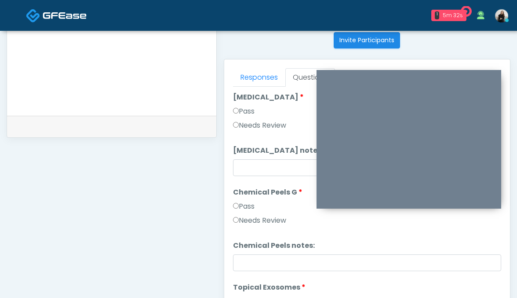
click at [275, 221] on label "Needs Review" at bounding box center [259, 220] width 53 height 11
click at [269, 252] on li "Chemical Peels notes: Chemical Peels notes:" at bounding box center [367, 255] width 269 height 31
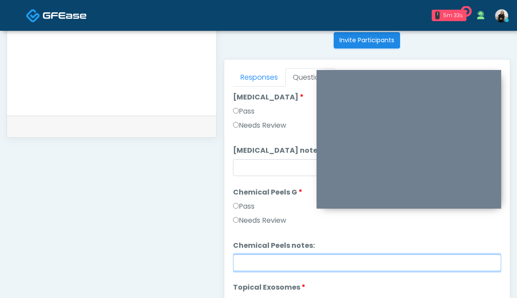
click at [269, 261] on input "Chemical Peels notes:" at bounding box center [367, 262] width 269 height 17
type input "**********"
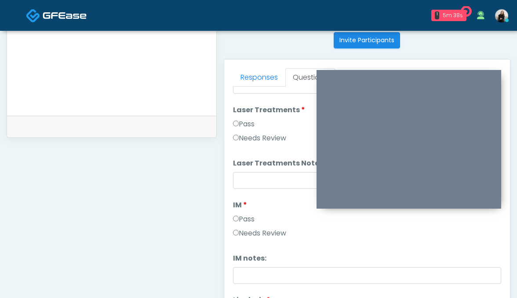
scroll to position [336, 0]
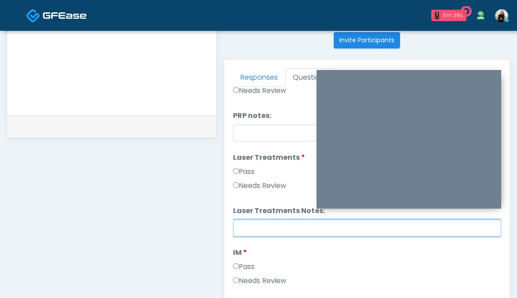
click at [289, 226] on input "Laser Treatments Notes:" at bounding box center [367, 227] width 269 height 17
type input "**********"
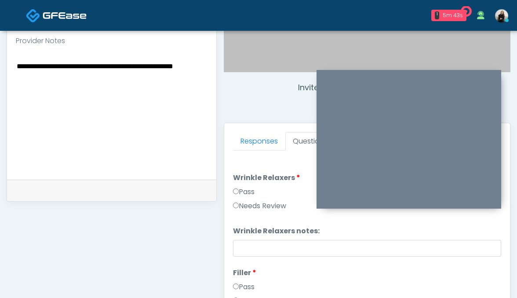
scroll to position [290, 0]
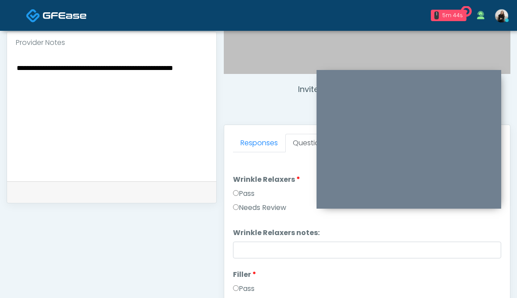
click at [150, 89] on textarea "**********" at bounding box center [112, 115] width 192 height 107
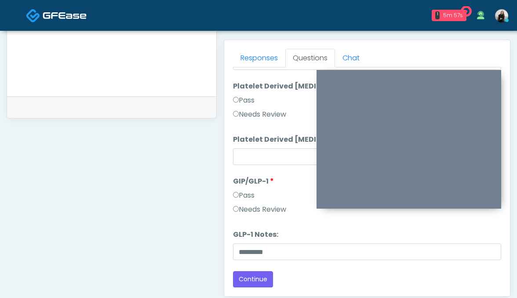
scroll to position [486, 0]
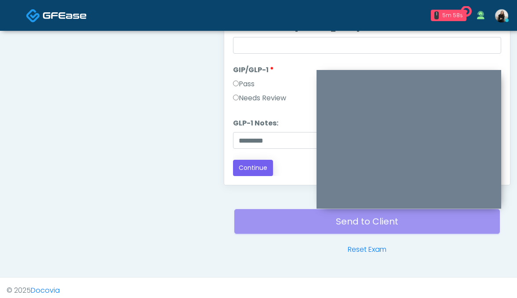
type textarea "**********"
click at [255, 167] on button "Continue" at bounding box center [253, 168] width 40 height 16
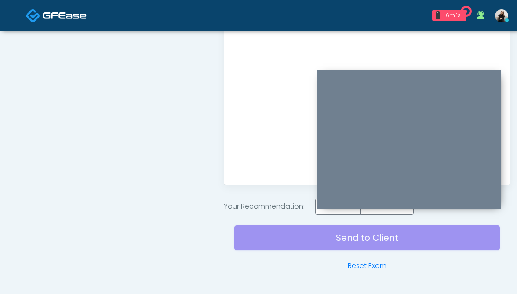
scroll to position [477, 0]
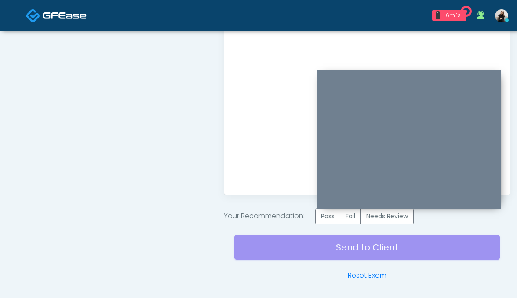
click at [414, 221] on label "Needs Review" at bounding box center [387, 216] width 53 height 16
click at [409, 247] on div "Send to Client Reset Exam" at bounding box center [367, 252] width 266 height 56
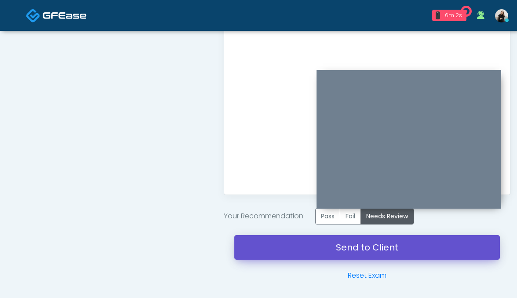
click at [409, 247] on link "Send to Client" at bounding box center [367, 247] width 266 height 25
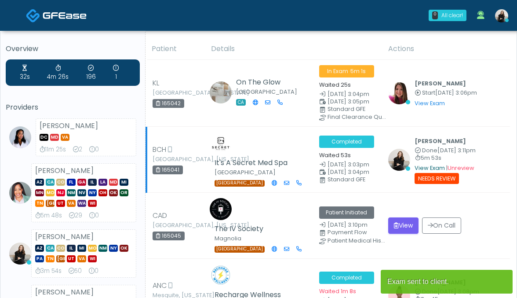
click at [421, 167] on link "View Exam" at bounding box center [430, 167] width 30 height 7
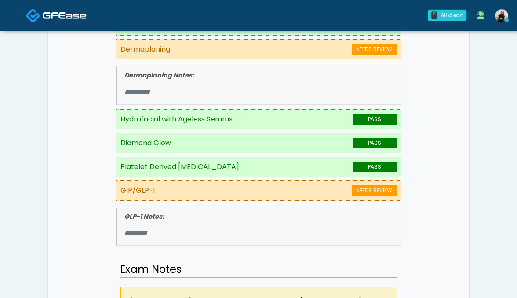
scroll to position [634, 0]
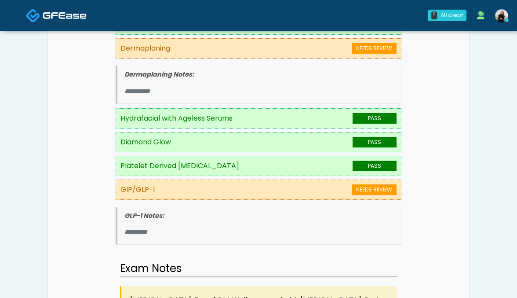
click at [79, 14] on img at bounding box center [65, 15] width 44 height 9
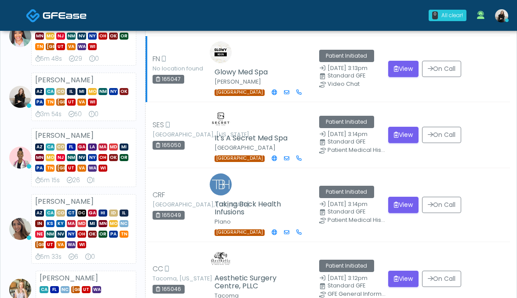
scroll to position [170, 0]
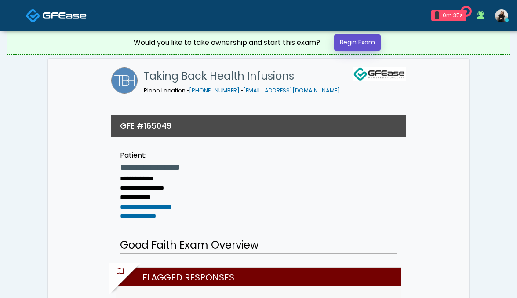
click at [345, 41] on link "Begin Exam" at bounding box center [357, 42] width 47 height 16
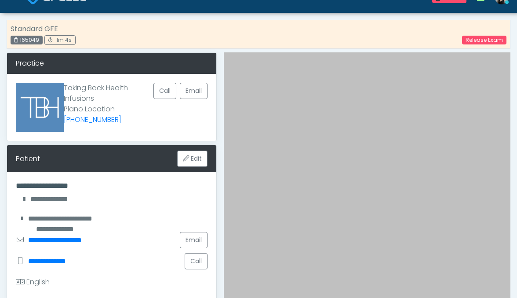
scroll to position [64, 0]
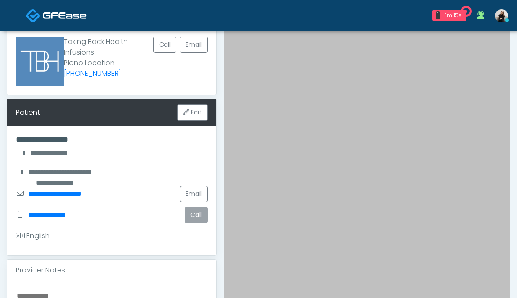
click at [201, 216] on button "Call" at bounding box center [196, 215] width 23 height 16
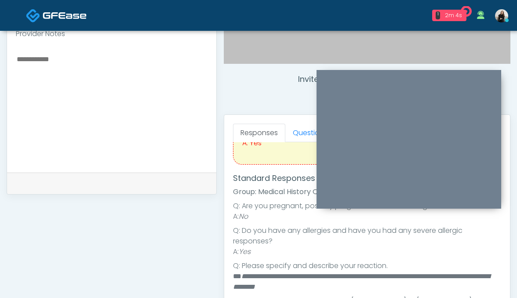
scroll to position [0, 0]
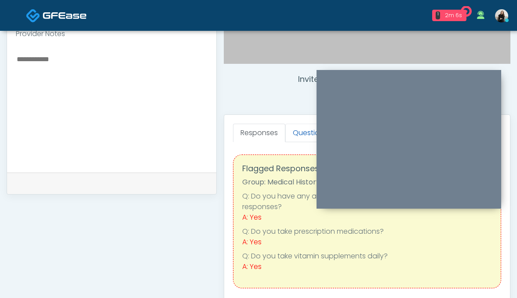
click at [298, 131] on link "Questions" at bounding box center [310, 133] width 50 height 18
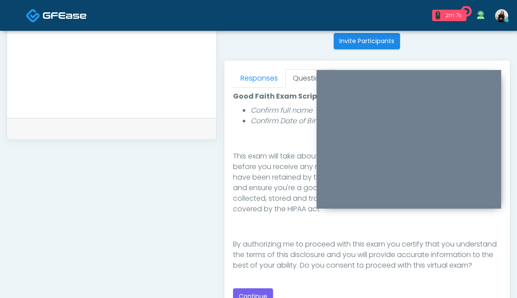
scroll to position [430, 0]
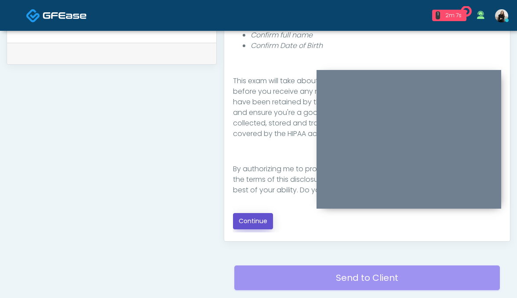
click at [259, 223] on button "Continue" at bounding box center [253, 221] width 40 height 16
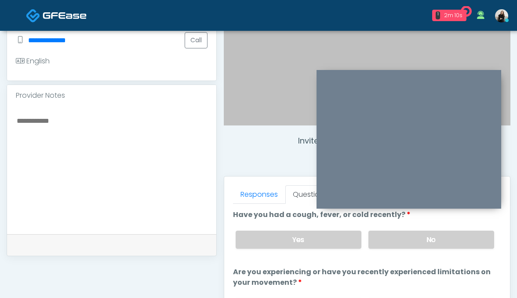
scroll to position [216, 0]
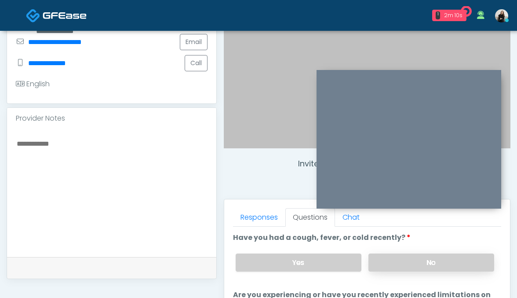
click at [394, 263] on label "No" at bounding box center [432, 262] width 126 height 18
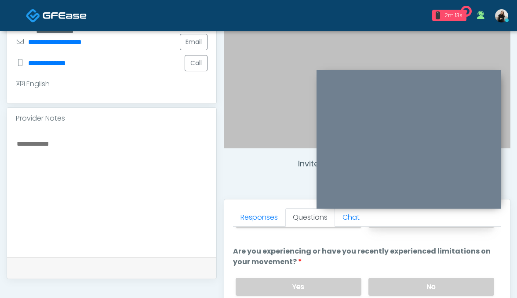
scroll to position [60, 0]
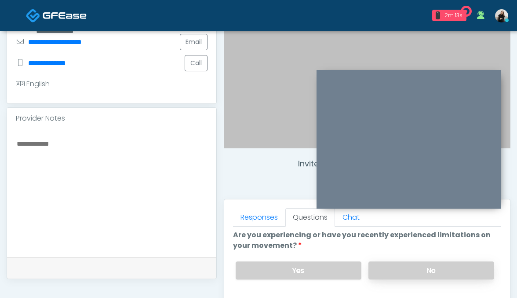
click at [399, 261] on label "No" at bounding box center [432, 270] width 126 height 18
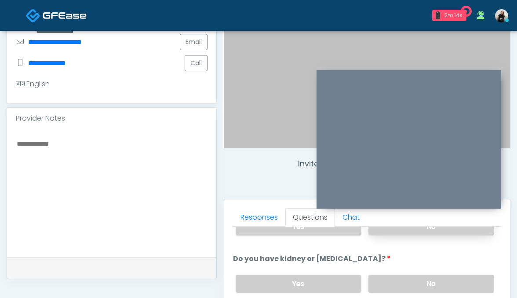
scroll to position [122, 0]
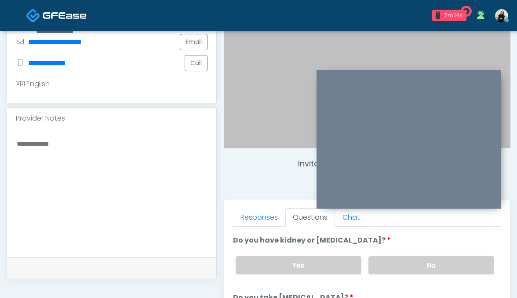
click at [398, 261] on label "No" at bounding box center [432, 265] width 126 height 18
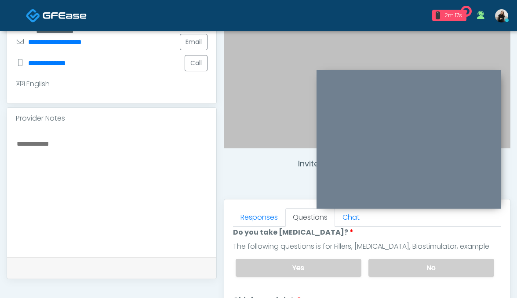
scroll to position [192, 0]
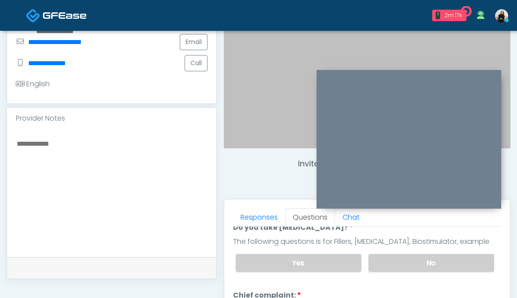
click at [398, 261] on label "No" at bounding box center [432, 263] width 126 height 18
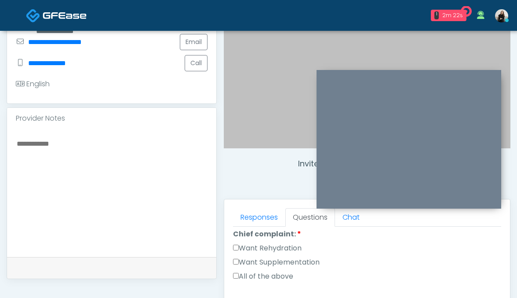
scroll to position [264, 0]
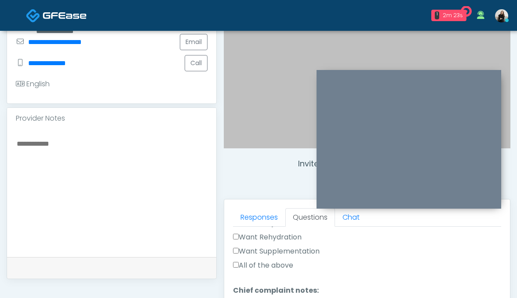
click at [290, 234] on label "Want Rehydration" at bounding box center [267, 237] width 69 height 11
click at [290, 247] on label "Want Supplementation" at bounding box center [276, 251] width 87 height 11
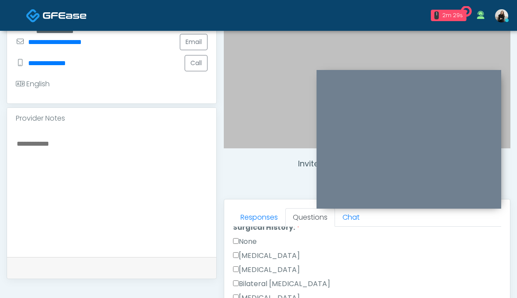
scroll to position [383, 0]
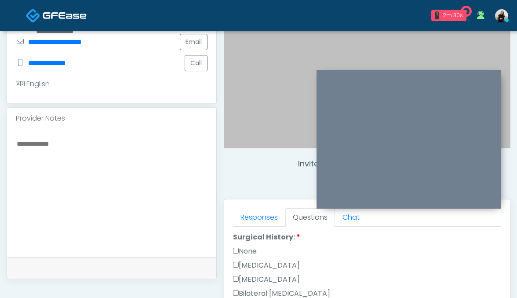
click at [252, 246] on label "None" at bounding box center [245, 251] width 24 height 11
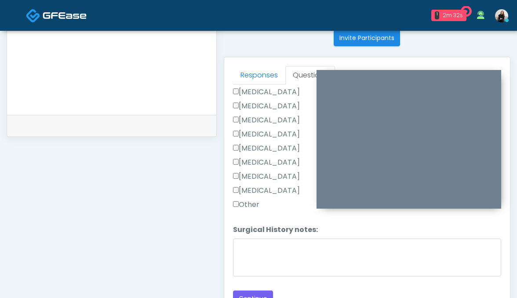
scroll to position [369, 0]
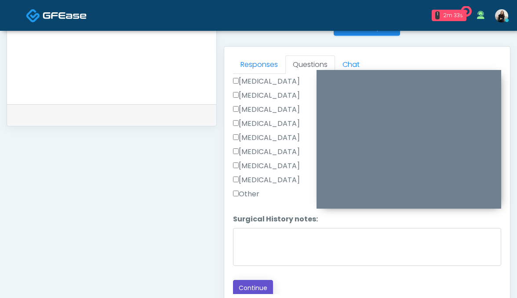
click at [248, 280] on button "Continue" at bounding box center [253, 288] width 40 height 16
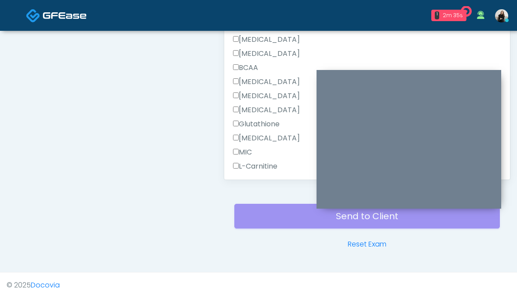
scroll to position [685, 0]
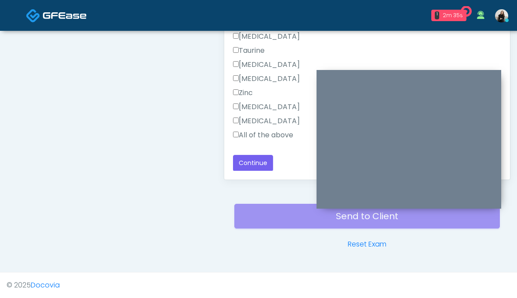
click at [250, 134] on label "All of the above" at bounding box center [263, 135] width 60 height 11
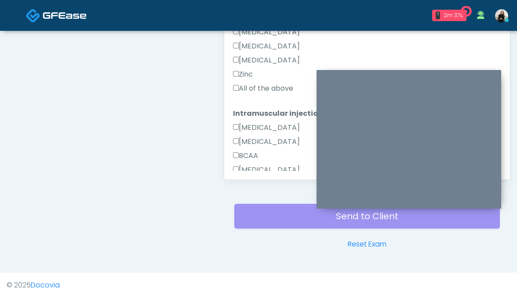
scroll to position [360, 0]
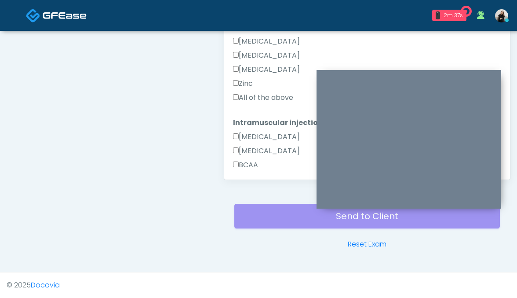
click at [250, 100] on label "All of the above" at bounding box center [263, 97] width 60 height 11
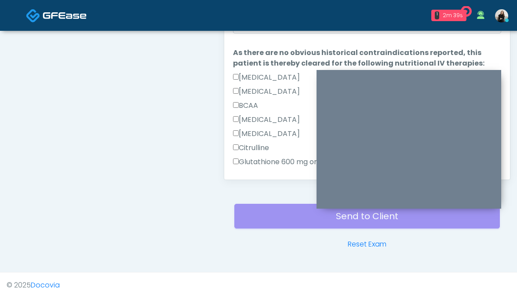
scroll to position [433, 0]
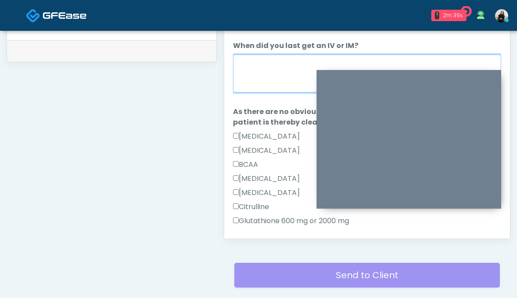
click at [252, 90] on textarea "When did you last get an IV or IM?" at bounding box center [367, 74] width 269 height 38
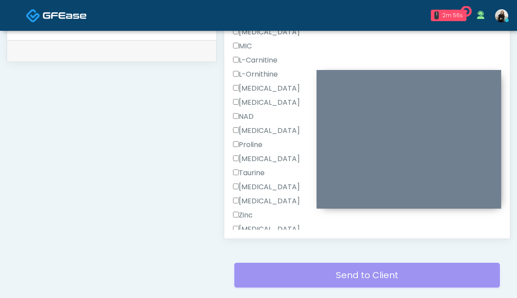
scroll to position [685, 0]
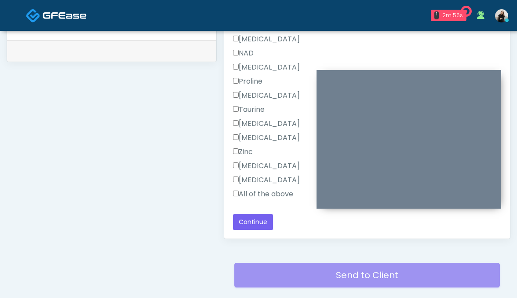
type textarea "**********"
click at [256, 220] on button "Continue" at bounding box center [253, 222] width 40 height 16
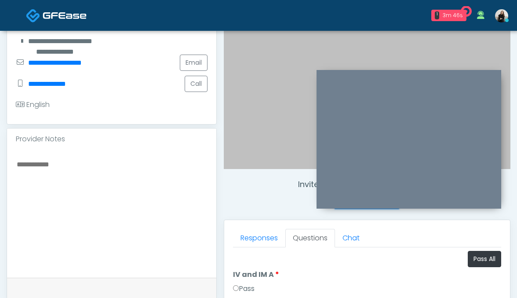
scroll to position [318, 0]
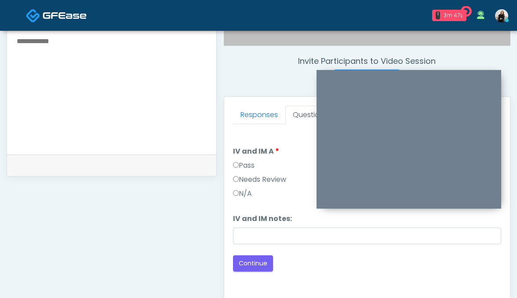
click at [252, 165] on label "Pass" at bounding box center [244, 165] width 22 height 11
click at [243, 266] on button "Continue" at bounding box center [253, 263] width 40 height 16
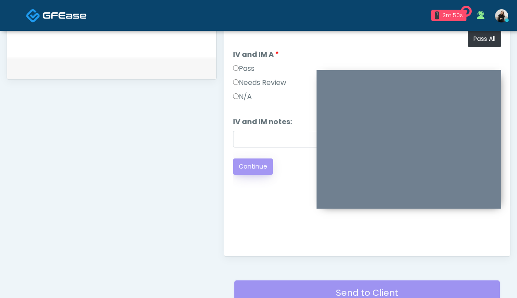
scroll to position [426, 0]
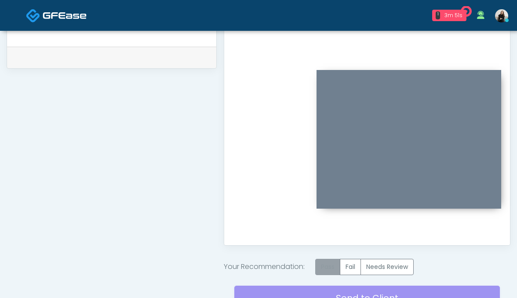
click at [325, 265] on label "Pass" at bounding box center [327, 267] width 25 height 16
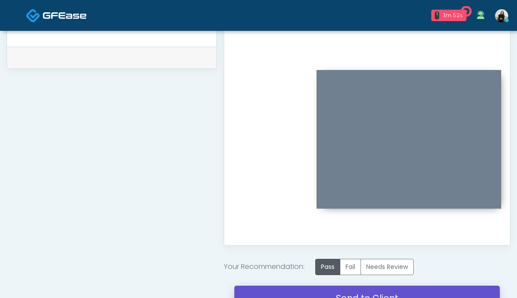
click at [324, 291] on link "Send to Client" at bounding box center [367, 297] width 266 height 25
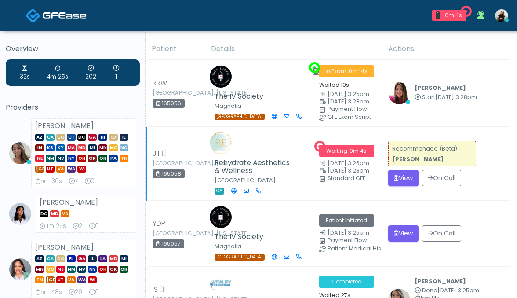
click at [399, 168] on td "Recommended (Beta): [PERSON_NAME] View On Call" at bounding box center [446, 164] width 127 height 74
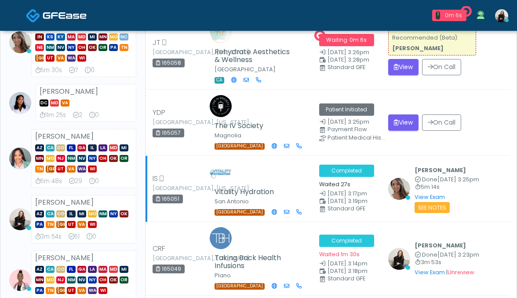
scroll to position [107, 0]
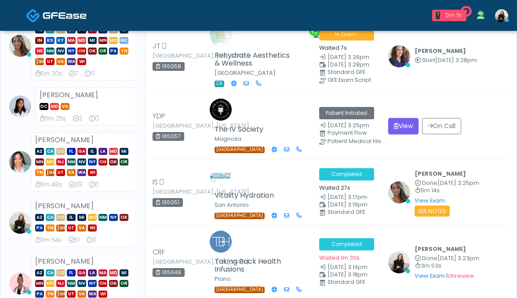
click at [394, 69] on td "Kristin Adams Start Sep 2, 3:28pm View Exam | Unreview" at bounding box center [446, 56] width 127 height 74
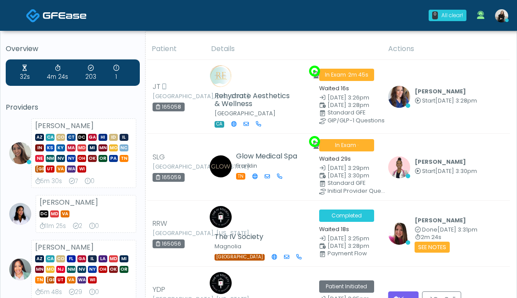
click at [45, 15] on img at bounding box center [65, 15] width 44 height 9
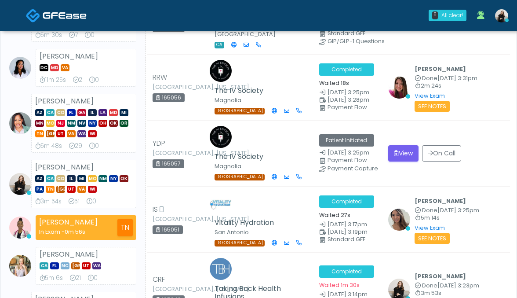
click at [51, 15] on img at bounding box center [65, 15] width 44 height 9
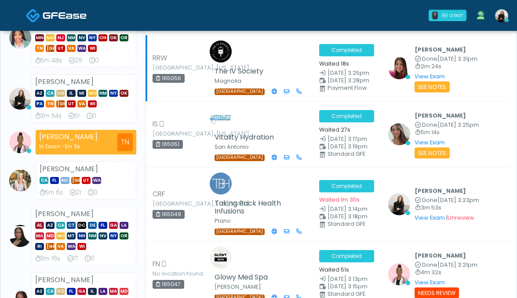
scroll to position [235, 0]
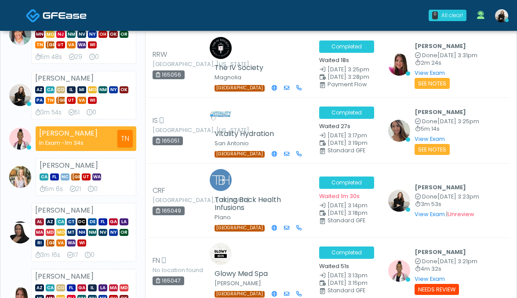
click at [49, 18] on img at bounding box center [65, 15] width 44 height 9
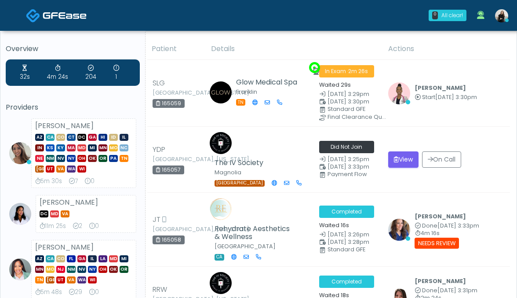
click at [81, 22] on link at bounding box center [56, 15] width 61 height 29
click at [407, 156] on button "View" at bounding box center [403, 159] width 30 height 16
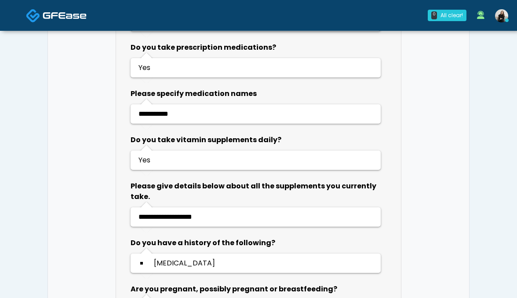
scroll to position [603, 0]
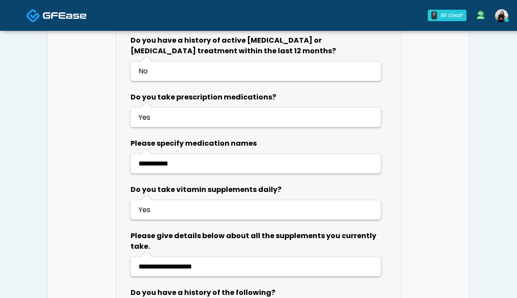
click at [69, 11] on span at bounding box center [65, 15] width 44 height 12
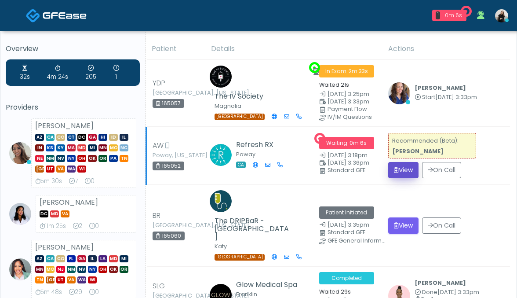
click at [390, 171] on button "View" at bounding box center [403, 170] width 30 height 16
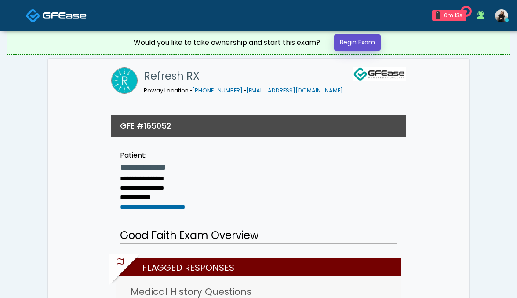
click at [343, 46] on link "Begin Exam" at bounding box center [357, 42] width 47 height 16
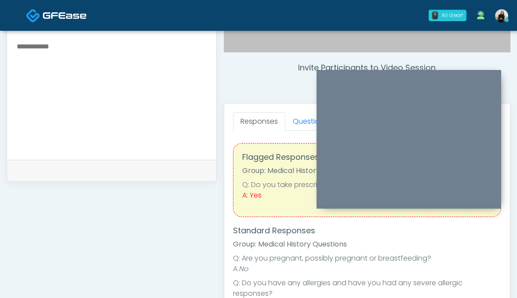
scroll to position [302, 0]
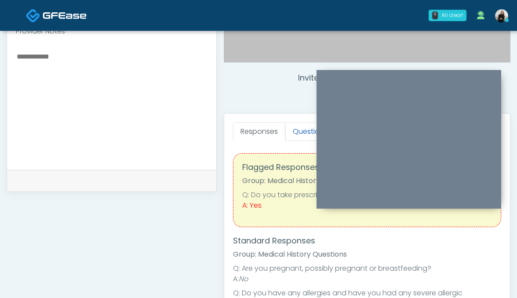
click at [294, 135] on link "Questions" at bounding box center [310, 131] width 50 height 18
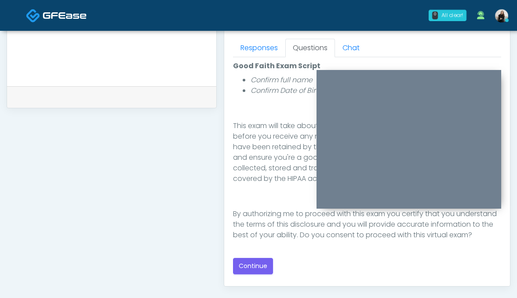
scroll to position [393, 0]
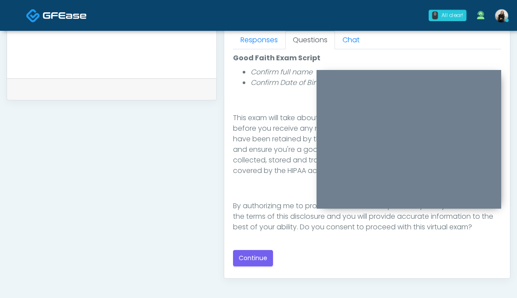
click at [258, 248] on div "Good Faith Exam Script Good Faith Exam Script INTRODUCTION Hello, my name is un…" at bounding box center [367, 159] width 269 height 213
click at [256, 257] on button "Continue" at bounding box center [253, 258] width 40 height 16
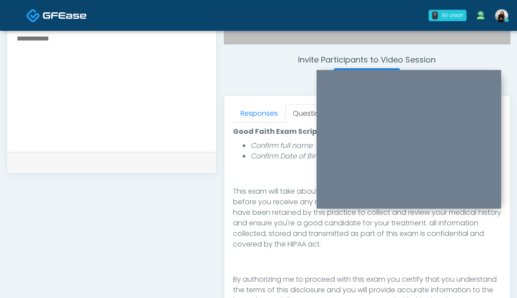
scroll to position [303, 0]
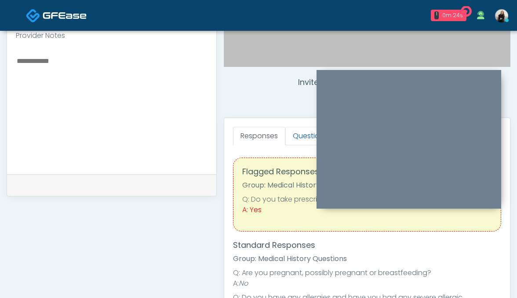
click at [303, 139] on link "Questions" at bounding box center [310, 136] width 50 height 18
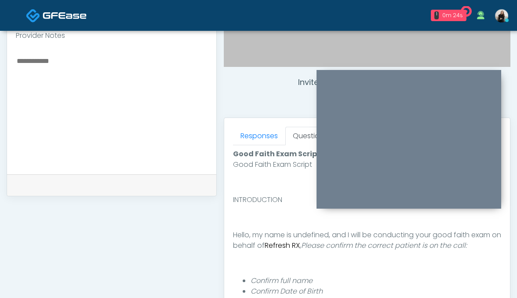
scroll to position [522, 0]
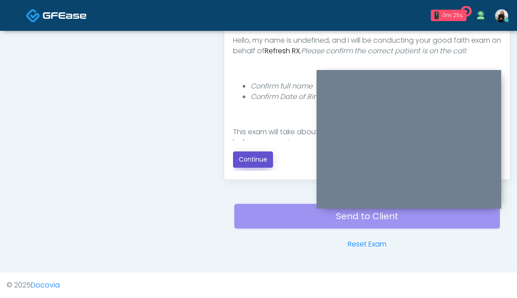
click at [254, 151] on button "Continue" at bounding box center [253, 159] width 40 height 16
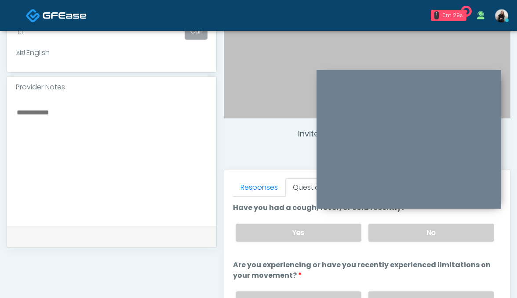
scroll to position [240, 0]
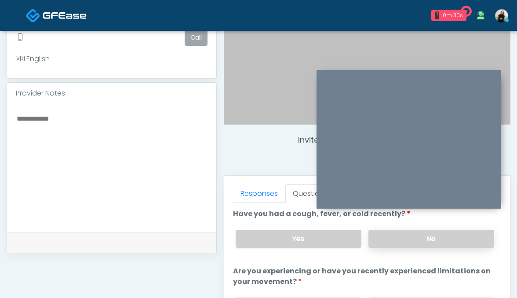
click at [396, 241] on label "No" at bounding box center [432, 239] width 126 height 18
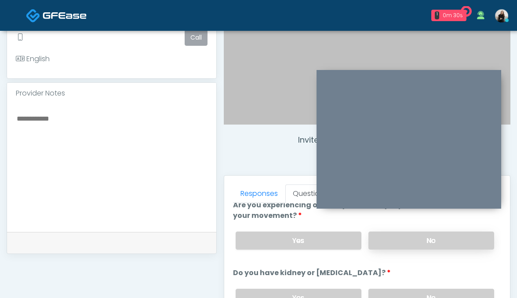
click at [396, 241] on label "No" at bounding box center [432, 240] width 126 height 18
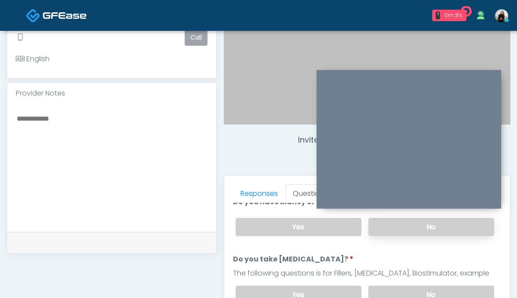
click at [396, 230] on label "No" at bounding box center [432, 227] width 126 height 18
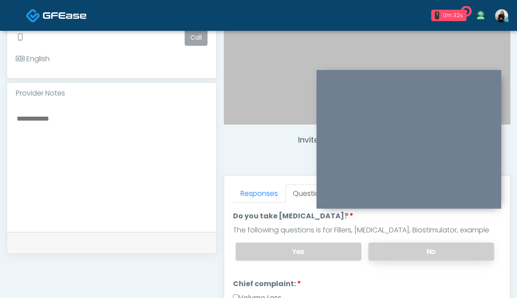
click at [393, 248] on label "No" at bounding box center [432, 251] width 126 height 18
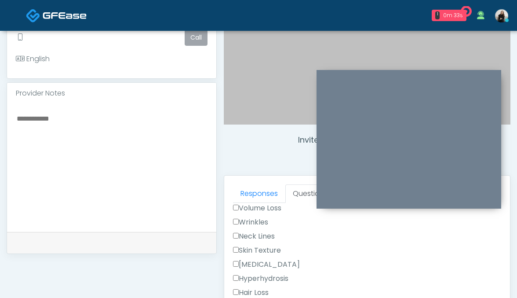
click at [255, 217] on label "Wrinkles" at bounding box center [250, 222] width 35 height 11
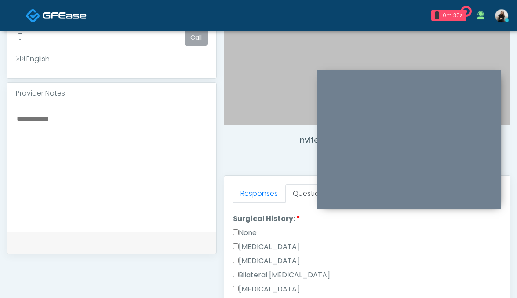
scroll to position [506, 0]
click at [249, 237] on div "None" at bounding box center [367, 233] width 269 height 14
click at [249, 230] on label "None" at bounding box center [245, 231] width 24 height 11
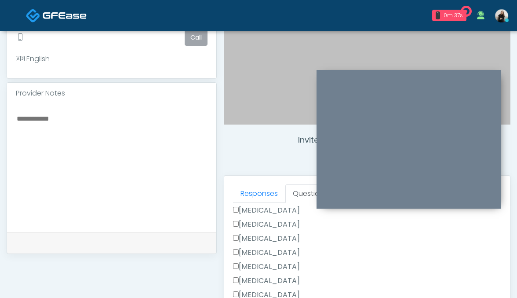
scroll to position [435, 0]
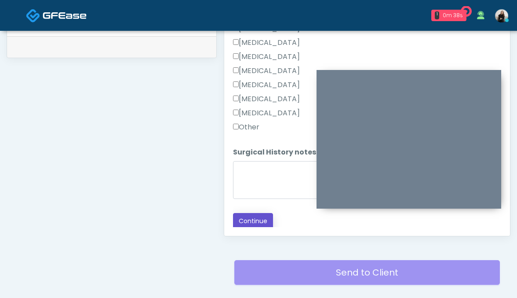
click at [250, 222] on button "Continue" at bounding box center [253, 221] width 40 height 16
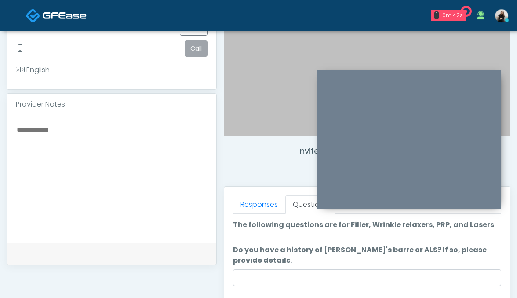
scroll to position [158, 0]
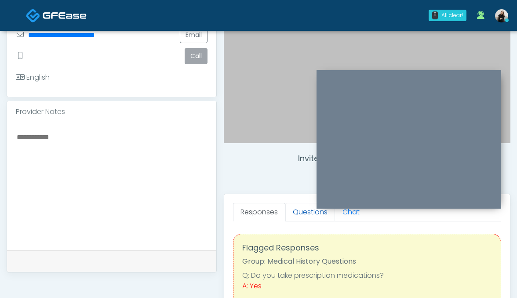
click at [313, 214] on link "Questions" at bounding box center [310, 212] width 50 height 18
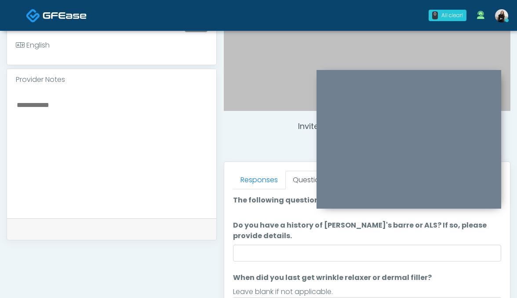
scroll to position [286, 0]
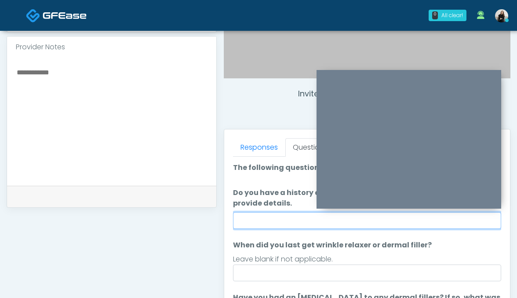
click at [314, 216] on input "Do you have a history of [PERSON_NAME]'s barre or ALS? If so, please provide de…" at bounding box center [367, 220] width 269 height 17
type input "**"
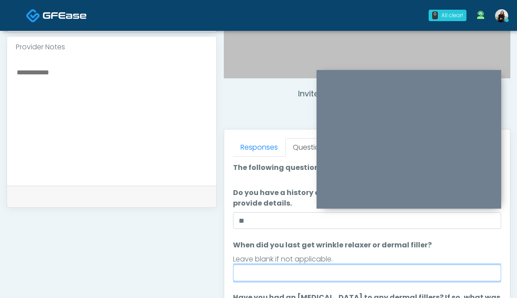
click at [299, 269] on input "When did you last get wrinkle relaxer or dermal filler?" at bounding box center [367, 272] width 269 height 17
type input "*****"
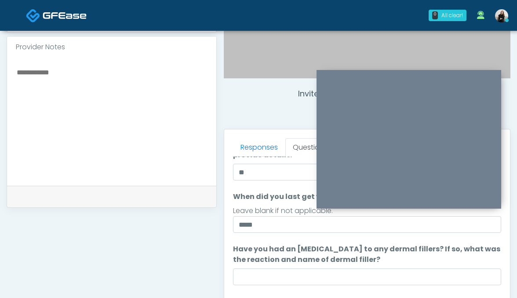
scroll to position [63, 0]
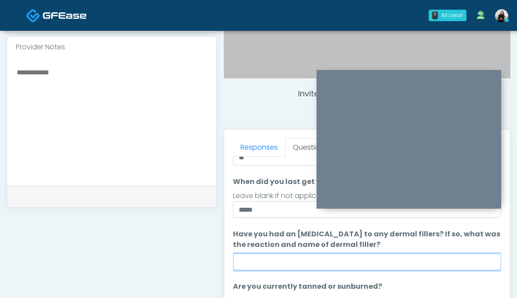
click at [376, 266] on input "Have you had an [MEDICAL_DATA] to any dermal fillers? If so, what was the react…" at bounding box center [367, 261] width 269 height 17
type input "**********"
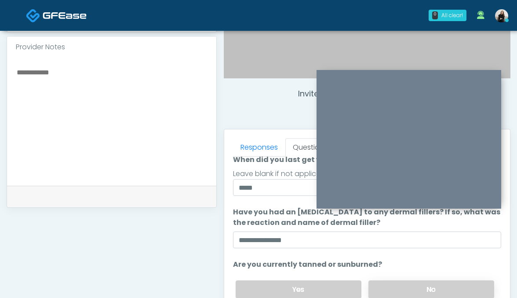
click at [399, 284] on label "No" at bounding box center [432, 289] width 126 height 18
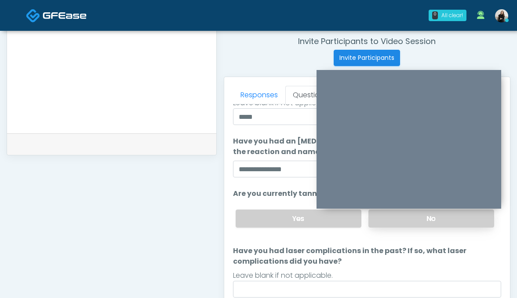
scroll to position [362, 0]
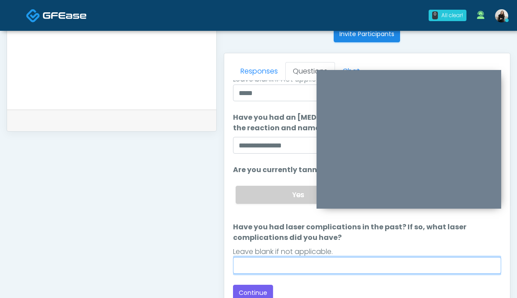
click at [389, 270] on input "Have you had laser complications in the past? If so, what laser complications d…" at bounding box center [367, 265] width 269 height 17
type input "*********"
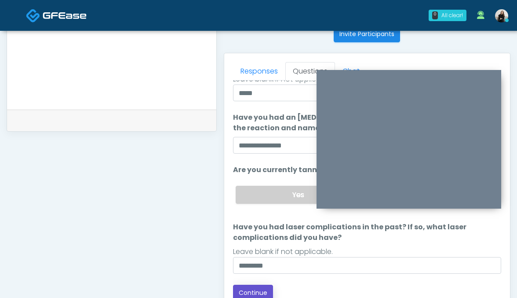
click at [243, 288] on button "Continue" at bounding box center [253, 293] width 40 height 16
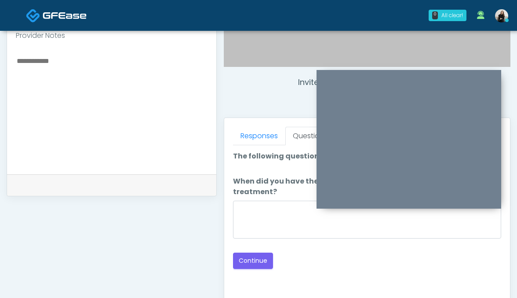
scroll to position [296, 0]
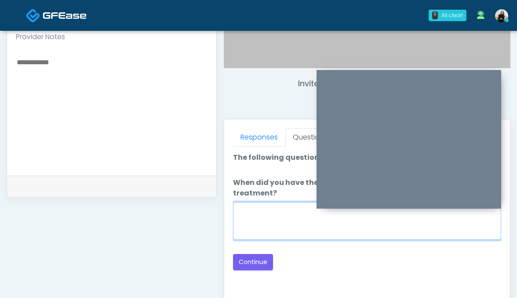
click at [263, 202] on textarea "When did you have the area treated with a previous lipolysis treatment?" at bounding box center [367, 221] width 269 height 38
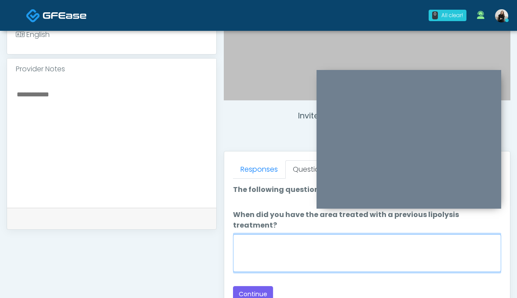
scroll to position [261, 0]
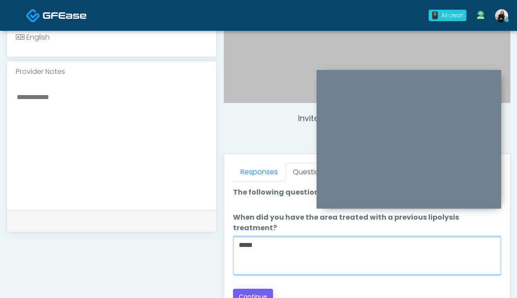
type textarea "*****"
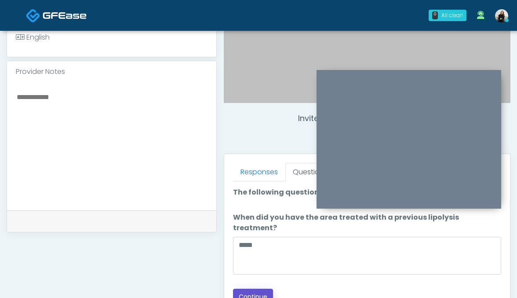
click at [241, 288] on button "Continue" at bounding box center [253, 296] width 40 height 16
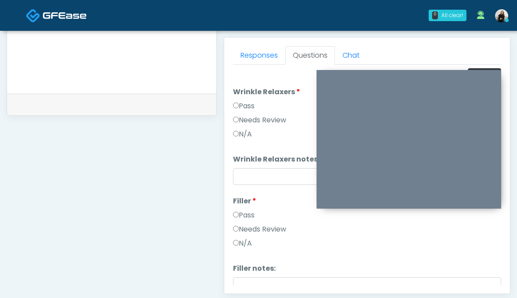
scroll to position [380, 0]
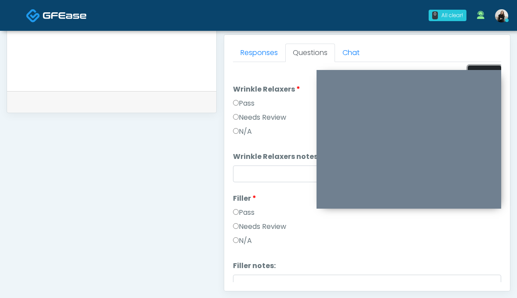
click at [481, 66] on button "Pass All" at bounding box center [484, 74] width 33 height 16
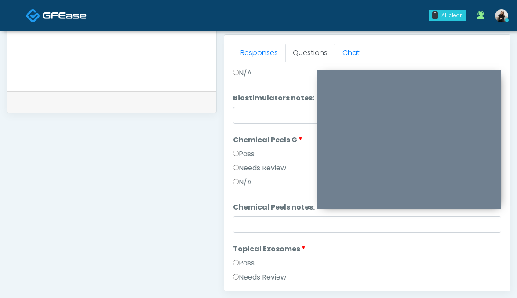
scroll to position [800, 0]
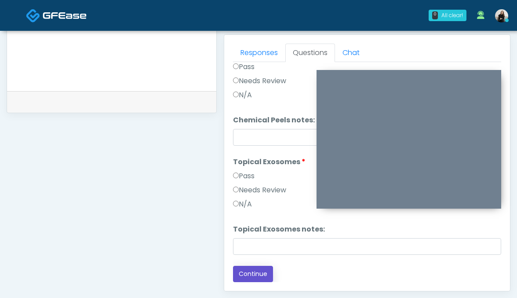
click at [238, 273] on button "Continue" at bounding box center [253, 274] width 40 height 16
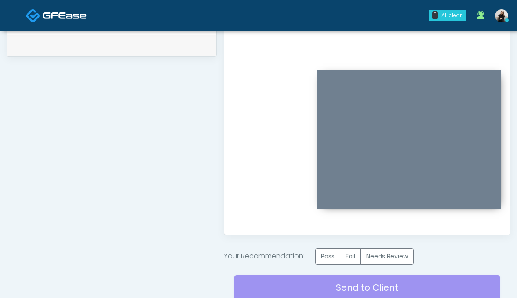
scroll to position [450, 0]
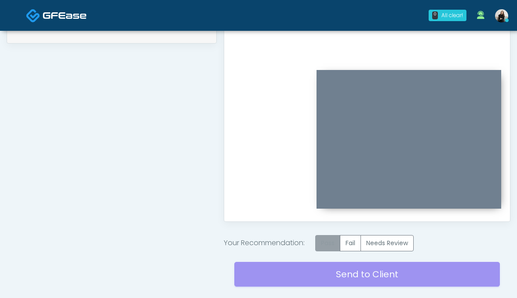
click at [329, 250] on label "Pass" at bounding box center [327, 243] width 25 height 16
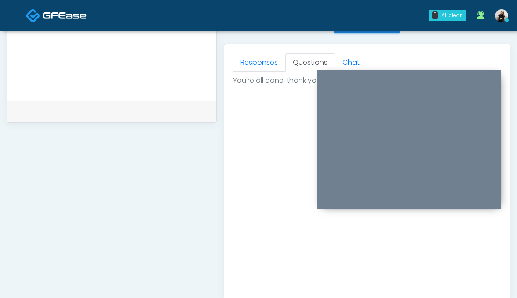
scroll to position [234, 0]
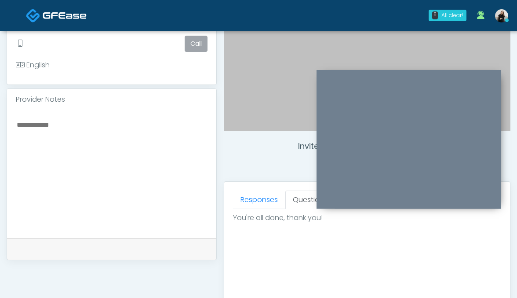
click at [159, 161] on textarea at bounding box center [112, 172] width 192 height 107
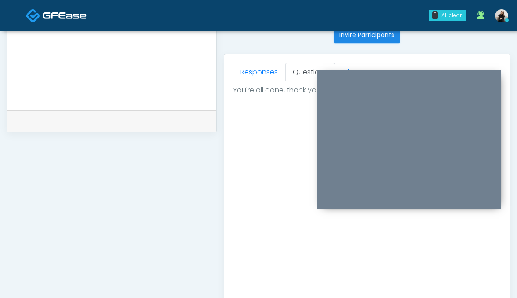
scroll to position [501, 0]
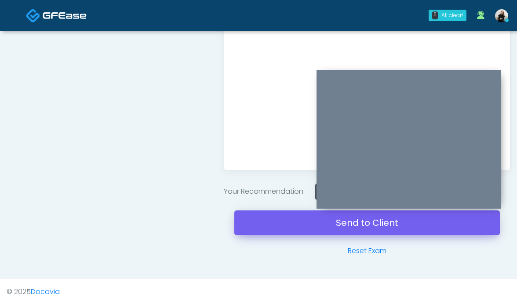
type textarea "**********"
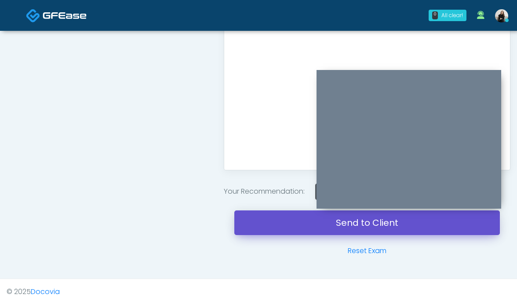
click at [352, 231] on link "Send to Client" at bounding box center [367, 222] width 266 height 25
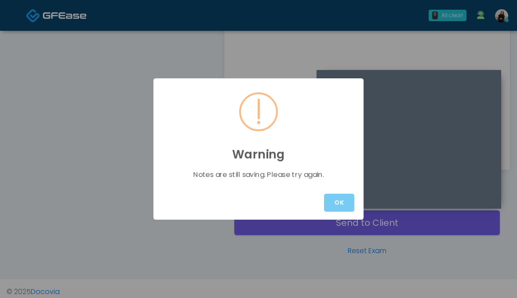
click at [346, 203] on button "OK" at bounding box center [339, 202] width 30 height 18
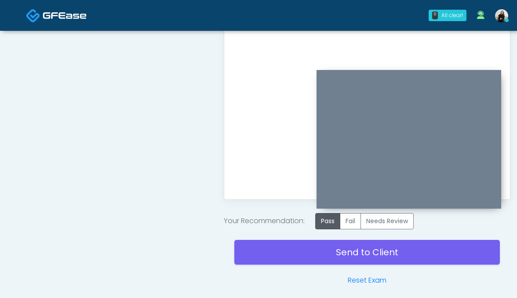
scroll to position [467, 0]
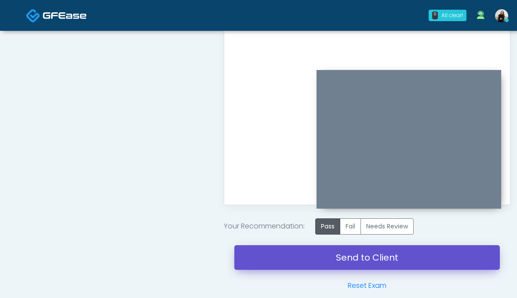
click at [327, 256] on link "Send to Client" at bounding box center [367, 257] width 266 height 25
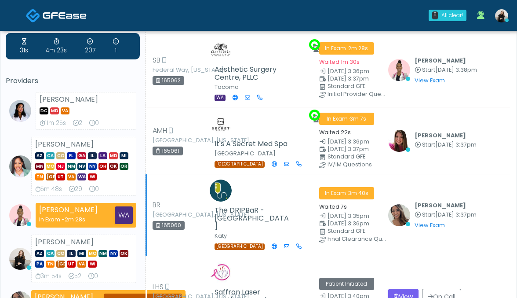
scroll to position [29, 0]
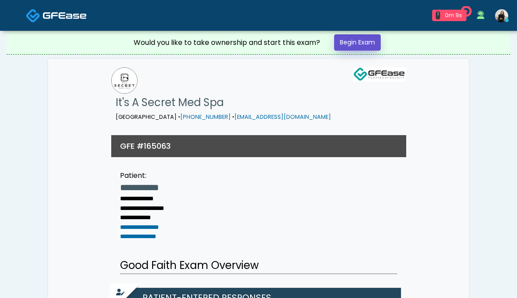
click at [363, 45] on link "Begin Exam" at bounding box center [357, 42] width 47 height 16
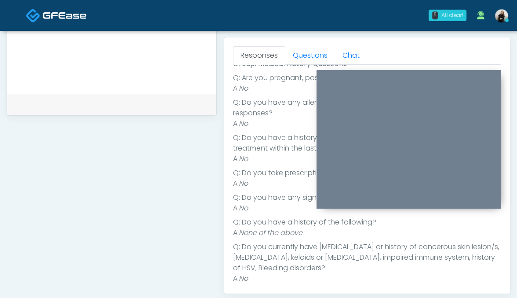
scroll to position [138, 0]
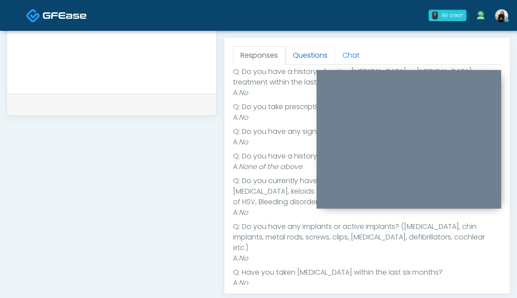
click at [303, 61] on link "Questions" at bounding box center [310, 55] width 50 height 18
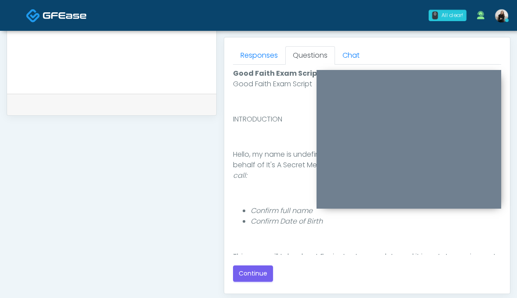
scroll to position [0, 0]
click at [255, 274] on button "Continue" at bounding box center [253, 273] width 40 height 16
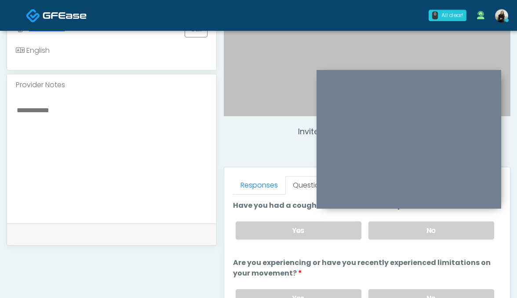
scroll to position [244, 0]
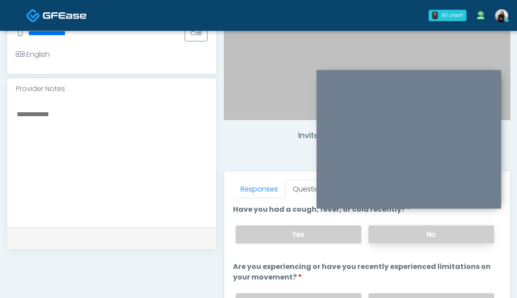
click at [397, 240] on label "No" at bounding box center [432, 234] width 126 height 18
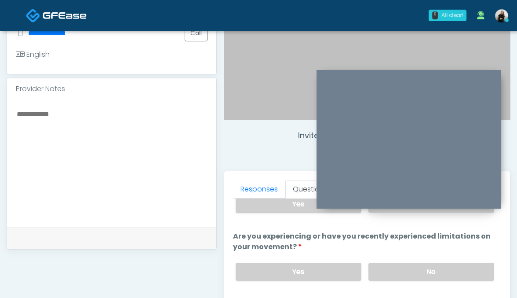
scroll to position [50, 0]
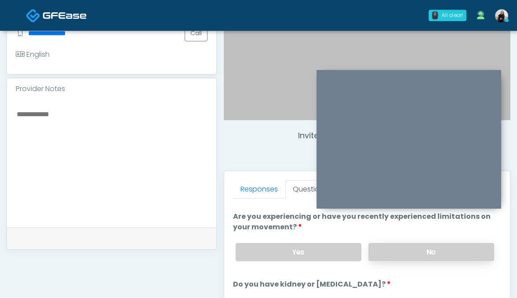
click at [393, 253] on label "No" at bounding box center [432, 252] width 126 height 18
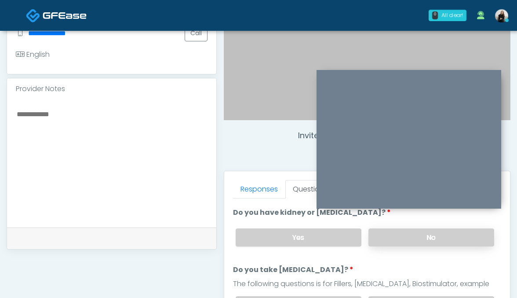
click at [394, 241] on label "No" at bounding box center [432, 237] width 126 height 18
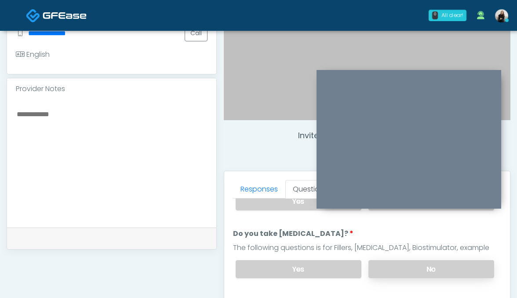
click at [390, 270] on label "No" at bounding box center [432, 269] width 126 height 18
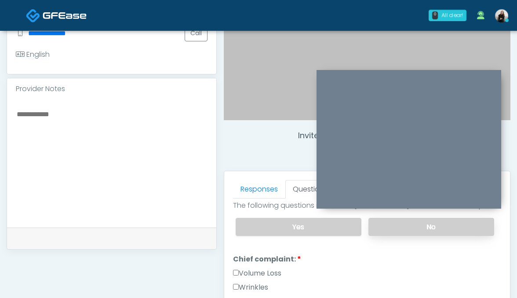
scroll to position [224, 0]
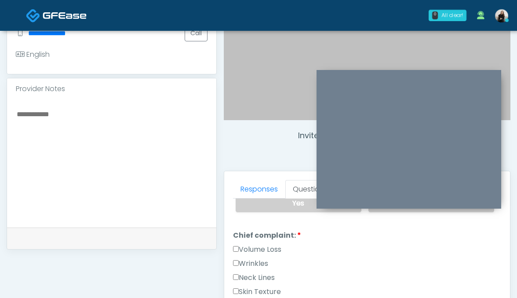
click at [261, 258] on label "Wrinkles" at bounding box center [250, 263] width 35 height 11
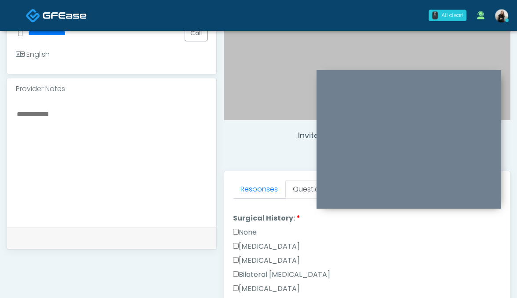
scroll to position [498, 0]
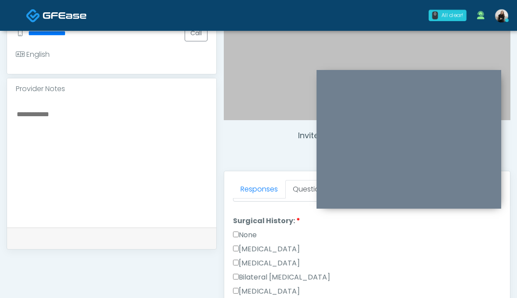
click at [259, 289] on label "Breast Augmentation" at bounding box center [266, 291] width 67 height 11
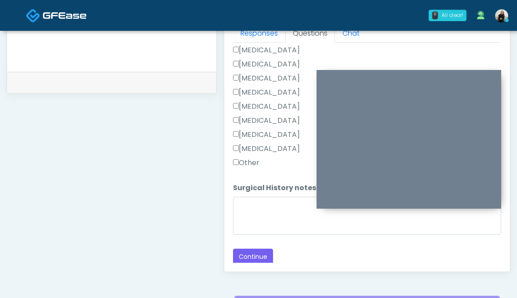
scroll to position [451, 0]
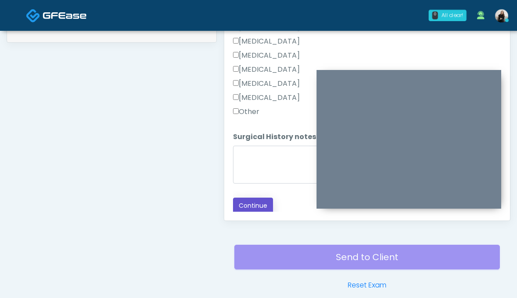
click at [264, 204] on button "Continue" at bounding box center [253, 205] width 40 height 16
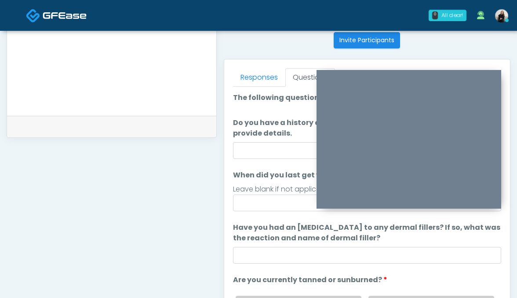
scroll to position [354, 0]
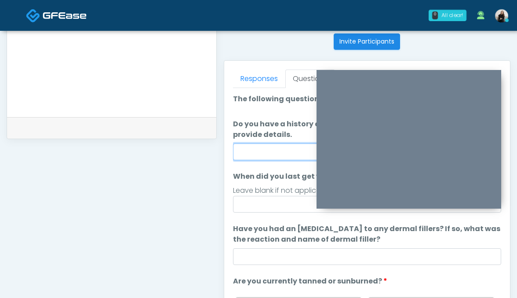
click at [275, 152] on input "Do you have a history of Guillain's barre or ALS? If so, please provide details." at bounding box center [367, 151] width 269 height 17
type input "**"
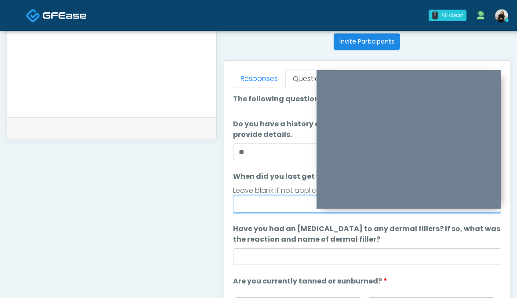
click at [279, 208] on input "When did you last get wrinkle relaxer or dermal filler?" at bounding box center [367, 204] width 269 height 17
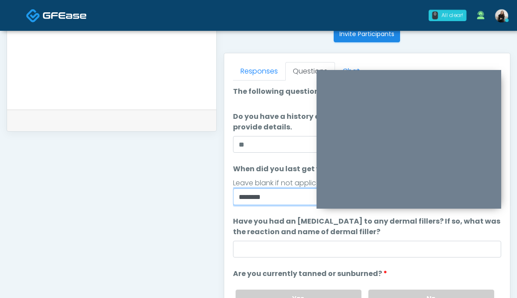
scroll to position [371, 0]
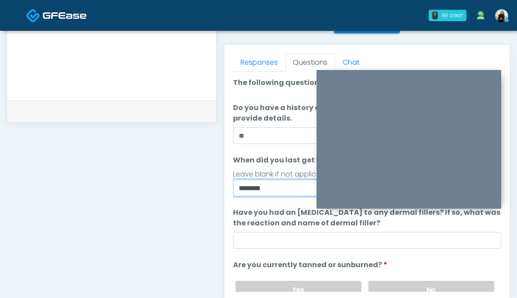
type input "********"
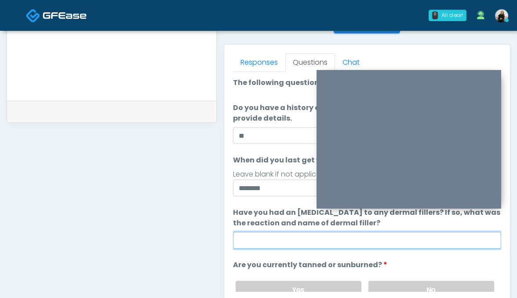
click at [337, 234] on input "Have you had an allergic response to any dermal fillers? If so, what was the re…" at bounding box center [367, 240] width 269 height 17
type input "**"
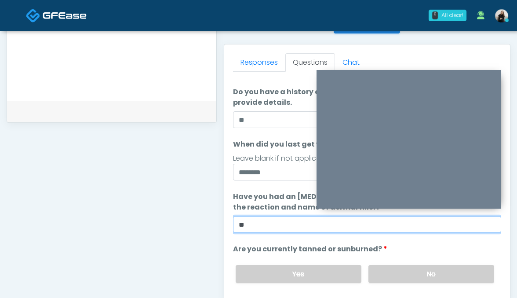
scroll to position [32, 0]
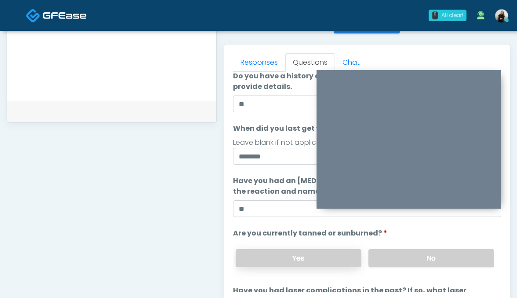
click at [344, 258] on label "Yes" at bounding box center [299, 258] width 126 height 18
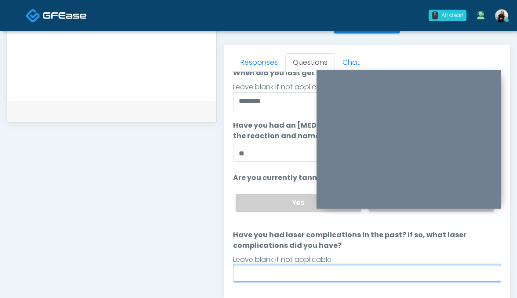
click at [331, 270] on input "Have you had laser complications in the past? If so, what laser complications d…" at bounding box center [367, 273] width 269 height 17
type input "**"
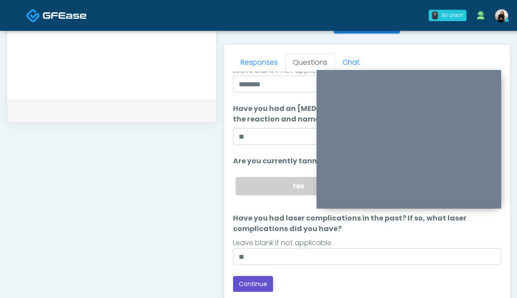
click at [246, 283] on button "Continue" at bounding box center [253, 284] width 40 height 16
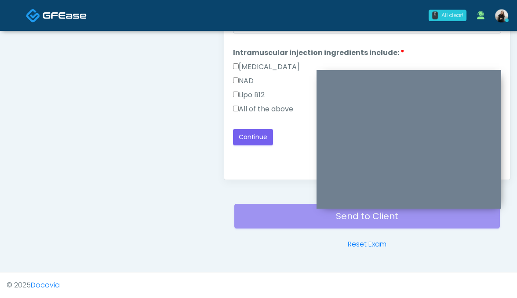
scroll to position [0, 0]
click at [262, 107] on label "All of the above" at bounding box center [263, 109] width 60 height 11
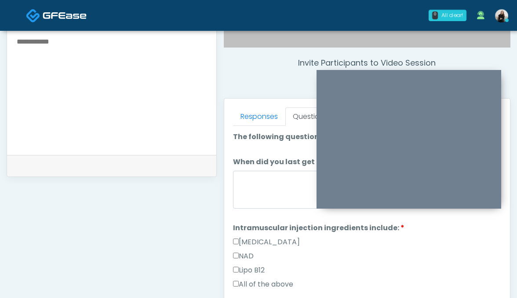
scroll to position [262, 0]
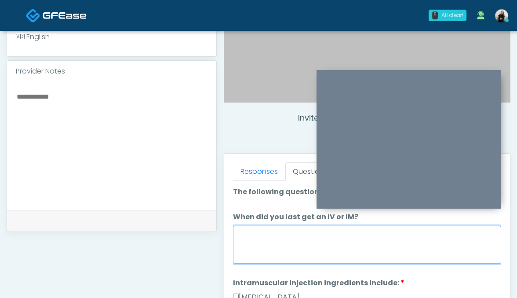
click at [247, 245] on textarea "When did you last get an IV or IM?" at bounding box center [367, 245] width 269 height 38
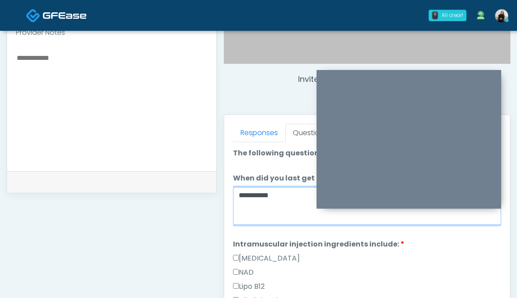
scroll to position [358, 0]
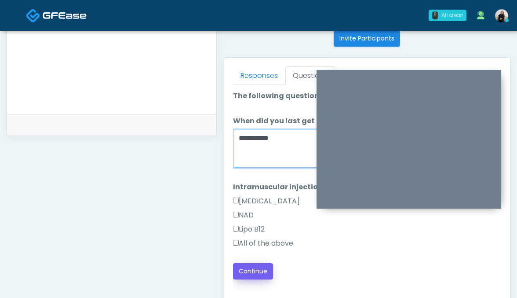
type textarea "**********"
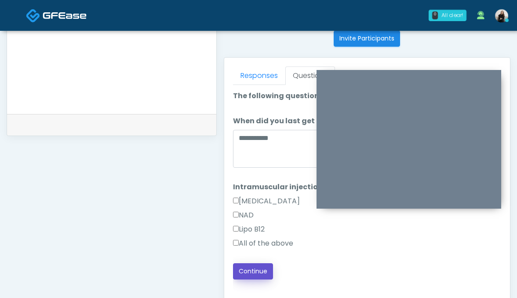
click at [254, 267] on button "Continue" at bounding box center [253, 271] width 40 height 16
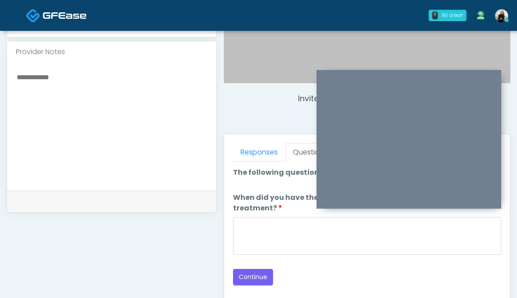
scroll to position [239, 0]
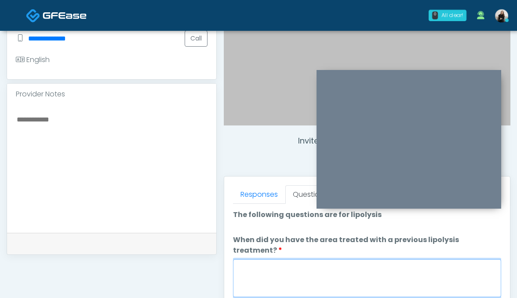
click at [280, 262] on textarea "When did you have the area treated with a previous lipolysis treatment?" at bounding box center [367, 278] width 269 height 38
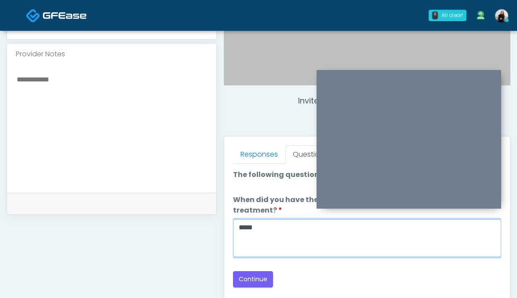
scroll to position [330, 0]
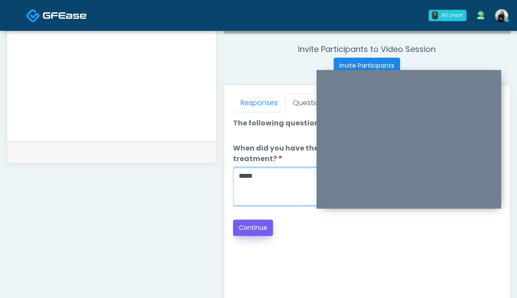
type textarea "*****"
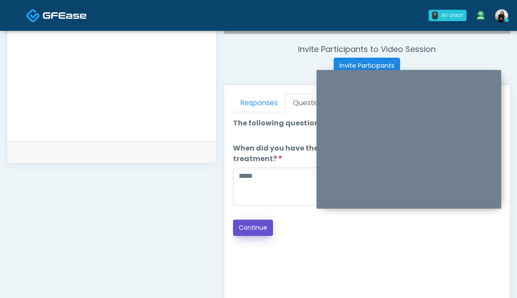
click at [266, 219] on button "Continue" at bounding box center [253, 227] width 40 height 16
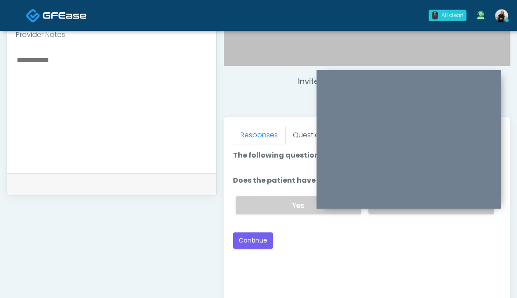
scroll to position [277, 0]
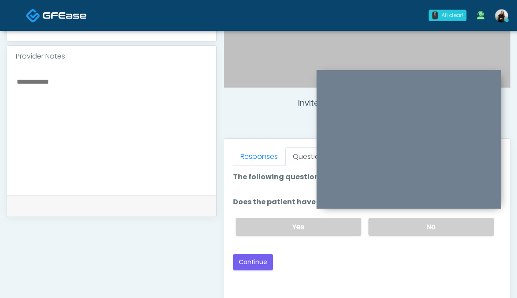
click at [397, 235] on div "Yes No" at bounding box center [365, 227] width 273 height 32
click at [393, 219] on label "No" at bounding box center [432, 227] width 126 height 18
click at [242, 259] on button "Continue" at bounding box center [253, 262] width 40 height 16
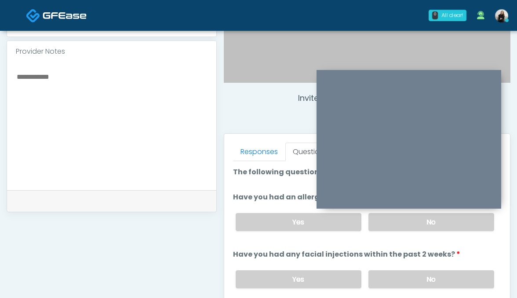
scroll to position [281, 0]
click at [390, 228] on label "No" at bounding box center [432, 222] width 126 height 18
click at [385, 272] on label "No" at bounding box center [432, 279] width 126 height 18
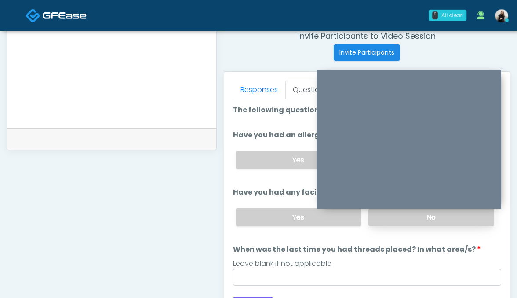
scroll to position [352, 0]
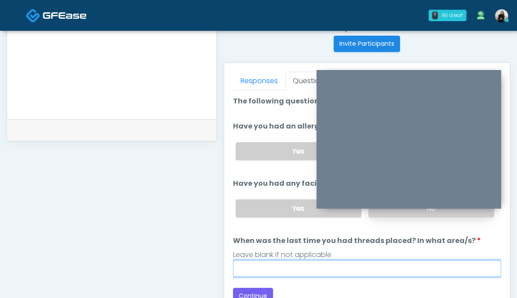
click at [385, 272] on input "When was the last time you had threads placed? In what area/s?" at bounding box center [367, 268] width 269 height 17
type input "*********"
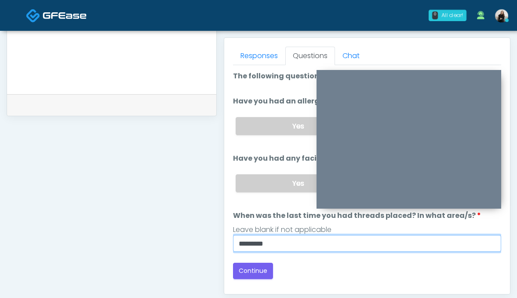
scroll to position [385, 0]
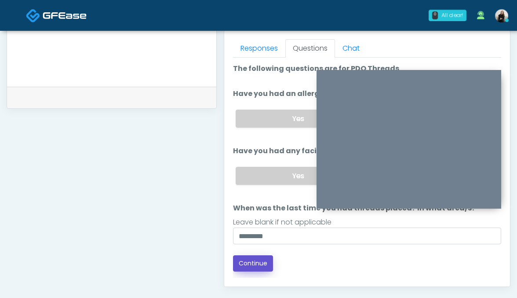
click at [254, 255] on button "Continue" at bounding box center [253, 263] width 40 height 16
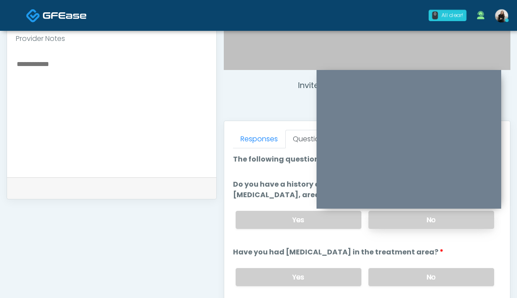
scroll to position [291, 0]
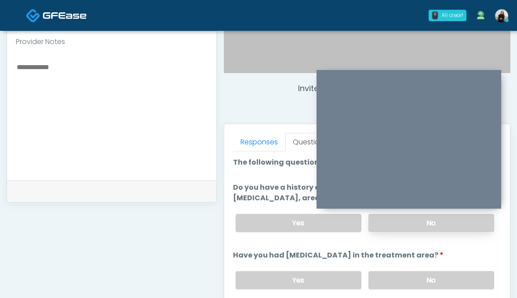
click at [388, 231] on label "No" at bounding box center [432, 223] width 126 height 18
click at [383, 289] on label "No" at bounding box center [432, 280] width 126 height 18
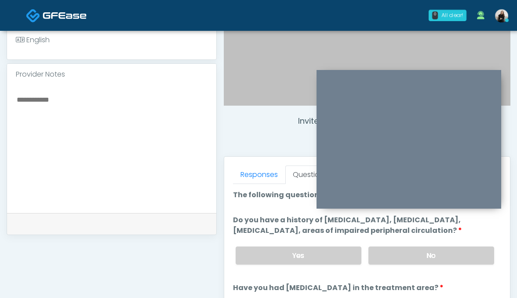
scroll to position [426, 0]
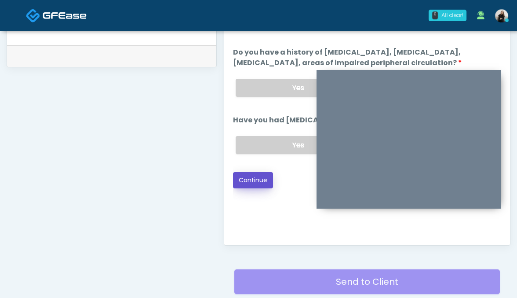
click at [259, 188] on button "Continue" at bounding box center [253, 180] width 40 height 16
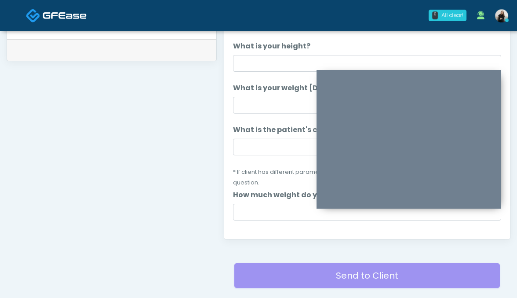
scroll to position [357, 0]
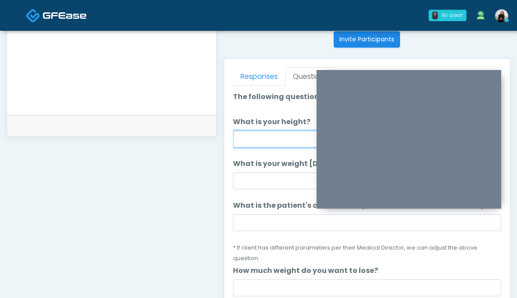
click at [264, 142] on input "What is your height?" at bounding box center [367, 139] width 269 height 17
type input "*******"
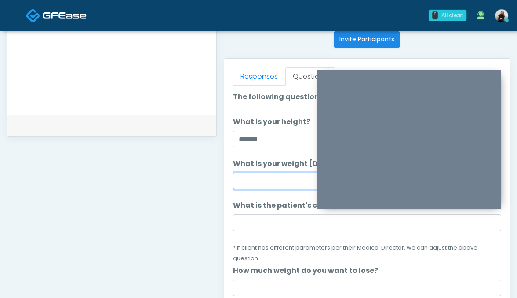
click at [275, 183] on input "What is your weight today?" at bounding box center [367, 180] width 269 height 17
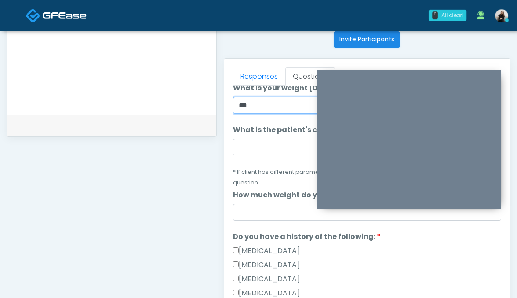
scroll to position [152, 0]
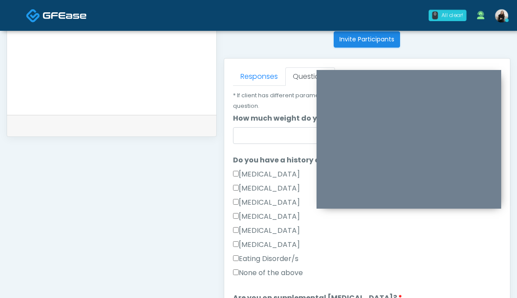
type input "***"
click at [263, 267] on label "None of the above" at bounding box center [268, 272] width 70 height 11
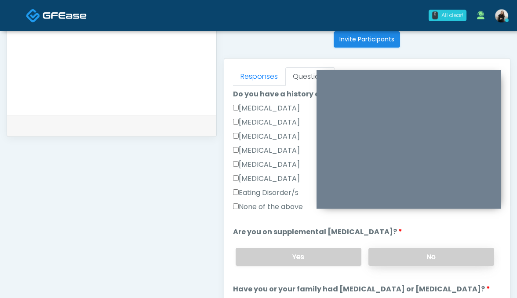
click at [396, 248] on label "No" at bounding box center [432, 257] width 126 height 18
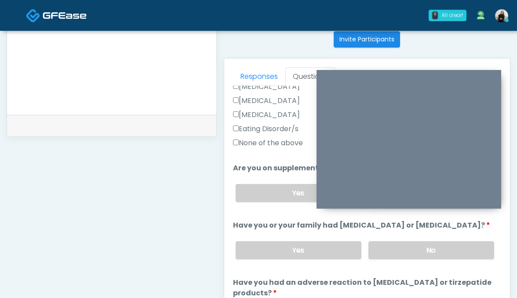
scroll to position [275, 0]
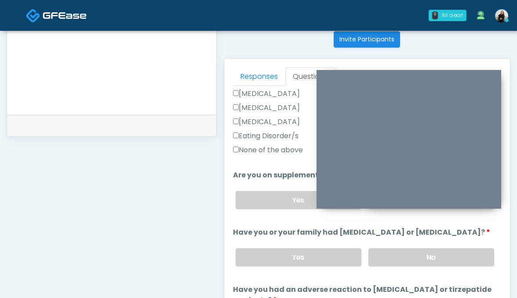
click at [396, 248] on label "No" at bounding box center [432, 257] width 126 height 18
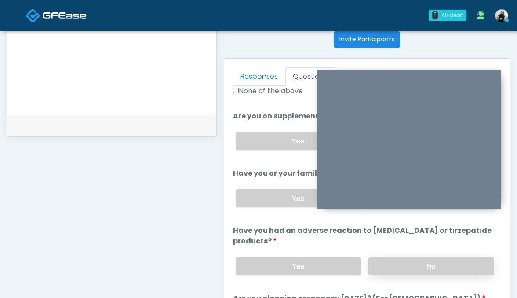
click at [388, 257] on label "No" at bounding box center [432, 266] width 126 height 18
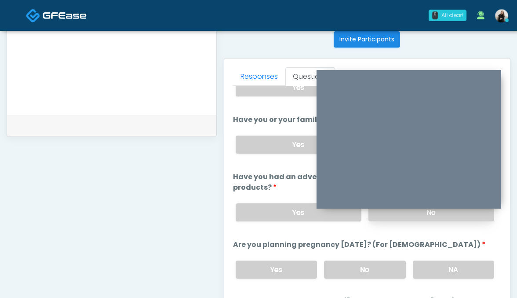
click at [388, 260] on label "No" at bounding box center [365, 269] width 82 height 18
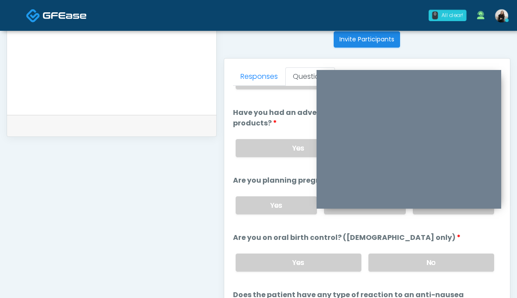
click at [388, 256] on label "No" at bounding box center [432, 262] width 126 height 18
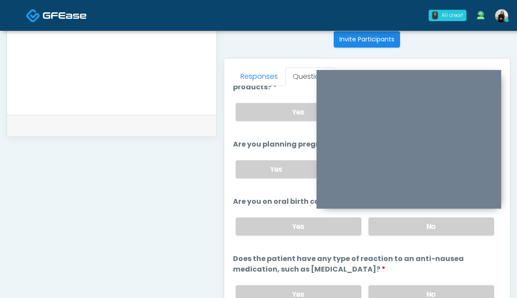
scroll to position [506, 0]
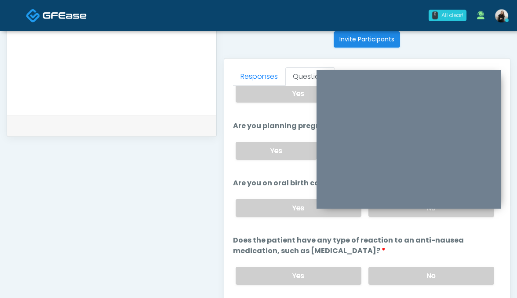
click at [388, 266] on label "No" at bounding box center [432, 275] width 126 height 18
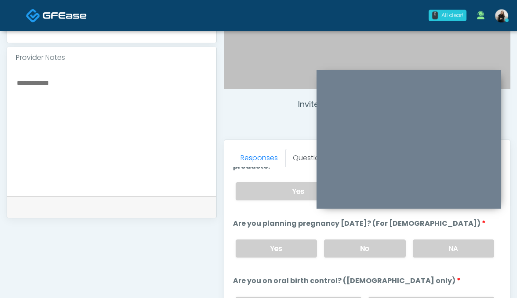
scroll to position [273, 0]
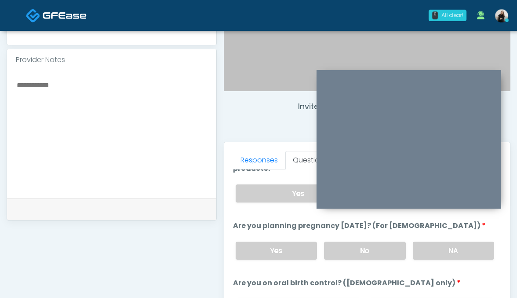
click at [190, 172] on textarea at bounding box center [112, 132] width 192 height 107
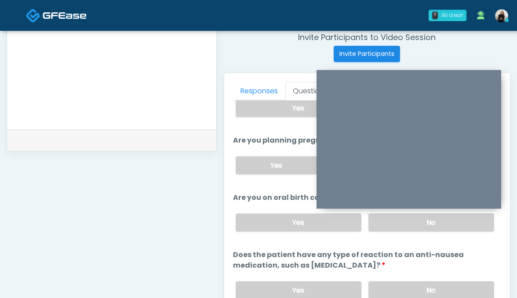
scroll to position [372, 0]
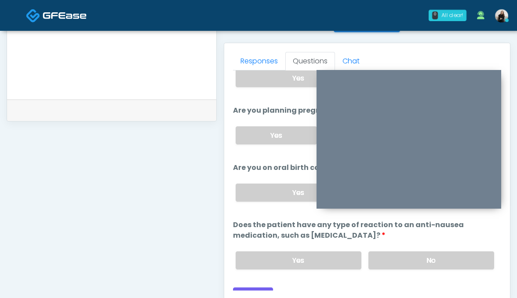
type textarea "**********"
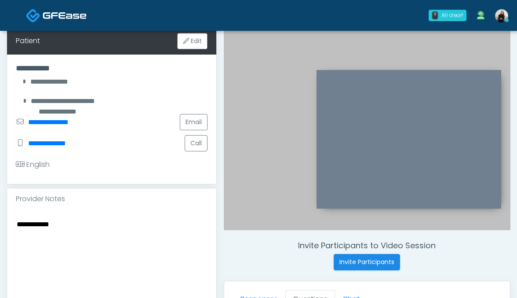
scroll to position [385, 0]
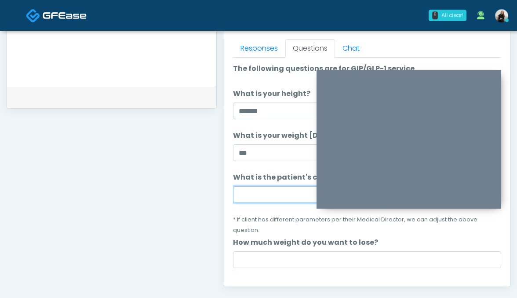
click at [267, 192] on input "What is the patient's current BMI? (if less than 20, not a candidate)" at bounding box center [367, 194] width 269 height 17
paste input "****"
type input "****"
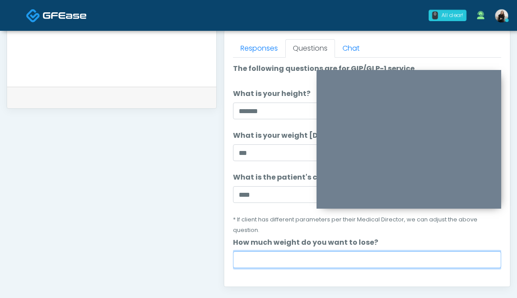
click at [268, 252] on input "How much weight do you want to lose?" at bounding box center [367, 259] width 269 height 17
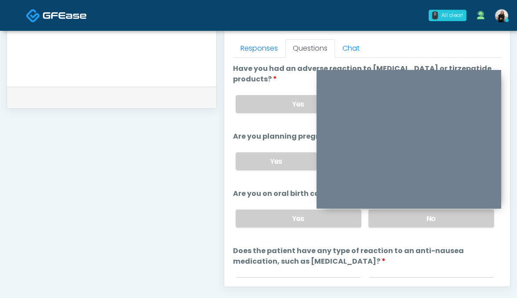
scroll to position [506, 0]
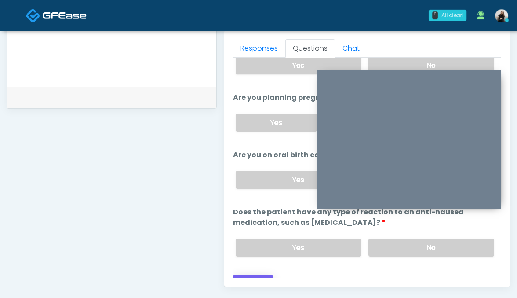
type input "***"
click at [260, 274] on button "Continue" at bounding box center [253, 282] width 40 height 16
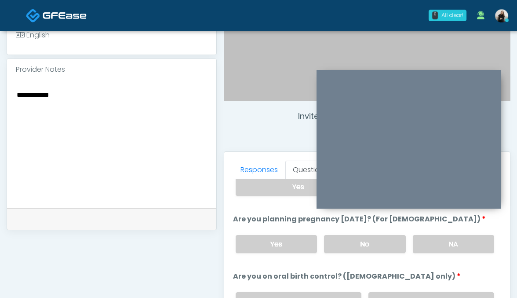
drag, startPoint x: 80, startPoint y: 95, endPoint x: -7, endPoint y: 94, distance: 87.1
click at [0, 94] on html "0 All clear! All clear! Sydney Lundberg In Exam - 5m 21s TX Teresa Smith DC MD …" at bounding box center [258, 131] width 517 height 789
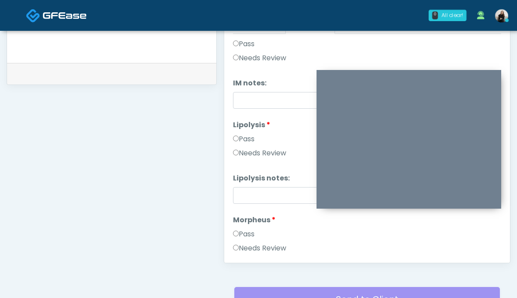
scroll to position [281, 0]
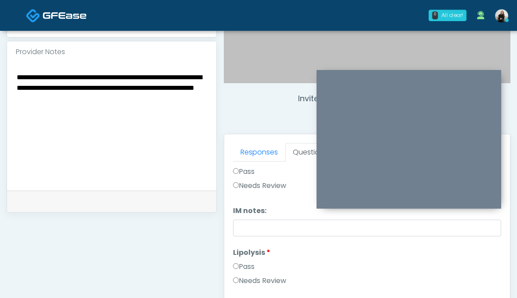
click at [21, 78] on textarea "**********" at bounding box center [112, 124] width 192 height 107
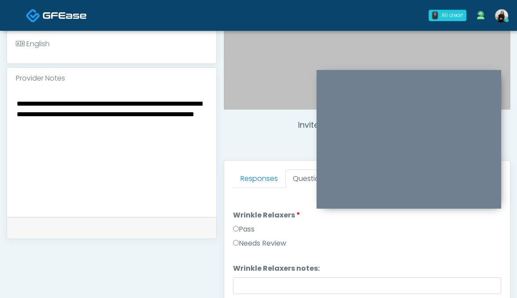
scroll to position [214, 0]
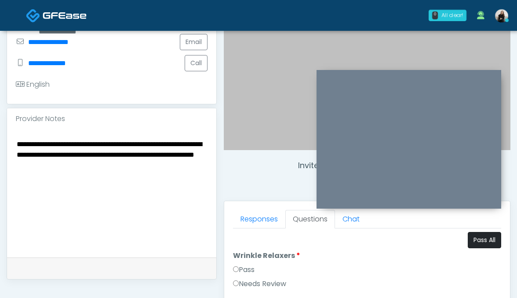
type textarea "**********"
click at [481, 244] on button "Pass All" at bounding box center [484, 240] width 33 height 16
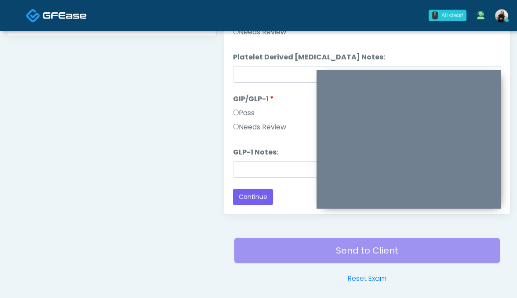
scroll to position [461, 0]
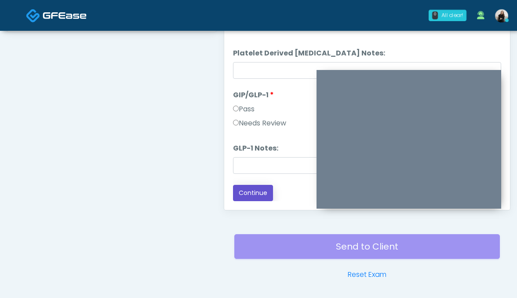
click at [263, 188] on button "Continue" at bounding box center [253, 193] width 40 height 16
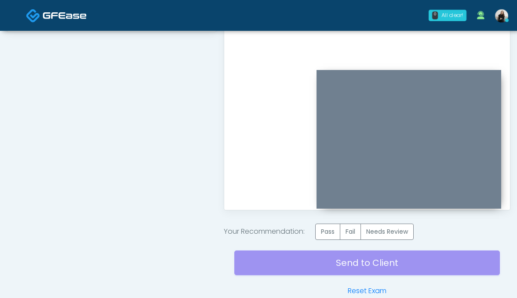
scroll to position [0, 0]
click at [318, 233] on label "Pass" at bounding box center [327, 231] width 25 height 16
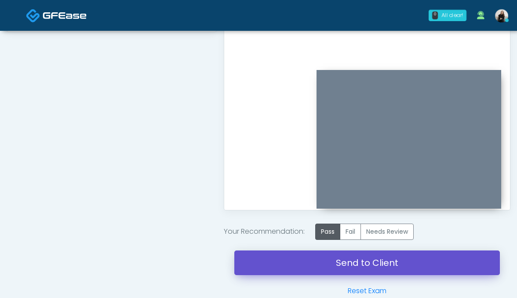
click at [333, 266] on link "Send to Client" at bounding box center [367, 262] width 266 height 25
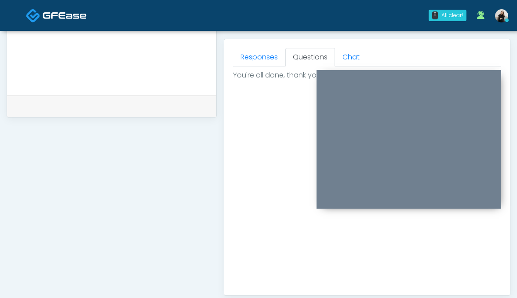
scroll to position [150, 0]
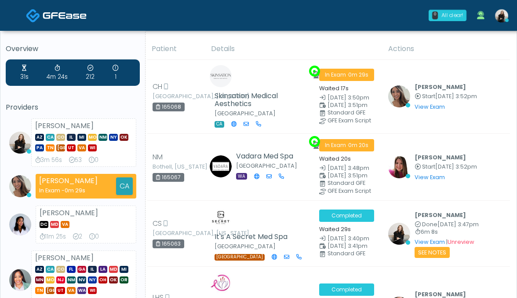
click at [45, 18] on img at bounding box center [65, 15] width 44 height 9
click at [69, 28] on link at bounding box center [56, 15] width 61 height 29
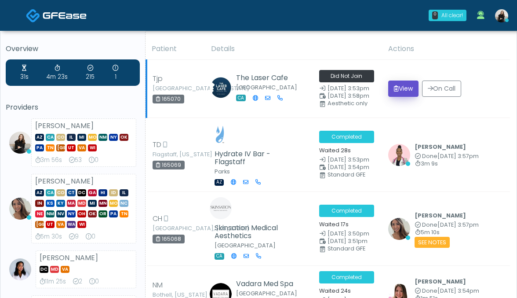
click at [395, 88] on icon "submit" at bounding box center [396, 88] width 5 height 6
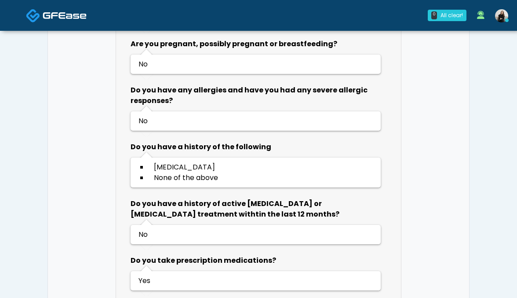
scroll to position [537, 0]
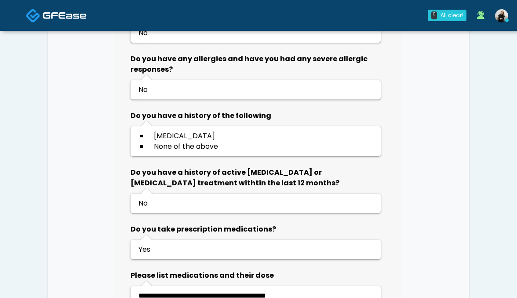
click at [66, 16] on img at bounding box center [65, 15] width 44 height 9
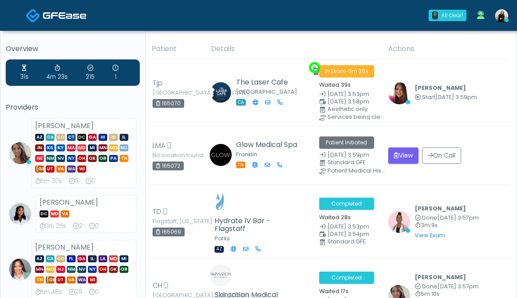
click at [500, 22] on link at bounding box center [502, 15] width 24 height 29
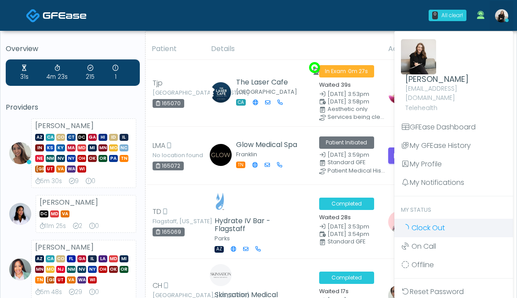
click at [469, 219] on link "Clock Out" at bounding box center [453, 228] width 119 height 18
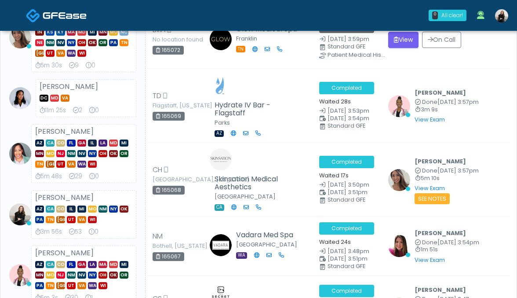
scroll to position [145, 0]
